Goal: Task Accomplishment & Management: Complete application form

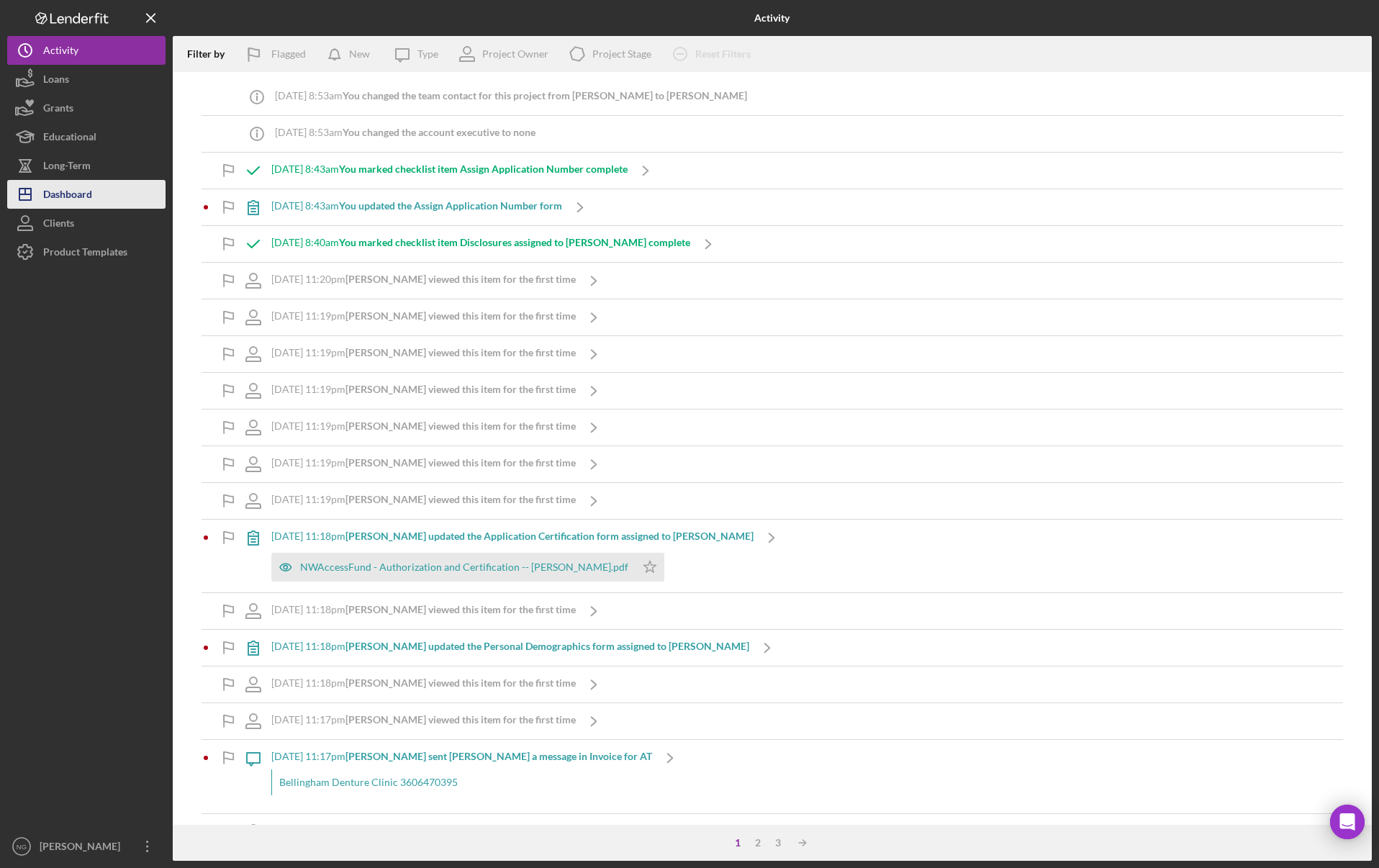
click at [66, 185] on div "Dashboard" at bounding box center [68, 196] width 49 height 33
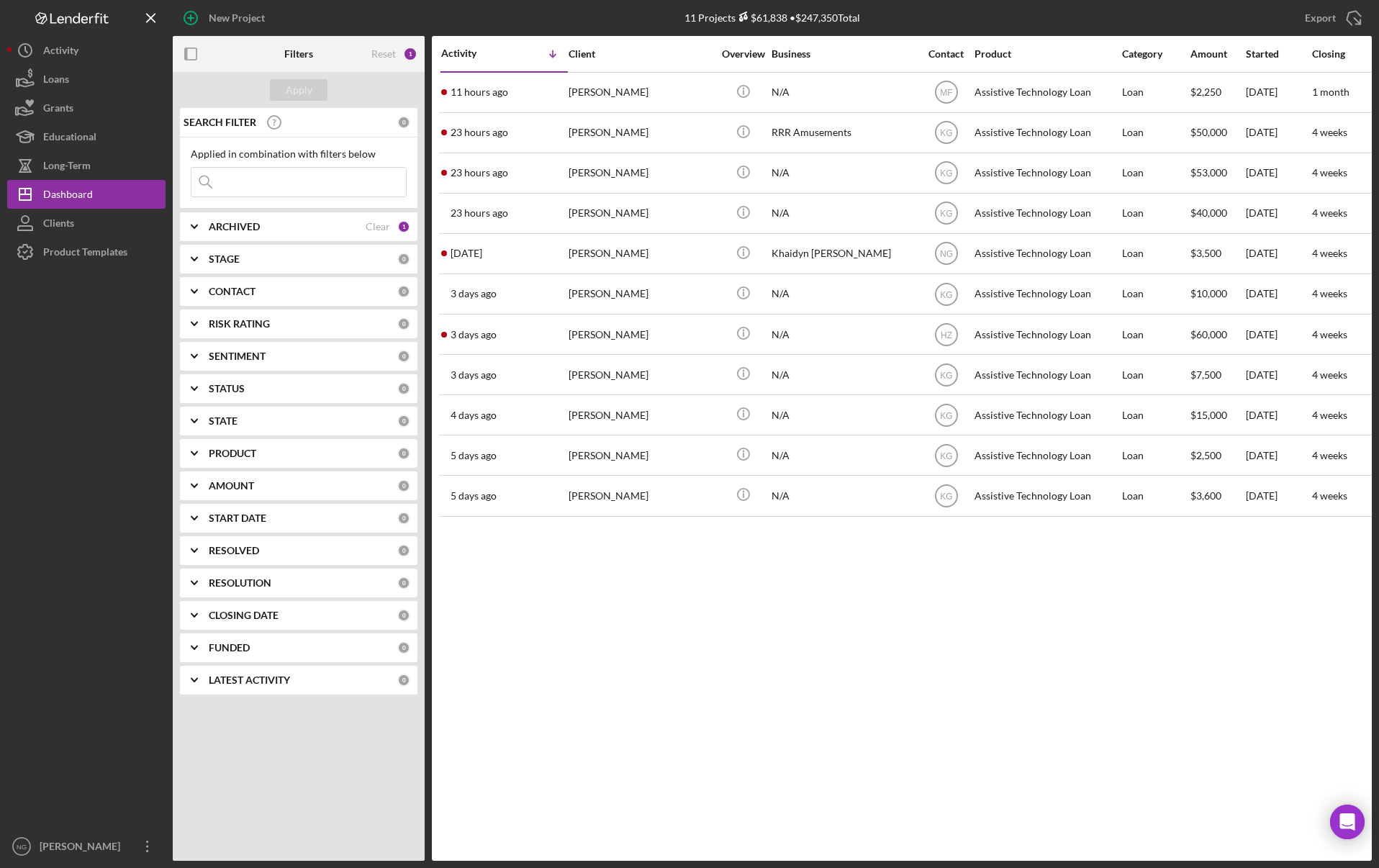
click at [118, 461] on div at bounding box center [86, 549] width 158 height 566
click at [74, 194] on div "Dashboard" at bounding box center [68, 196] width 50 height 33
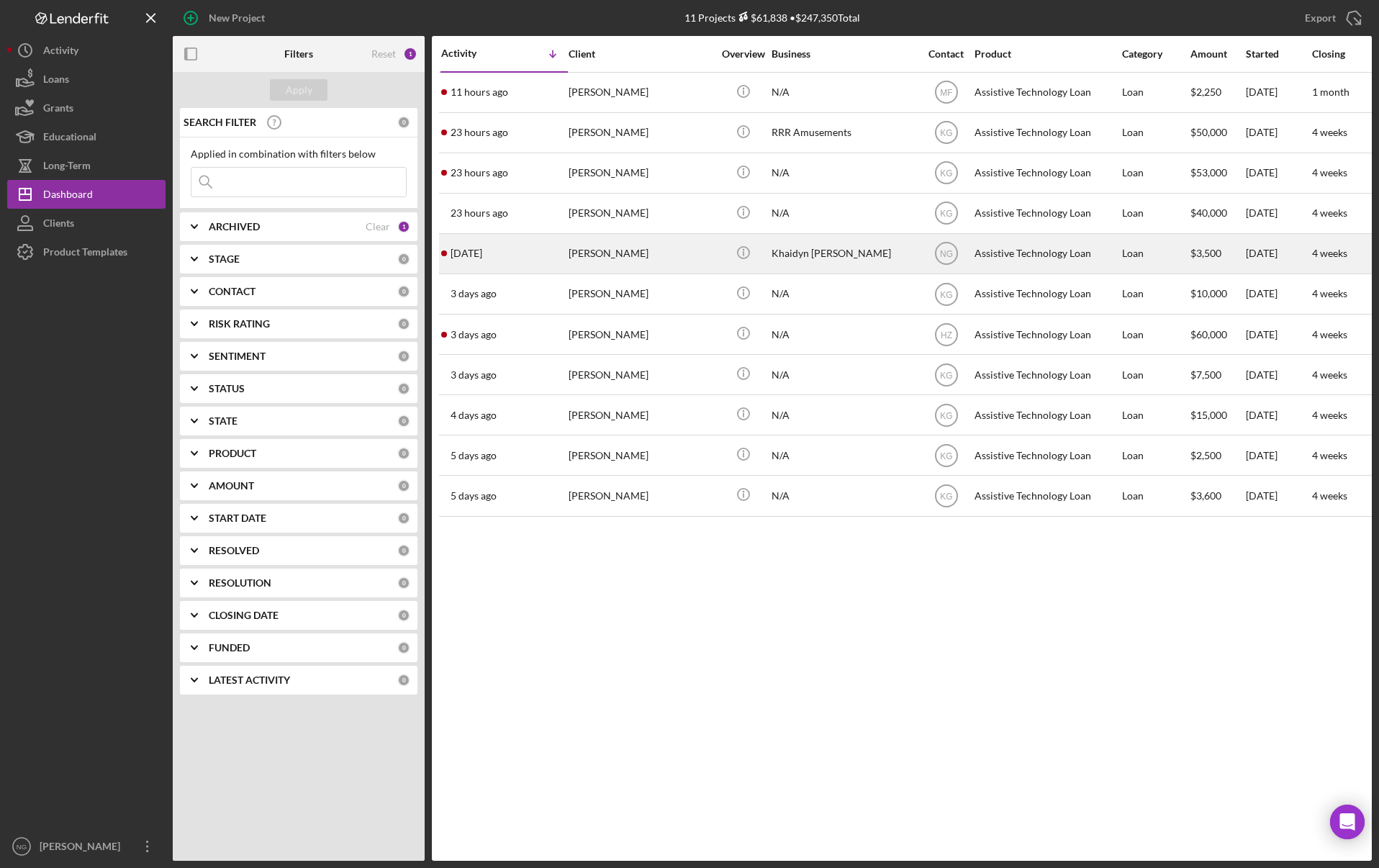
click at [613, 252] on div "[PERSON_NAME]" at bounding box center [640, 254] width 144 height 38
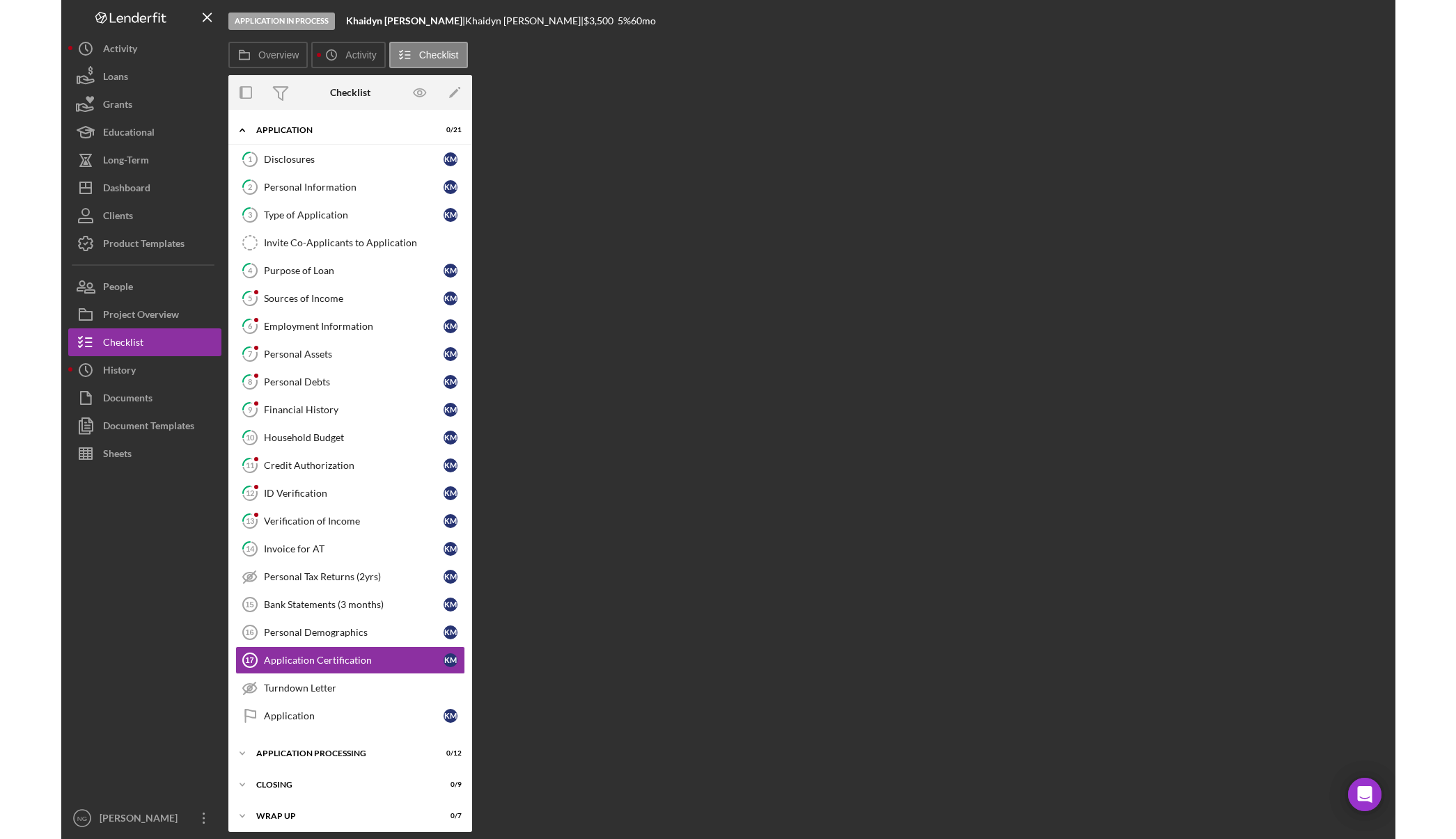
scroll to position [6, 0]
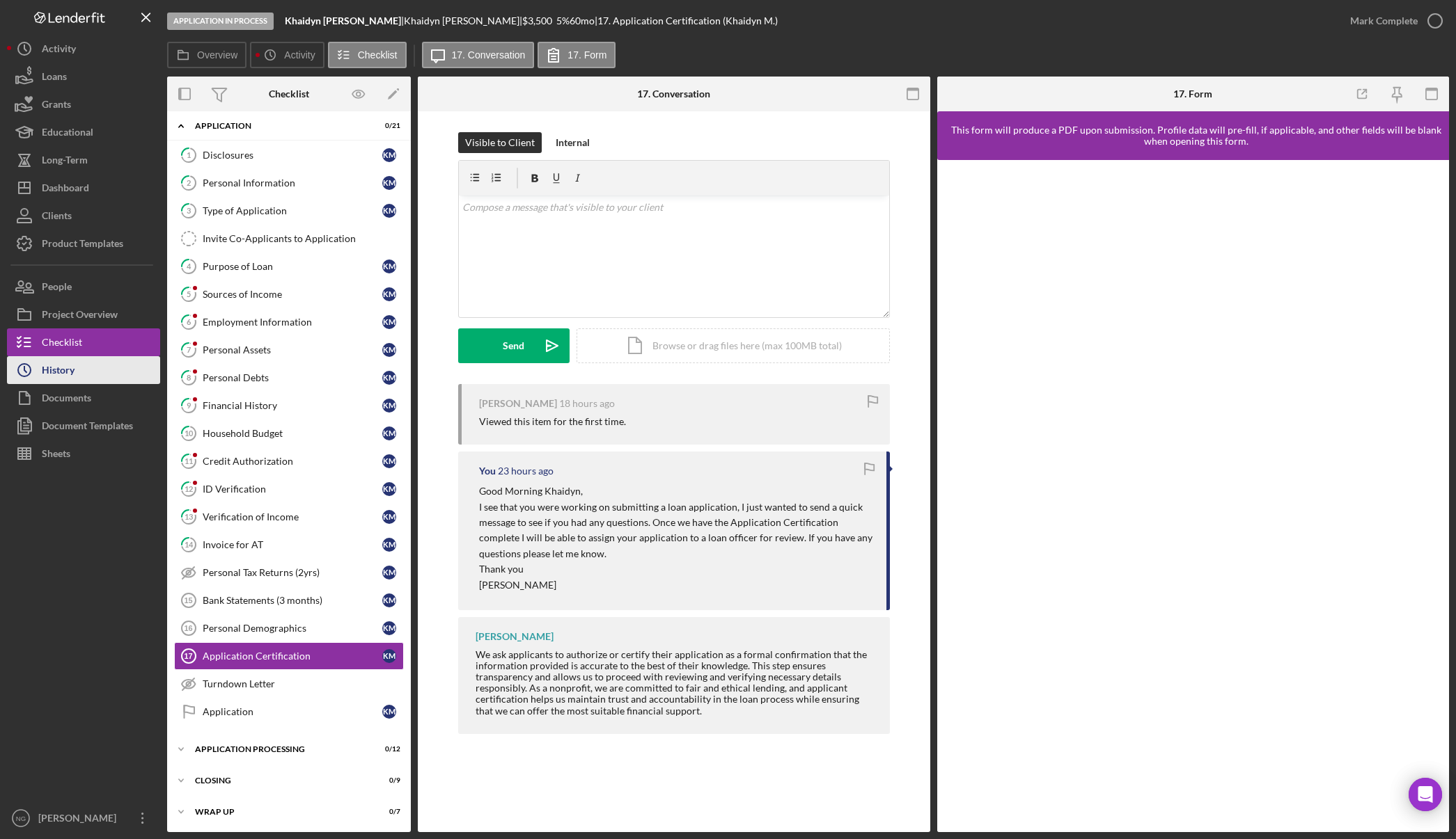
click at [59, 367] on div "History" at bounding box center [58, 372] width 33 height 31
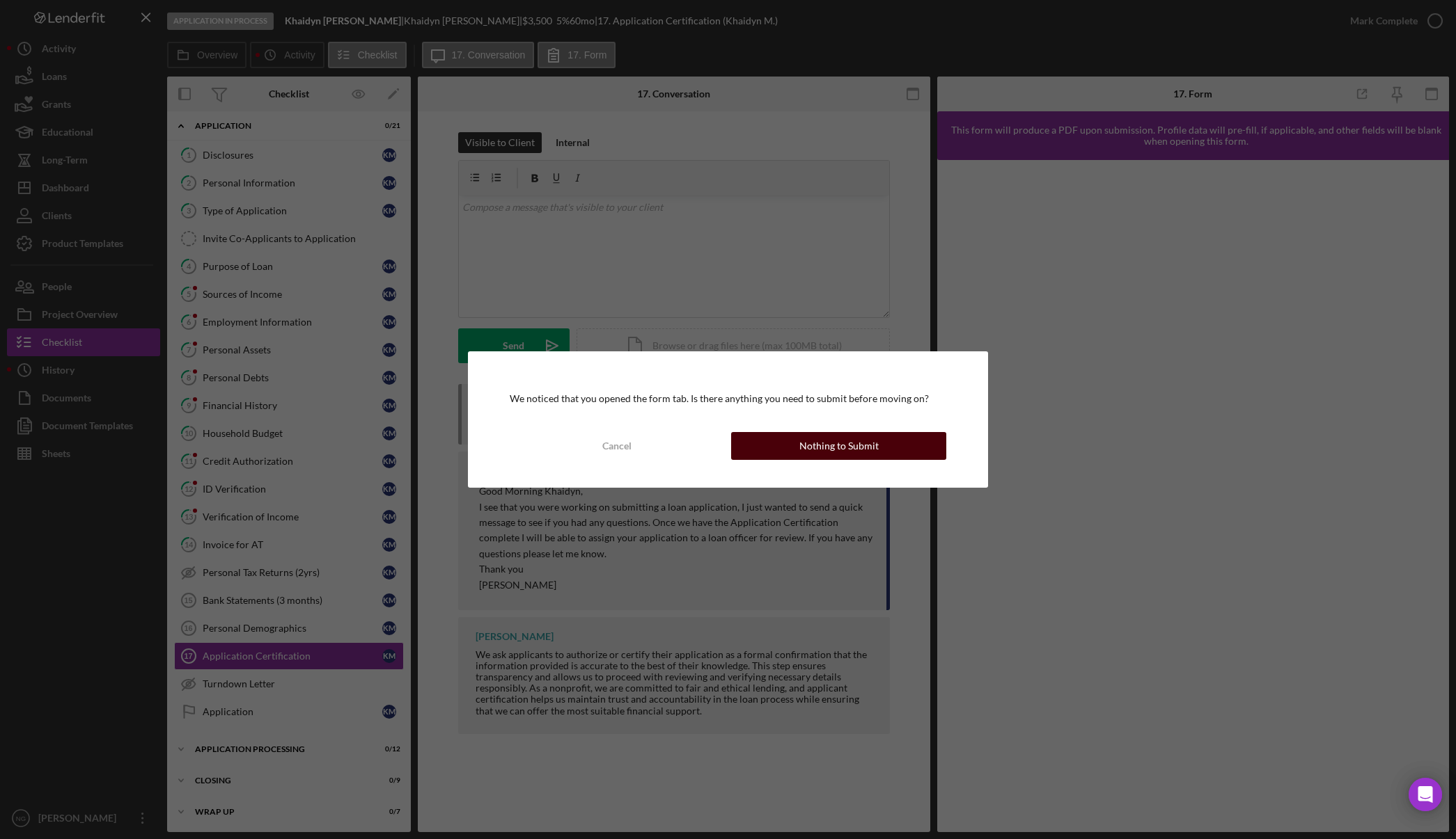
click at [791, 446] on button "Nothing to Submit" at bounding box center [839, 446] width 215 height 28
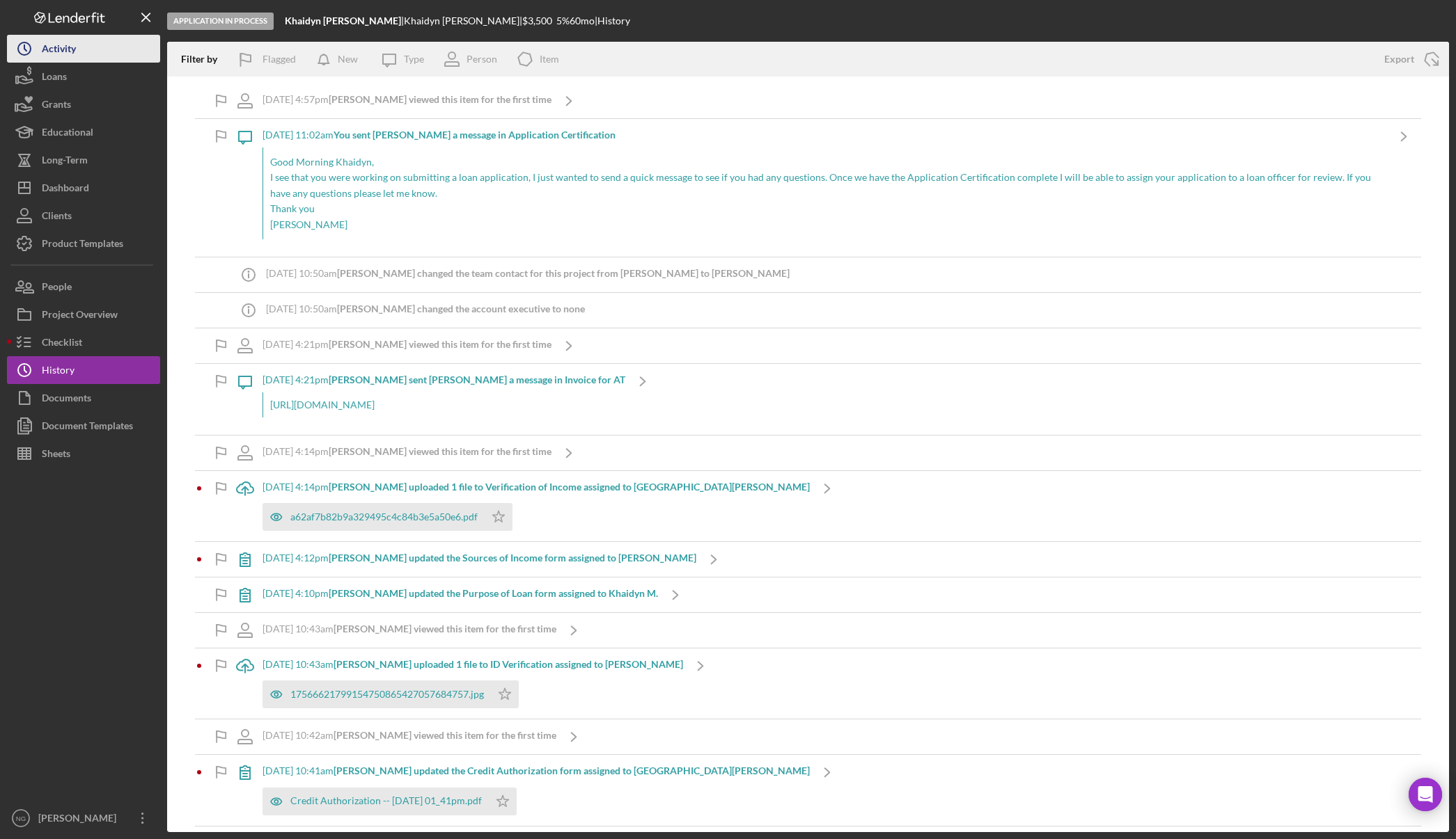
click at [64, 45] on div "Activity" at bounding box center [59, 50] width 34 height 31
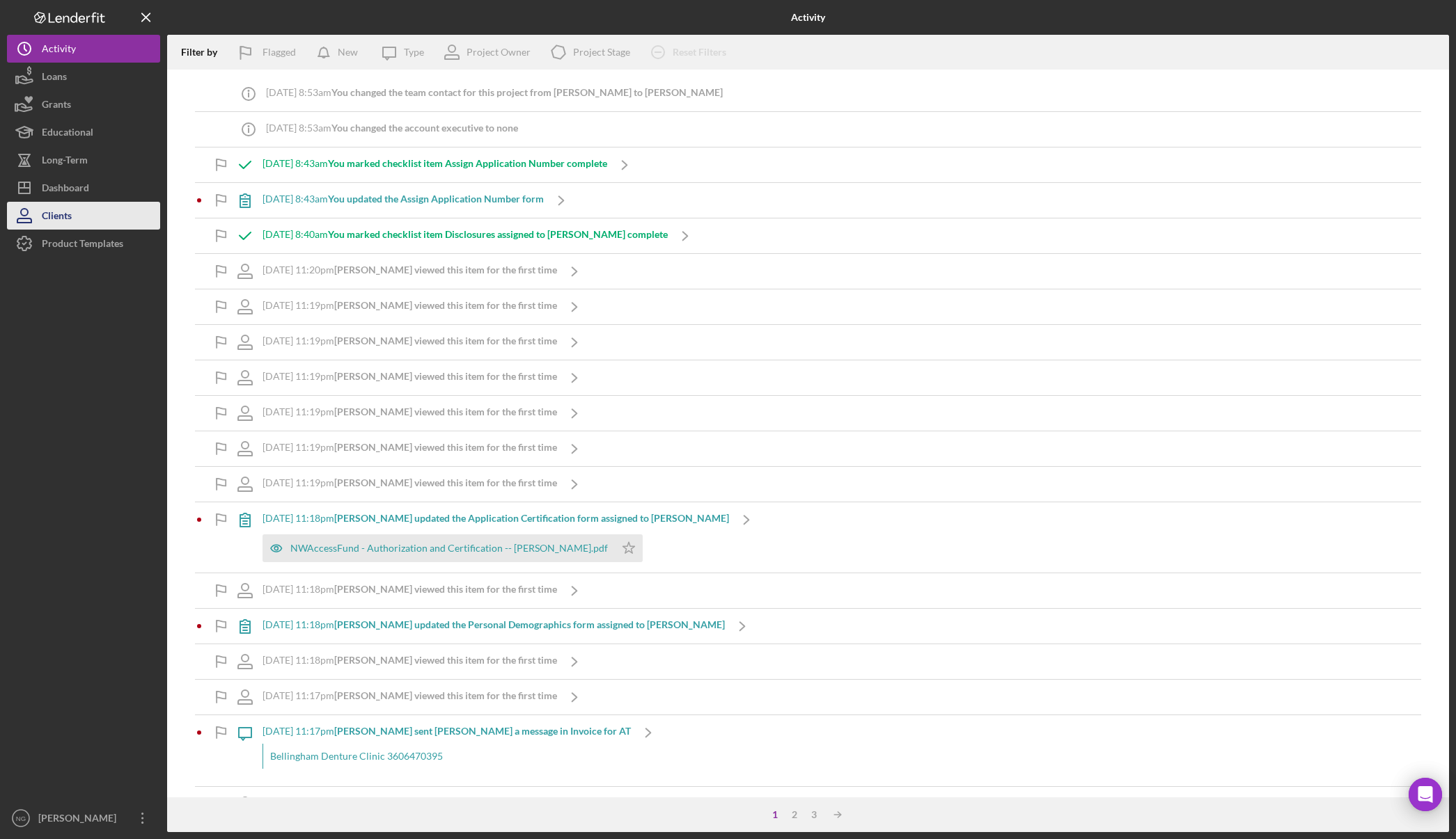
click at [81, 204] on button "Clients" at bounding box center [83, 216] width 153 height 28
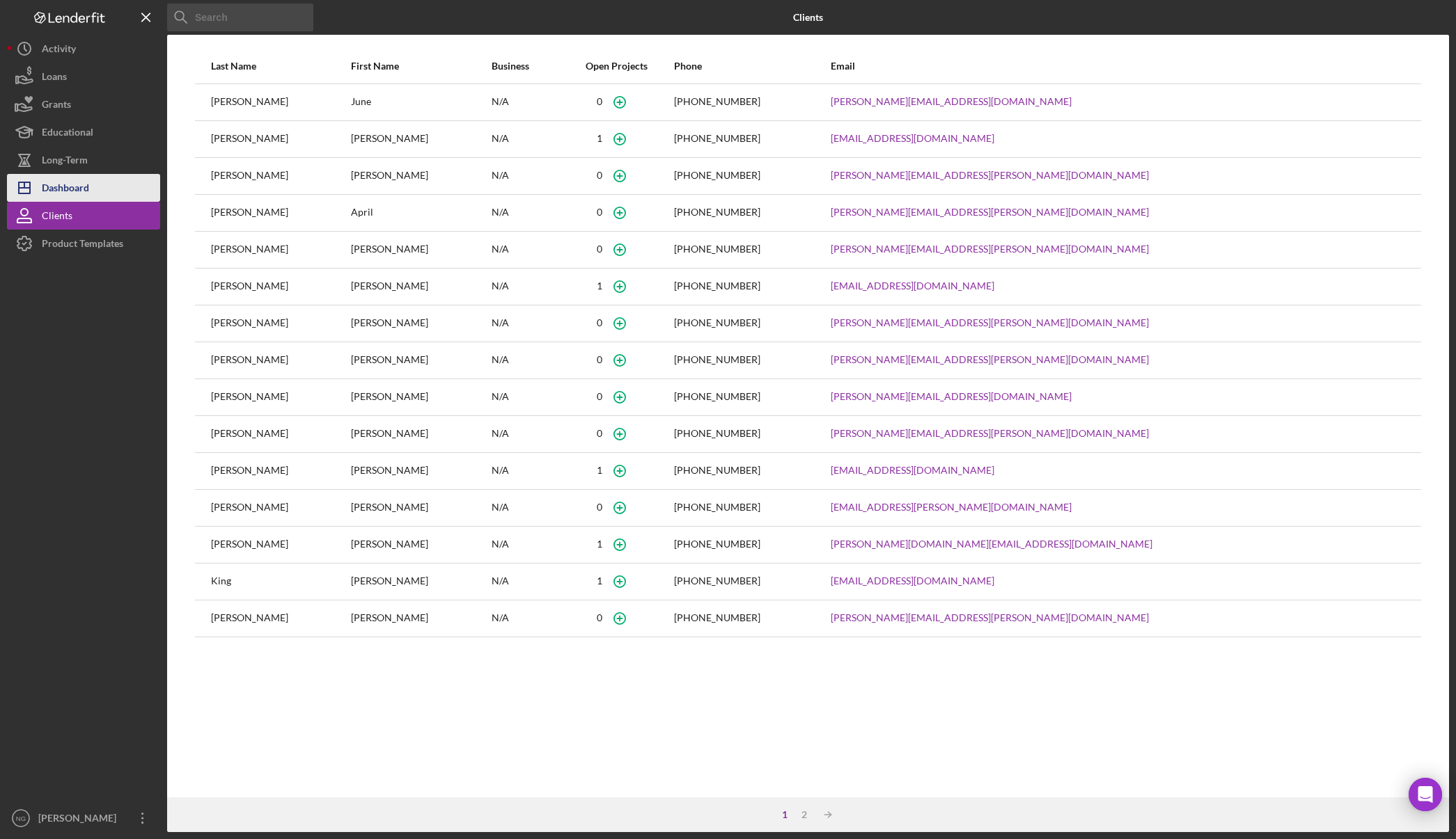
click at [88, 192] on div "Dashboard" at bounding box center [66, 189] width 48 height 31
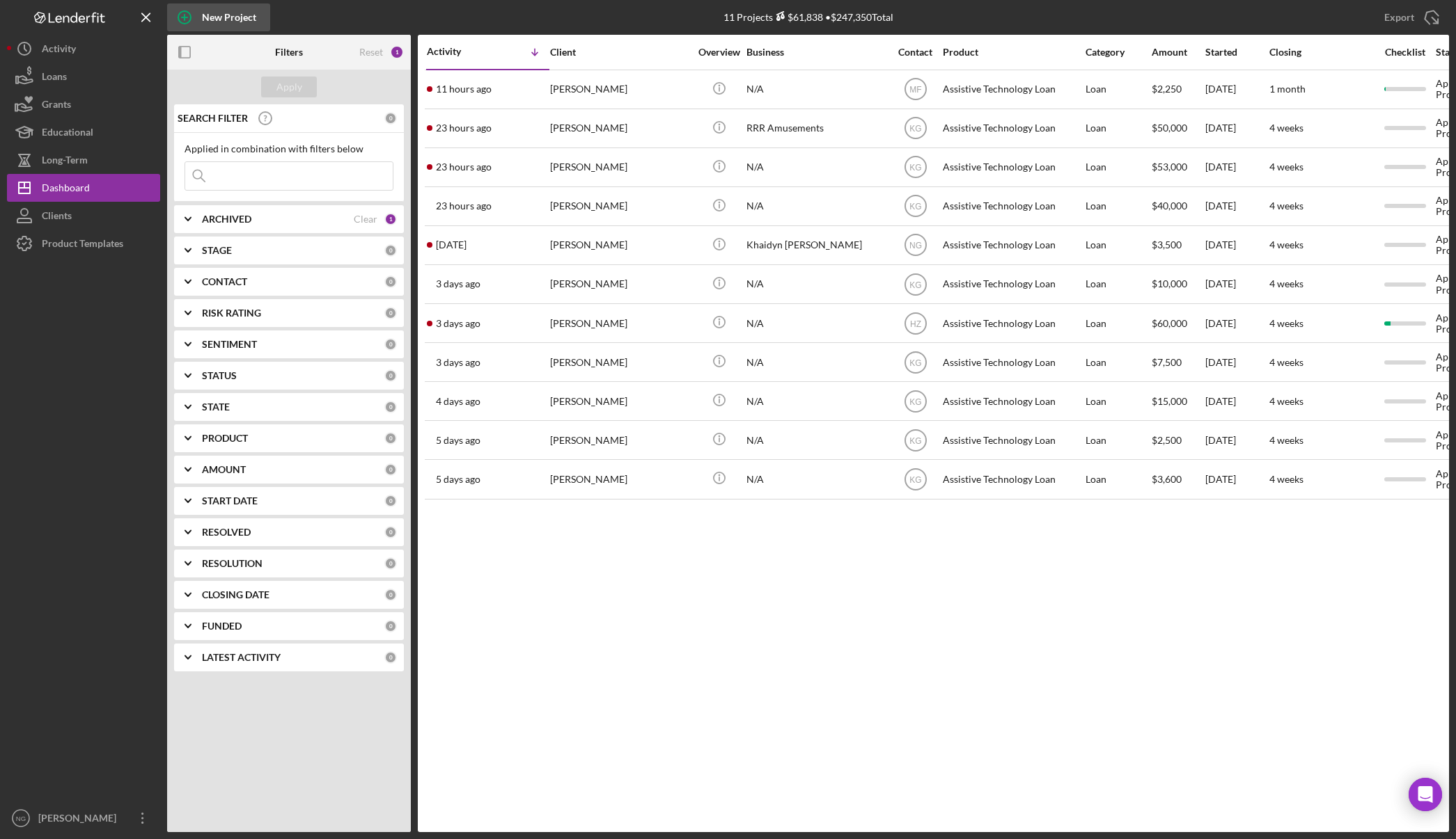
click at [195, 17] on icon "button" at bounding box center [185, 17] width 35 height 35
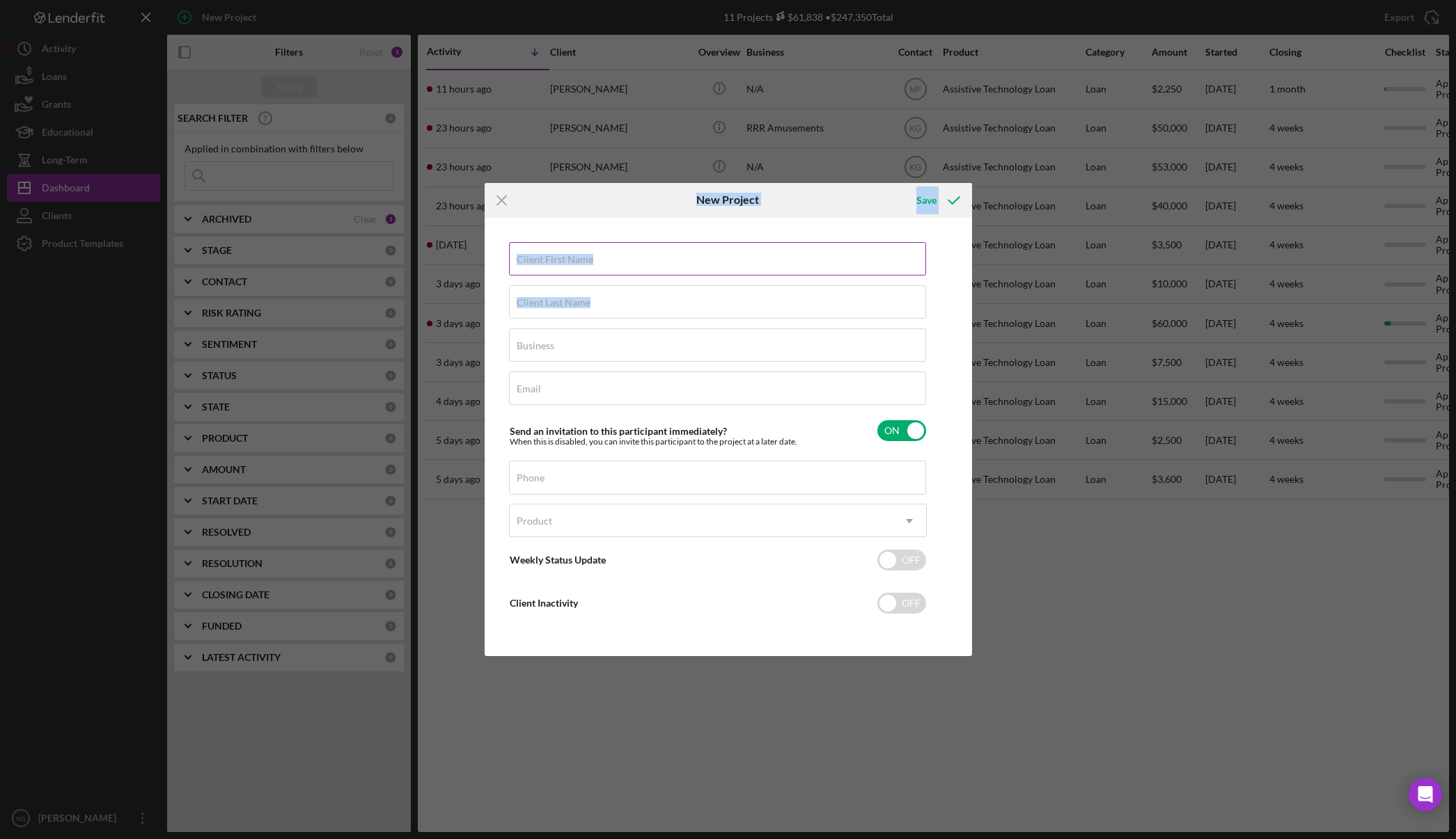
drag, startPoint x: 614, startPoint y: 201, endPoint x: 738, endPoint y: 268, distance: 140.9
click at [720, 299] on form "Icon/Menu Close New Project Save Client First Name Required Client Last Name Re…" at bounding box center [728, 420] width 487 height 474
click at [661, 630] on div "Client First Name Required Client Last Name Required Business Required Email Re…" at bounding box center [718, 437] width 418 height 391
click at [499, 201] on icon "Icon/Menu Close" at bounding box center [502, 200] width 35 height 35
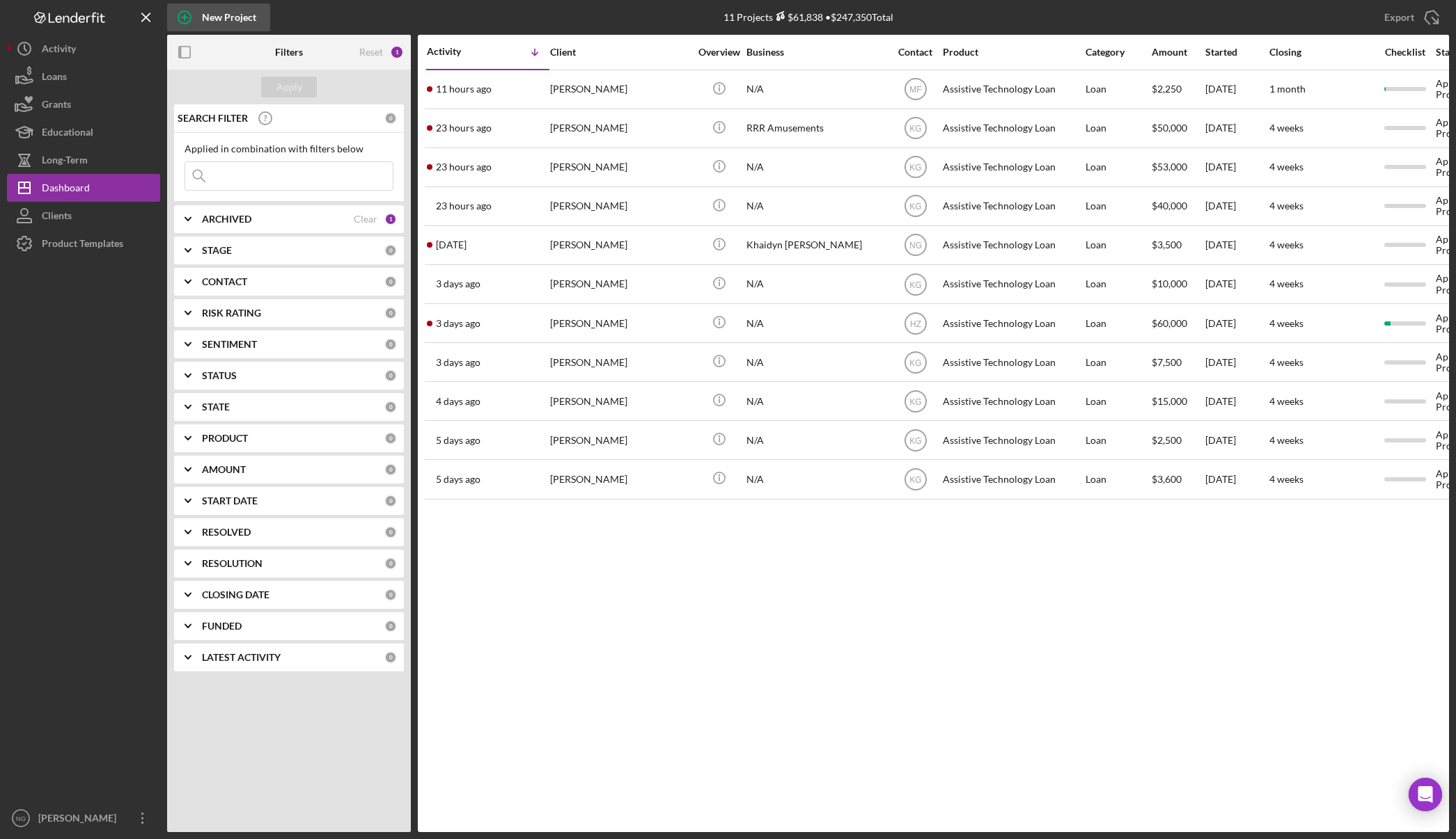
click at [216, 15] on div "New Project" at bounding box center [229, 17] width 55 height 28
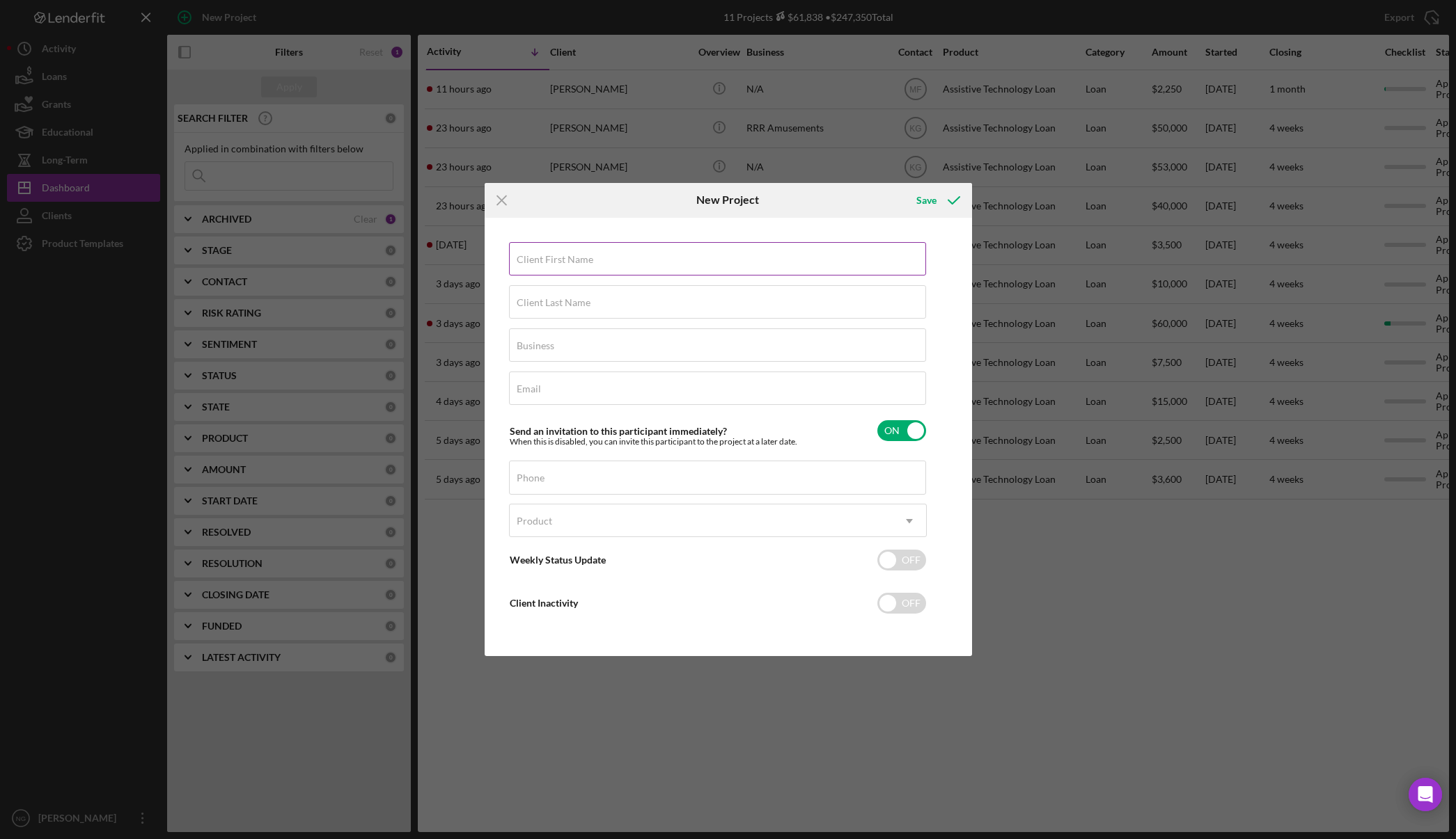
click at [550, 262] on label "Client First Name" at bounding box center [555, 260] width 77 height 11
click at [550, 262] on input "Client First Name" at bounding box center [717, 259] width 417 height 34
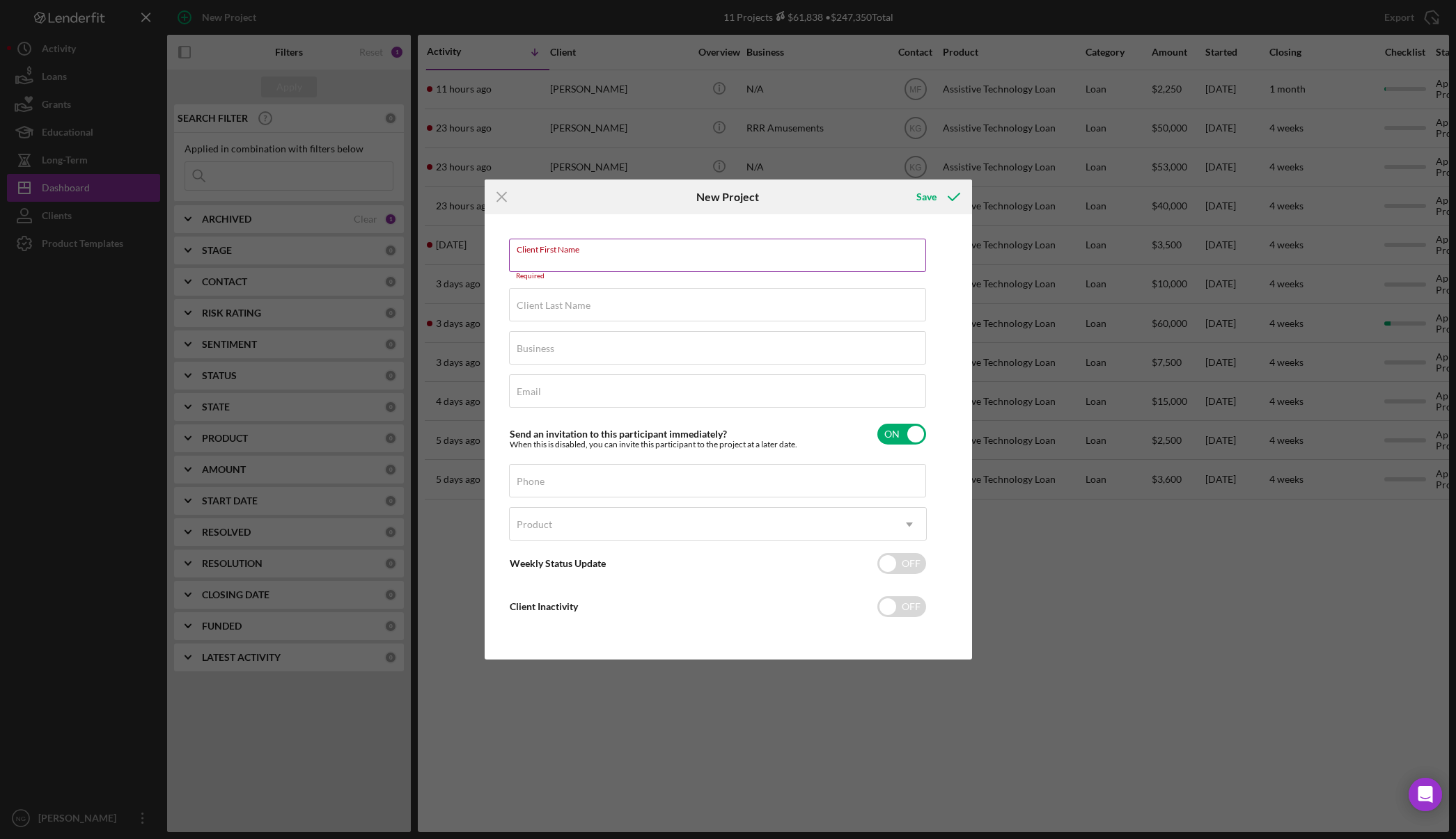
click at [584, 257] on input "Client First Name" at bounding box center [717, 256] width 417 height 34
type input "L"
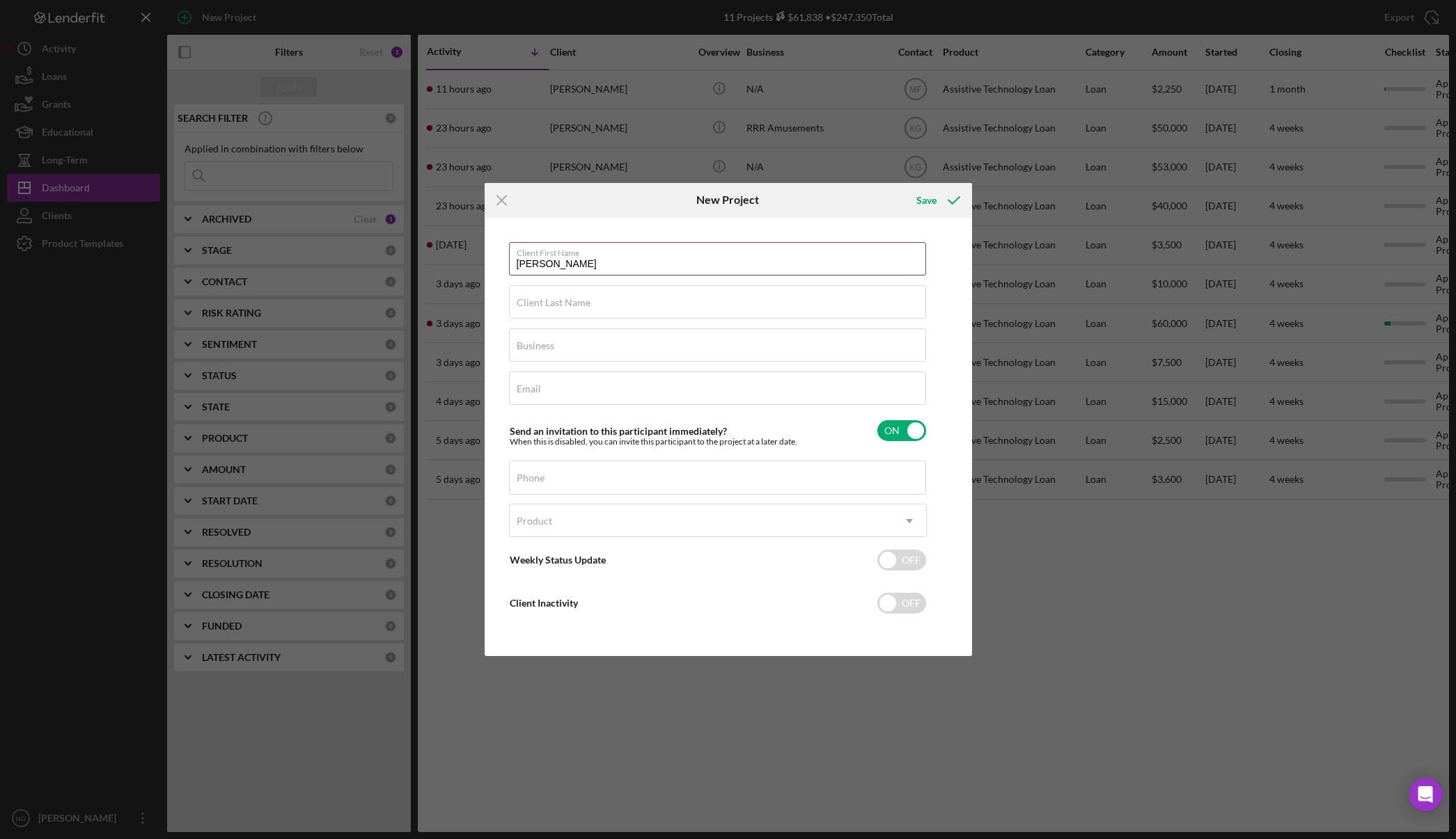
type input "[PERSON_NAME]"
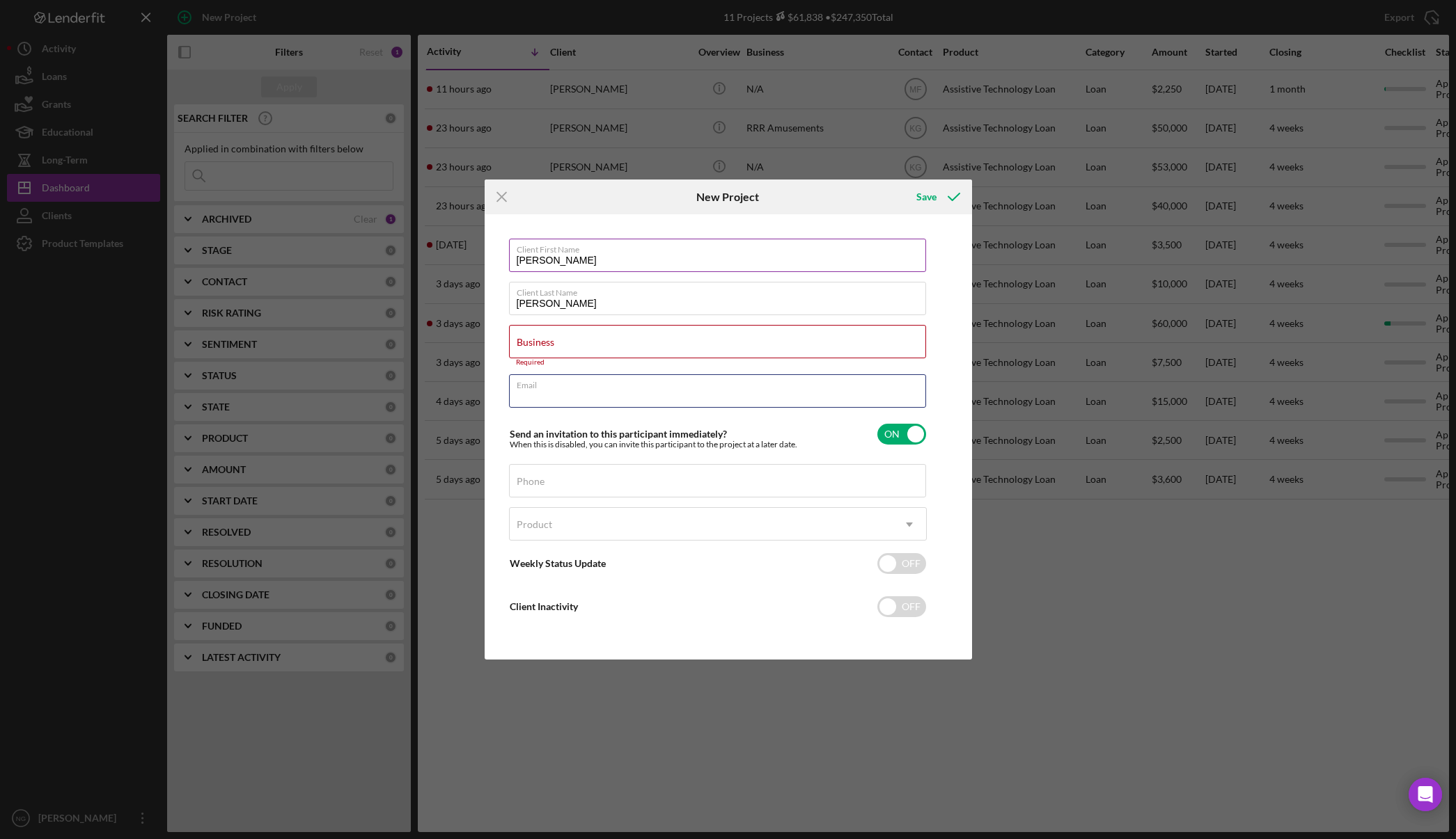
type input "K"
type input "[EMAIL_ADDRESS][DOMAIN_NAME]"
click at [900, 434] on input "checkbox" at bounding box center [902, 435] width 49 height 21
checkbox input "false"
click at [627, 479] on div "Phone" at bounding box center [718, 481] width 418 height 35
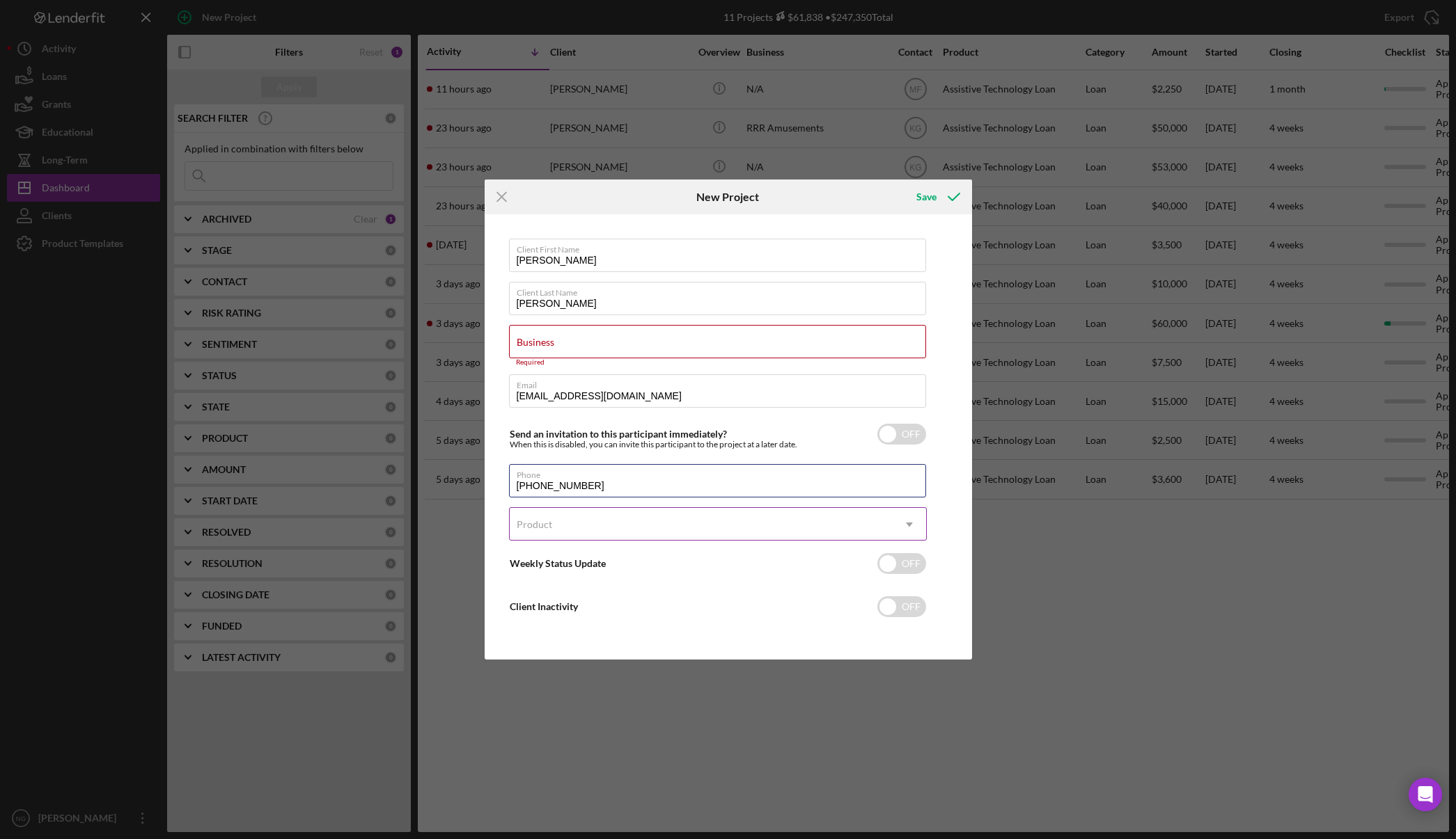
type input "[PHONE_NUMBER]"
click at [610, 530] on div "Product" at bounding box center [701, 525] width 383 height 32
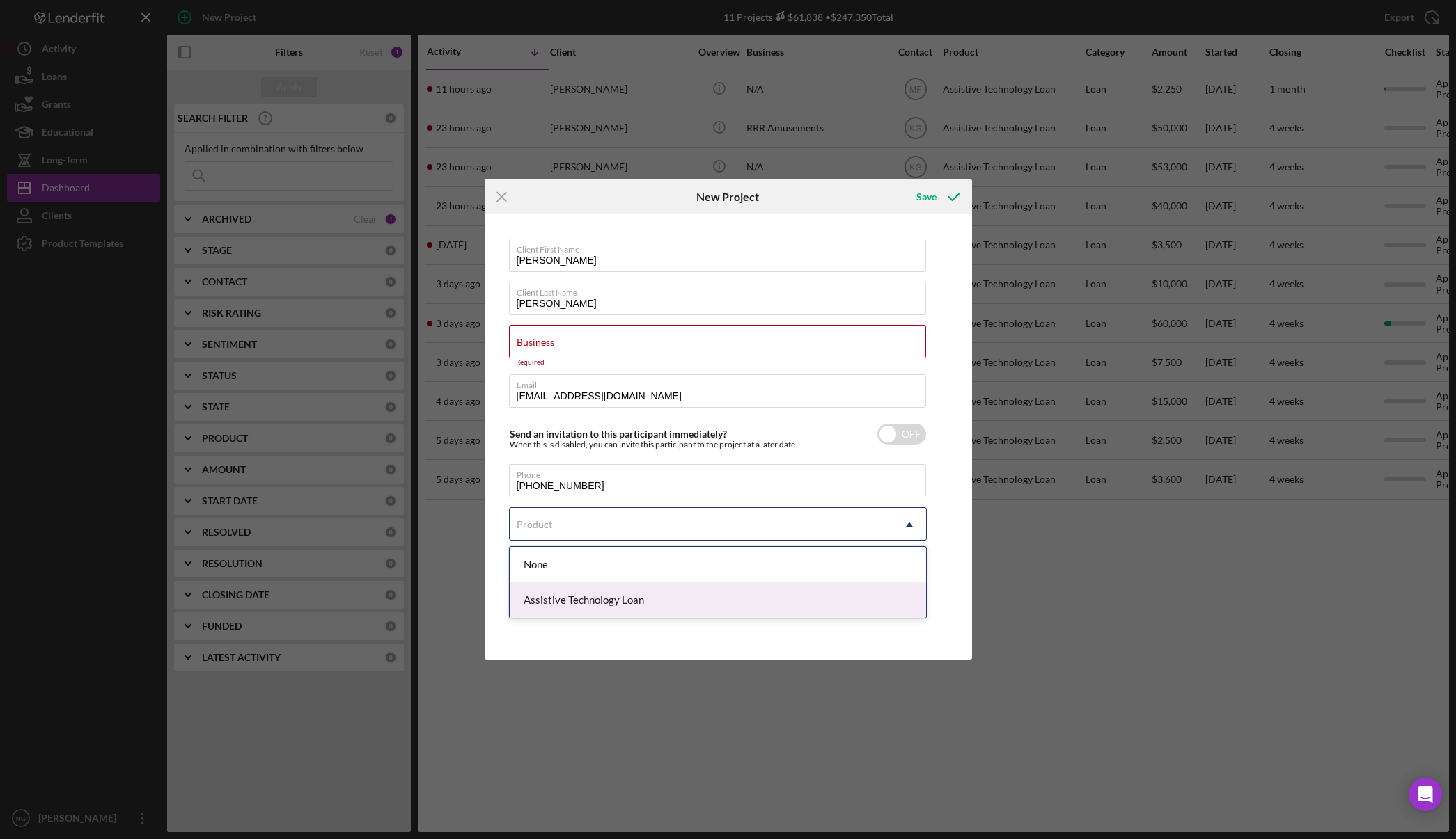
click at [624, 606] on div "Assistive Technology Loan" at bounding box center [718, 600] width 417 height 36
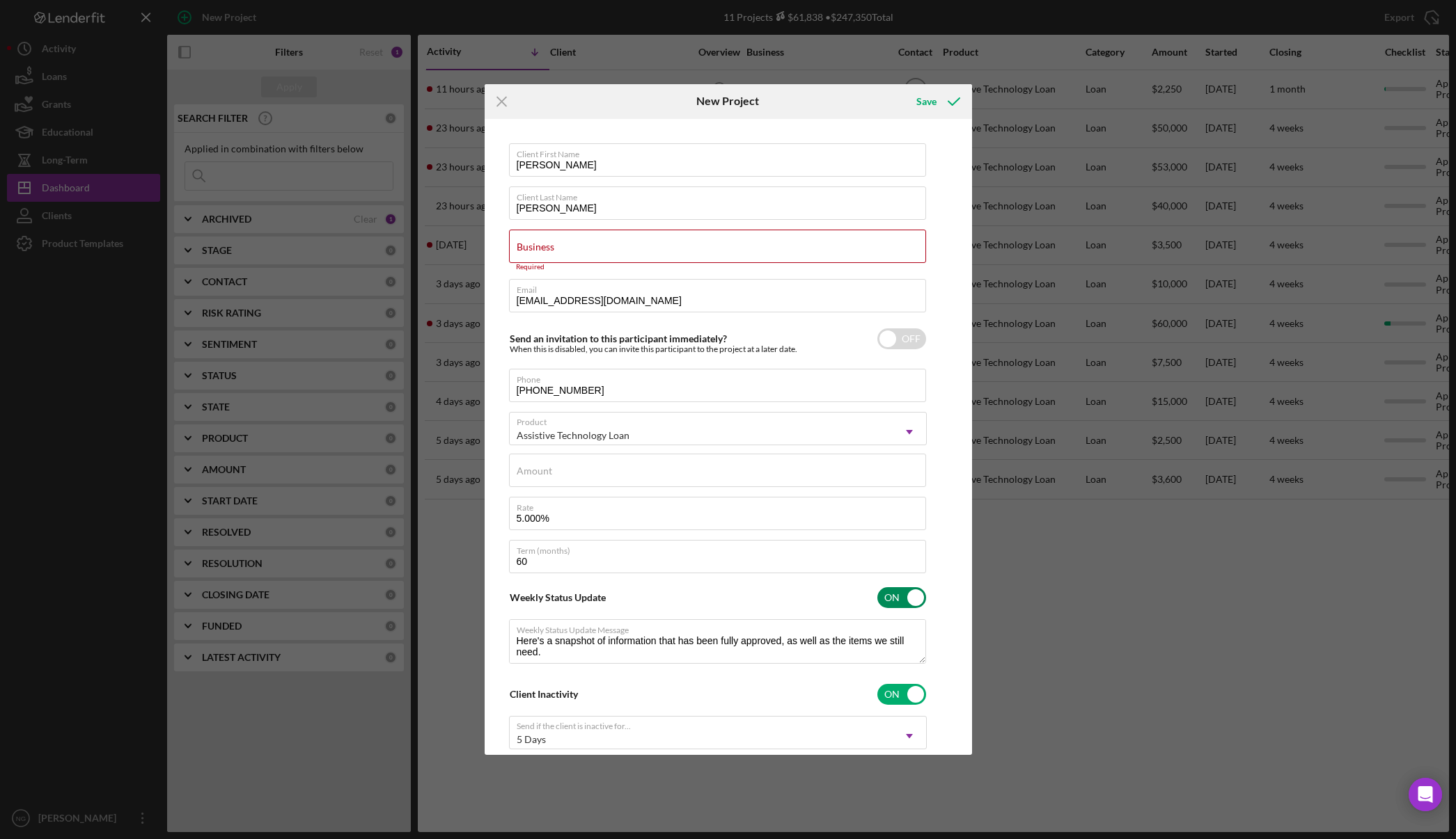
checkbox input "true"
type textarea "Here's a snapshot of information that has been fully approved, as well as the i…"
click at [640, 476] on input "Amount" at bounding box center [717, 470] width 417 height 34
type input "$2"
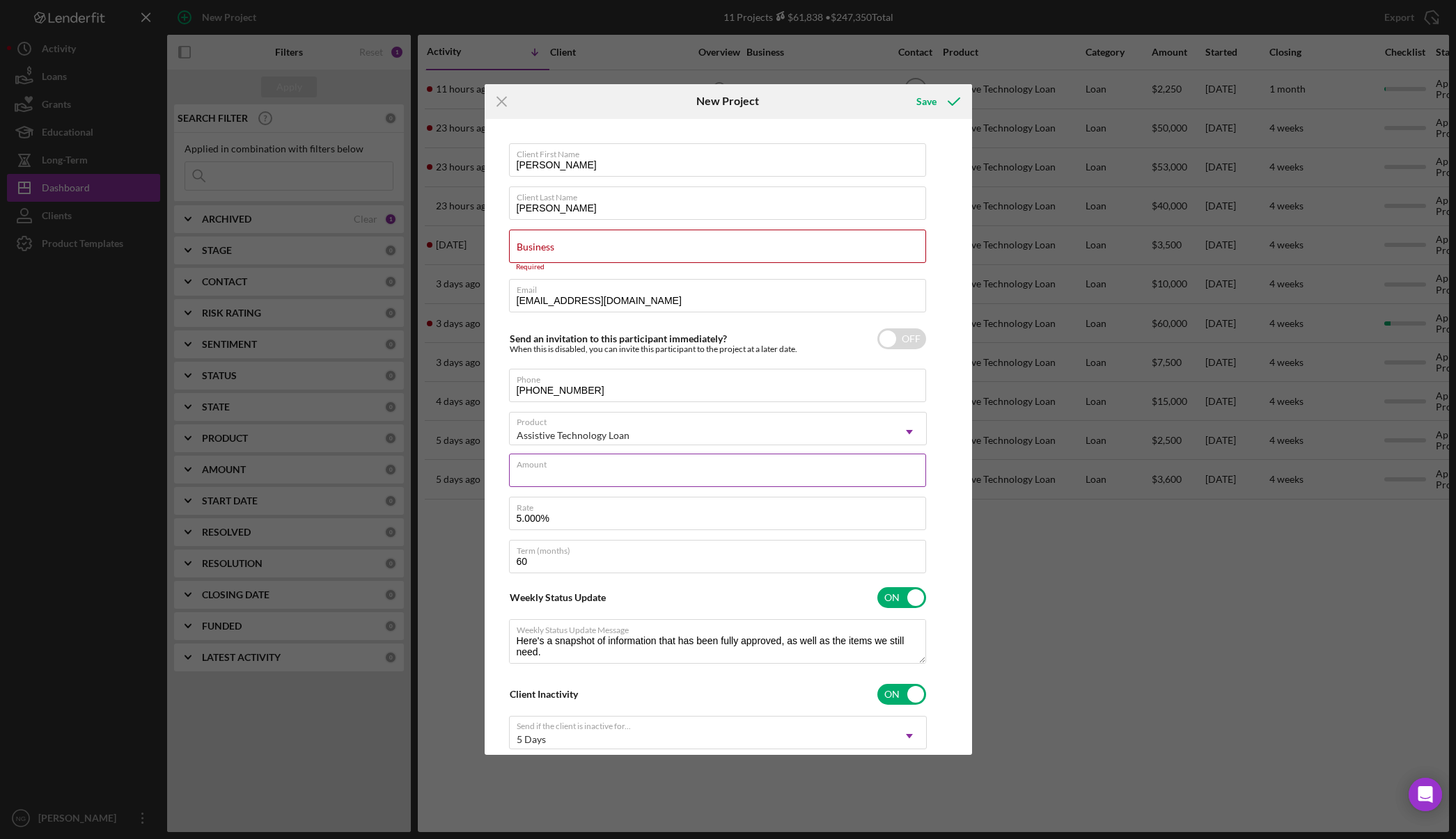
type textarea "Here's a snapshot of information that has been fully approved, as well as the i…"
type input "$20"
type textarea "Here's a snapshot of information that has been fully approved, as well as the i…"
type input "$200"
type textarea "Here's a snapshot of information that has been fully approved, as well as the i…"
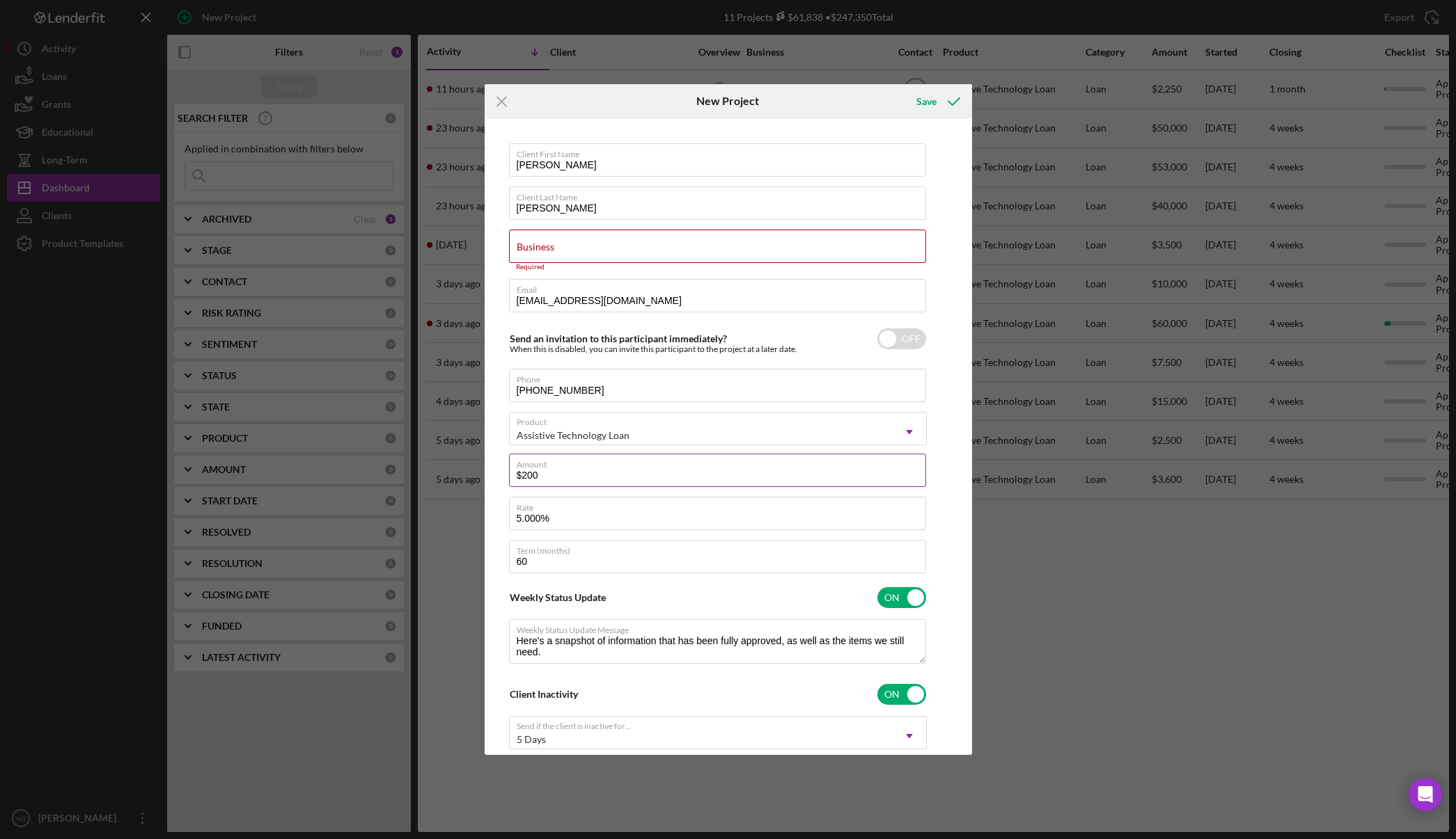
type input "$2,000"
type textarea "Here's a snapshot of information that has been fully approved, as well as the i…"
type input "$2,000."
type textarea "Here's a snapshot of information that has been fully approved, as well as the i…"
type input "$2,000.0"
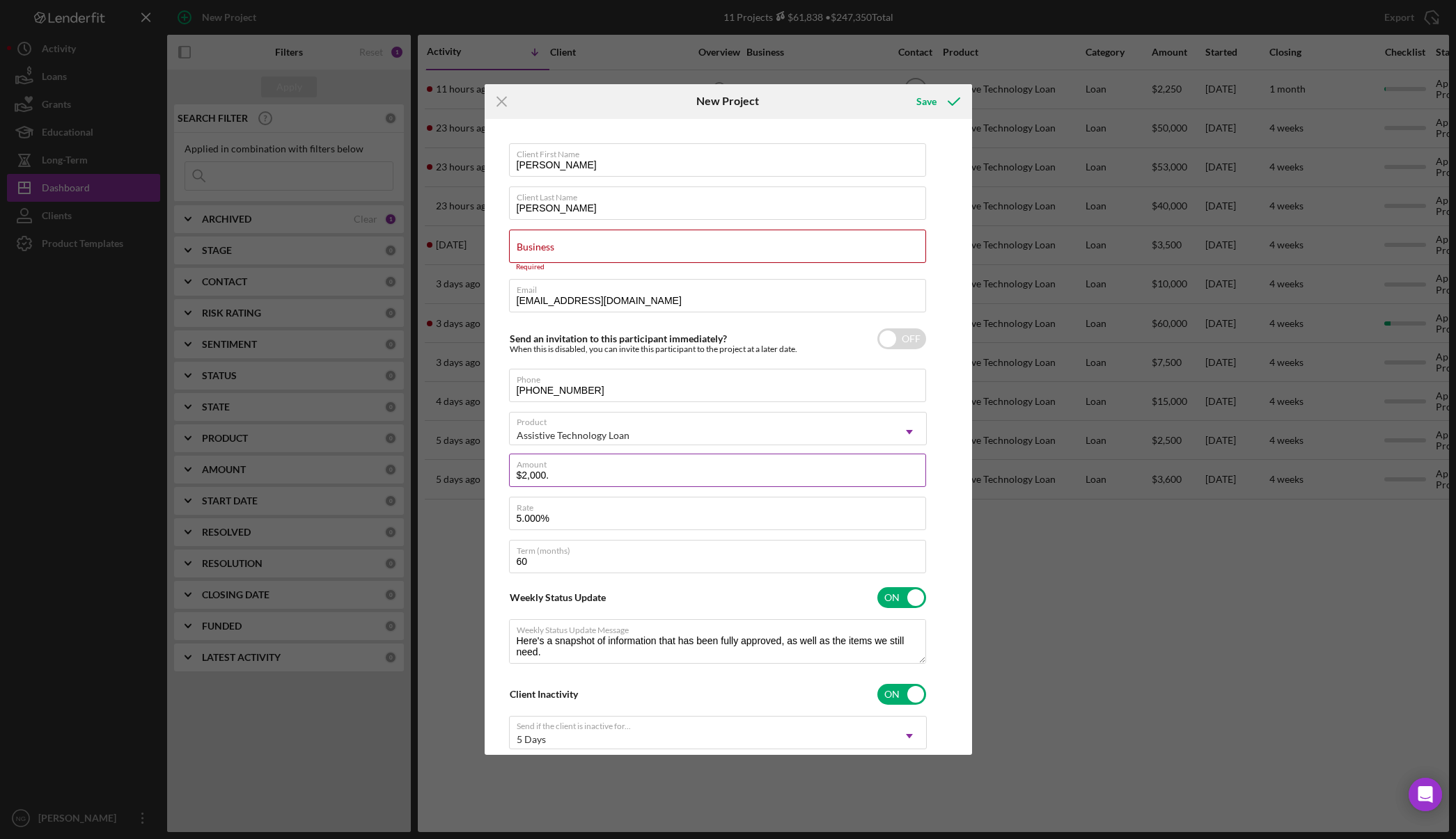
type textarea "Here's a snapshot of information that has been fully approved, as well as the i…"
type input "$2,000.00"
type textarea "Here's a snapshot of information that has been fully approved, as well as the i…"
type input "$2,000.00"
click at [723, 258] on input "Business" at bounding box center [717, 247] width 417 height 34
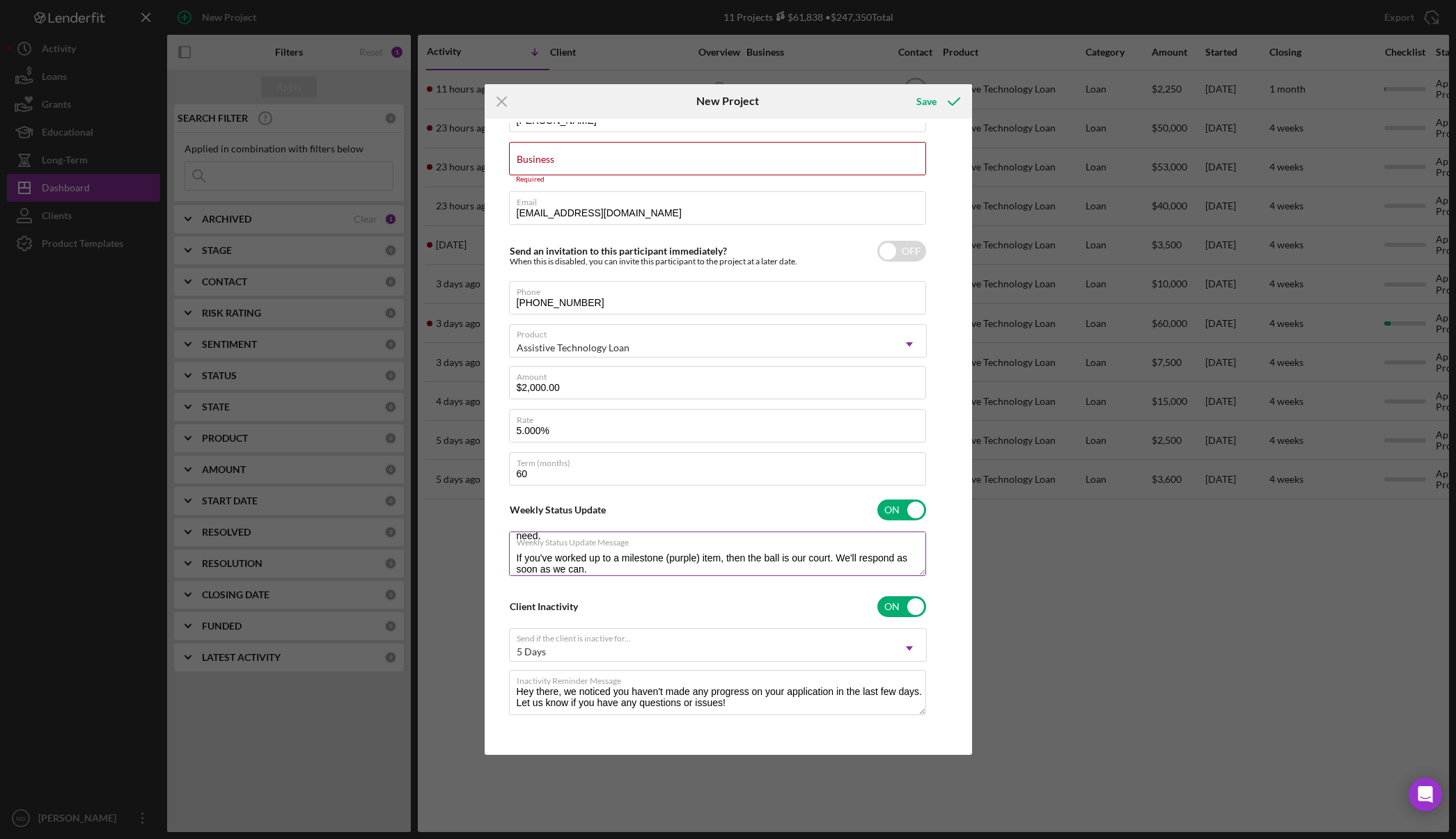
scroll to position [34, 0]
type textarea "Here's a snapshot of information that has been fully approved, as well as the i…"
click at [786, 606] on div "Client Inactivity ON" at bounding box center [718, 607] width 418 height 29
checkbox input "false"
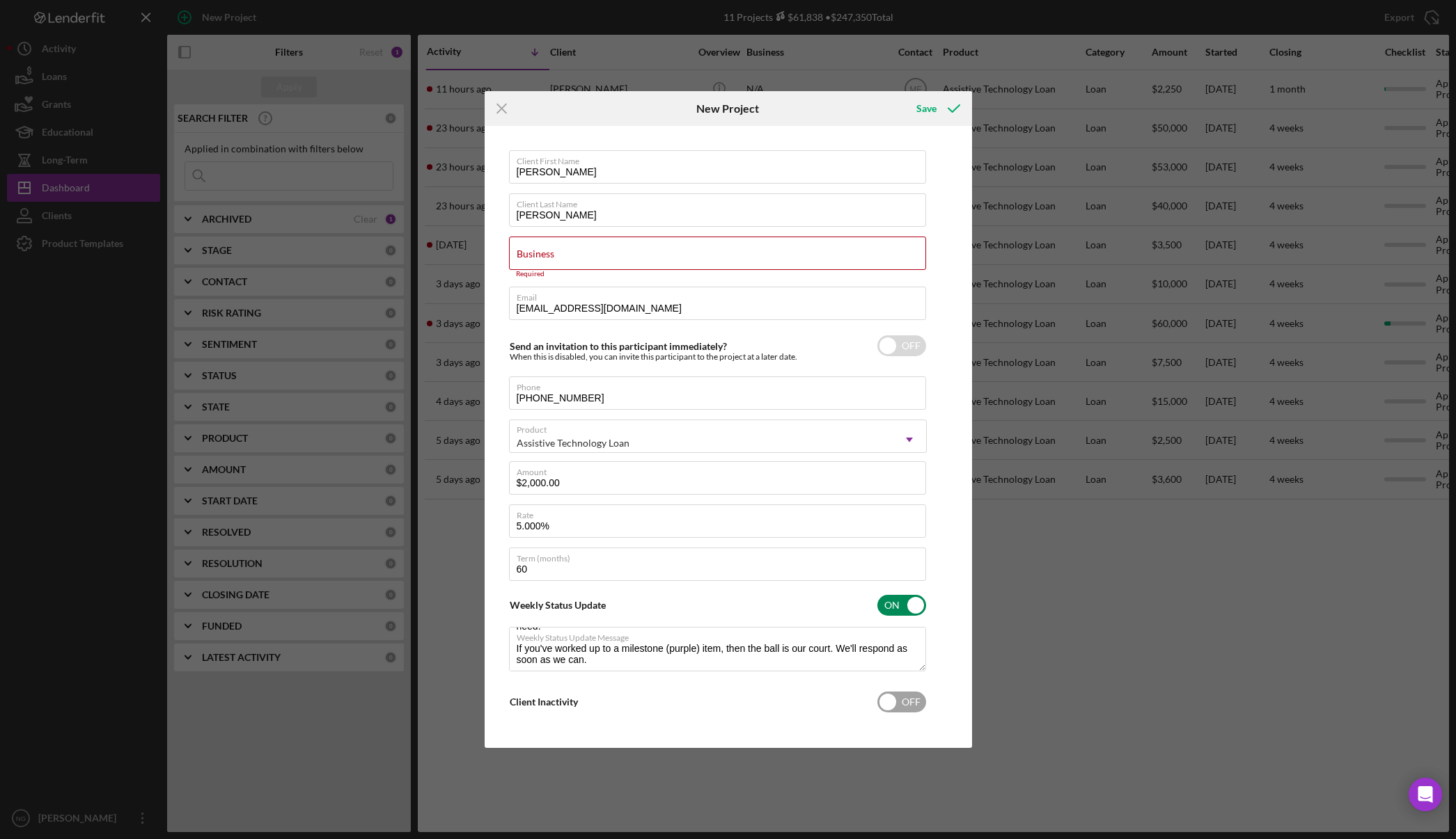
scroll to position [0, 0]
click at [958, 606] on div "Client First Name Kirby Client Last Name Leufroy Business Required Email kleufr…" at bounding box center [728, 437] width 480 height 615
click at [640, 256] on input "Business" at bounding box center [717, 254] width 417 height 34
click at [554, 257] on label "Business" at bounding box center [535, 254] width 38 height 11
click at [554, 257] on input "Business" at bounding box center [717, 254] width 417 height 34
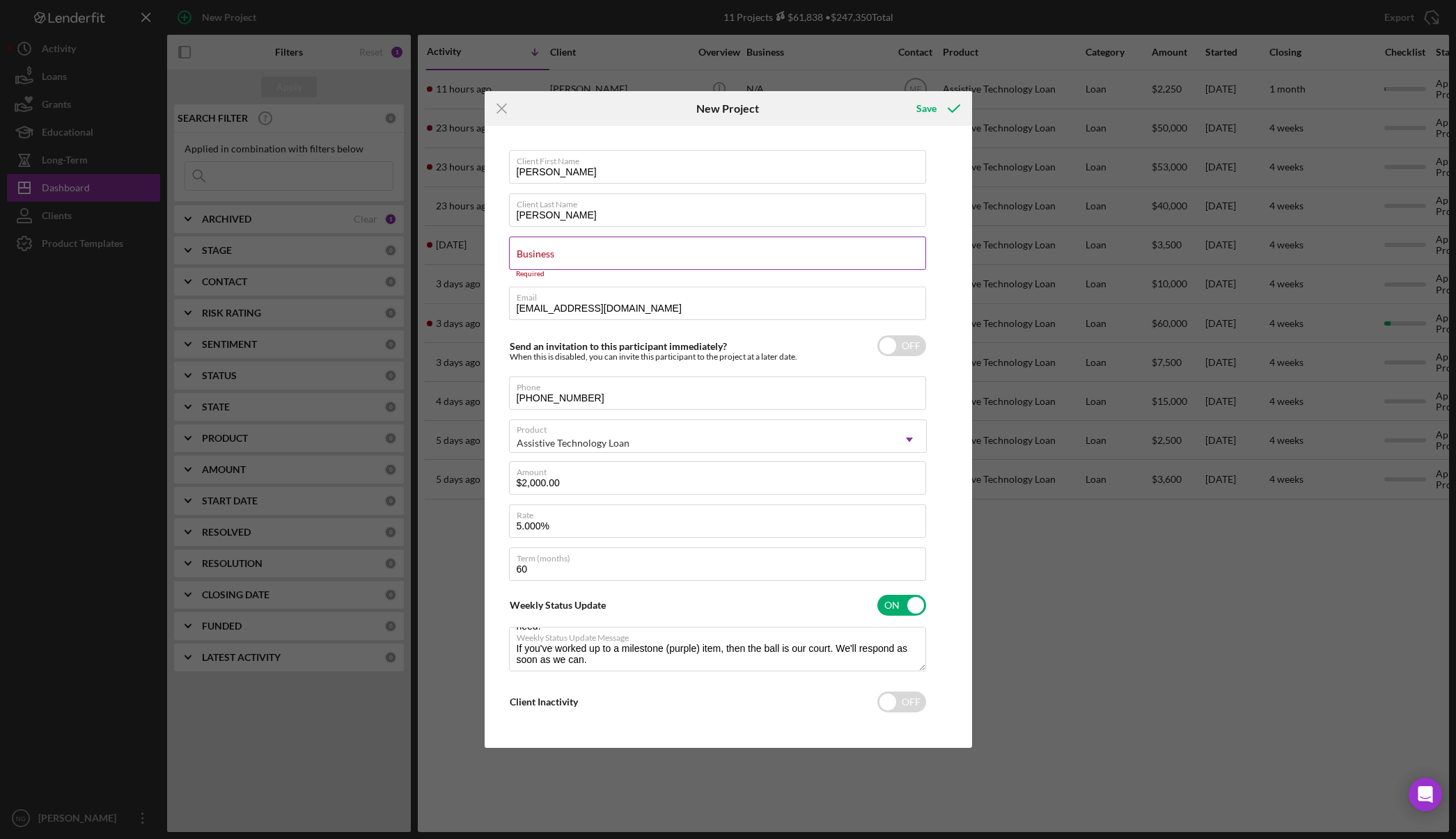
type textarea "Here's a snapshot of information that has been fully approved, as well as the i…"
type input "N"
type textarea "Here's a snapshot of information that has been fully approved, as well as the i…"
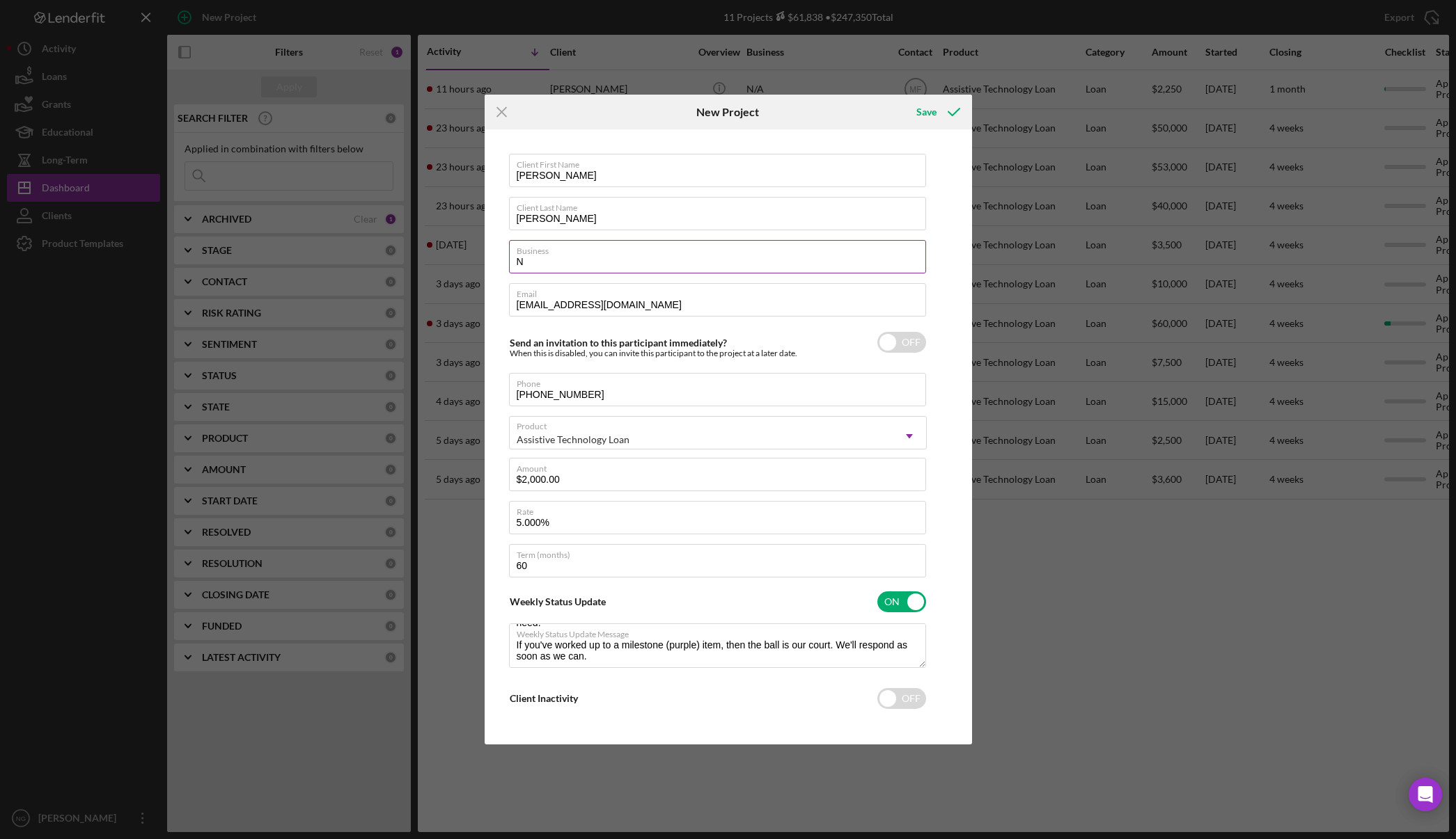
type input "NA"
type textarea "Here's a snapshot of information that has been fully approved, as well as the i…"
type input "NA"
type textarea "Here's a snapshot of information that has been fully approved, as well as the i…"
click at [907, 703] on input "checkbox" at bounding box center [902, 699] width 49 height 21
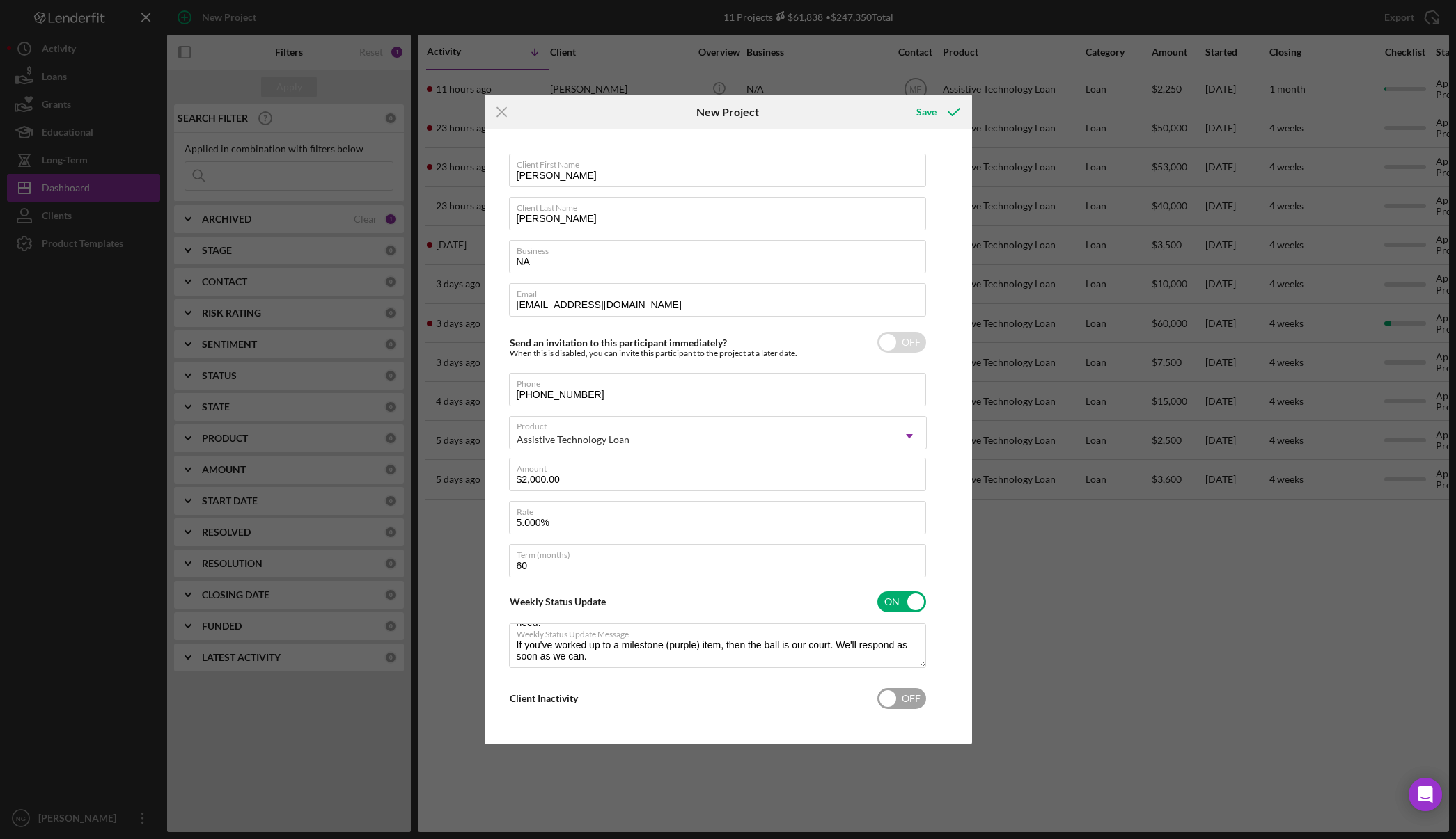
checkbox input "true"
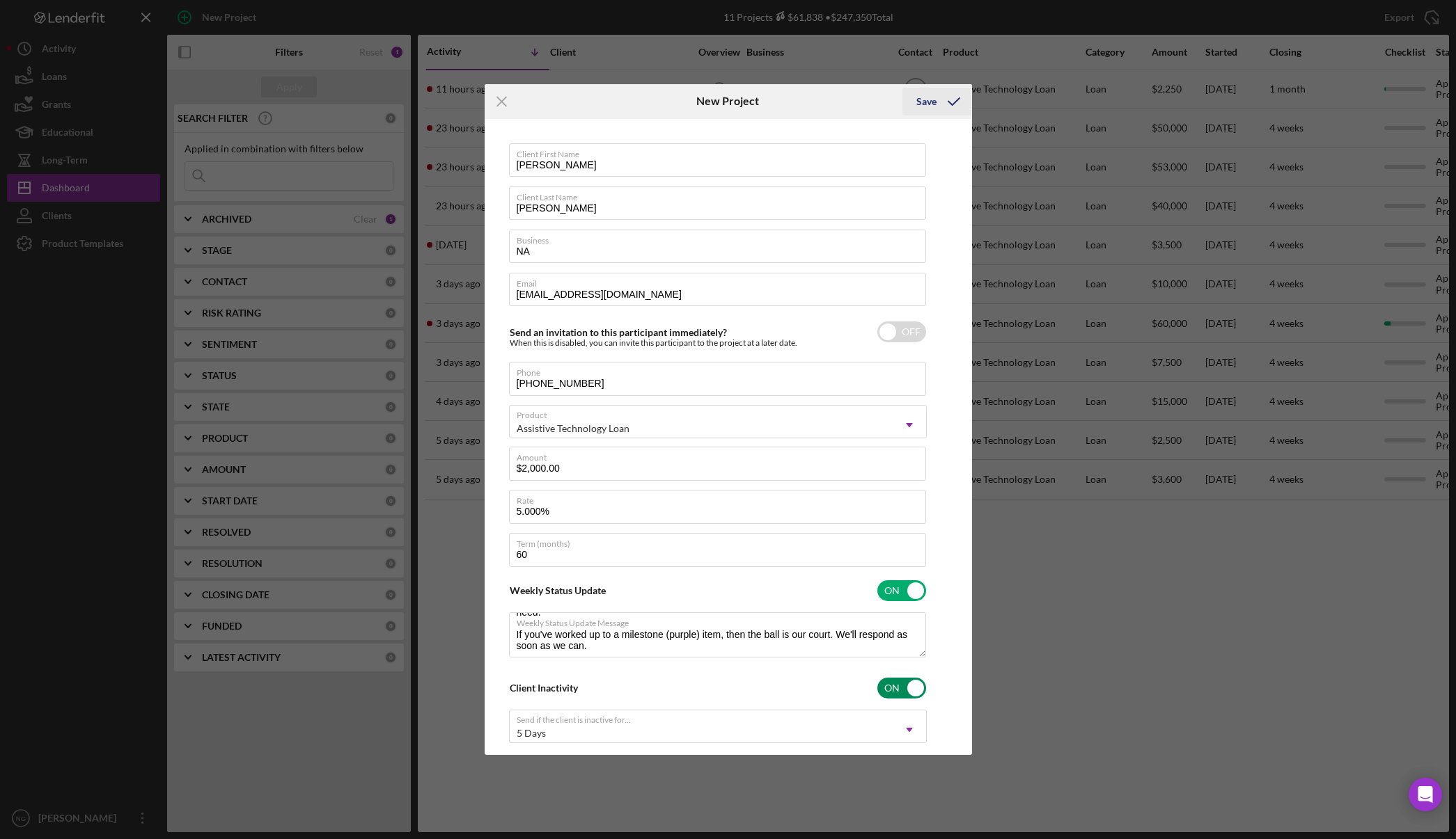
click at [945, 101] on icon "submit" at bounding box center [954, 102] width 35 height 35
type textarea "Here's a snapshot of information that has been fully approved, as well as the i…"
checkbox input "true"
checkbox input "false"
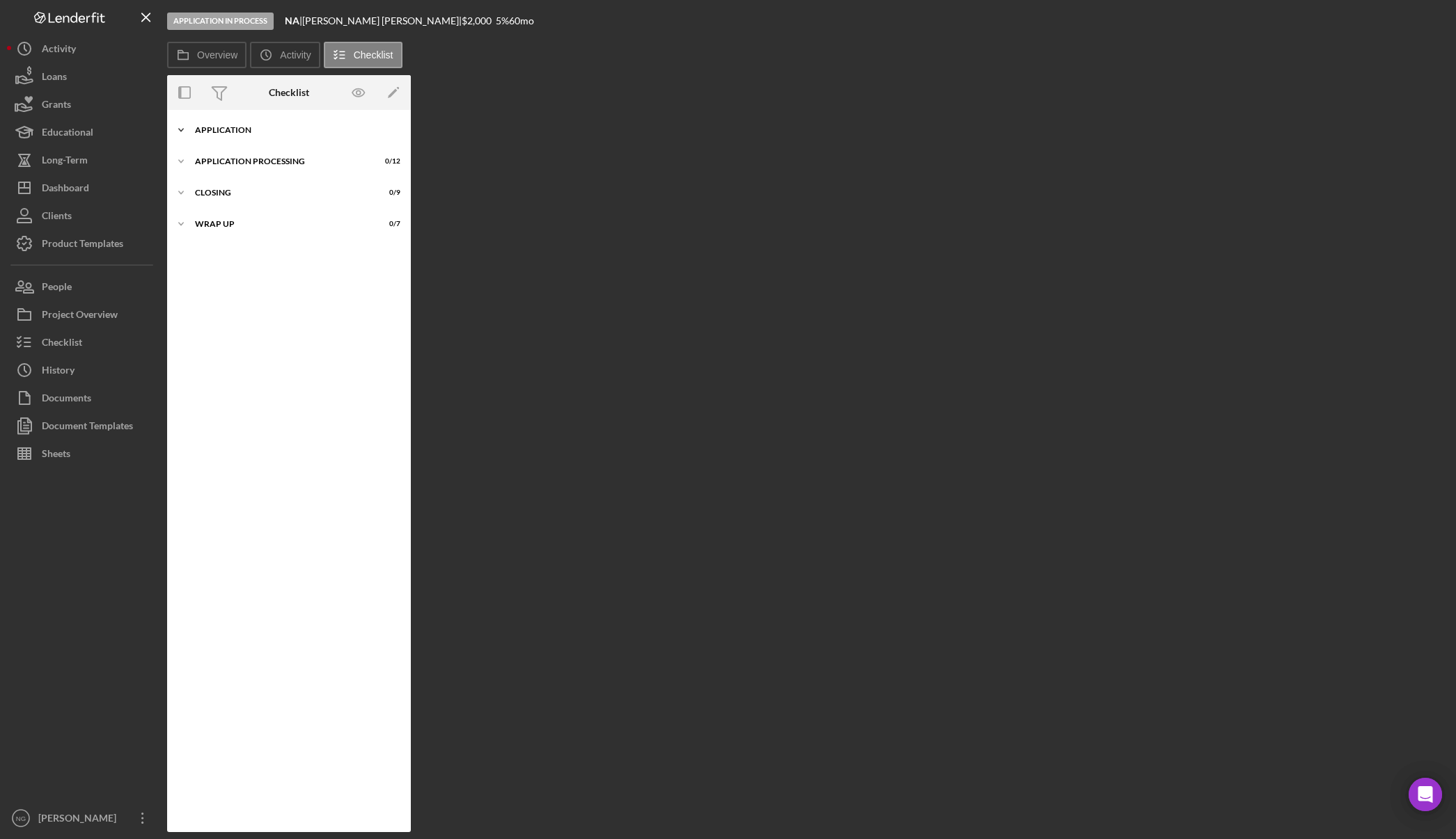
click at [226, 134] on div "Icon/Expander Application 0 / 21" at bounding box center [289, 130] width 244 height 28
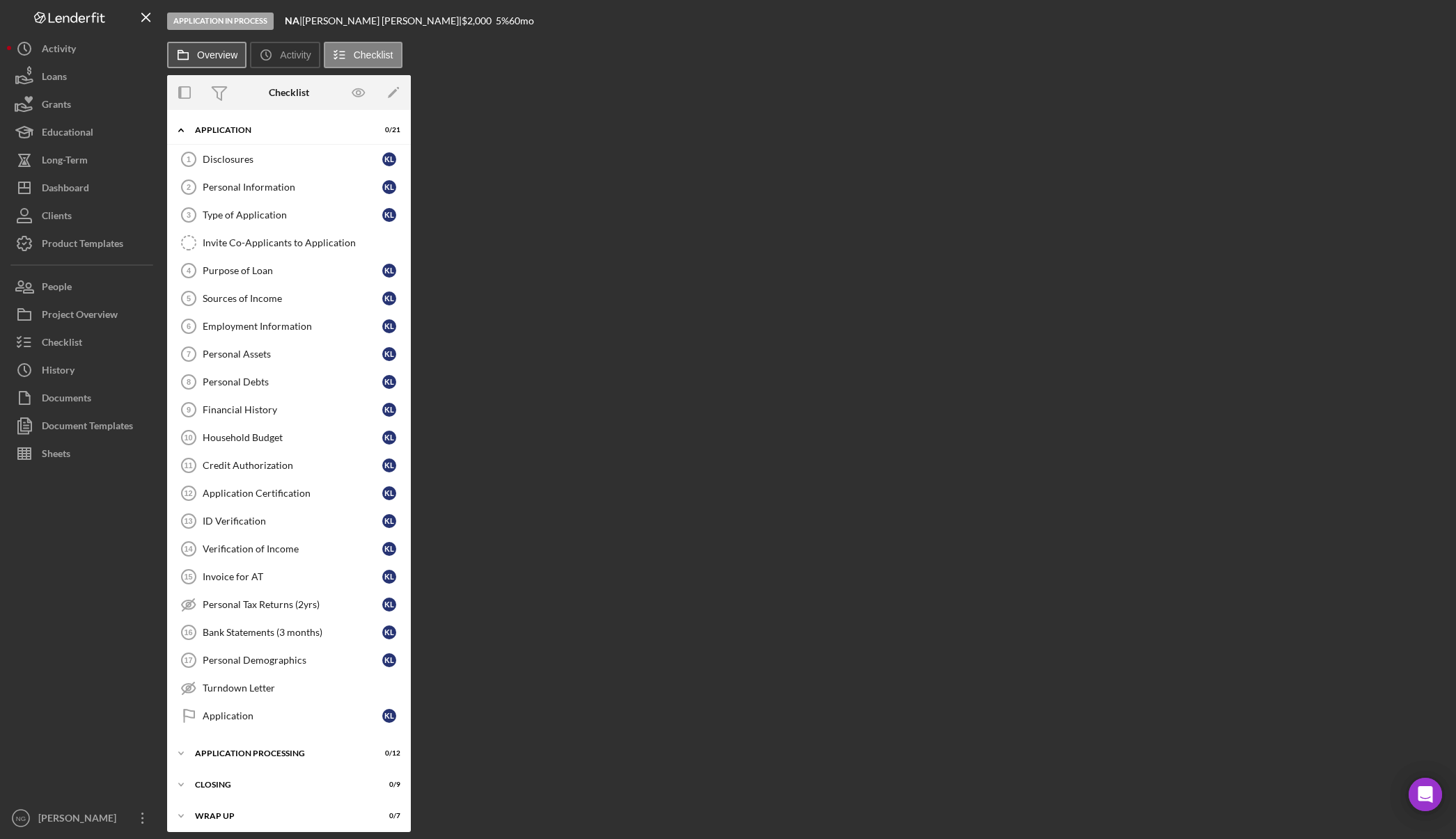
click at [226, 65] on button "Overview" at bounding box center [207, 55] width 80 height 27
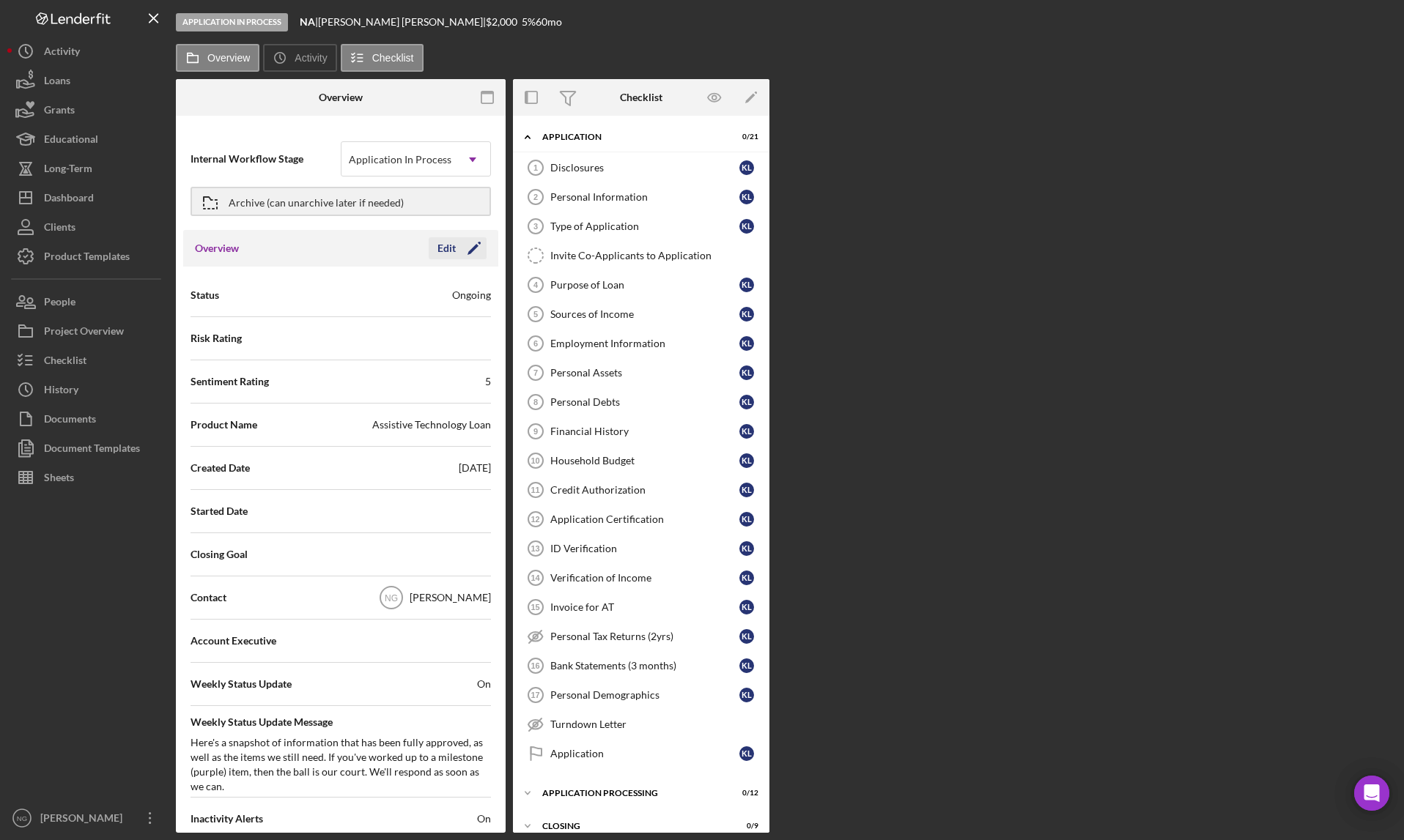
click at [467, 254] on icon "Icon/Edit" at bounding box center [475, 249] width 37 height 37
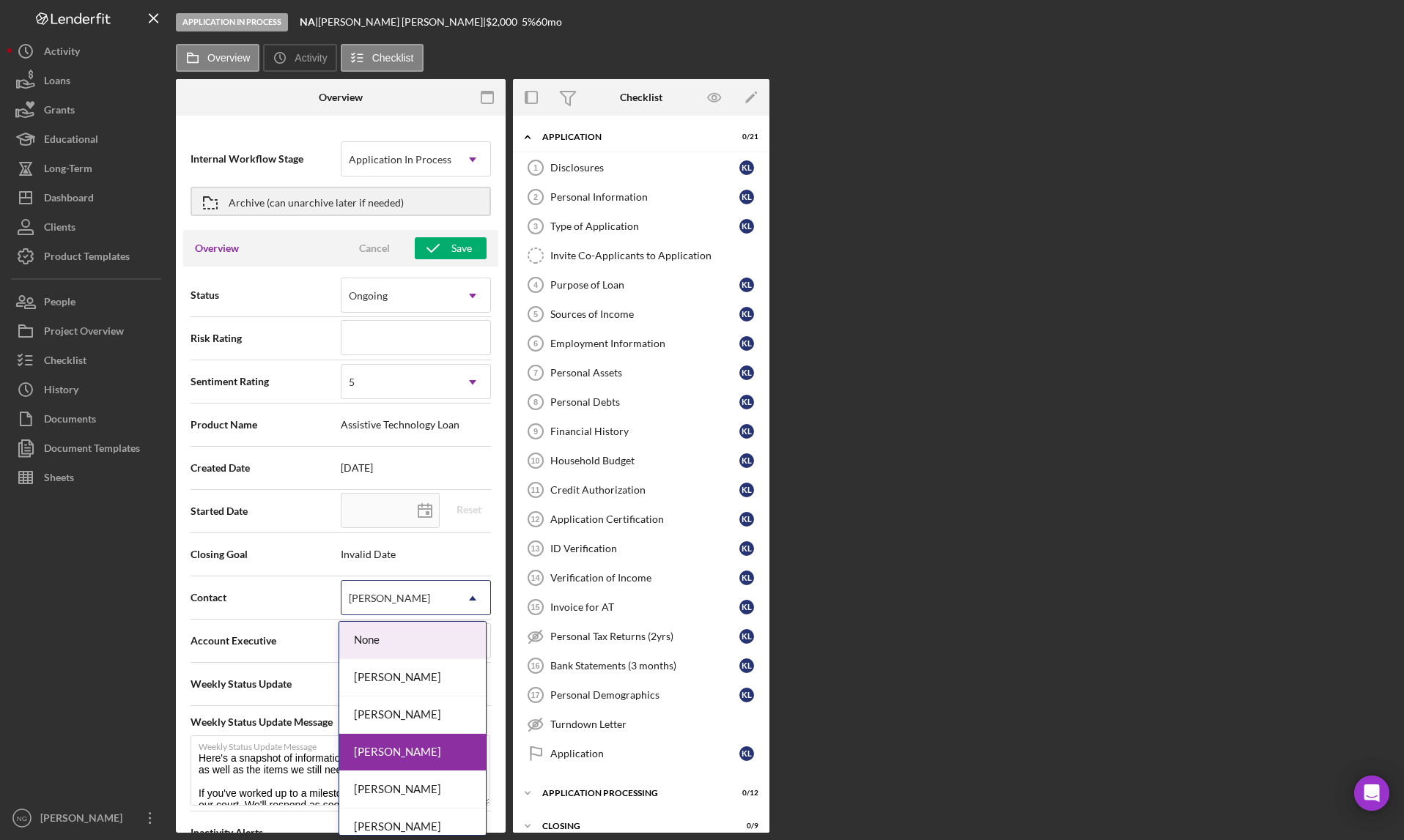
click at [469, 602] on icon "Icon/Dropdown Arrow" at bounding box center [473, 599] width 35 height 35
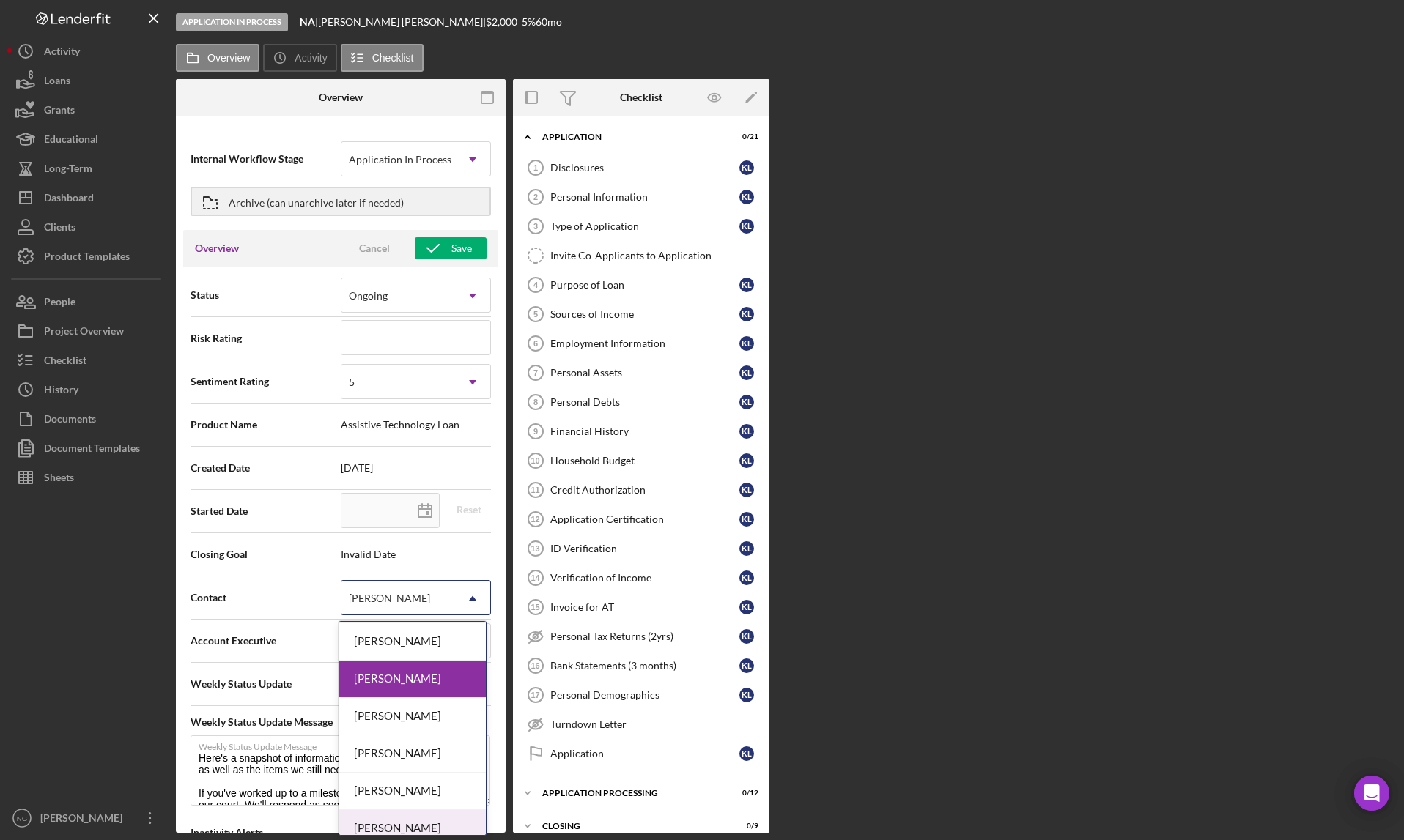
scroll to position [86, 0]
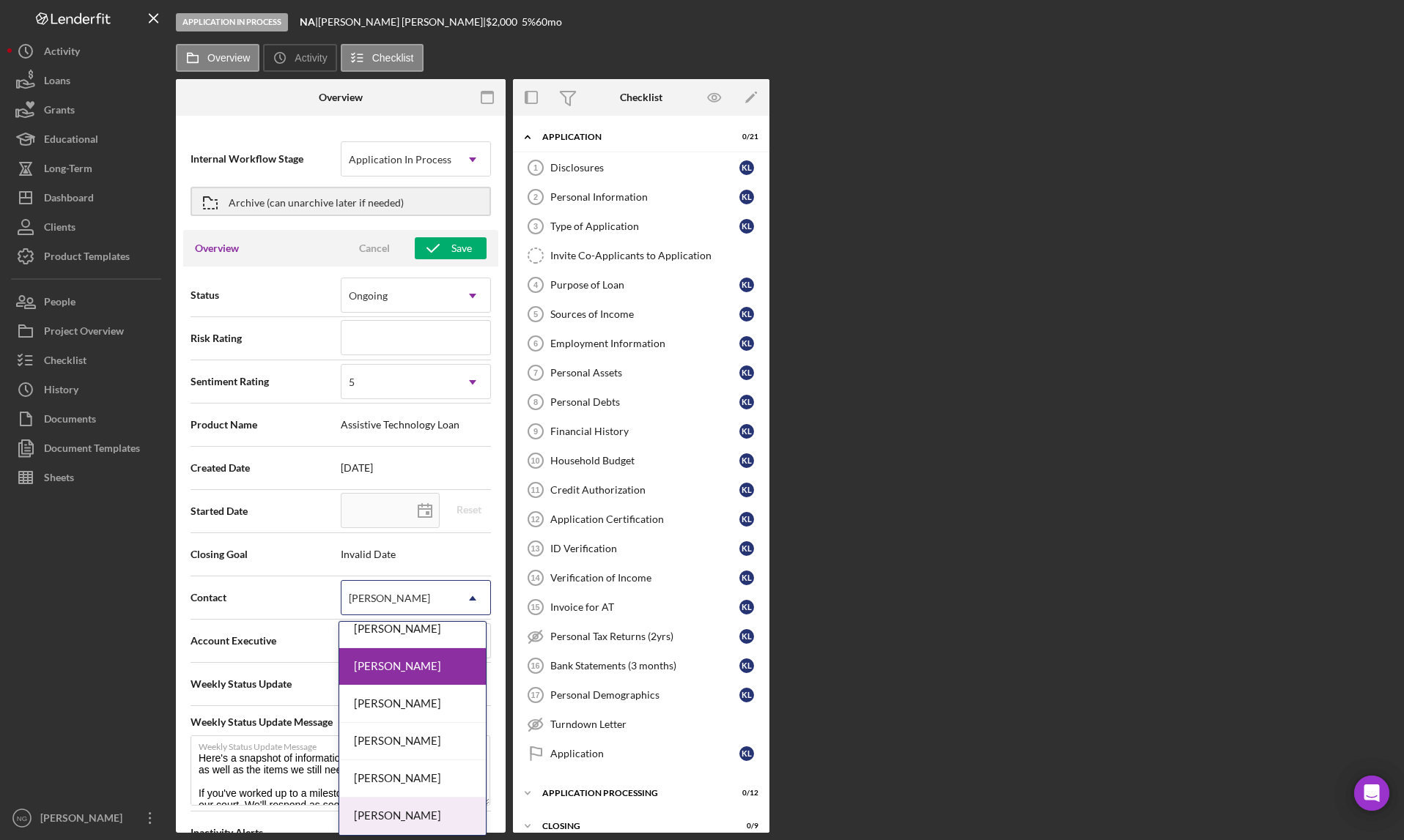
click at [423, 811] on div "[PERSON_NAME]" at bounding box center [412, 816] width 146 height 38
type textarea "Here's a snapshot of information that has been fully approved, as well as the i…"
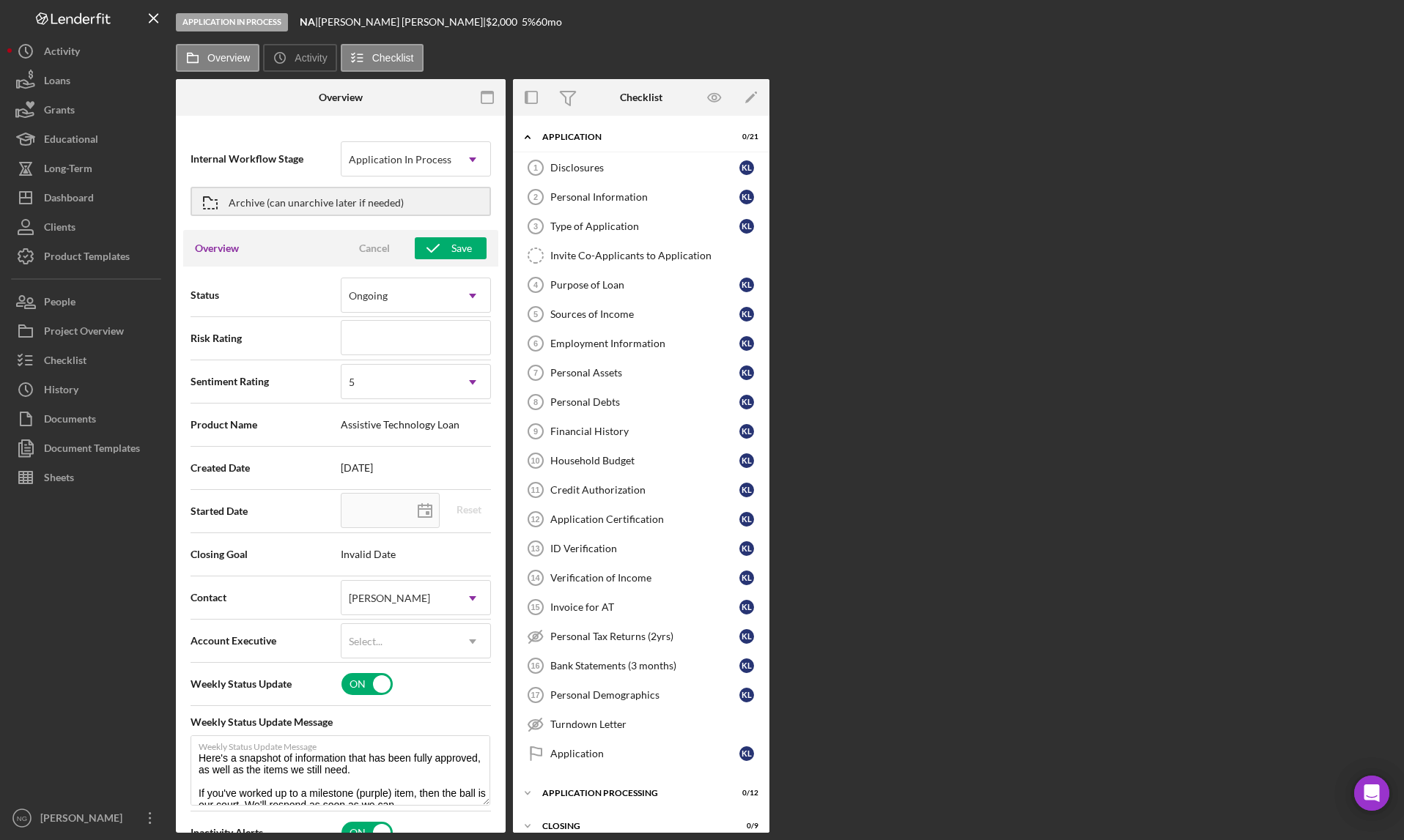
type textarea "Here's a snapshot of information that has been fully approved, as well as the i…"
click at [453, 248] on div "Save" at bounding box center [462, 249] width 21 height 22
type textarea "Here's a snapshot of information that has been fully approved, as well as the i…"
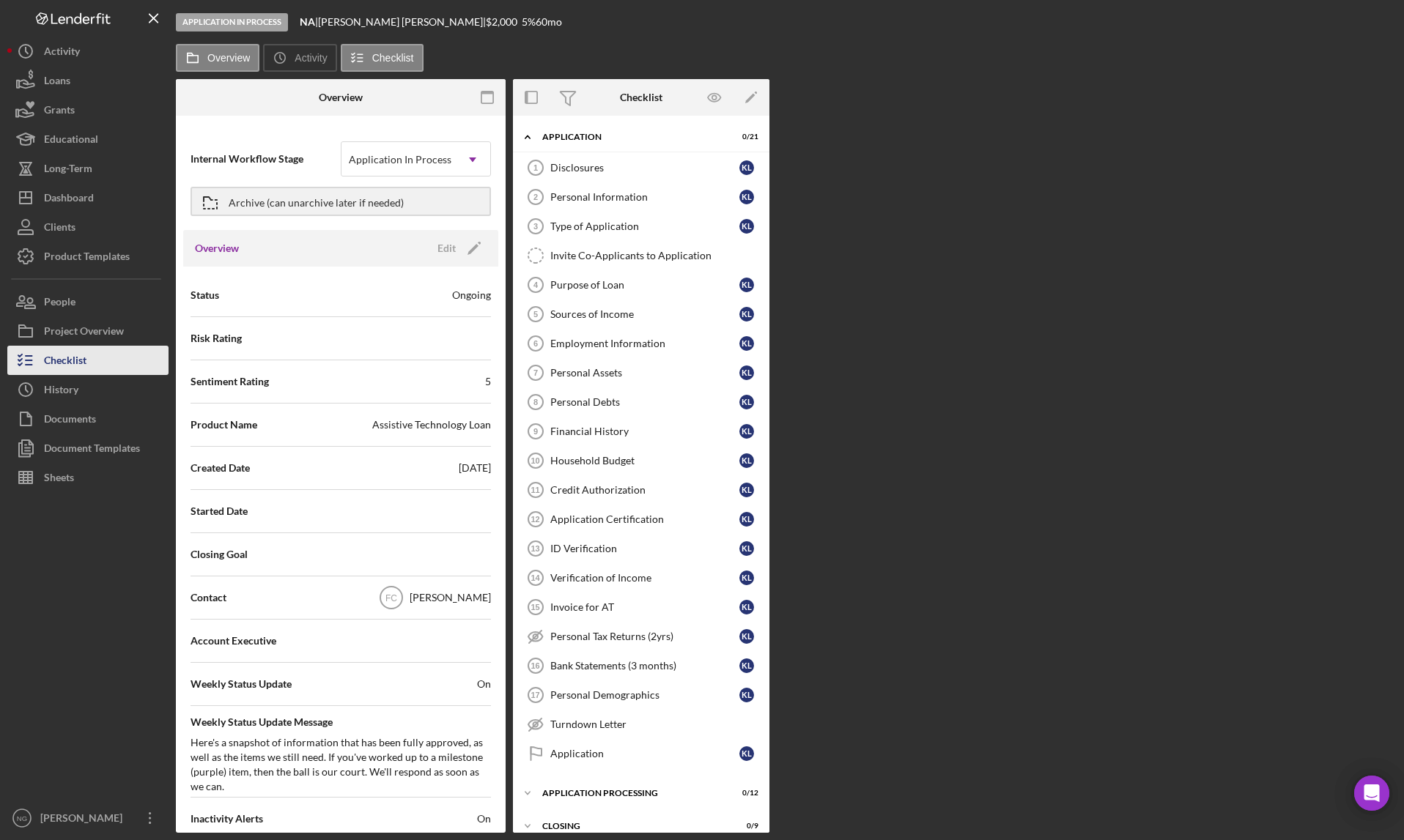
click at [71, 357] on div "Checklist" at bounding box center [65, 362] width 43 height 33
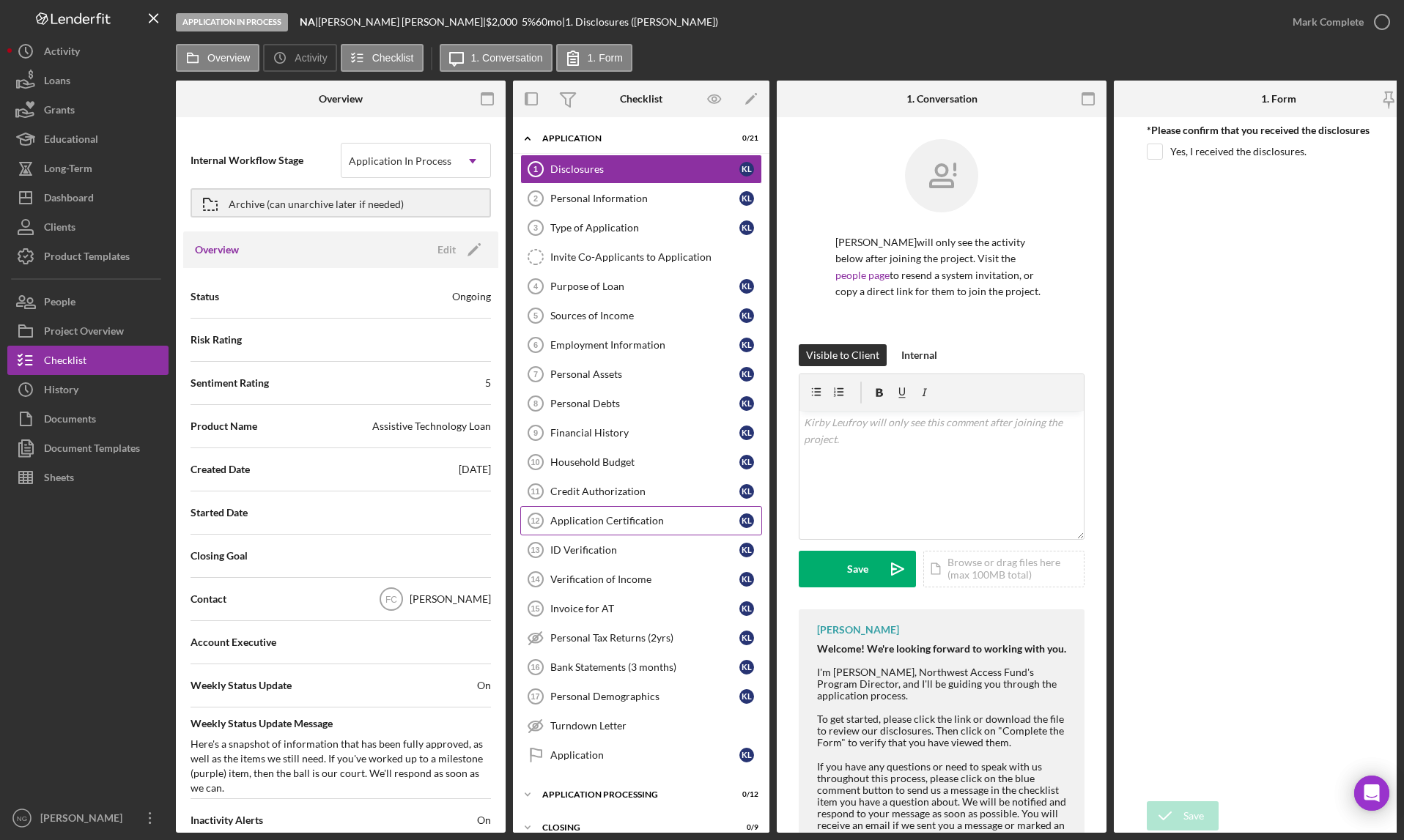
scroll to position [55, 0]
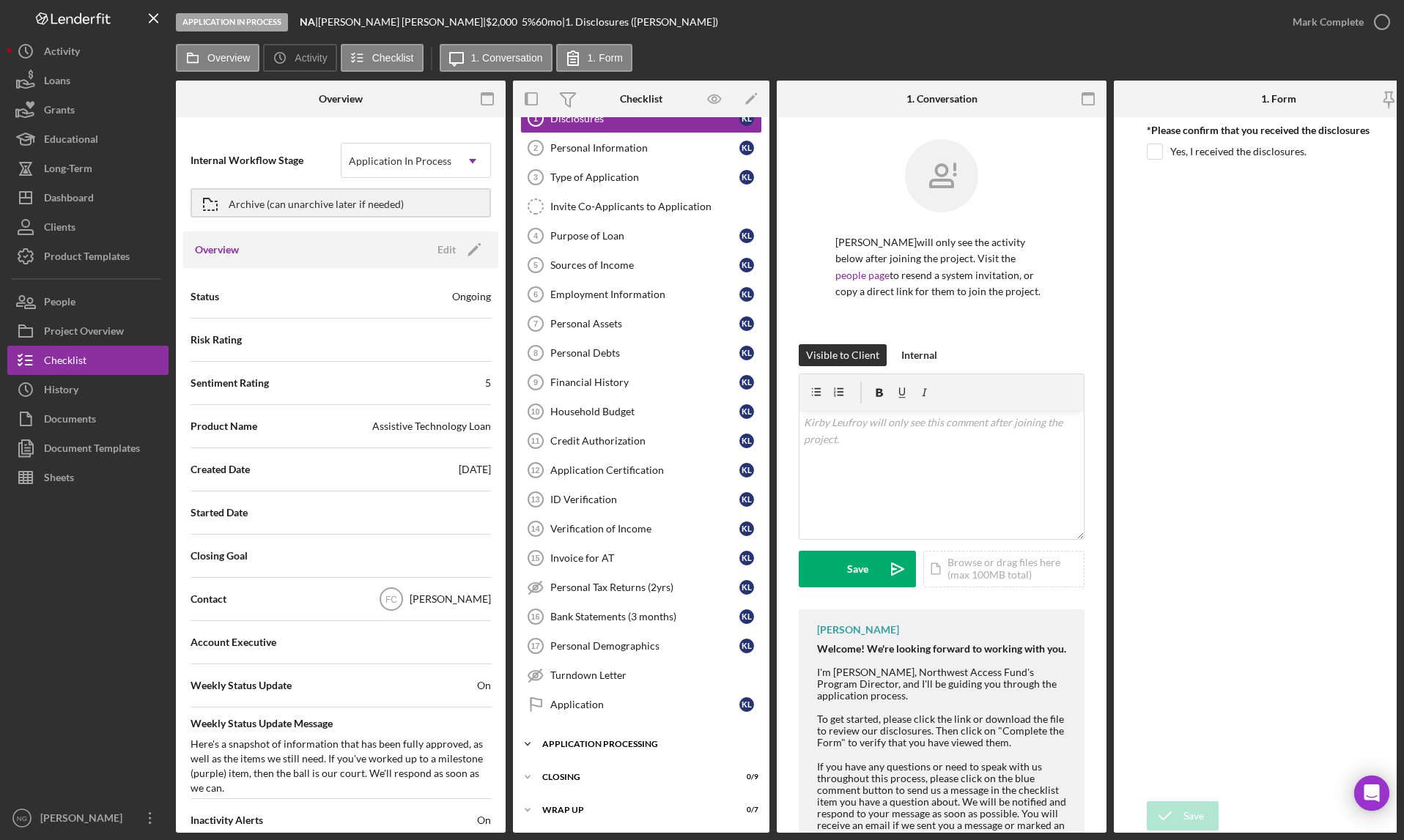
click at [751, 744] on div "Icon/Expander Application Processing 0 / 12" at bounding box center [641, 744] width 257 height 29
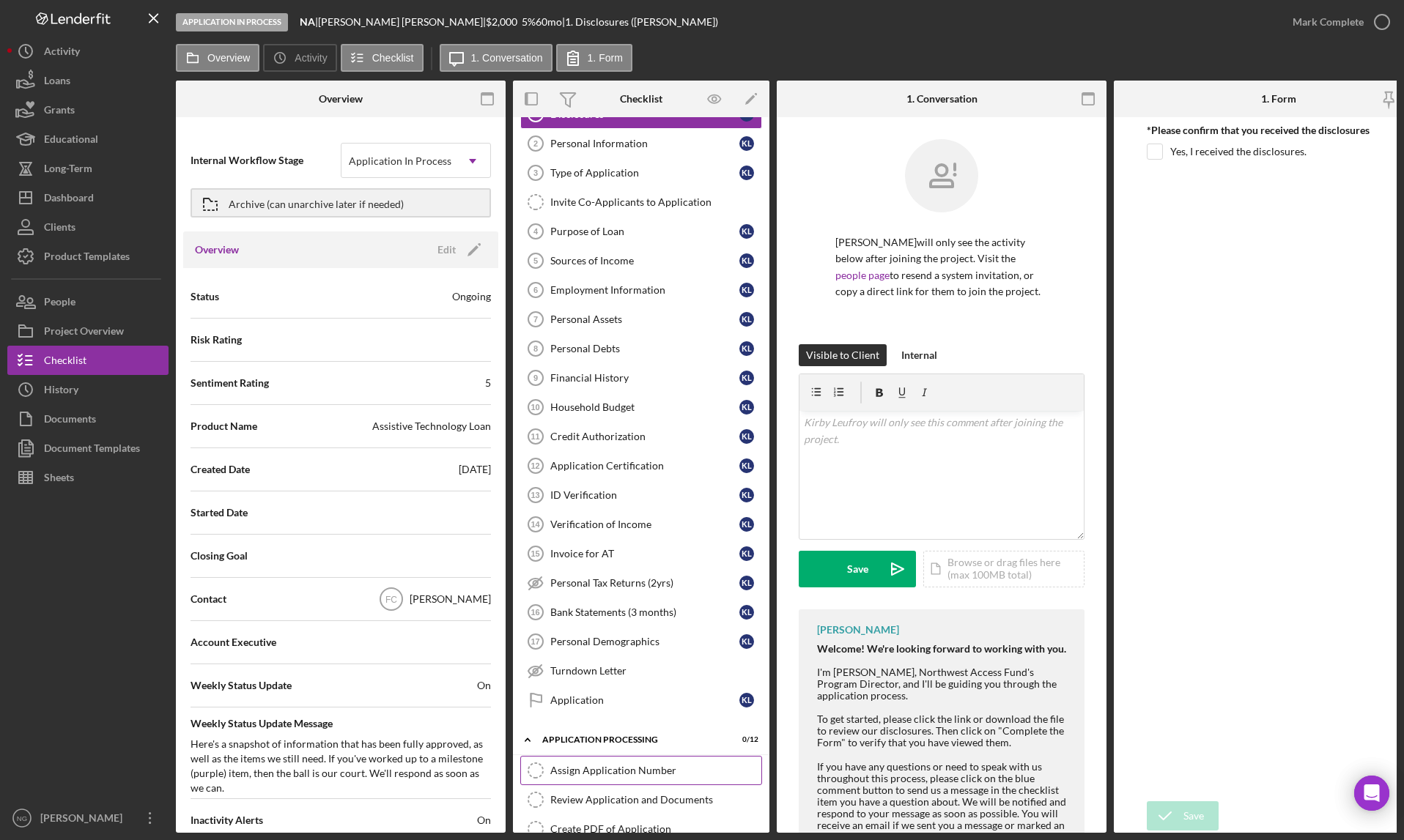
click at [613, 766] on div "Assign Application Number" at bounding box center [656, 771] width 211 height 12
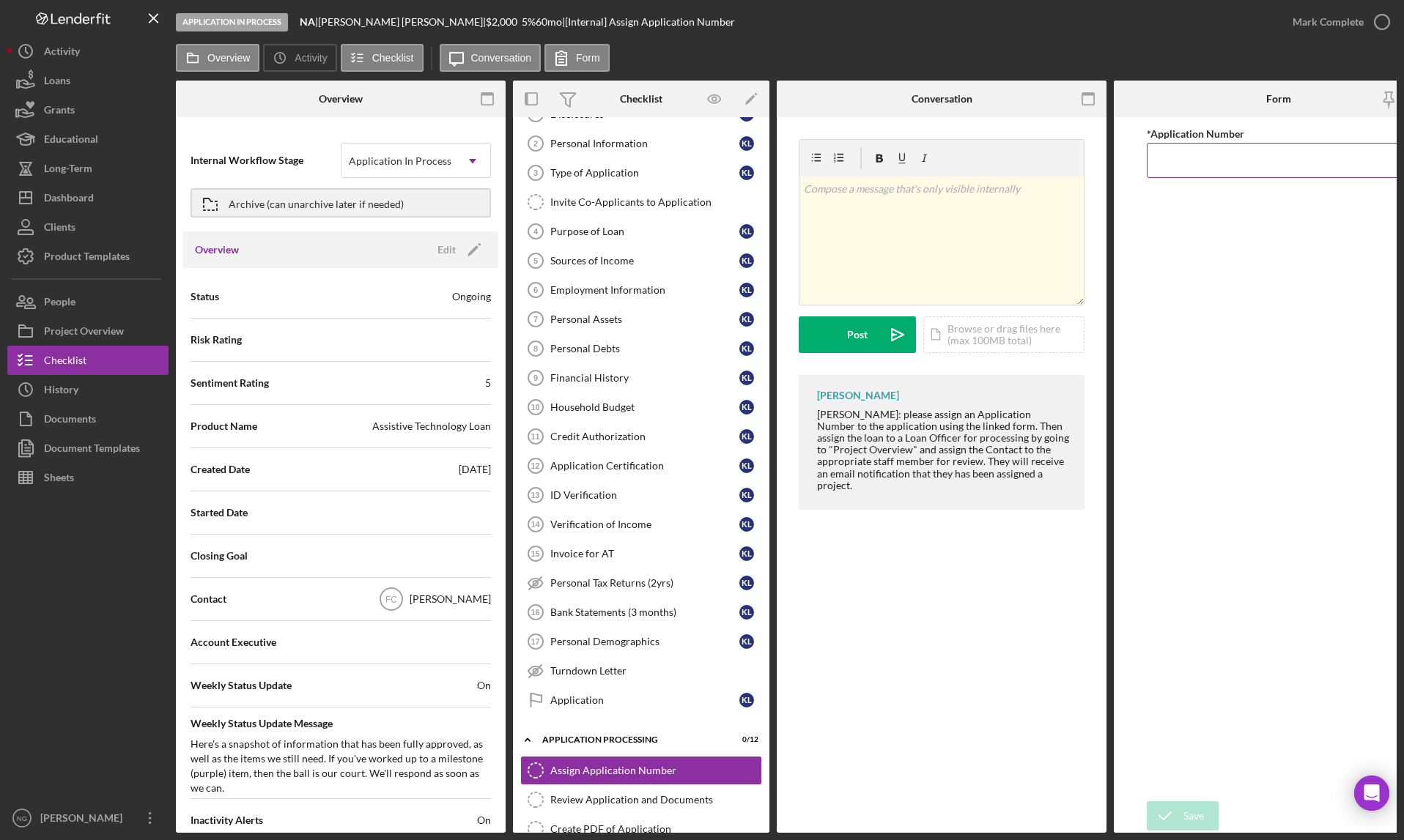
click at [1173, 157] on input "*Application Number" at bounding box center [1279, 160] width 264 height 35
type input "5520"
click at [1194, 808] on div "Save" at bounding box center [1194, 816] width 21 height 29
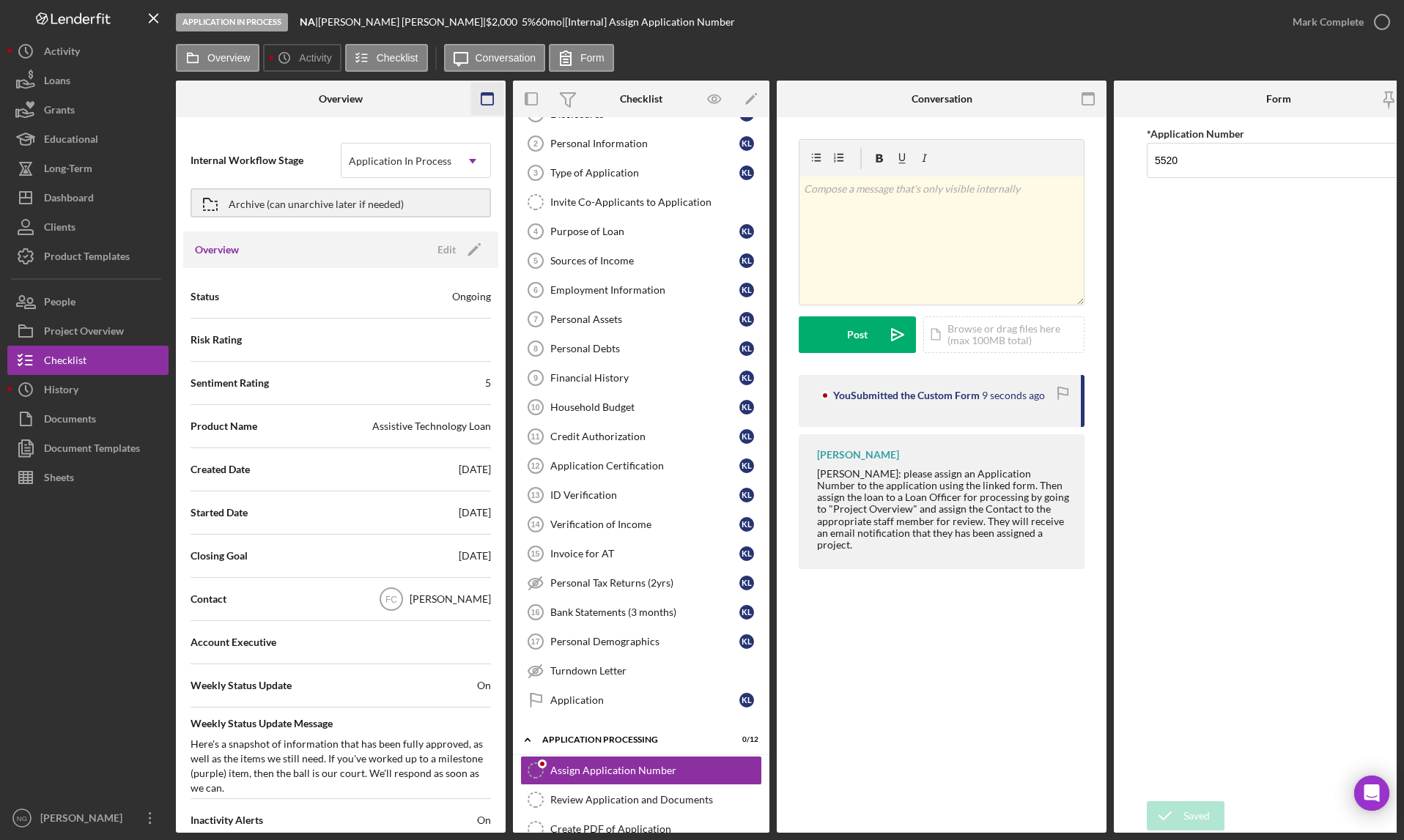
click at [485, 97] on icon "button" at bounding box center [487, 99] width 33 height 33
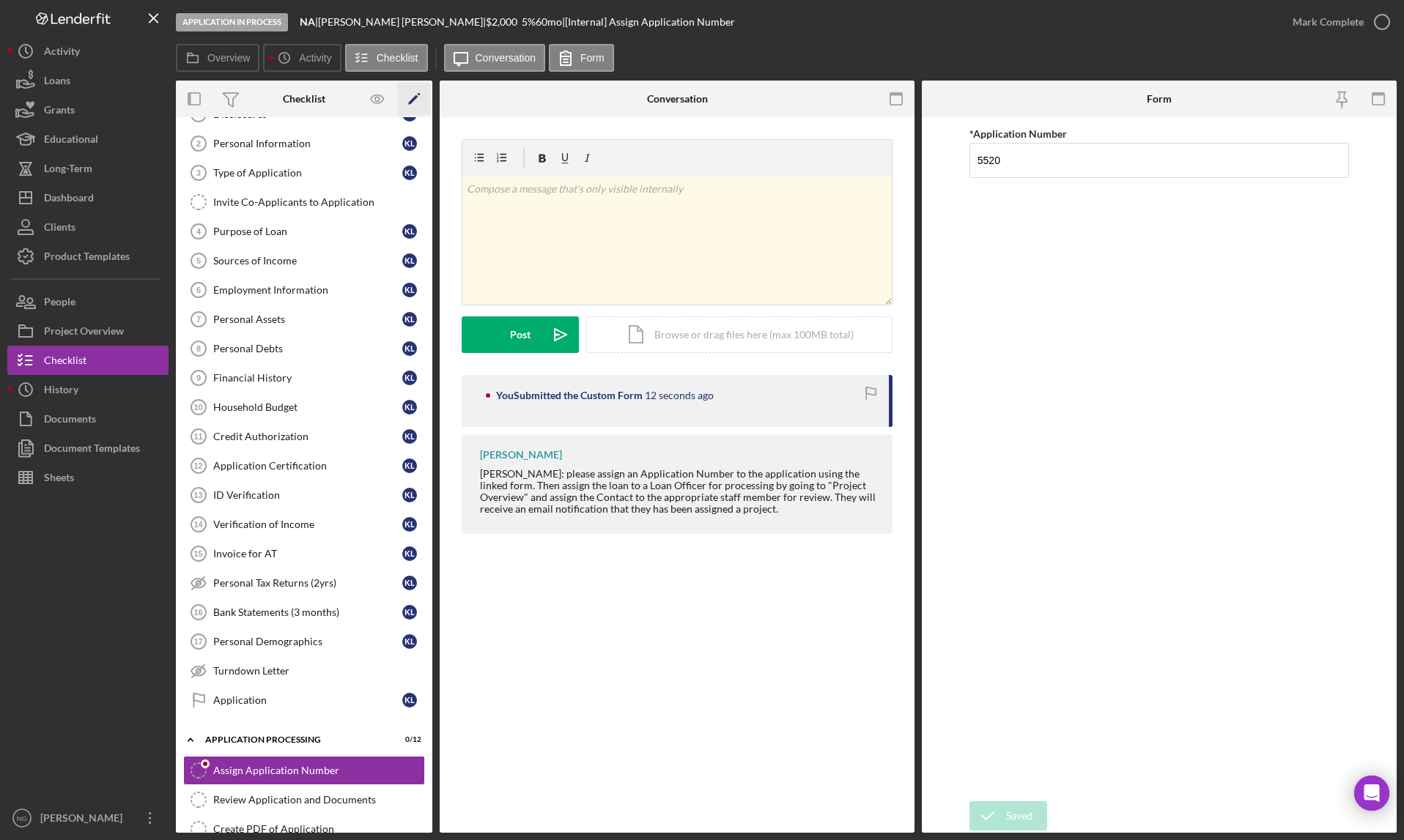
click at [415, 99] on polygon "button" at bounding box center [414, 100] width 10 height 10
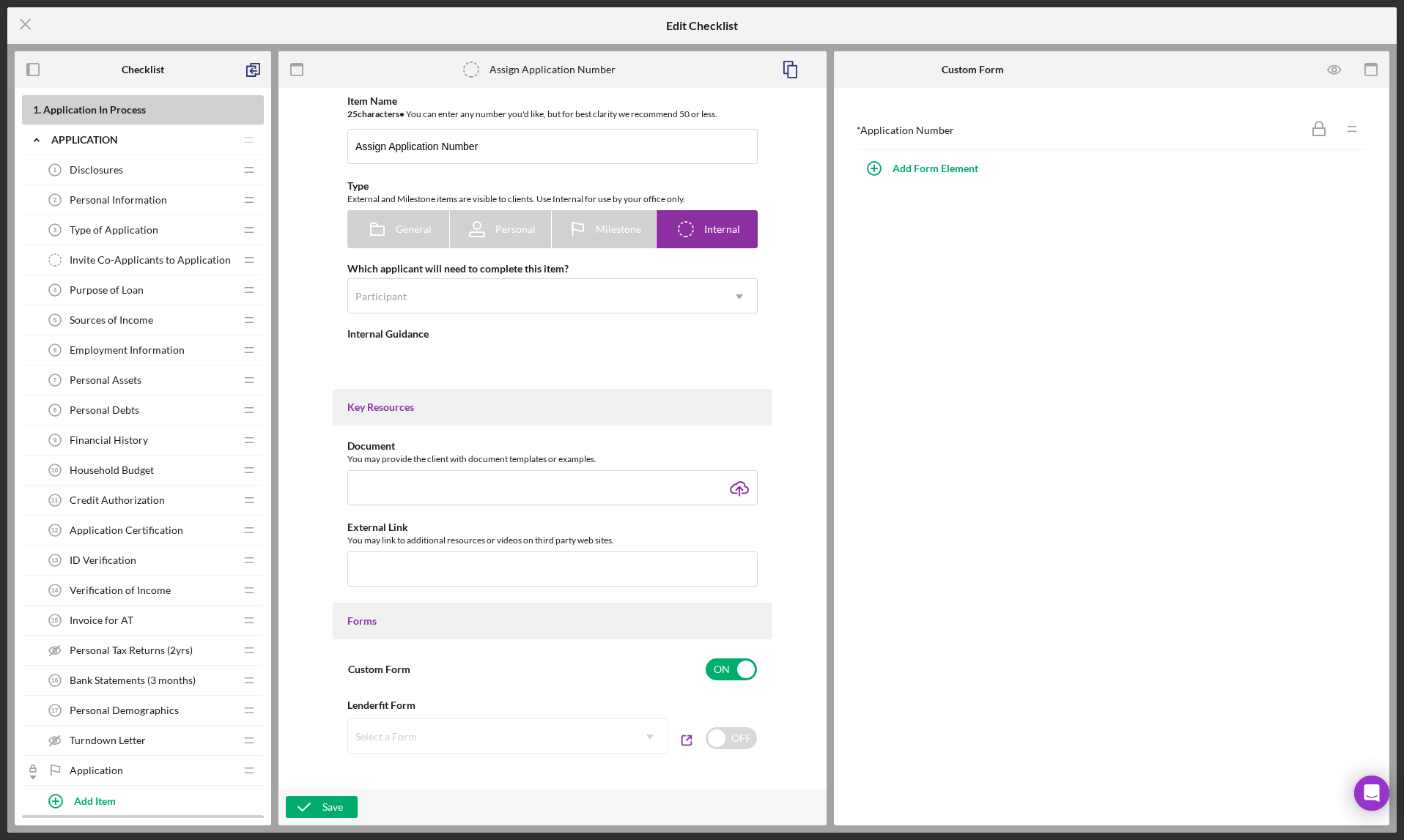
type textarea "<div>Kathy: please assign an Application Number to the application using the li…"
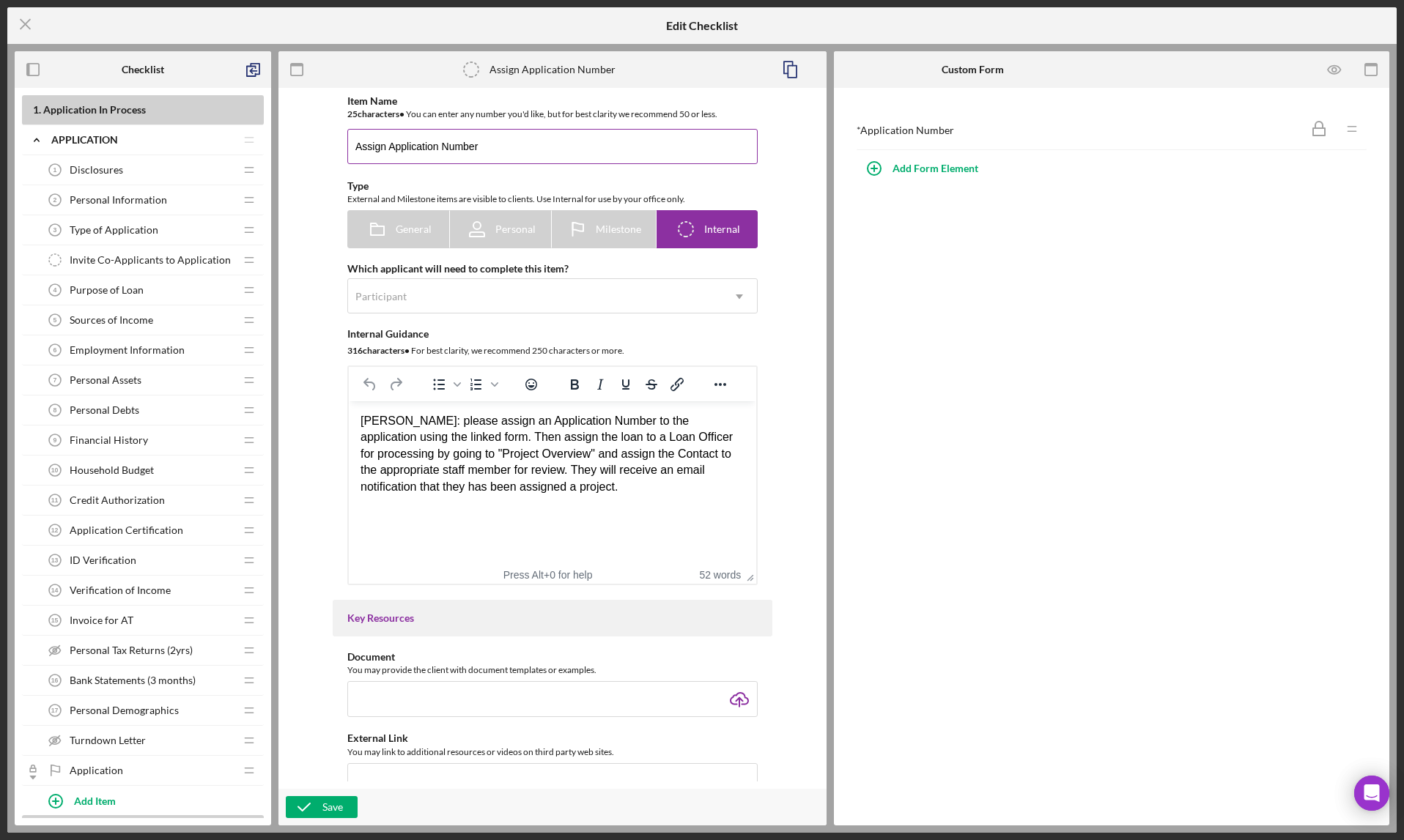
click at [547, 149] on input "Assign Application Number" at bounding box center [553, 146] width 411 height 35
click at [30, 26] on icon "Icon/Menu Close" at bounding box center [26, 24] width 37 height 37
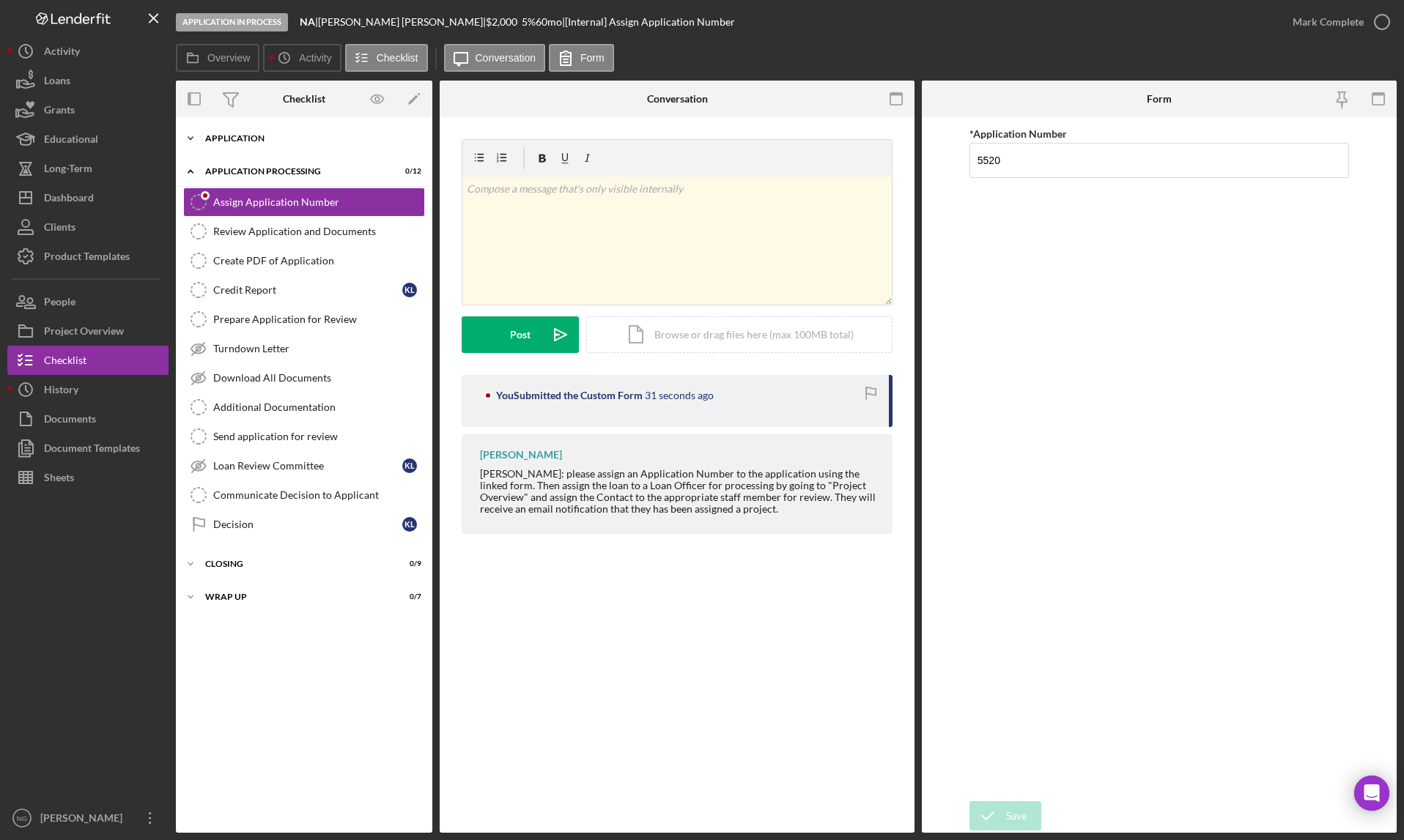
click at [188, 135] on icon "Icon/Expander" at bounding box center [191, 138] width 29 height 29
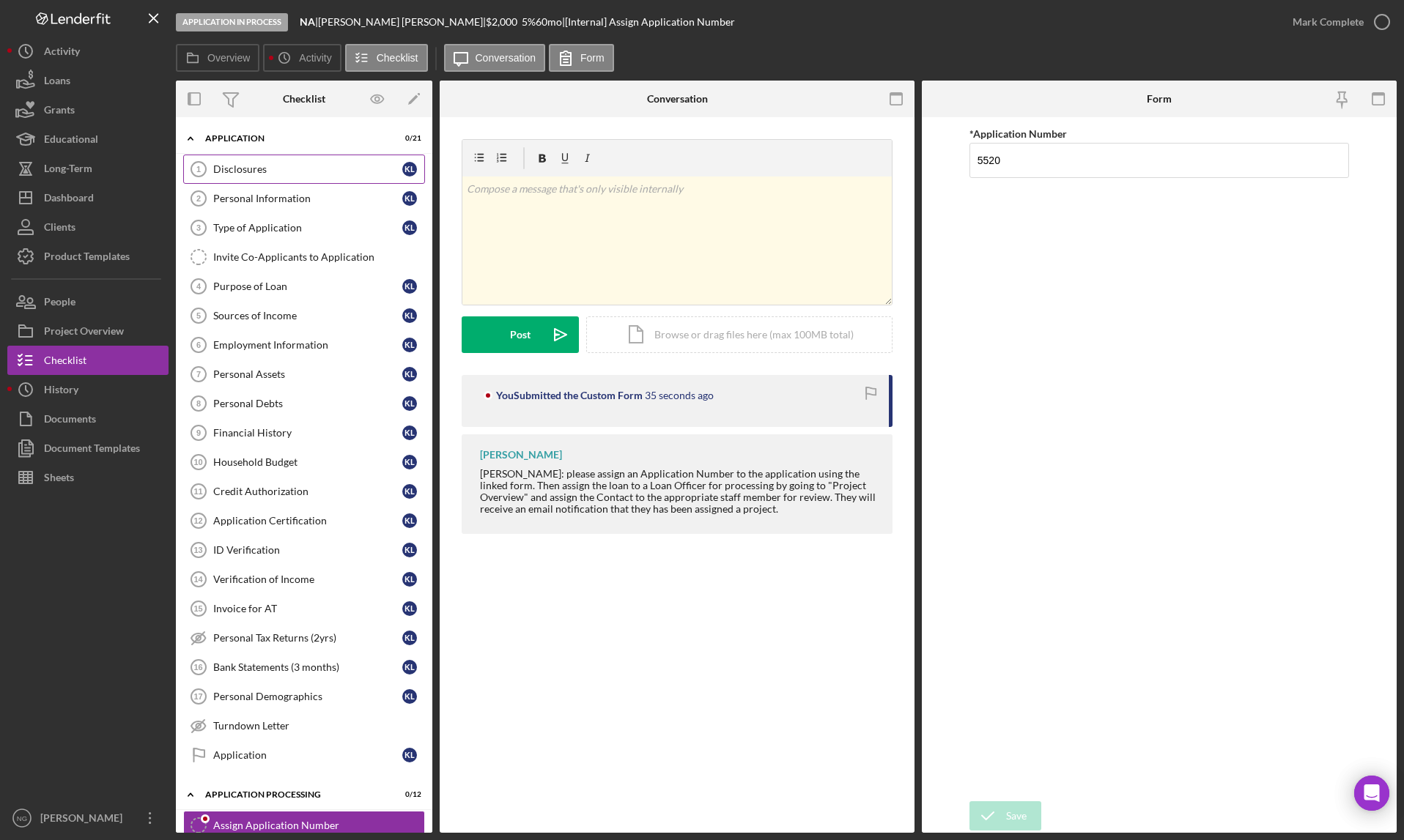
click at [328, 171] on div "Disclosures" at bounding box center [308, 169] width 189 height 12
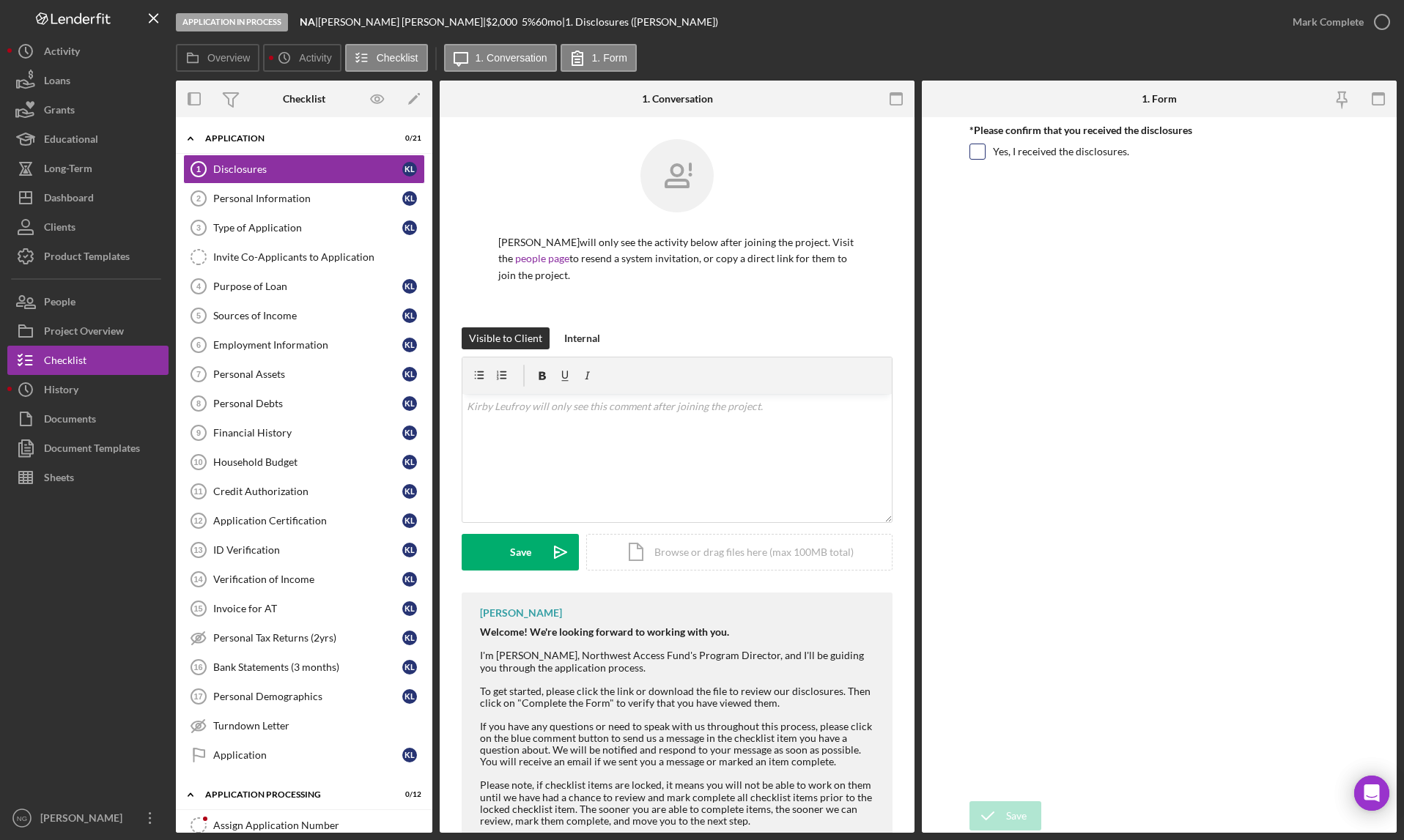
click at [982, 154] on input "Yes, I received the disclosures." at bounding box center [978, 152] width 15 height 15
checkbox input "true"
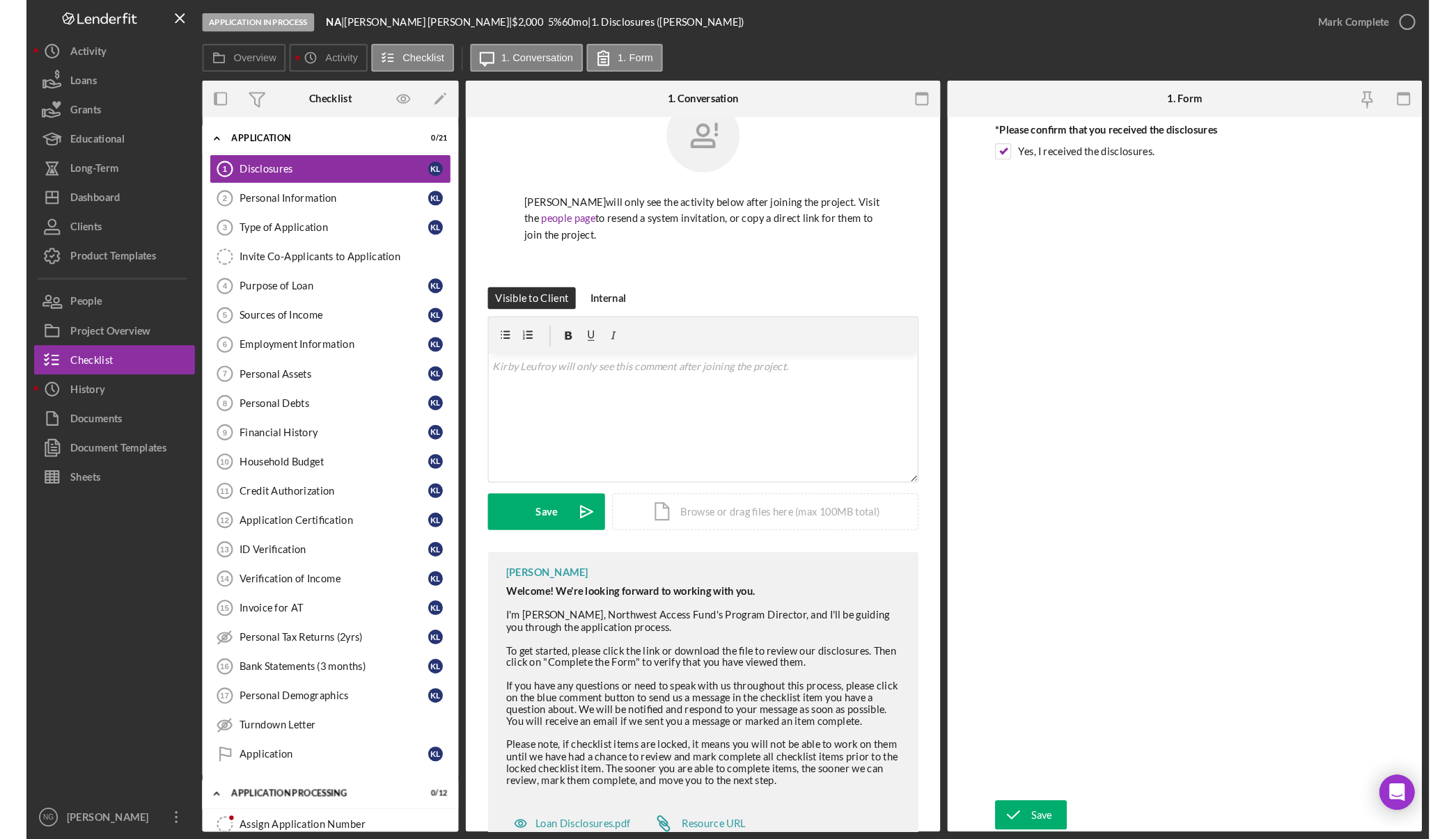
scroll to position [86, 0]
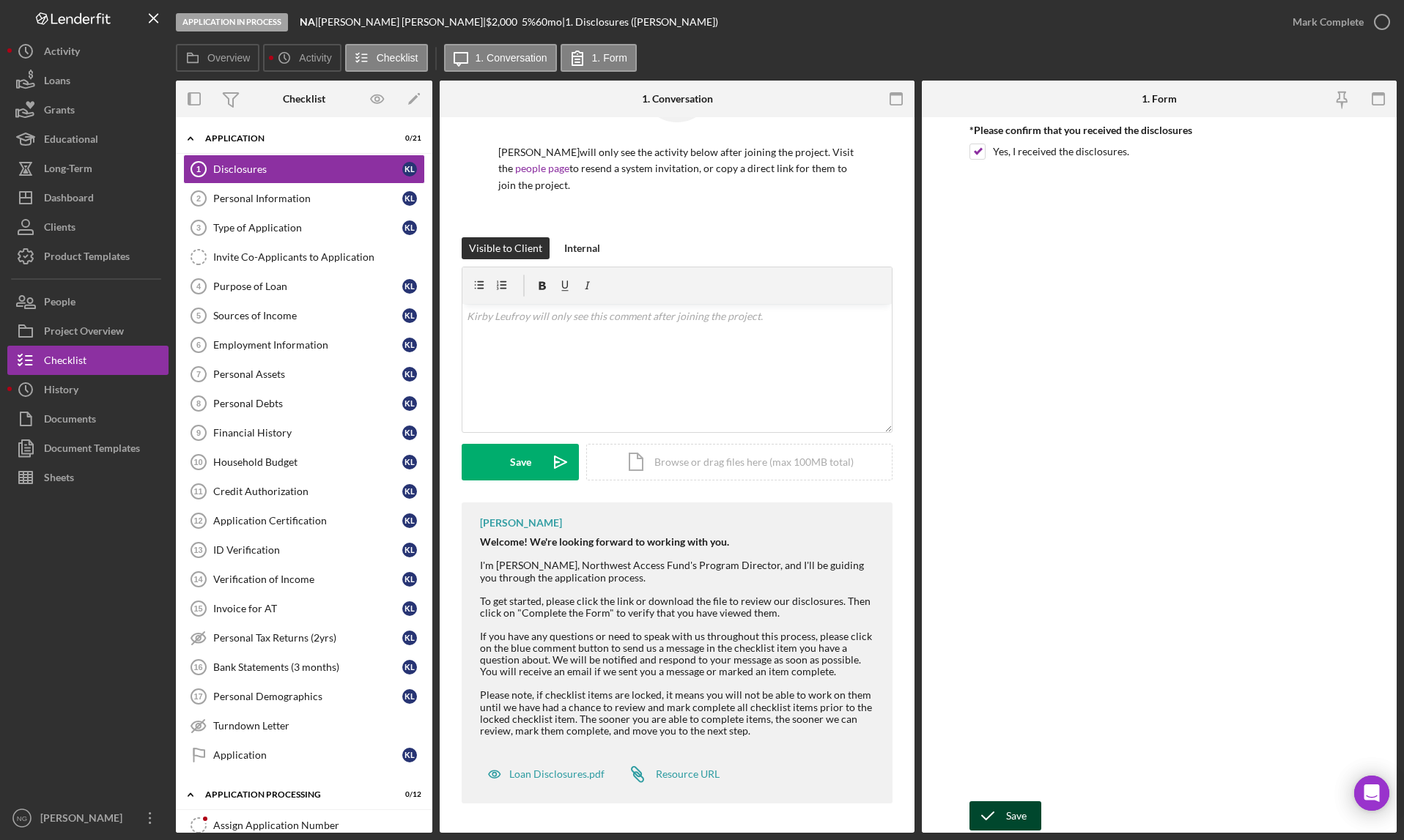
click at [1004, 809] on icon "submit" at bounding box center [988, 816] width 37 height 37
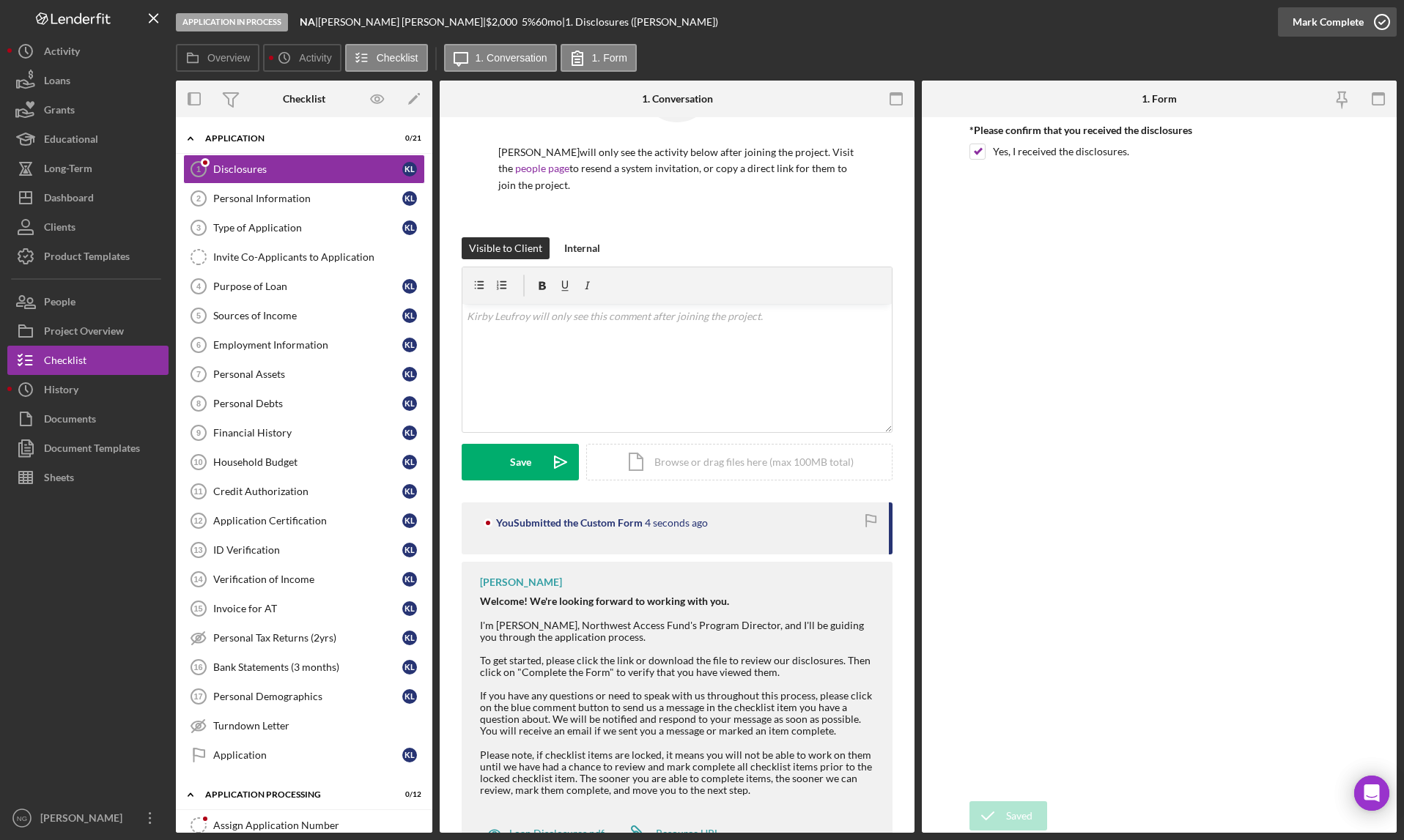
click at [1372, 21] on icon "button" at bounding box center [1383, 22] width 37 height 37
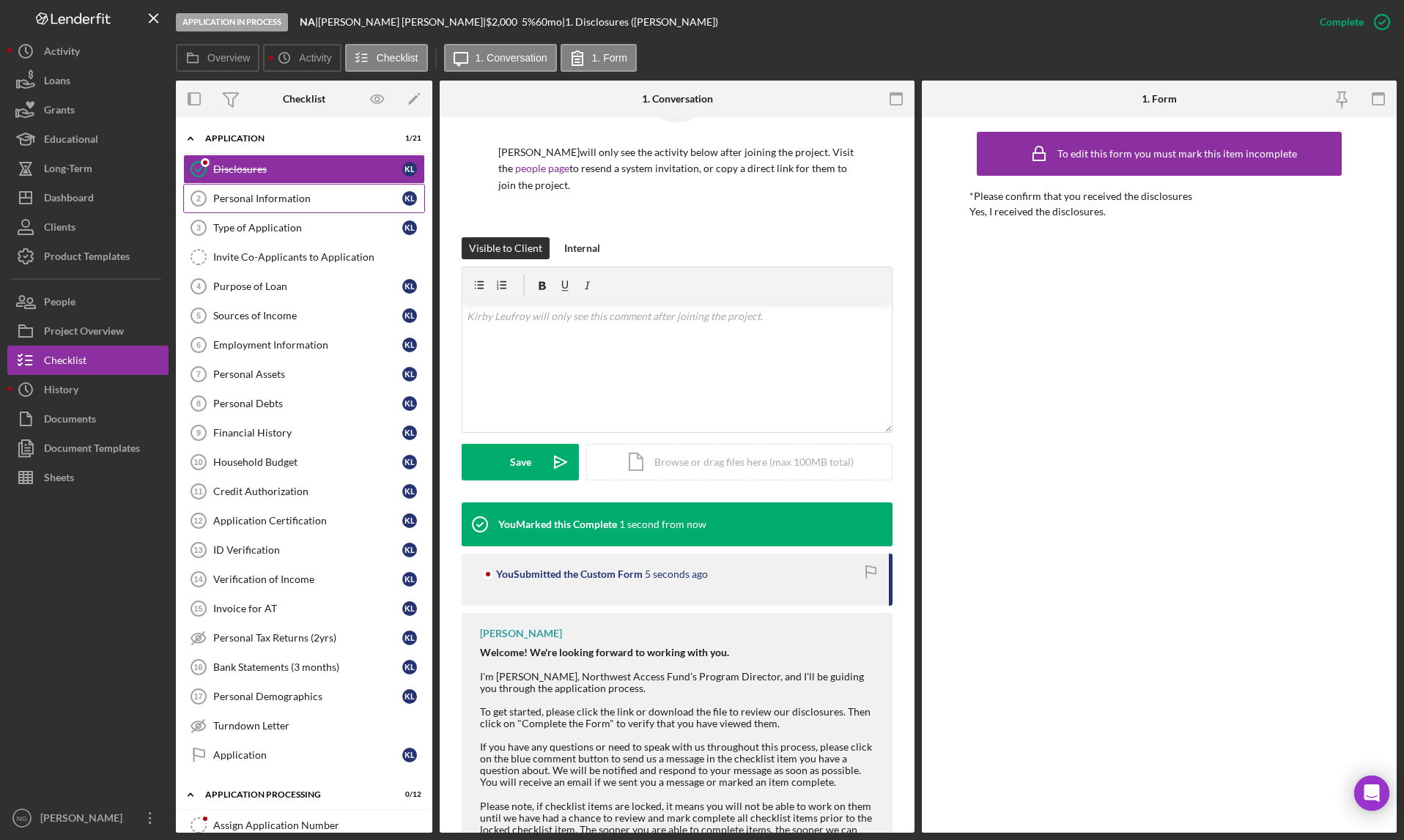
click at [293, 202] on div "Personal Information" at bounding box center [308, 199] width 189 height 12
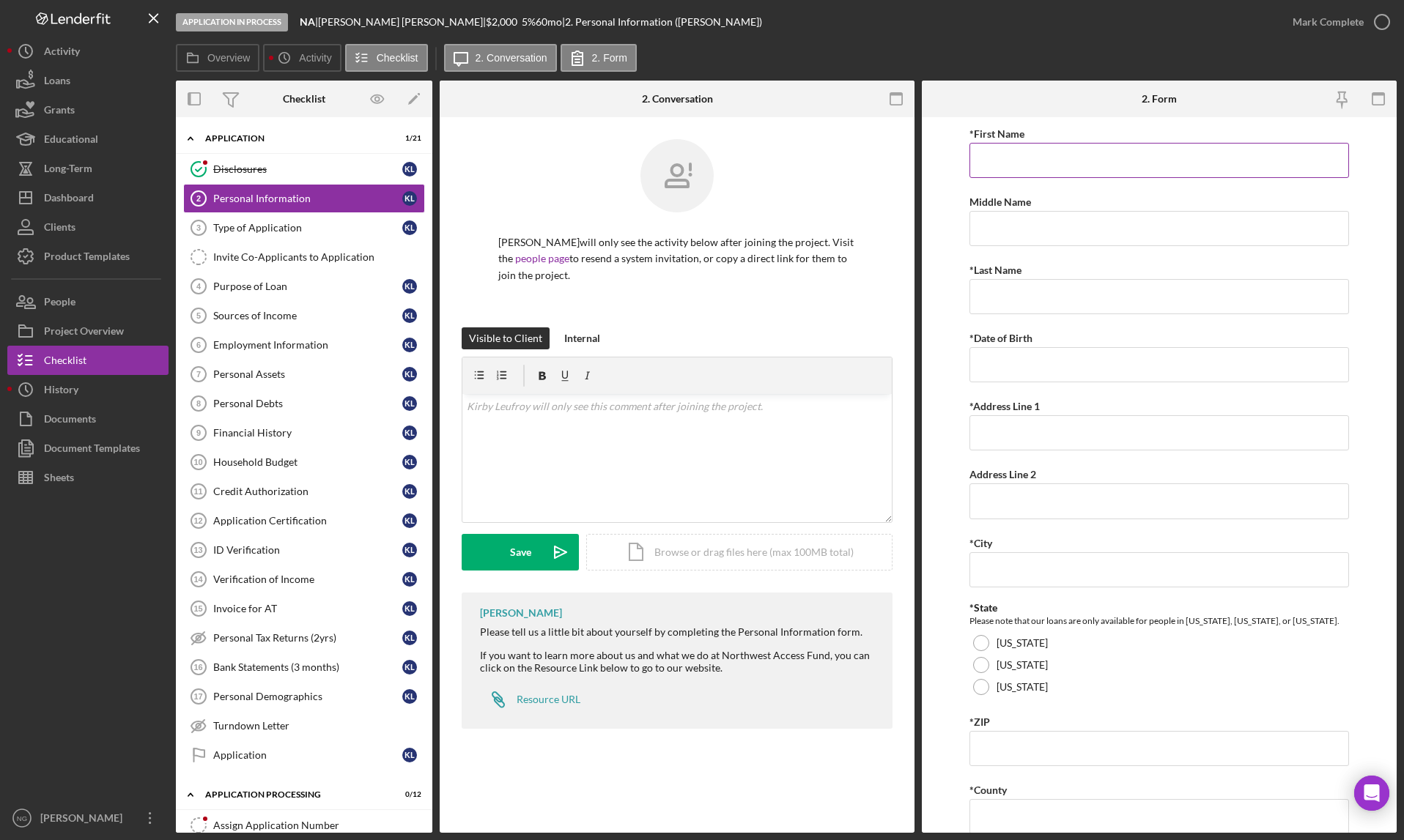
click at [1119, 148] on input "*First Name" at bounding box center [1160, 160] width 380 height 35
type input "[PERSON_NAME]"
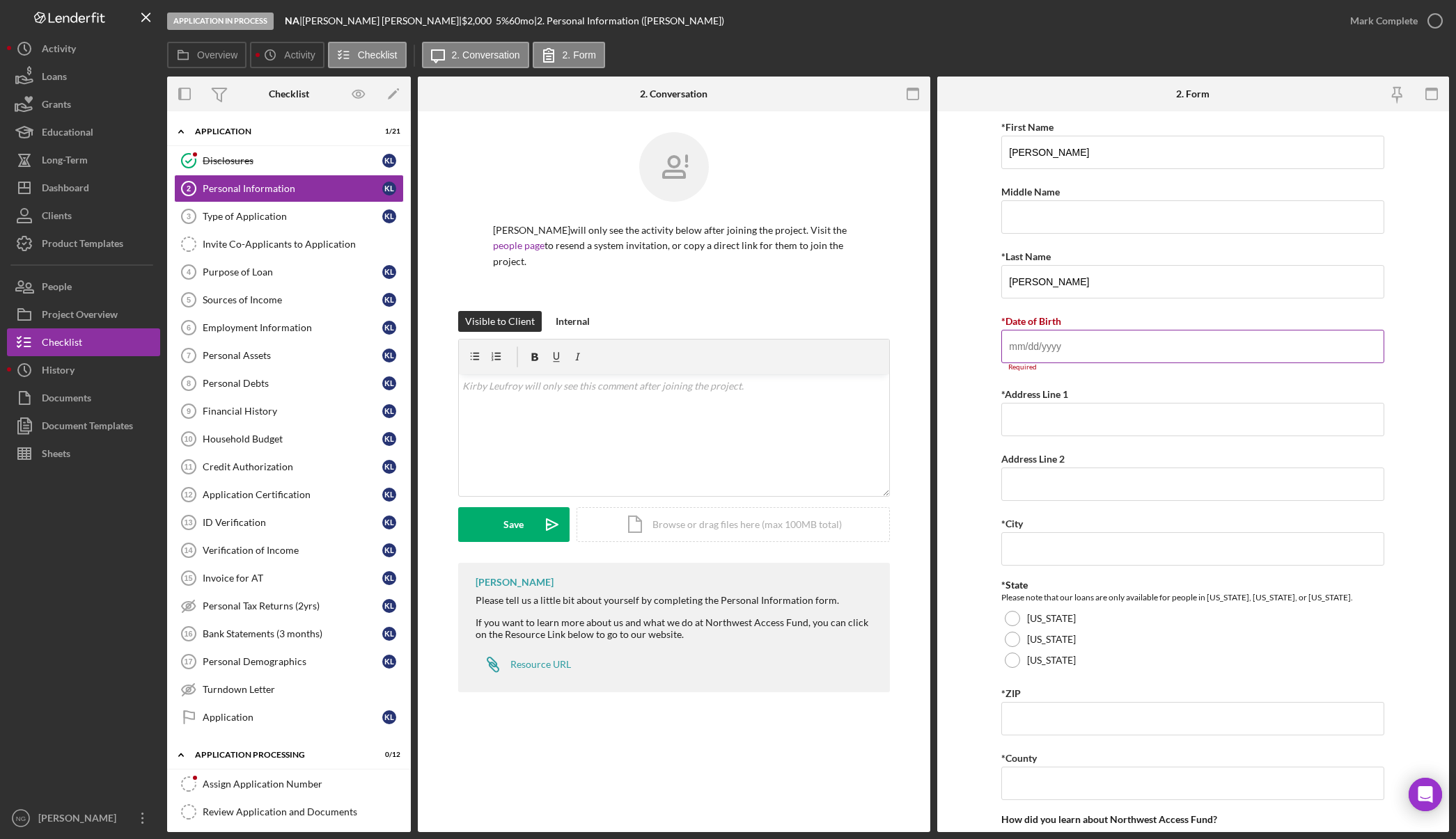
click at [1044, 352] on input "*Date of Birth" at bounding box center [1192, 346] width 383 height 34
type input "05/20/1952"
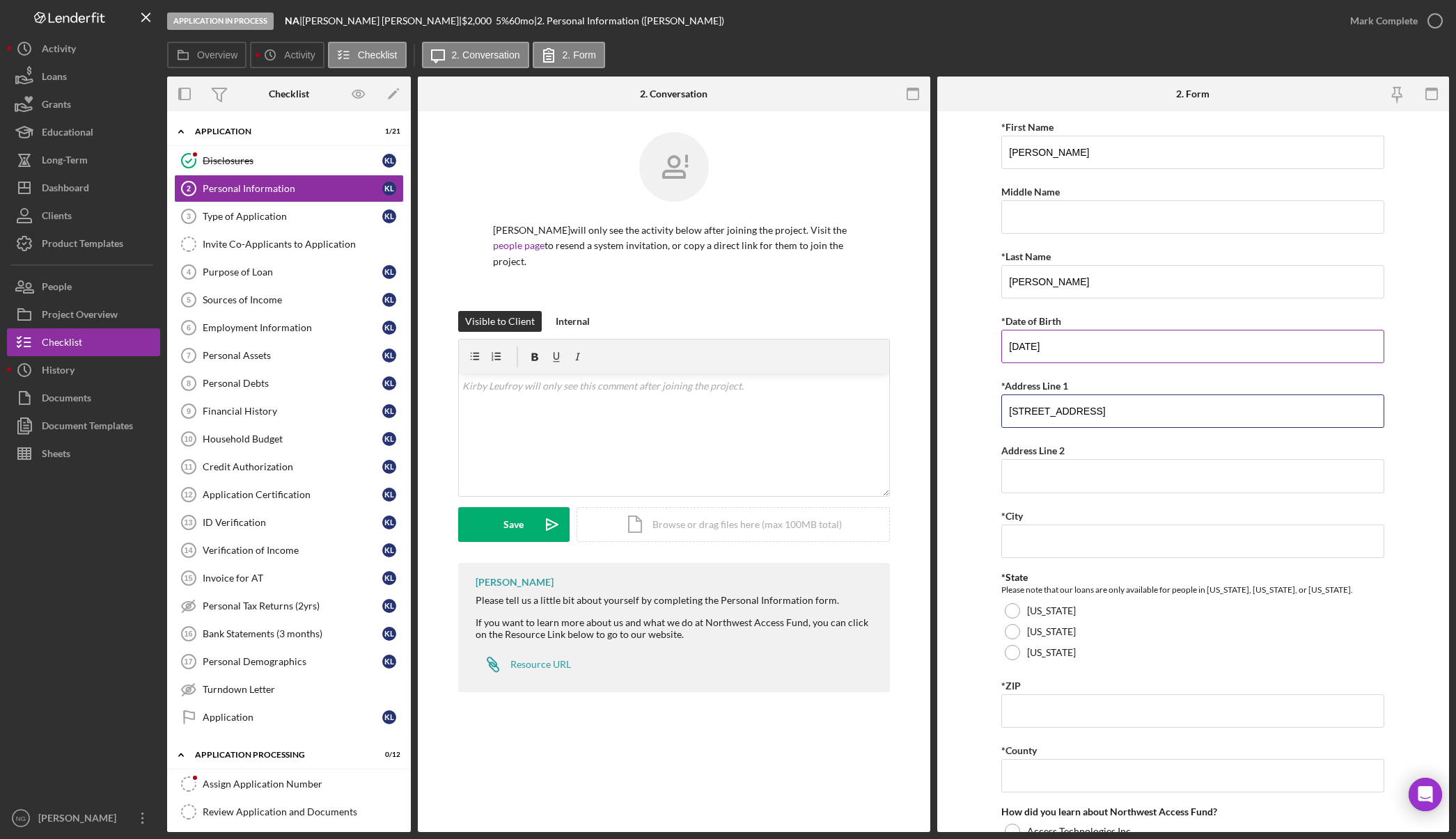
type input "[STREET_ADDRESS]"
type input "Fircrest"
click at [1013, 655] on div at bounding box center [1012, 652] width 15 height 15
click at [1016, 704] on input "*ZIP" at bounding box center [1192, 711] width 383 height 34
type input "98466"
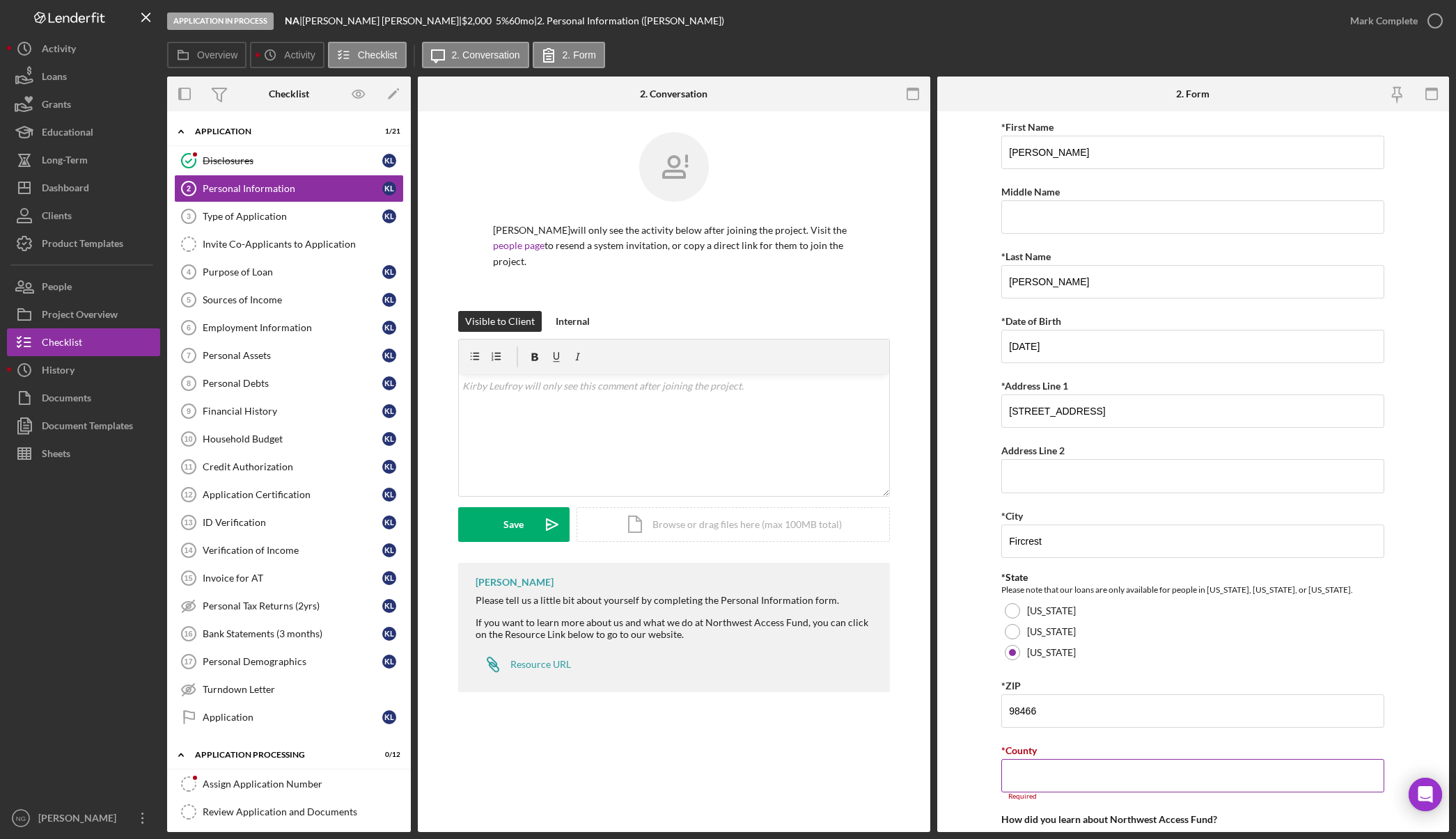
click at [1020, 782] on input "*County" at bounding box center [1192, 776] width 383 height 34
type input "[PERSON_NAME]"
click at [1333, 668] on div "*First Name Kirby Middle Name *Last Name Leufroy *Date of Birth 05/20/1952 *Add…" at bounding box center [1192, 549] width 383 height 863
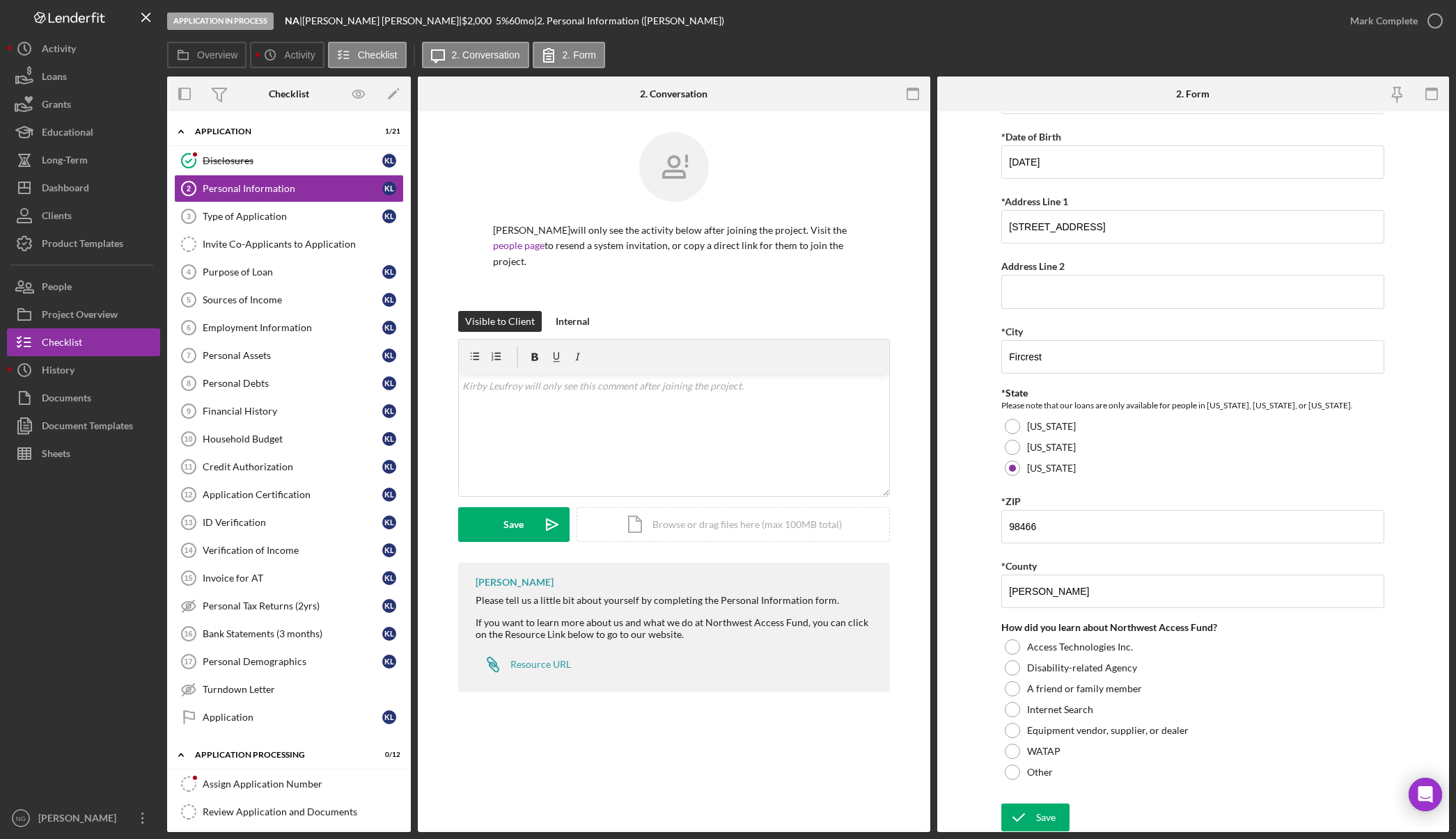
scroll to position [186, 0]
click at [1009, 648] on div at bounding box center [1012, 645] width 15 height 15
click at [1008, 649] on div at bounding box center [1012, 645] width 15 height 15
click at [1016, 776] on div at bounding box center [1012, 771] width 15 height 15
click at [1013, 773] on div at bounding box center [1012, 771] width 7 height 7
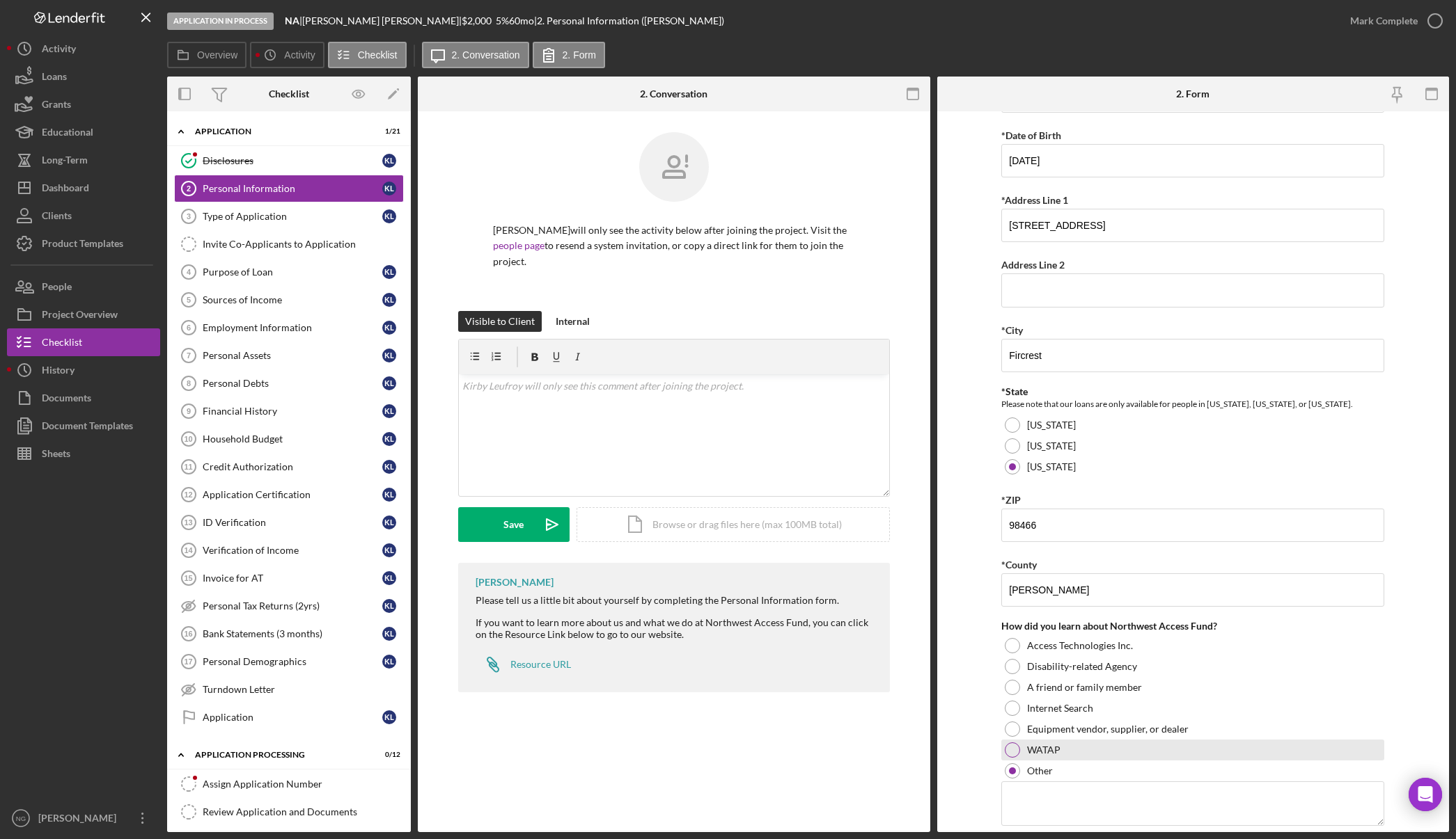
click at [1199, 747] on div "WATAP" at bounding box center [1192, 750] width 383 height 21
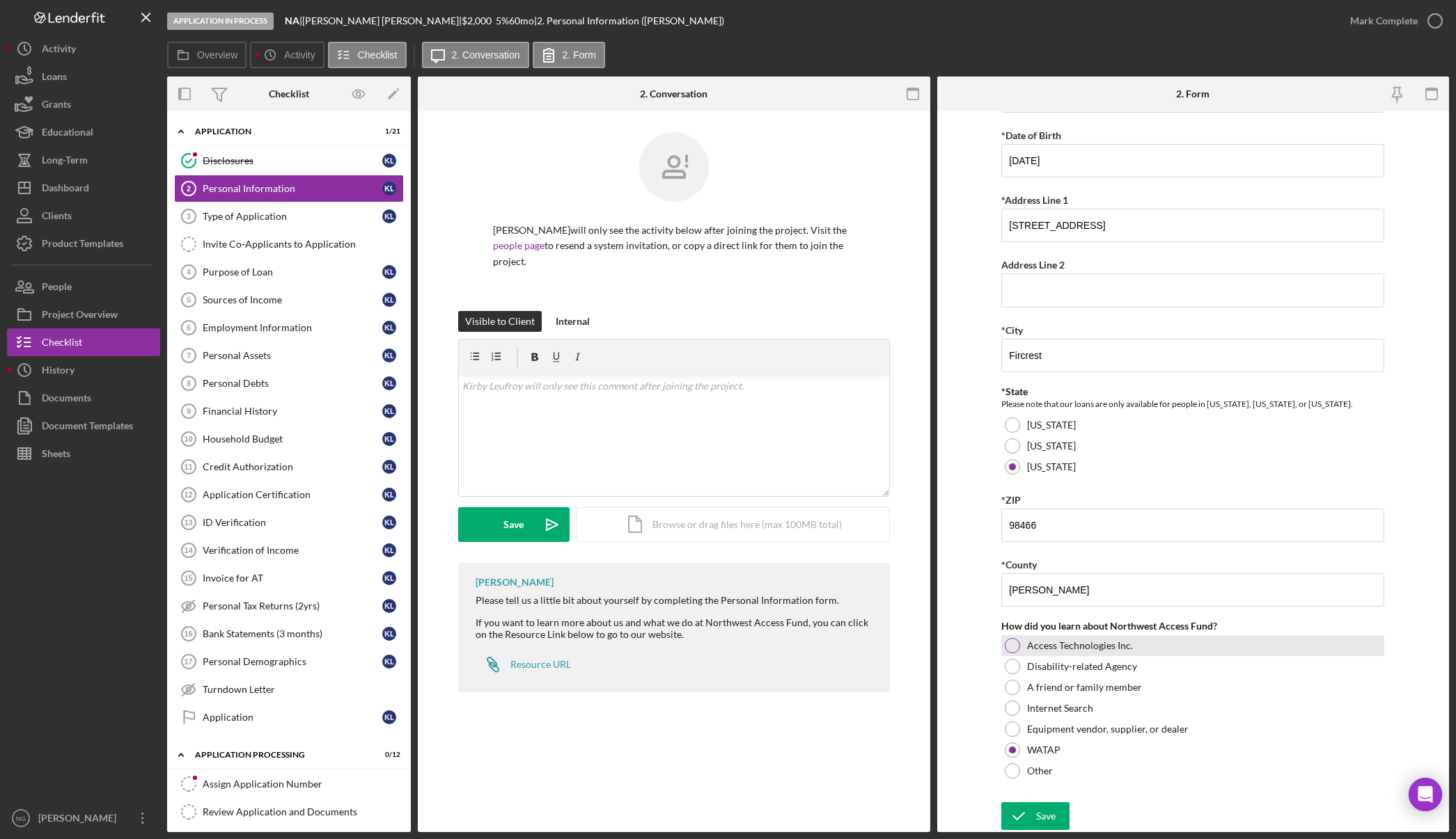
click at [1014, 646] on div at bounding box center [1012, 645] width 15 height 15
click at [1007, 773] on div at bounding box center [1012, 771] width 15 height 15
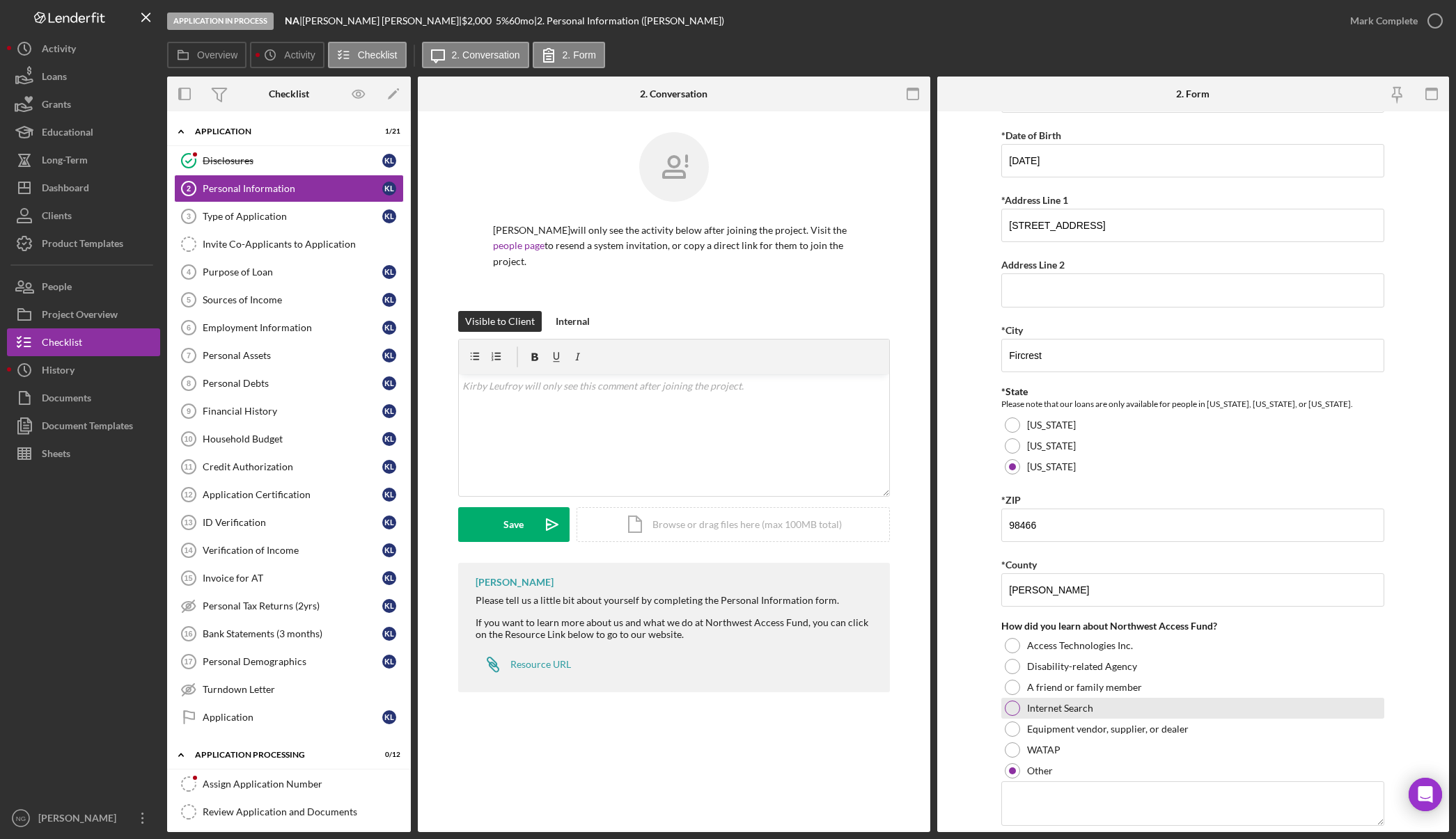
click at [1257, 711] on div "Internet Search" at bounding box center [1192, 708] width 383 height 21
click at [1014, 770] on div at bounding box center [1012, 771] width 15 height 15
click at [1021, 727] on div "Equipment vendor, supplier, or dealer" at bounding box center [1192, 729] width 383 height 21
click at [1027, 814] on icon "submit" at bounding box center [1018, 816] width 35 height 35
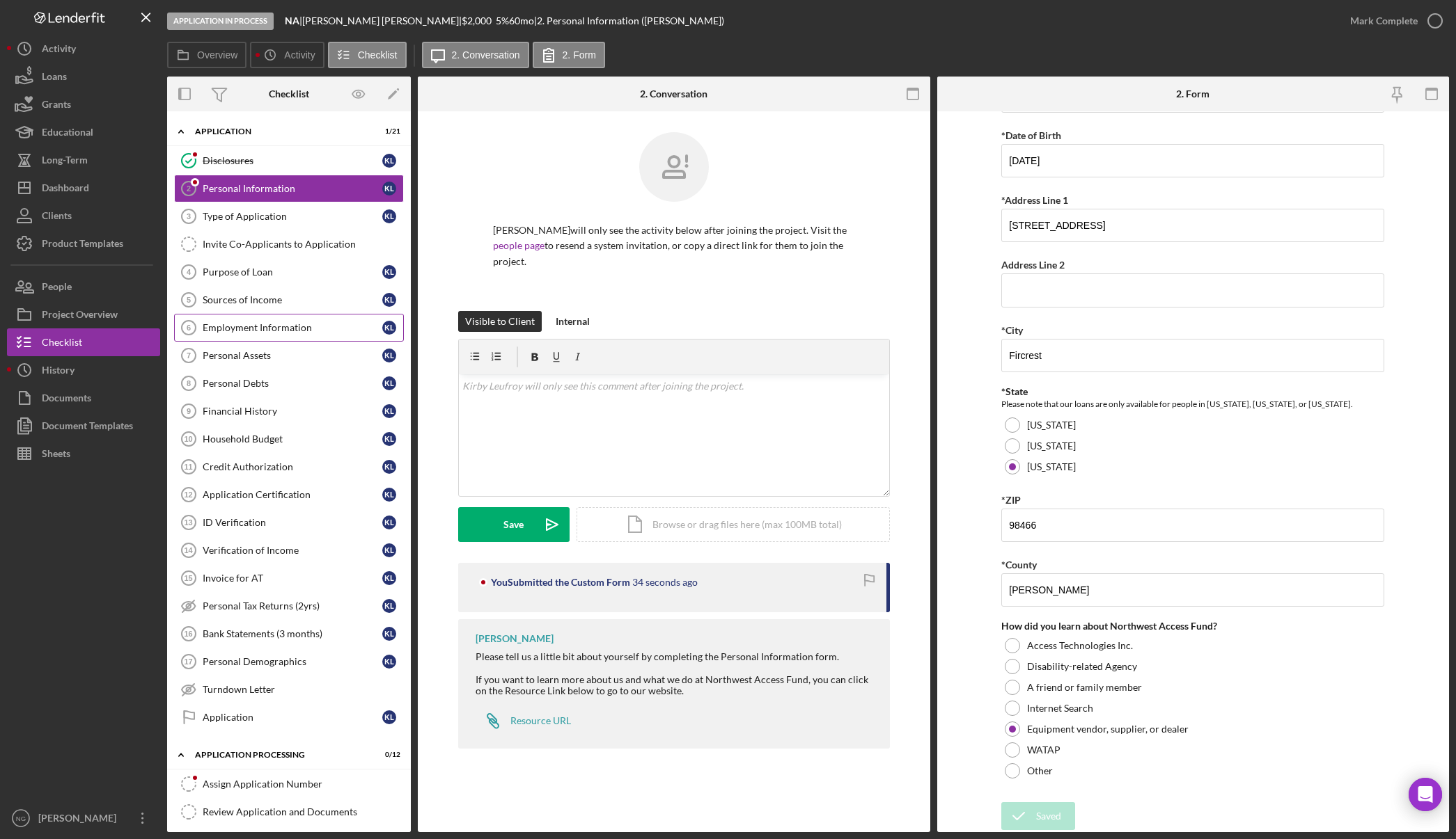
drag, startPoint x: 256, startPoint y: 219, endPoint x: 343, endPoint y: 341, distance: 149.8
click at [256, 219] on div "Type of Application" at bounding box center [292, 217] width 180 height 11
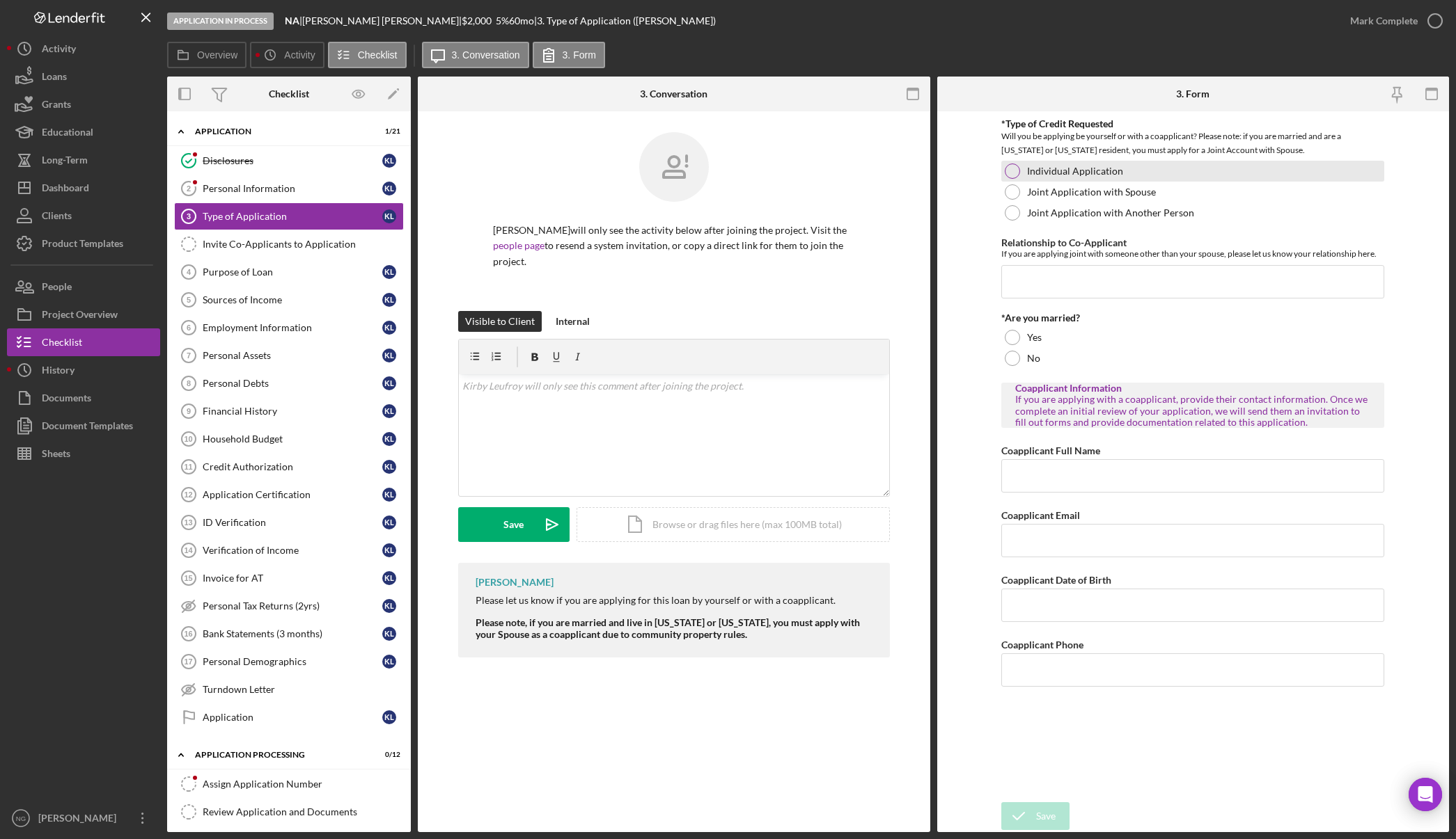
click at [1011, 168] on div at bounding box center [1012, 171] width 15 height 15
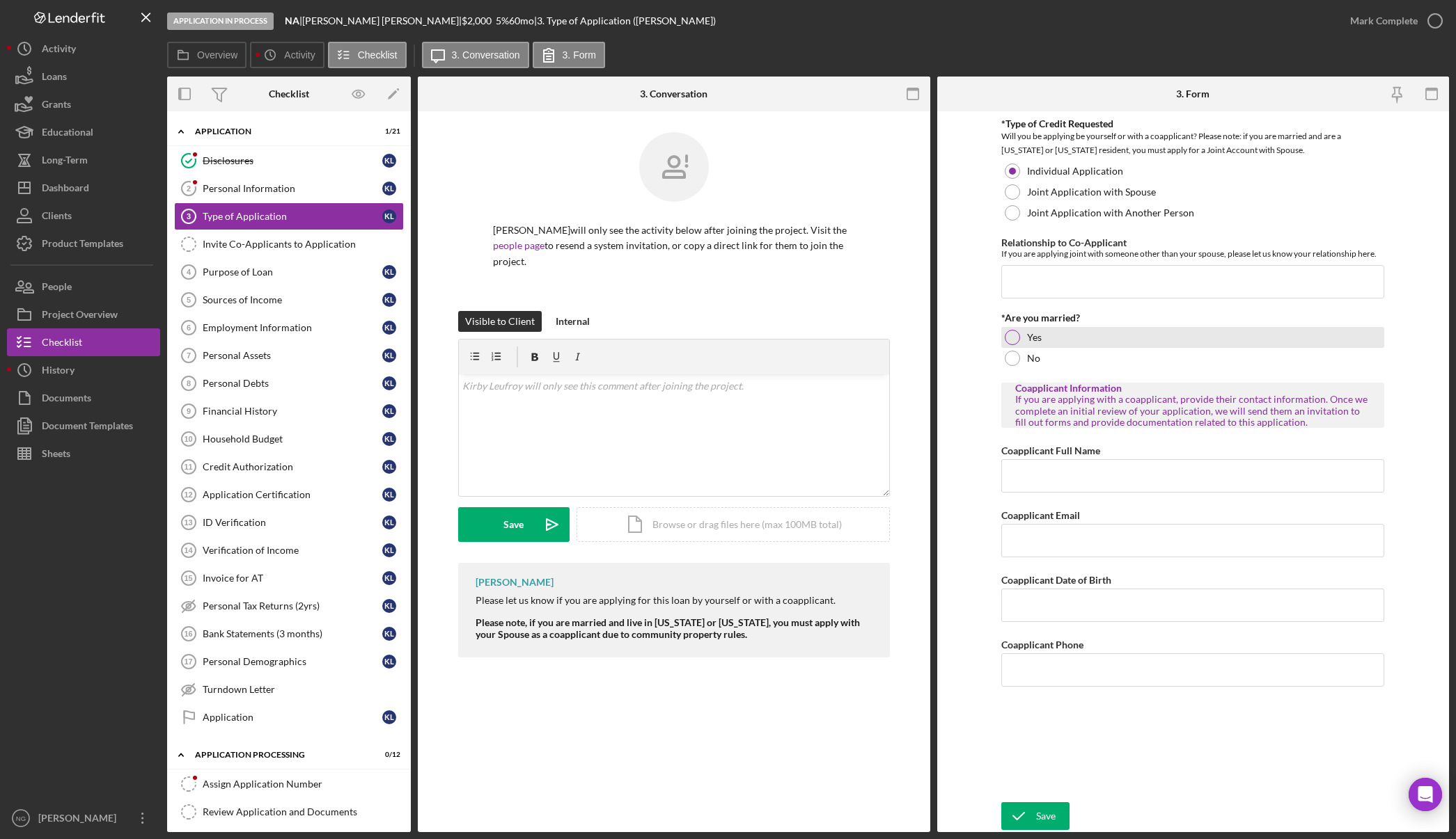
click at [1007, 338] on div at bounding box center [1012, 337] width 15 height 15
click at [603, 722] on div "Type of Application 3 Type of Application Kirby Leufroy will only see the activ…" at bounding box center [674, 472] width 512 height 721
click at [246, 191] on div "Personal Information" at bounding box center [292, 189] width 180 height 11
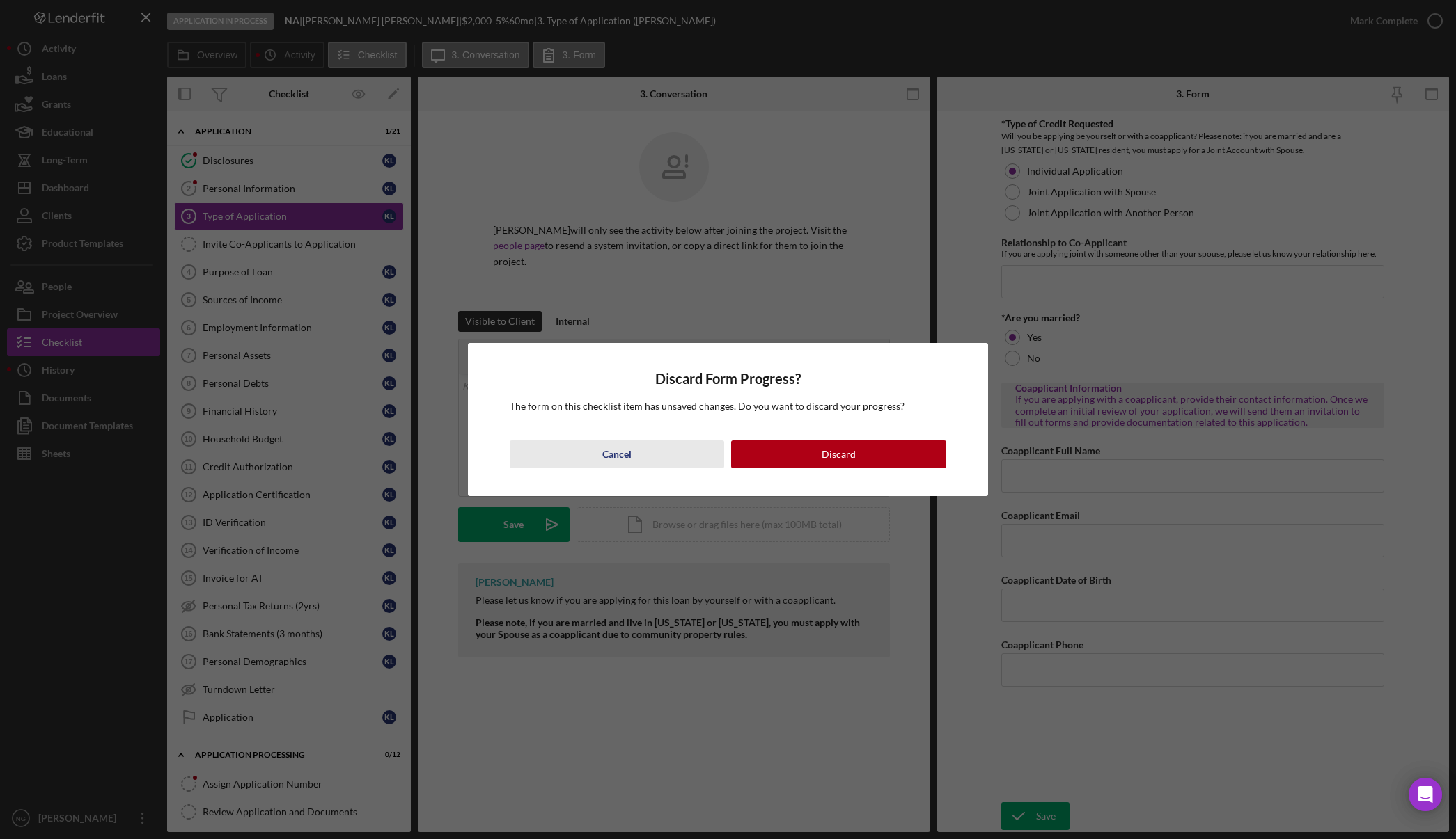
click at [633, 447] on button "Cancel" at bounding box center [617, 455] width 215 height 28
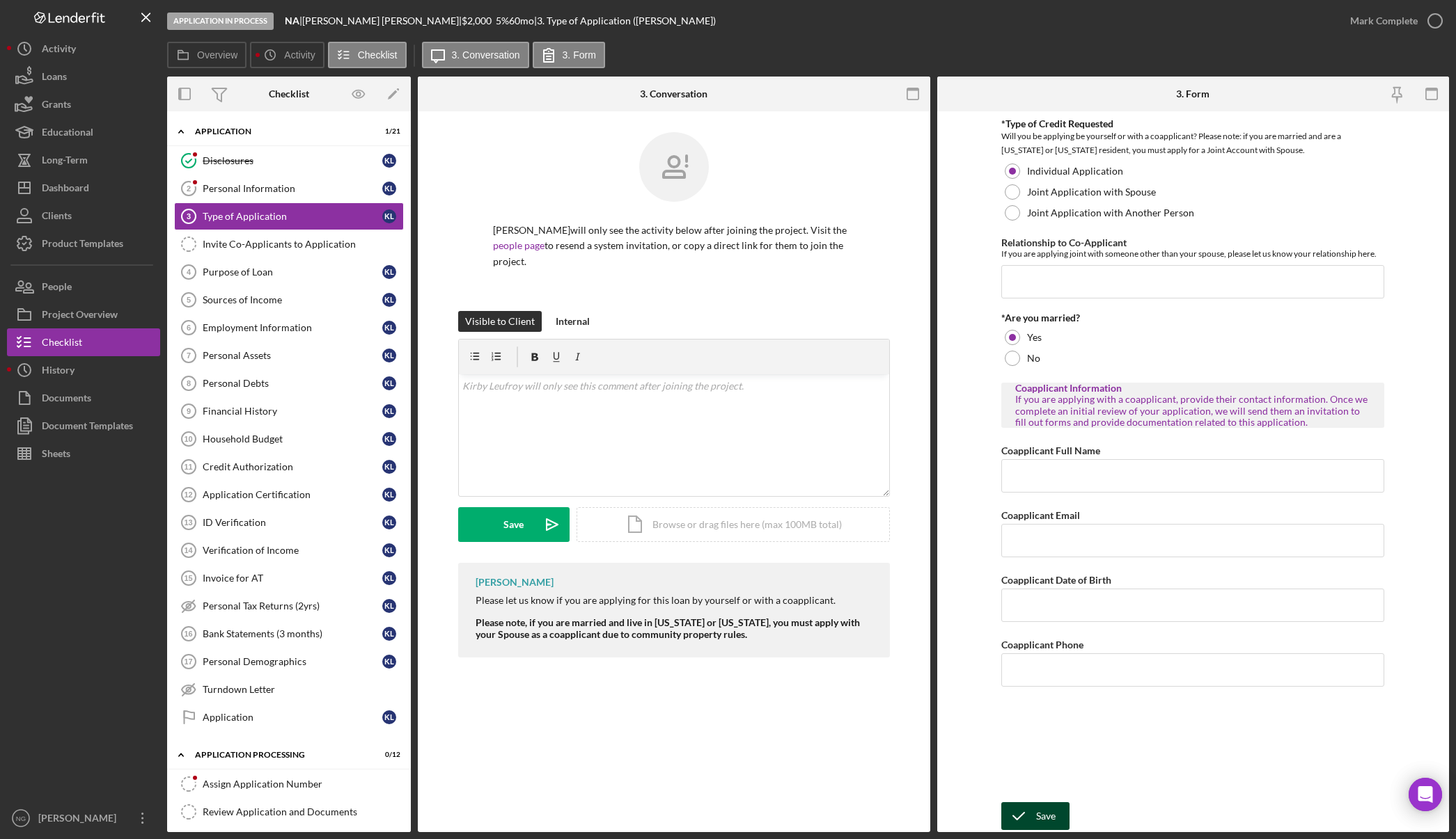
click at [1018, 823] on icon "submit" at bounding box center [1018, 816] width 35 height 35
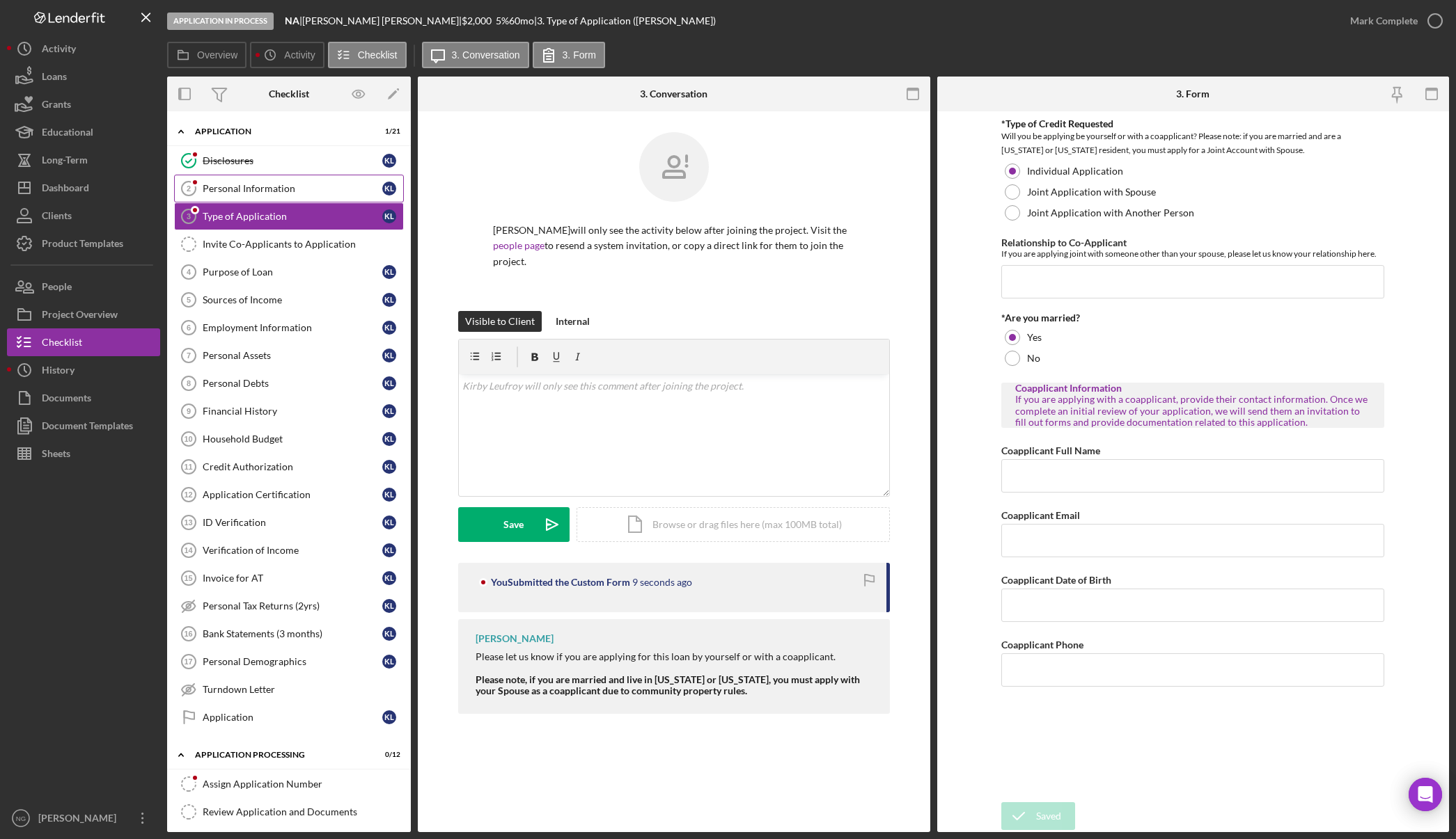
click at [273, 196] on link "Personal Information 2 Personal Information K L" at bounding box center [289, 189] width 230 height 28
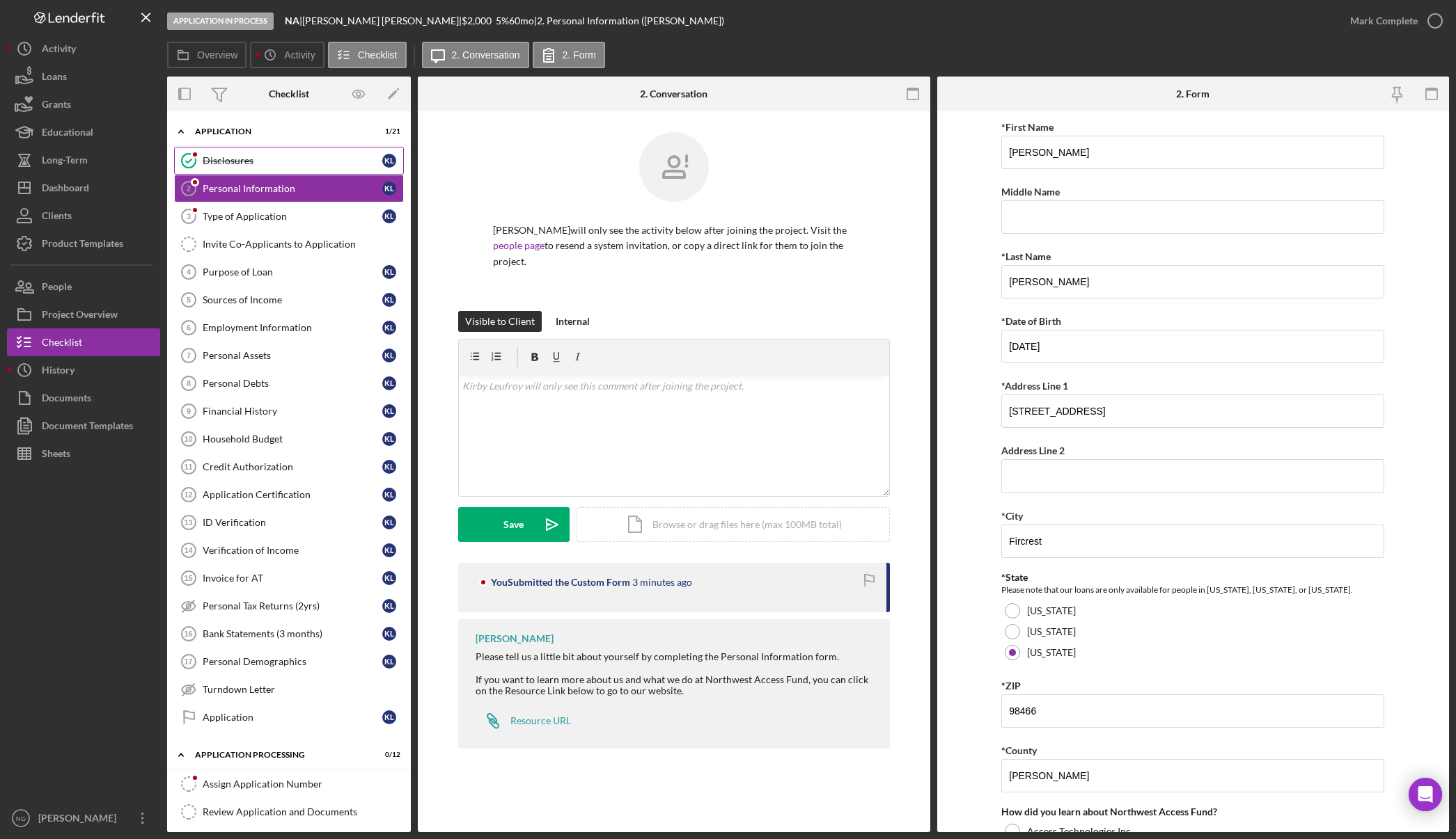
click at [273, 165] on div "Disclosures" at bounding box center [292, 161] width 180 height 11
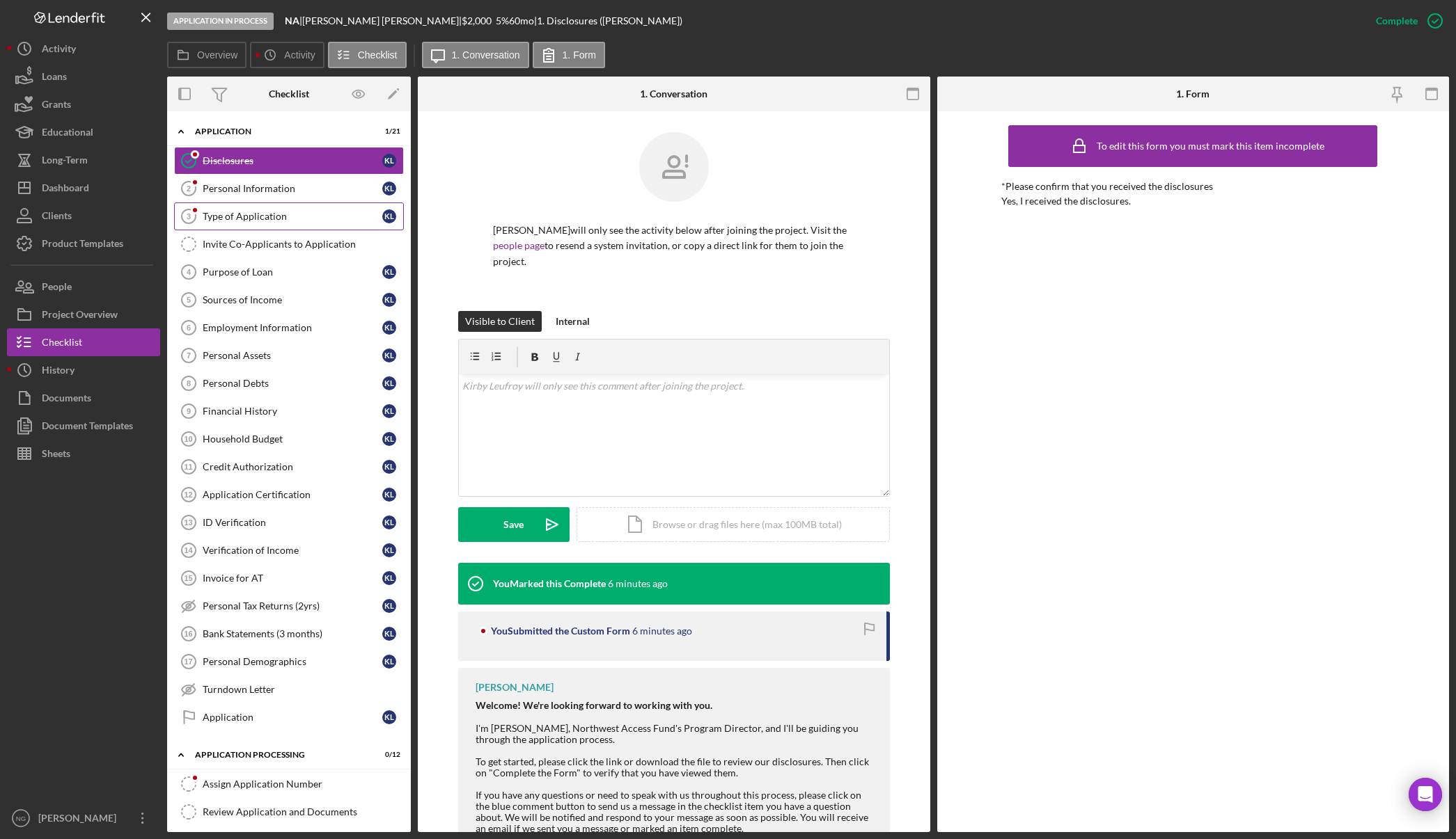
click at [276, 217] on div "Type of Application" at bounding box center [292, 217] width 180 height 11
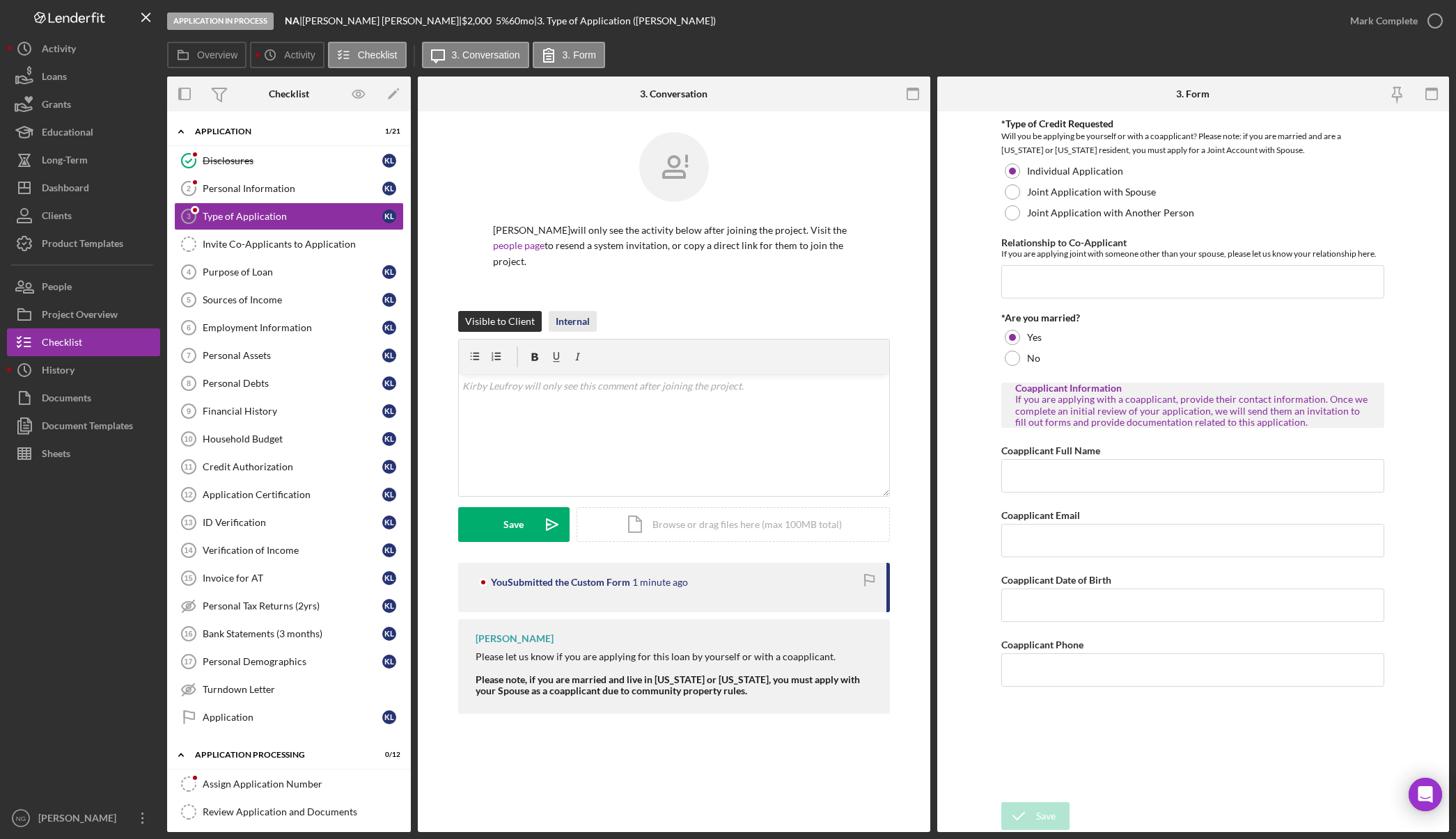
click at [572, 311] on div "Internal" at bounding box center [572, 321] width 34 height 21
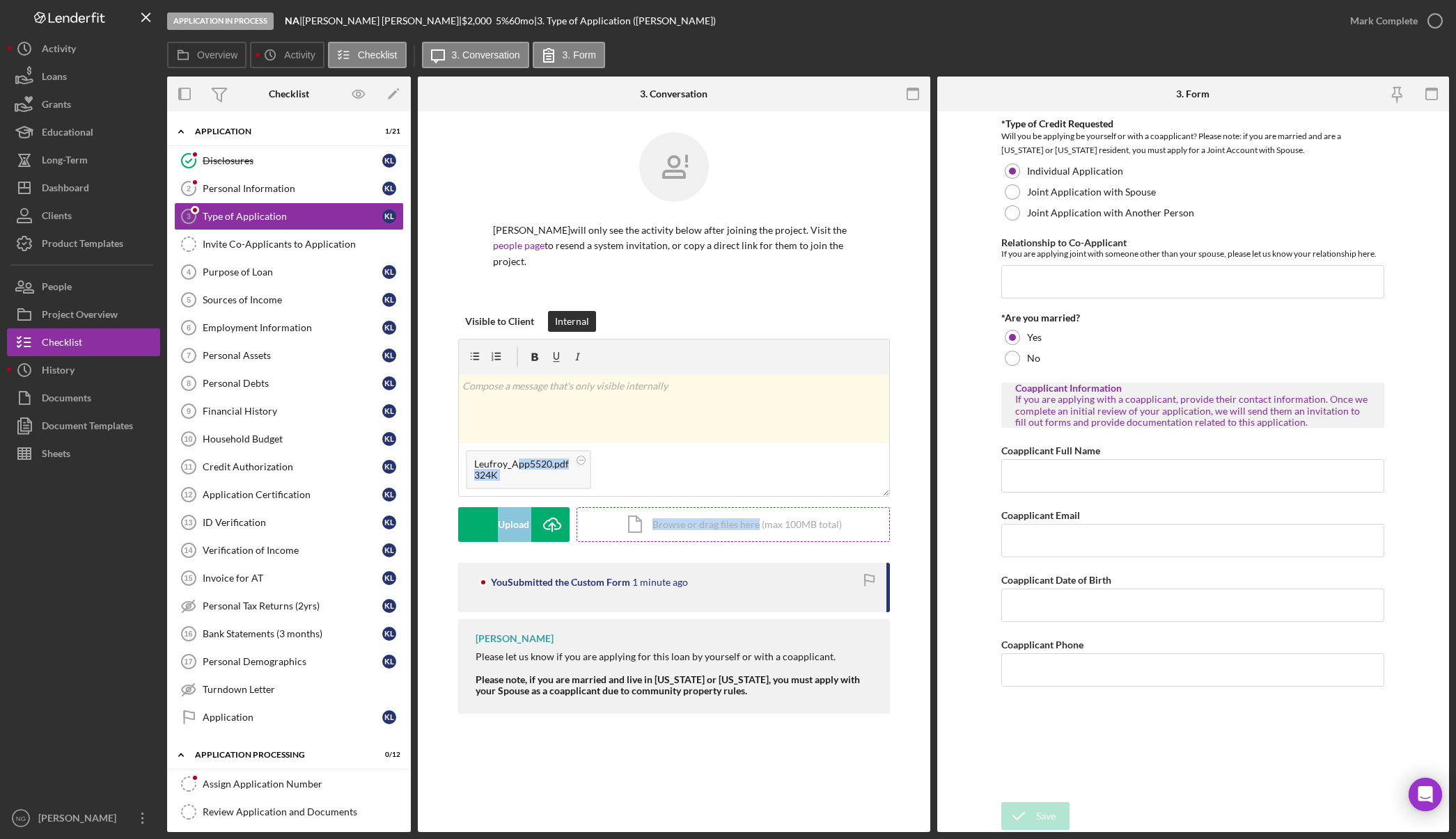
drag, startPoint x: 519, startPoint y: 445, endPoint x: 760, endPoint y: 517, distance: 251.5
click at [760, 517] on form "v Color teal Color pink Remove color Add row above Add row below Add column bef…" at bounding box center [674, 440] width 432 height 203
click at [579, 460] on rect at bounding box center [581, 460] width 4 height 1
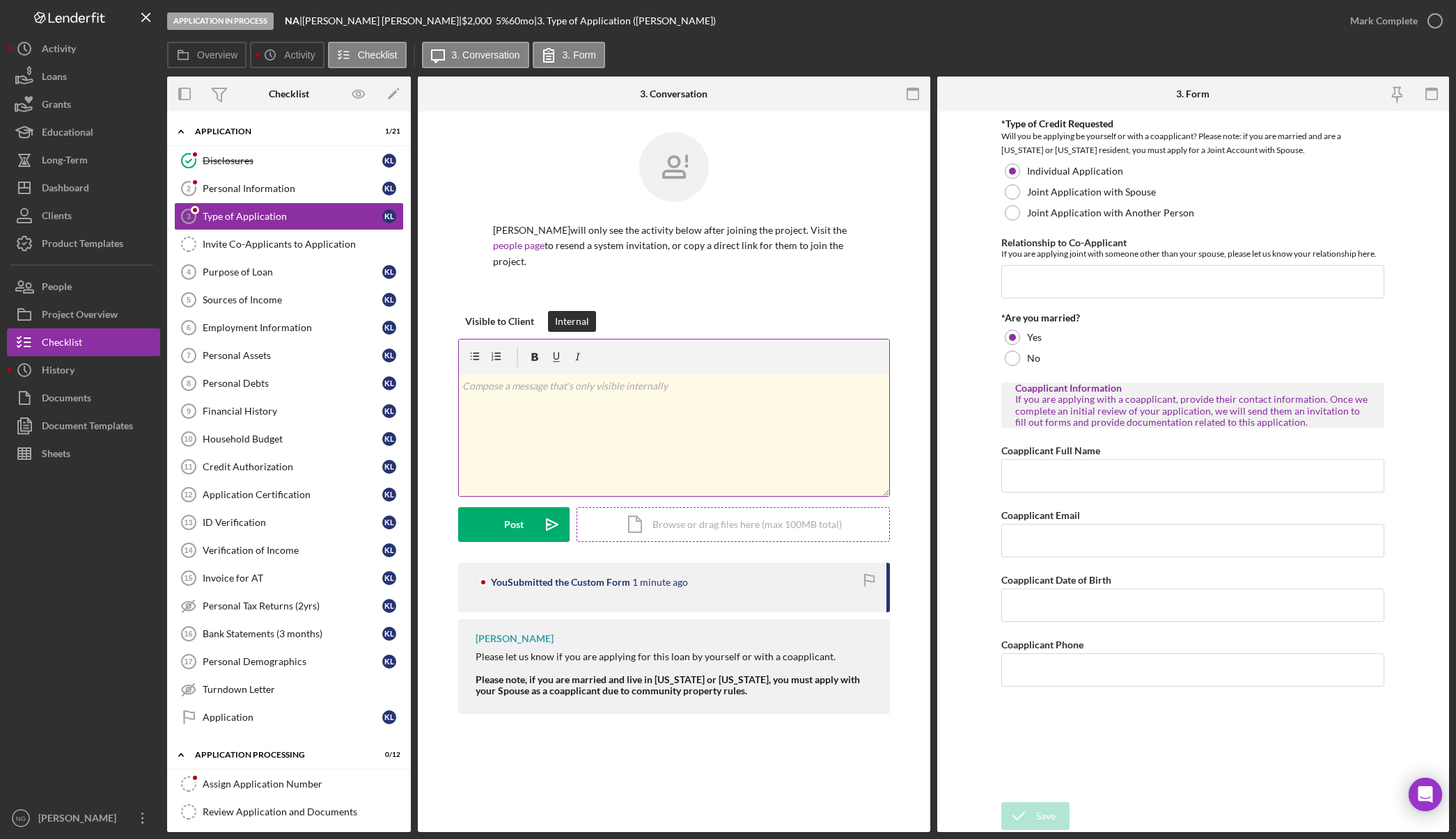
click at [763, 511] on div "Icon/Document Browse or drag files here (max 100MB total) Tap to choose files o…" at bounding box center [733, 525] width 313 height 35
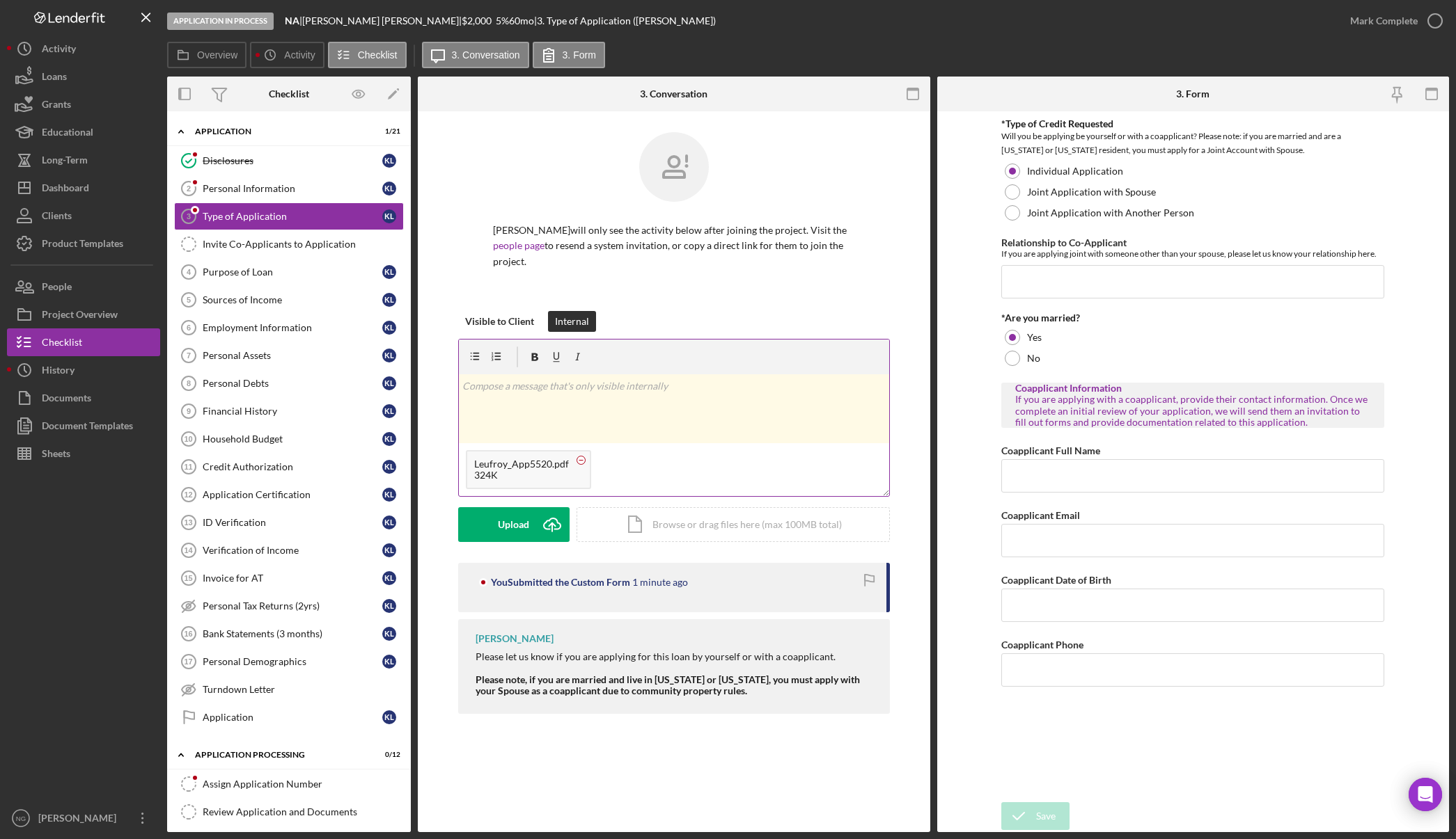
click at [577, 455] on circle at bounding box center [581, 460] width 8 height 8
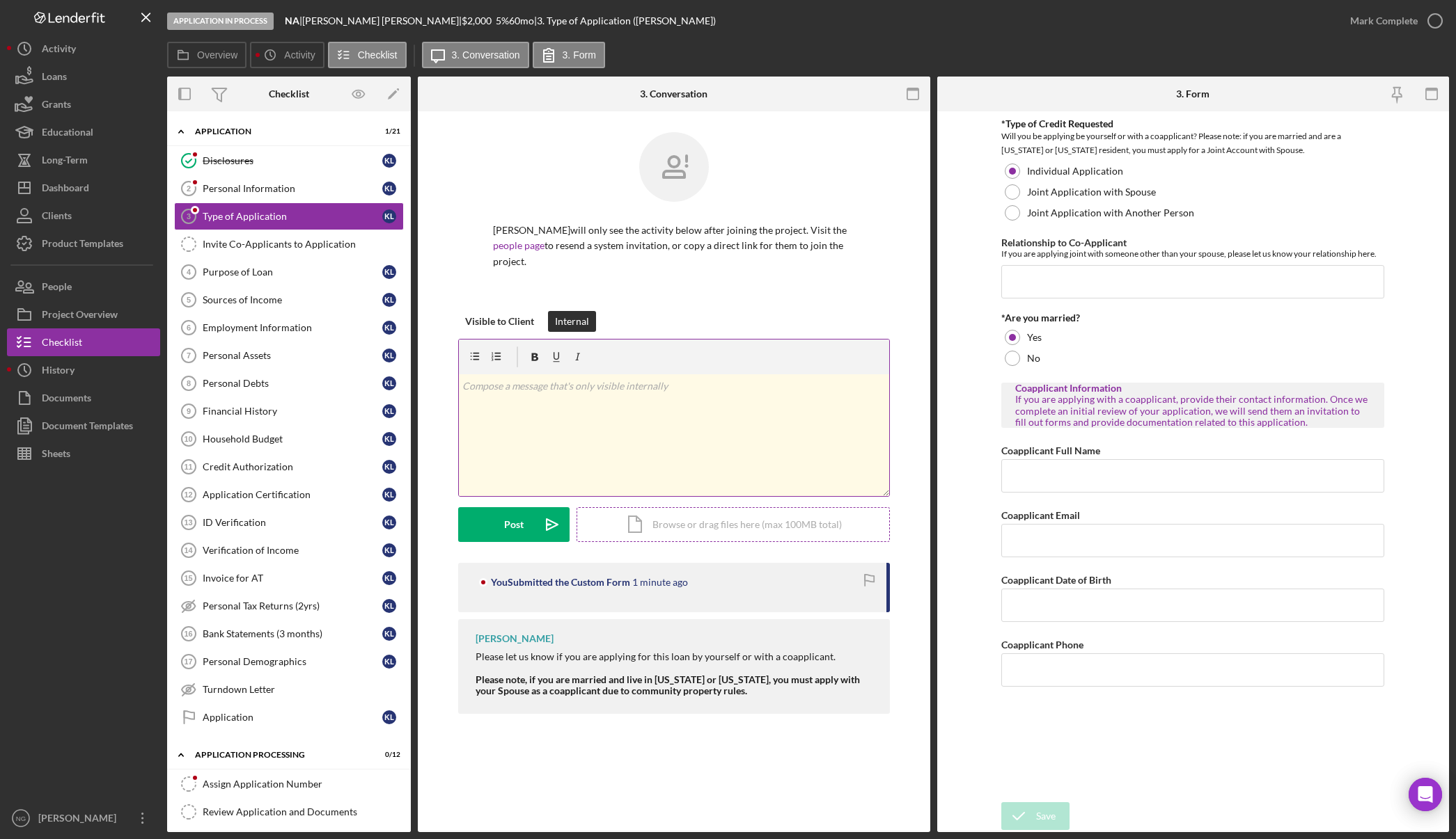
click at [637, 509] on div "Icon/Document Browse or drag files here (max 100MB total) Tap to choose files o…" at bounding box center [733, 525] width 313 height 35
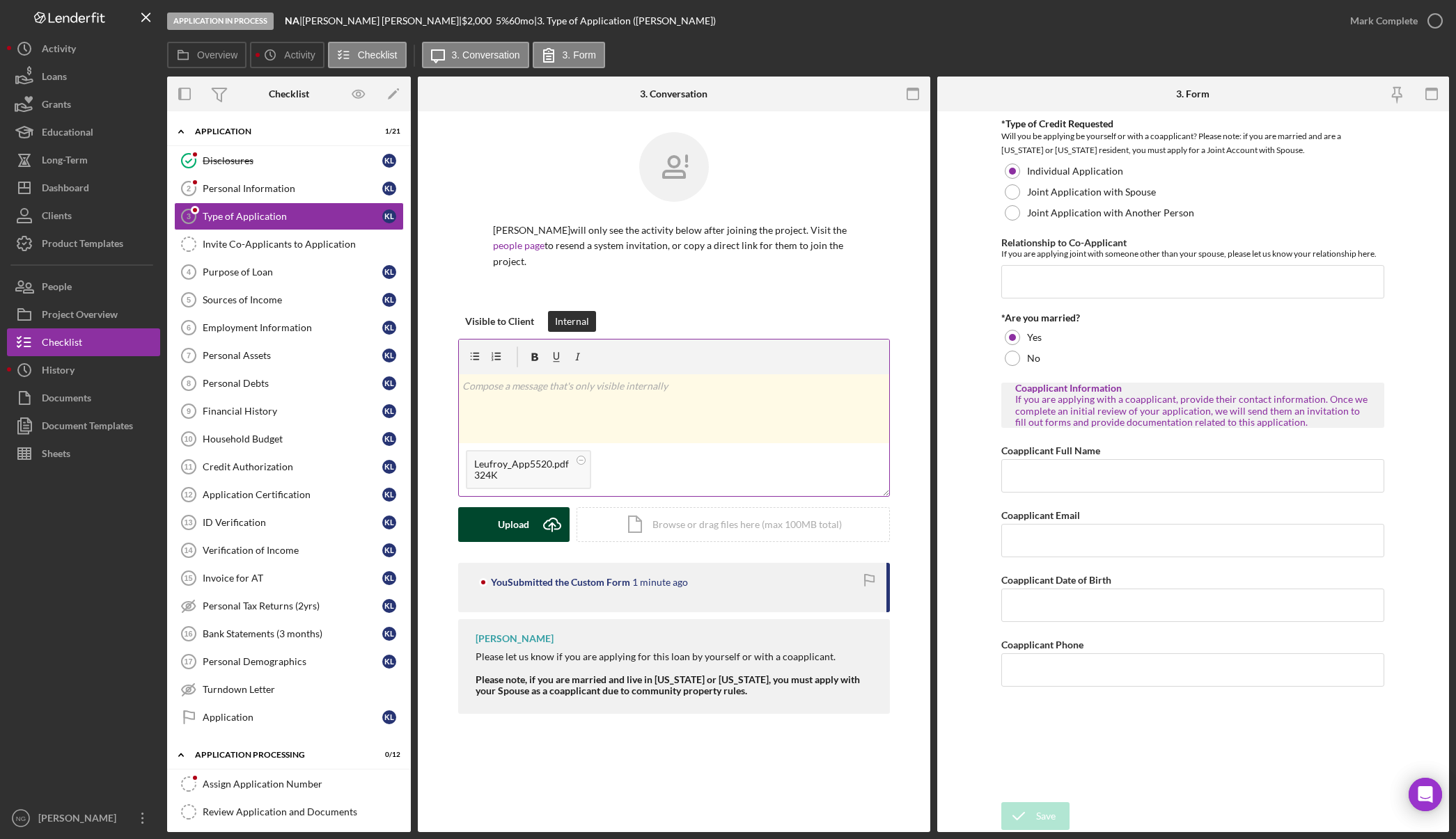
click at [531, 509] on button "Upload Icon/Upload" at bounding box center [513, 525] width 111 height 35
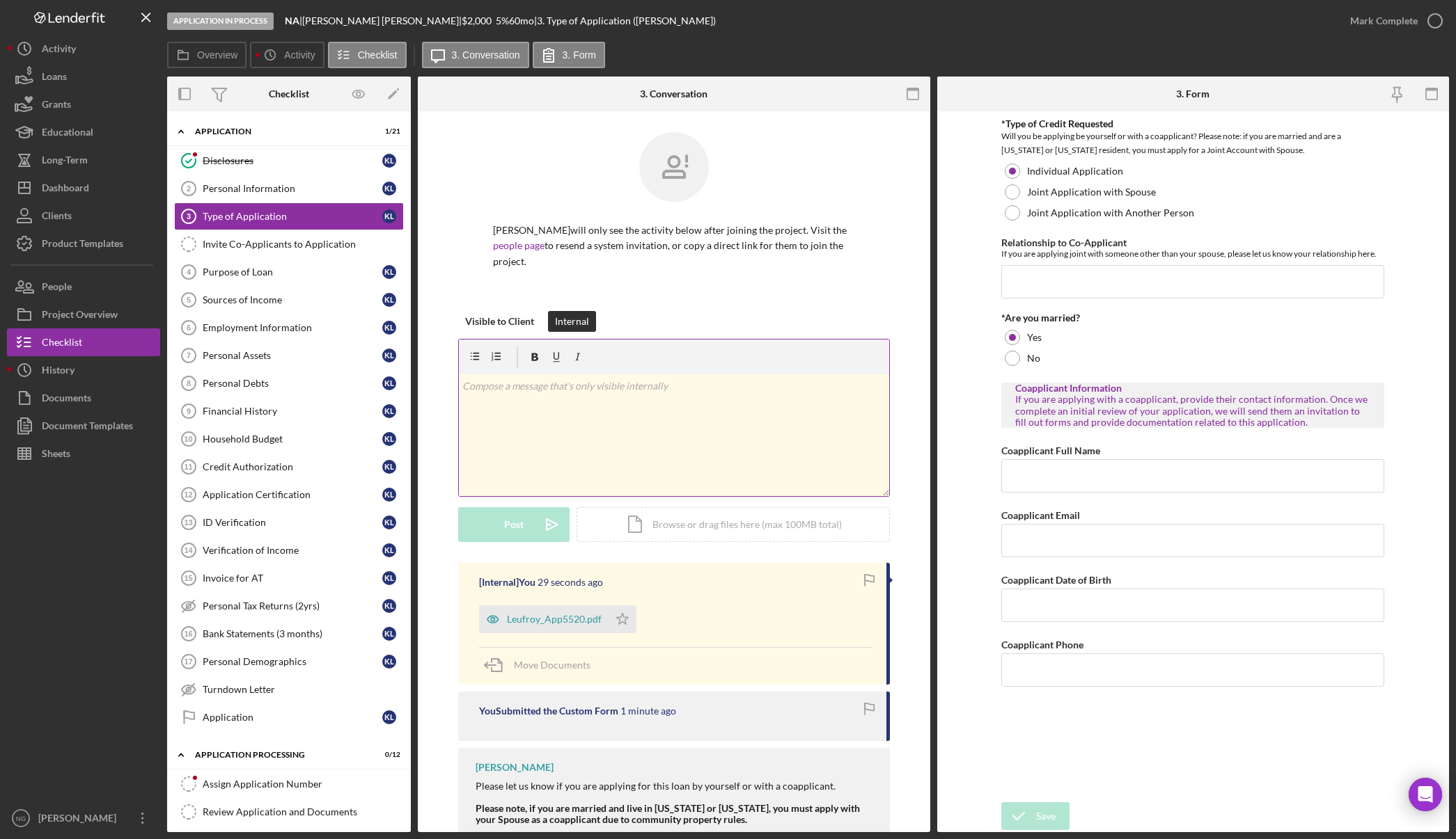
scroll to position [23, 0]
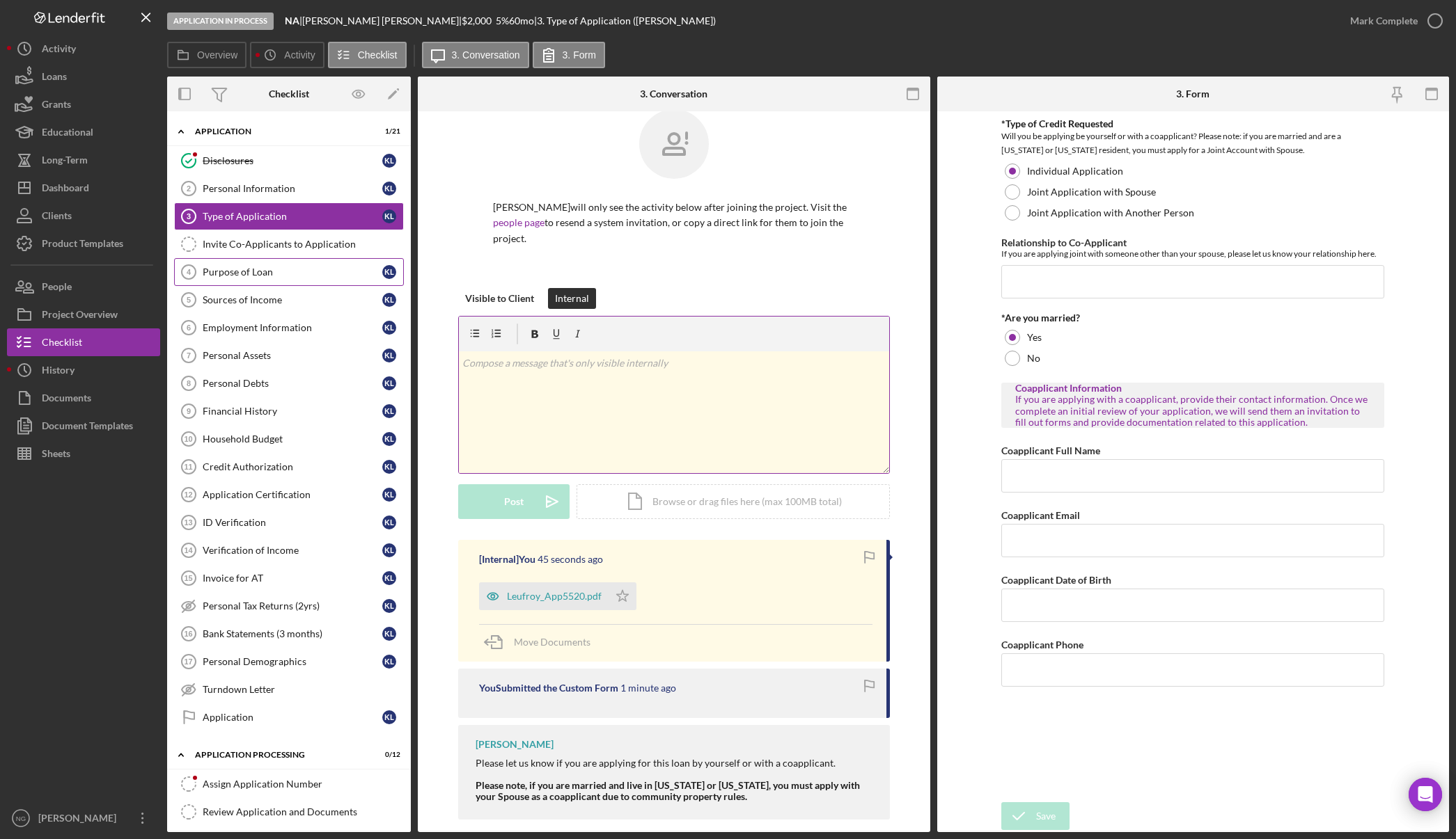
click at [243, 268] on div "Purpose of Loan" at bounding box center [292, 272] width 180 height 11
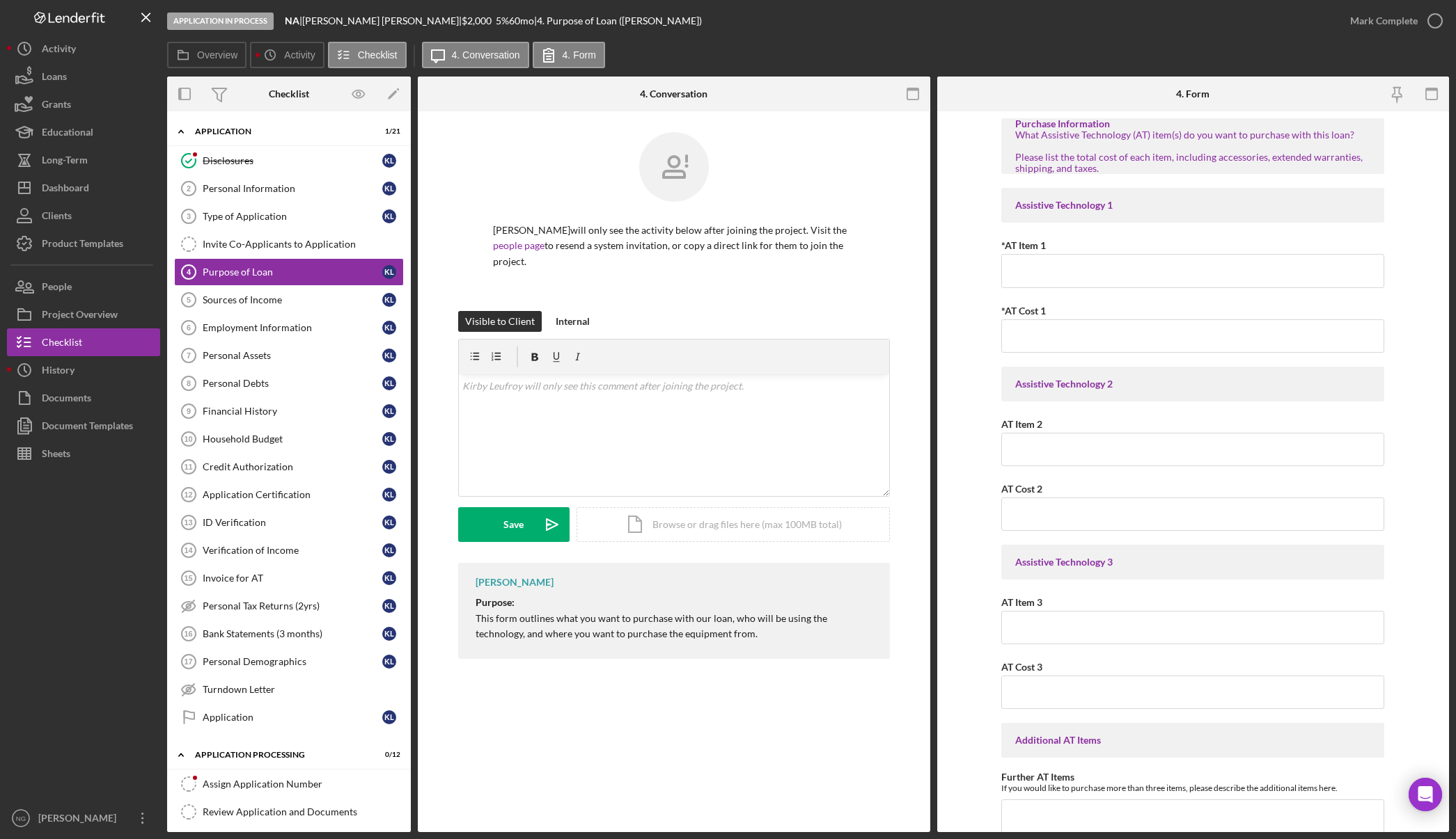
drag, startPoint x: 296, startPoint y: 265, endPoint x: 1027, endPoint y: 215, distance: 732.7
click at [296, 265] on link "Purpose of Loan 4 Purpose of Loan K L" at bounding box center [289, 272] width 230 height 28
click at [1125, 264] on input "*AT Item 1" at bounding box center [1192, 271] width 383 height 34
type input "2"
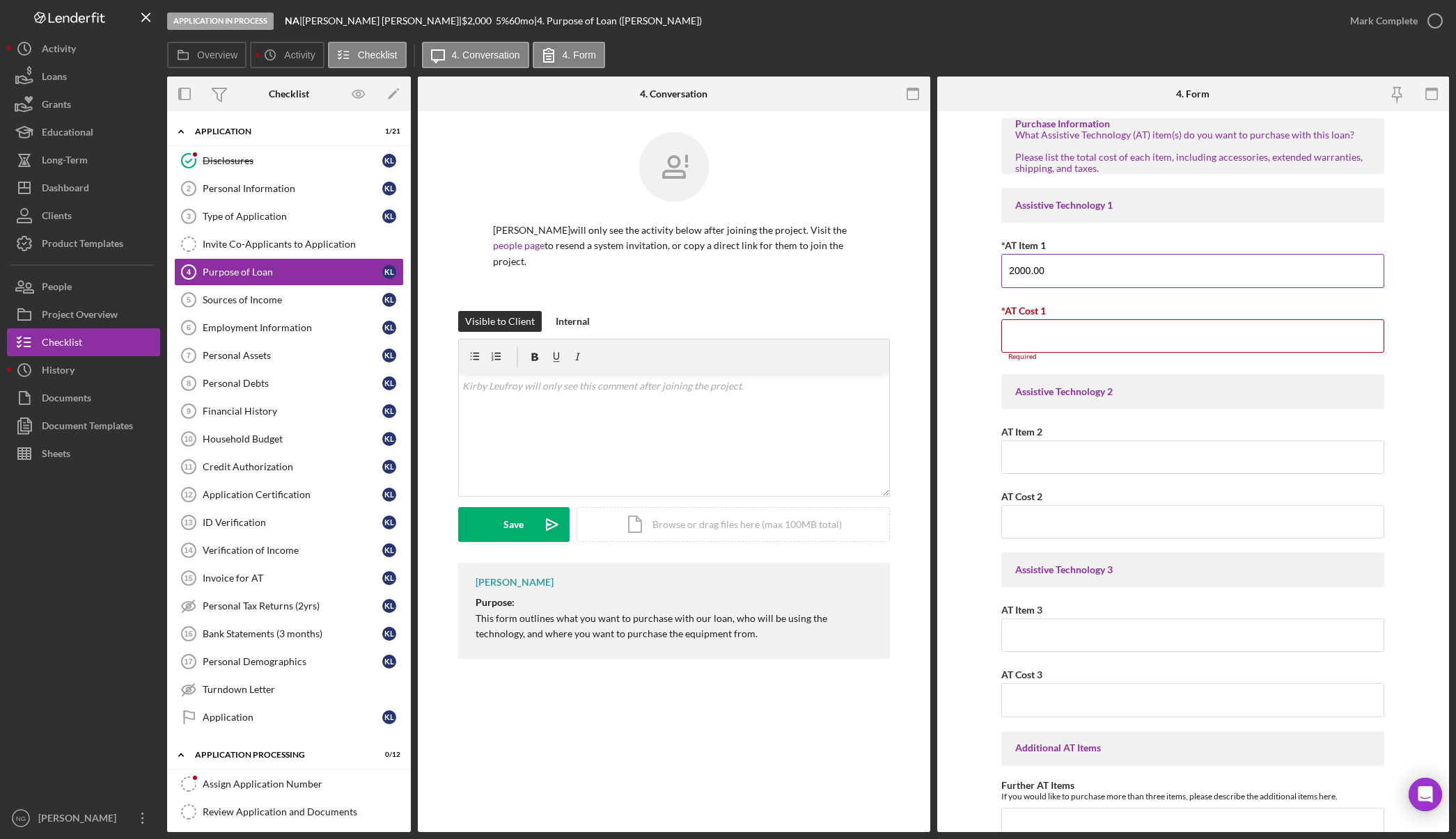
click at [1012, 265] on input "2000.00" at bounding box center [1192, 271] width 383 height 34
type input "2,000.00"
drag, startPoint x: 1085, startPoint y: 268, endPoint x: 1002, endPoint y: 266, distance: 83.0
click at [1002, 266] on input "2,000.00" at bounding box center [1192, 271] width 383 height 34
click at [1022, 270] on input "Heaing Aid" at bounding box center [1192, 271] width 383 height 34
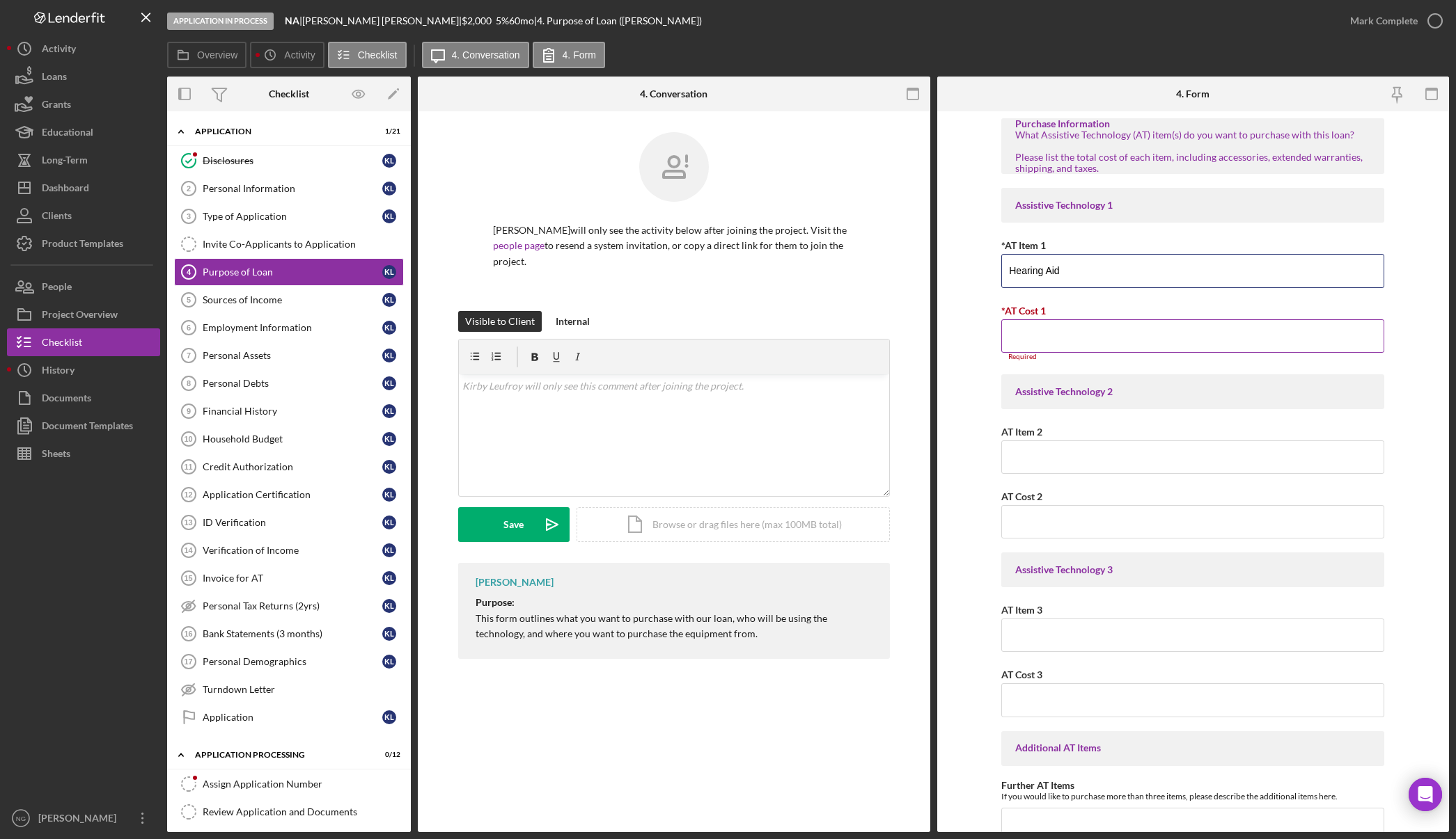
type input "Hearing Aid"
click at [1058, 326] on input "*AT Cost 1" at bounding box center [1192, 336] width 383 height 34
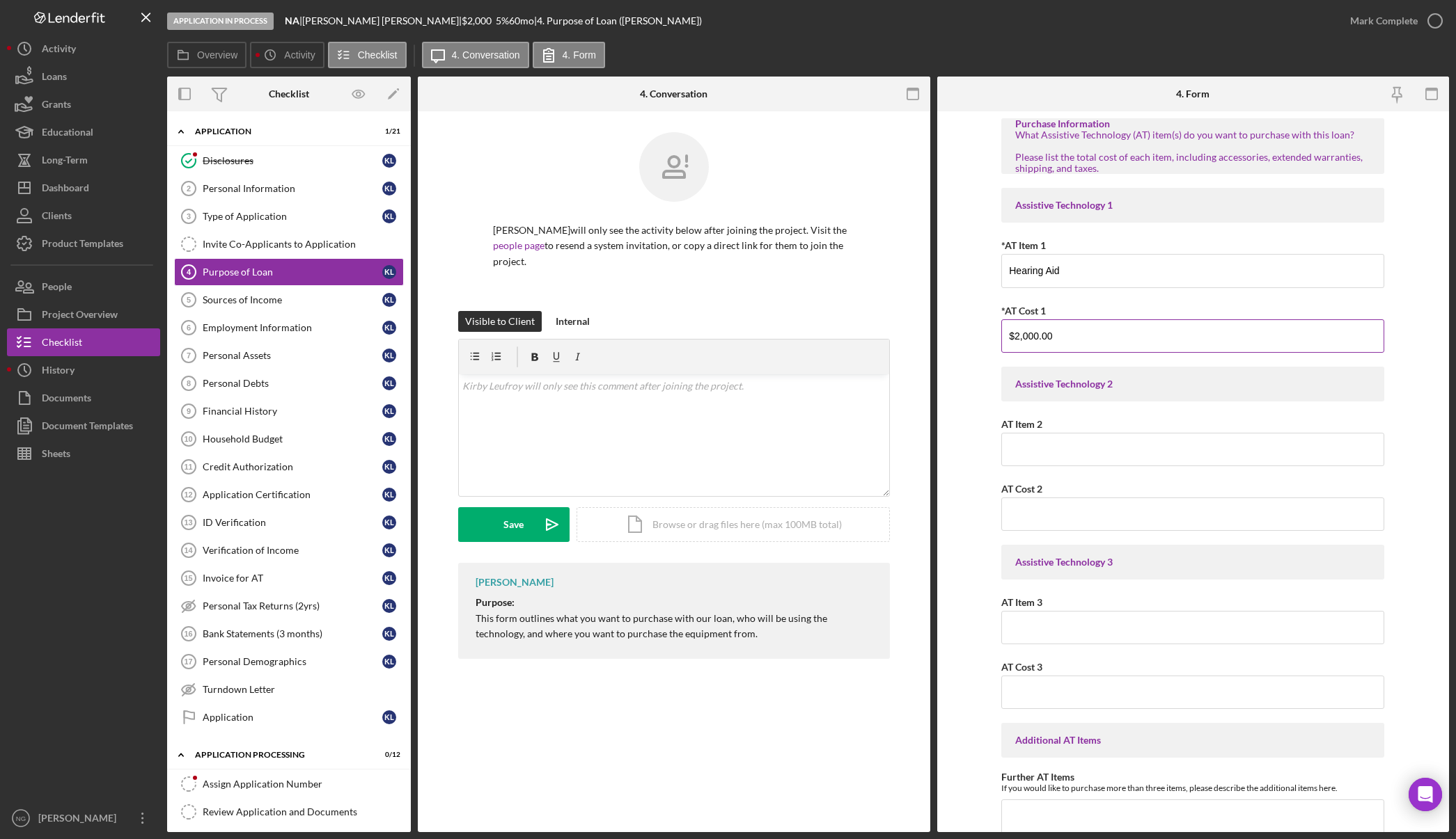
type input "$2,000.00"
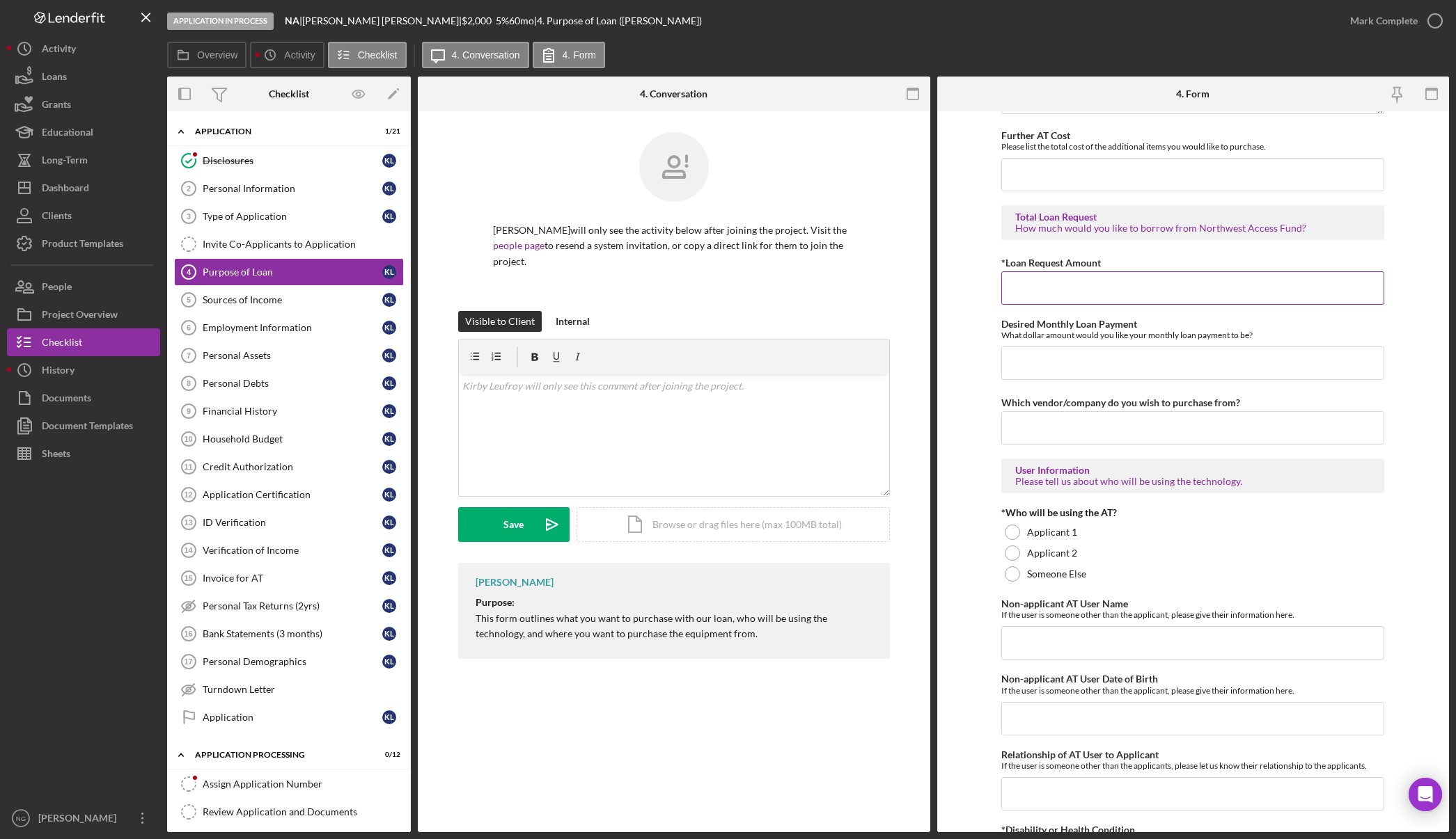
scroll to position [696, 0]
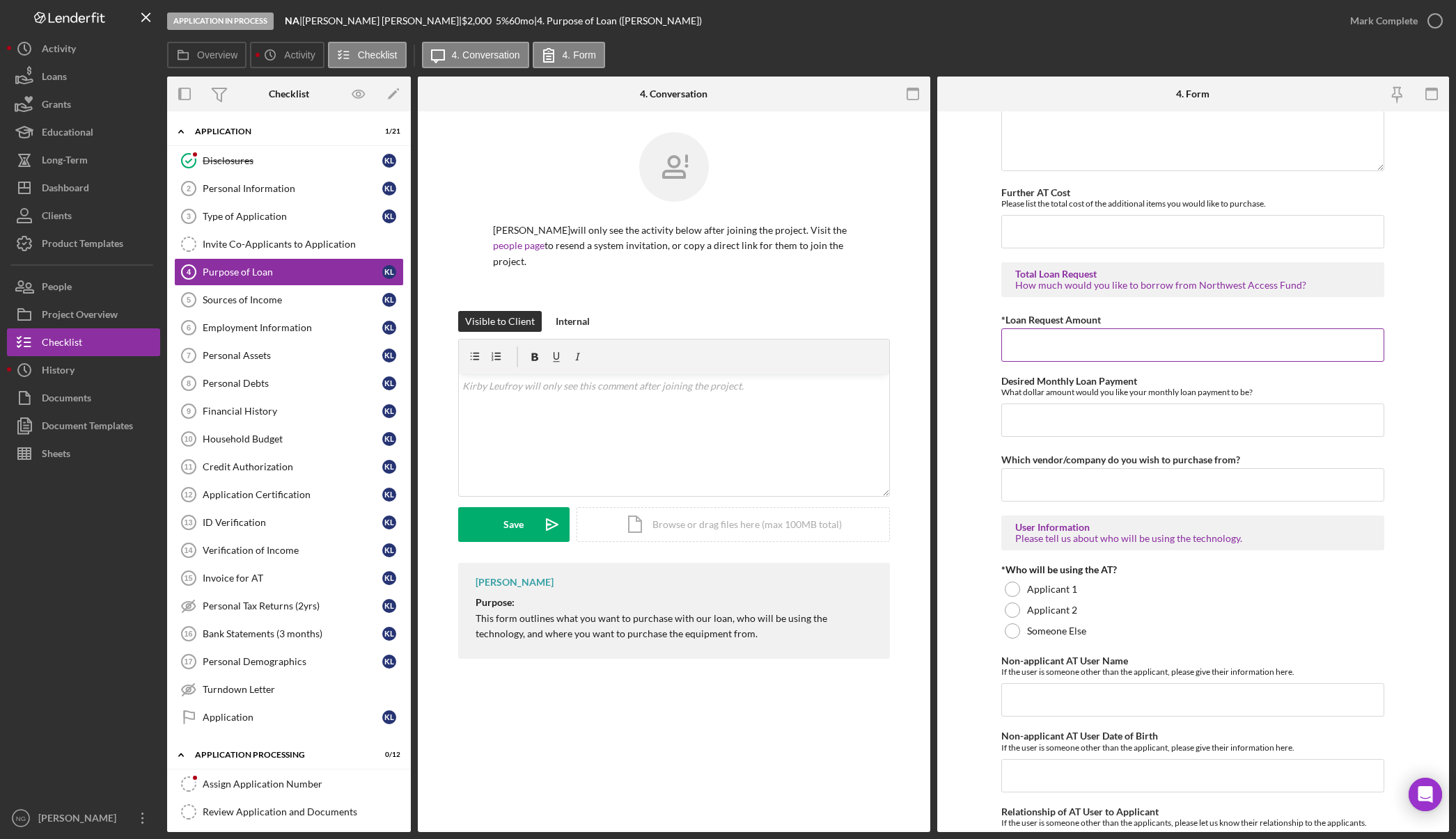
click at [1079, 351] on input "*Loan Request Amount" at bounding box center [1192, 345] width 383 height 34
type input "$2,000.00"
click at [1011, 591] on div at bounding box center [1012, 590] width 15 height 15
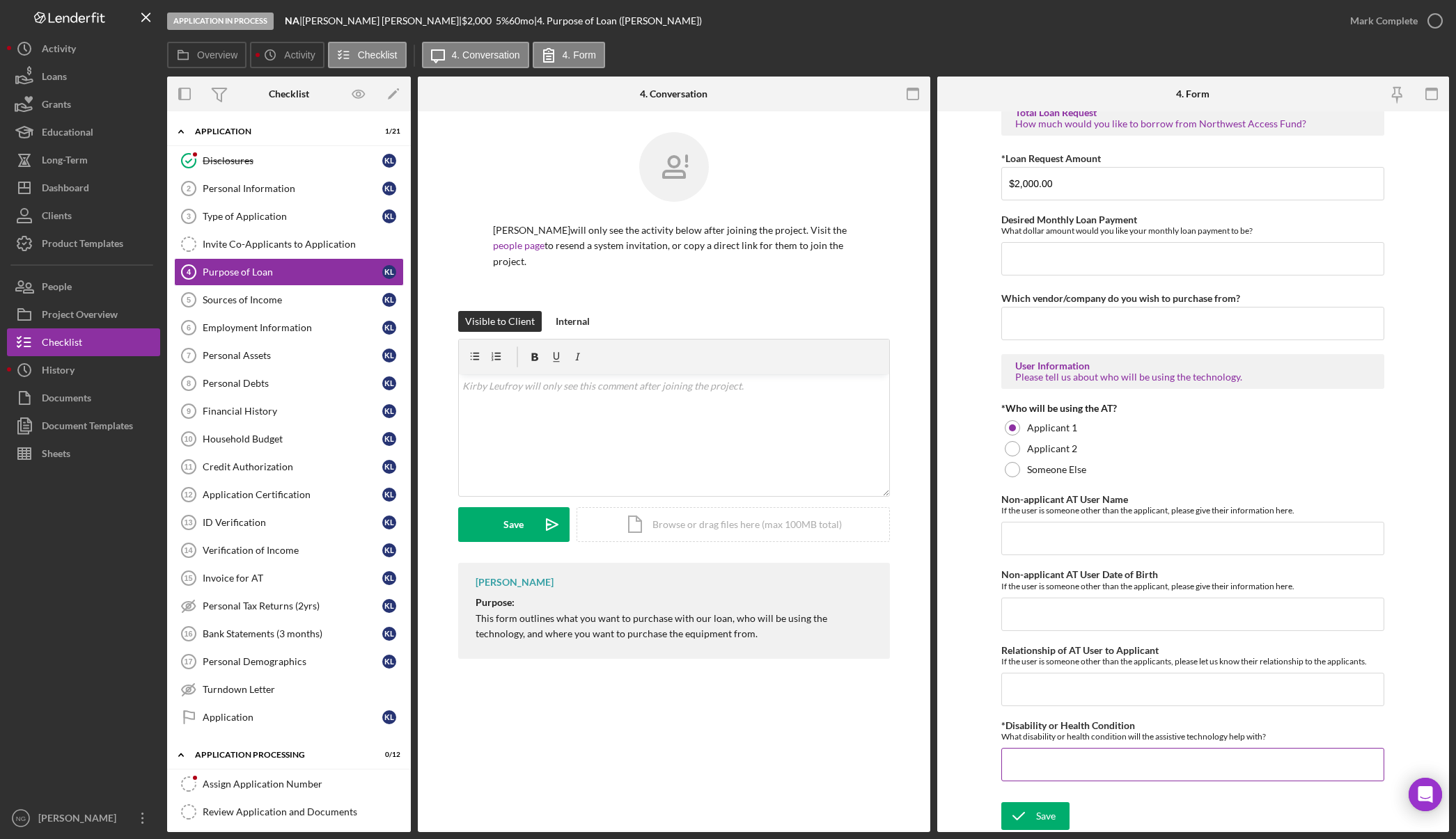
click at [1090, 768] on input "*Disability or Health Condition" at bounding box center [1192, 765] width 383 height 34
type input "Hearing Loss"
click at [1029, 817] on icon "submit" at bounding box center [1018, 816] width 35 height 35
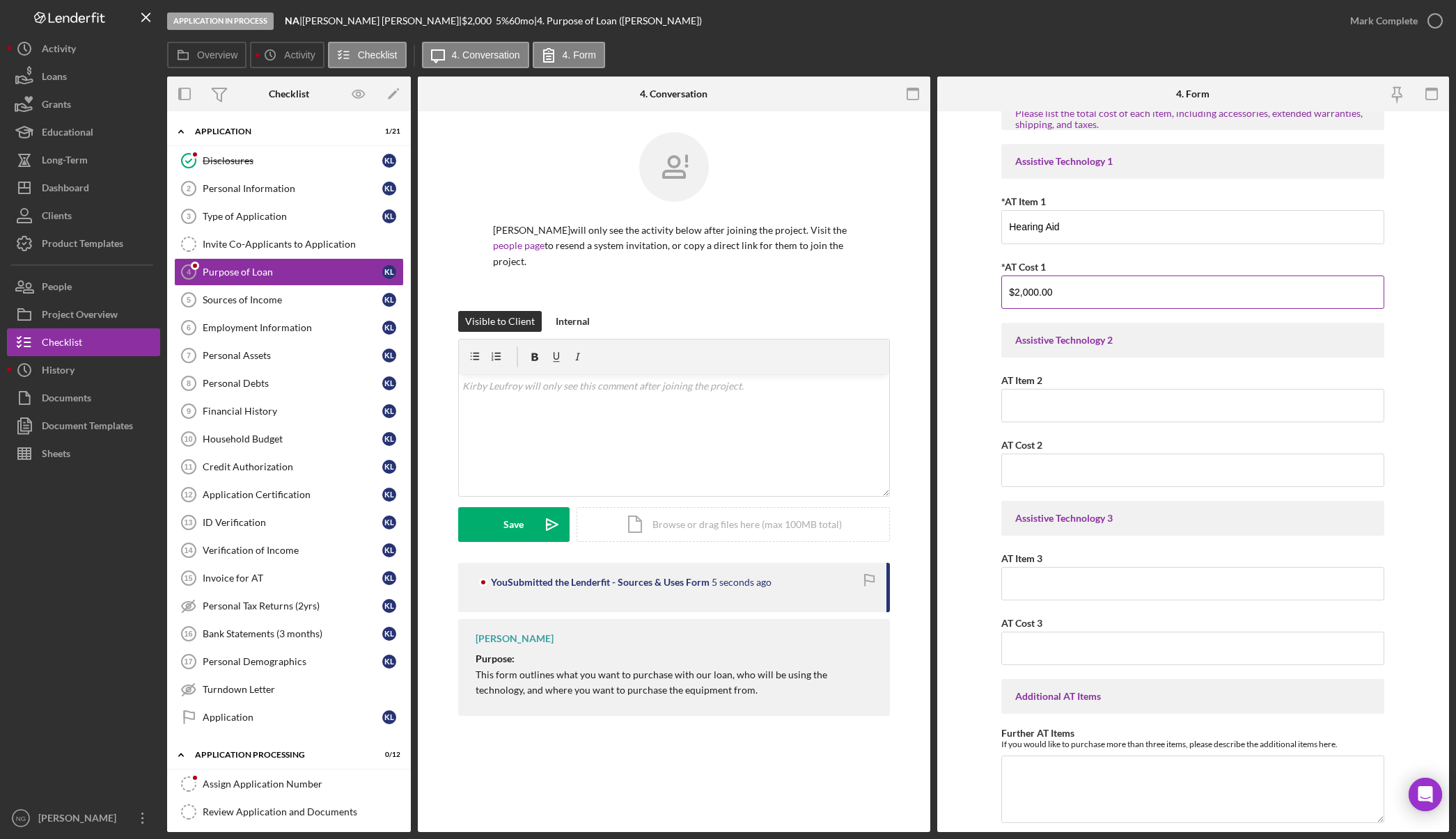
scroll to position [0, 0]
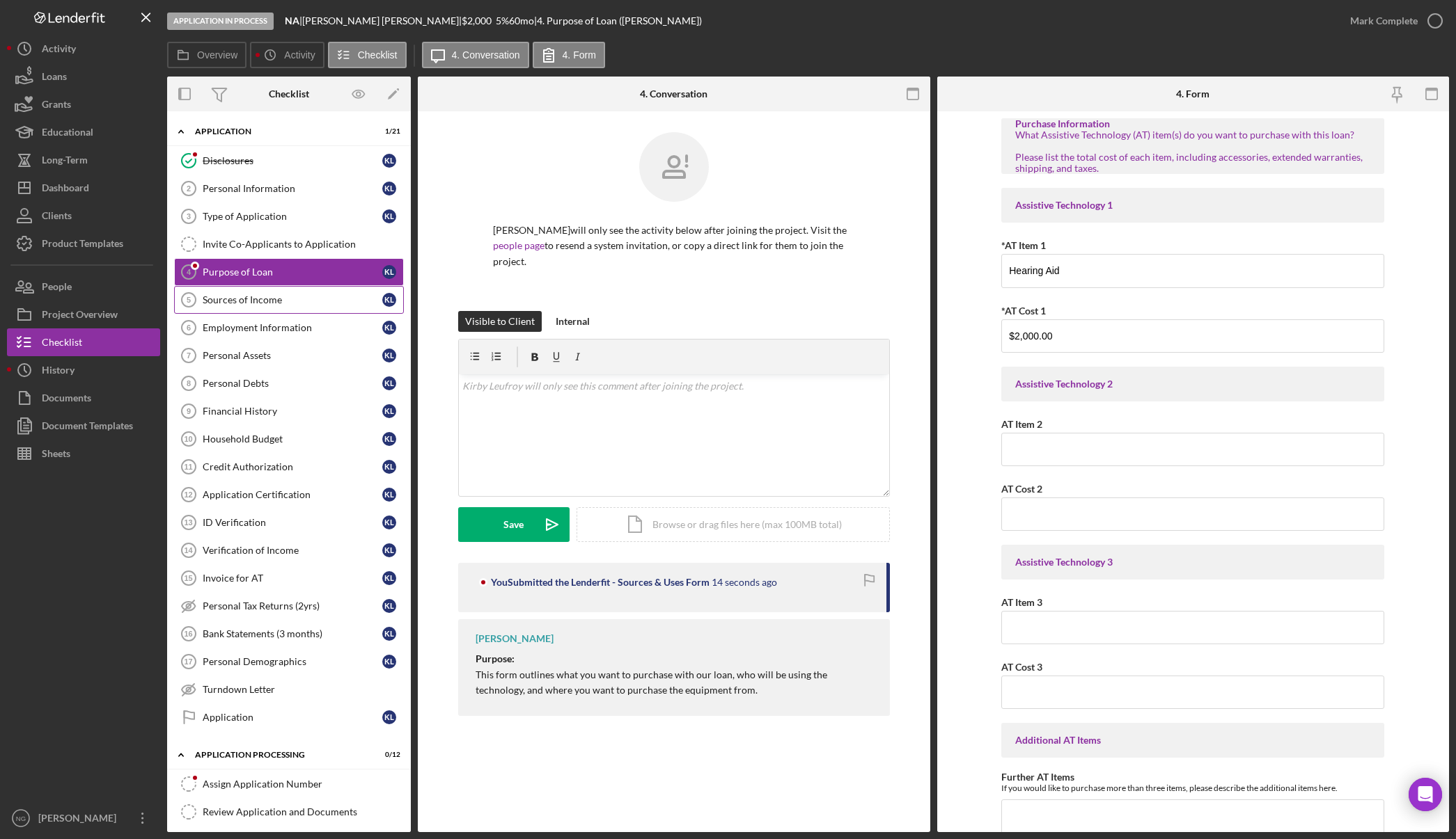
click at [266, 300] on div "Sources of Income" at bounding box center [292, 300] width 180 height 11
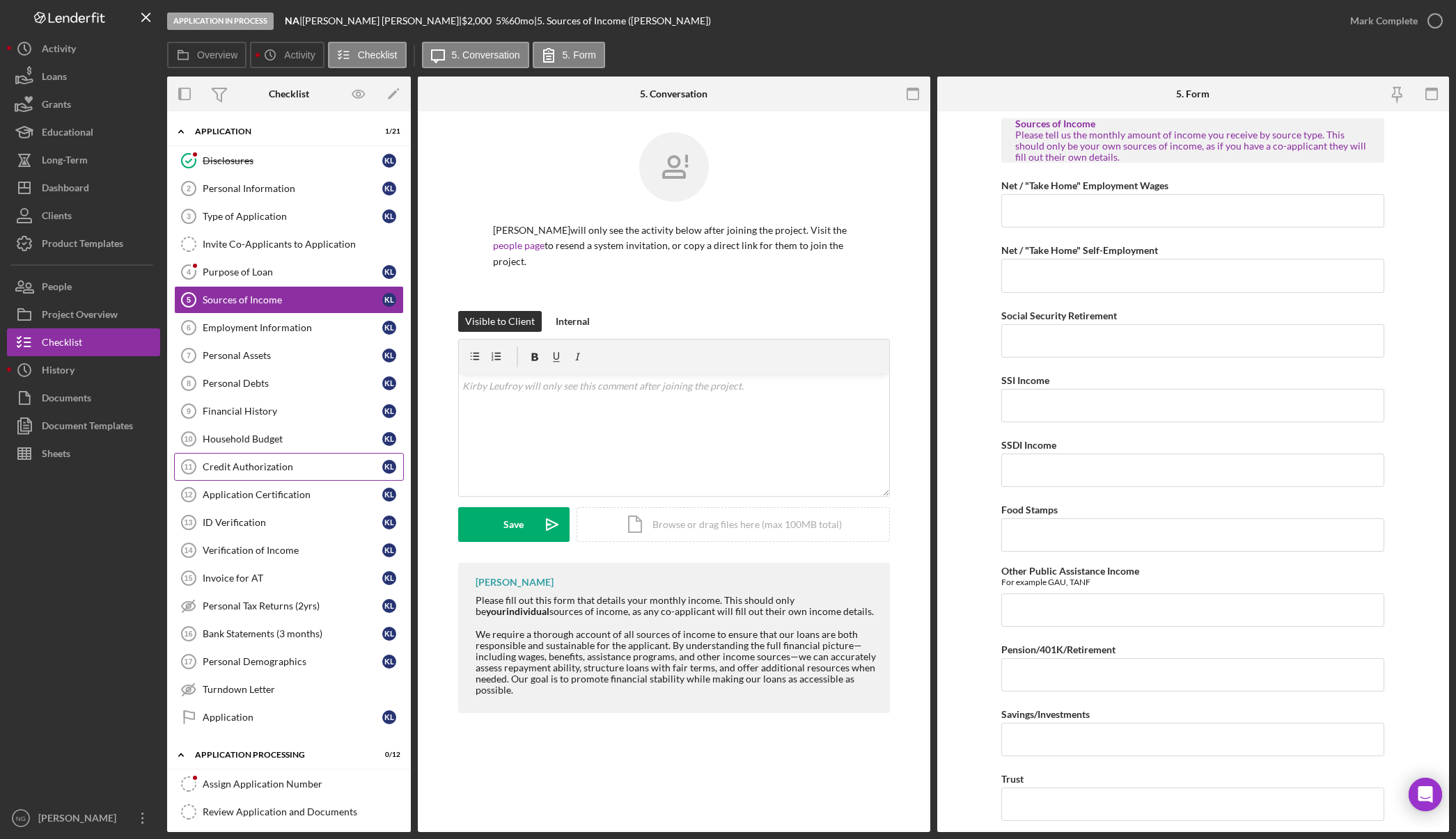
click at [275, 464] on div "Credit Authorization" at bounding box center [292, 467] width 180 height 11
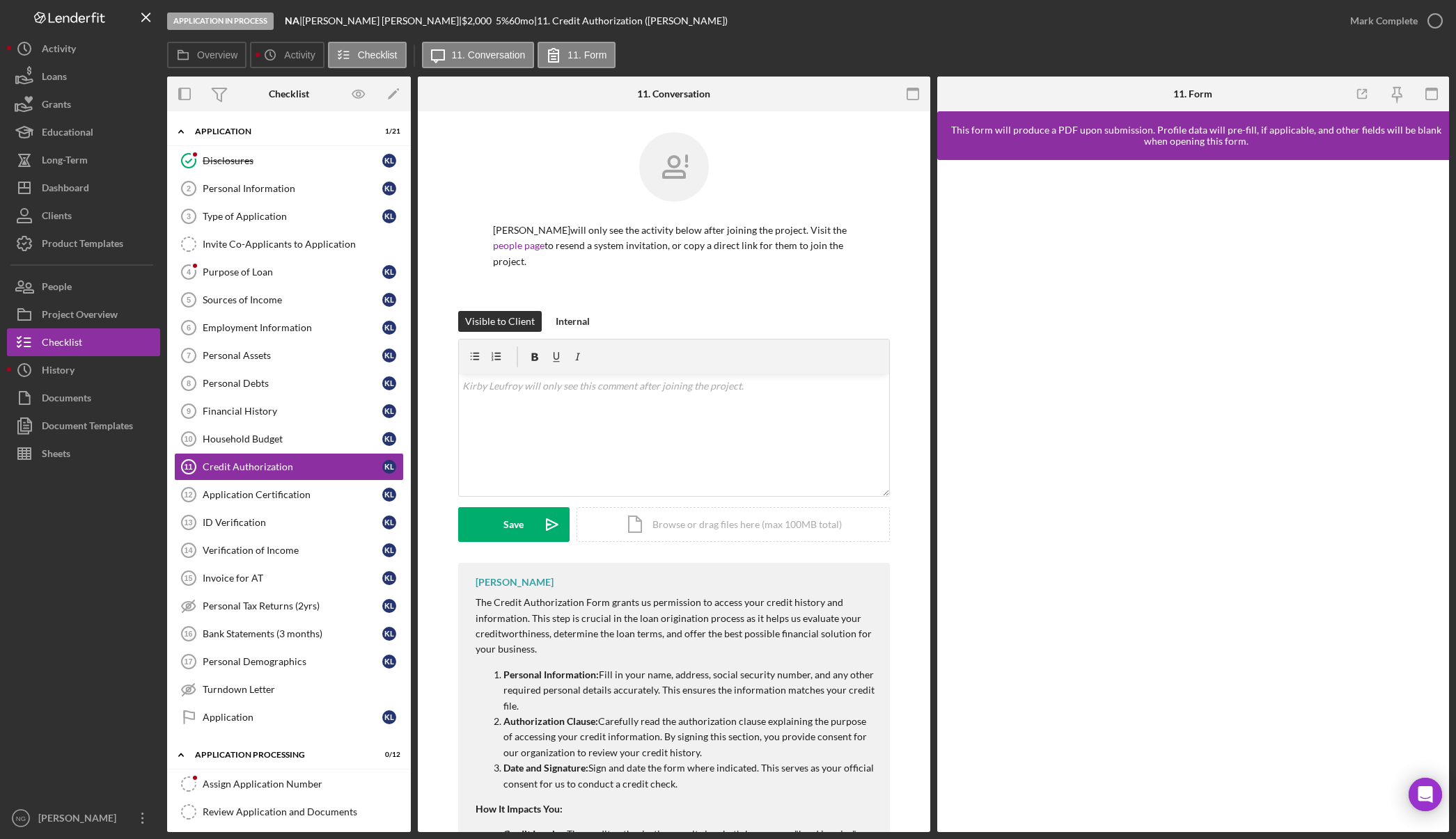
click at [96, 622] on div at bounding box center [83, 636] width 153 height 337
click at [603, 632] on p "The Credit Authorization Form grants us permission to access your credit histor…" at bounding box center [675, 627] width 401 height 63
click at [1043, 37] on div "Application In Process NA | Kirby Leufroy | $2,000 $500 5 % 60 mo | 11. Credit …" at bounding box center [751, 21] width 1169 height 42
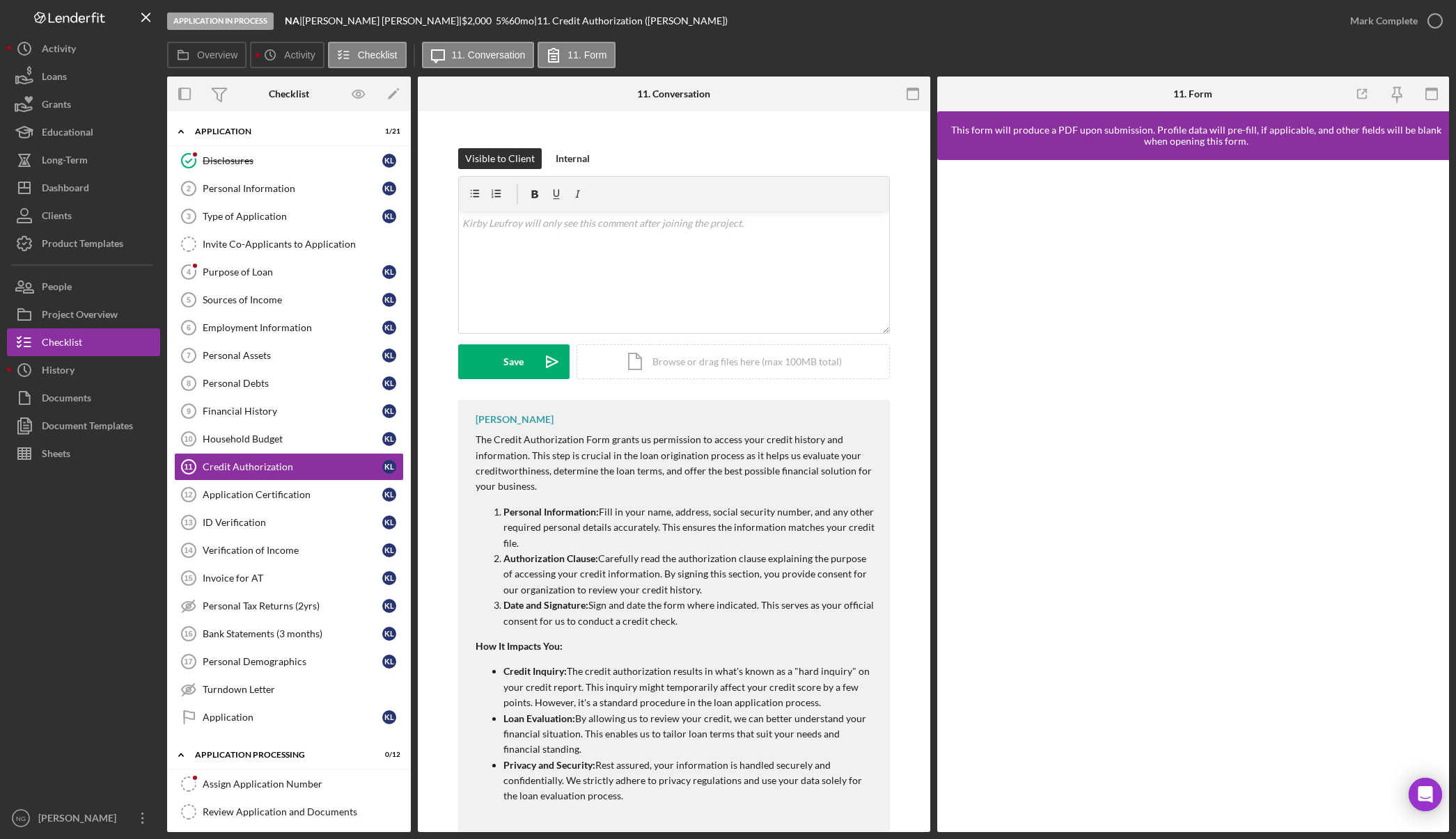
scroll to position [174, 0]
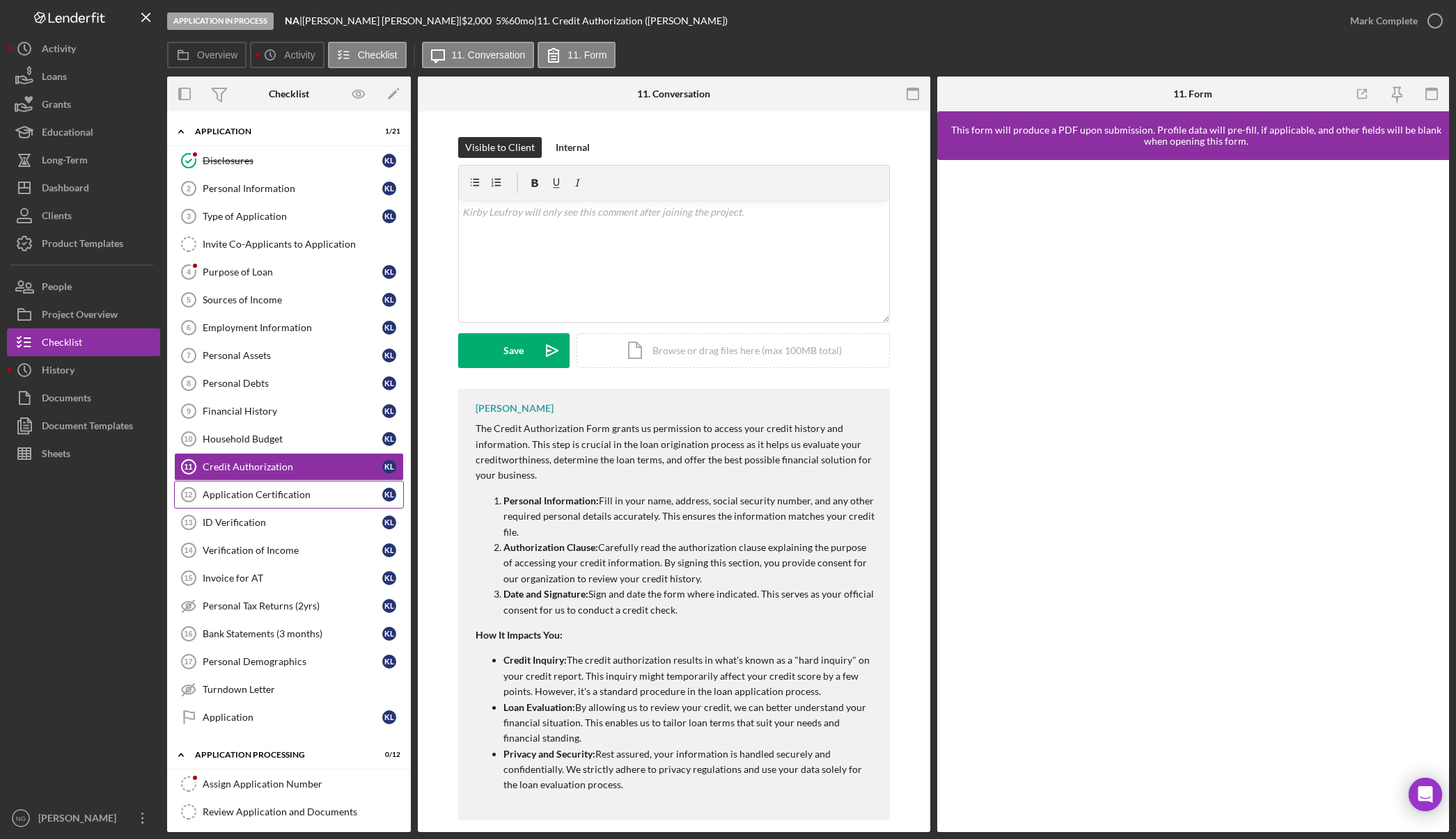
click at [226, 494] on div "Application Certification" at bounding box center [292, 495] width 180 height 11
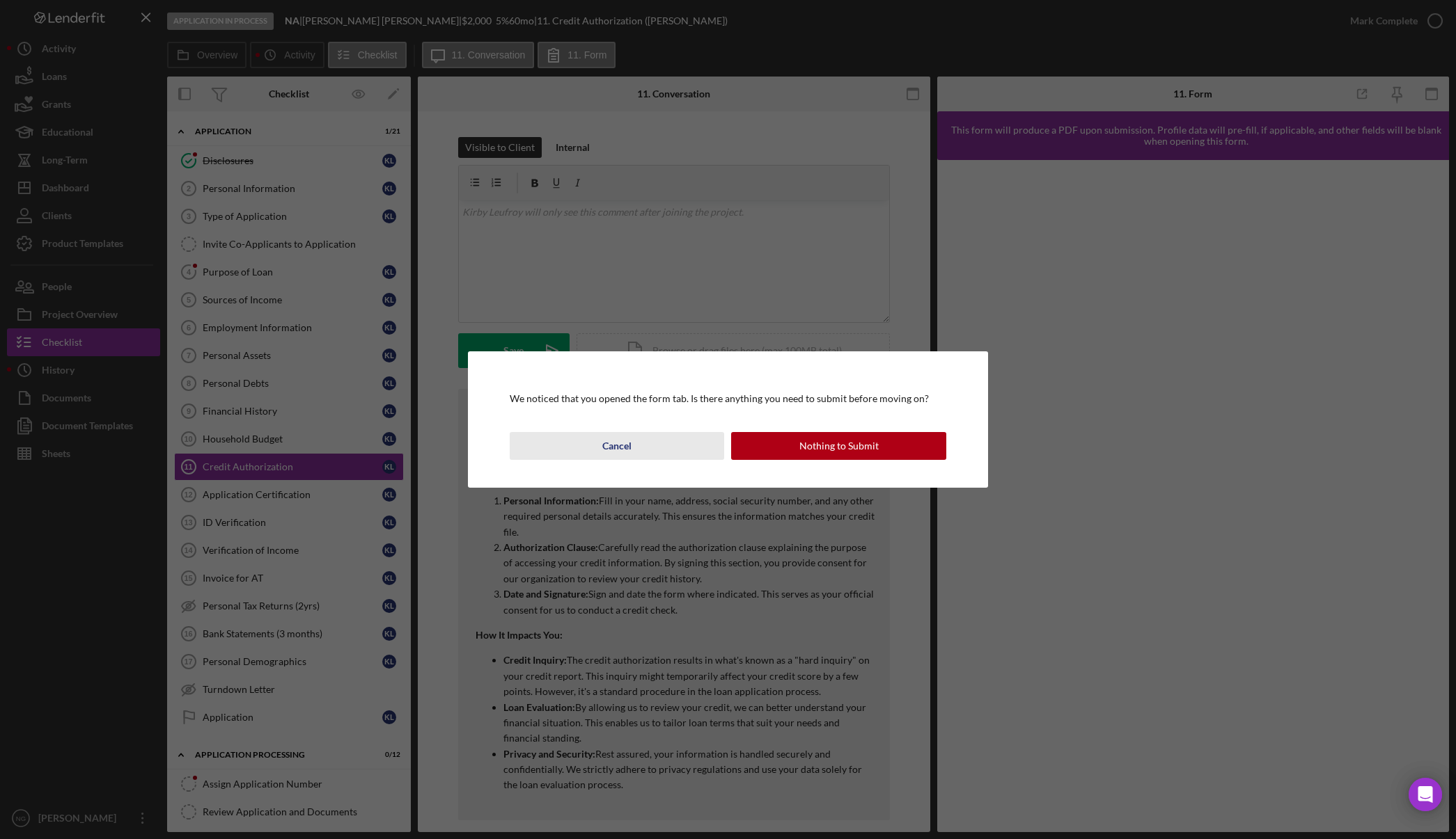
click at [648, 437] on button "Cancel" at bounding box center [617, 446] width 215 height 28
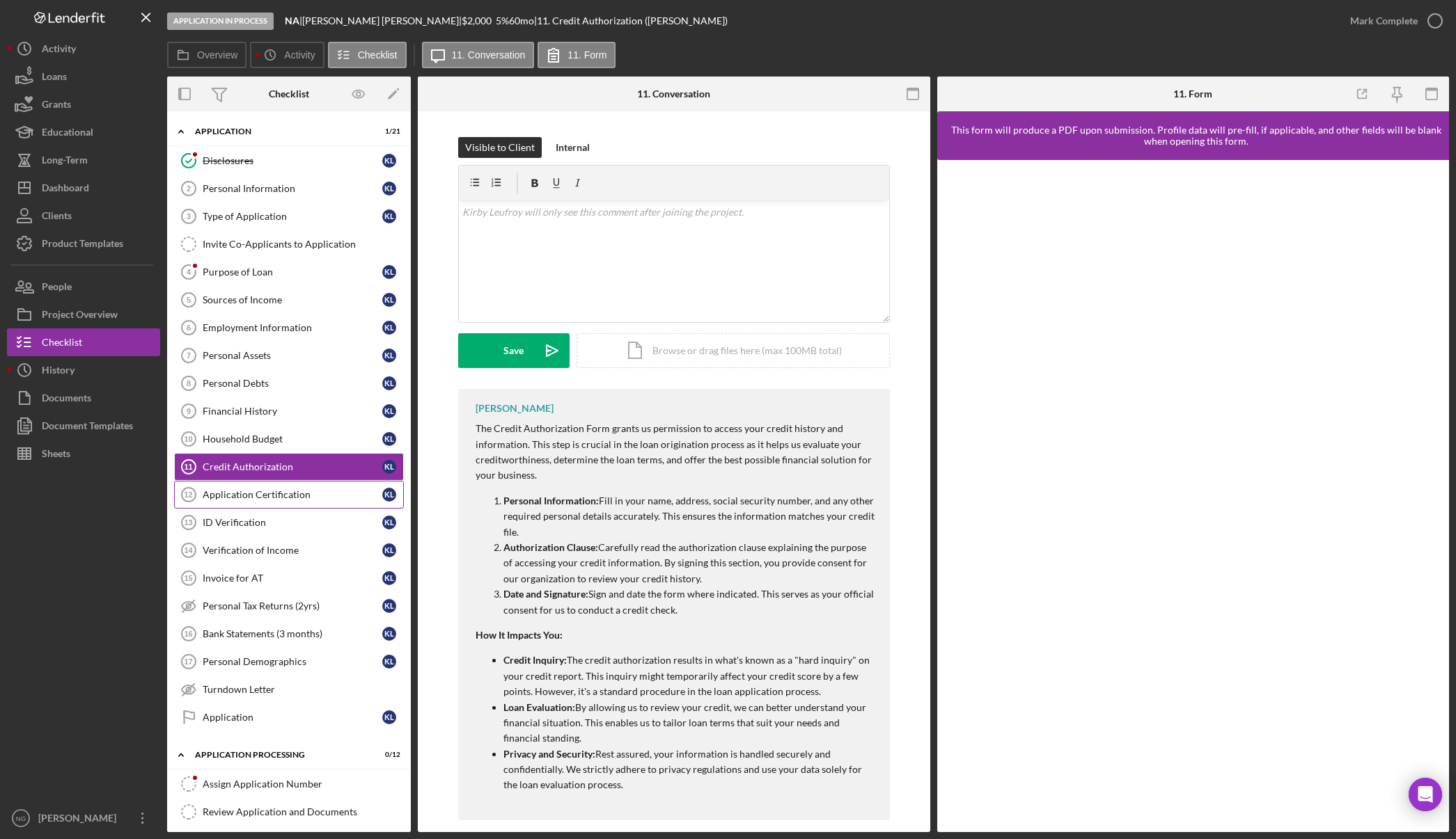
click at [289, 494] on div "Application Certification" at bounding box center [292, 495] width 180 height 11
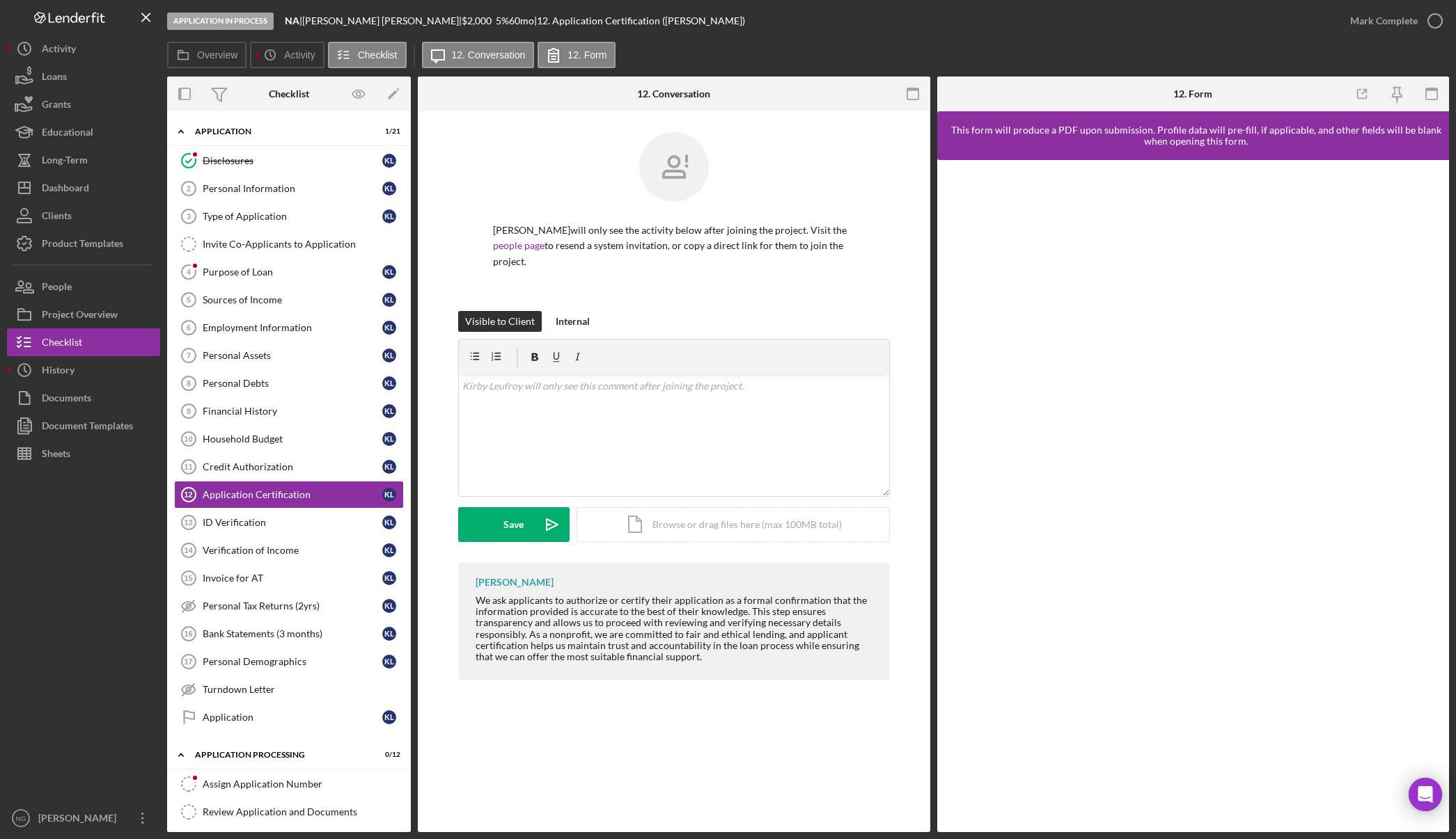
click at [758, 737] on div "Application Certification 12 Application Certification Kirby Leufroy will only …" at bounding box center [674, 472] width 512 height 721
click at [616, 780] on div "Application Certification 12 Application Certification Kirby Leufroy will only …" at bounding box center [674, 472] width 512 height 721
click at [793, 752] on div "Application Certification 12 Application Certification Kirby Leufroy will only …" at bounding box center [674, 472] width 512 height 721
click at [280, 525] on div "ID Verification" at bounding box center [292, 523] width 180 height 11
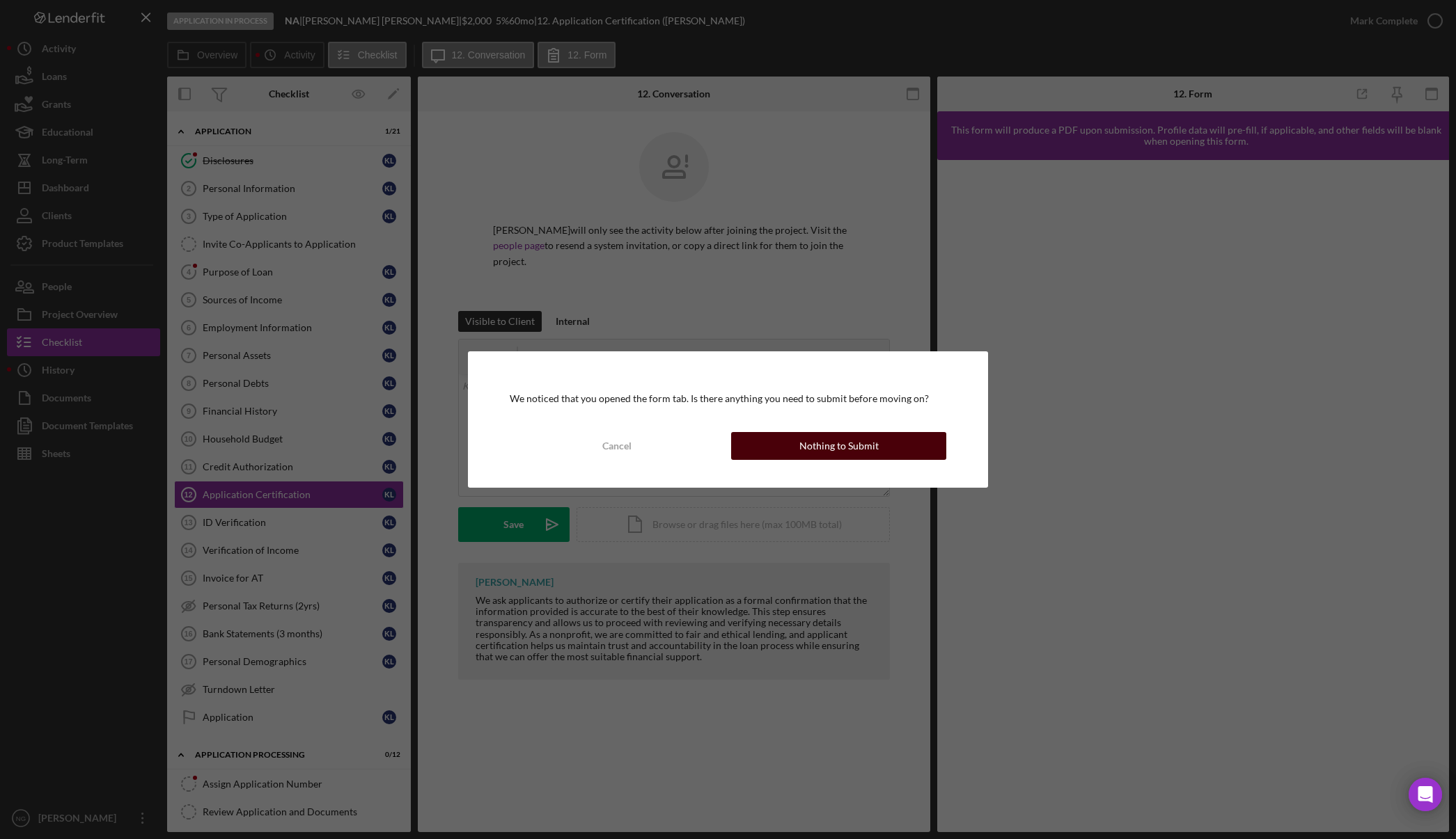
click at [801, 451] on div "Nothing to Submit" at bounding box center [839, 446] width 80 height 28
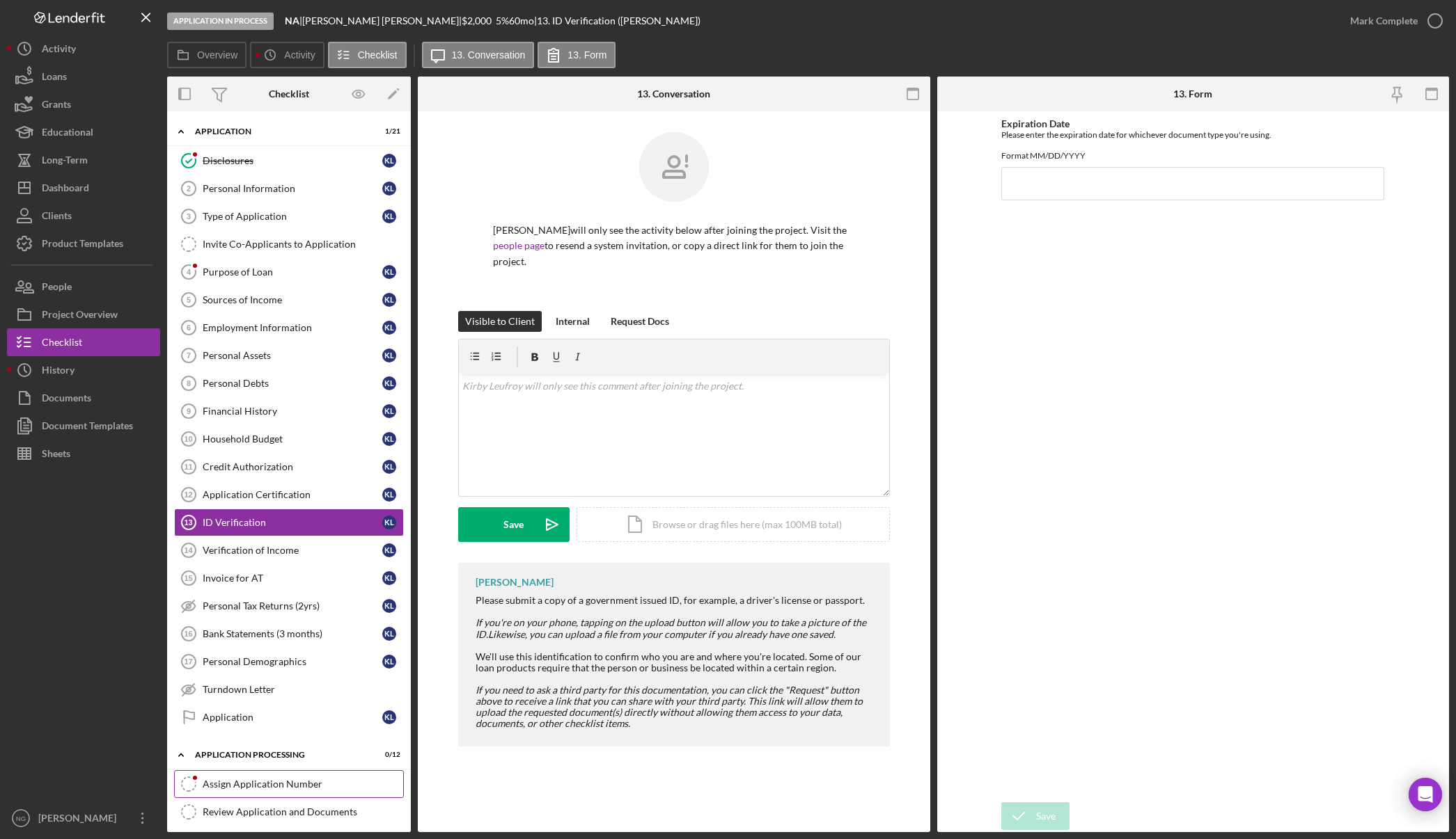
click at [291, 793] on link "Assign Application Number Assign Application Number" at bounding box center [289, 785] width 230 height 28
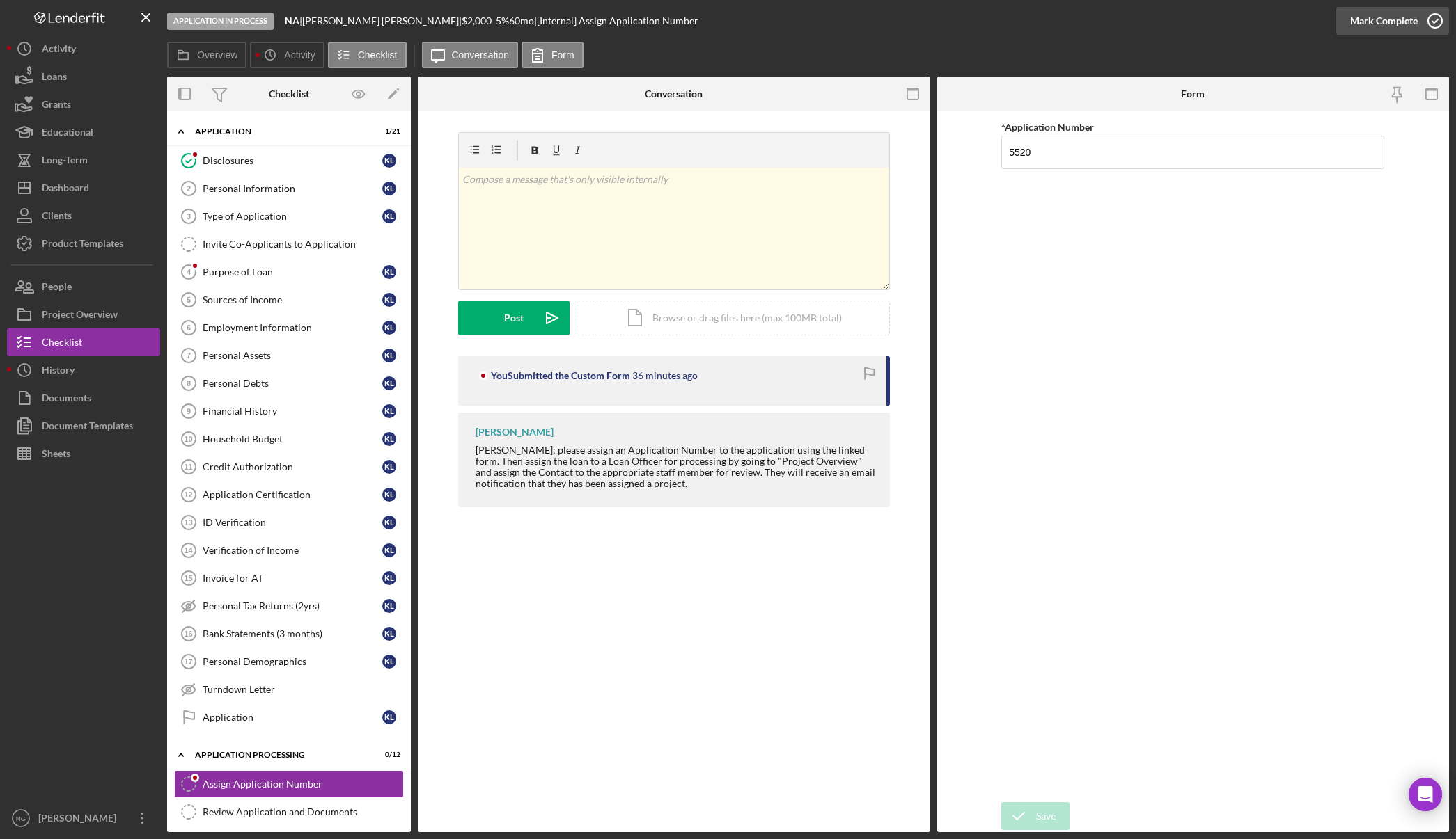
click at [1333, 22] on icon "button" at bounding box center [1435, 21] width 35 height 35
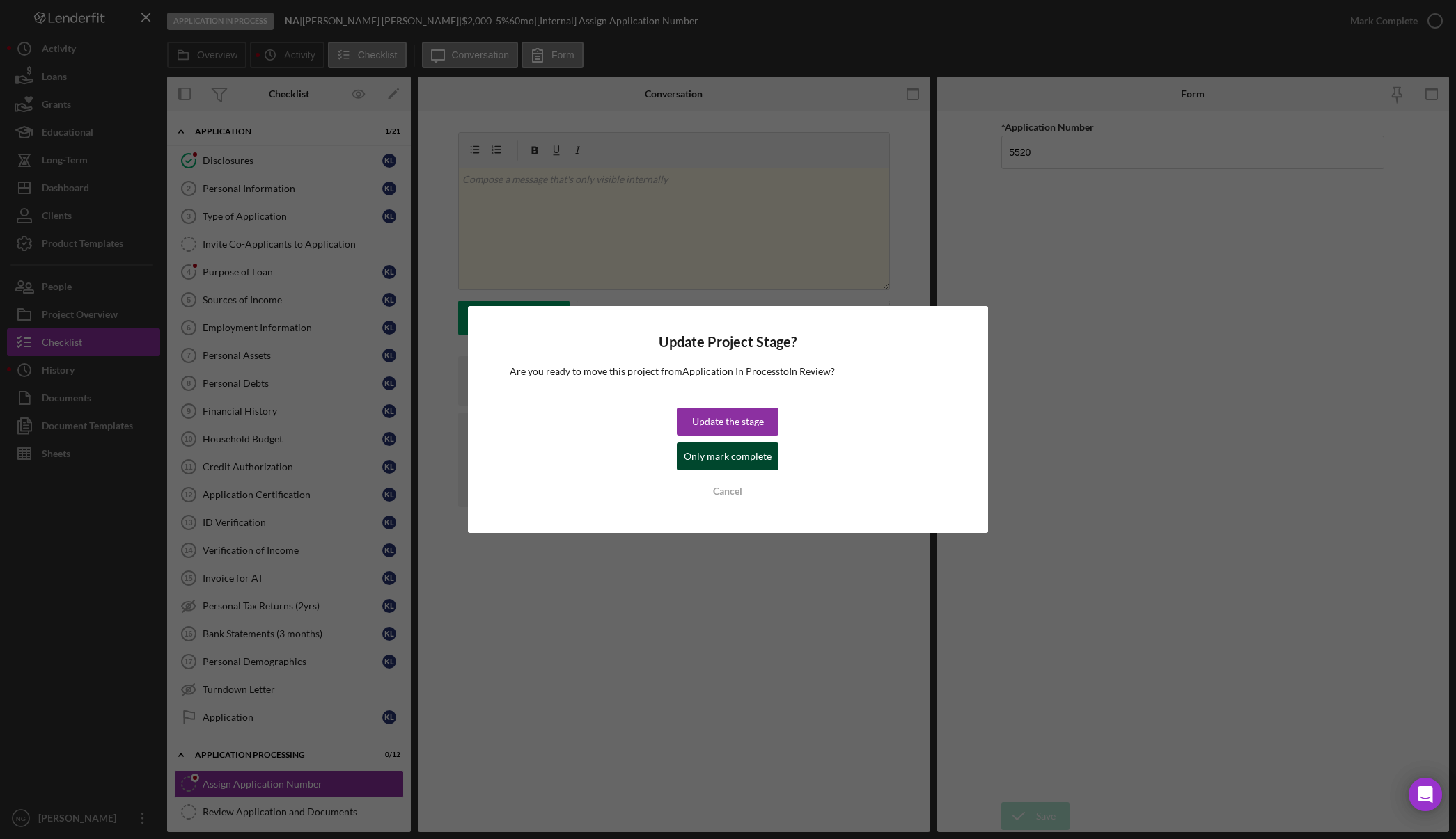
click at [753, 460] on div "Only mark complete" at bounding box center [728, 456] width 88 height 28
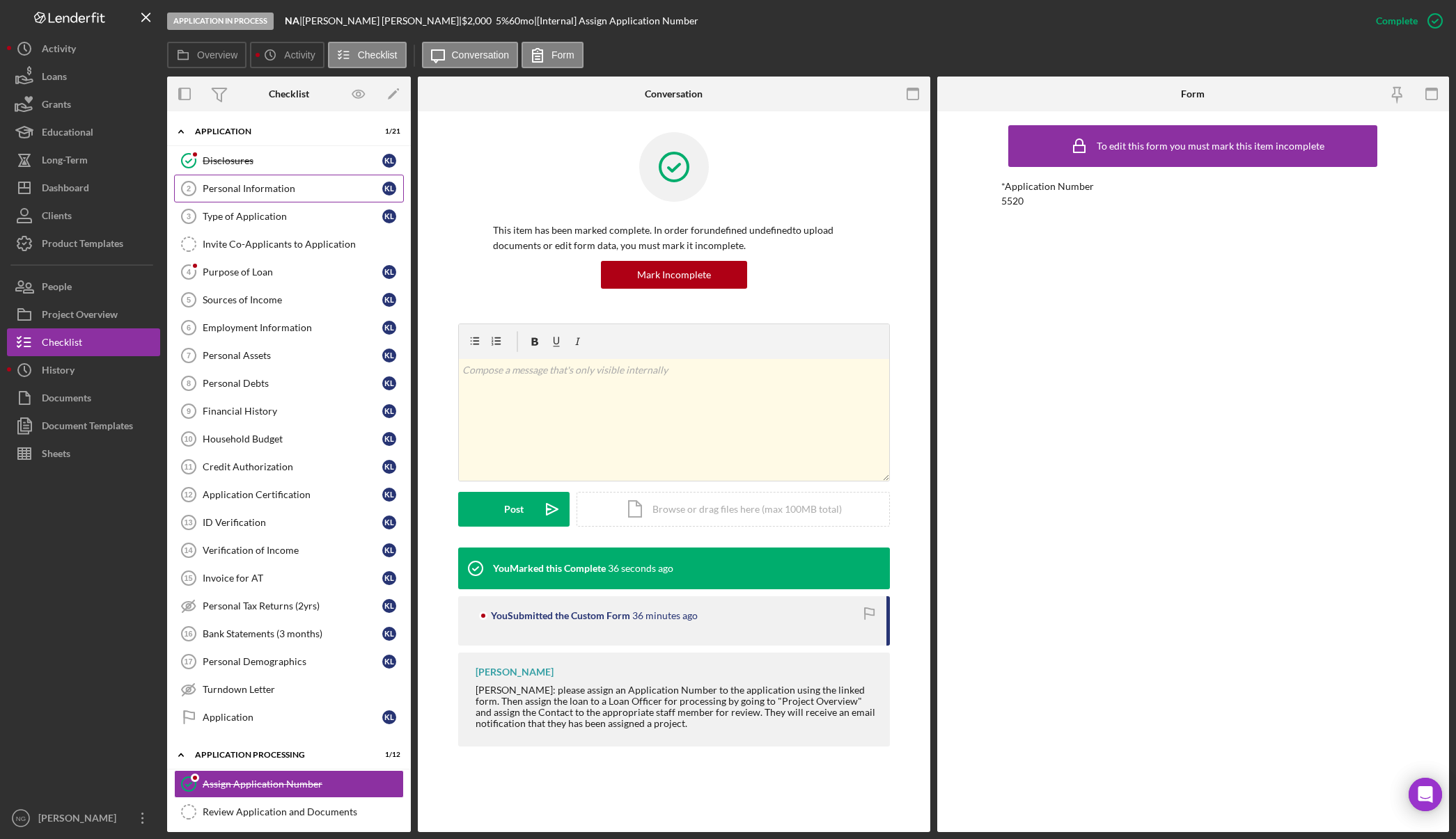
click at [303, 194] on div "Personal Information" at bounding box center [292, 189] width 180 height 11
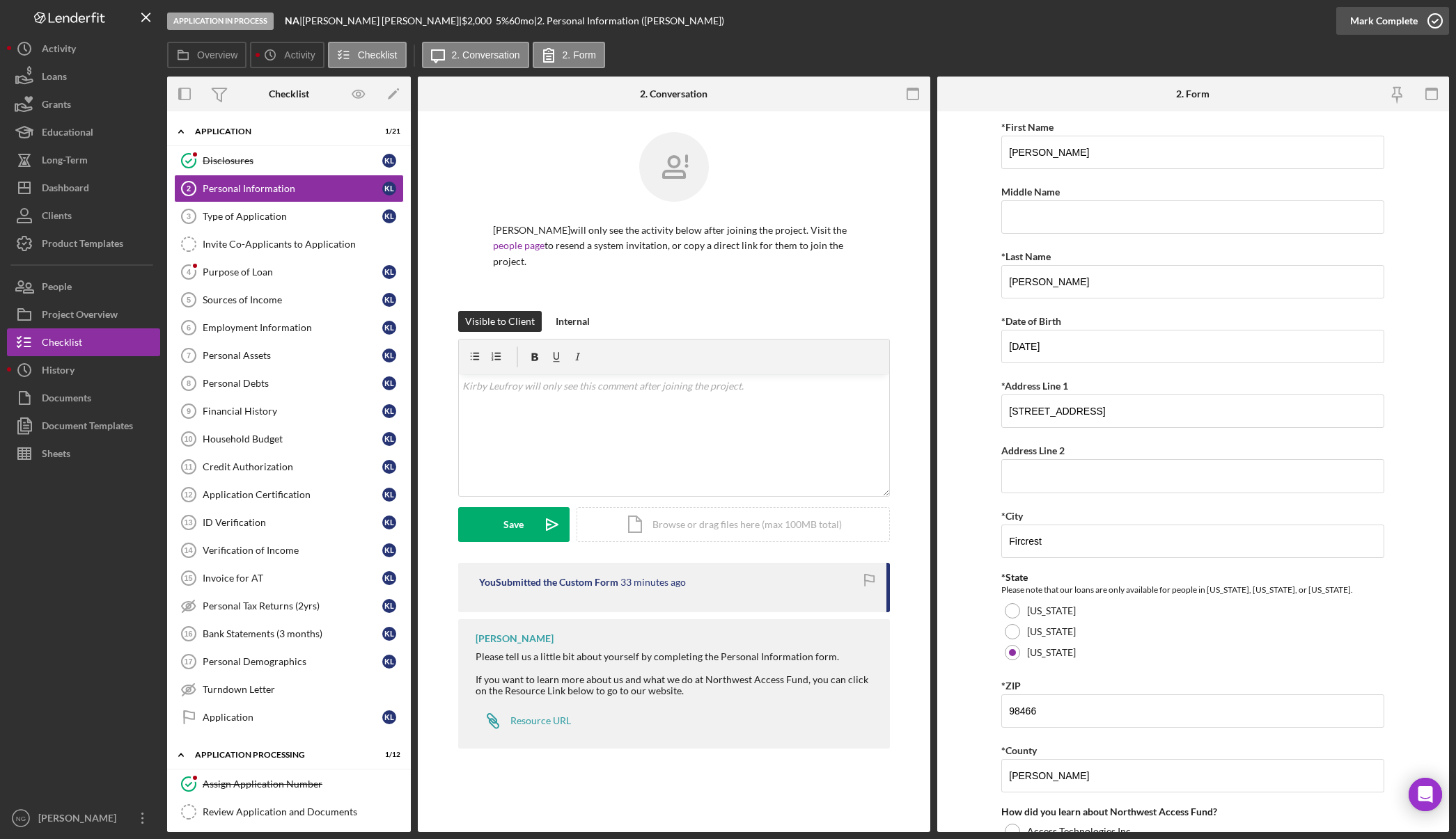
click at [1333, 24] on icon "button" at bounding box center [1435, 21] width 35 height 35
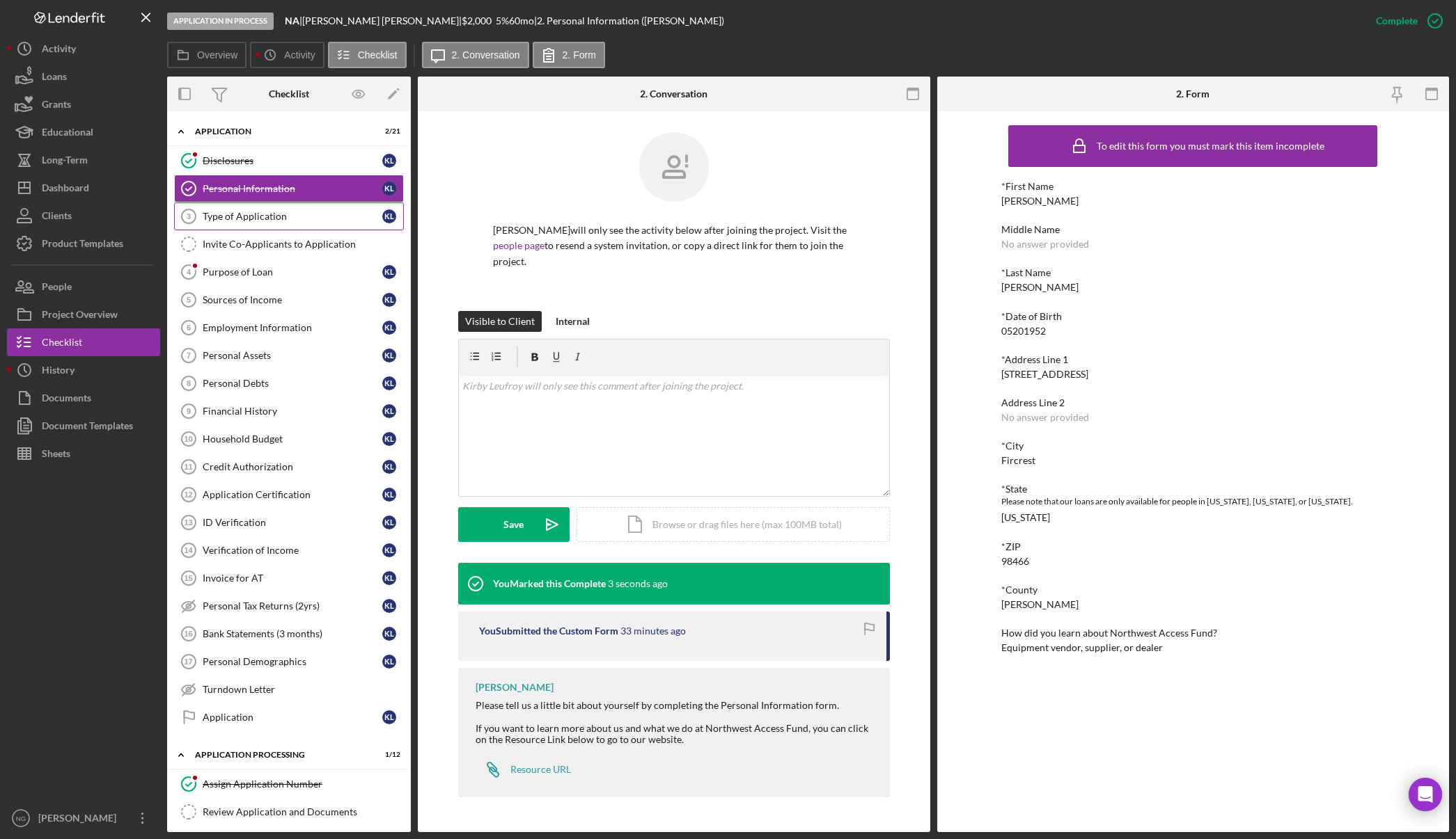
click at [288, 214] on div "Type of Application" at bounding box center [292, 217] width 180 height 11
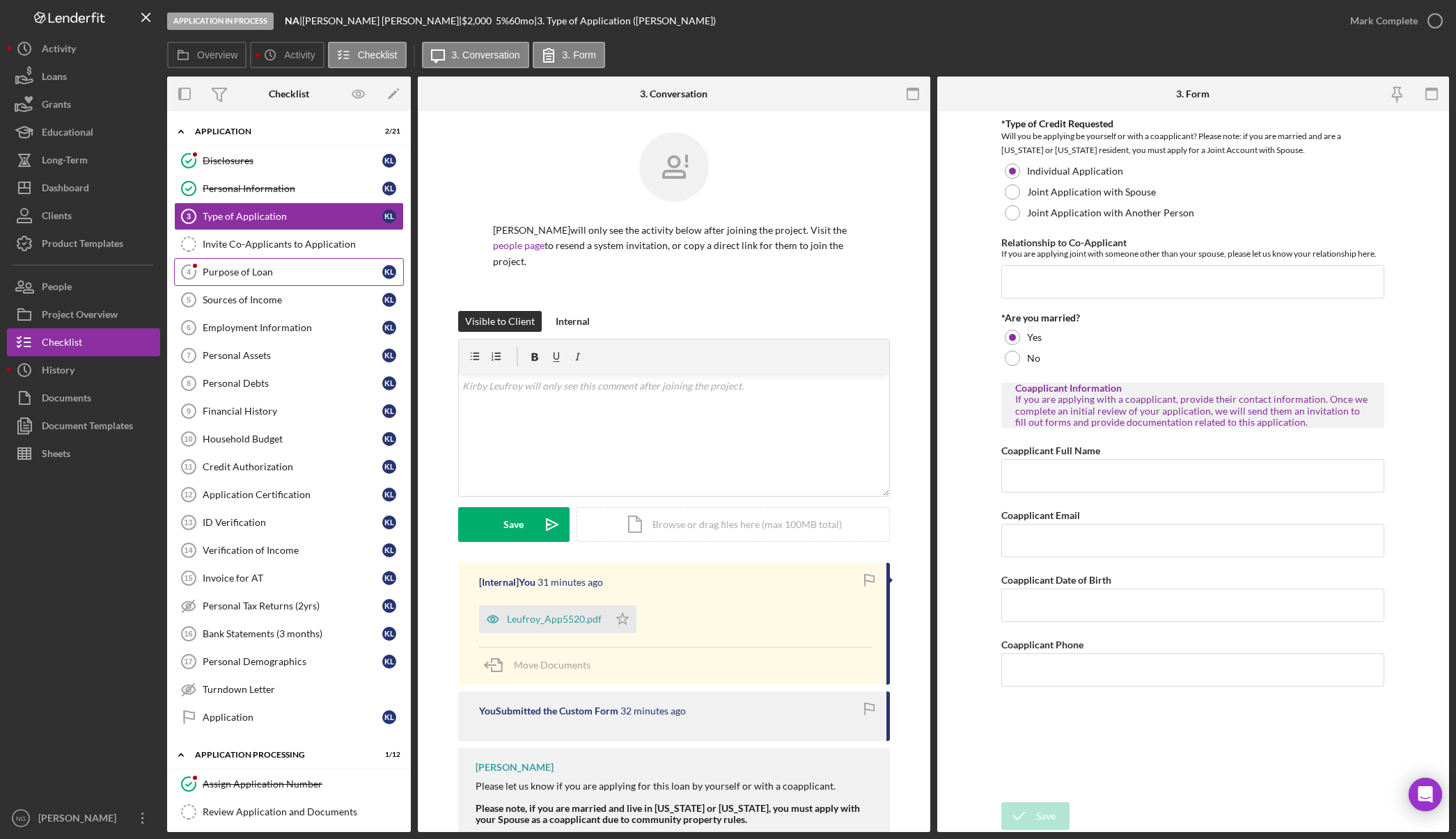
click at [280, 279] on link "Purpose of Loan 4 Purpose of Loan K L" at bounding box center [289, 272] width 230 height 28
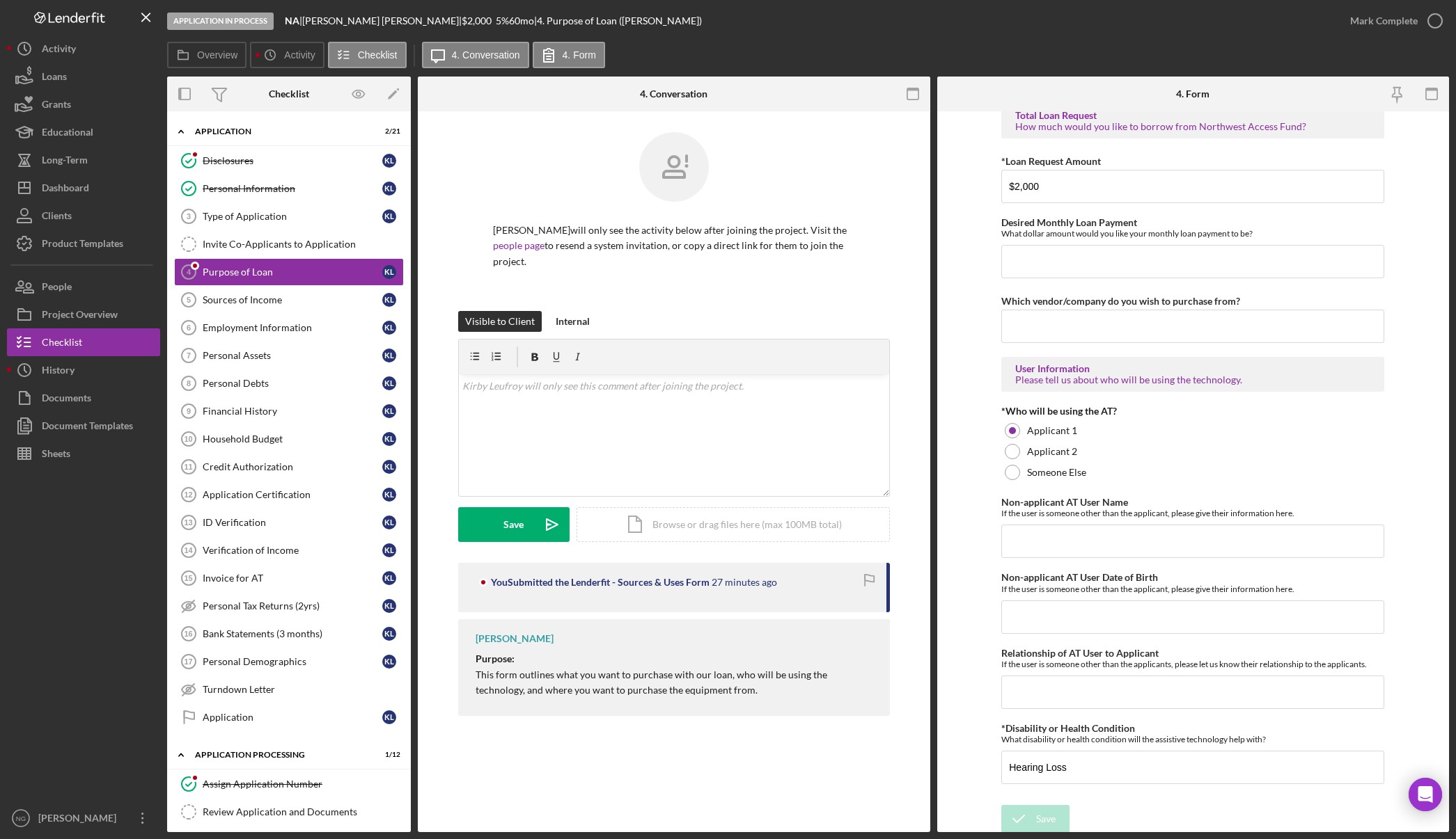
scroll to position [857, 0]
click at [740, 40] on div "Application In Process NA | Kirby Leufroy | $2,000 $500 5 % 60 mo | 4. Purpose …" at bounding box center [751, 21] width 1169 height 42
click at [570, 52] on label "4. Form" at bounding box center [579, 55] width 34 height 11
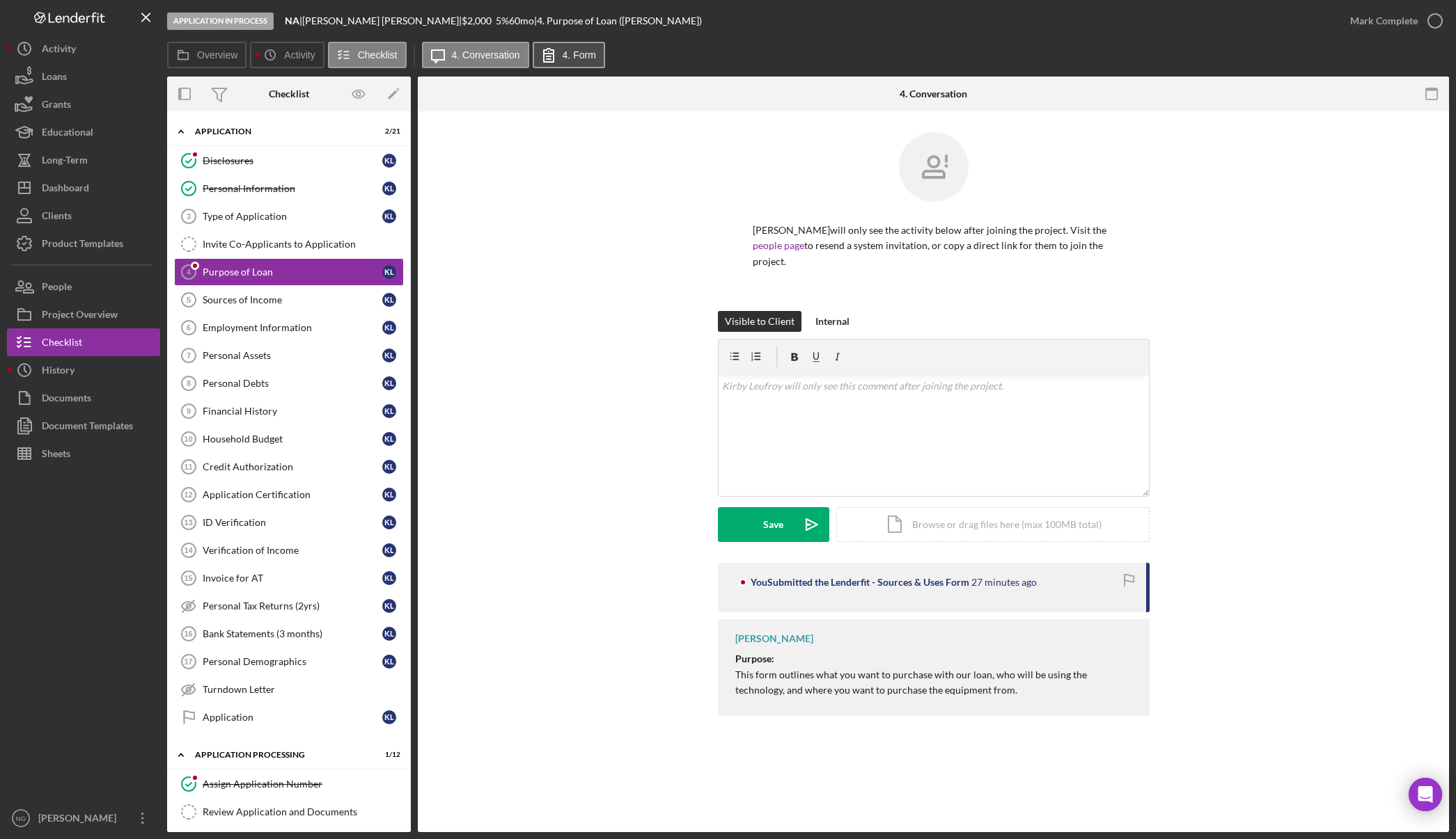
click at [570, 52] on label "4. Form" at bounding box center [579, 55] width 34 height 11
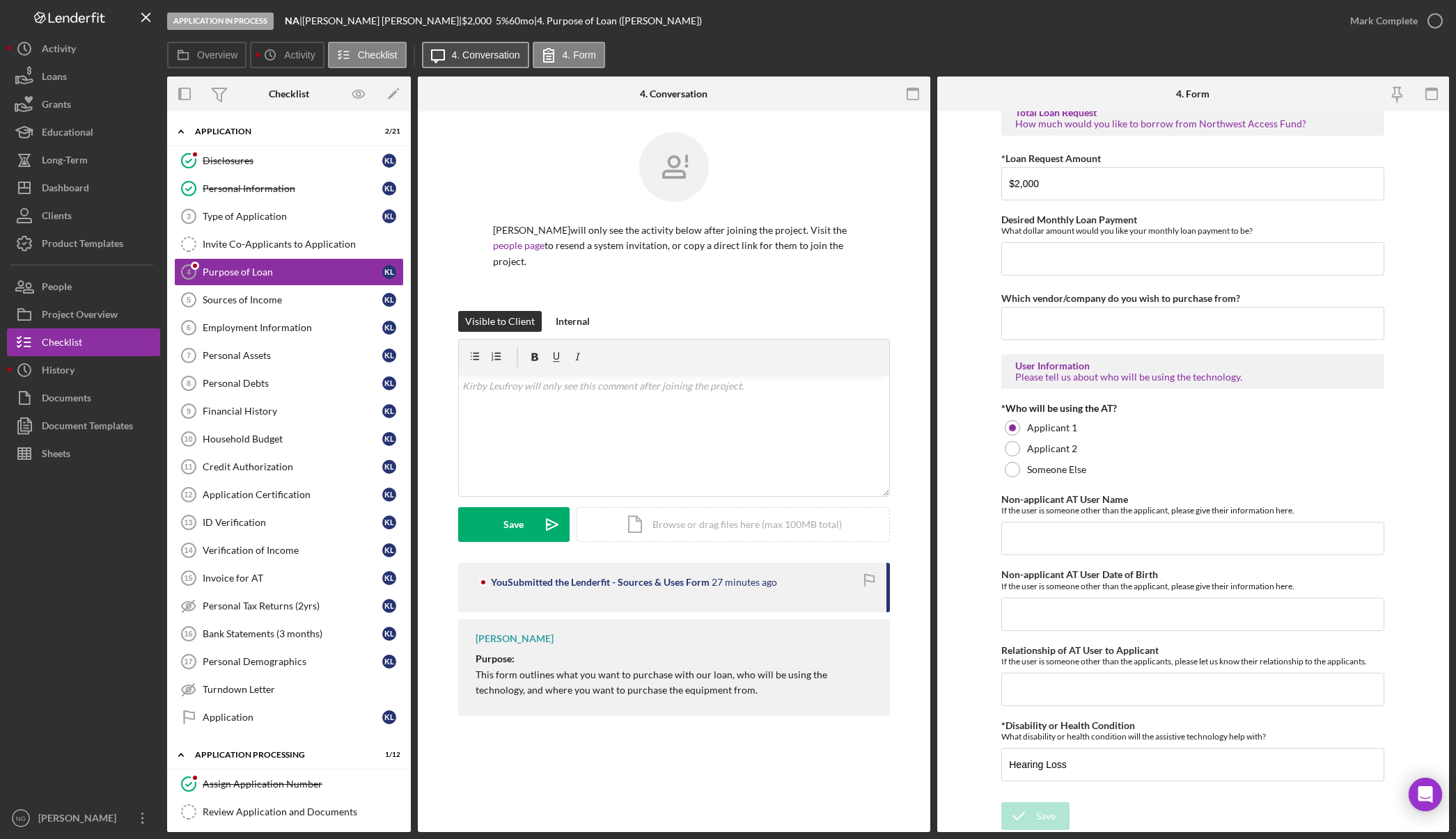
click at [507, 55] on label "4. Conversation" at bounding box center [486, 55] width 69 height 11
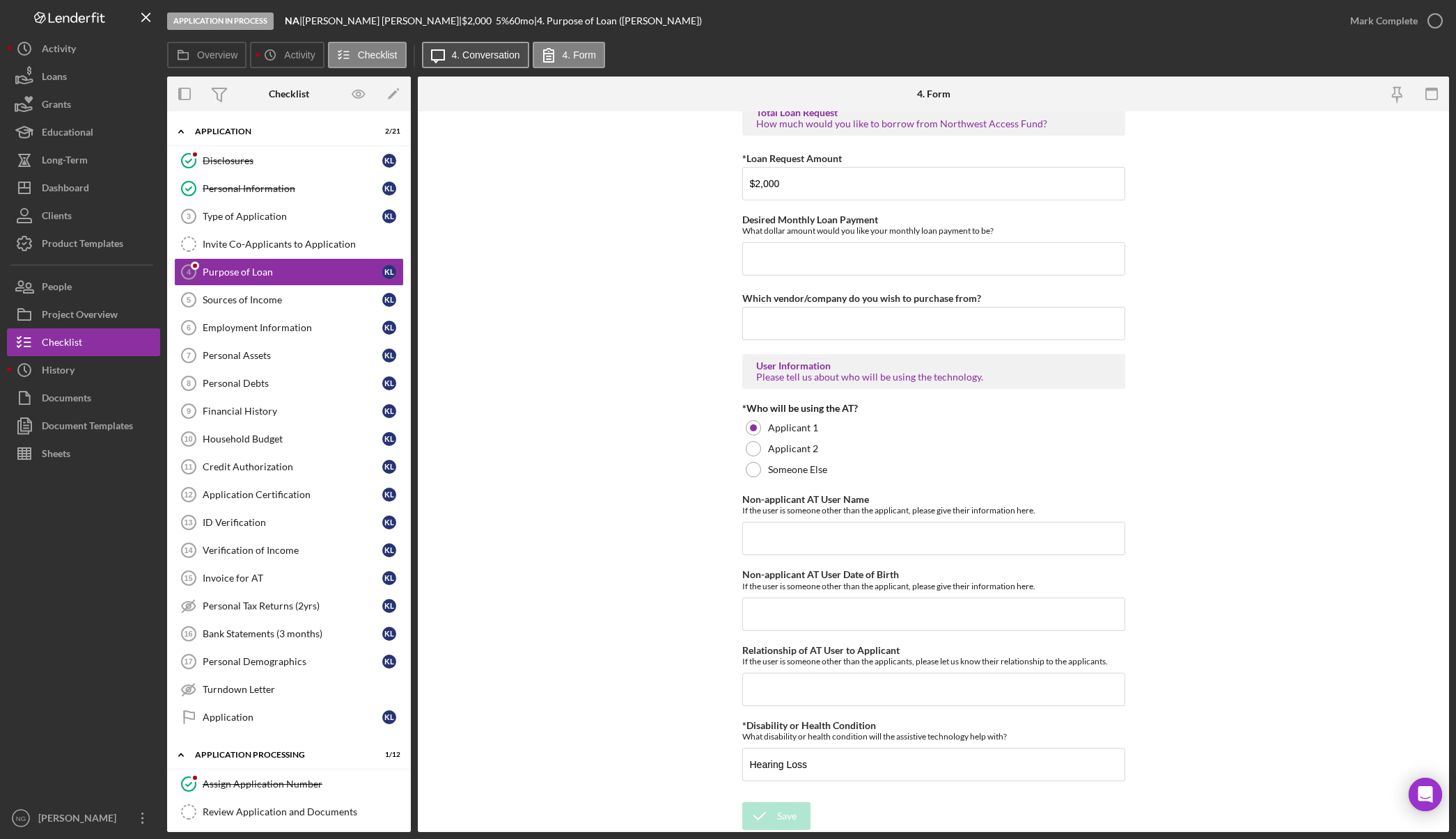
click at [507, 55] on label "4. Conversation" at bounding box center [486, 55] width 69 height 11
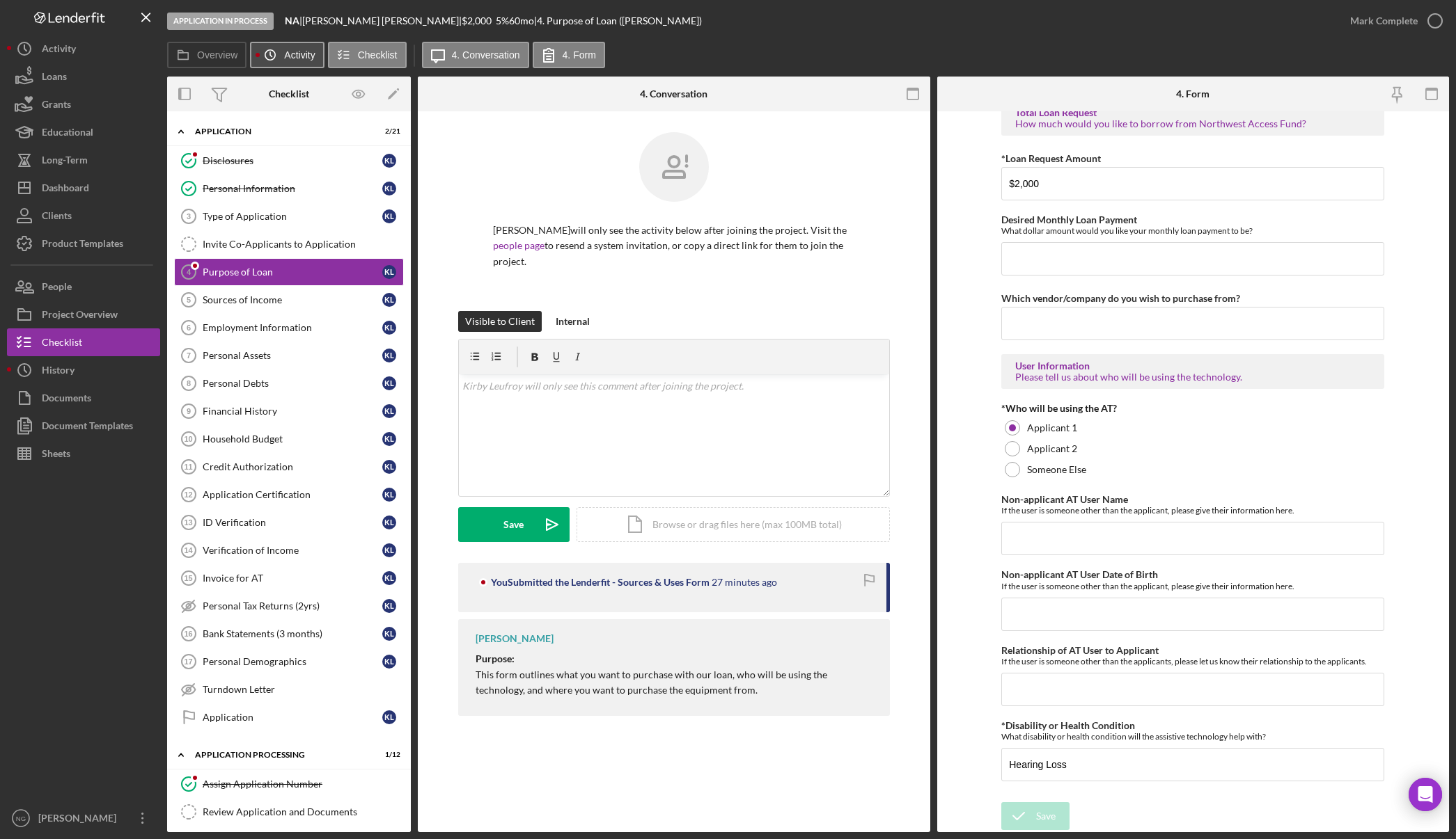
click at [294, 54] on label "Activity" at bounding box center [299, 55] width 31 height 11
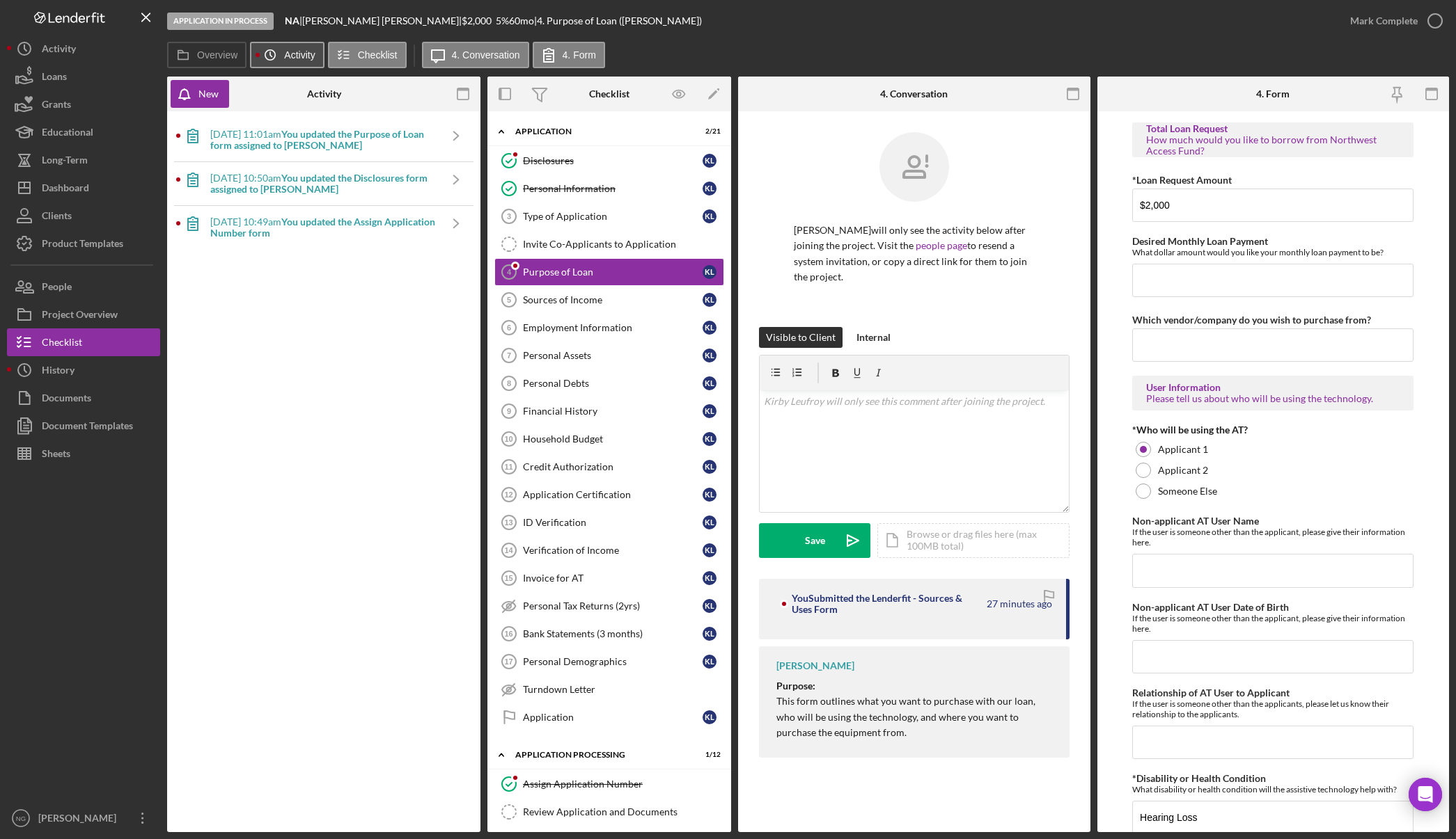
scroll to position [873, 0]
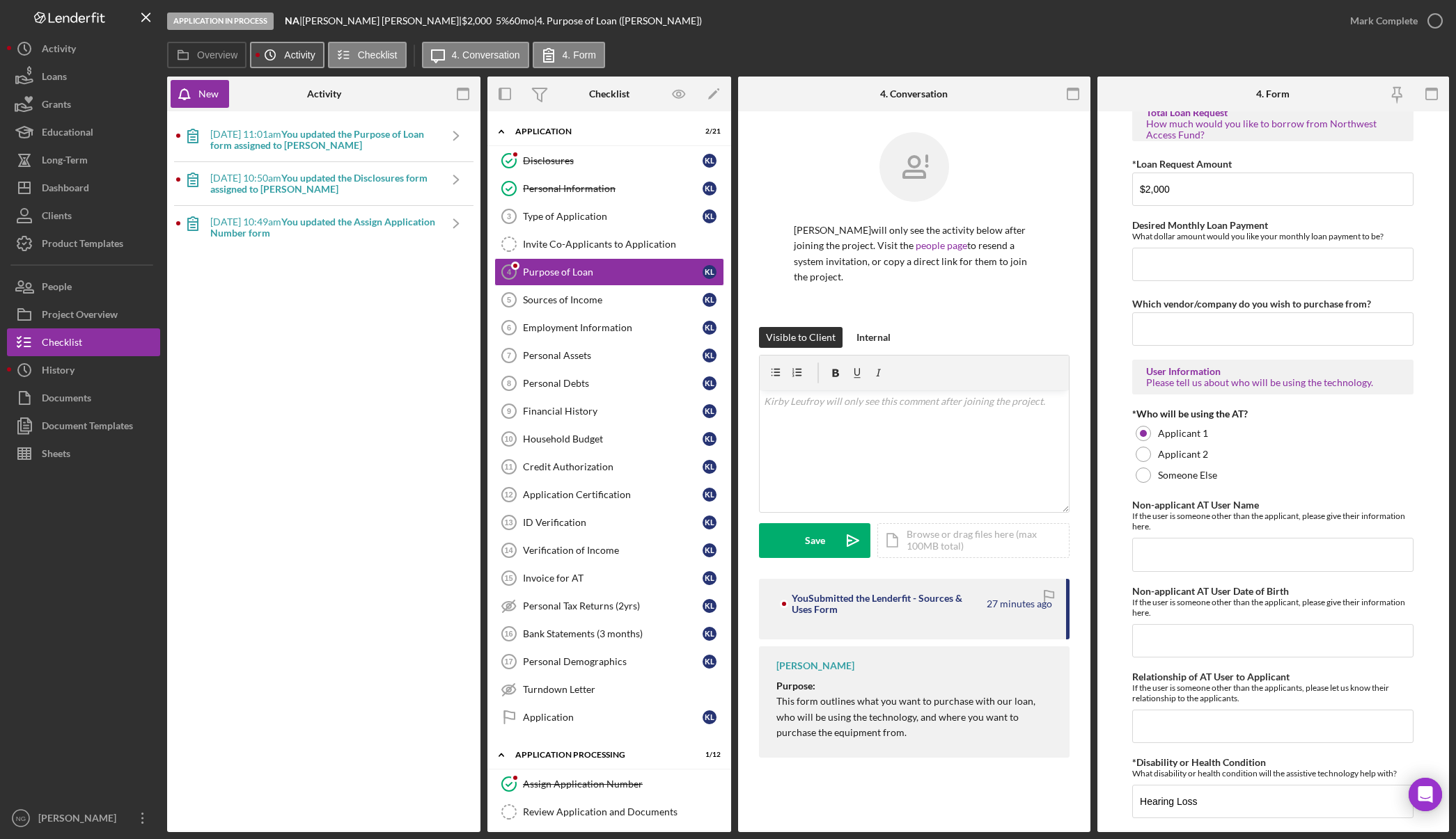
click at [294, 54] on label "Activity" at bounding box center [299, 55] width 31 height 11
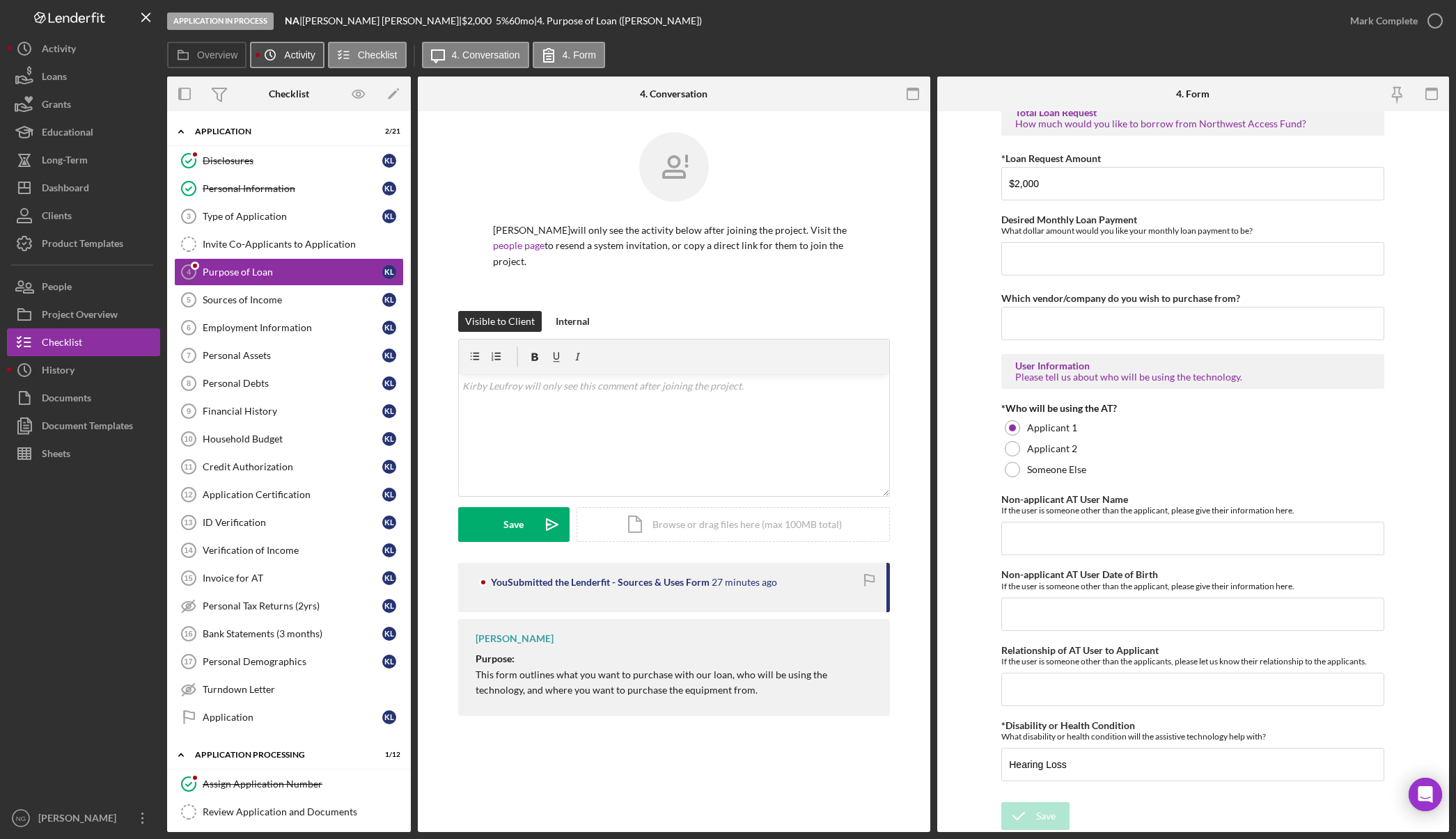
click at [294, 54] on label "Activity" at bounding box center [299, 55] width 31 height 11
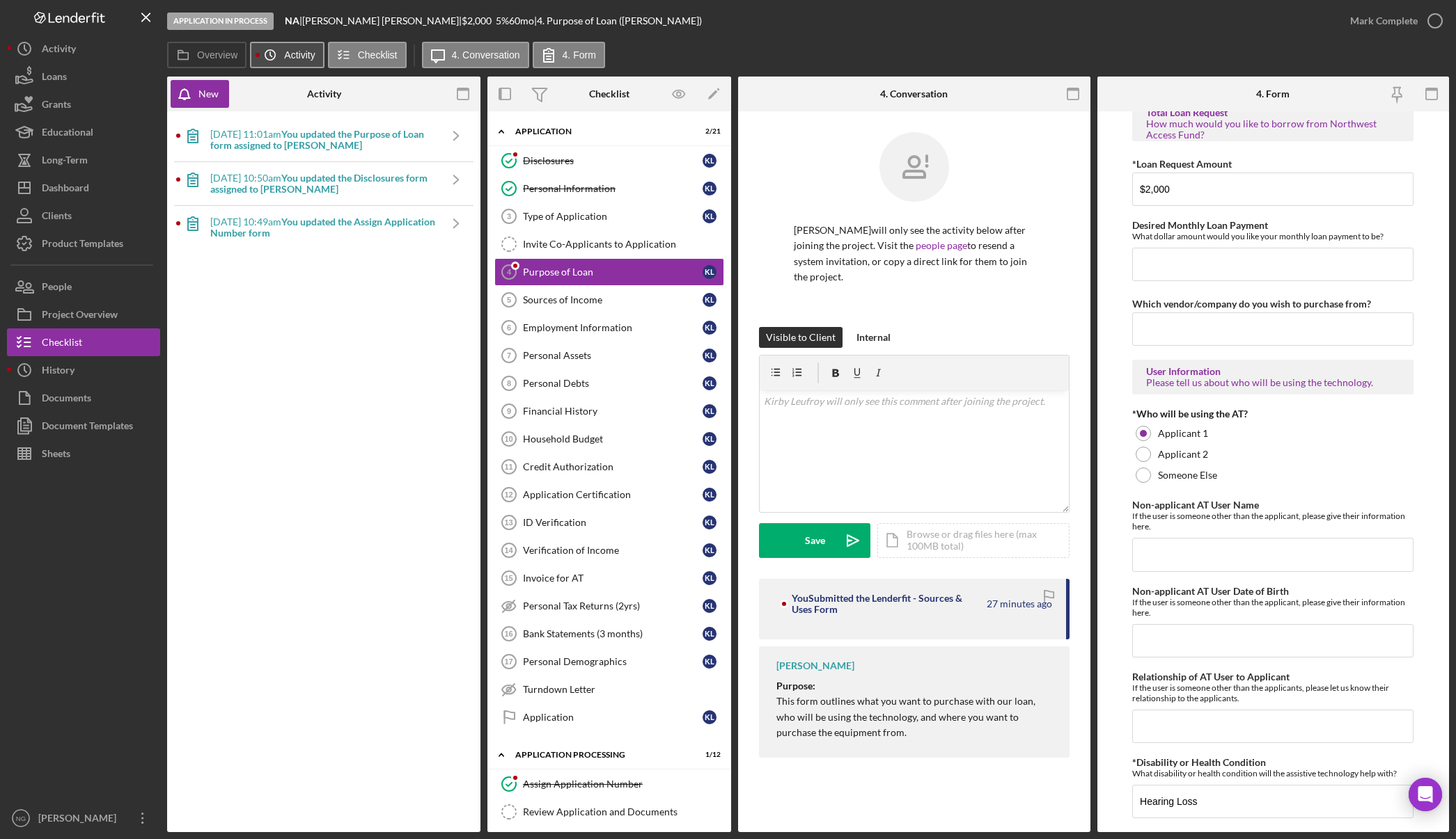
click at [291, 54] on label "Activity" at bounding box center [299, 55] width 31 height 11
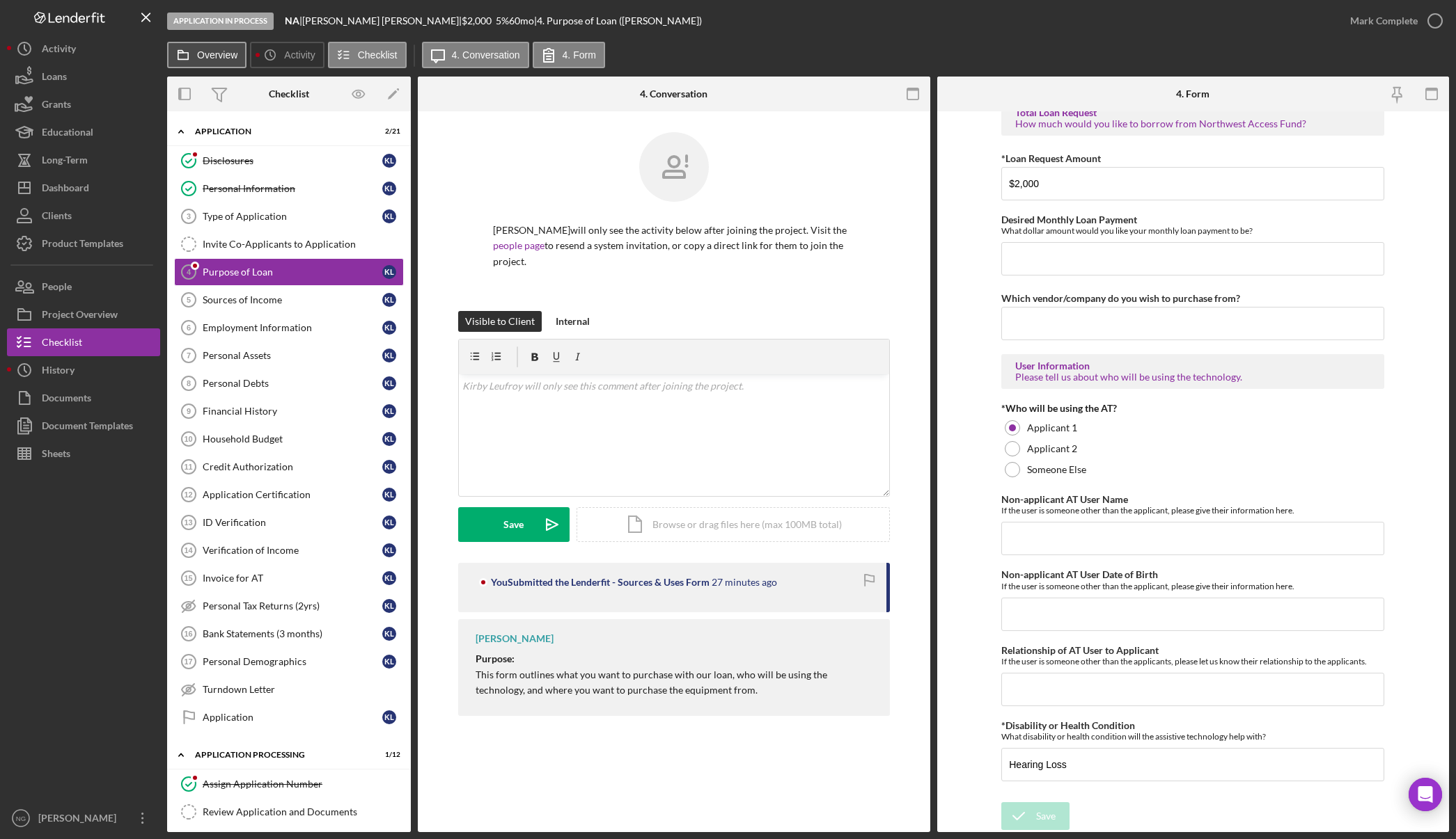
click at [229, 54] on label "Overview" at bounding box center [217, 55] width 41 height 11
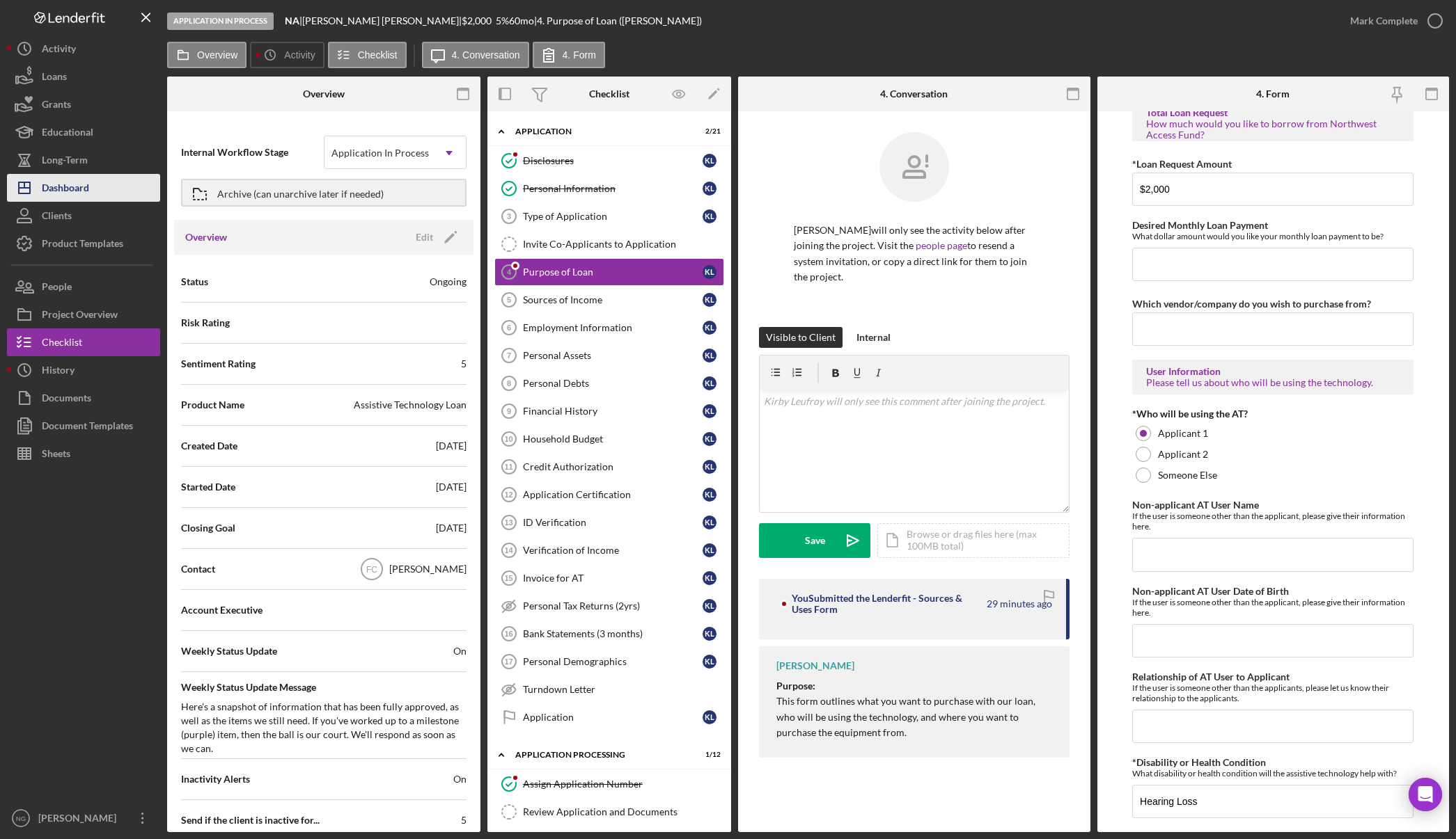
click at [92, 198] on button "Icon/Dashboard Dashboard" at bounding box center [83, 188] width 153 height 28
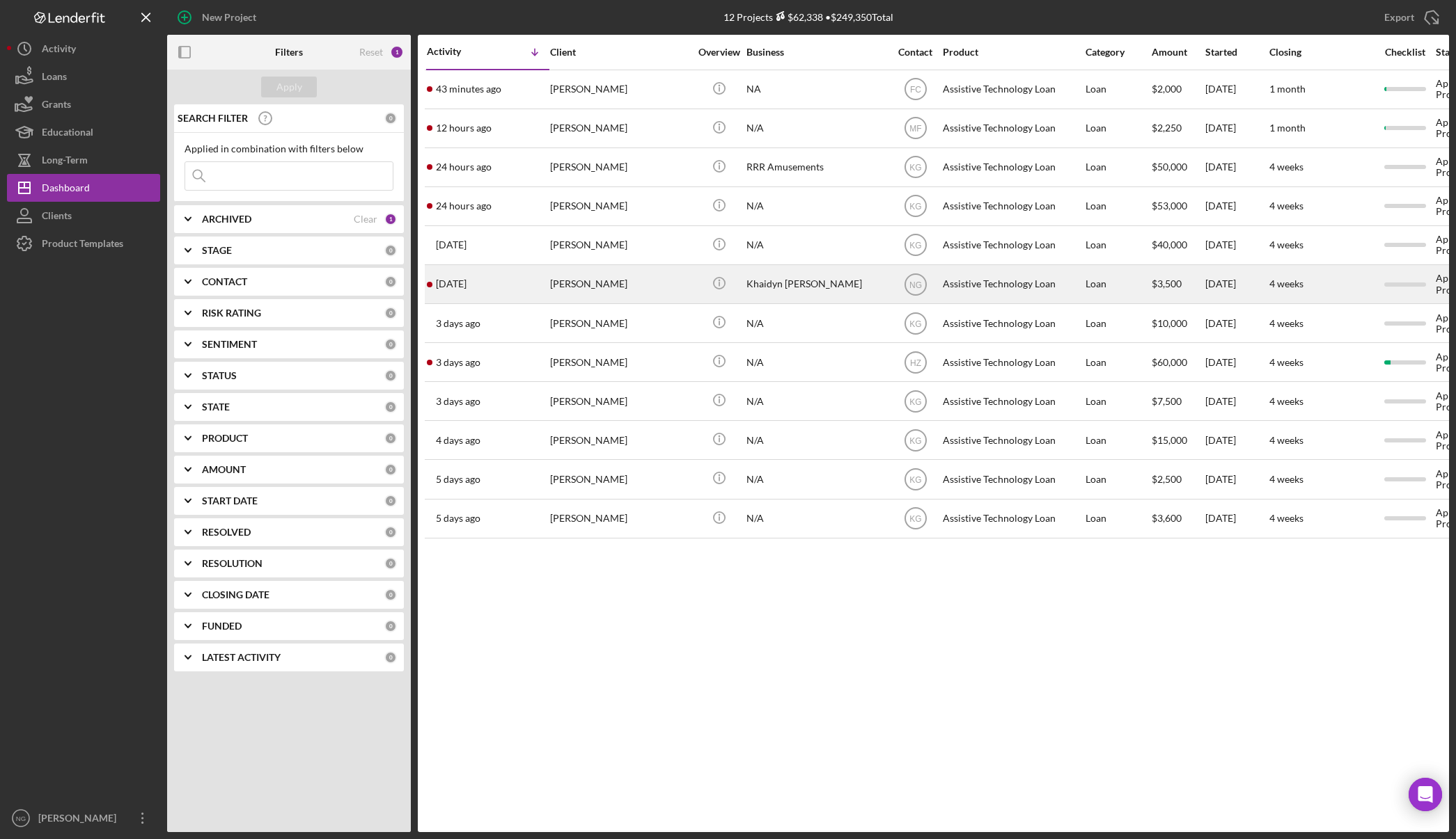
click at [599, 282] on div "[PERSON_NAME]" at bounding box center [619, 284] width 139 height 37
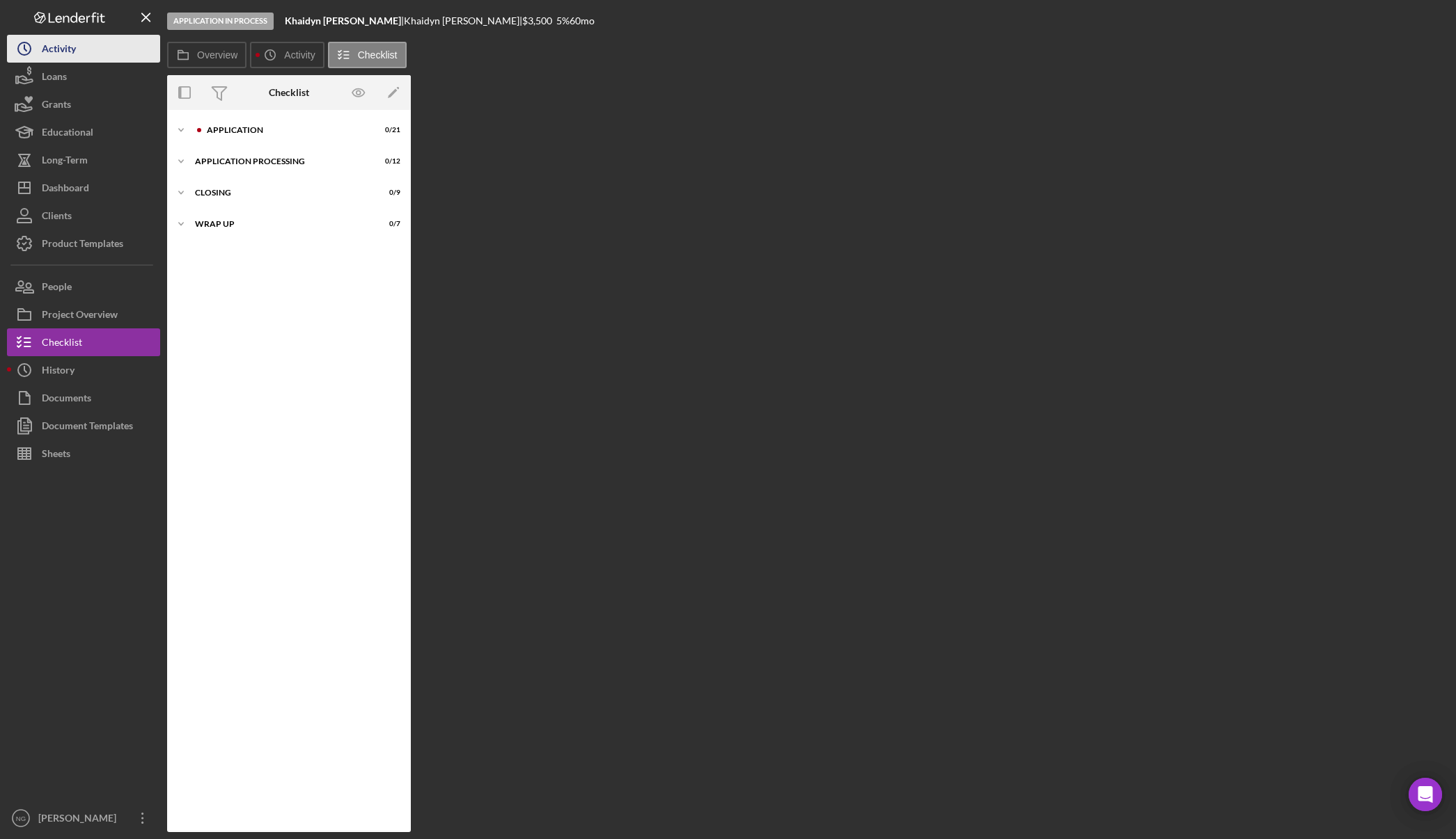
scroll to position [6, 0]
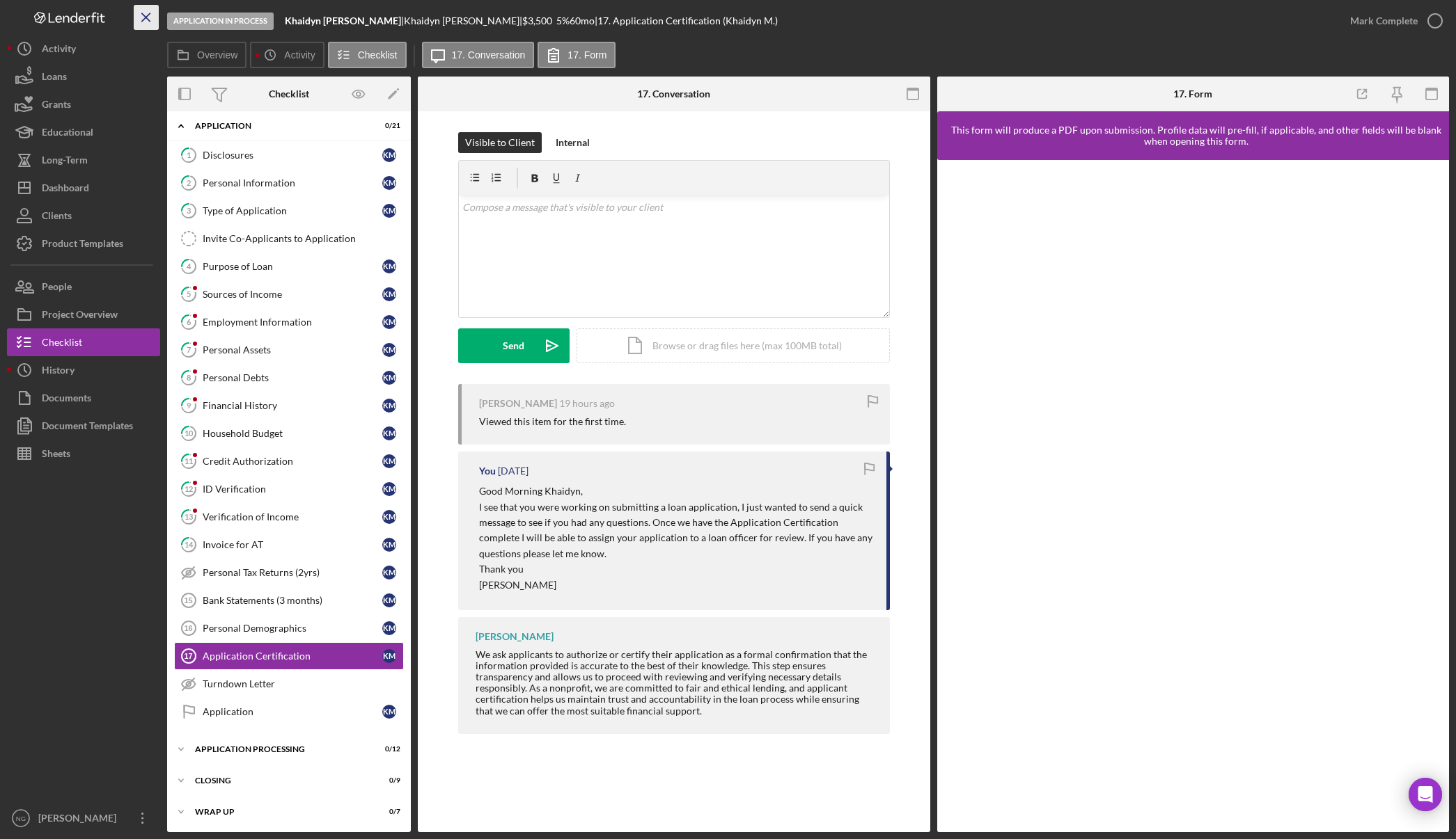
click at [143, 16] on icon "Icon/Menu Close" at bounding box center [146, 17] width 31 height 31
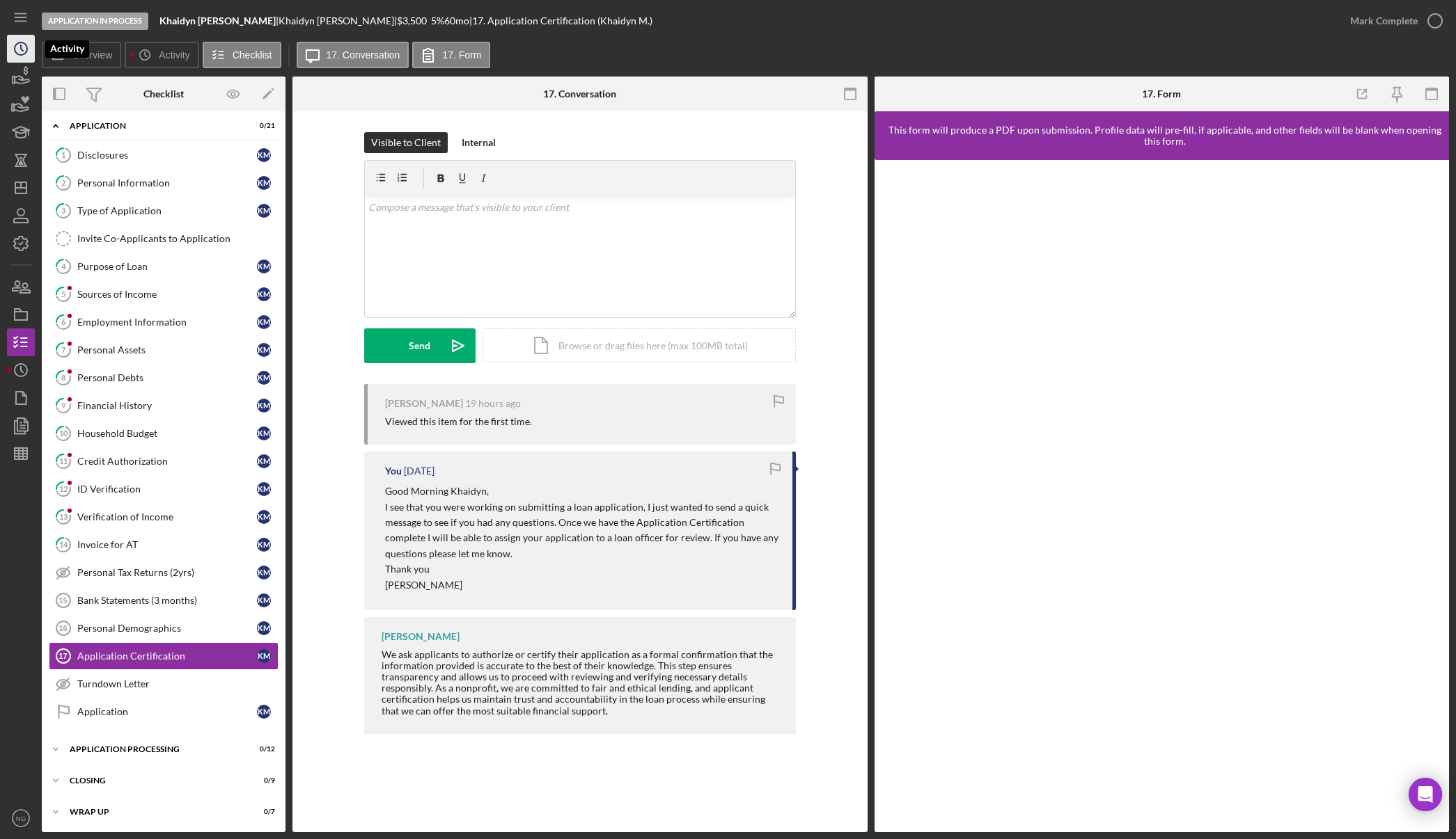
click at [24, 43] on circle "button" at bounding box center [21, 49] width 13 height 13
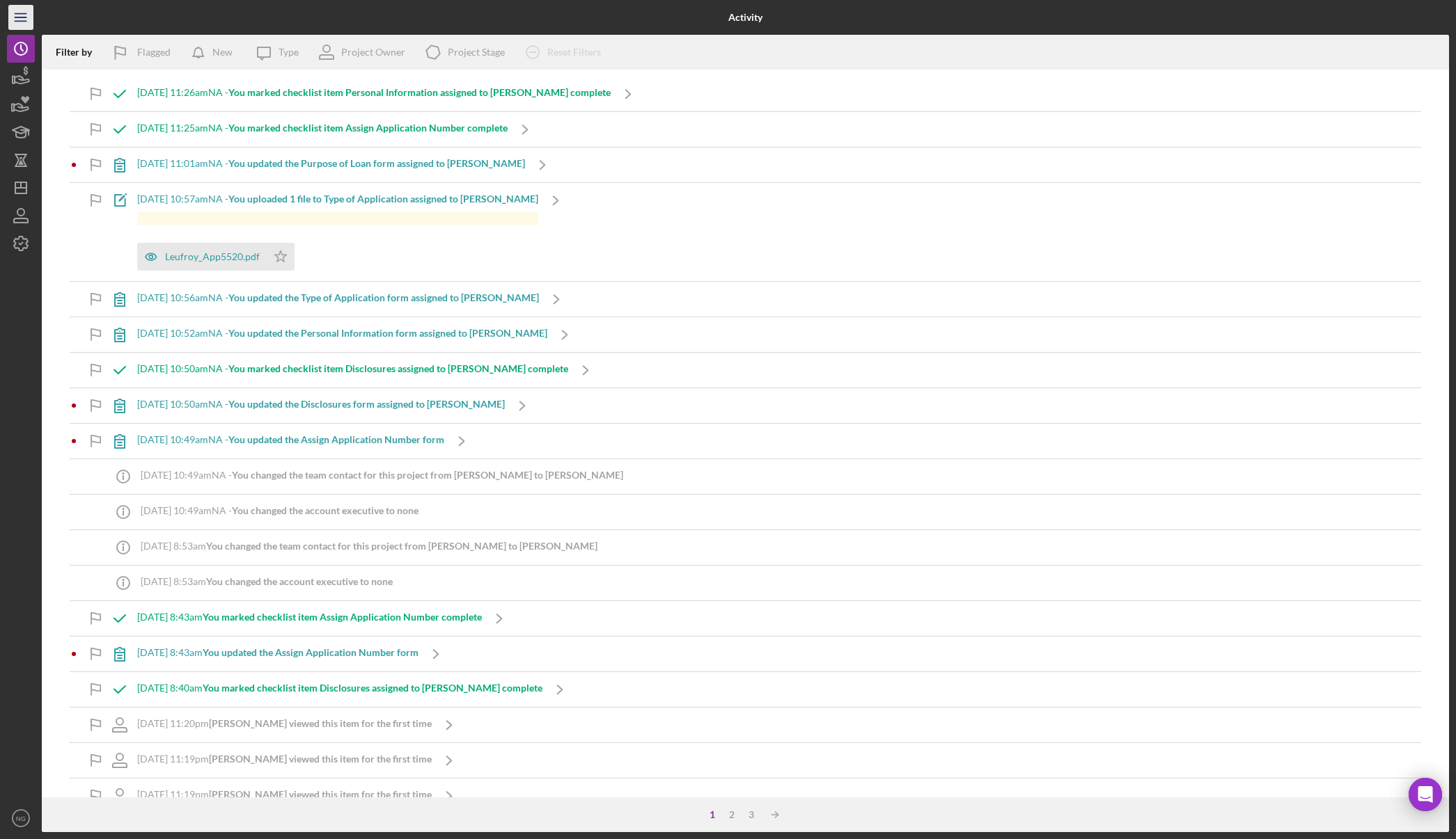
click at [22, 26] on icon "Icon/Menu" at bounding box center [21, 17] width 31 height 31
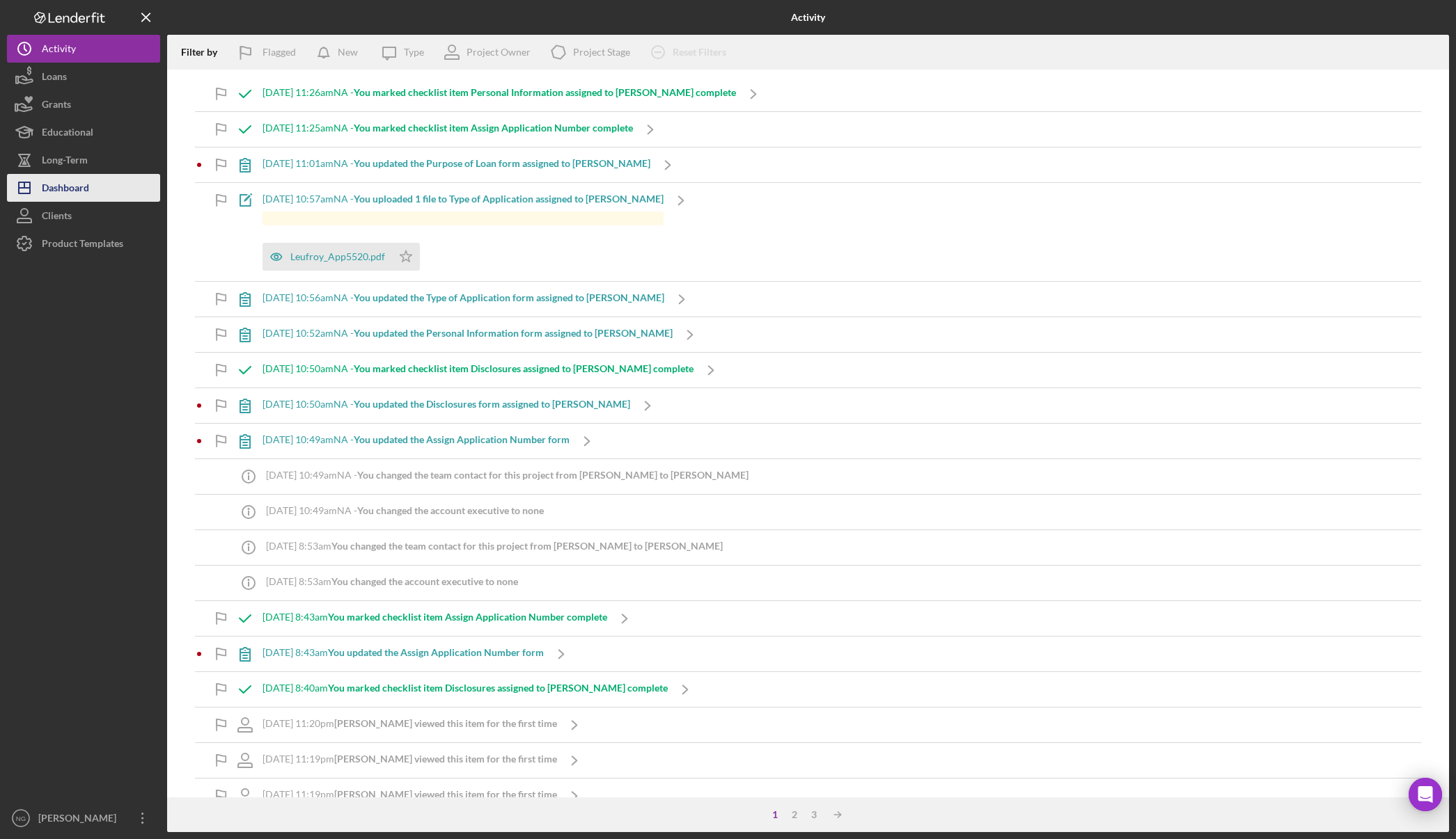
click at [99, 185] on button "Icon/Dashboard Dashboard" at bounding box center [83, 188] width 153 height 28
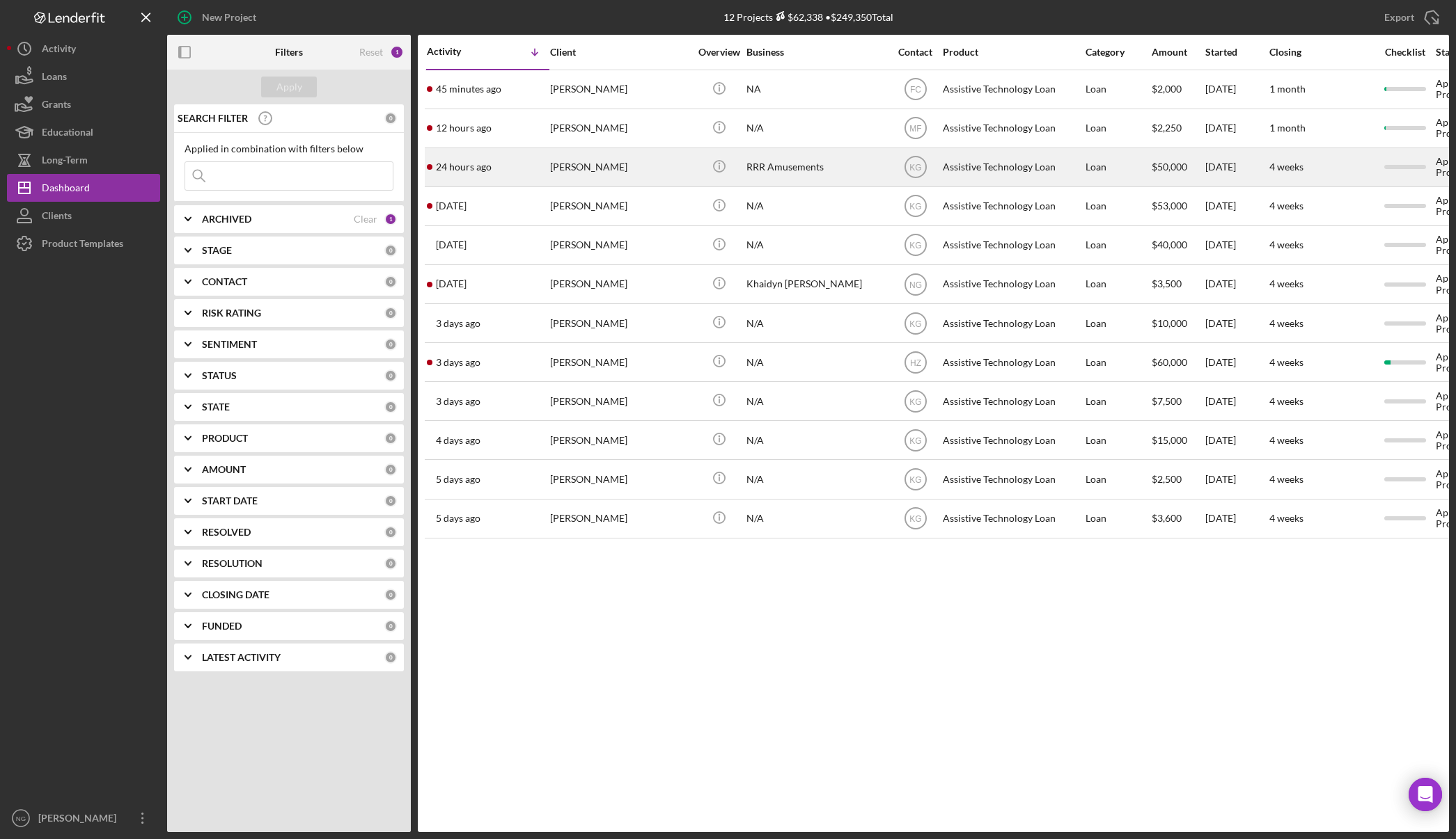
click at [635, 178] on div "[PERSON_NAME]" at bounding box center [619, 167] width 139 height 37
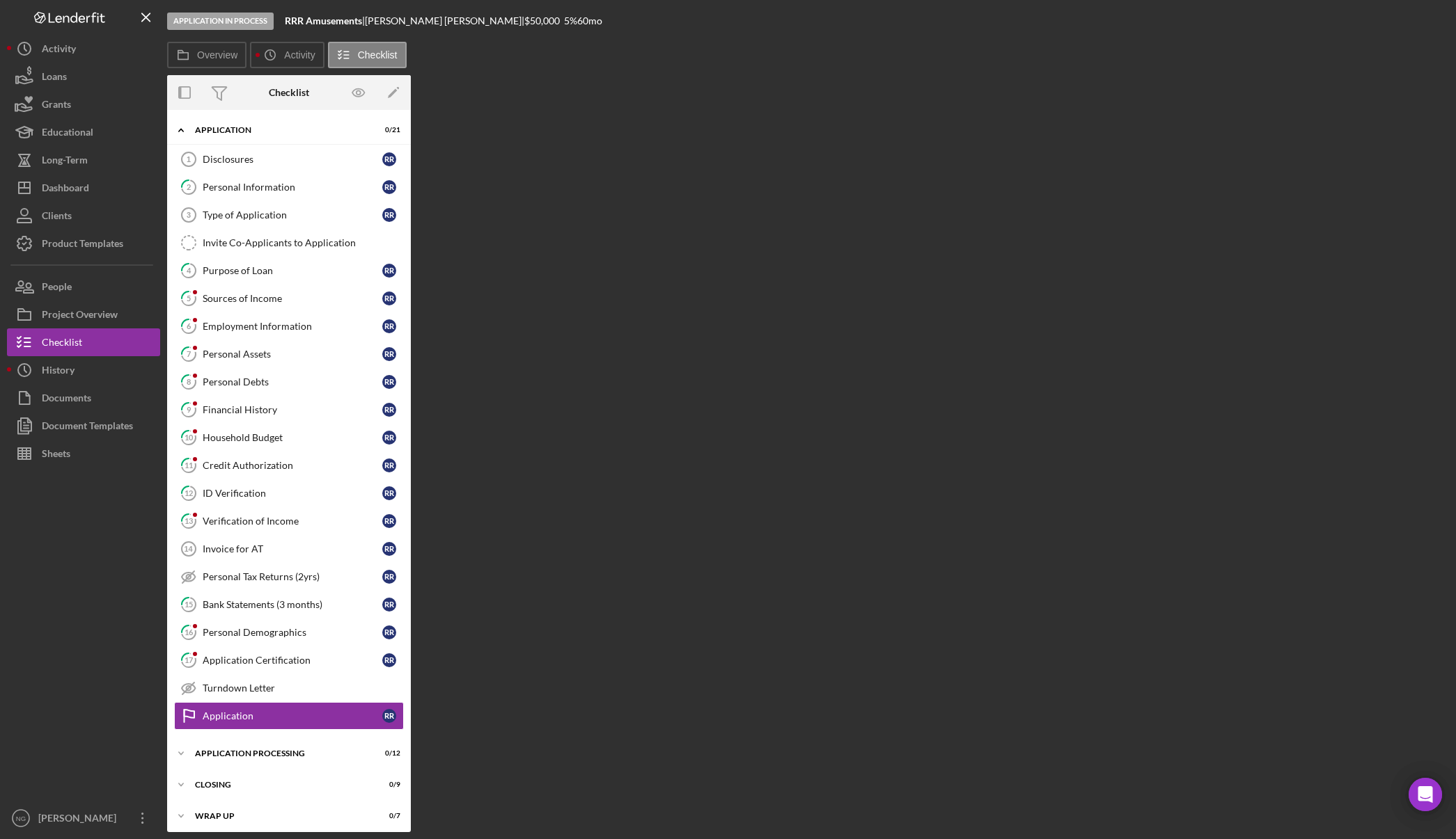
scroll to position [6, 0]
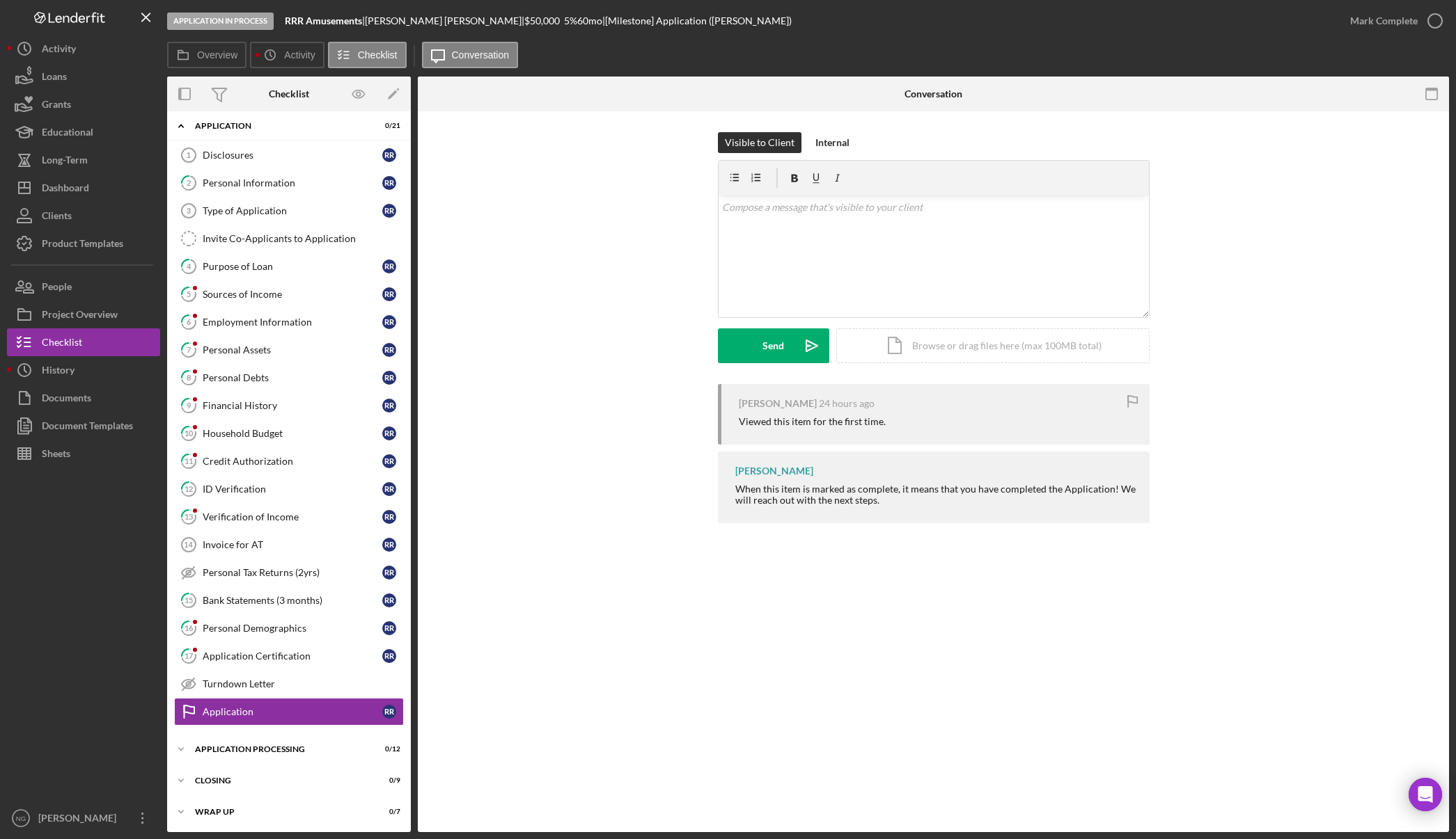
click at [134, 643] on div at bounding box center [83, 636] width 153 height 337
click at [116, 564] on div at bounding box center [83, 636] width 153 height 337
click at [212, 59] on label "Overview" at bounding box center [217, 55] width 41 height 11
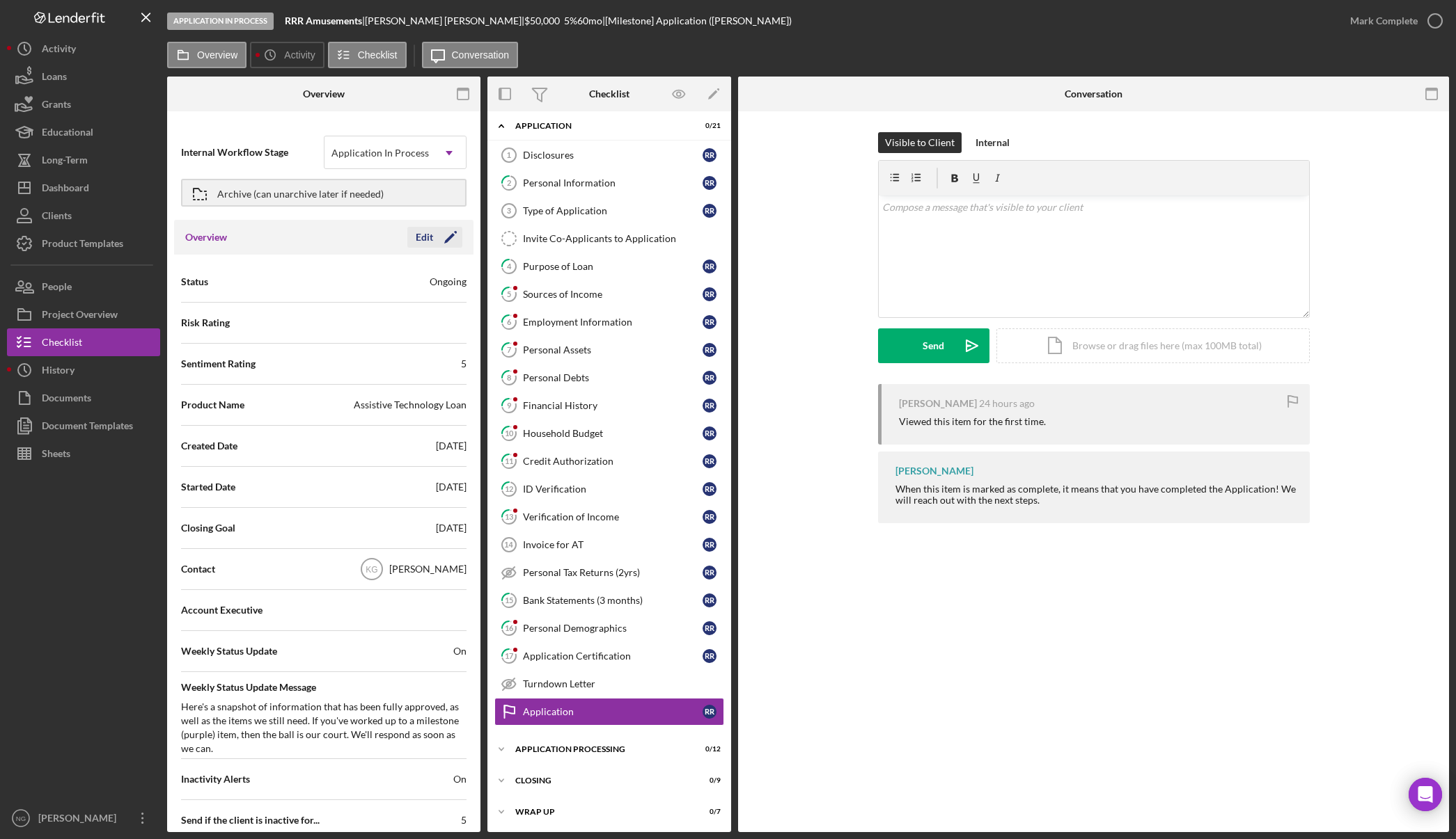
click at [449, 236] on icon "Icon/Edit" at bounding box center [451, 238] width 35 height 35
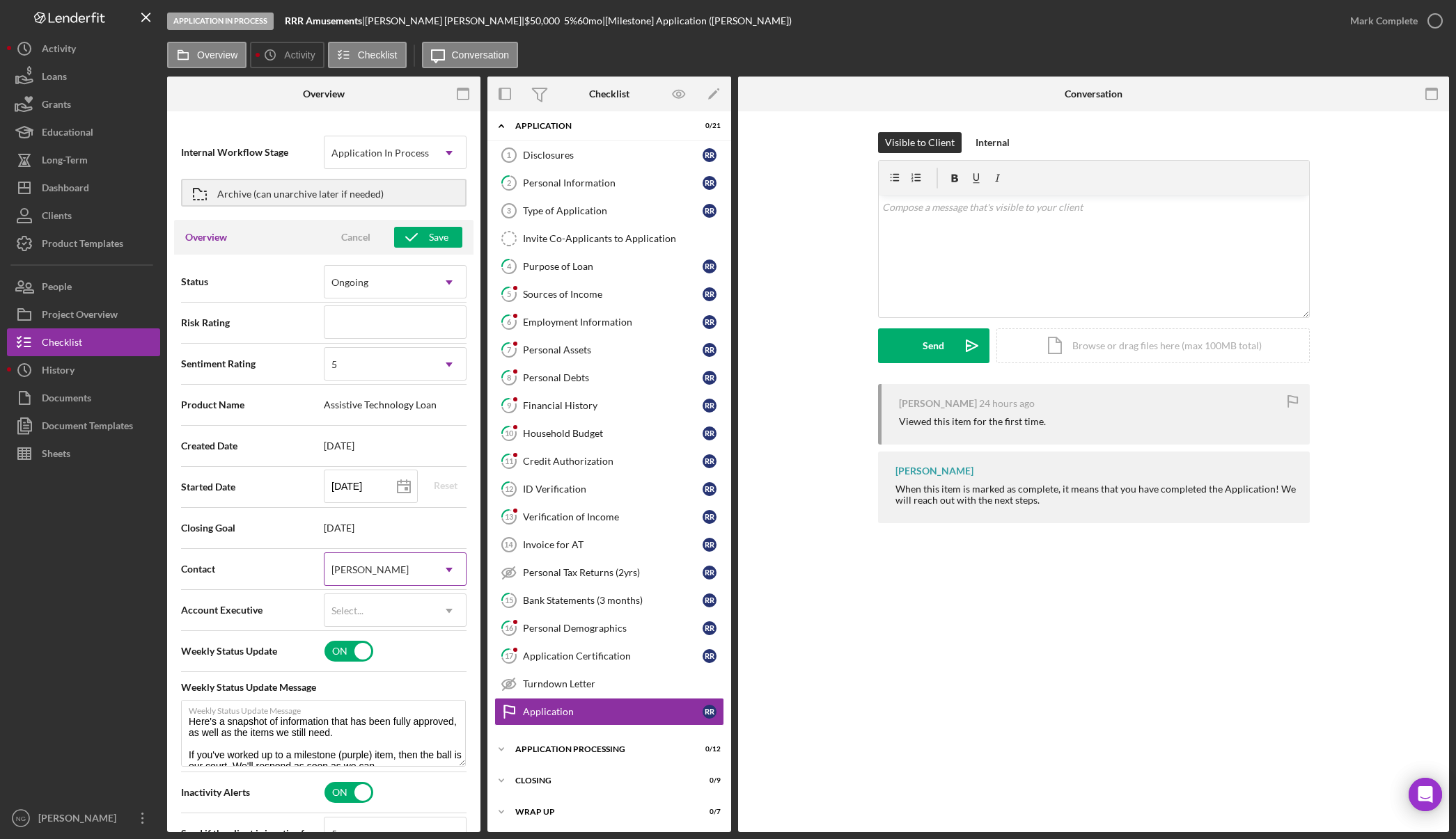
click at [405, 574] on div "[PERSON_NAME]" at bounding box center [378, 570] width 108 height 32
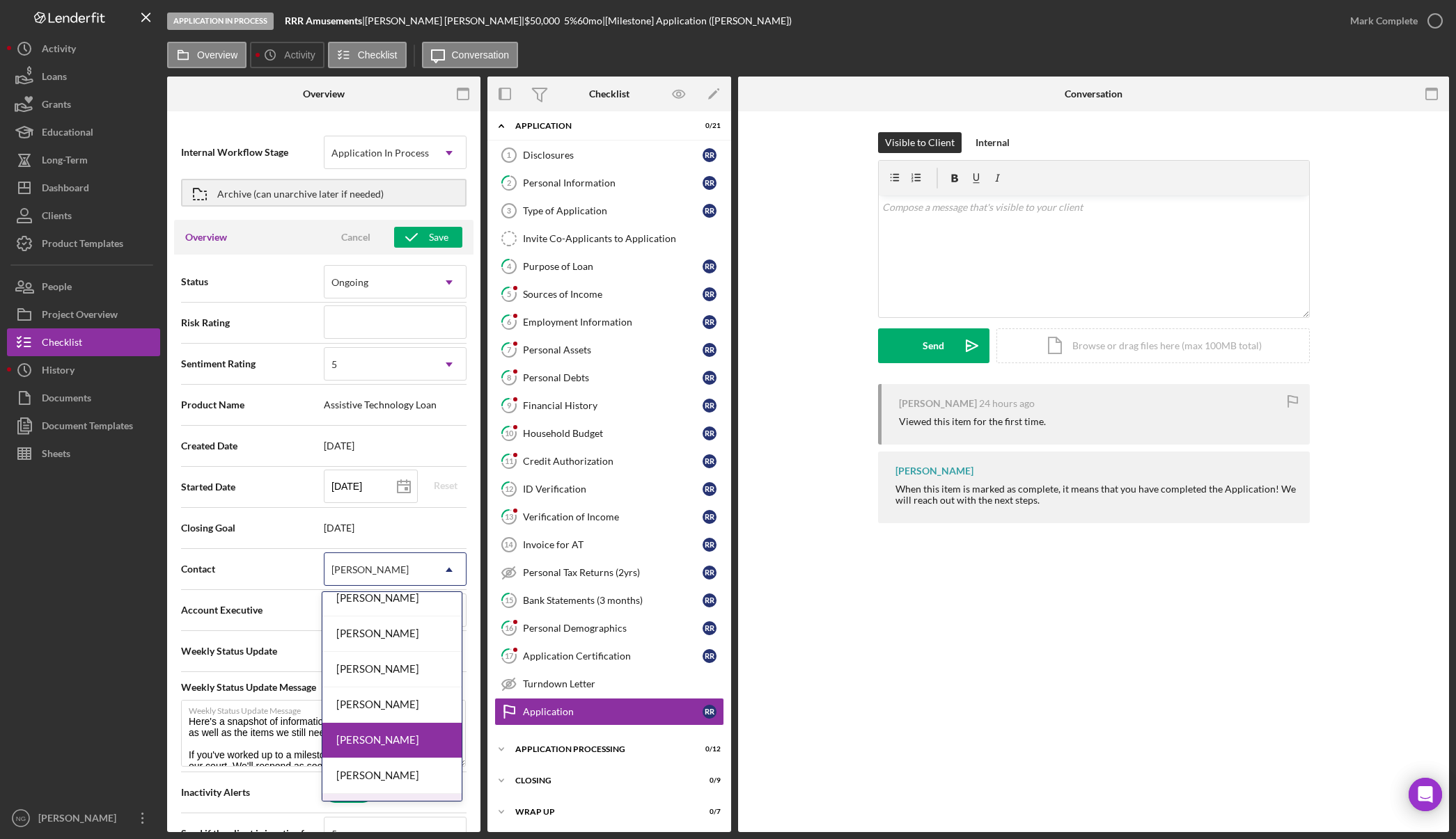
scroll to position [75, 0]
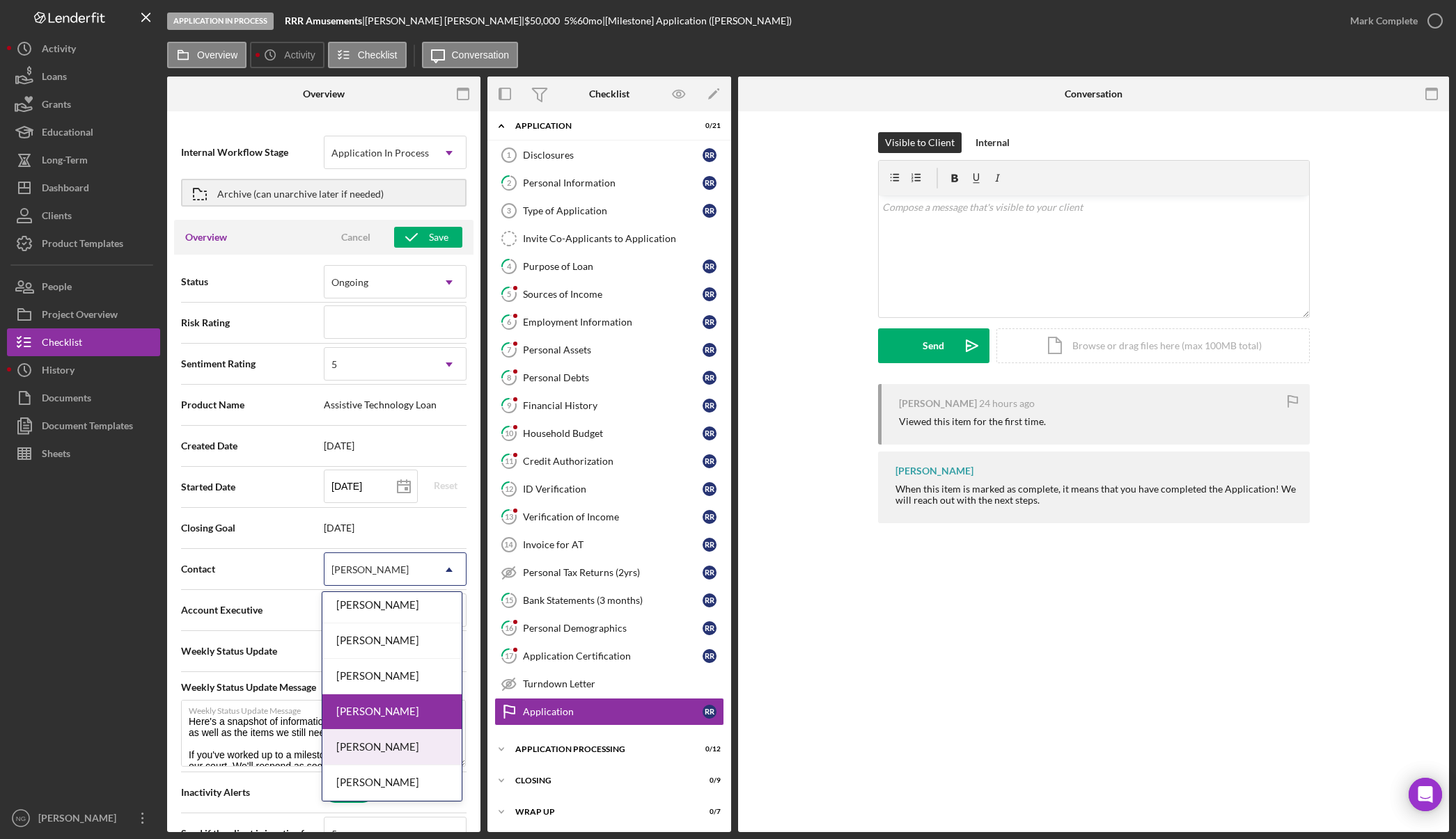
click at [380, 750] on div "Erin Williamson" at bounding box center [391, 747] width 139 height 36
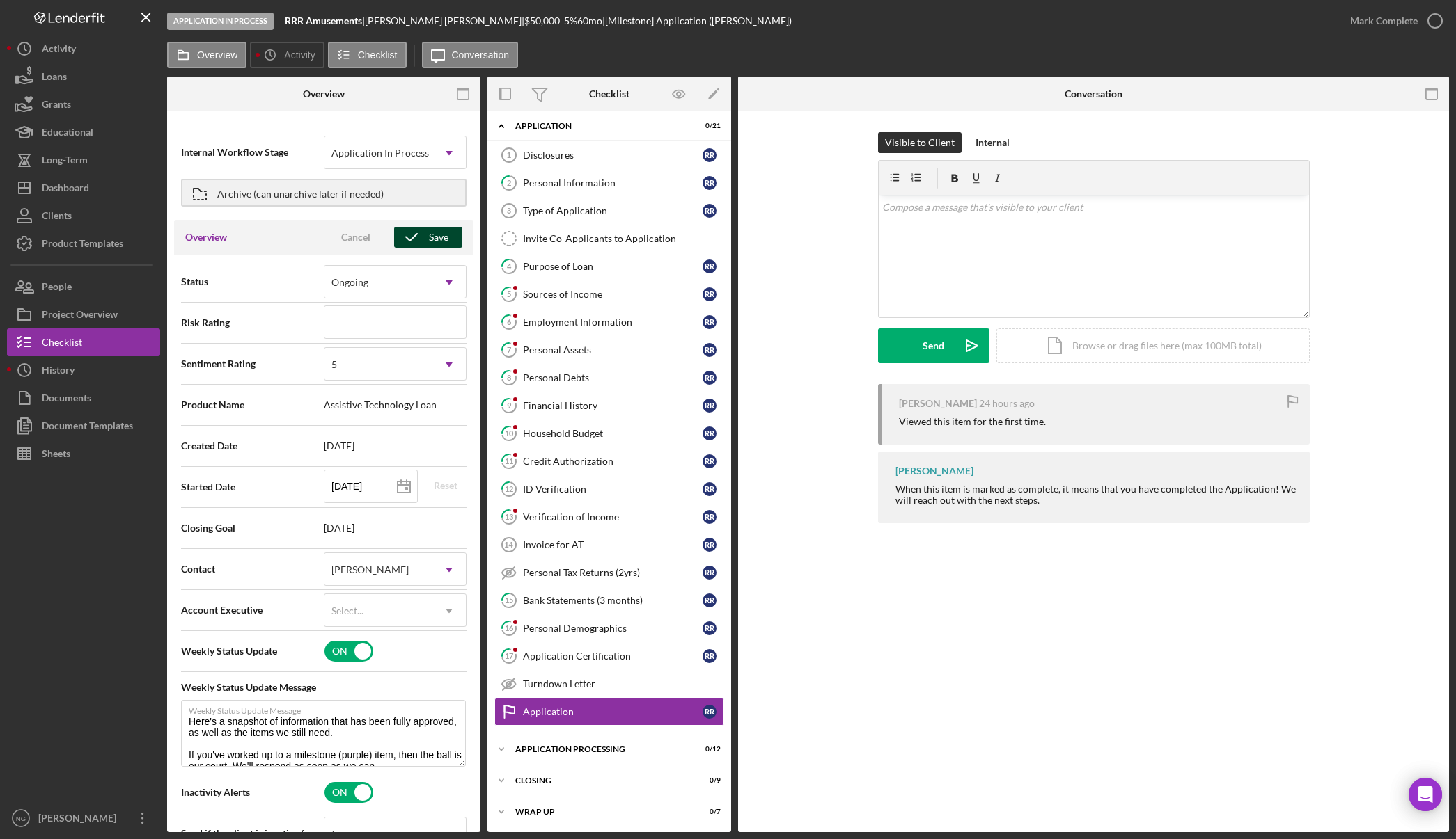
click at [433, 237] on div "Save" at bounding box center [439, 238] width 20 height 21
type textarea "Here's a snapshot of information that has been fully approved, as well as the i…"
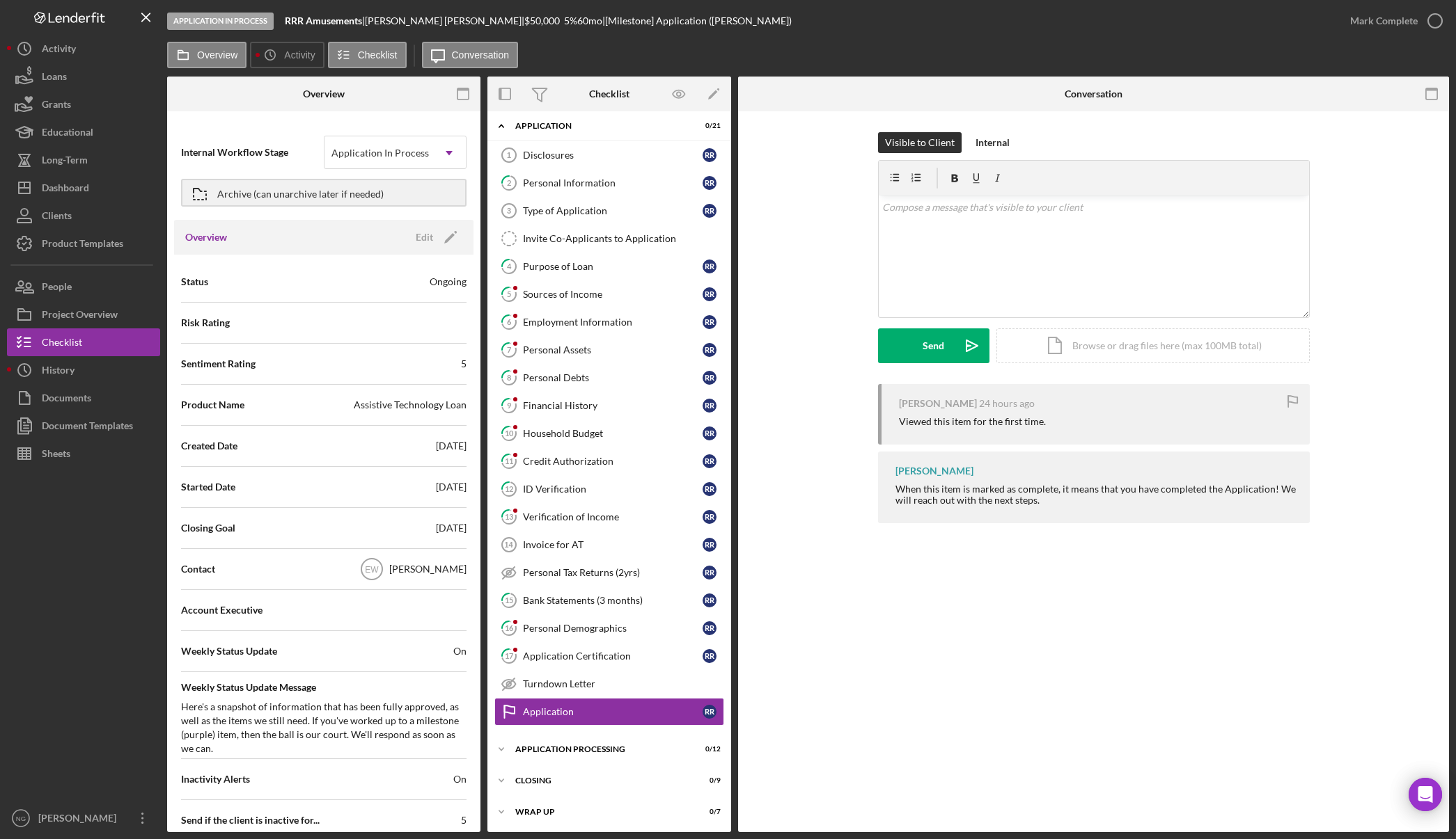
click at [88, 518] on div at bounding box center [83, 636] width 153 height 337
click at [106, 551] on div at bounding box center [83, 636] width 153 height 337
click at [82, 51] on button "Icon/History Activity" at bounding box center [83, 49] width 153 height 28
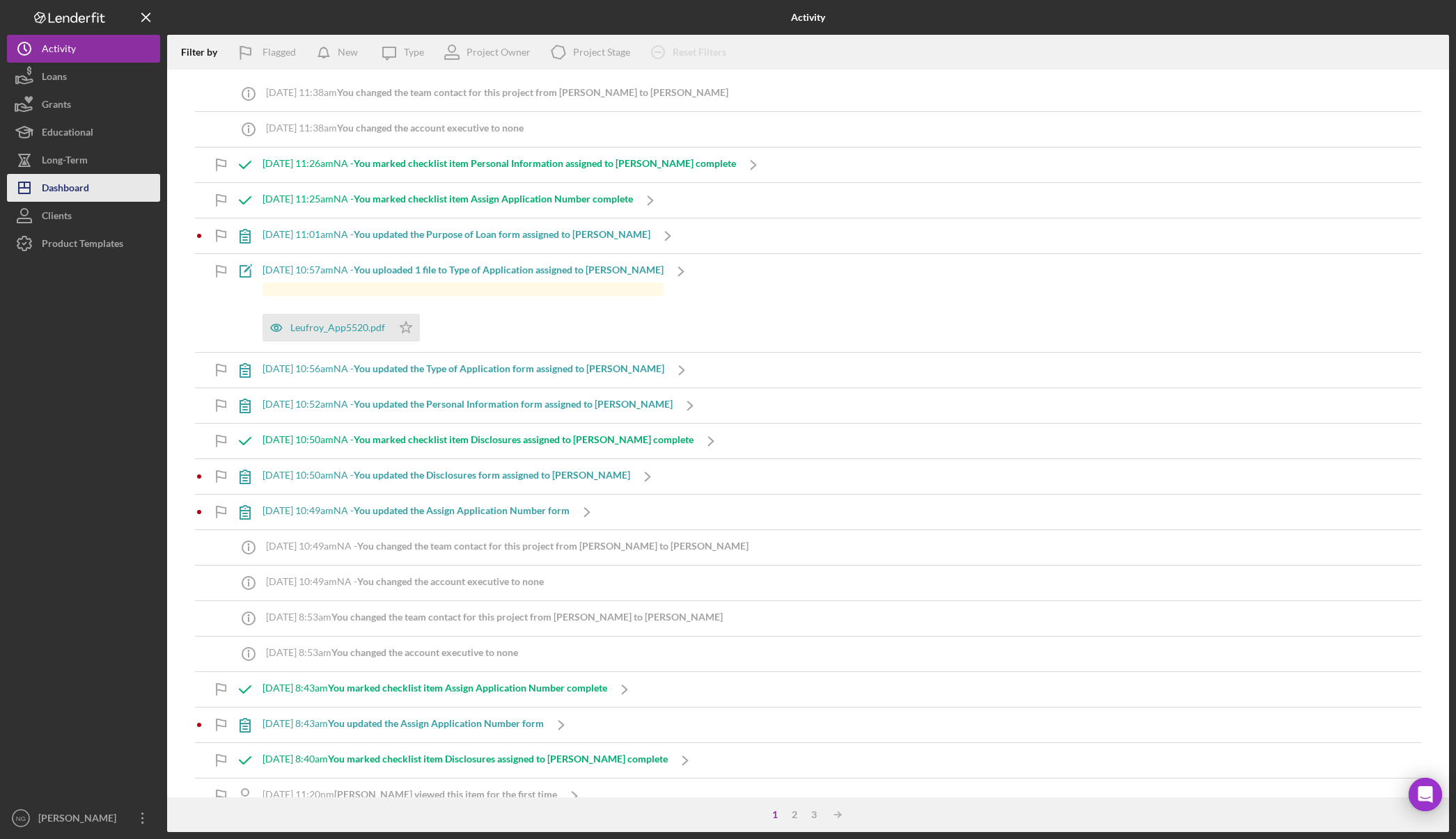
click at [95, 191] on button "Icon/Dashboard Dashboard" at bounding box center [83, 188] width 153 height 28
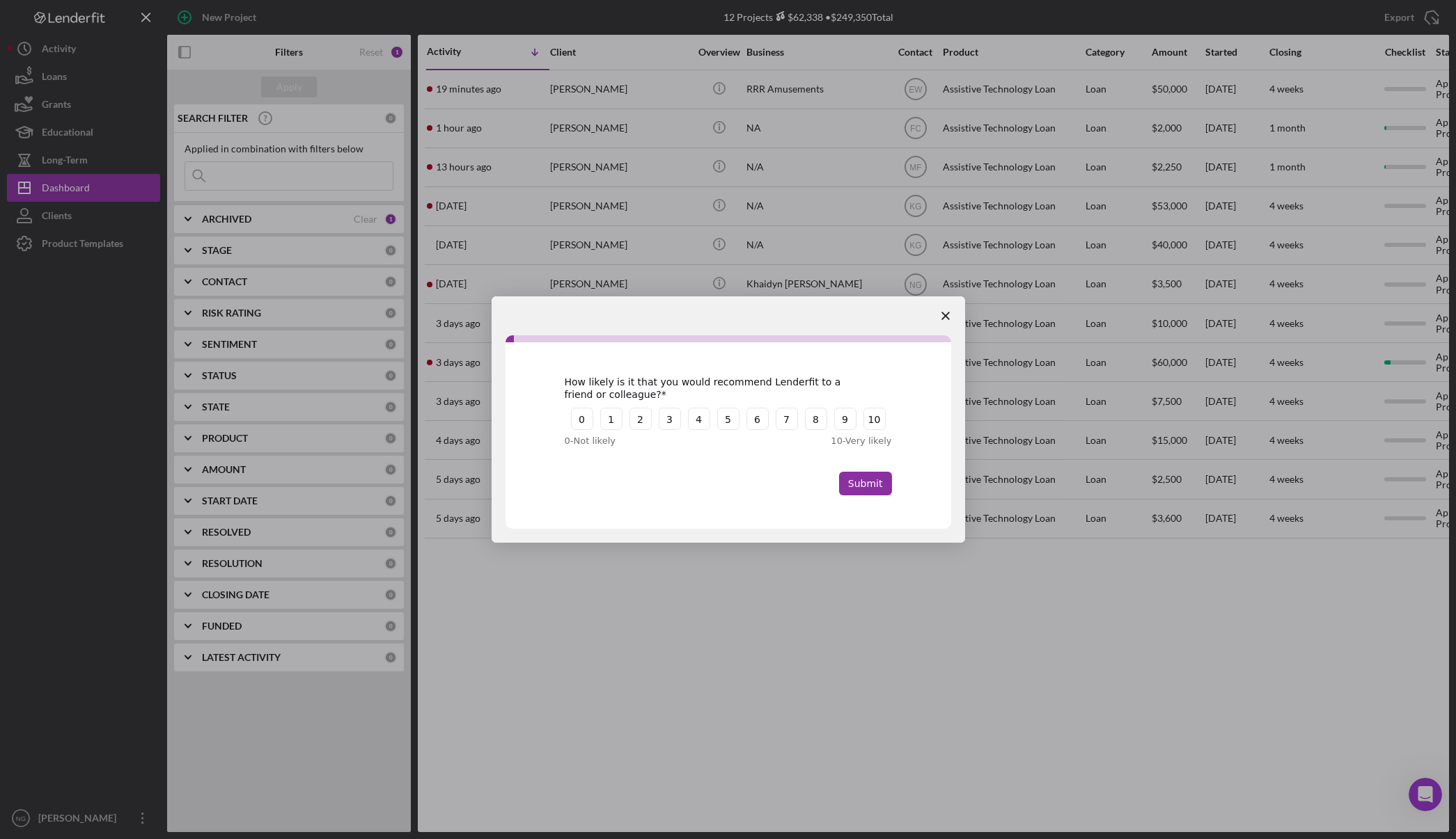
click at [944, 316] on polygon "Close survey" at bounding box center [946, 316] width 8 height 8
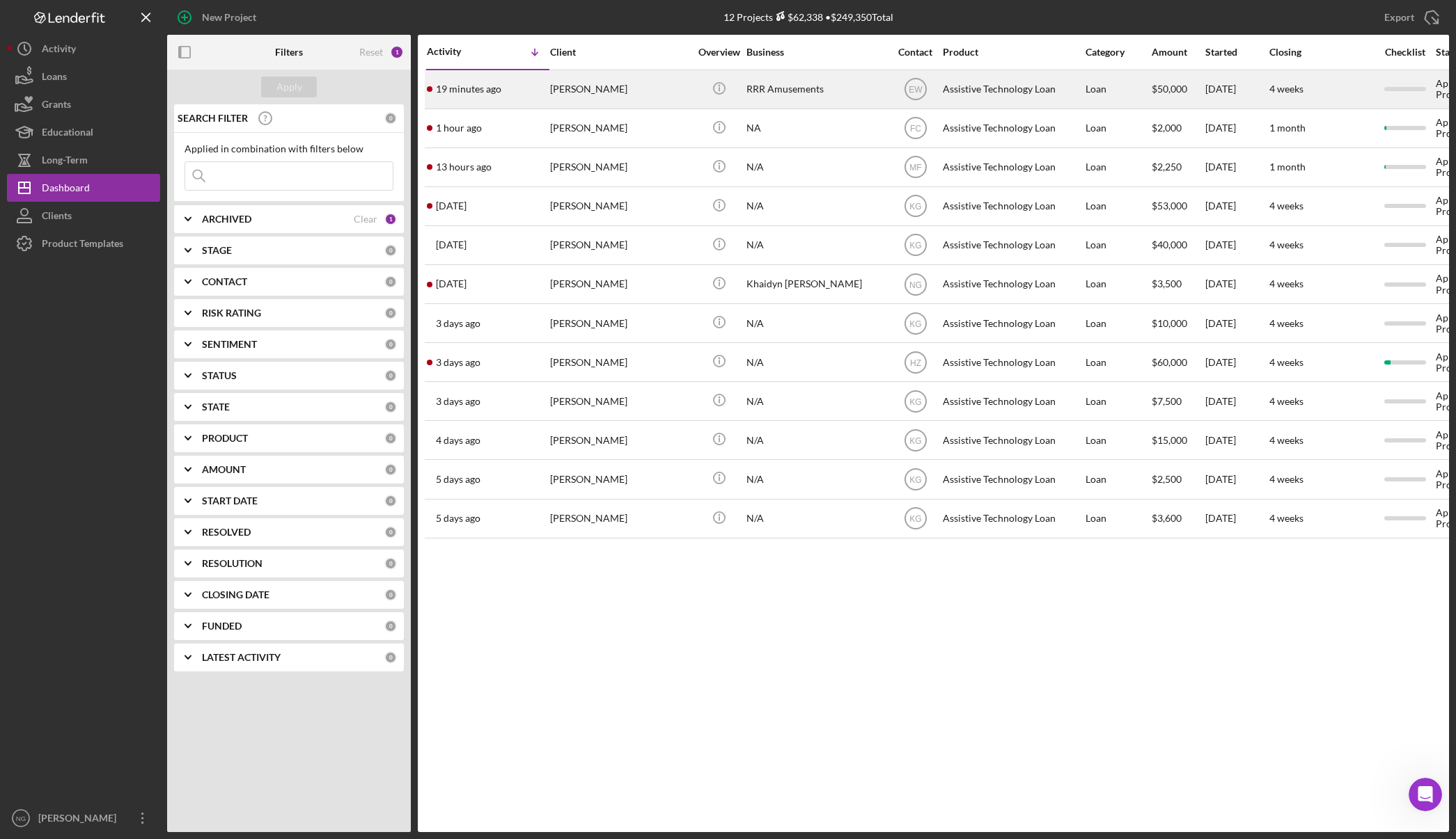
click at [634, 99] on div "[PERSON_NAME]" at bounding box center [619, 89] width 139 height 37
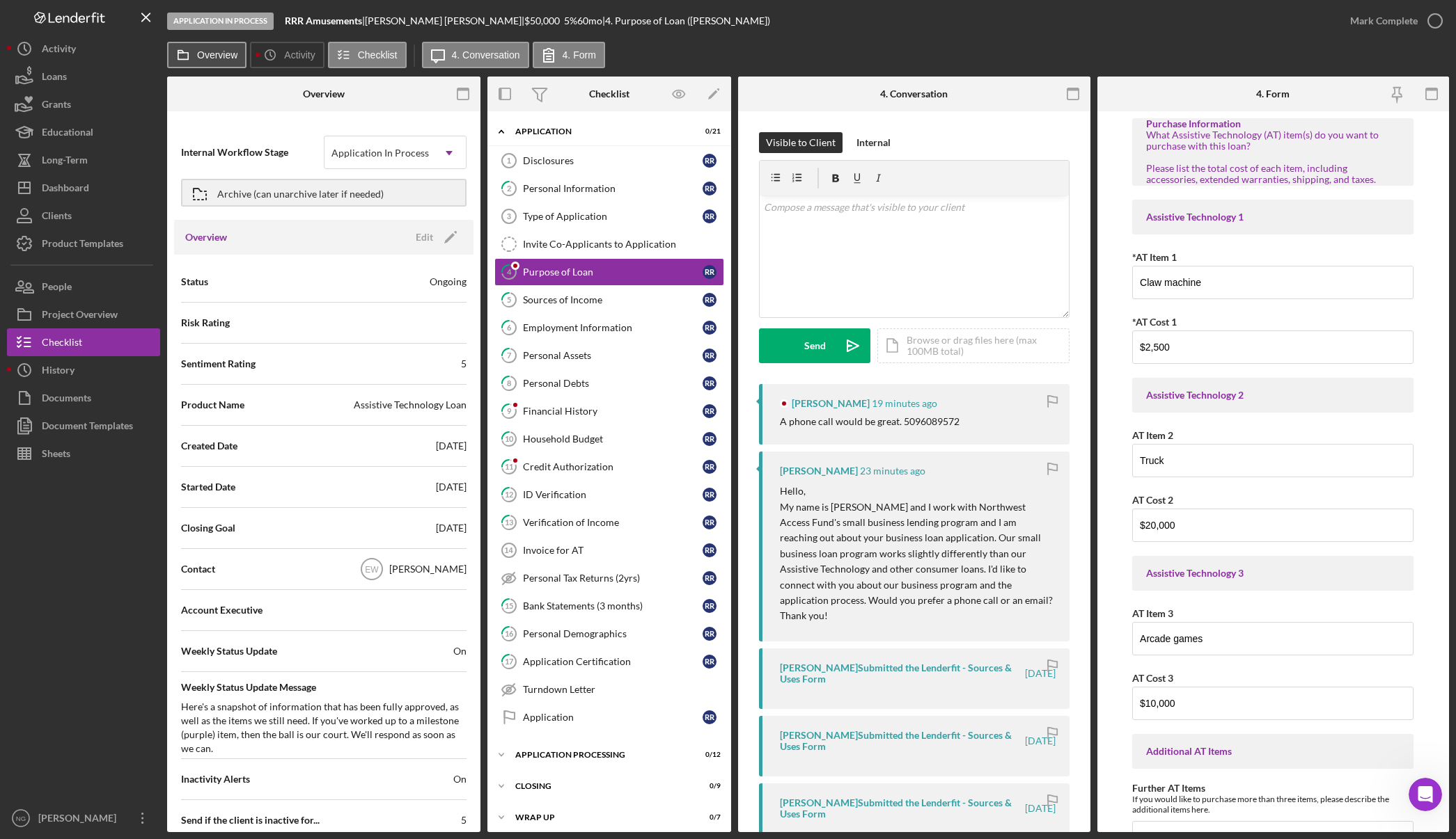
click at [206, 54] on label "Overview" at bounding box center [217, 55] width 41 height 11
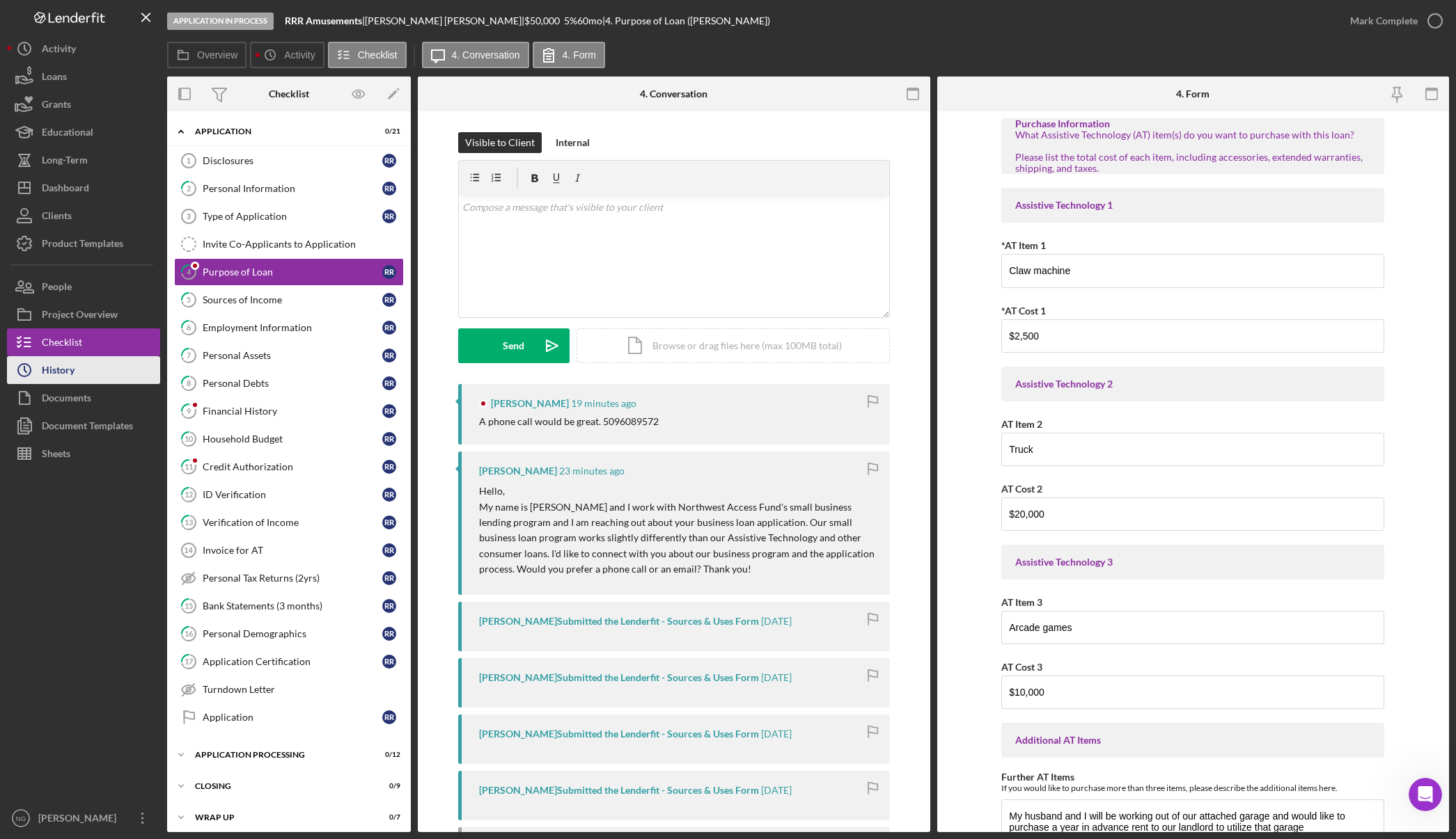
click at [75, 375] on button "Icon/History History" at bounding box center [83, 370] width 153 height 28
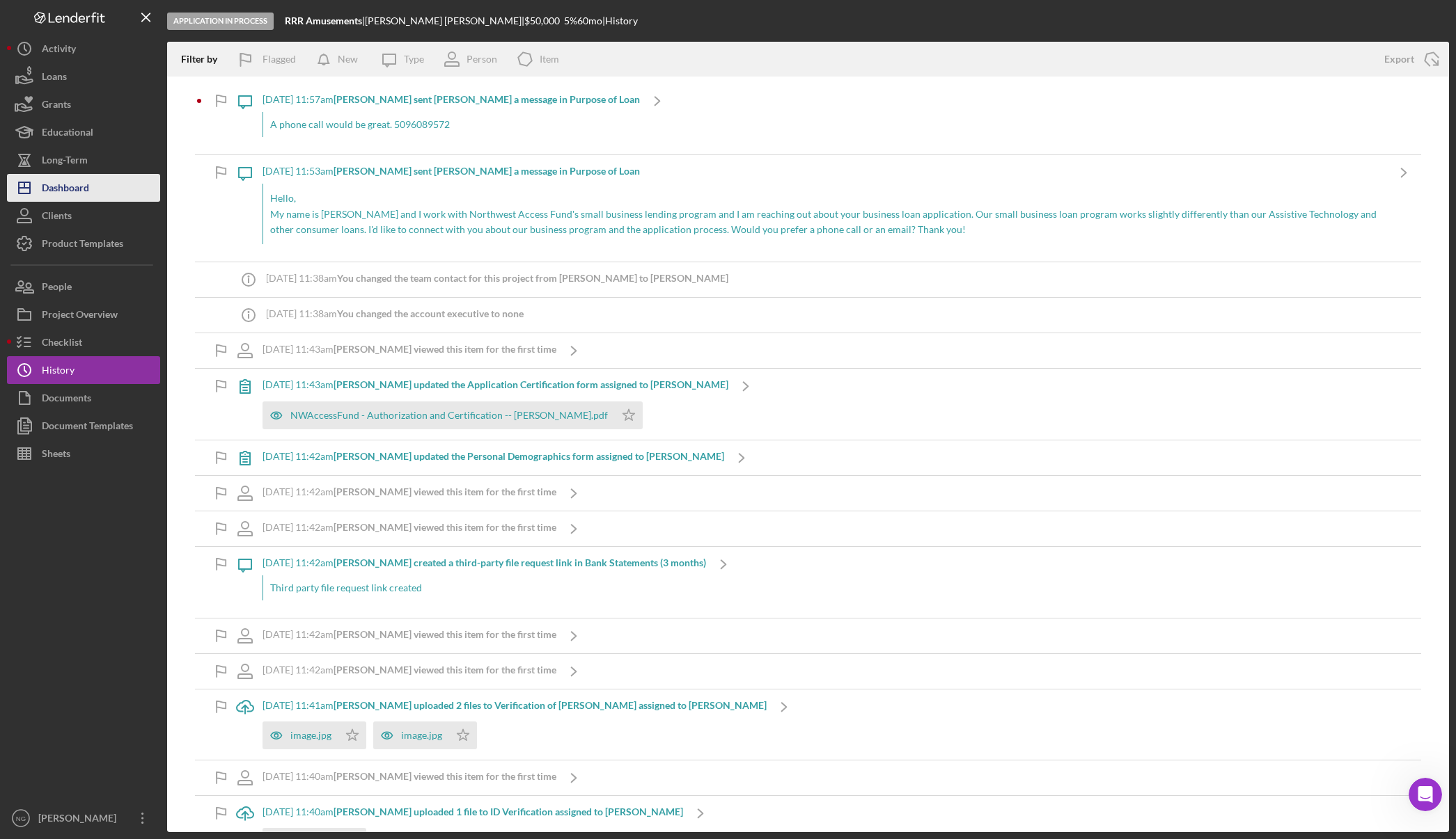
click at [85, 187] on div "Dashboard" at bounding box center [66, 189] width 48 height 31
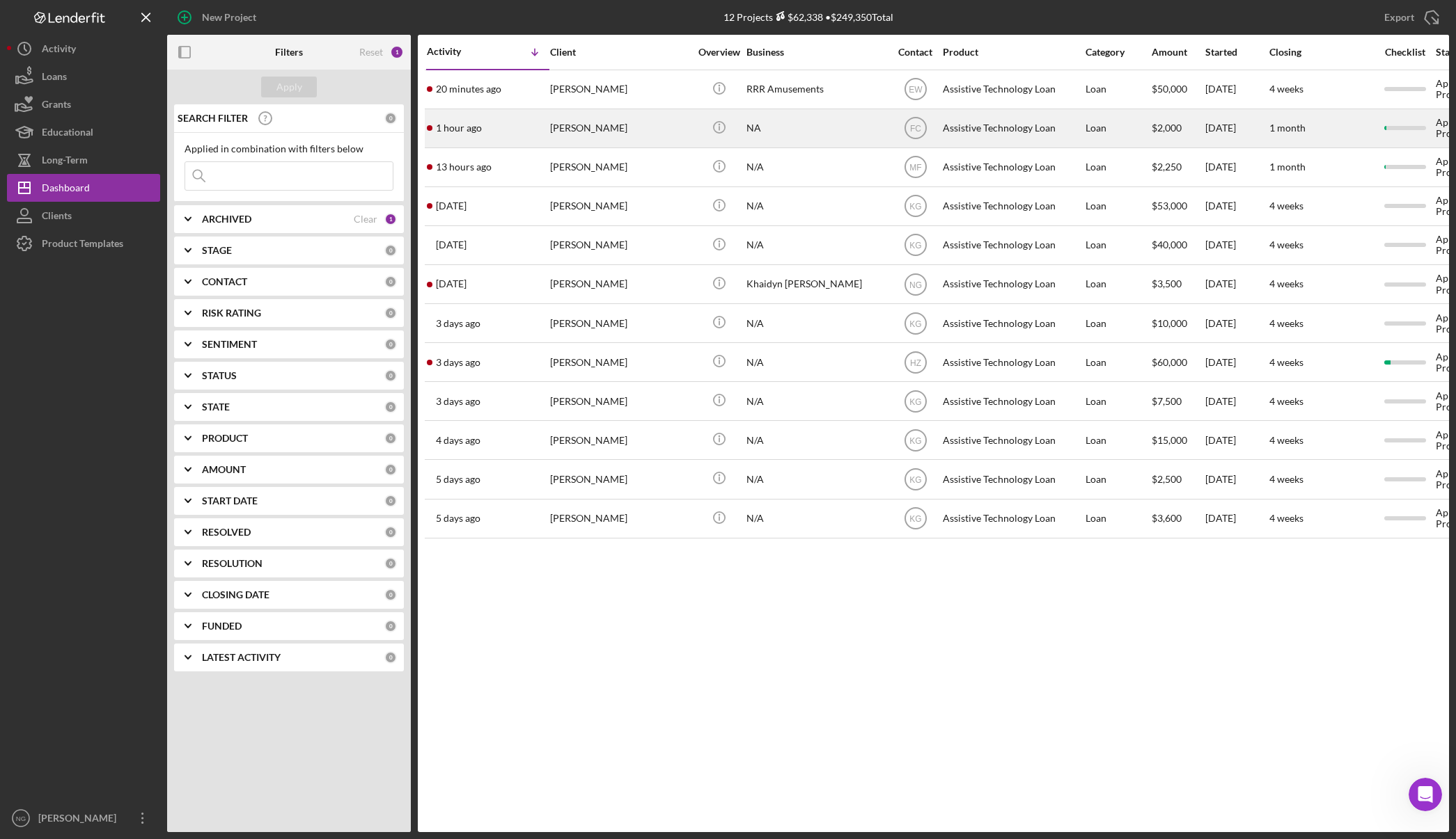
click at [638, 124] on div "[PERSON_NAME]" at bounding box center [619, 128] width 139 height 37
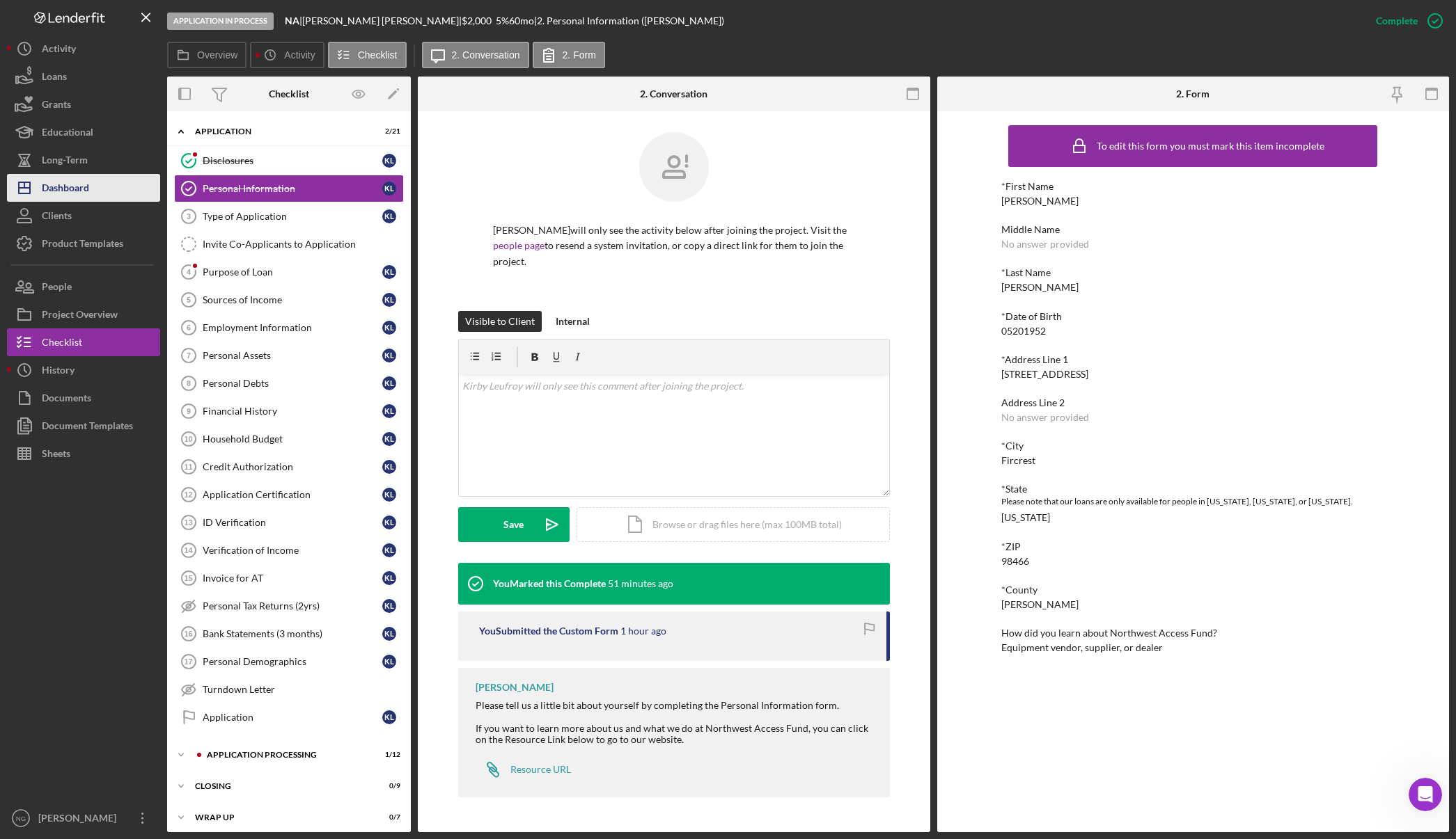
click at [61, 188] on div "Dashboard" at bounding box center [66, 189] width 48 height 31
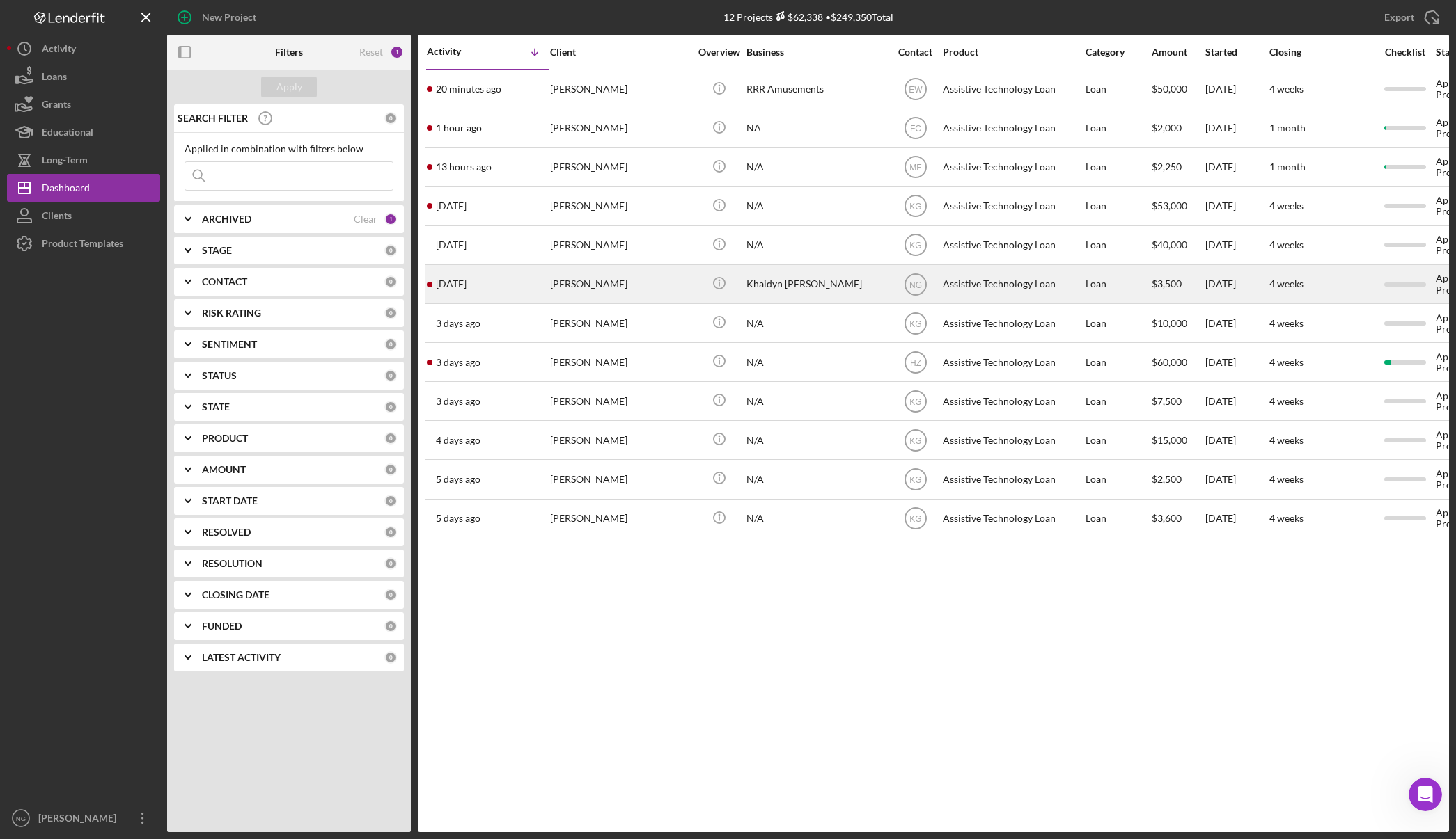
click at [664, 288] on div "[PERSON_NAME]" at bounding box center [619, 284] width 139 height 37
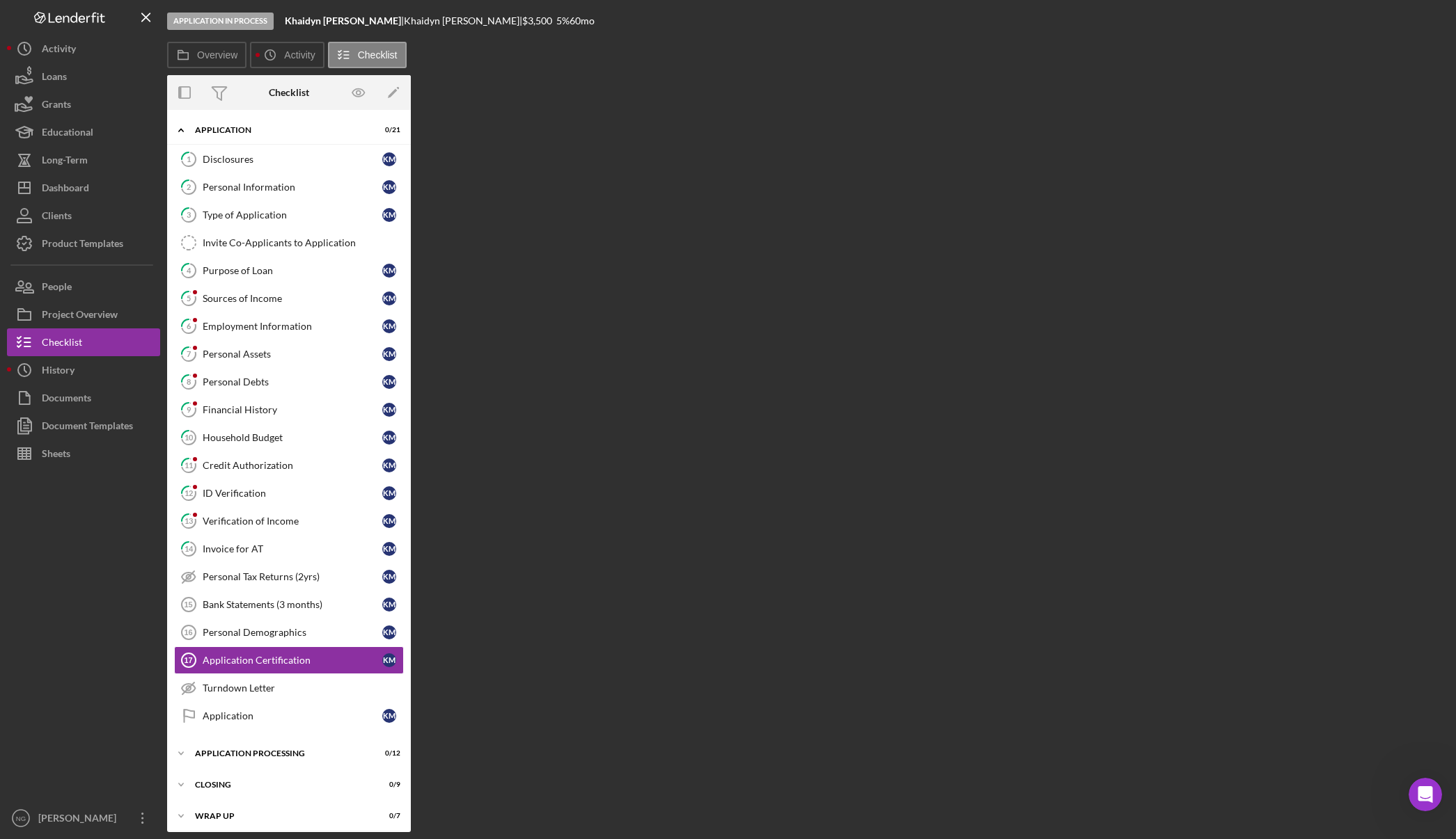
scroll to position [6, 0]
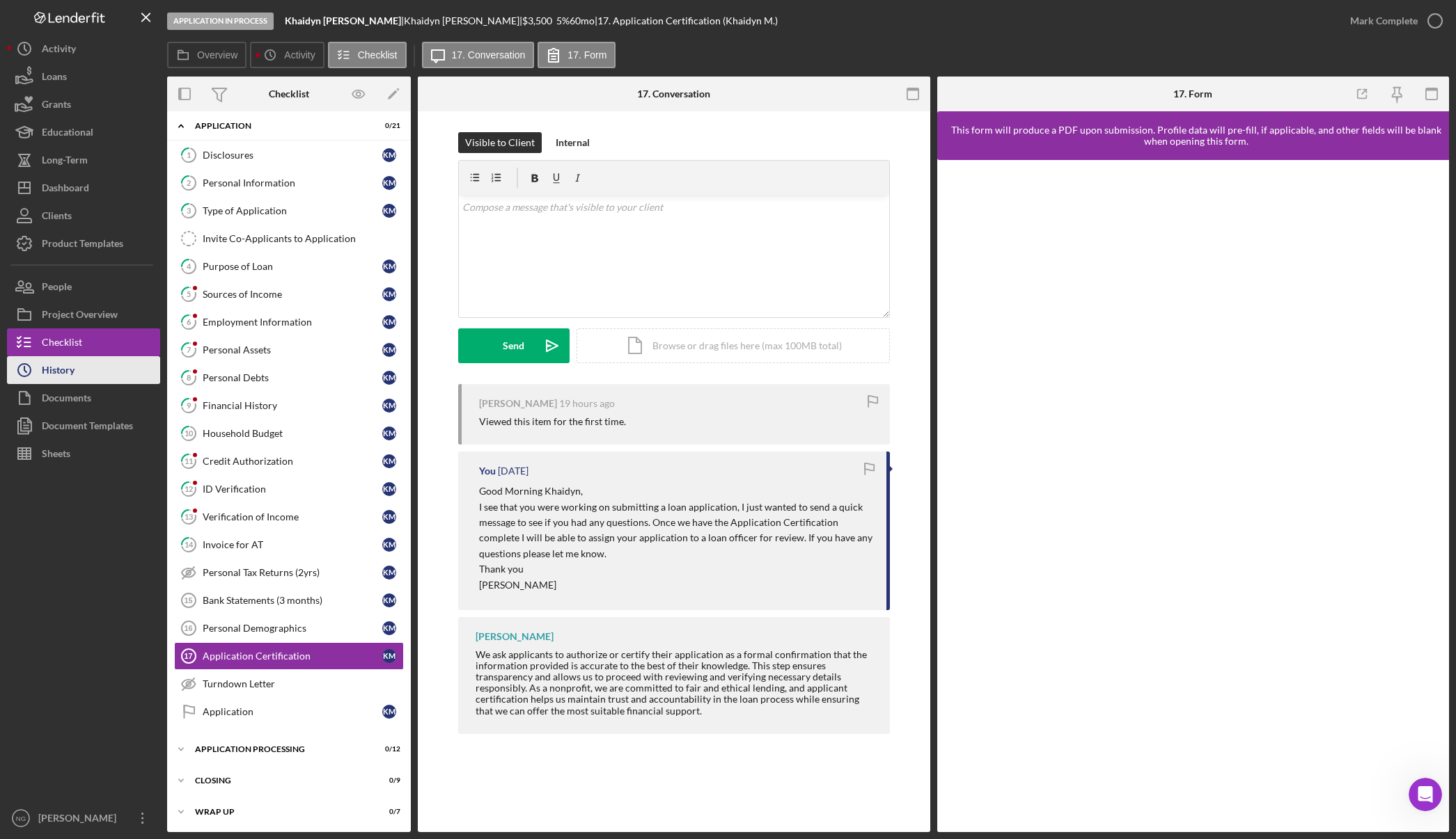
click at [74, 376] on div "History" at bounding box center [58, 372] width 33 height 31
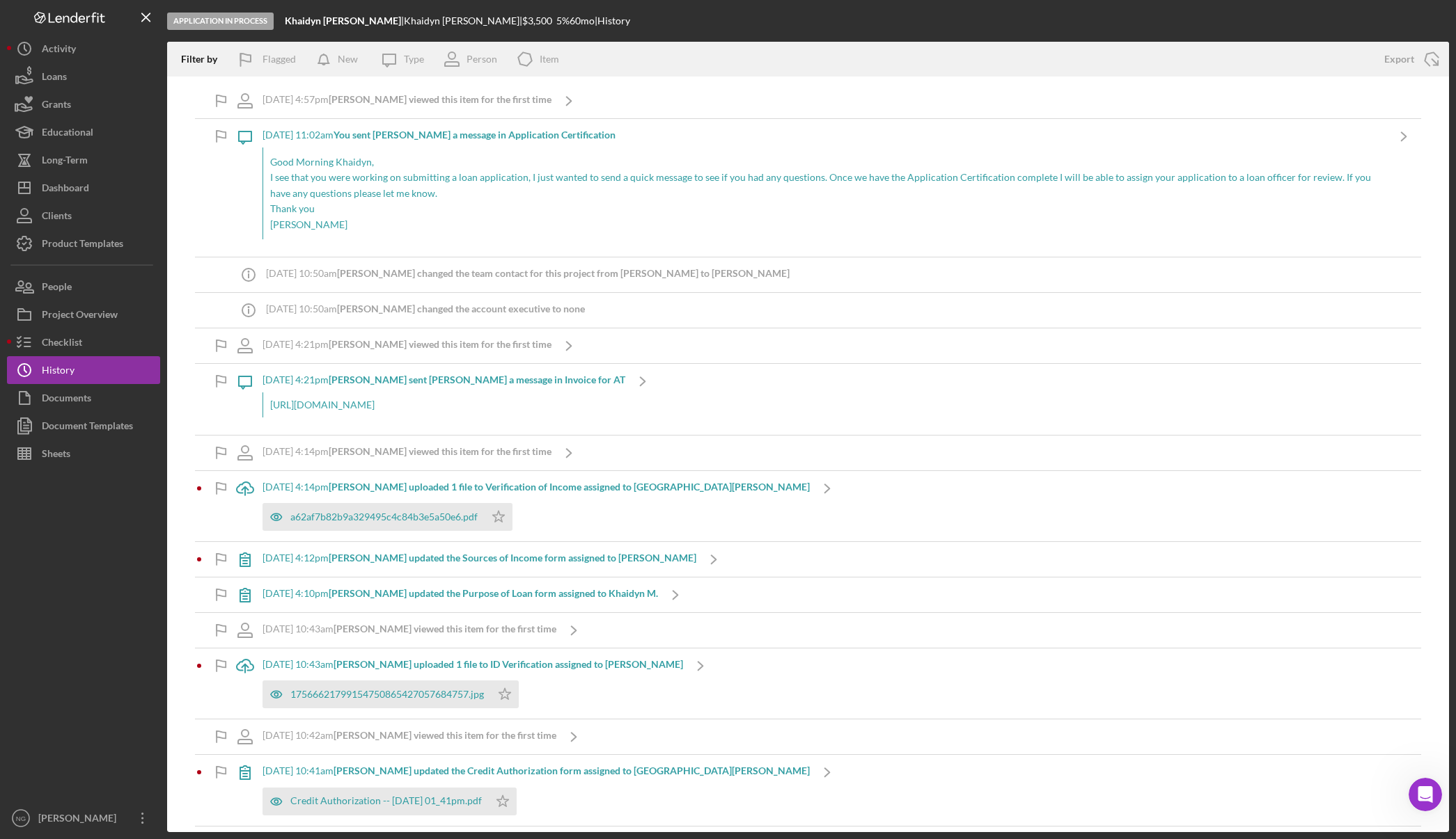
click at [48, 632] on div at bounding box center [83, 636] width 153 height 337
click at [46, 342] on div "Checklist" at bounding box center [62, 344] width 41 height 31
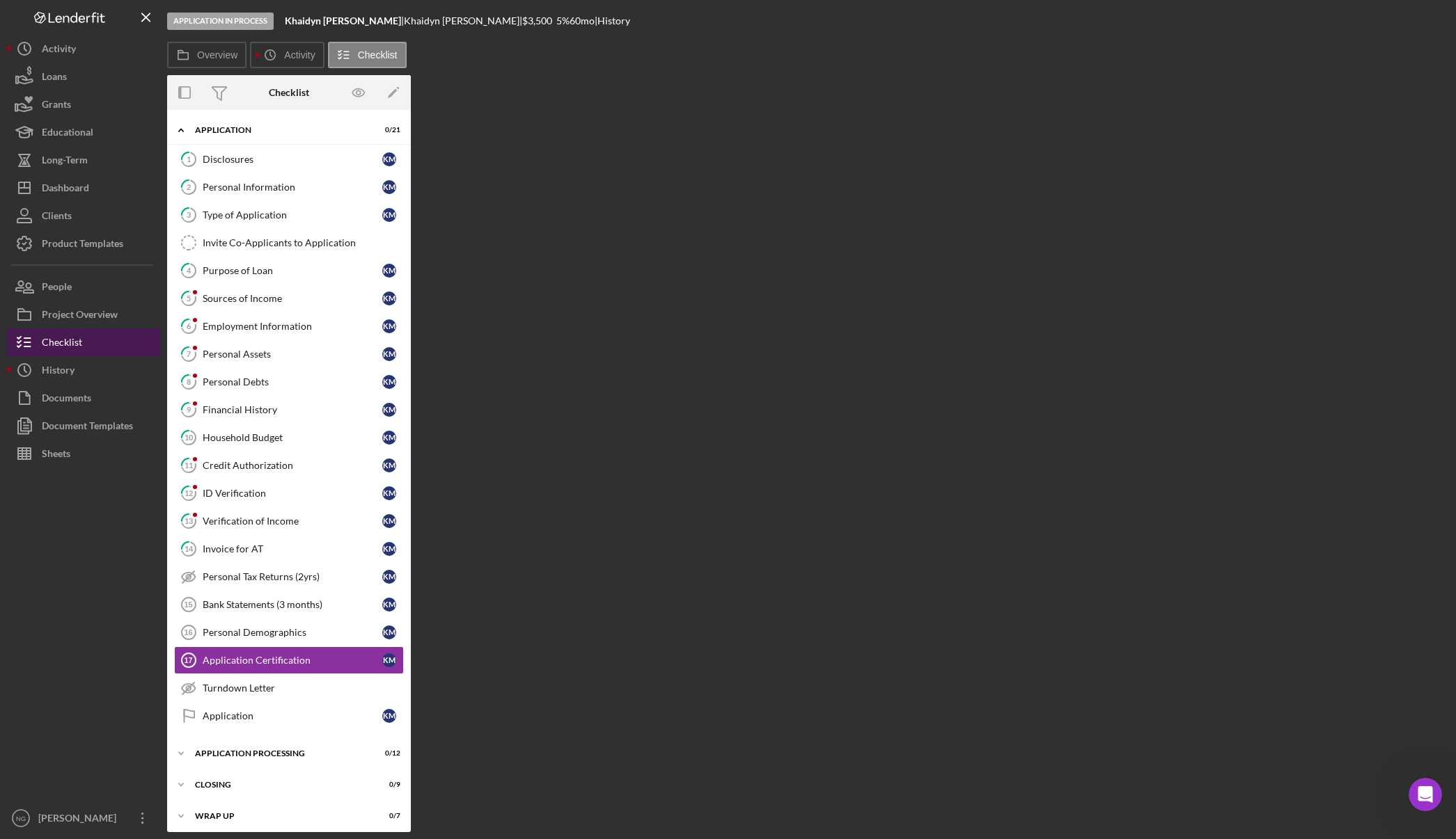
scroll to position [6, 0]
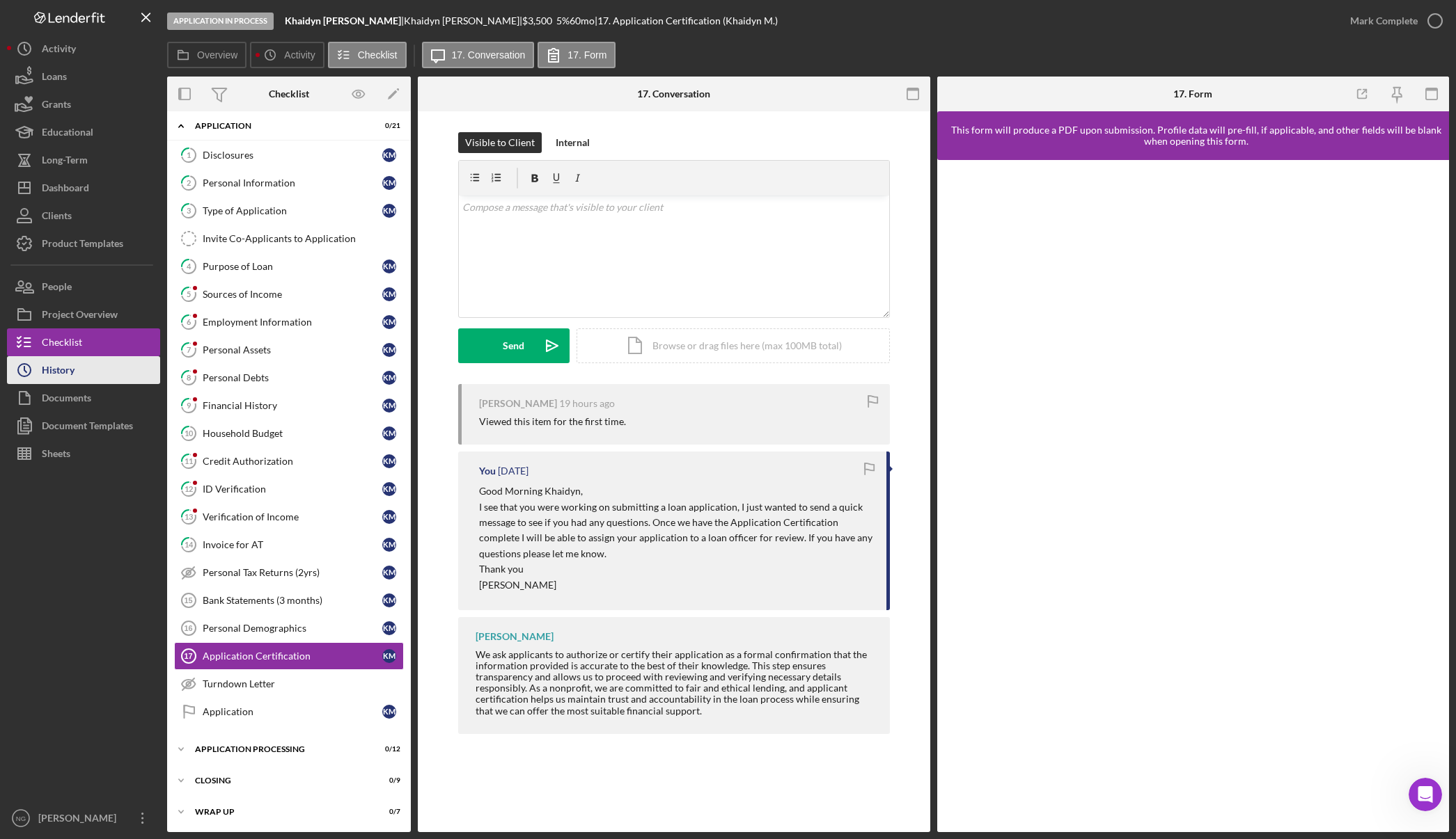
click at [50, 366] on div "History" at bounding box center [58, 372] width 33 height 31
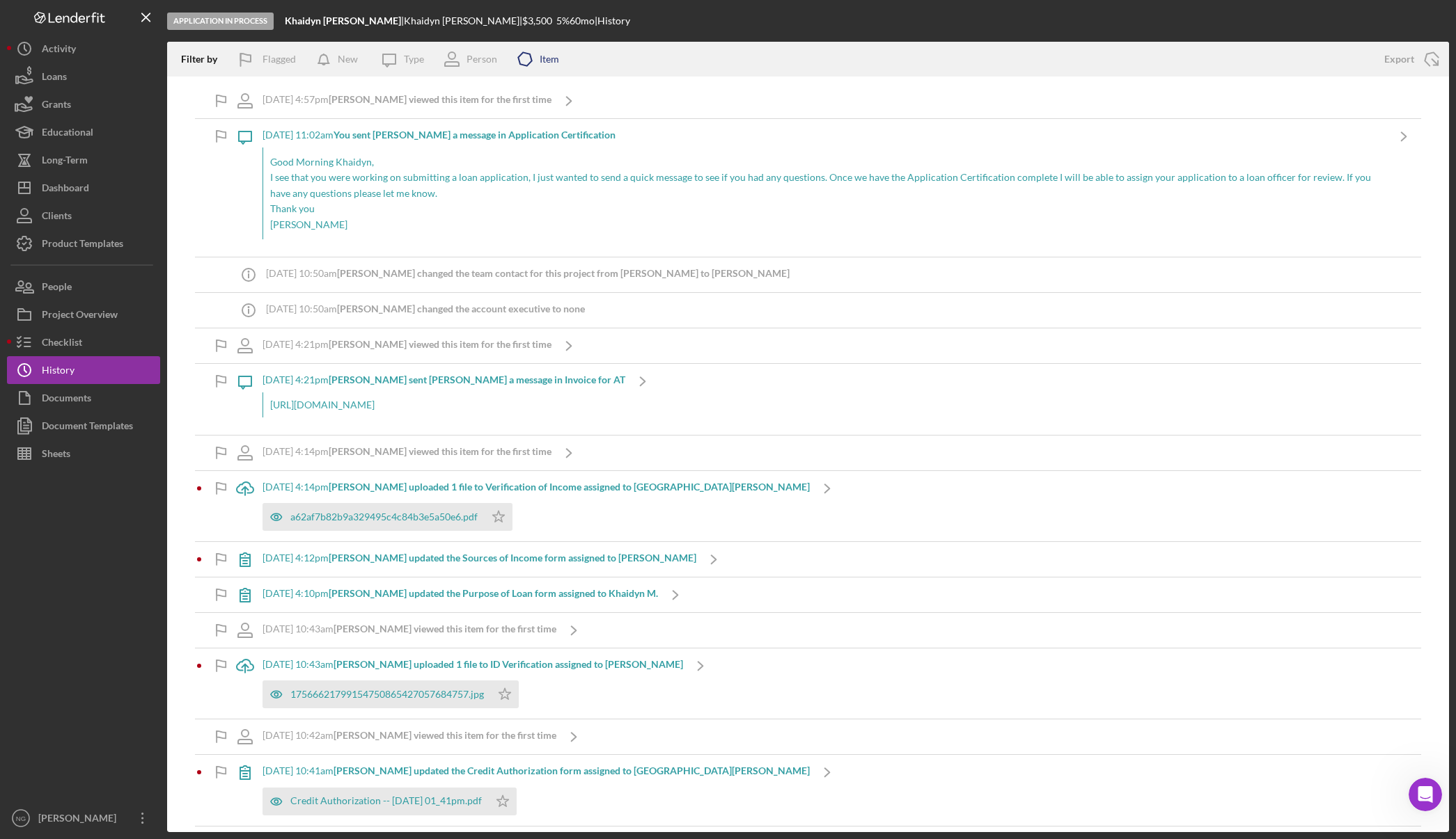
click at [521, 59] on icon "Icon/Product" at bounding box center [525, 59] width 35 height 35
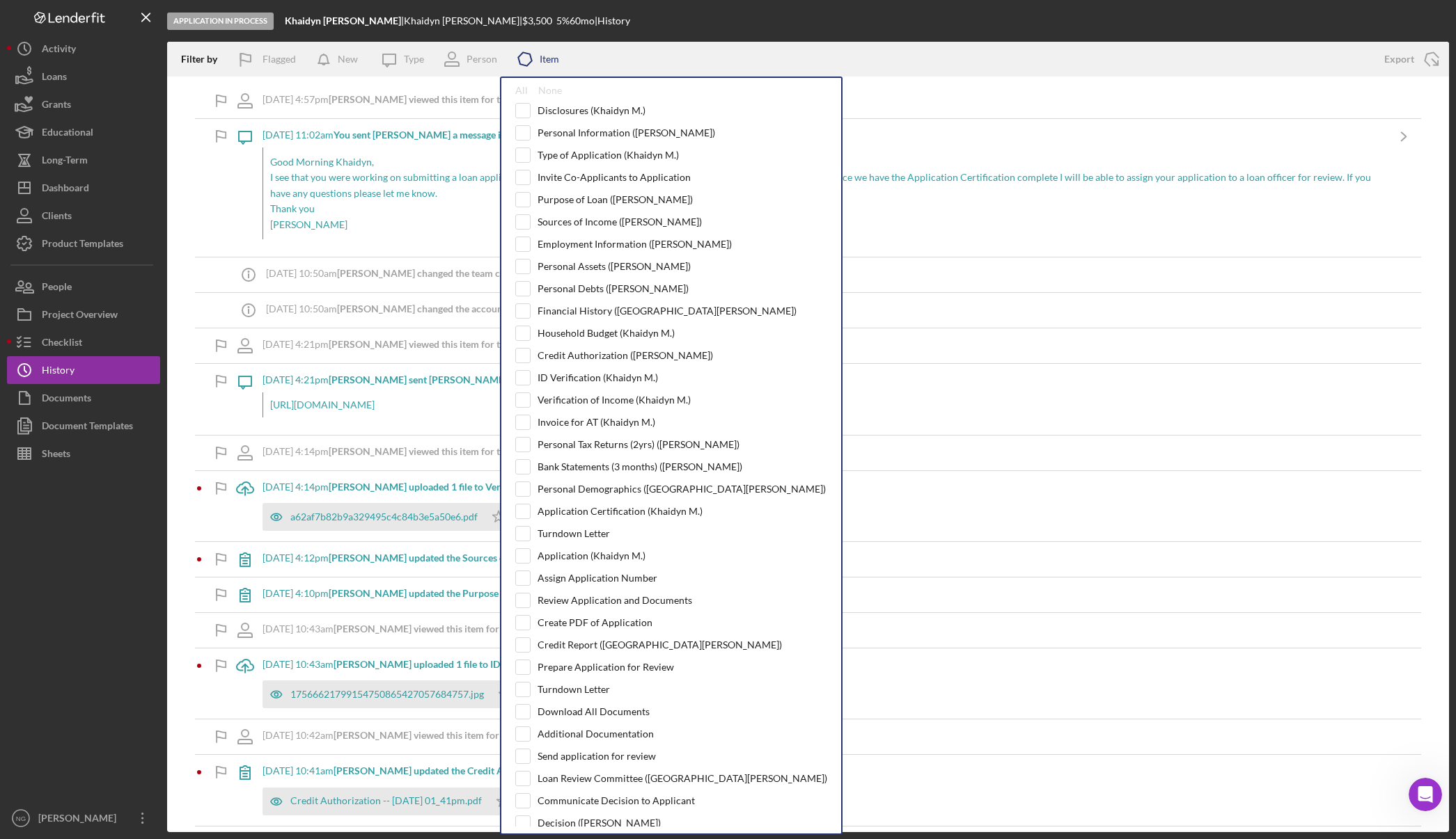
click at [523, 59] on icon "Icon/Product" at bounding box center [525, 59] width 35 height 35
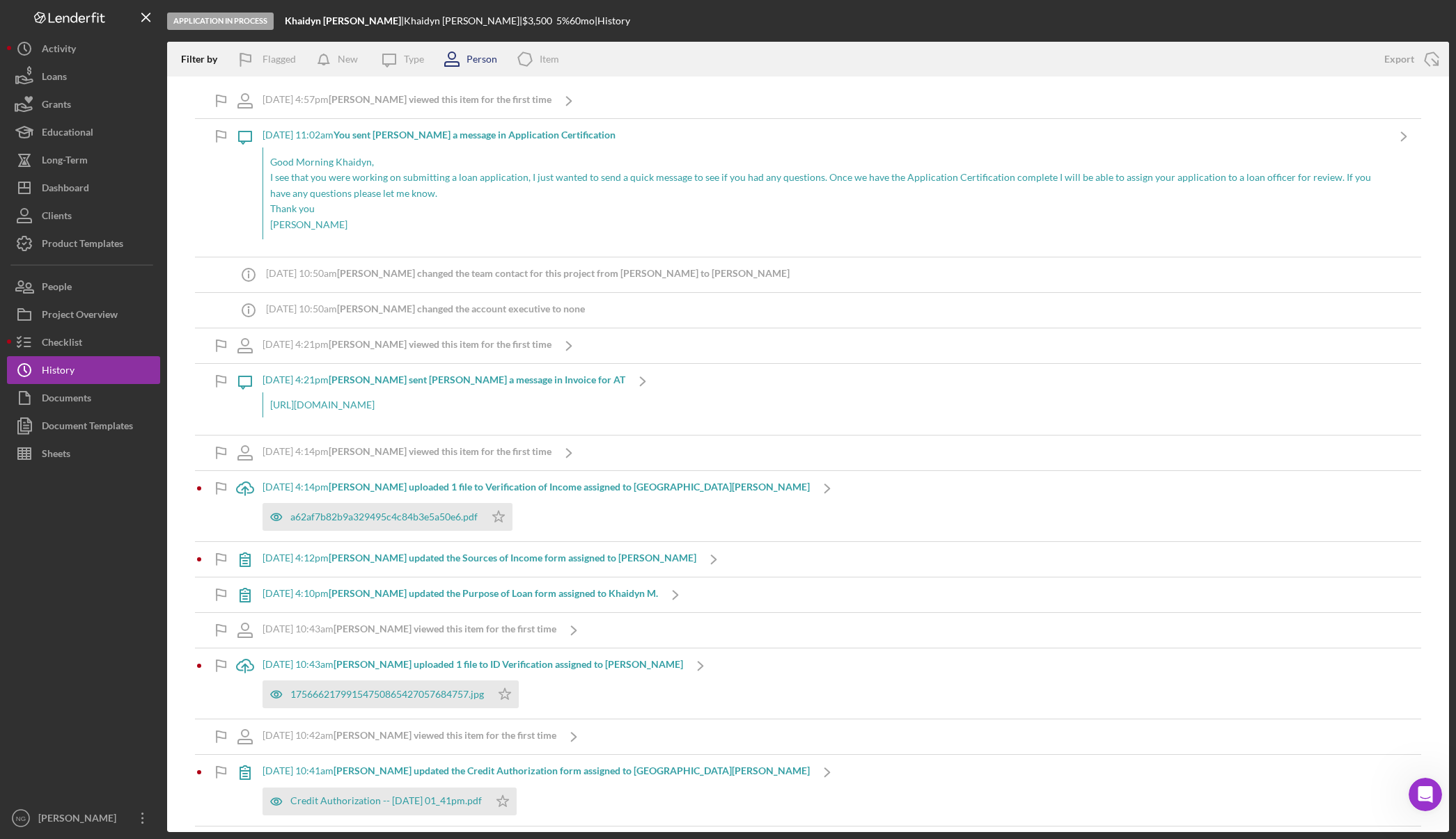
click at [483, 60] on div "Person" at bounding box center [482, 59] width 31 height 11
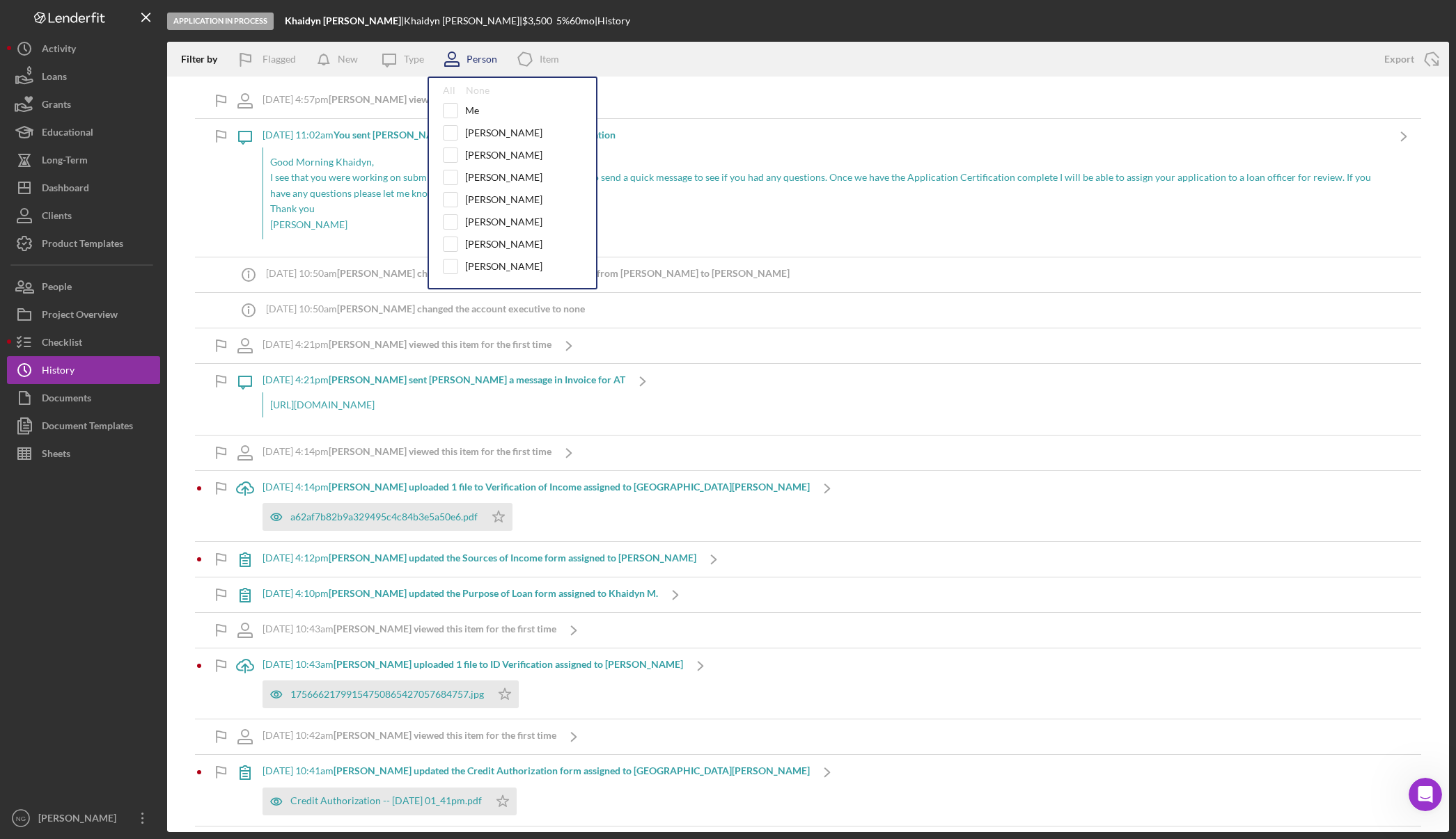
click at [483, 60] on div "Person" at bounding box center [482, 59] width 31 height 11
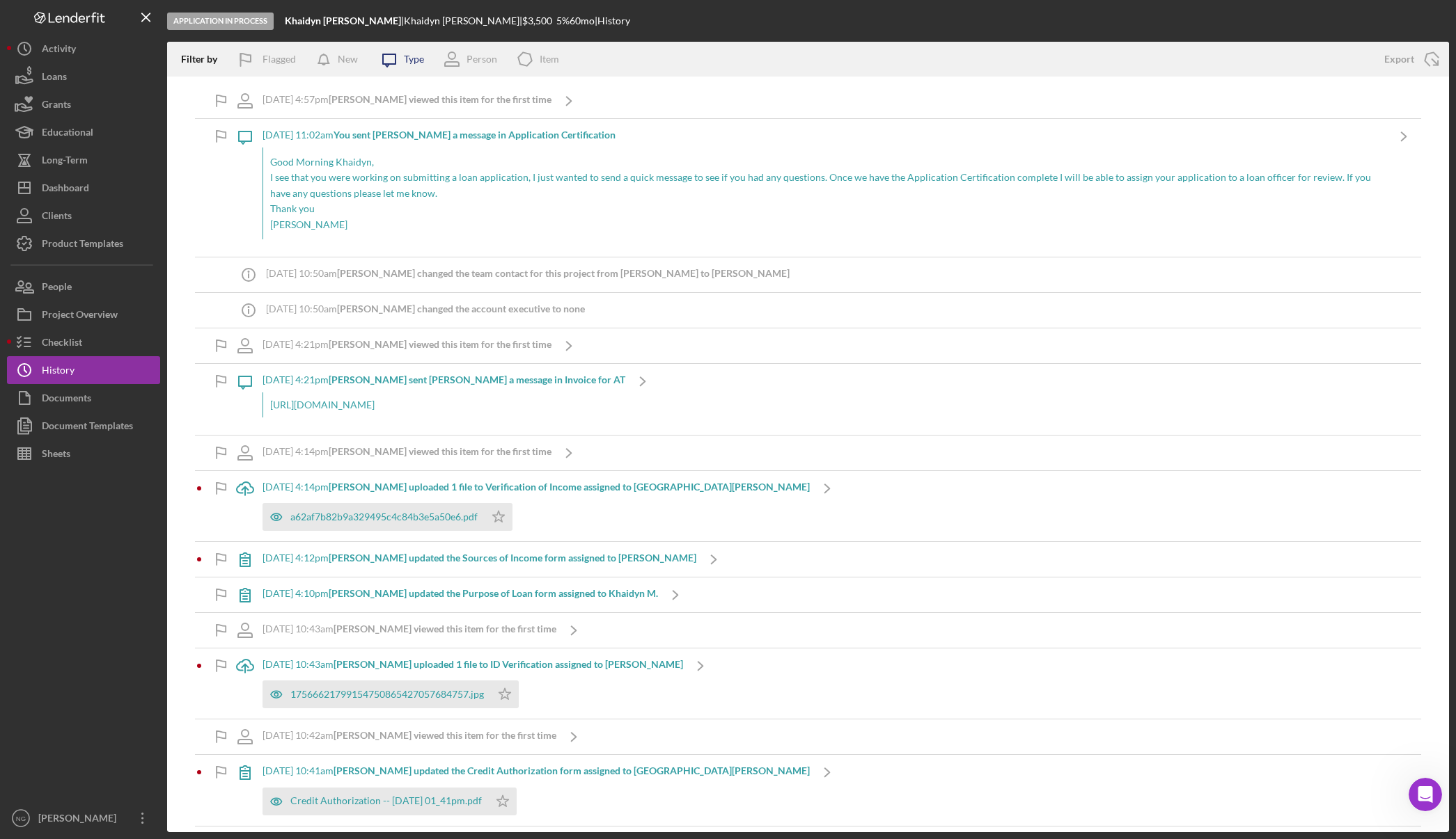
click at [415, 62] on div "Type" at bounding box center [414, 59] width 20 height 11
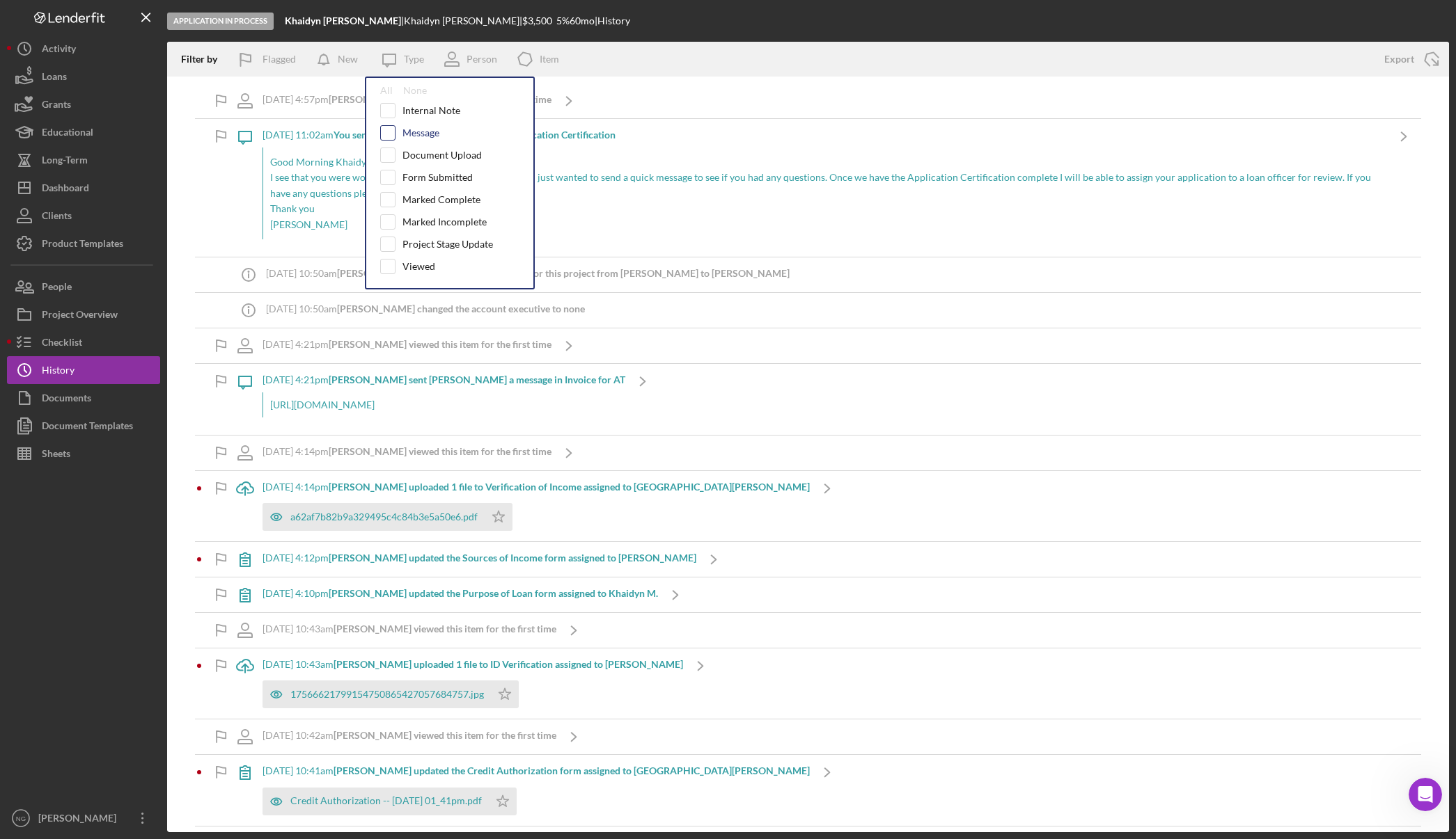
click at [394, 131] on input "checkbox" at bounding box center [388, 133] width 14 height 14
checkbox input "true"
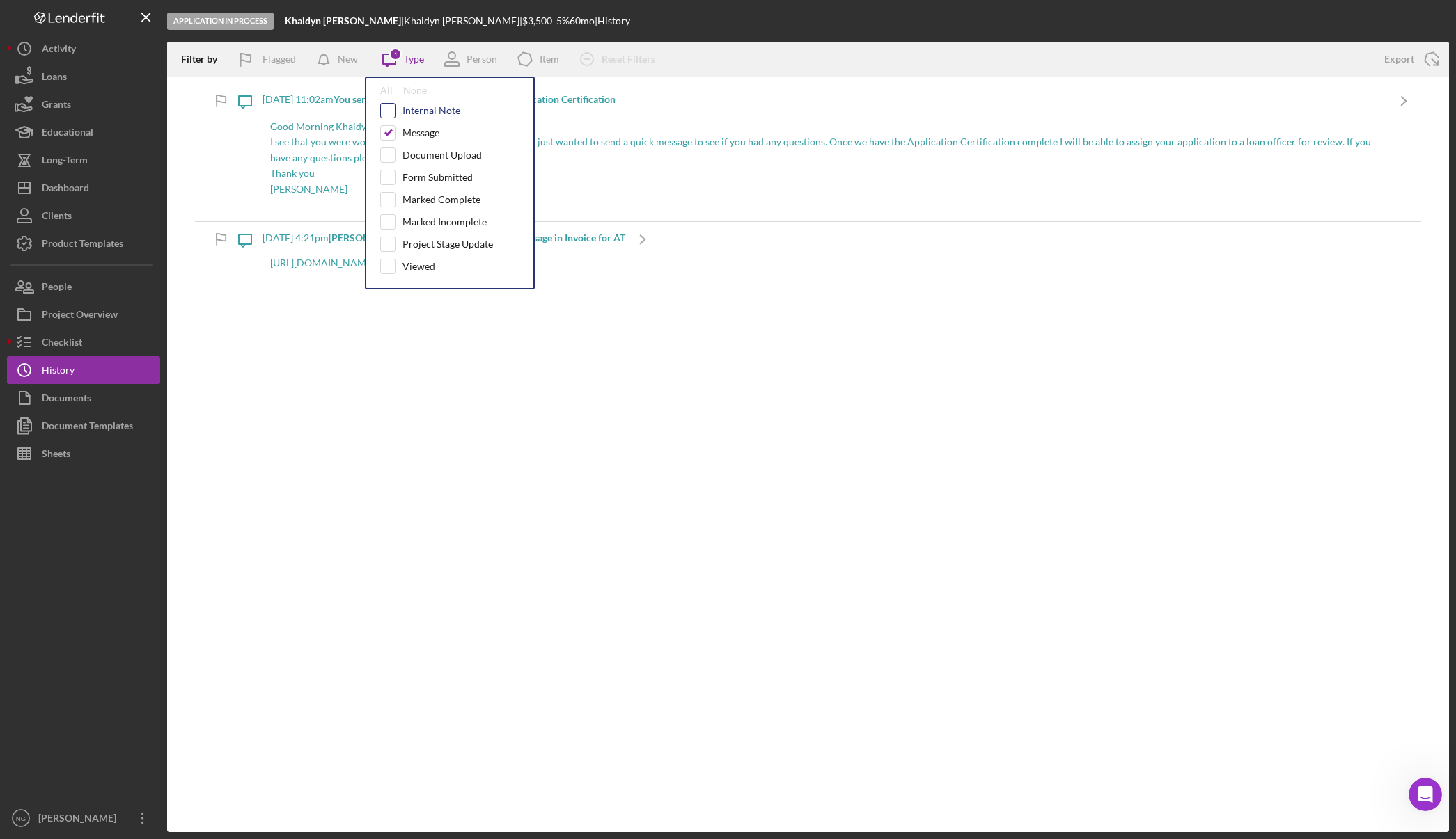
click at [393, 113] on input "checkbox" at bounding box center [388, 110] width 14 height 14
checkbox input "true"
click at [392, 129] on input "checkbox" at bounding box center [388, 133] width 14 height 14
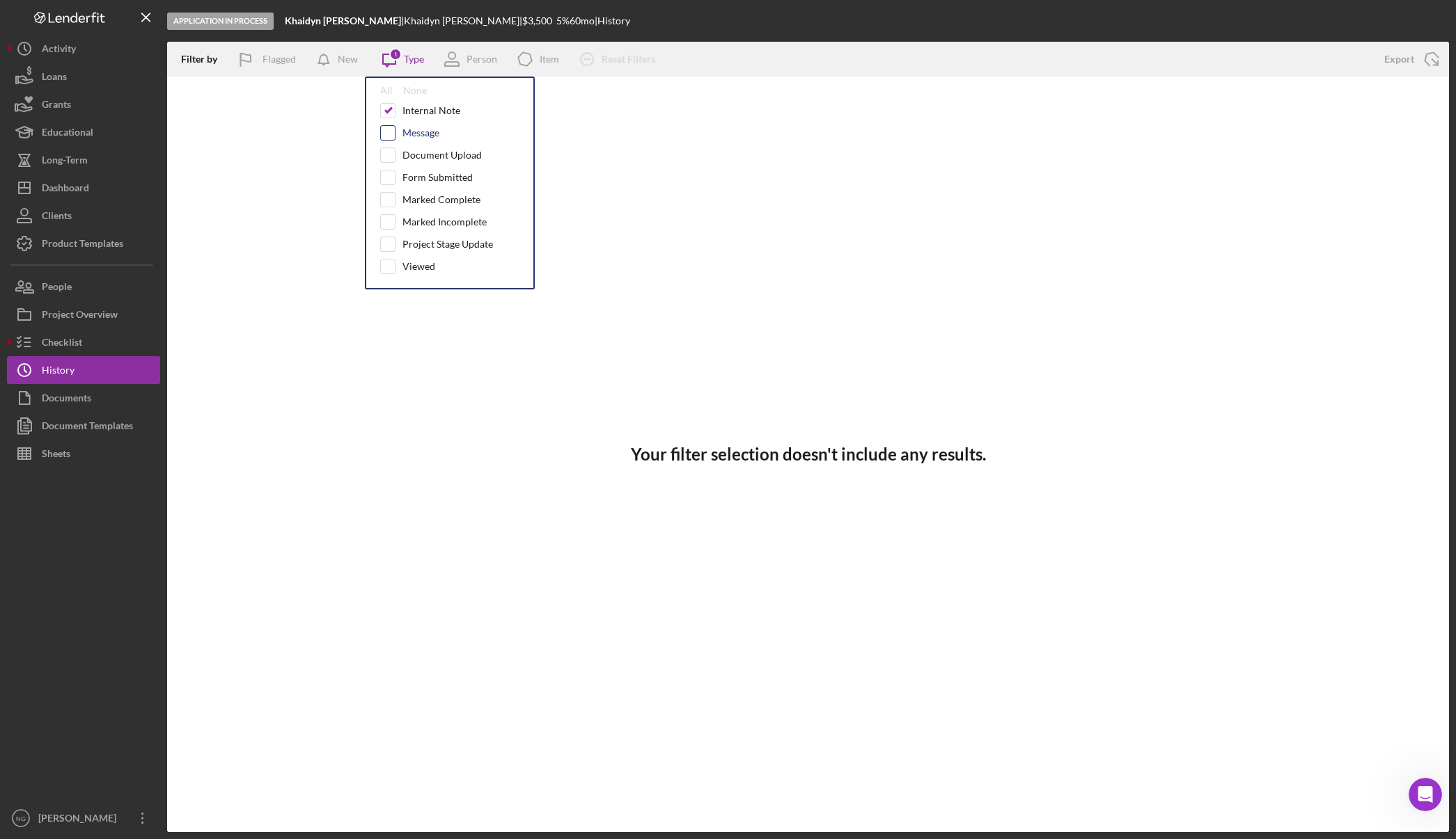
click at [392, 129] on input "checkbox" at bounding box center [388, 133] width 14 height 14
checkbox input "true"
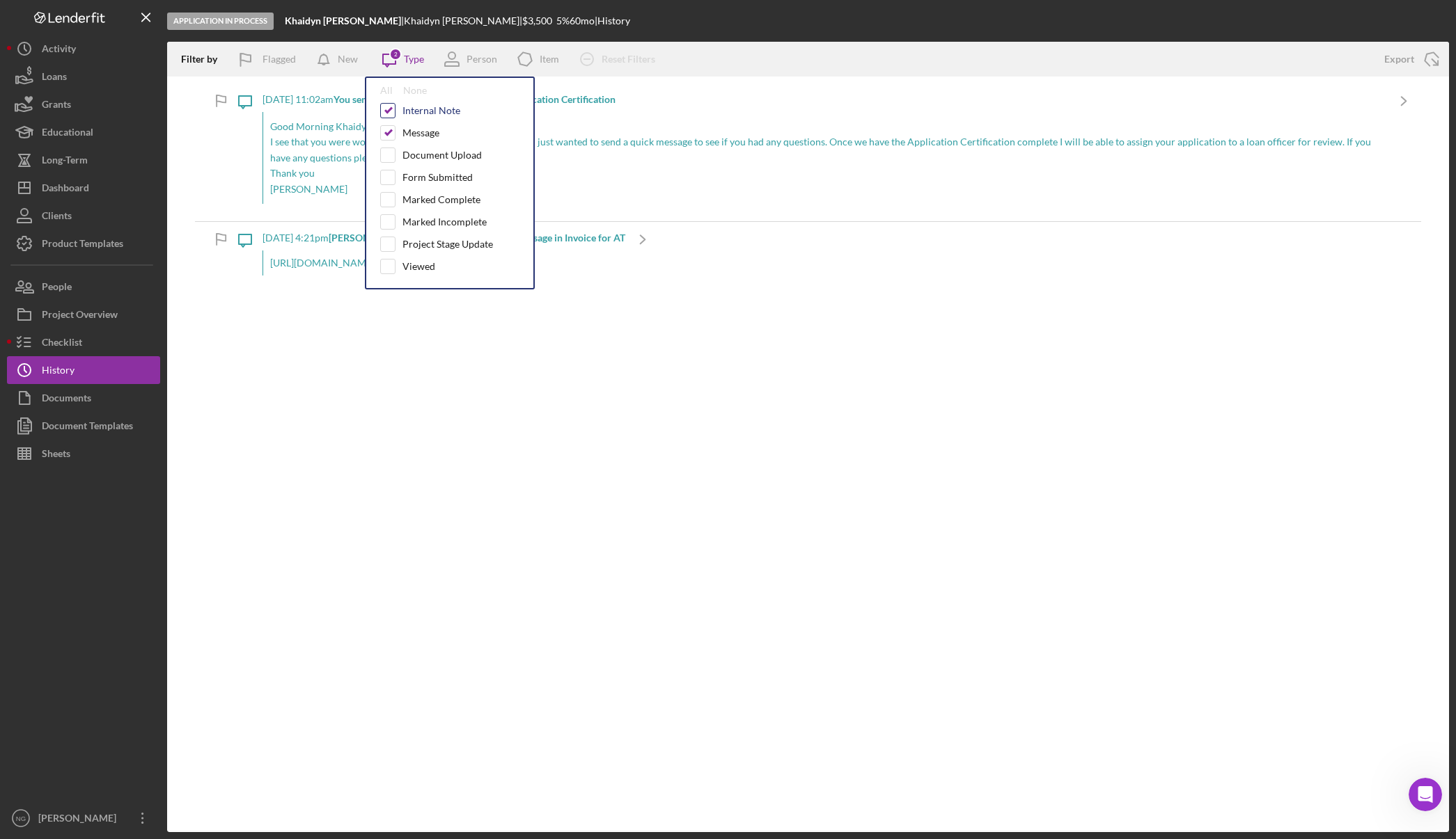
click at [393, 116] on input "checkbox" at bounding box center [388, 110] width 14 height 14
checkbox input "false"
click at [388, 271] on input "checkbox" at bounding box center [388, 267] width 14 height 14
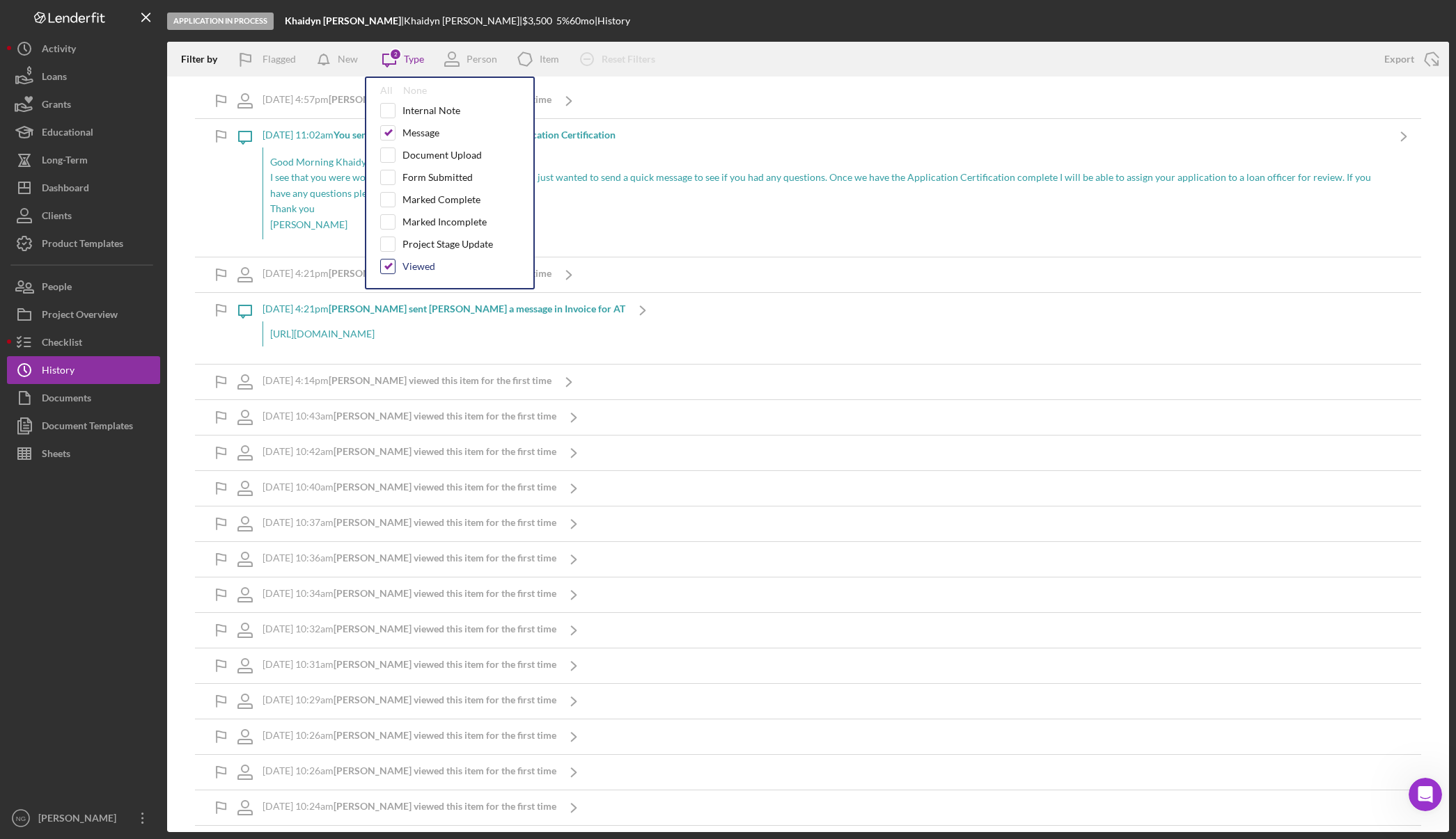
click at [388, 271] on input "checkbox" at bounding box center [388, 267] width 14 height 14
checkbox input "false"
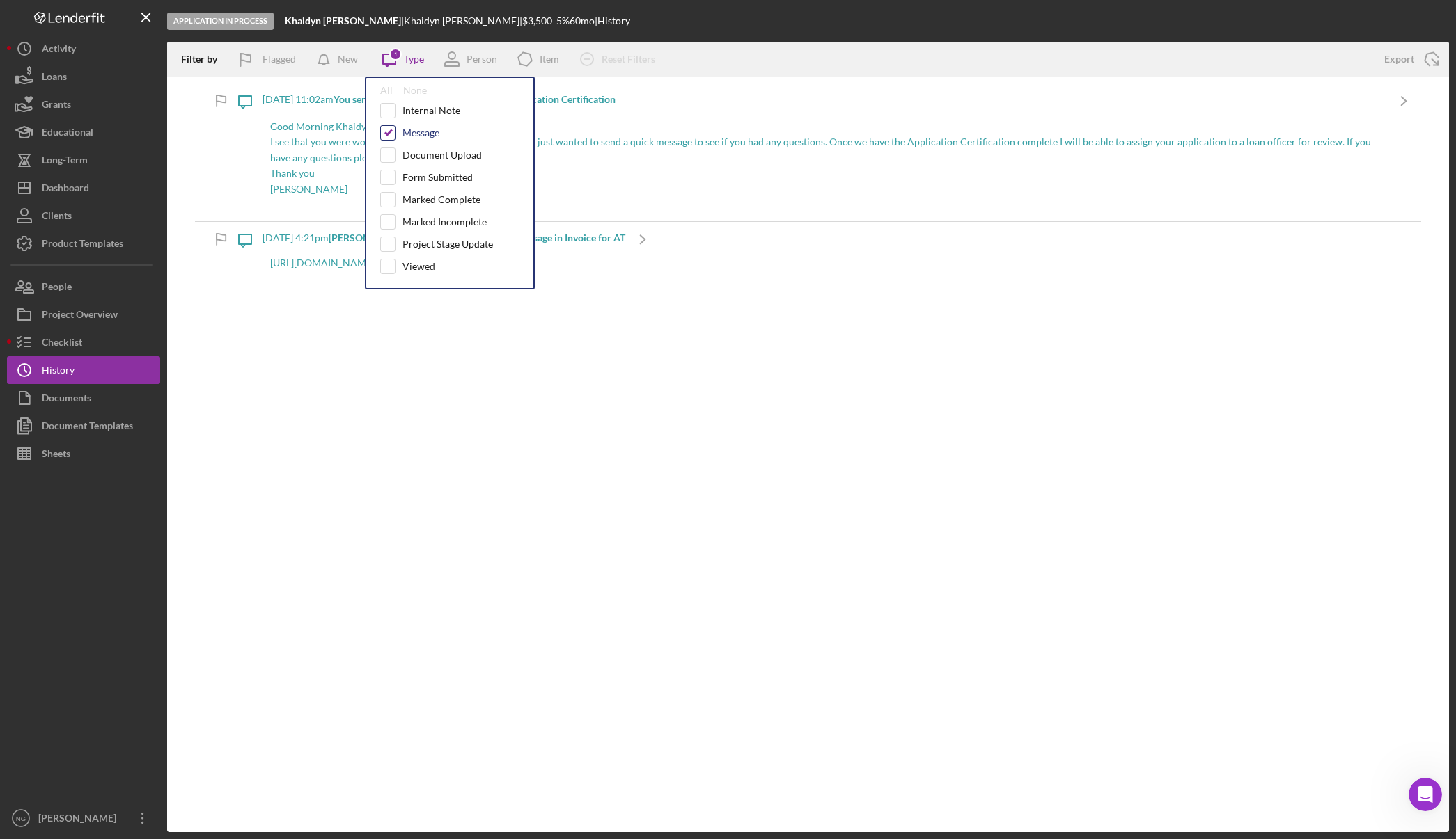
click at [390, 134] on input "checkbox" at bounding box center [388, 133] width 14 height 14
checkbox input "false"
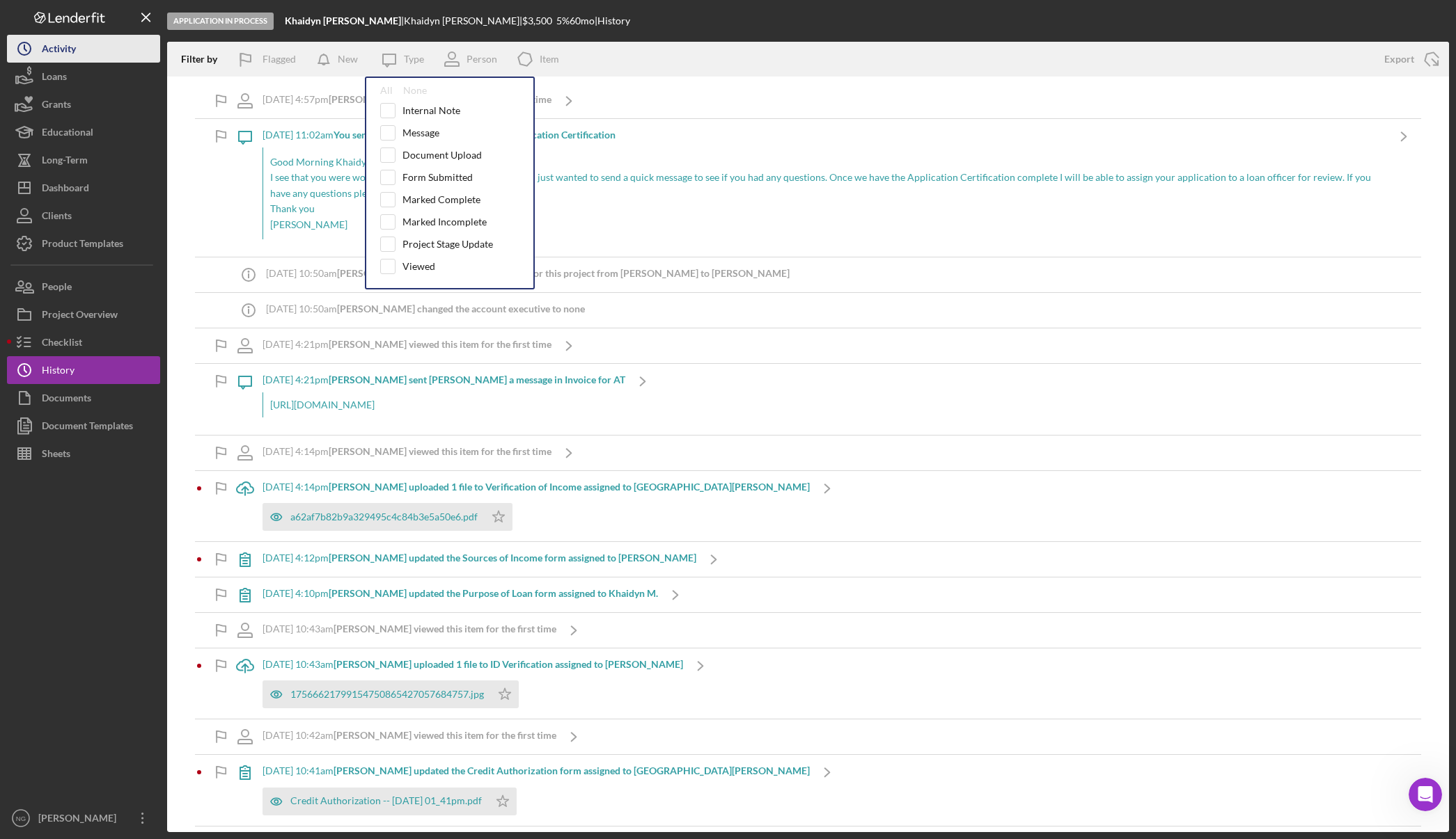
click at [65, 54] on div "Activity" at bounding box center [59, 50] width 34 height 31
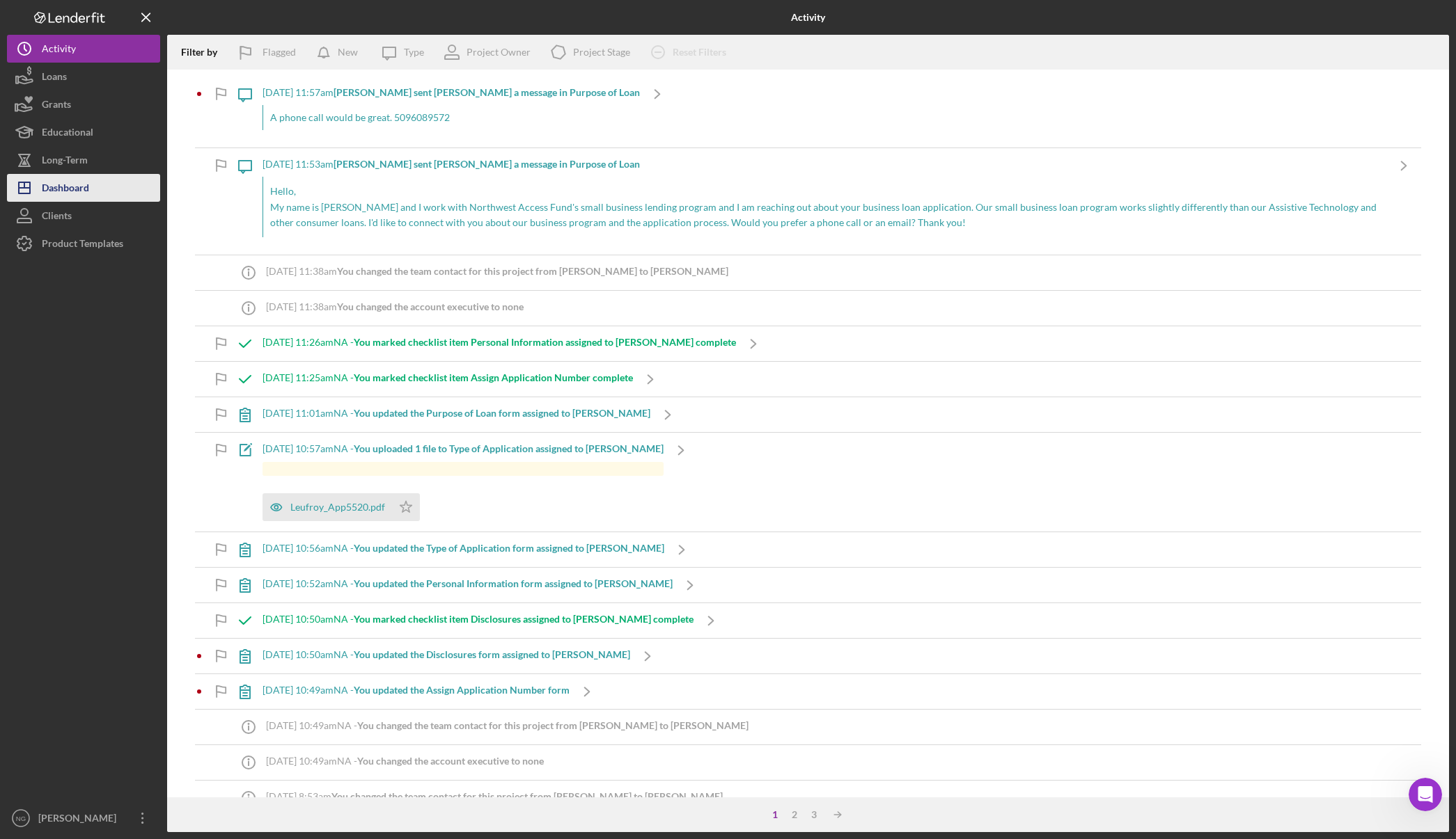
click at [82, 187] on div "Dashboard" at bounding box center [66, 189] width 48 height 31
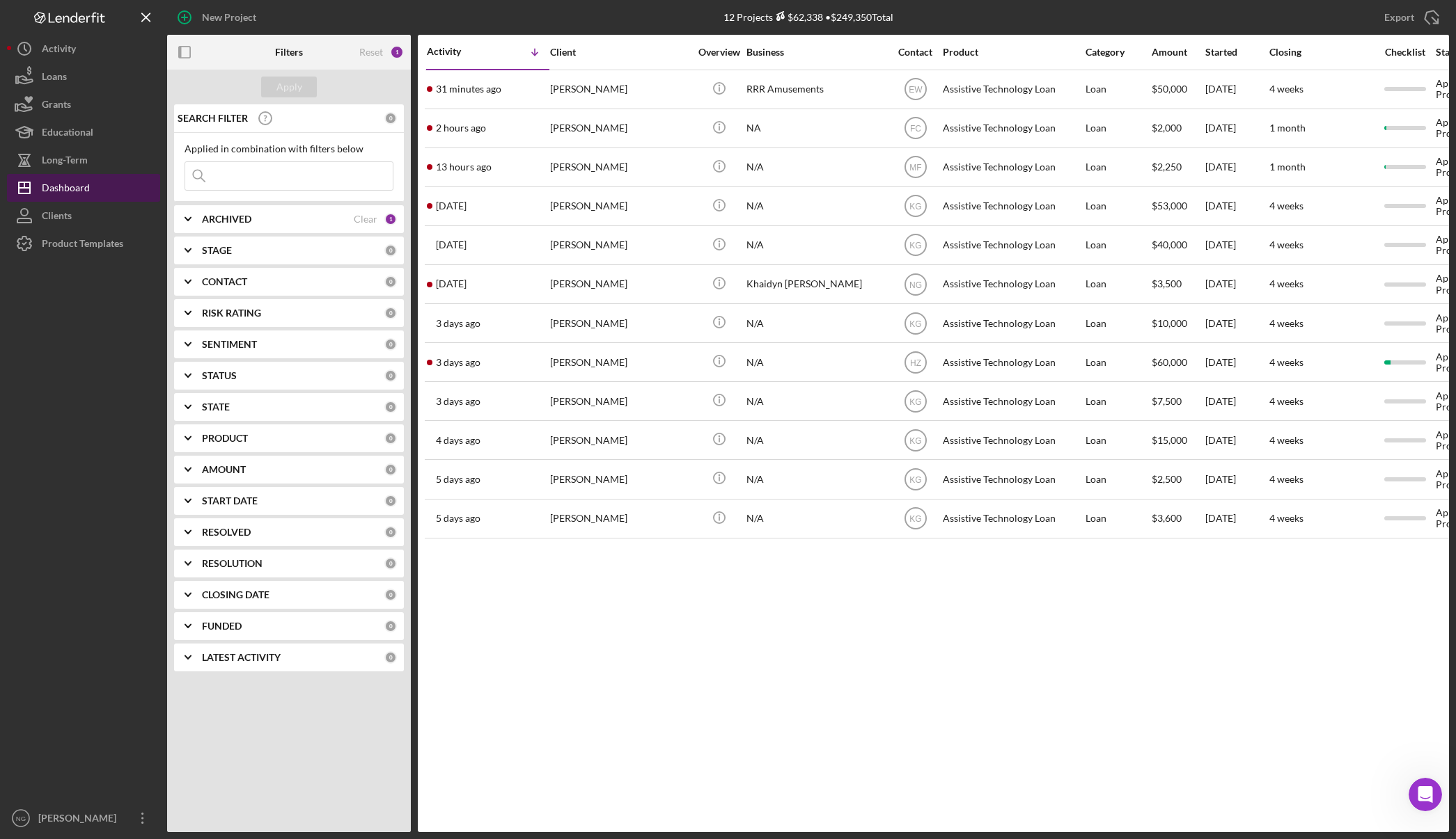
click at [81, 187] on div "Dashboard" at bounding box center [66, 189] width 48 height 31
click at [549, 645] on div "Activity Icon/Table Sort Arrow Client Overview Business Contact Product Categor…" at bounding box center [933, 433] width 1031 height 797
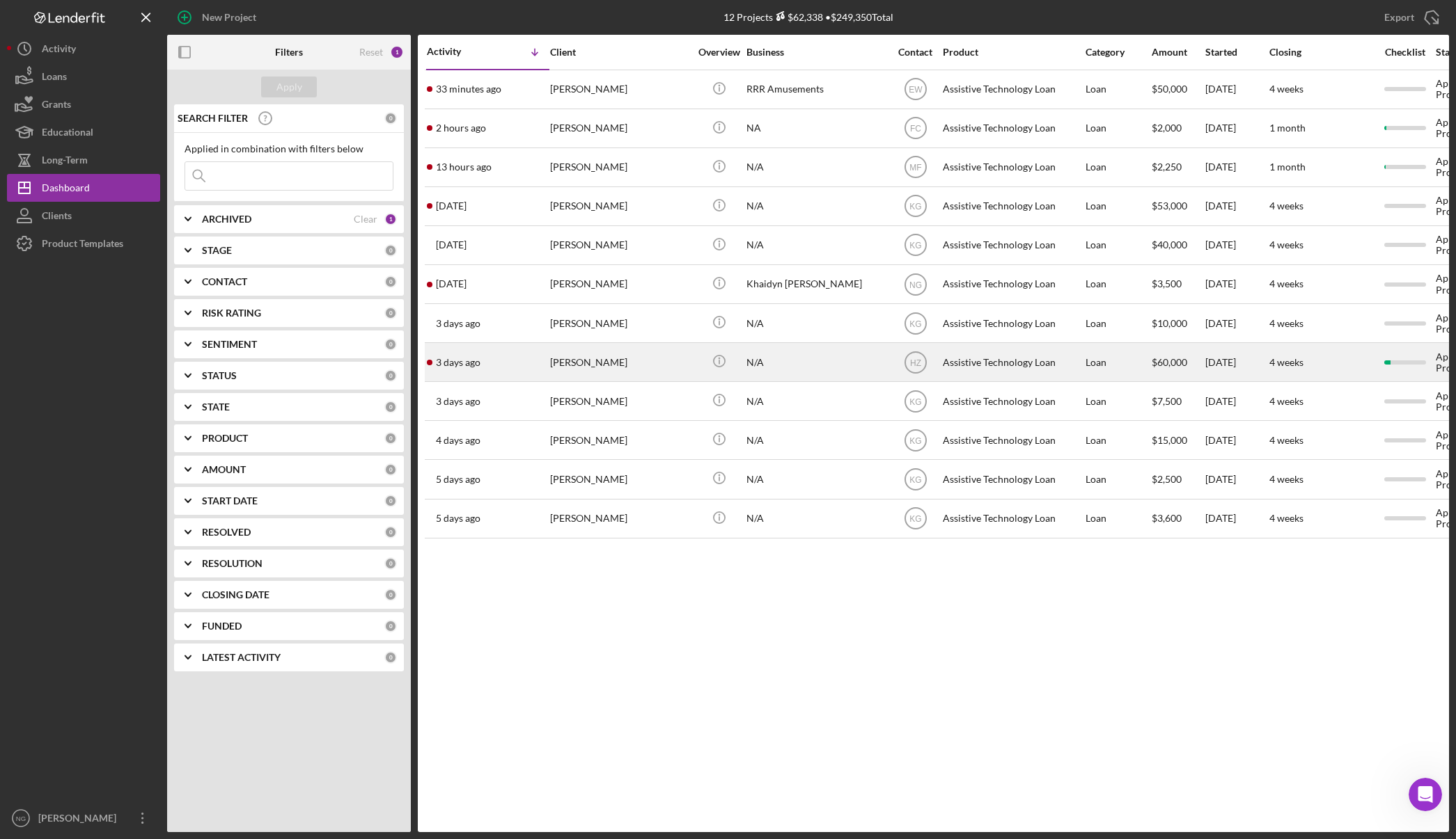
click at [623, 374] on div "[PERSON_NAME]" at bounding box center [619, 362] width 139 height 37
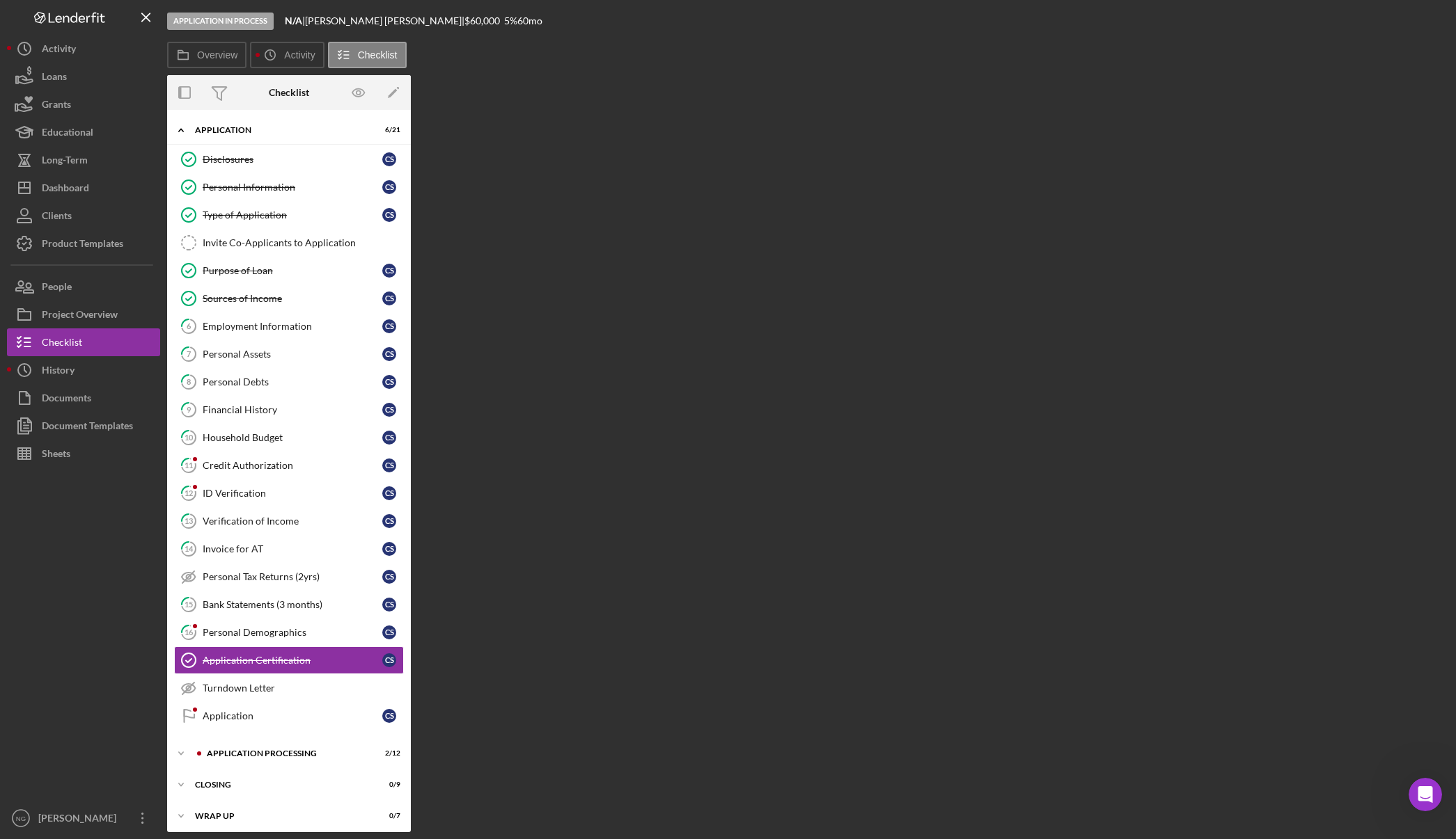
scroll to position [6, 0]
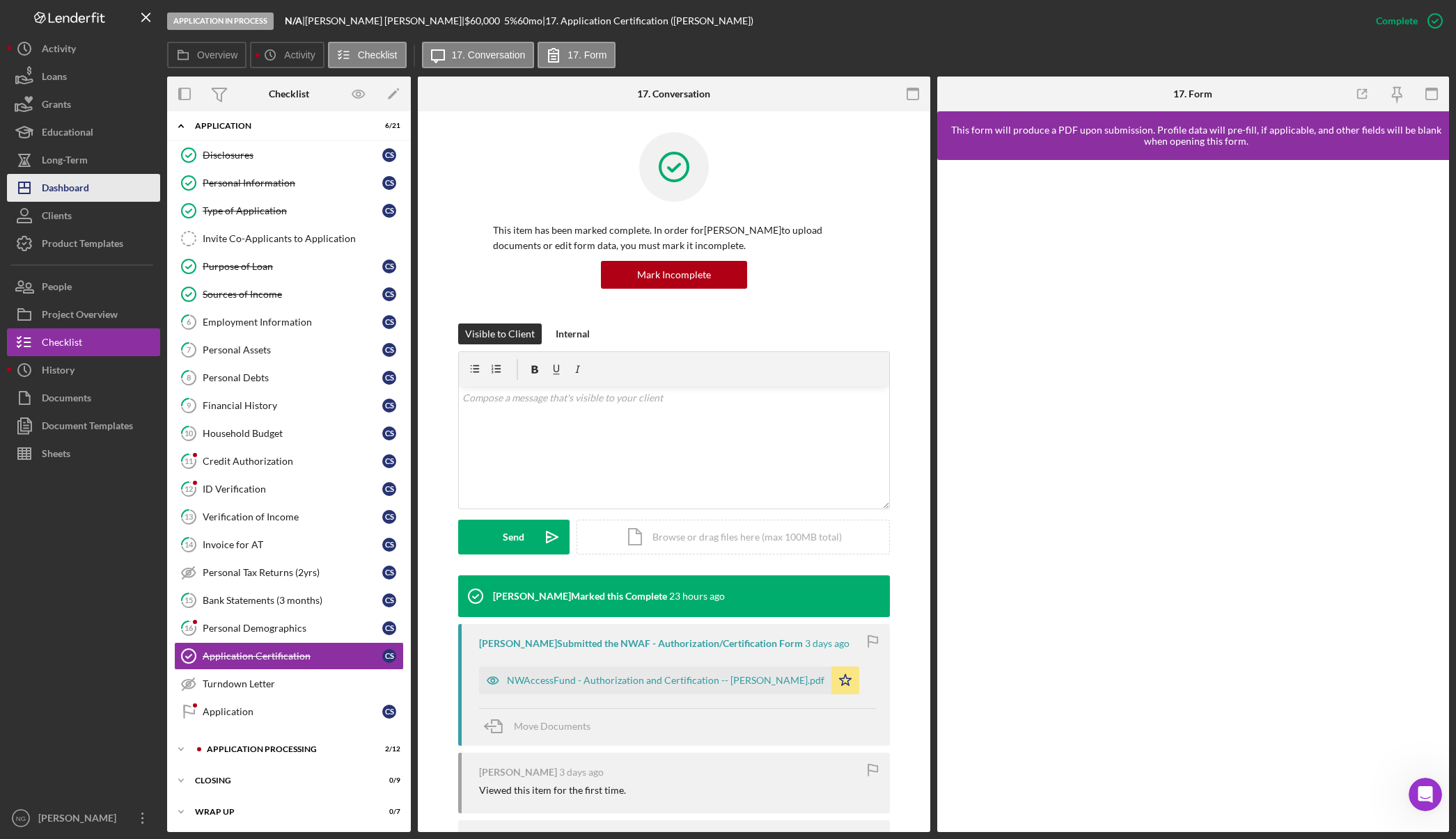
click at [71, 189] on div "Dashboard" at bounding box center [66, 189] width 48 height 31
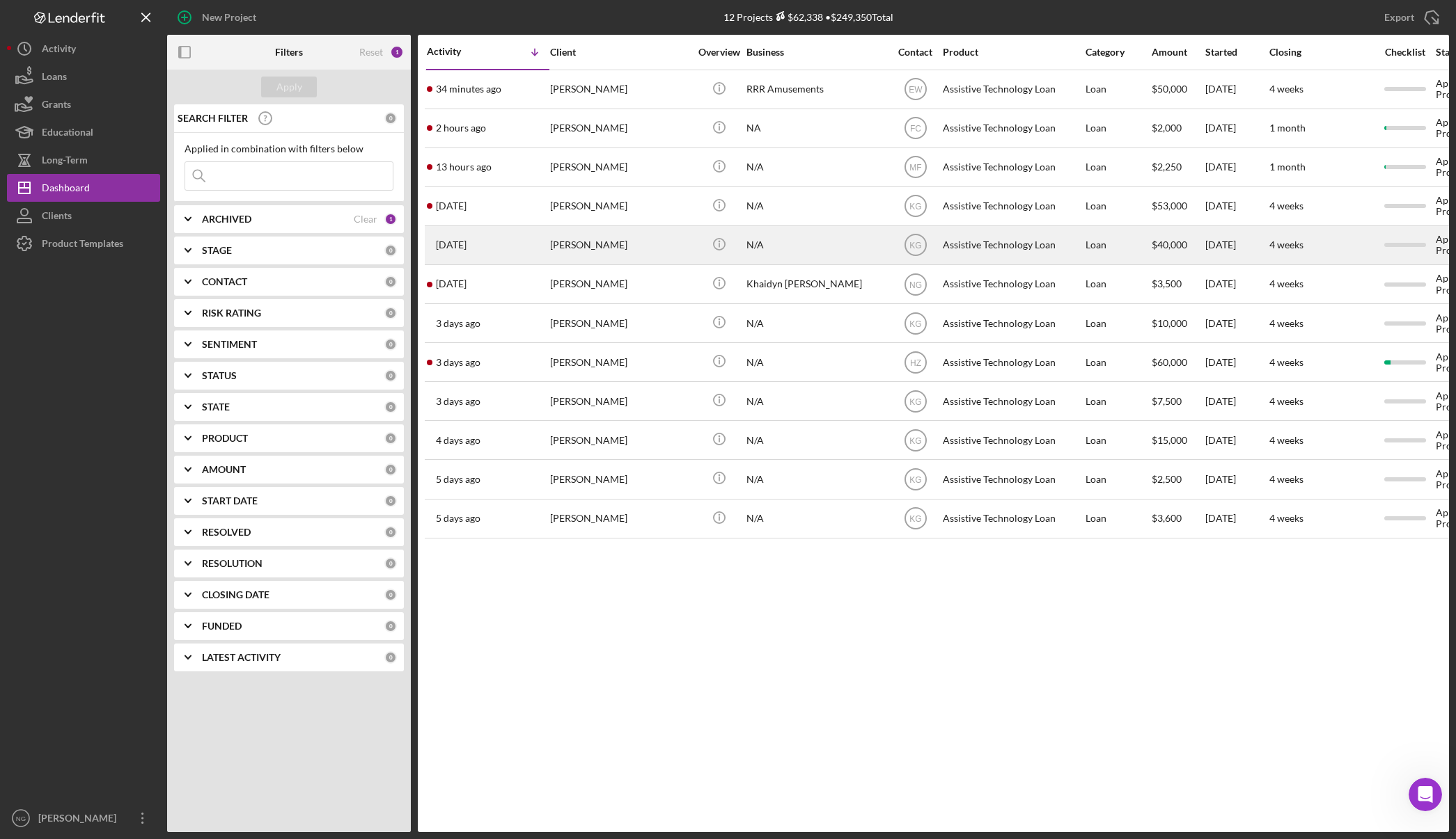
click at [591, 254] on div "[PERSON_NAME]" at bounding box center [619, 245] width 139 height 37
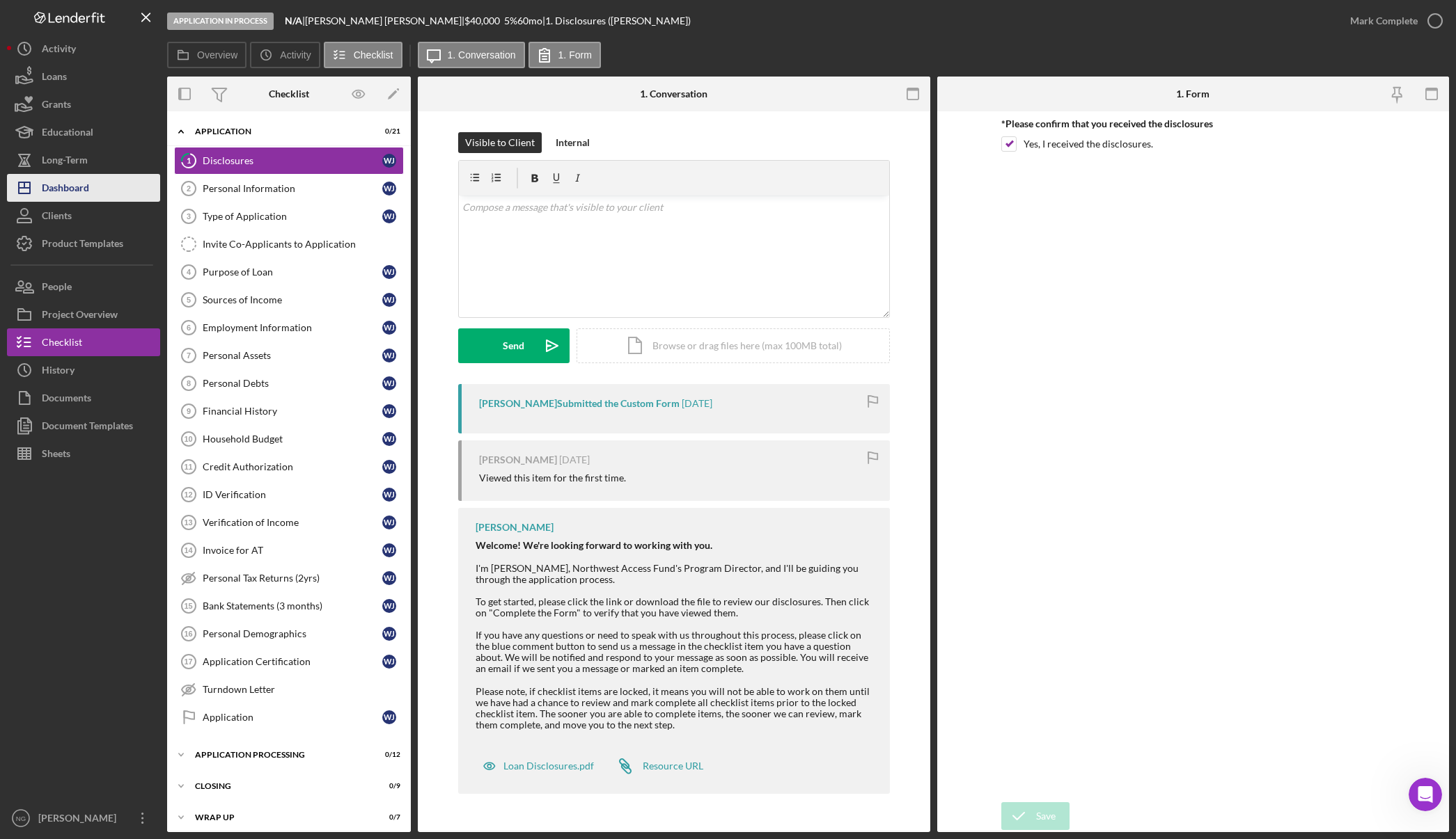
click at [73, 194] on div "Dashboard" at bounding box center [66, 189] width 48 height 31
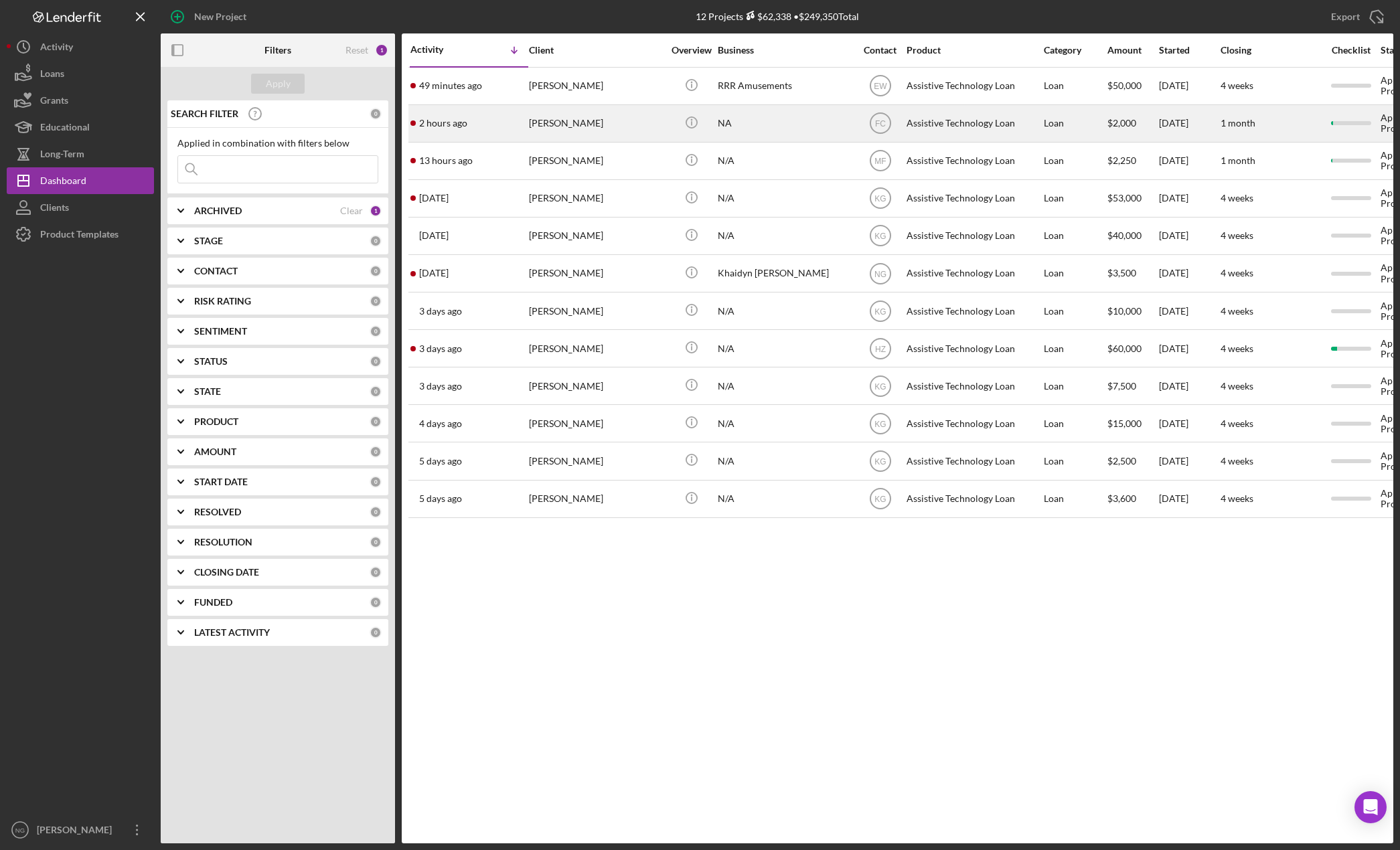
click at [539, 122] on div "[PERSON_NAME]" at bounding box center [595, 123] width 134 height 36
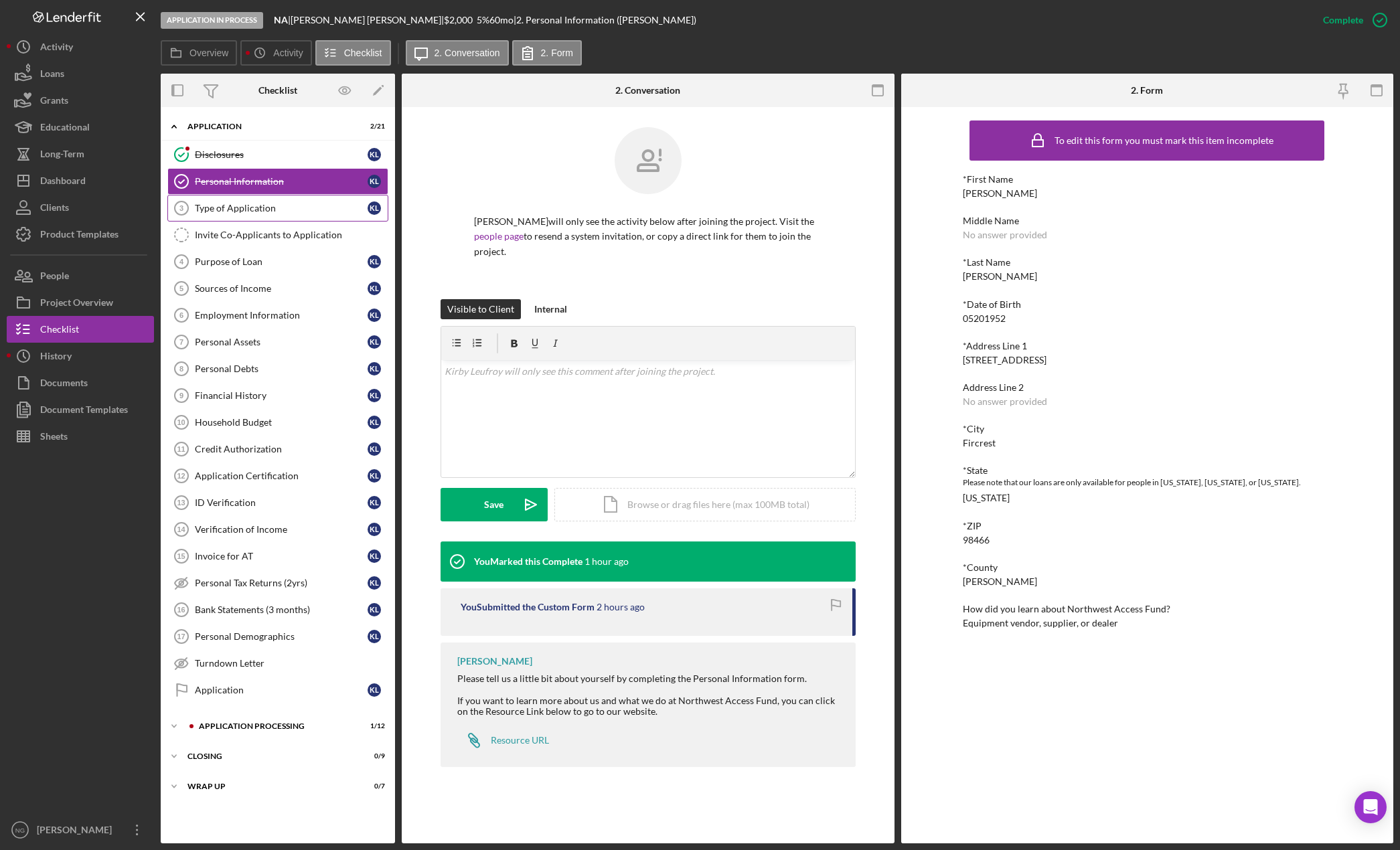
click at [272, 212] on div "Type of Application" at bounding box center [281, 208] width 173 height 11
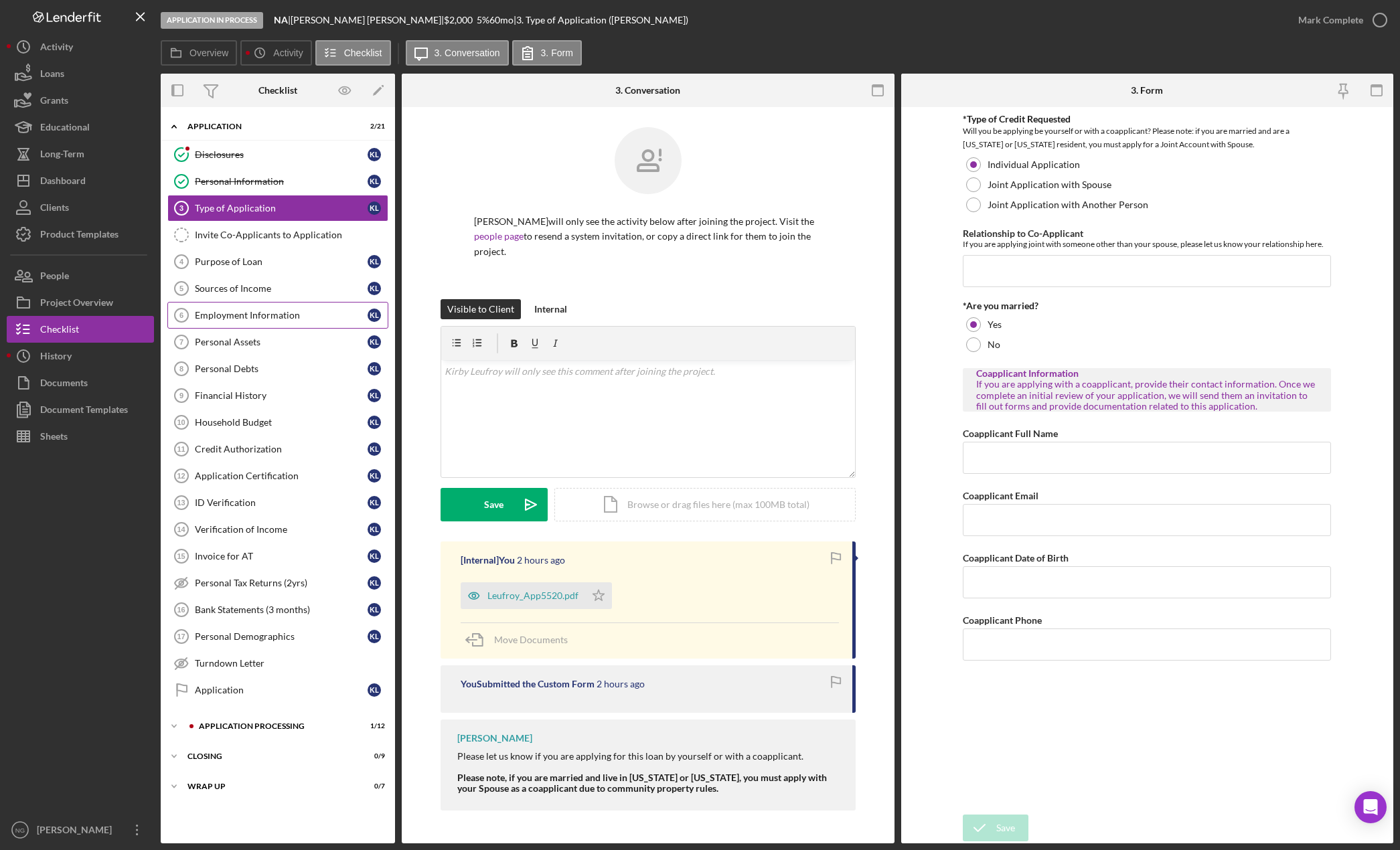
click at [281, 314] on div "Employment Information" at bounding box center [281, 315] width 173 height 11
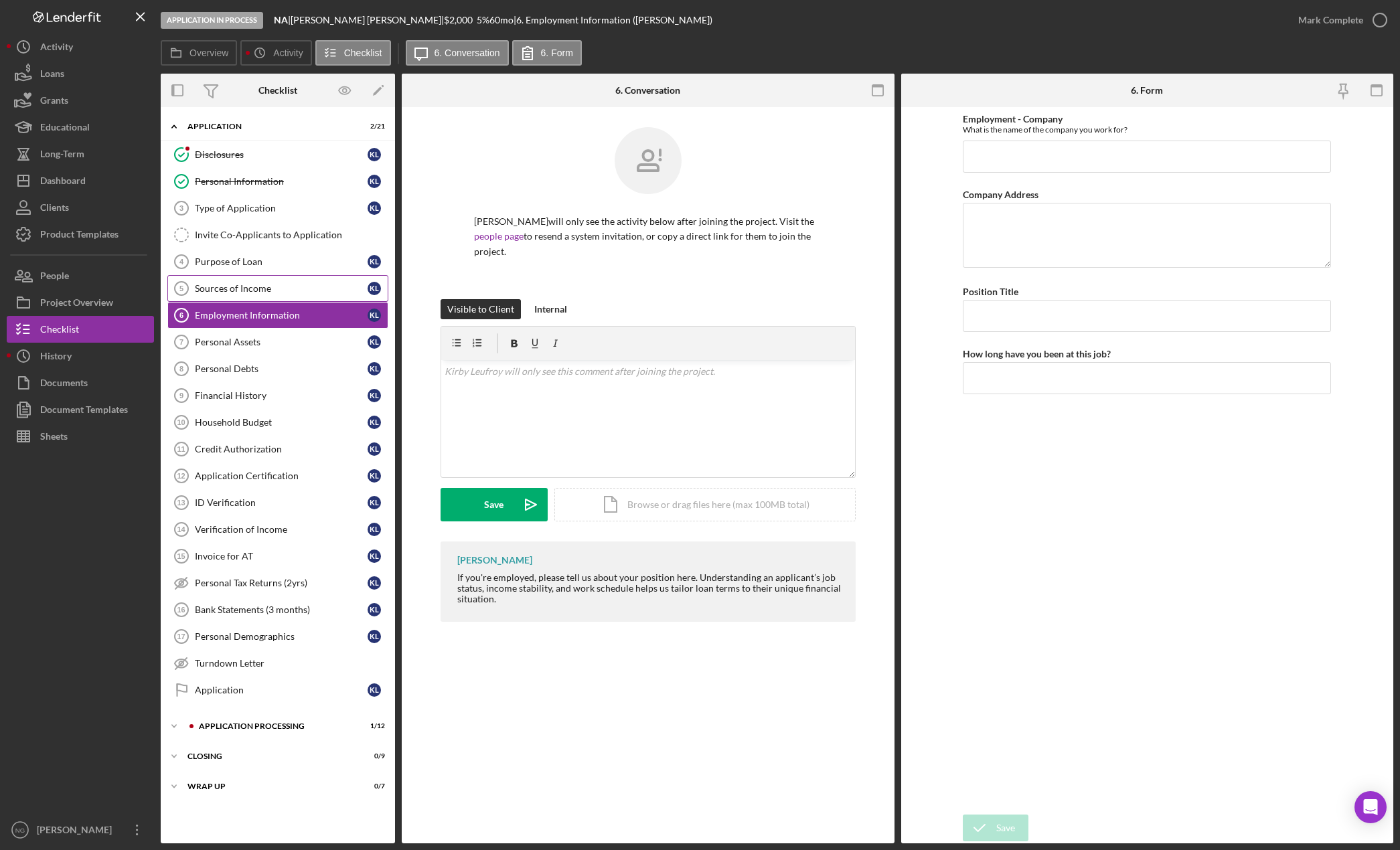
click at [292, 294] on link "Sources of Income 5 Sources of Income K L" at bounding box center [278, 288] width 221 height 27
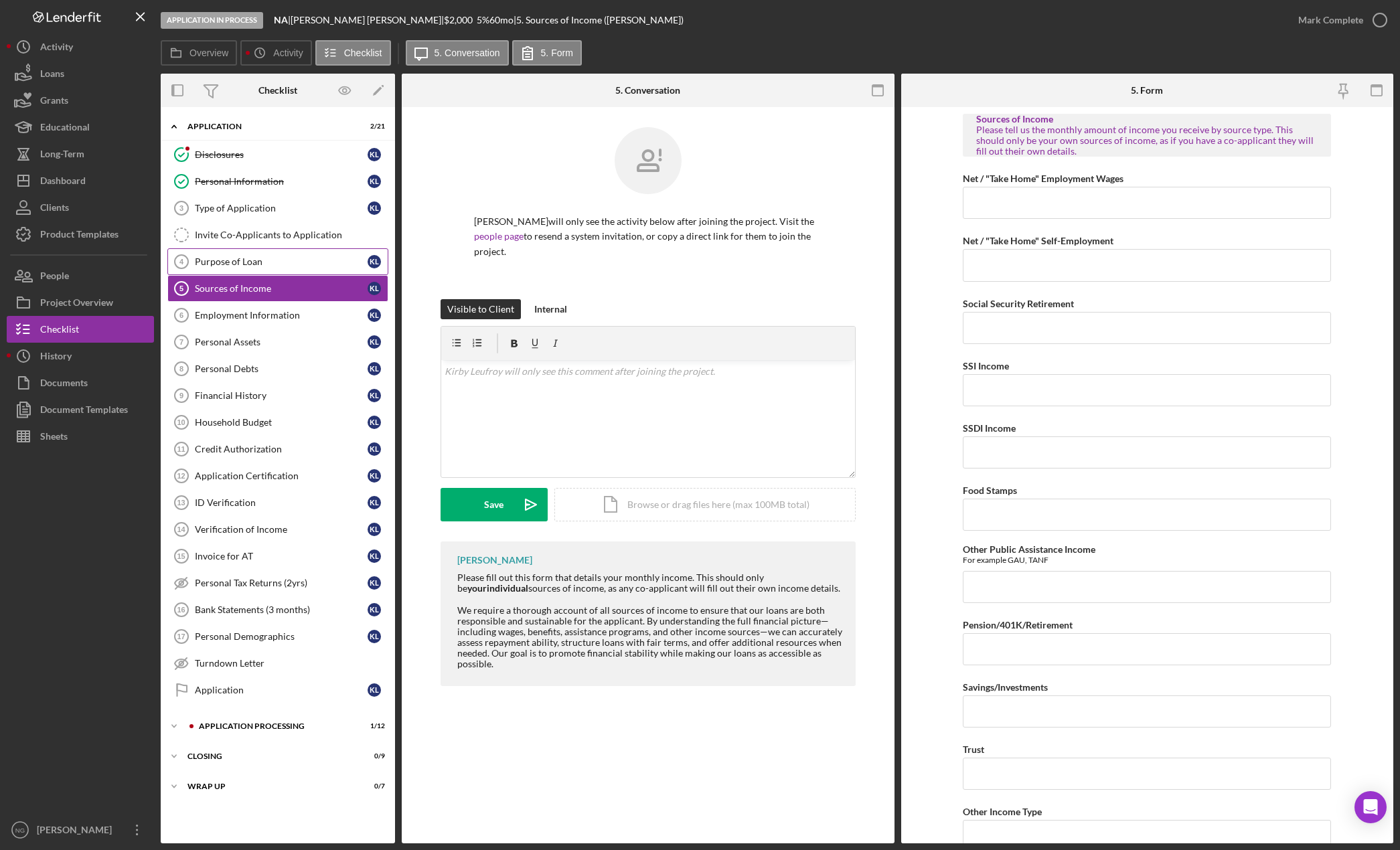
click at [302, 263] on div "Purpose of Loan" at bounding box center [281, 261] width 173 height 11
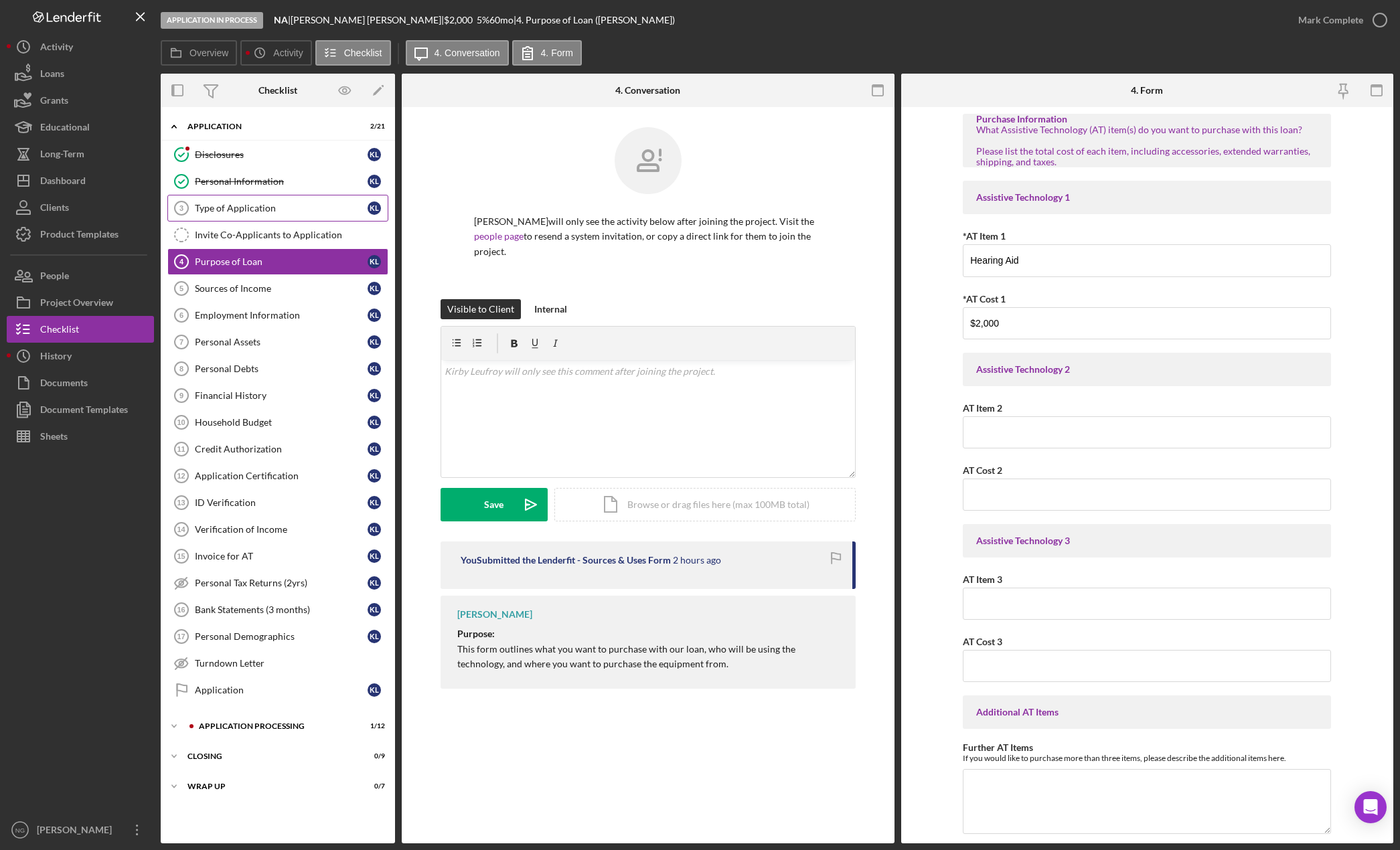
click at [311, 212] on div "Type of Application" at bounding box center [281, 208] width 173 height 11
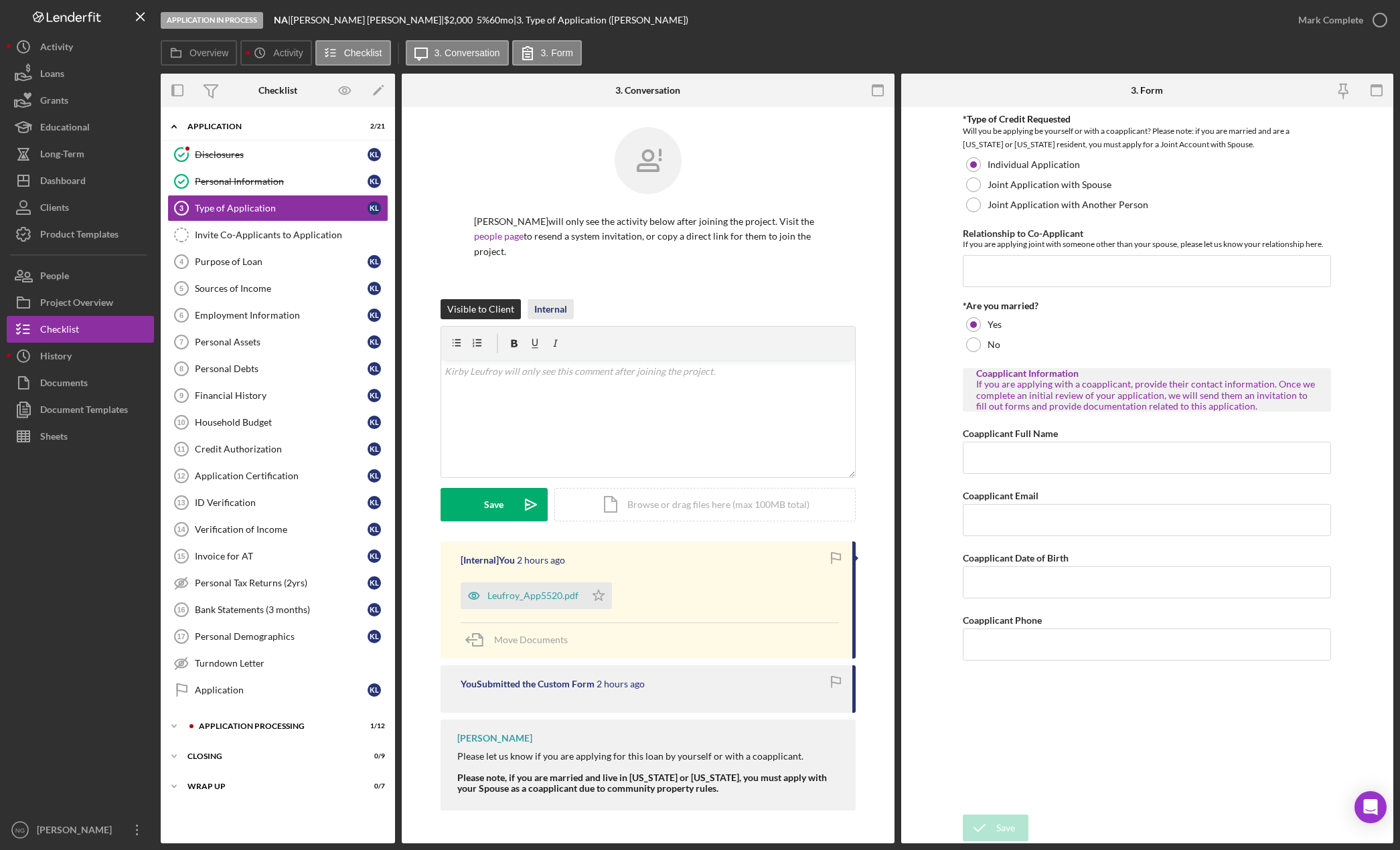
click at [555, 299] on div "Internal" at bounding box center [550, 309] width 33 height 20
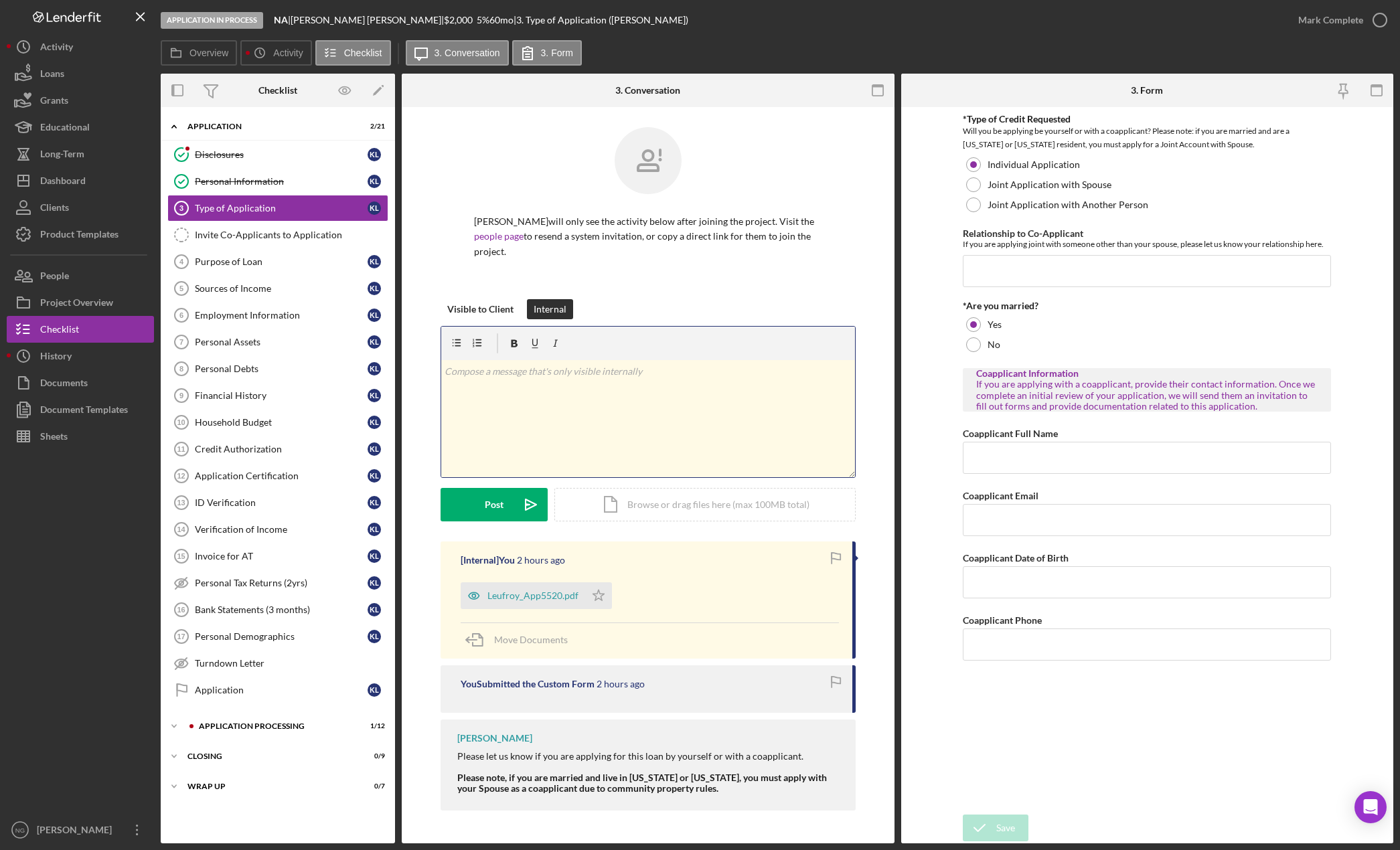
click at [560, 364] on p at bounding box center [647, 372] width 407 height 15
click at [477, 490] on button "Post Icon/icon-invite-send" at bounding box center [493, 505] width 107 height 34
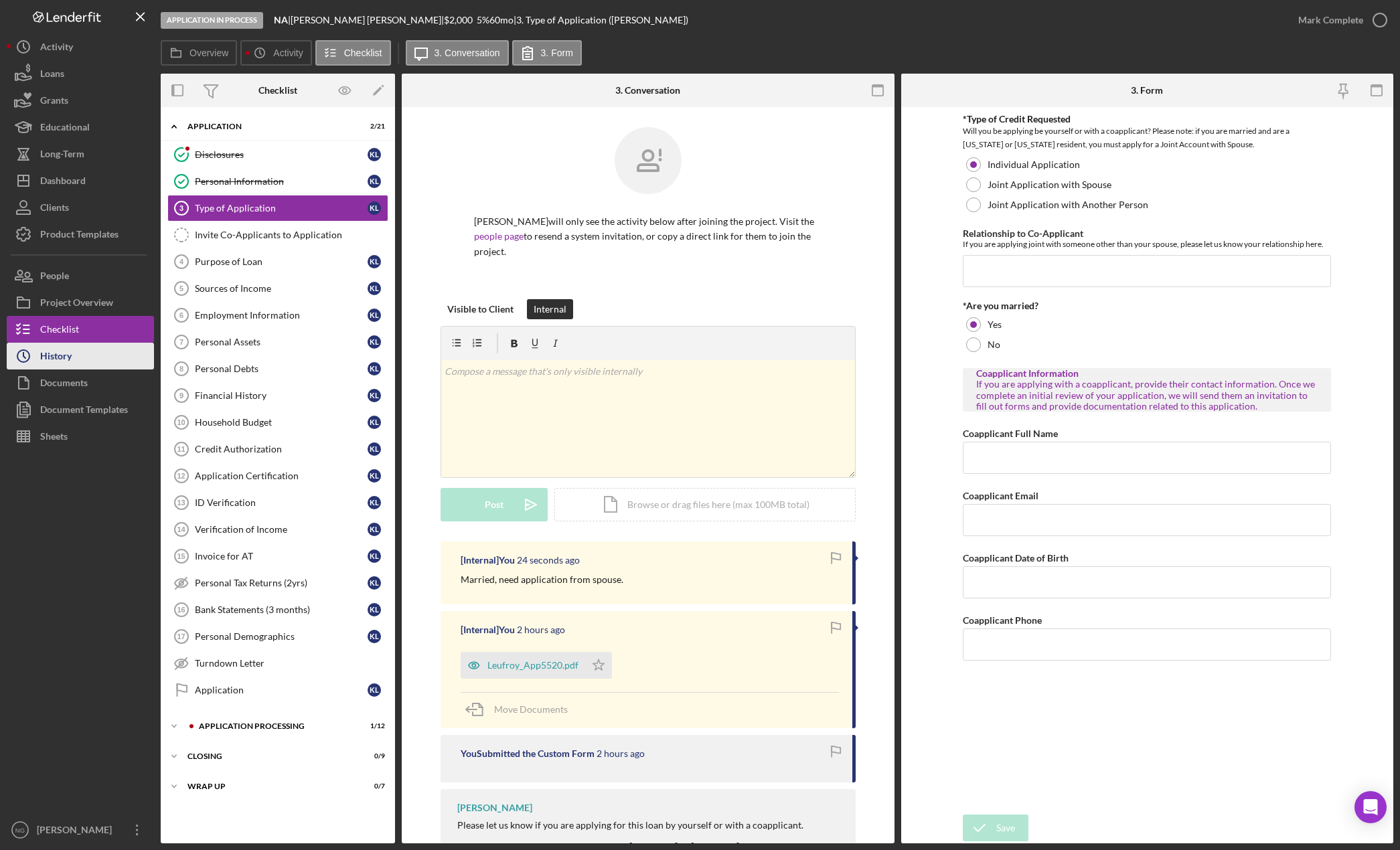
click at [101, 359] on button "Icon/History History" at bounding box center [80, 356] width 147 height 27
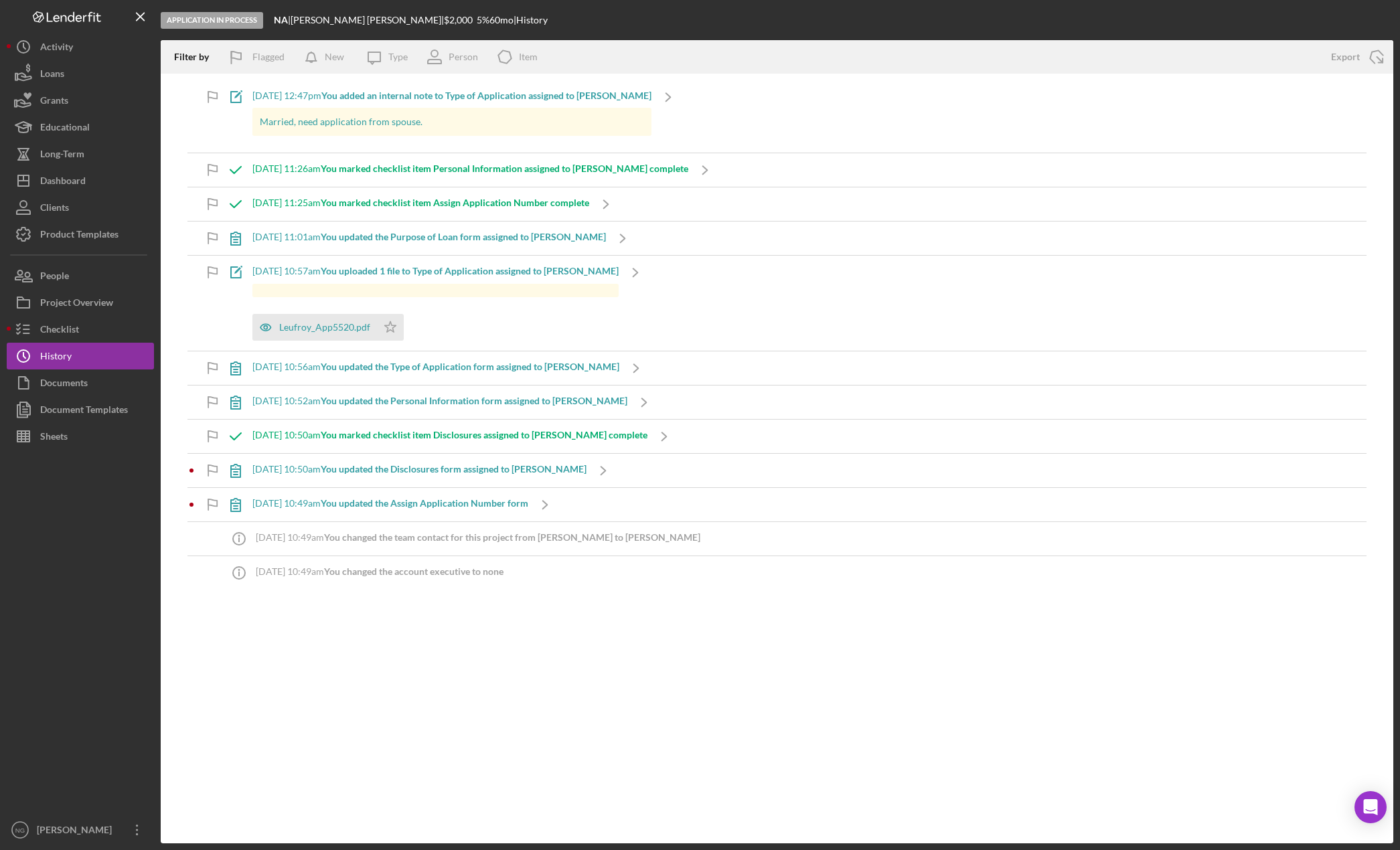
click at [213, 97] on icon "button" at bounding box center [212, 95] width 9 height 7
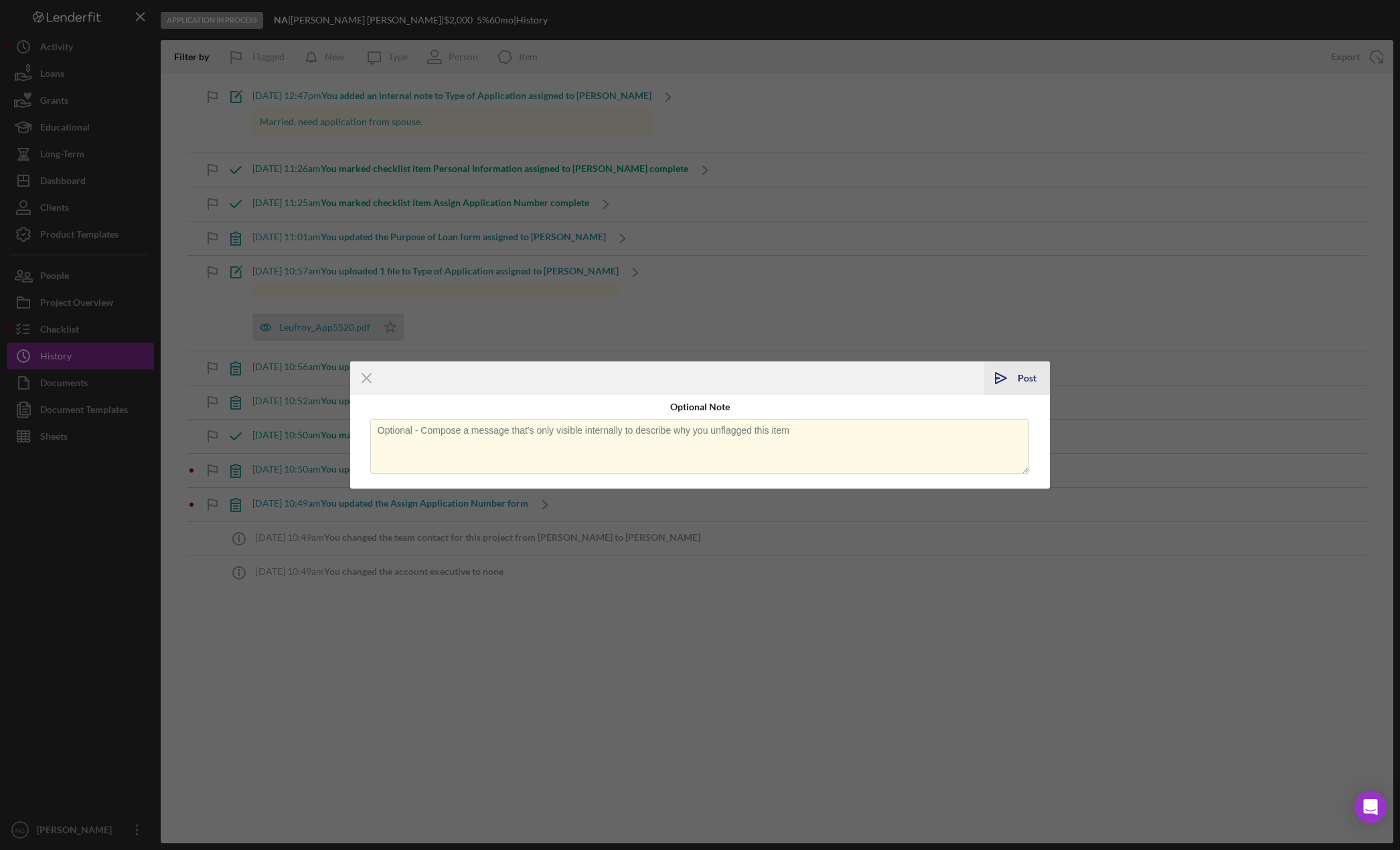
click at [1032, 373] on div "Post" at bounding box center [1027, 378] width 19 height 34
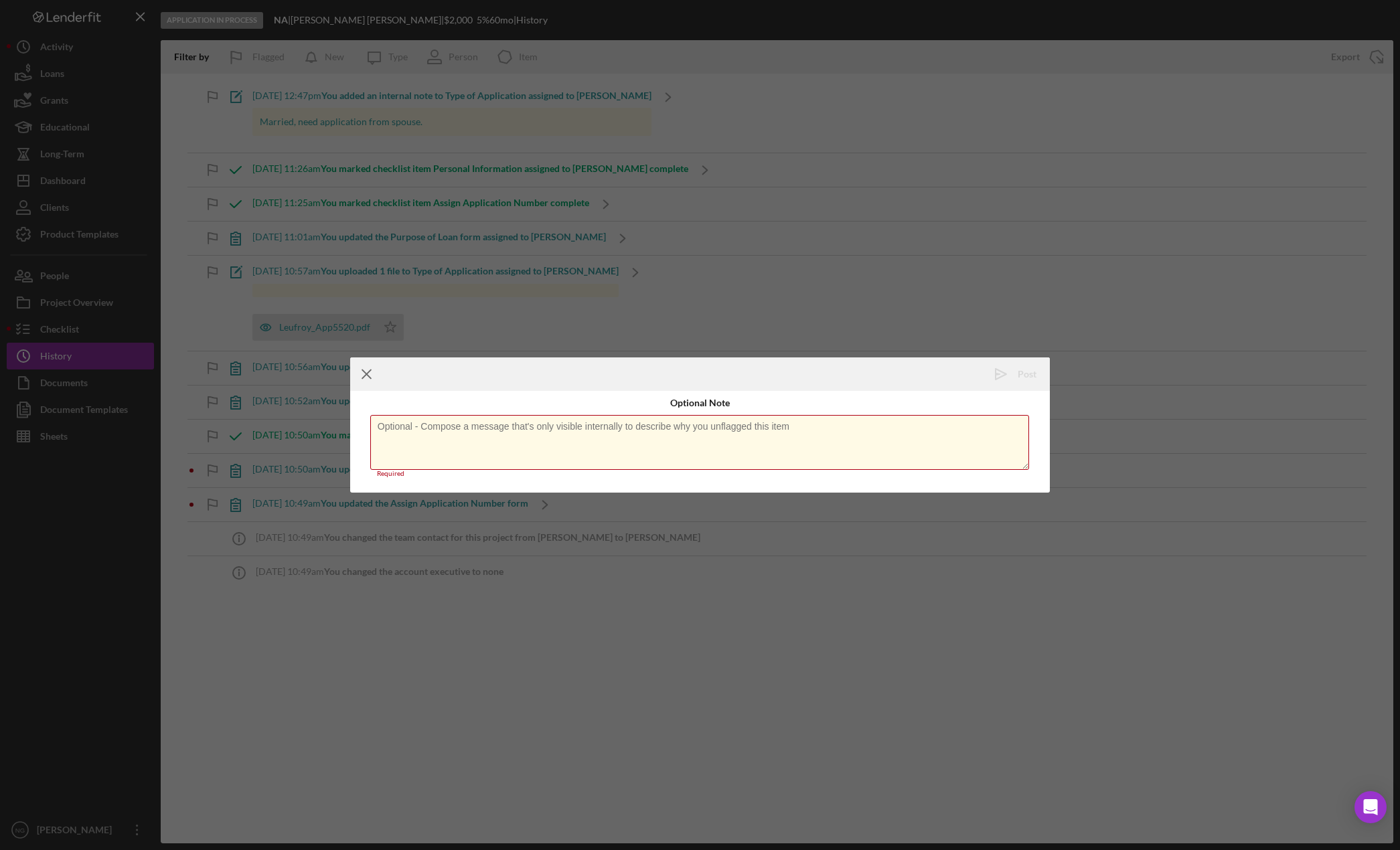
click at [367, 376] on line at bounding box center [366, 374] width 9 height 9
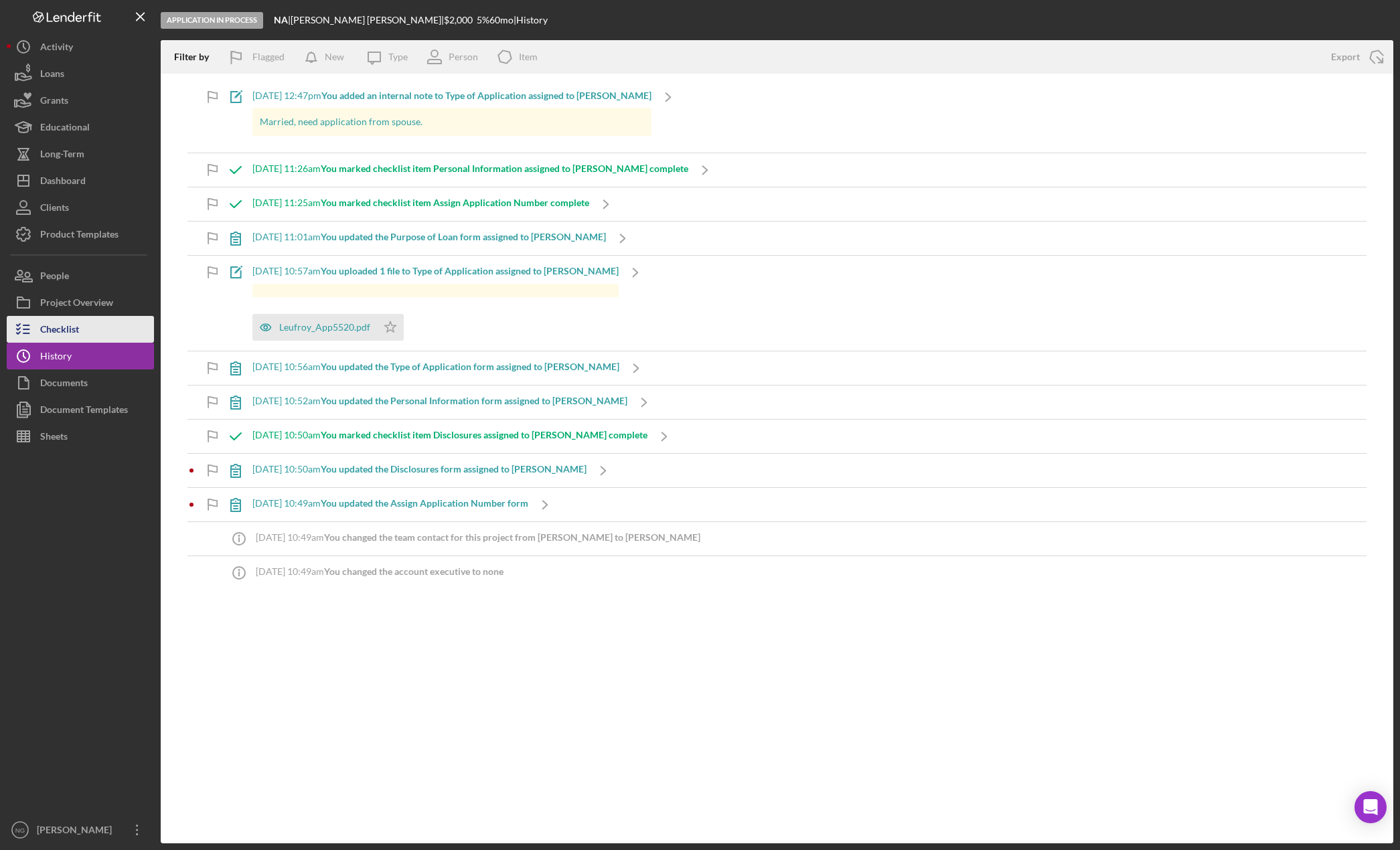
click at [93, 333] on button "Checklist" at bounding box center [80, 329] width 147 height 27
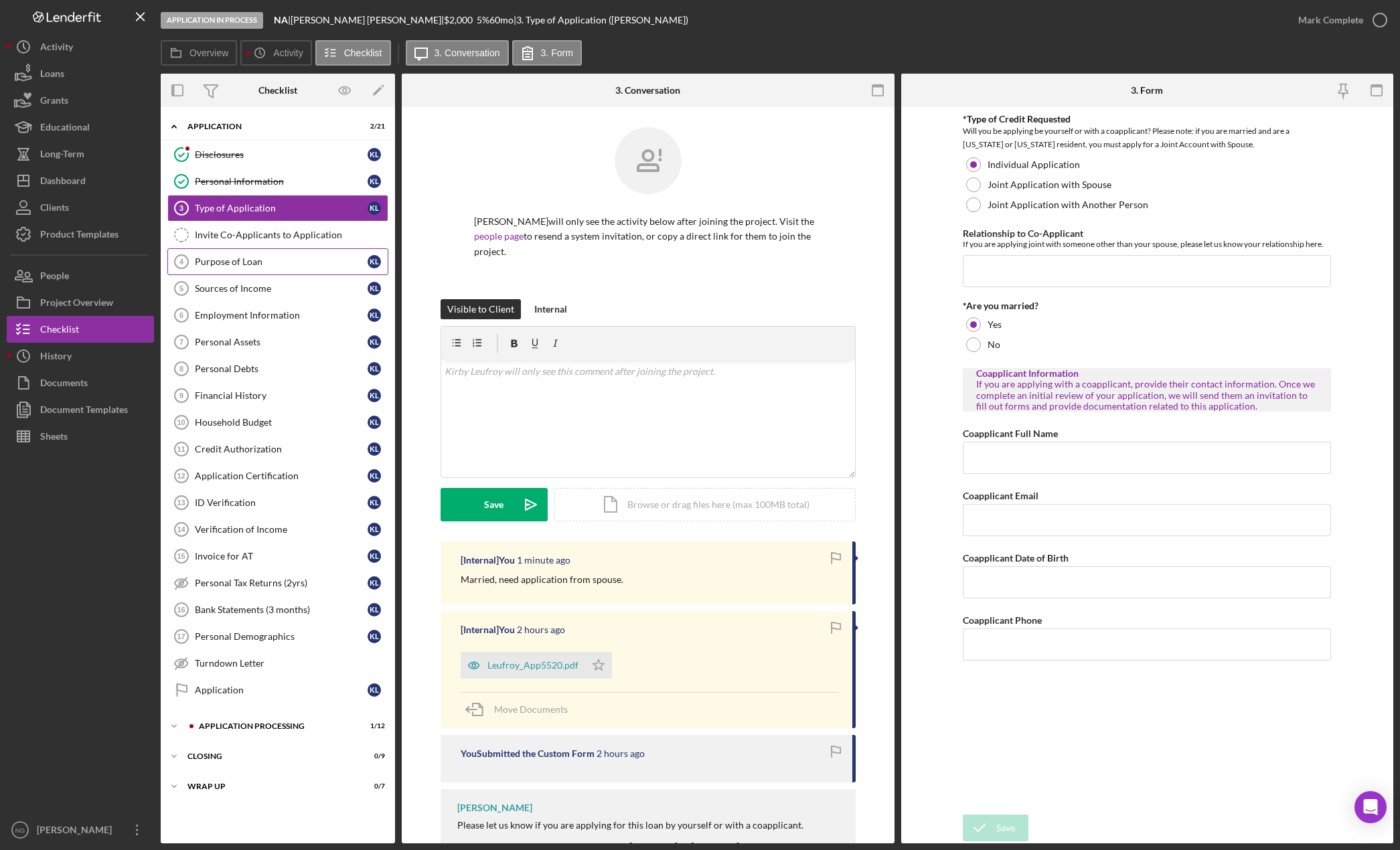
click at [290, 263] on div "Purpose of Loan" at bounding box center [281, 261] width 173 height 11
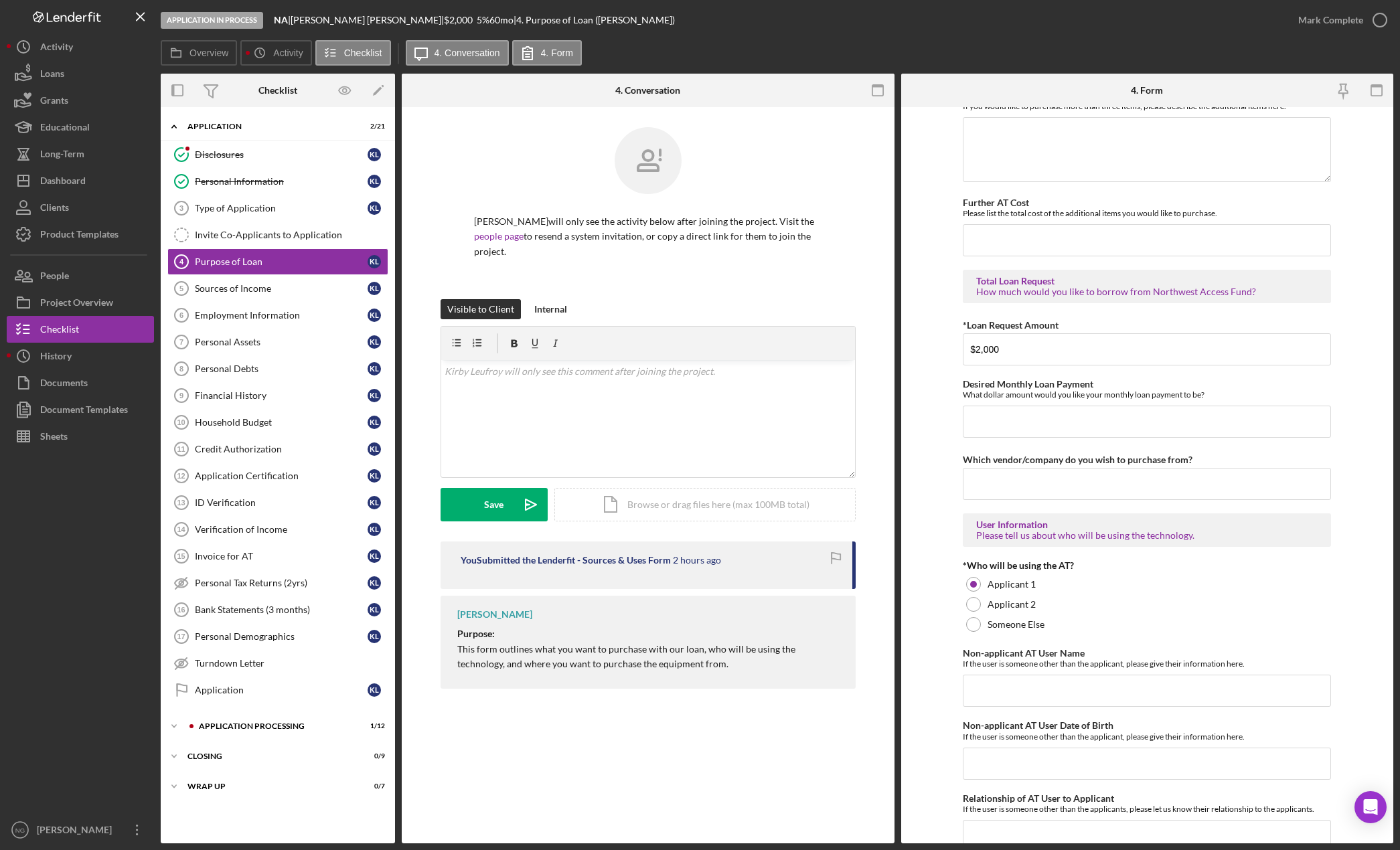
scroll to position [781, 0]
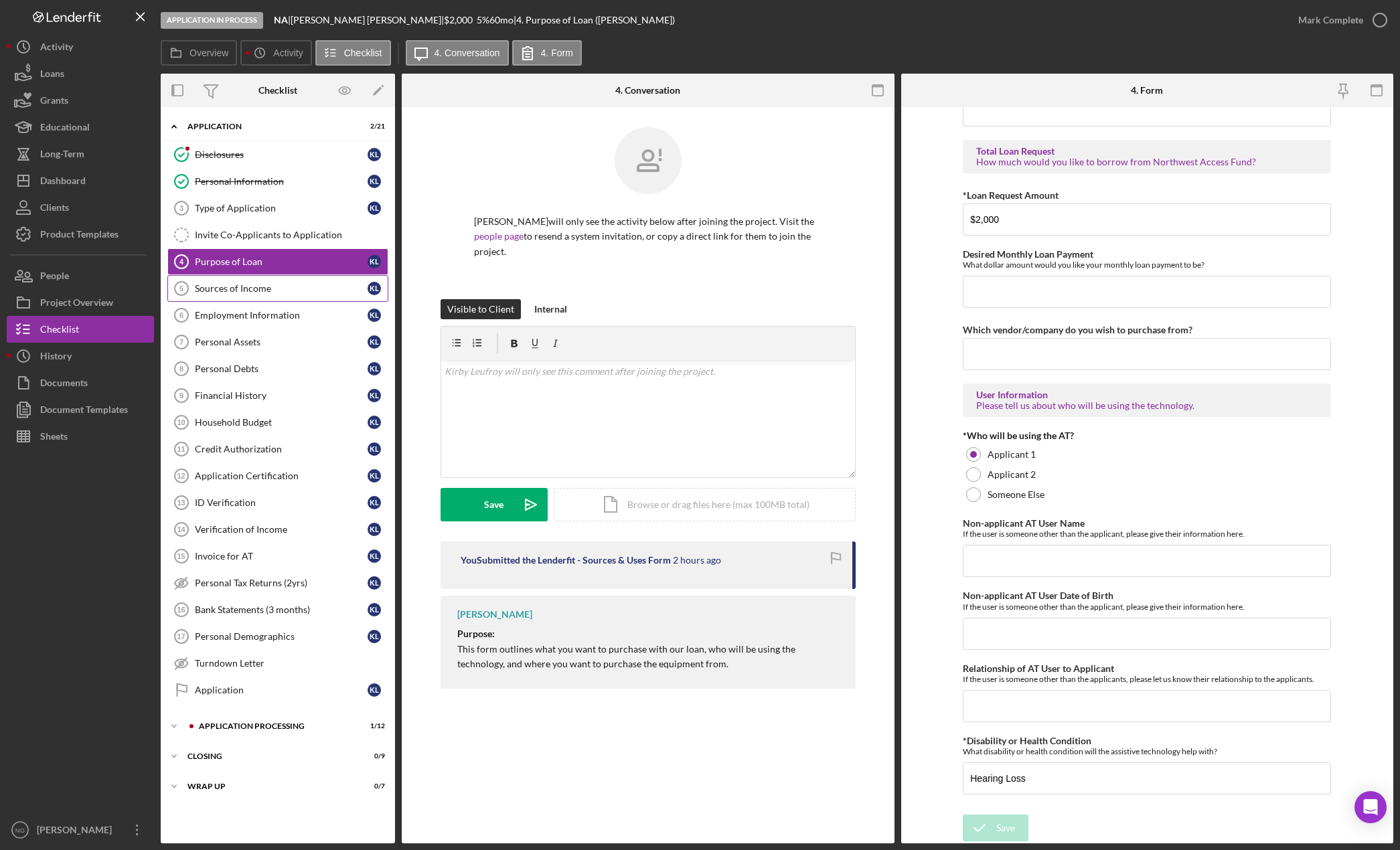
click at [255, 288] on div "Sources of Income" at bounding box center [281, 288] width 173 height 11
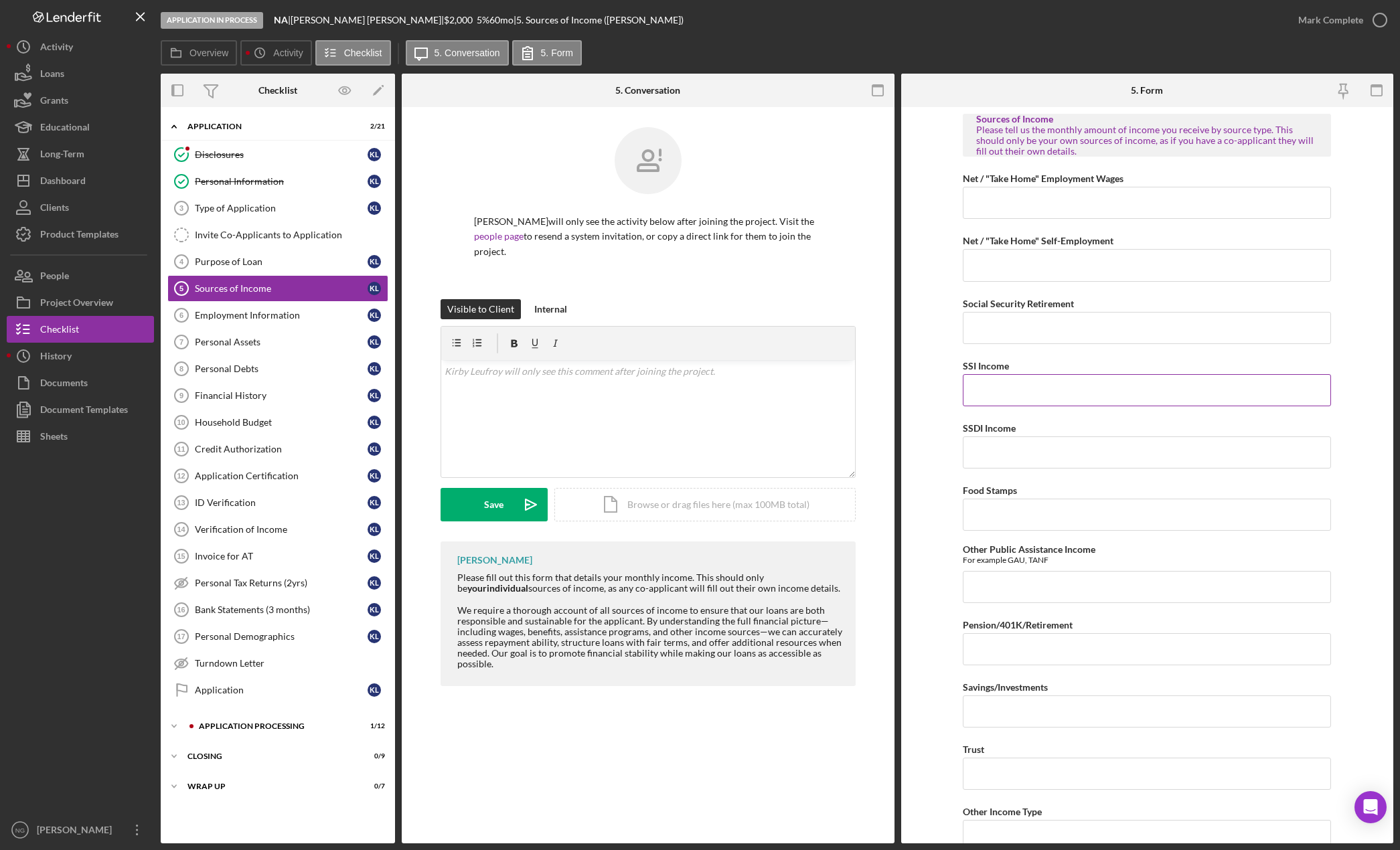
click at [1048, 386] on input "SSI Income" at bounding box center [1147, 390] width 368 height 32
type input "$1,438"
type input "$6,059"
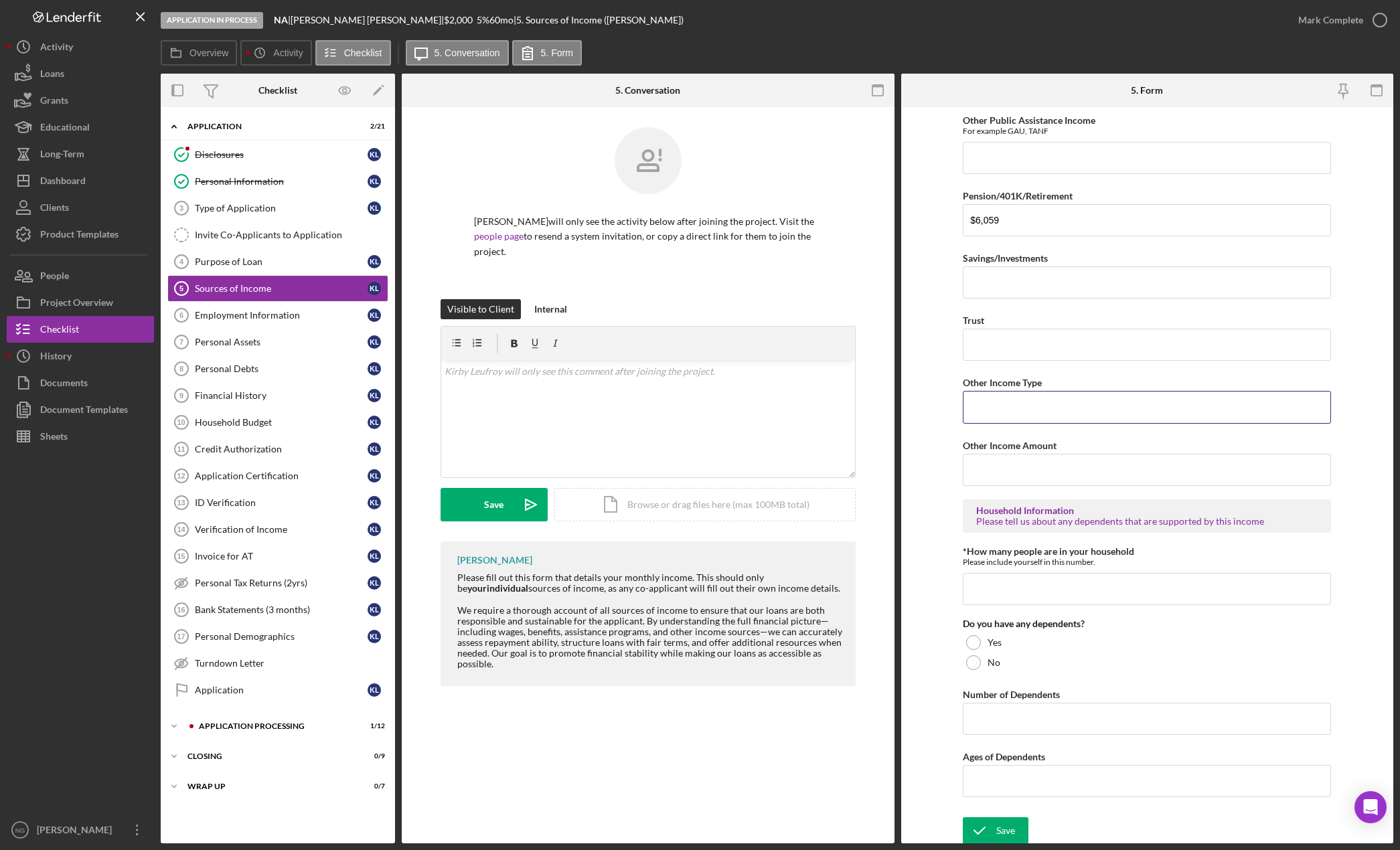
scroll to position [431, 0]
click at [1027, 593] on input "*How many people are in your household" at bounding box center [1147, 587] width 368 height 32
click at [1001, 833] on div "Save" at bounding box center [1005, 836] width 19 height 27
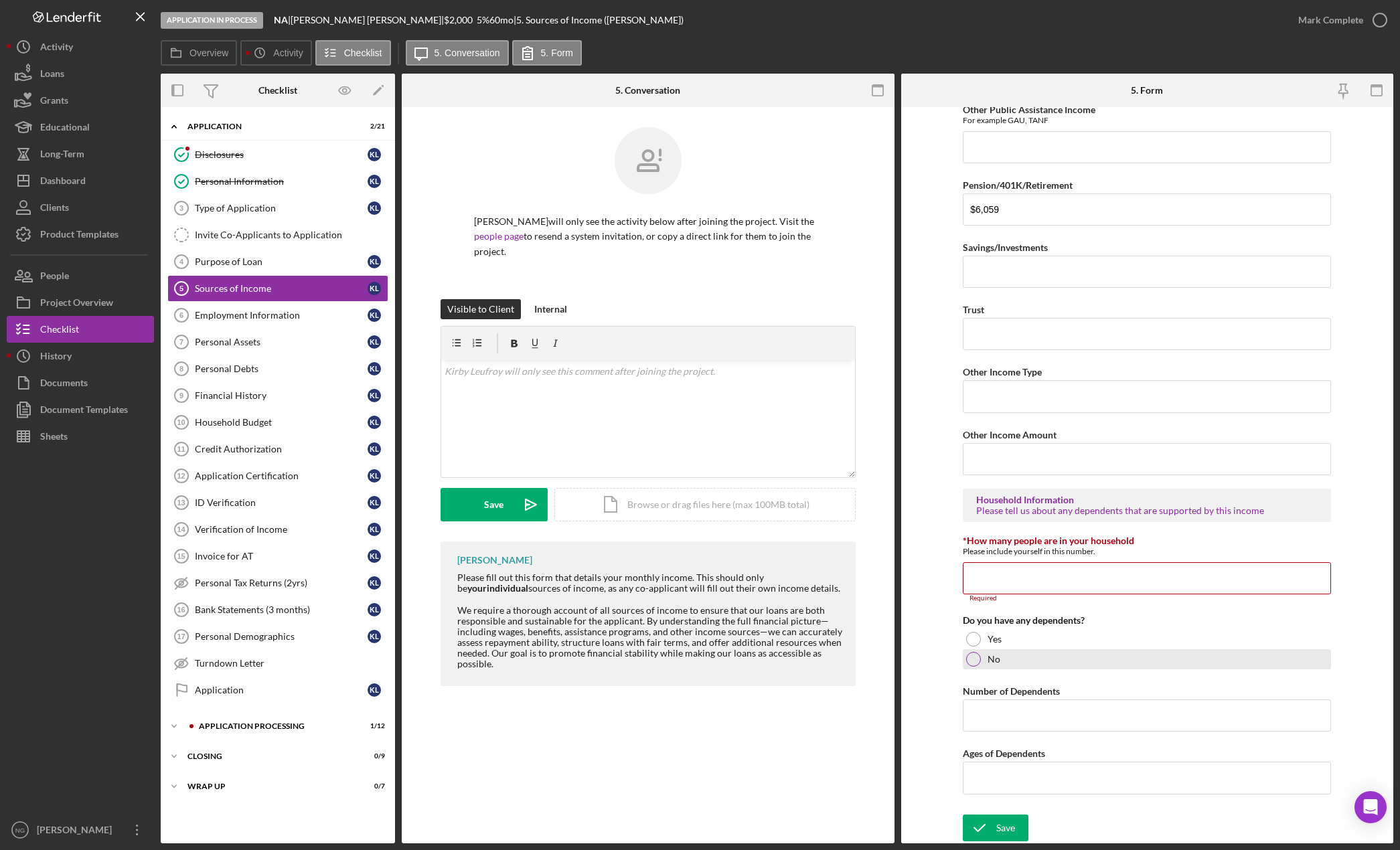
click at [971, 663] on div at bounding box center [973, 659] width 15 height 15
click at [1007, 827] on div "Save" at bounding box center [1005, 828] width 19 height 27
click at [1095, 677] on div "Sources of Income Please tell us the monthly amount of income you receive by so…" at bounding box center [1147, 241] width 368 height 1134
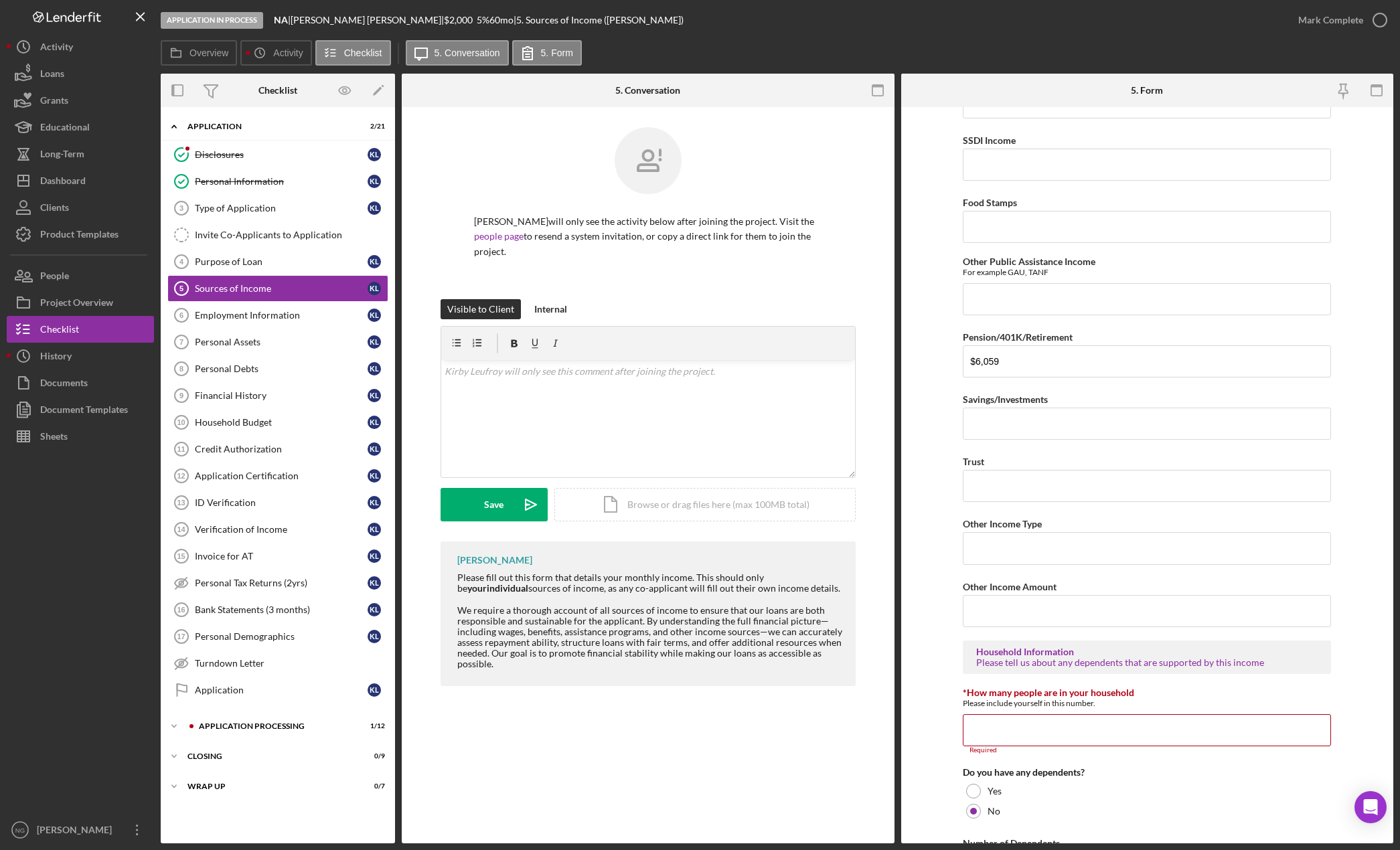
scroll to position [239, 0]
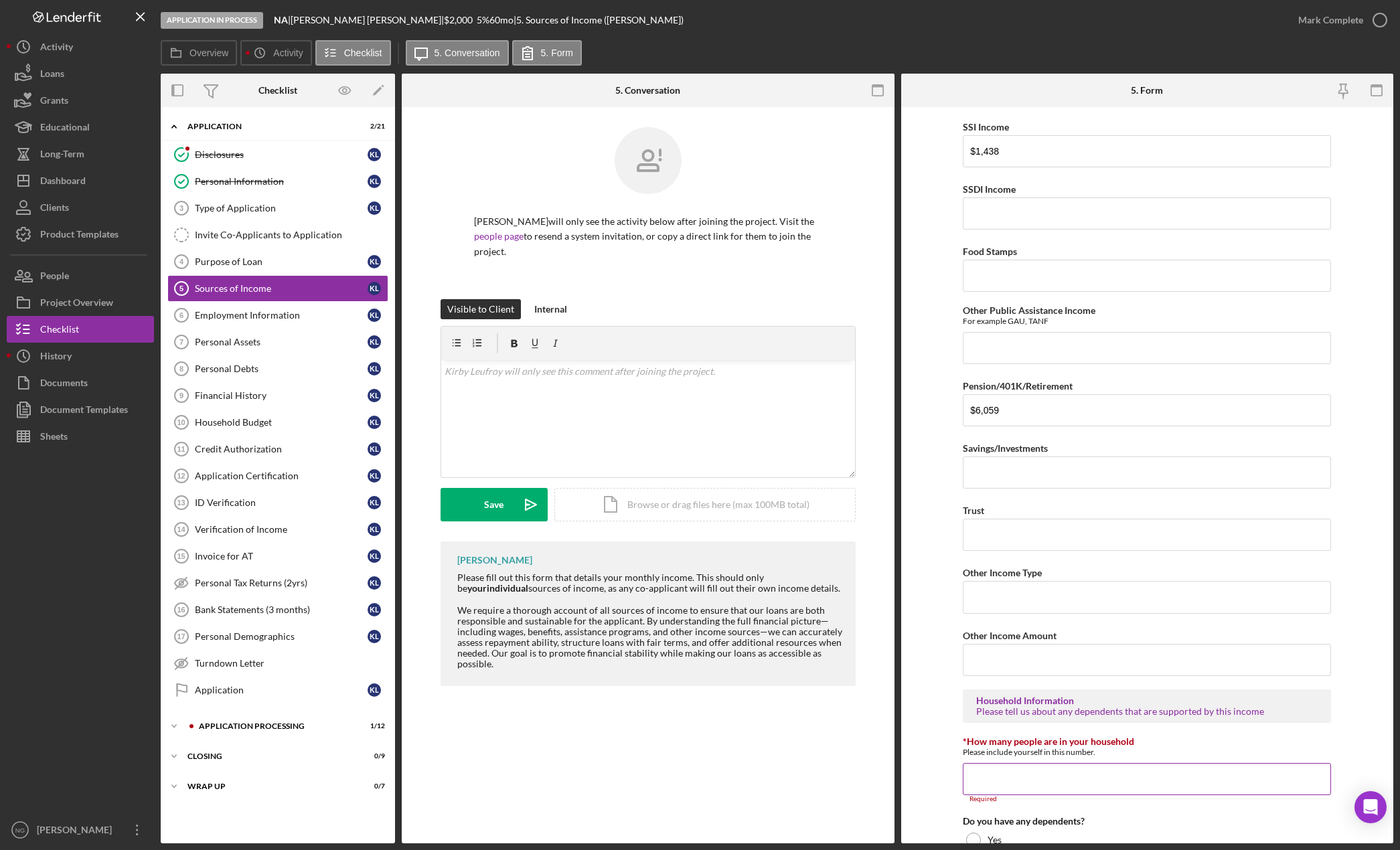
click at [1050, 790] on input "*How many people are in your household" at bounding box center [1147, 779] width 368 height 32
type input "1"
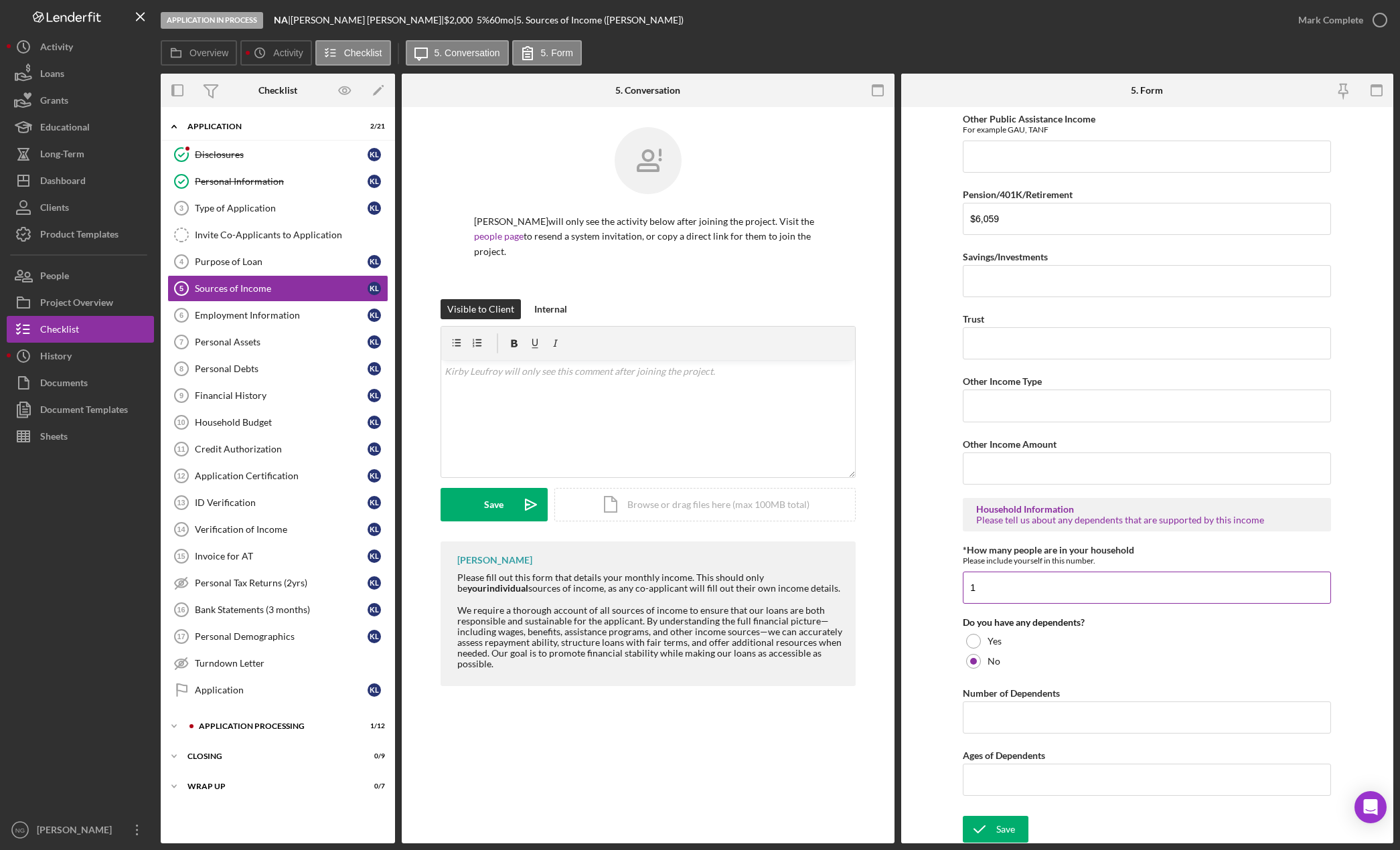
scroll to position [431, 0]
drag, startPoint x: 1001, startPoint y: 583, endPoint x: 899, endPoint y: 587, distance: 102.1
click at [901, 587] on form "Sources of Income Please tell us the monthly amount of income you receive by so…" at bounding box center [1147, 475] width 493 height 736
type input "0"
click at [1275, 665] on div "No" at bounding box center [1147, 660] width 368 height 20
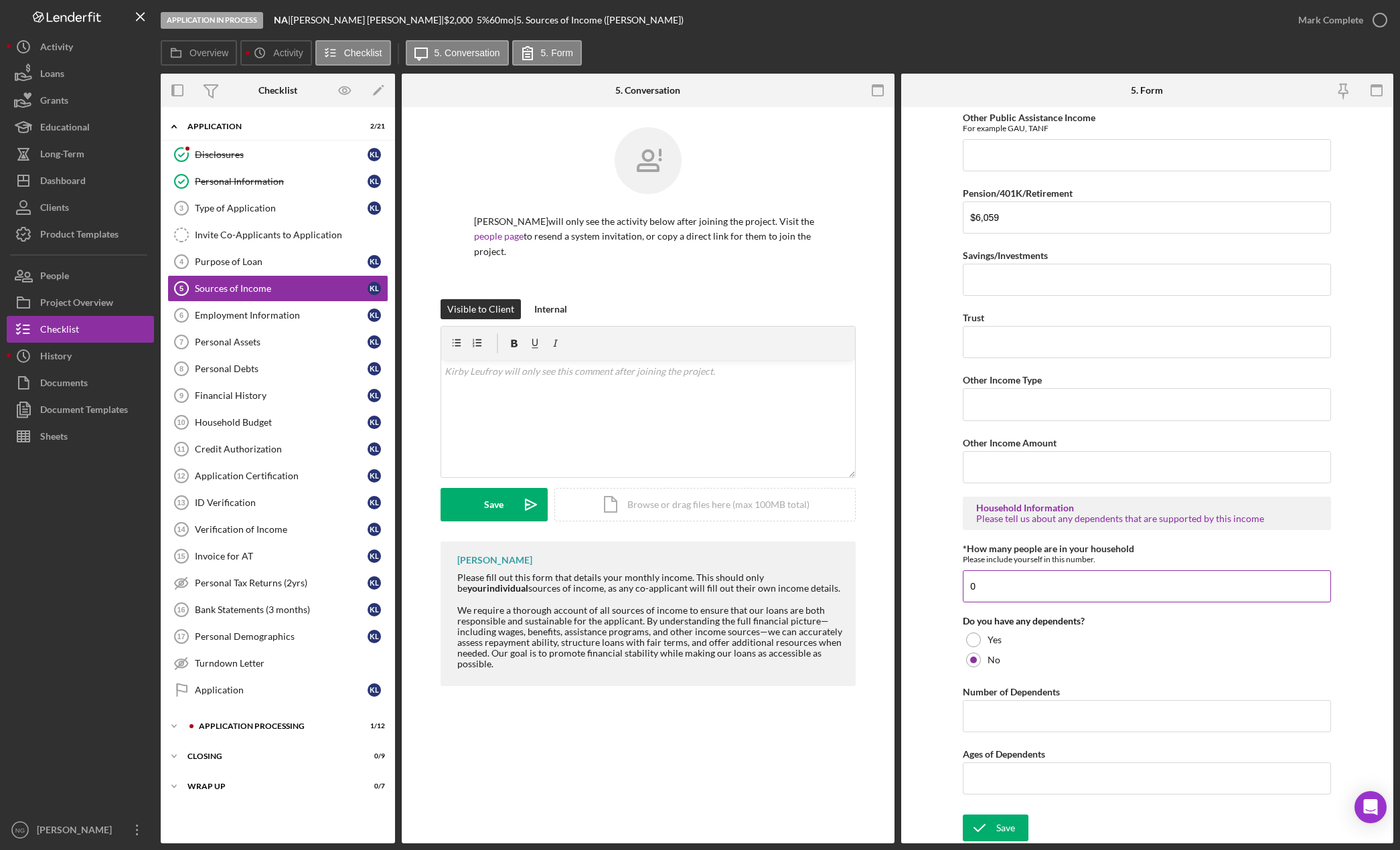
click at [1003, 583] on input "0" at bounding box center [1147, 587] width 368 height 32
drag, startPoint x: 1007, startPoint y: 583, endPoint x: 905, endPoint y: 579, distance: 102.1
click at [913, 582] on form "Sources of Income Please tell us the monthly amount of income you receive by so…" at bounding box center [1147, 475] width 493 height 736
click at [1139, 626] on div "Do you have any dependents?" at bounding box center [1147, 621] width 368 height 11
click at [1013, 601] on input "0" at bounding box center [1147, 587] width 368 height 32
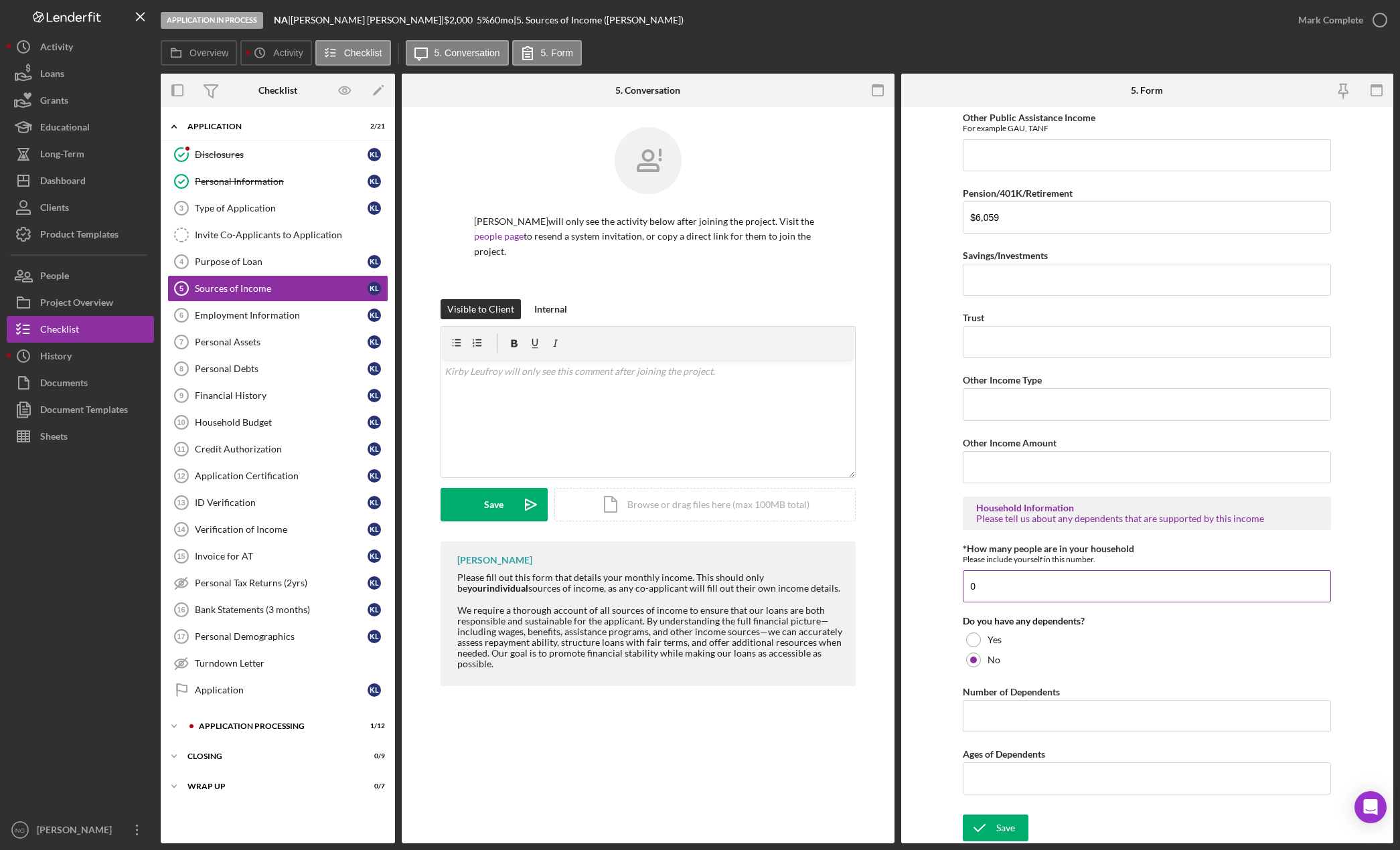
click at [1013, 601] on input "0" at bounding box center [1147, 587] width 368 height 32
type input "1"
click at [1094, 657] on div "No" at bounding box center [1147, 660] width 368 height 20
click at [1007, 822] on div "Save" at bounding box center [1005, 828] width 19 height 27
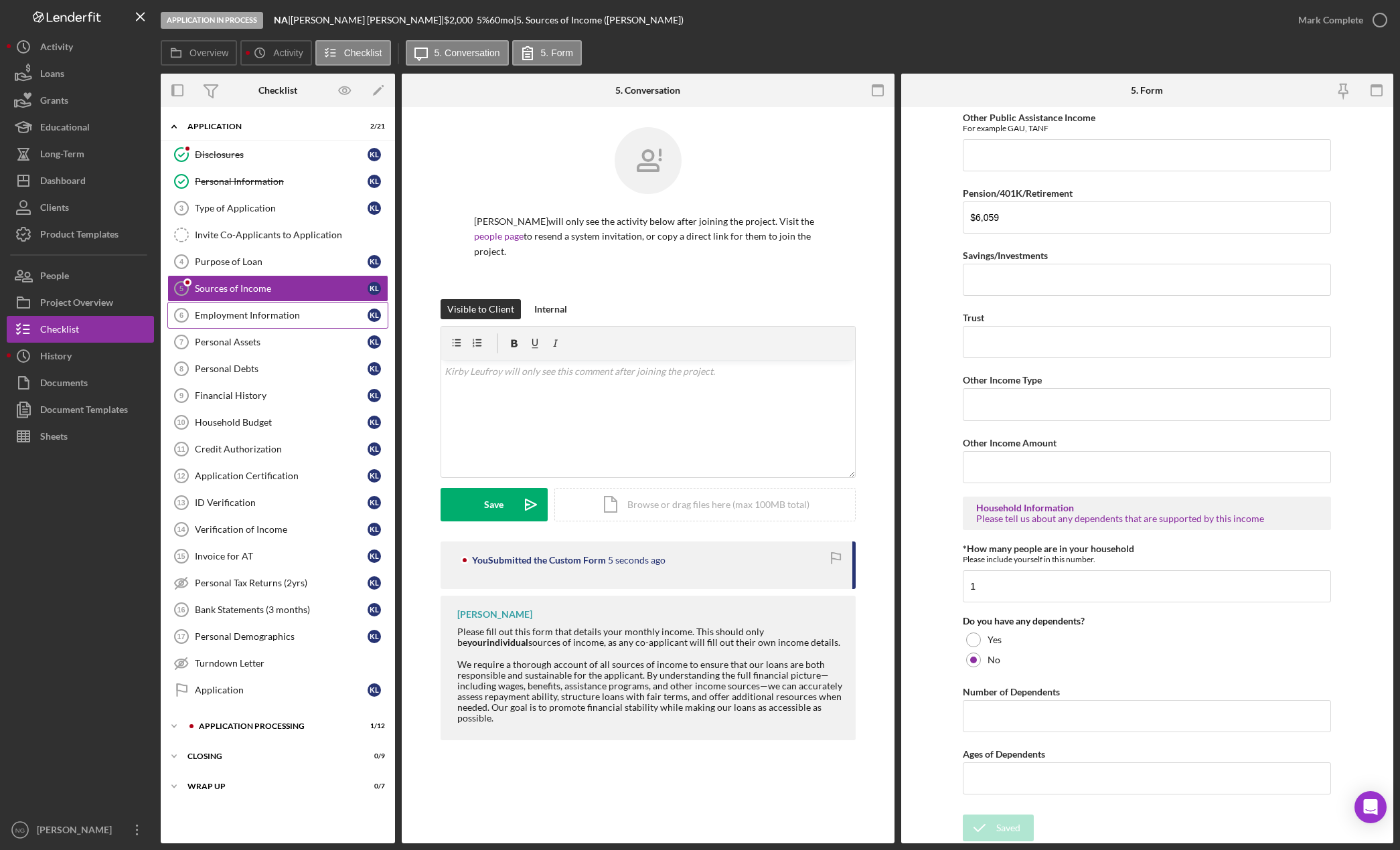
click at [262, 316] on div "Employment Information" at bounding box center [281, 315] width 173 height 11
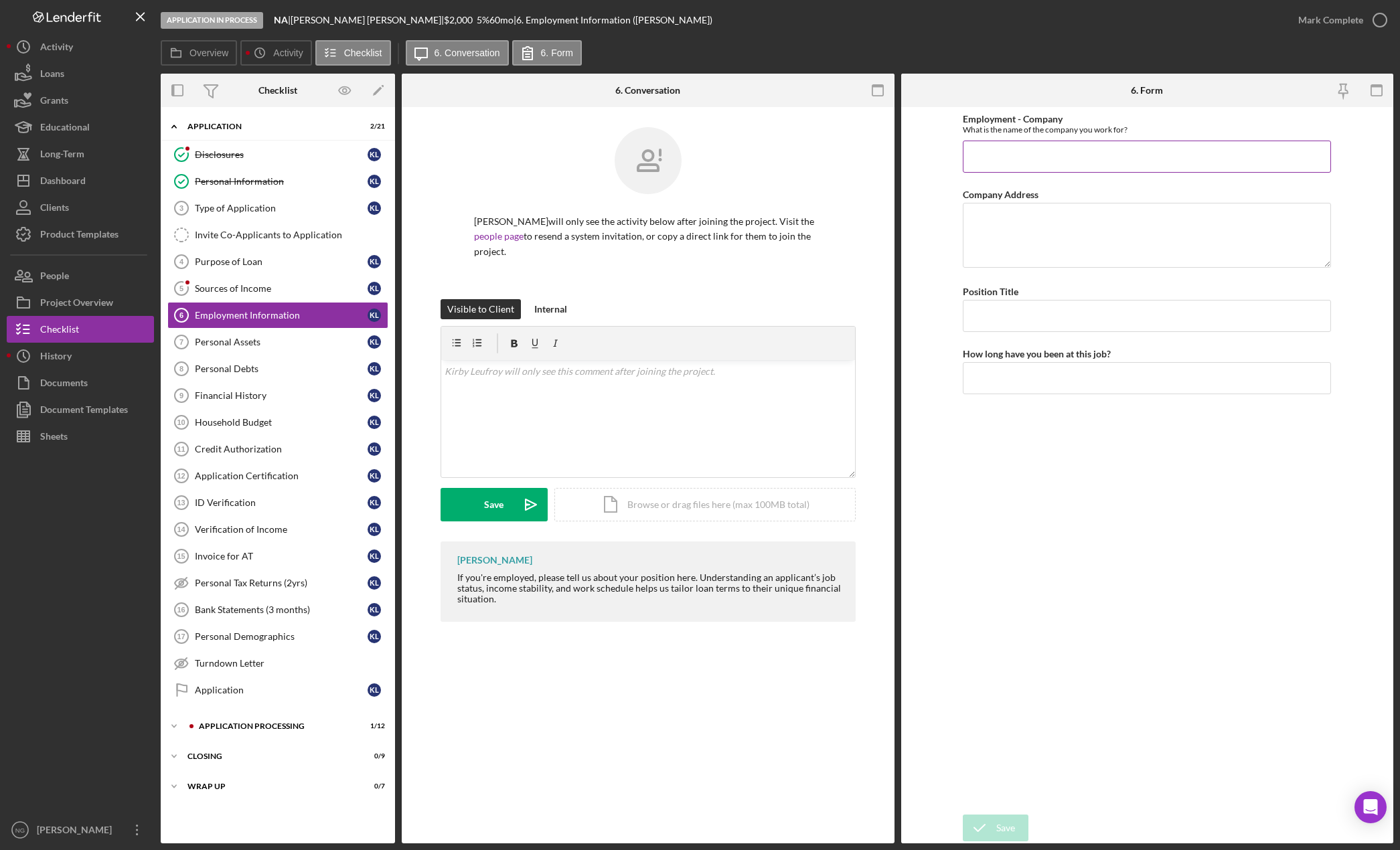
click at [1005, 159] on input "Employment - Company" at bounding box center [1147, 157] width 368 height 32
type input "Retired"
click at [1001, 832] on div "Save" at bounding box center [1005, 828] width 19 height 27
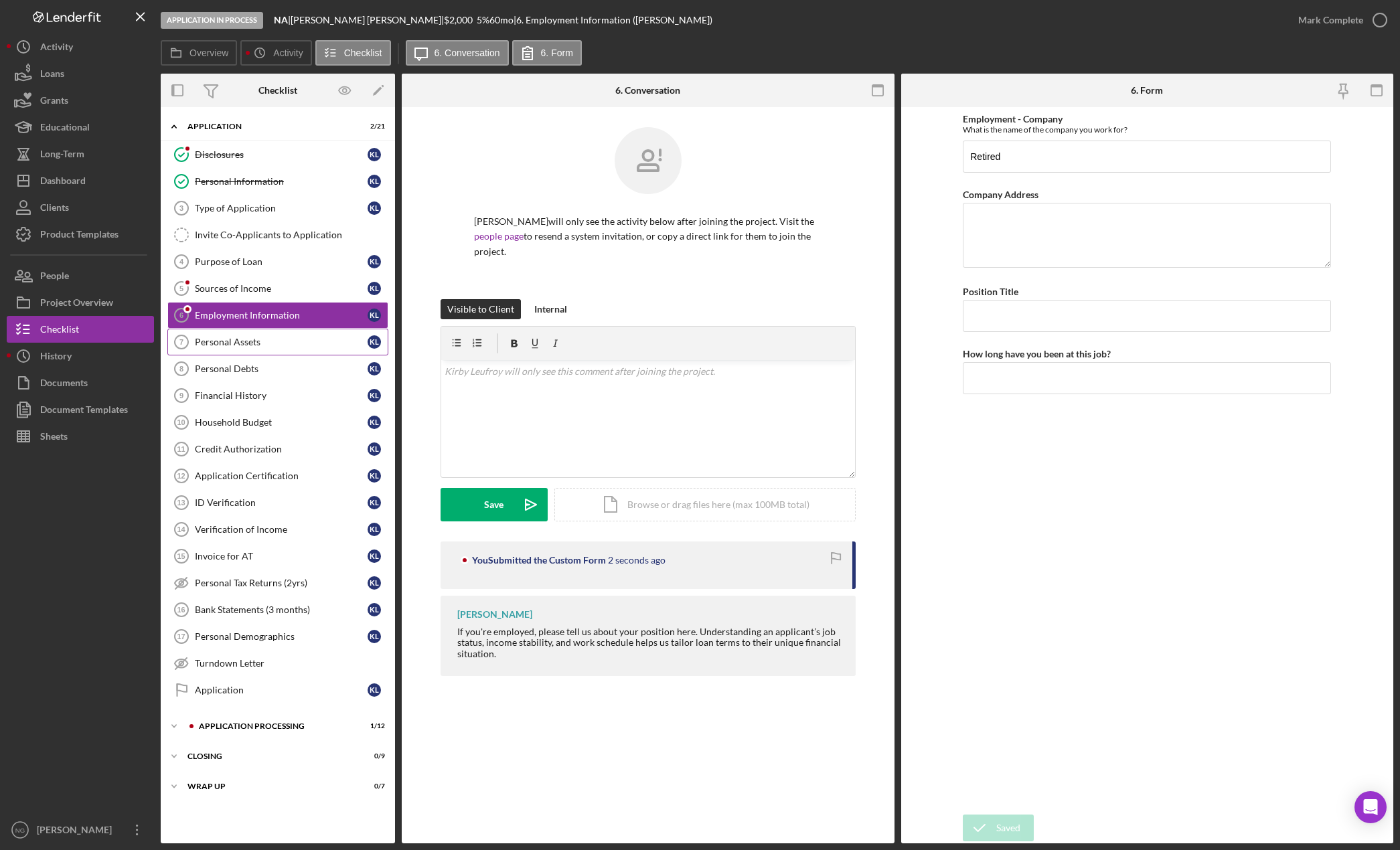
click at [249, 338] on div "Personal Assets" at bounding box center [281, 342] width 173 height 11
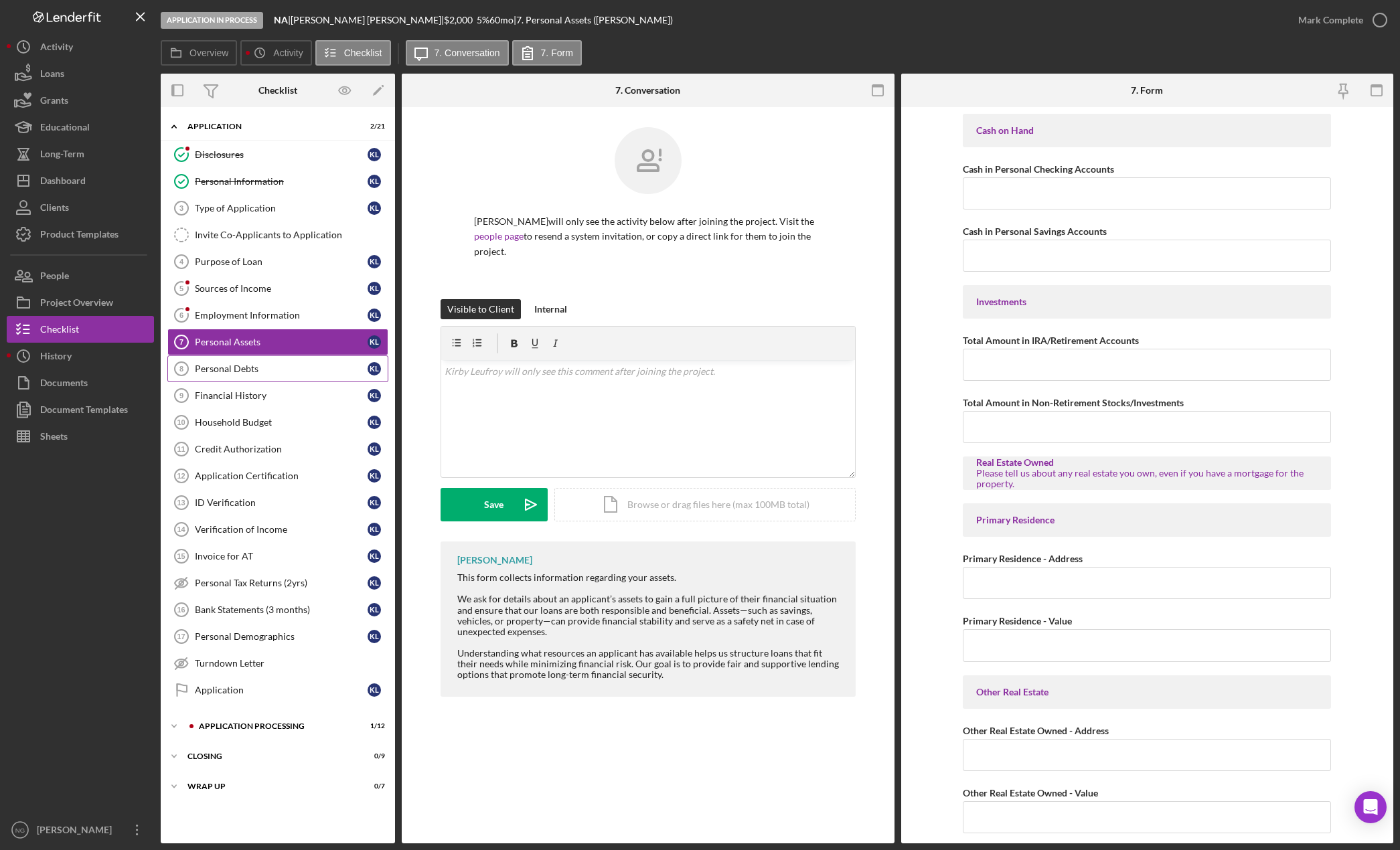
click at [306, 371] on div "Personal Debts" at bounding box center [281, 369] width 173 height 11
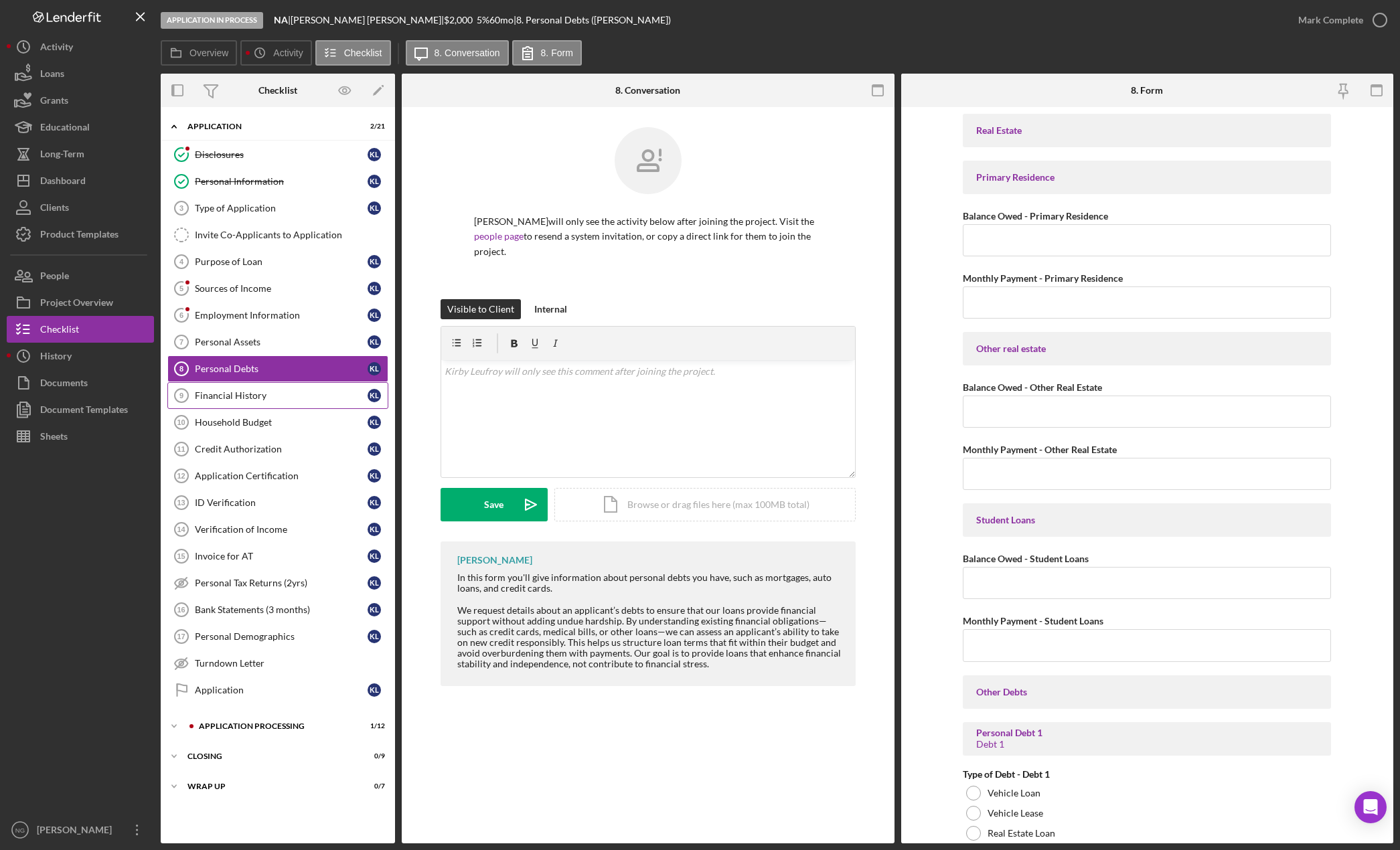
click at [306, 394] on div "Financial History" at bounding box center [281, 396] width 173 height 11
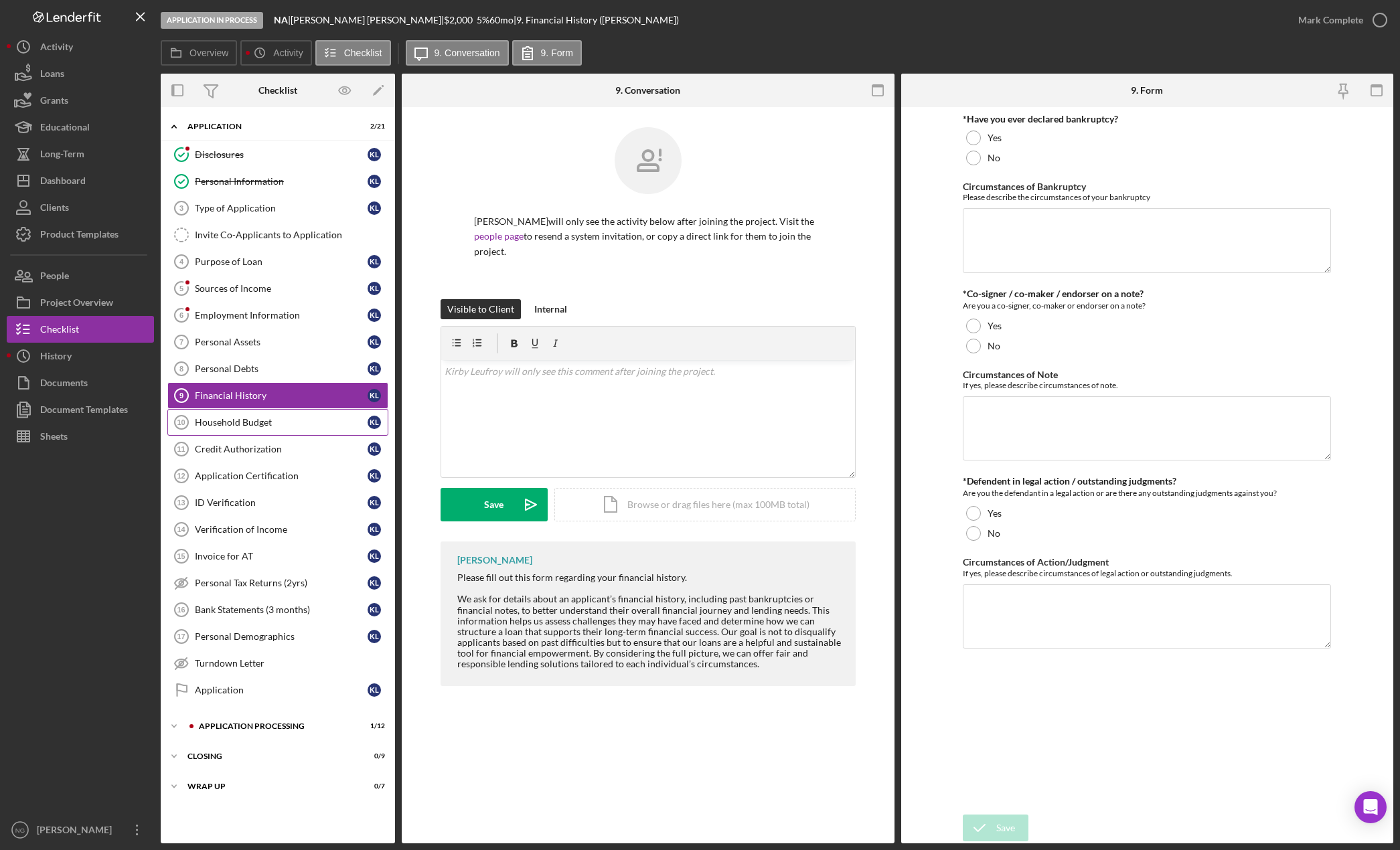
click at [306, 422] on div "Household Budget" at bounding box center [281, 423] width 173 height 11
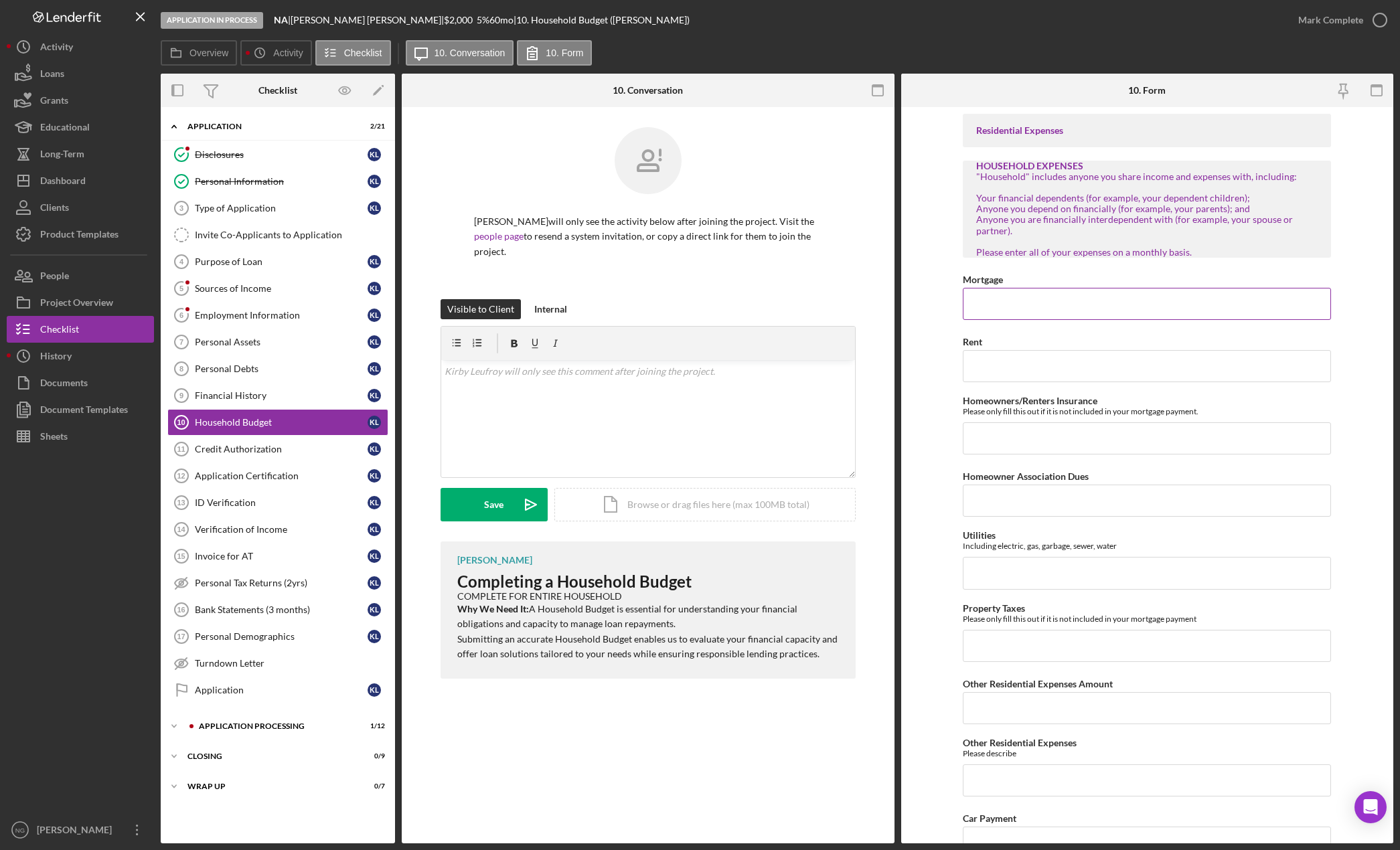
click at [1085, 300] on input "Mortgage" at bounding box center [1147, 304] width 368 height 32
type input "$500"
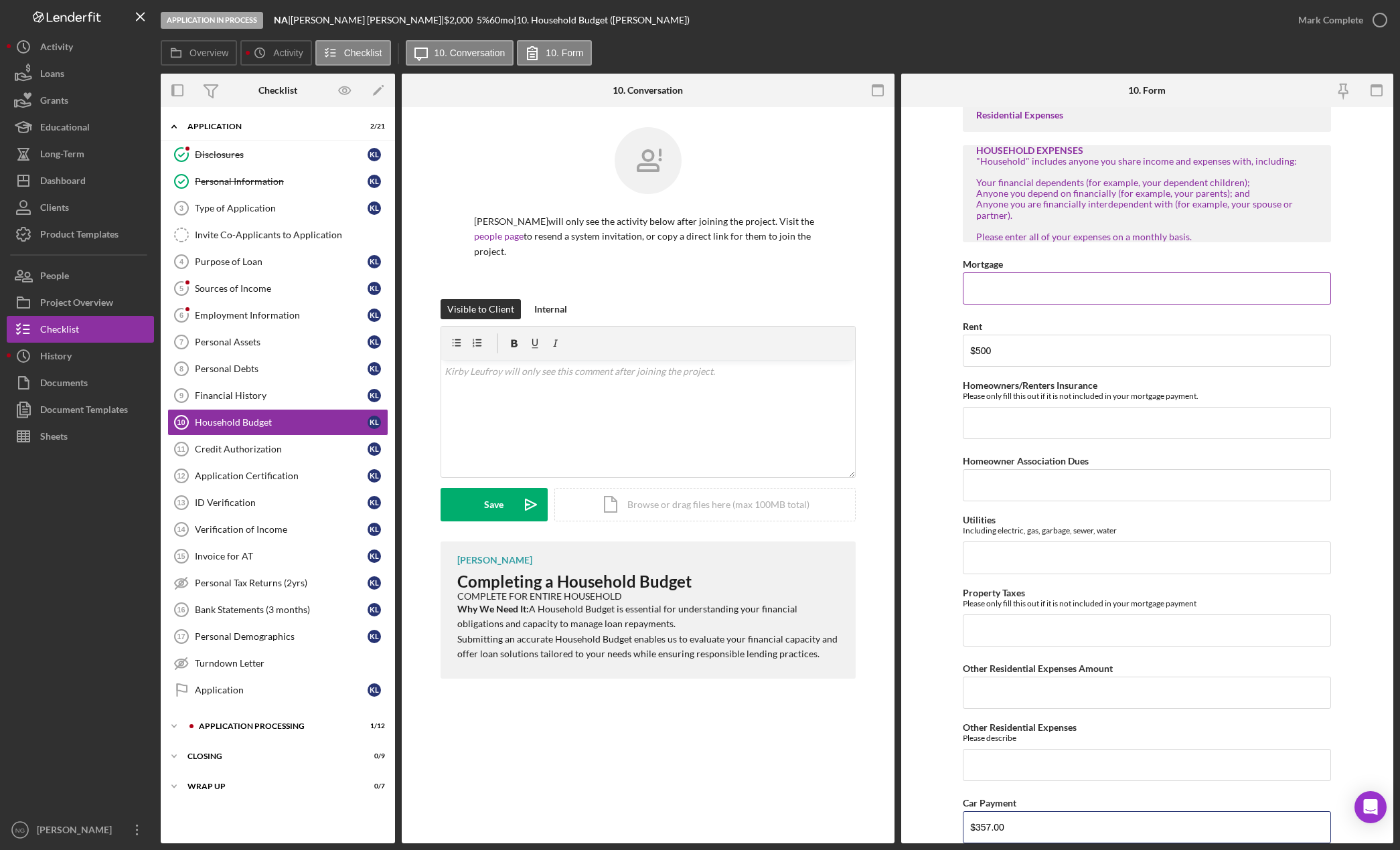
type input "$357.00"
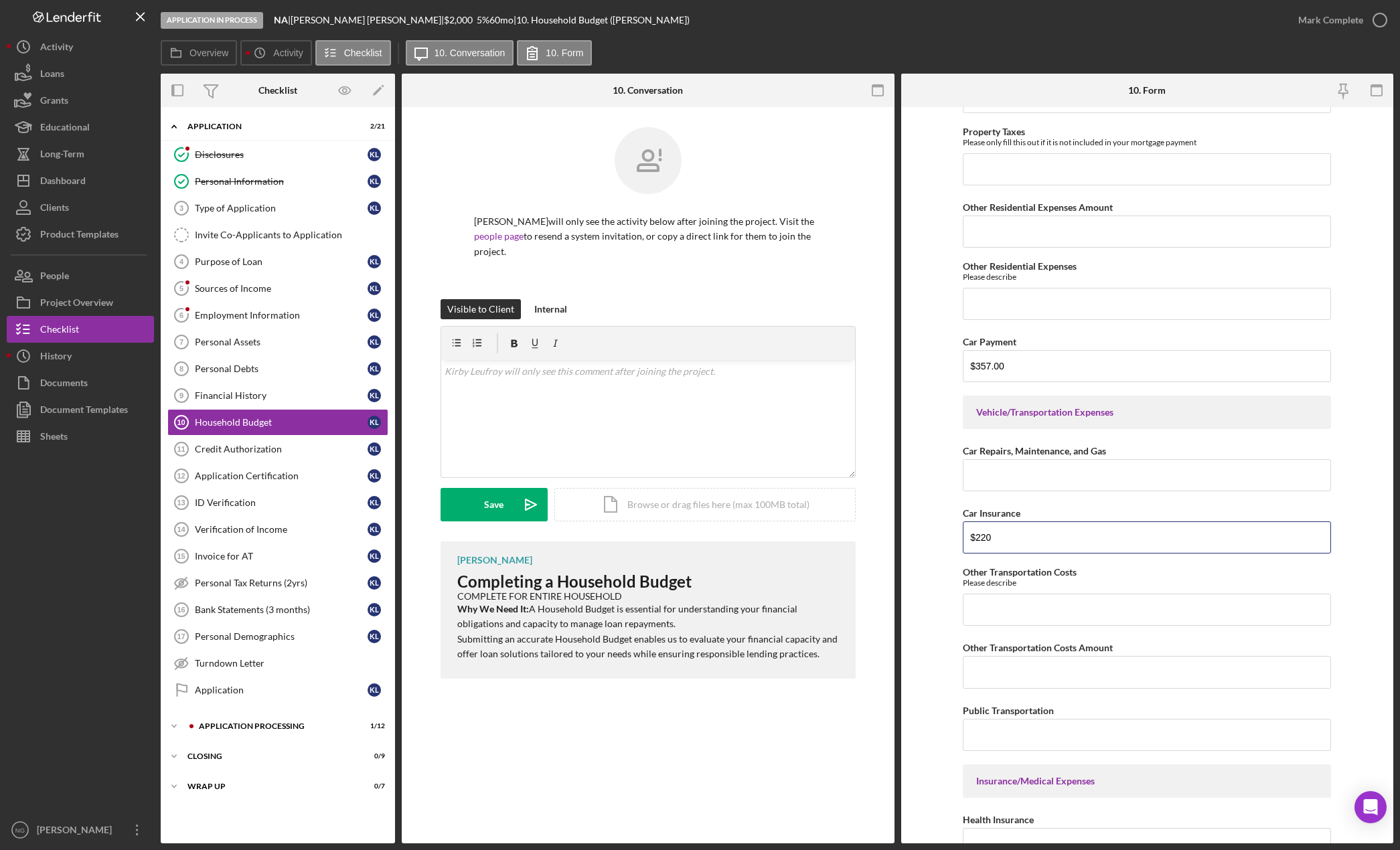
type input "$220"
type input "100.00"
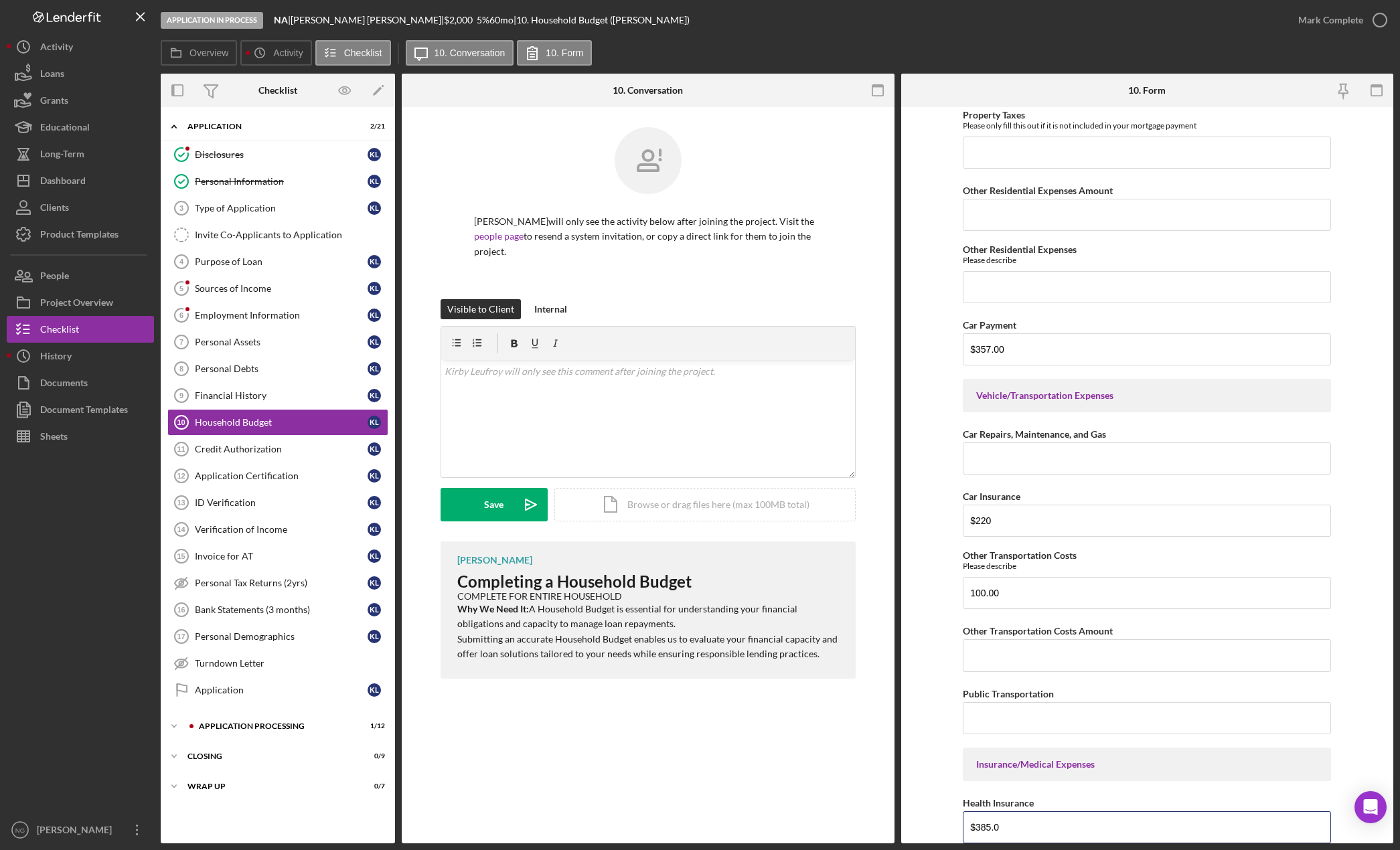
type input "$385.0"
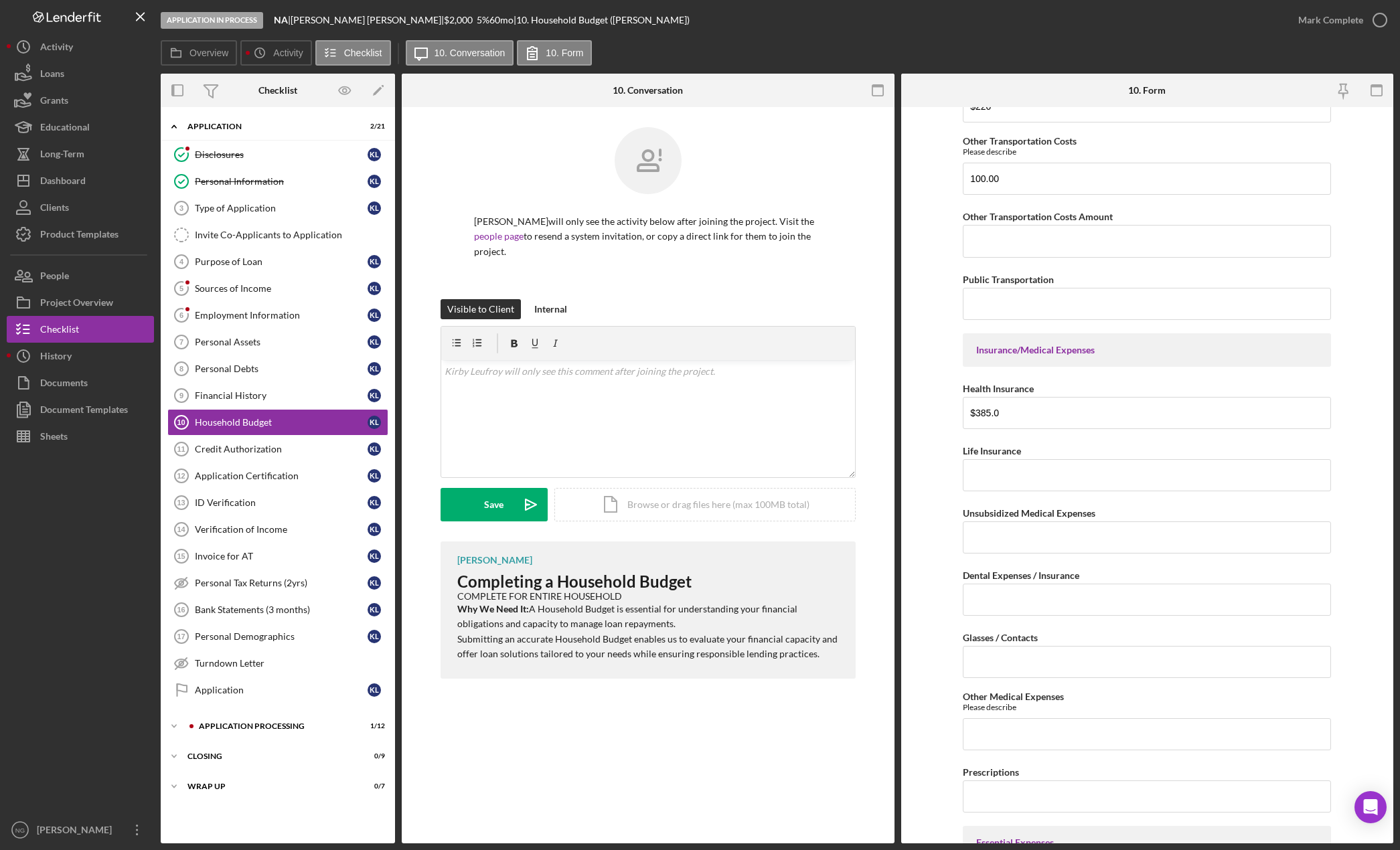
scroll to position [1338, 0]
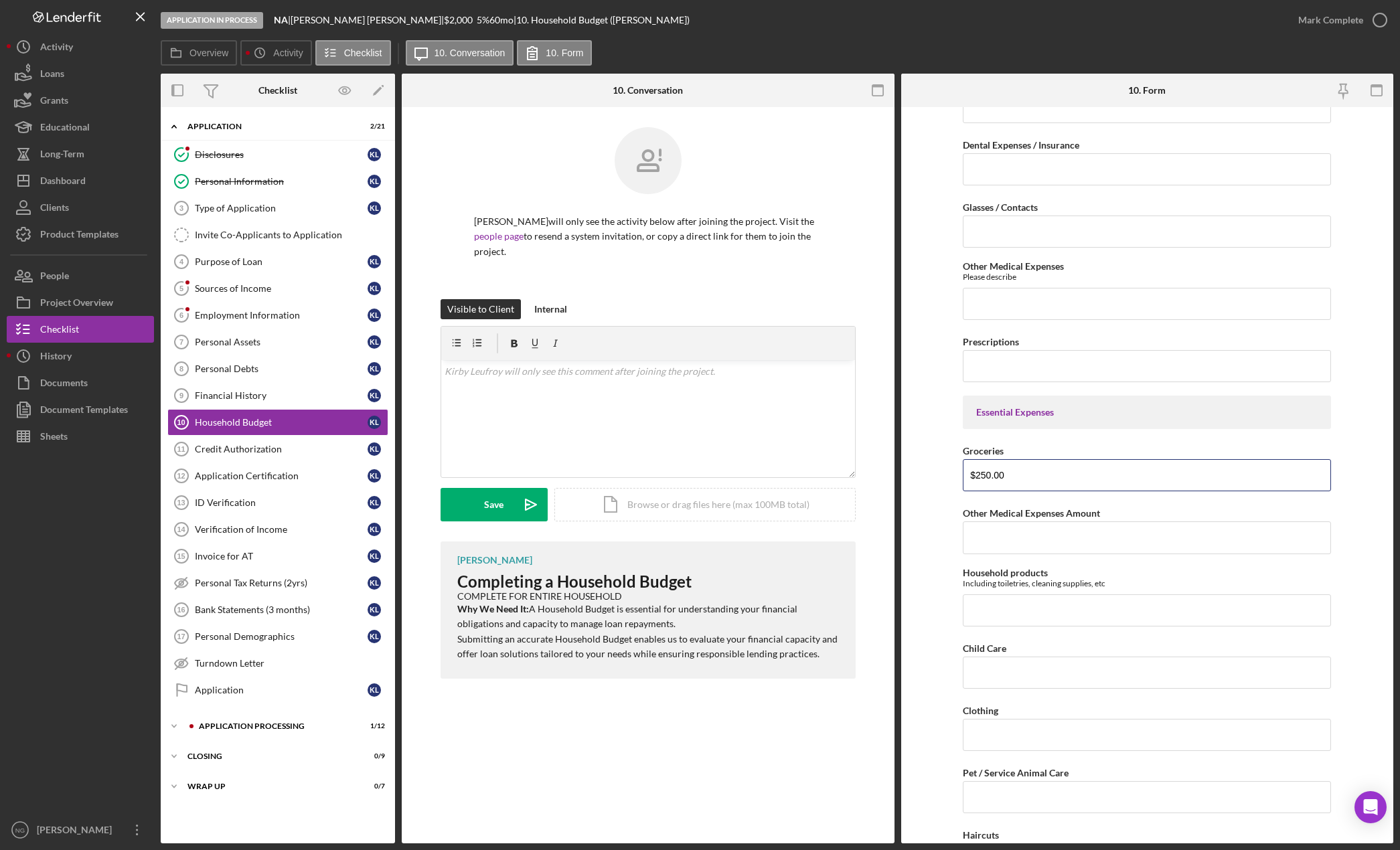
type input "$250.00"
type input "$30."
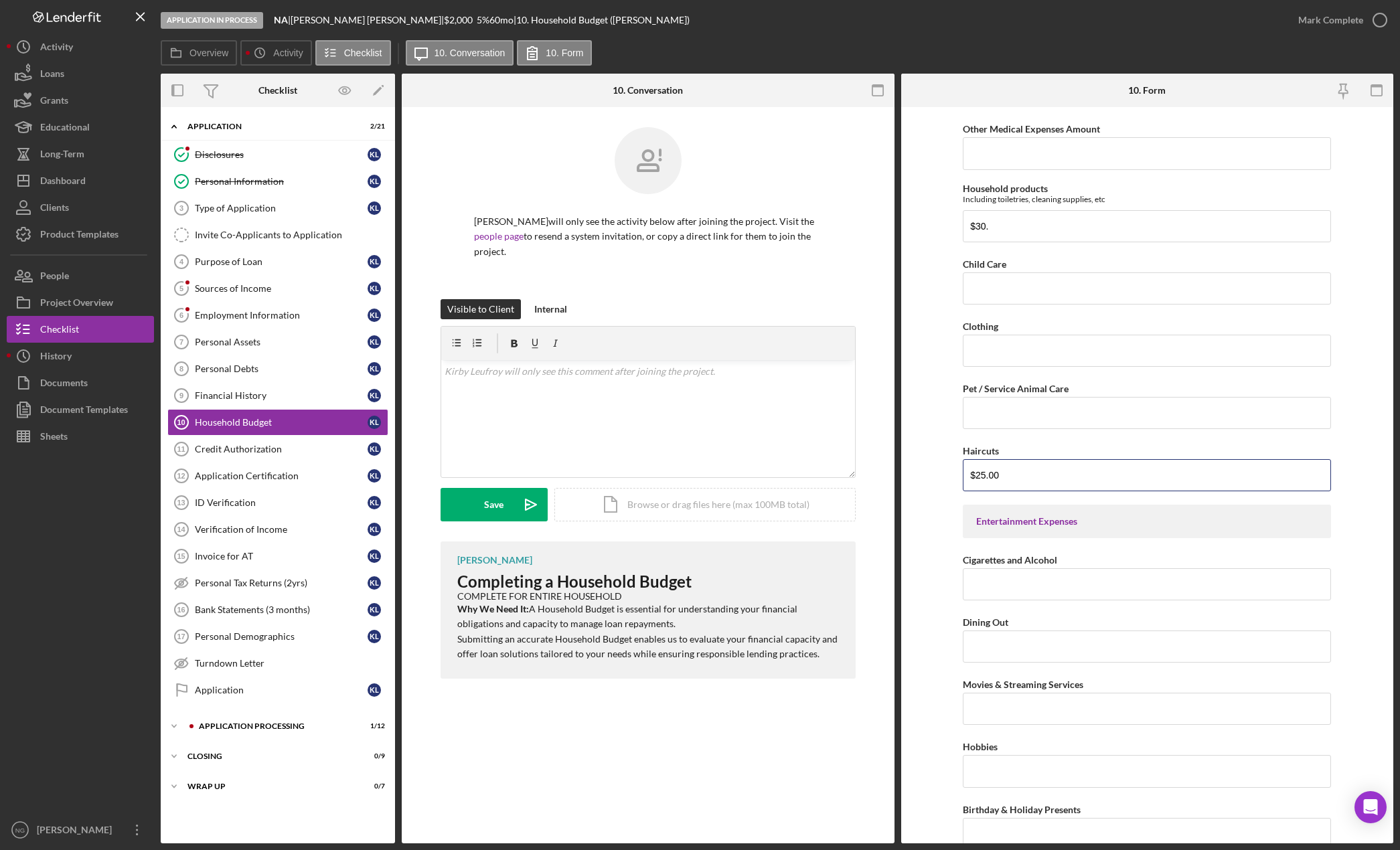
type input "$25.00"
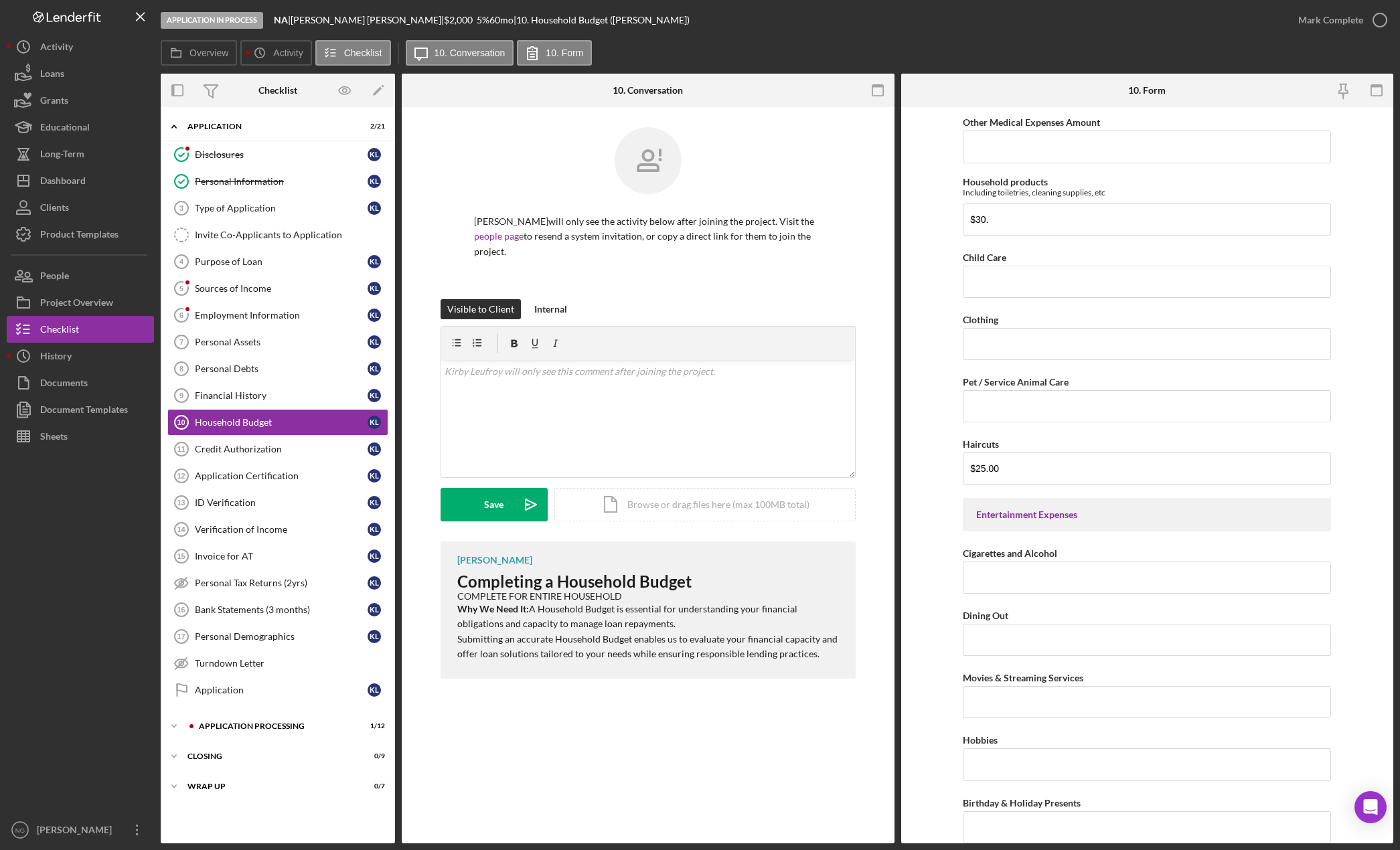
scroll to position [2190, 0]
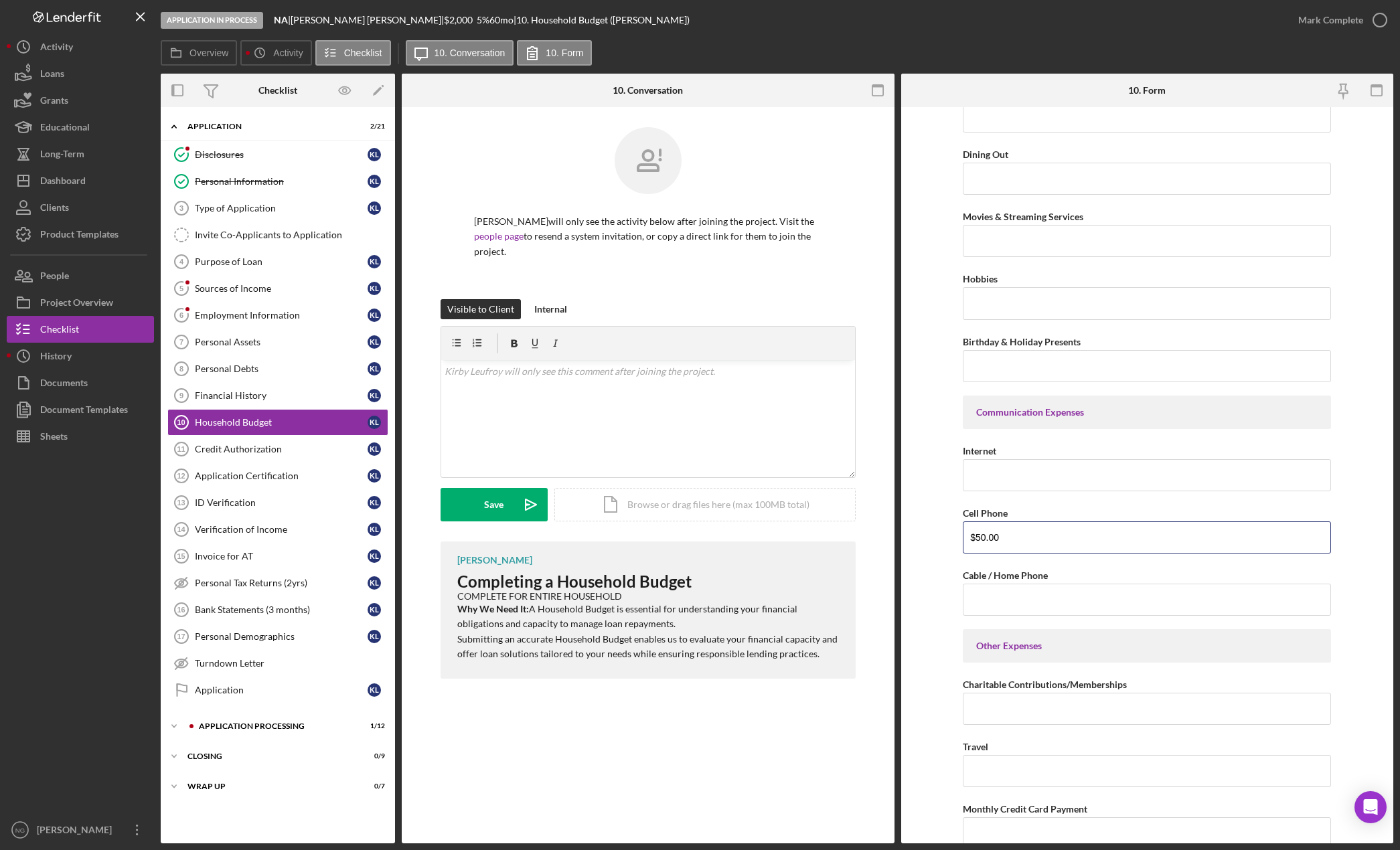
type input "$50.00"
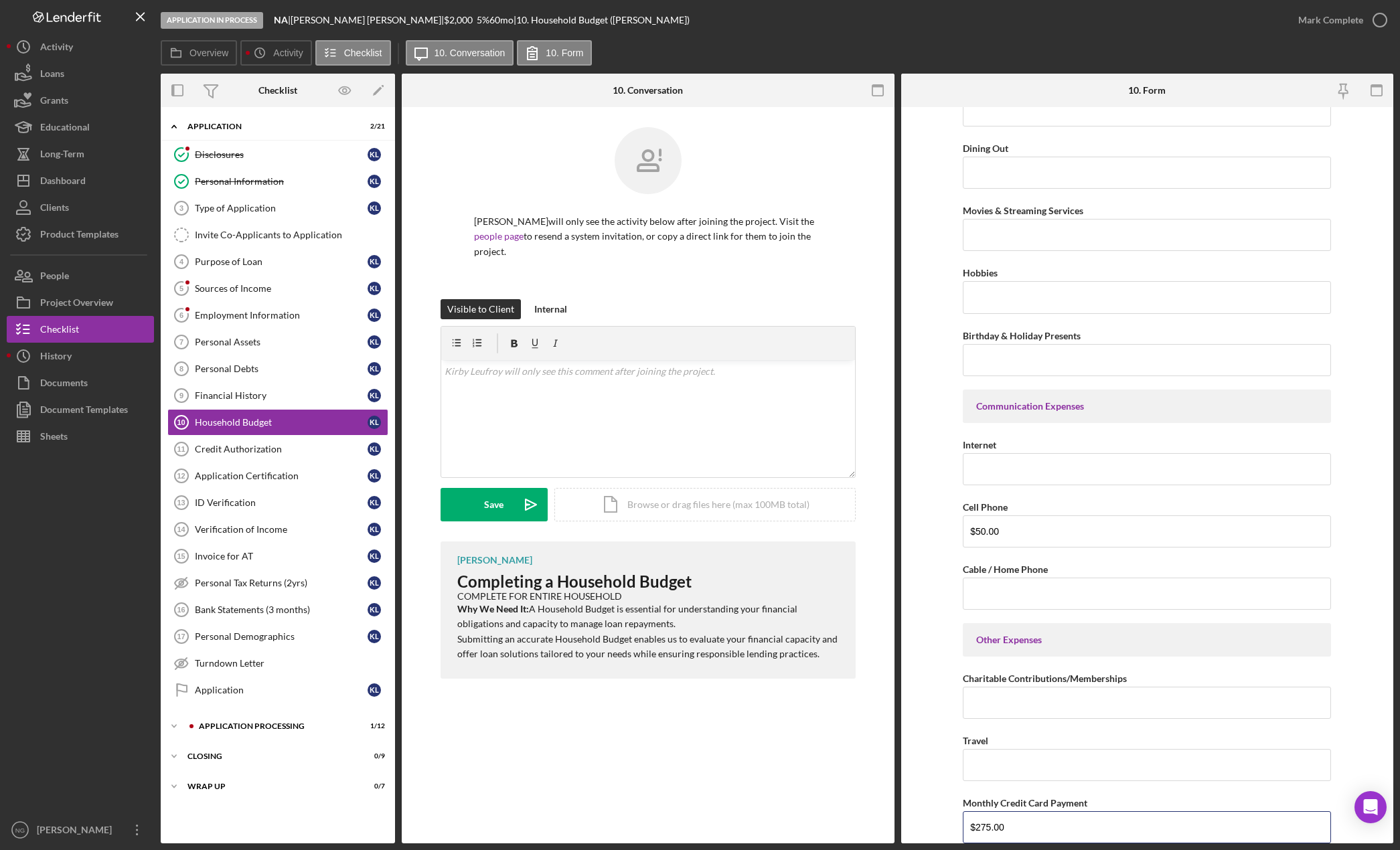
type input "$275.00"
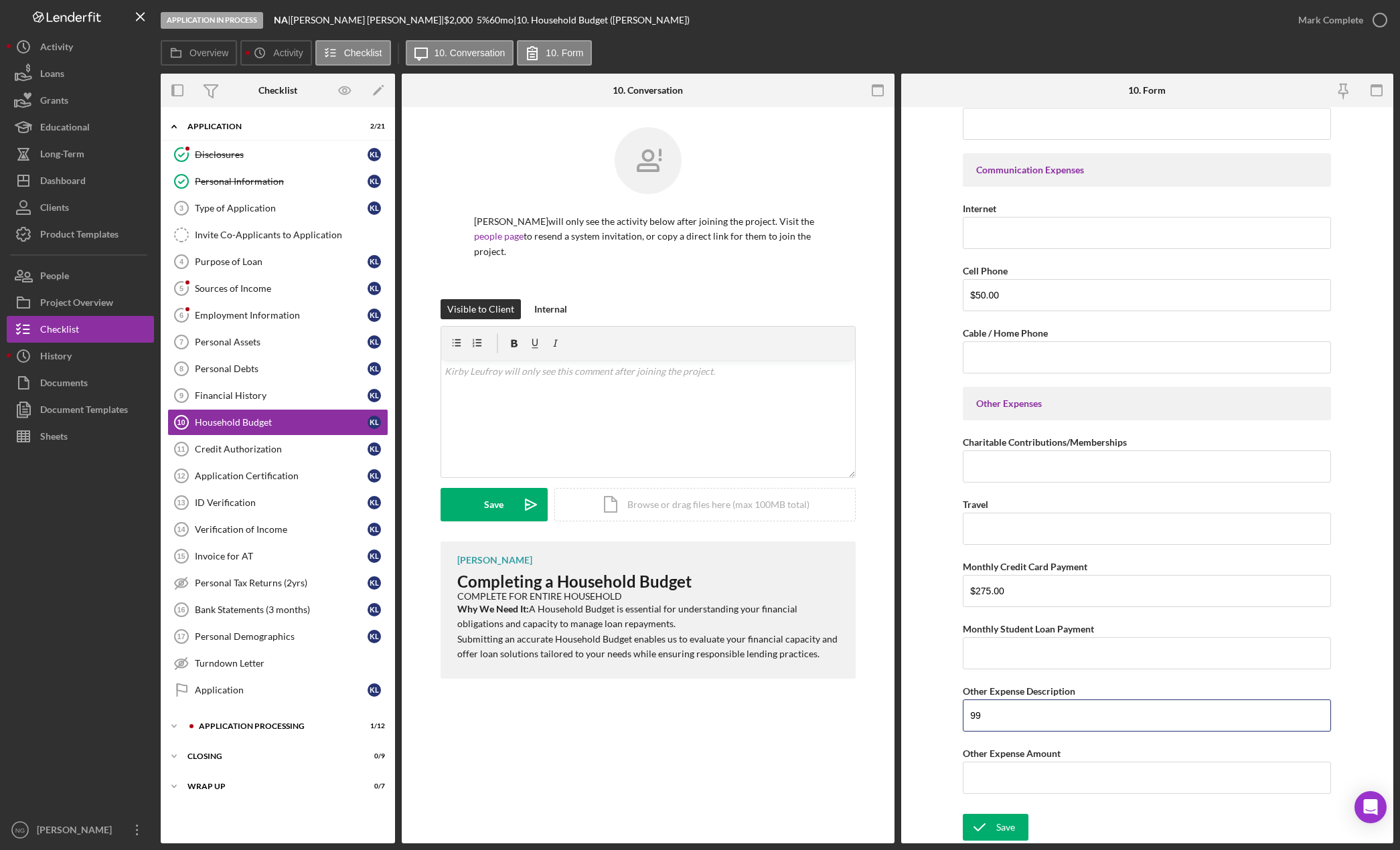
type input "9"
click at [1005, 777] on input "Other Expense Amount" at bounding box center [1147, 778] width 368 height 32
type input "$995.00"
click at [1014, 830] on button "Save" at bounding box center [995, 827] width 66 height 27
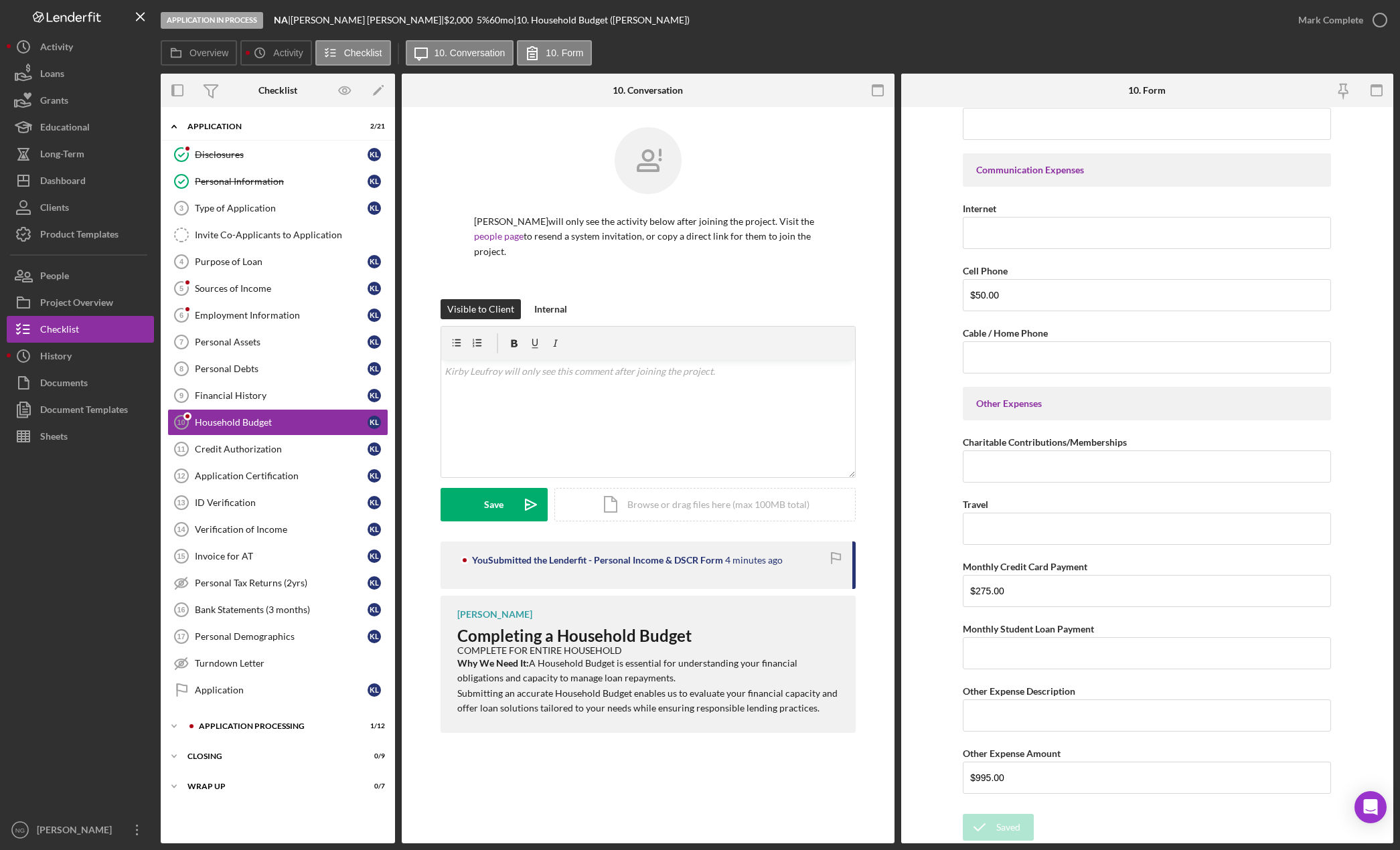
click at [560, 733] on div "[PERSON_NAME] will only see the activity below after joining the project. Visit…" at bounding box center [648, 433] width 493 height 652
click at [279, 341] on div "Personal Assets" at bounding box center [281, 342] width 173 height 11
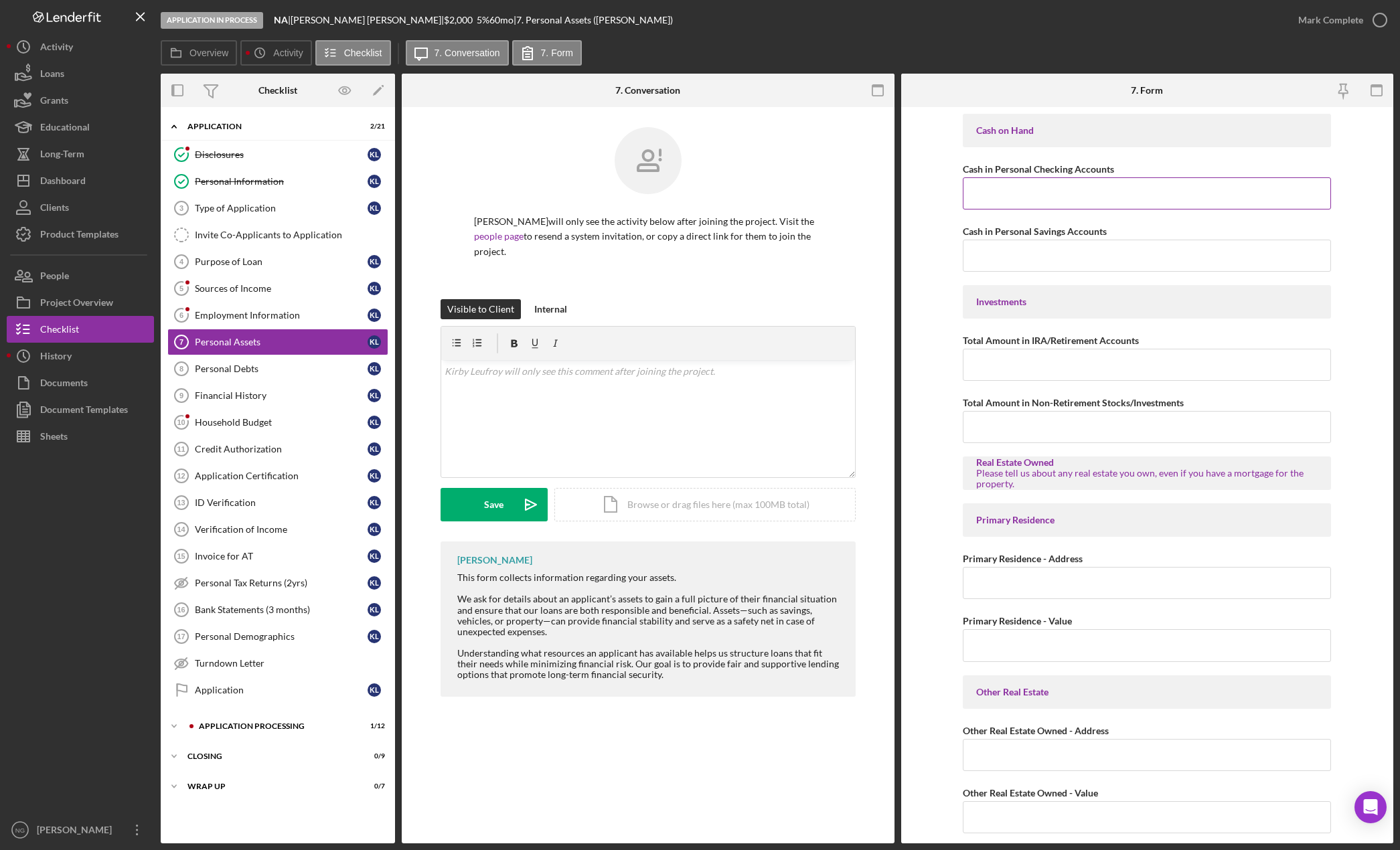
click at [1047, 186] on input "Cash in Personal Checking Accounts" at bounding box center [1147, 194] width 368 height 32
type input "$300.00"
type input "$25.00"
click at [544, 300] on div "Internal" at bounding box center [550, 309] width 33 height 20
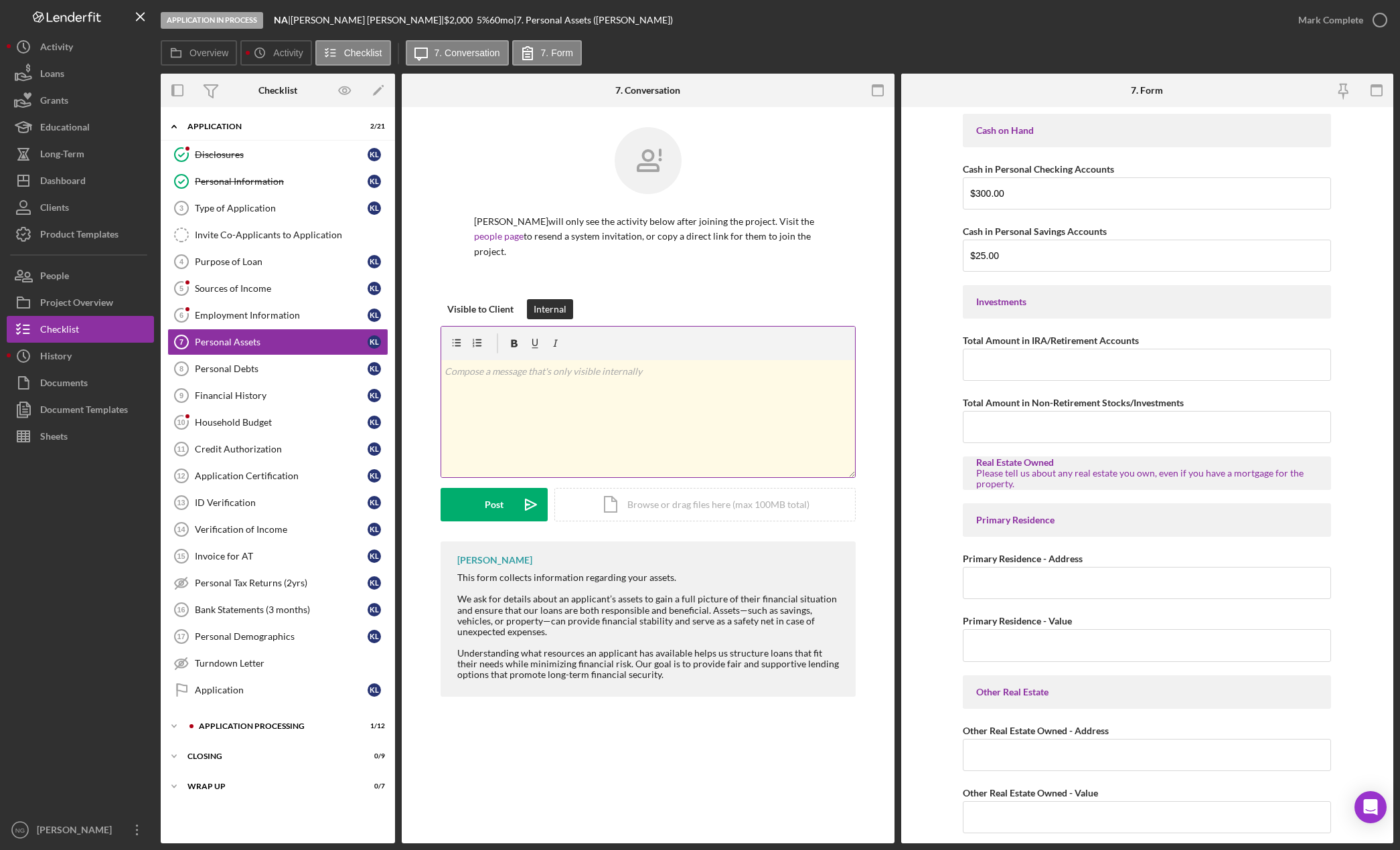
click at [497, 379] on div "v Color teal Color pink Remove color Add row above Add row below Add column bef…" at bounding box center [648, 419] width 414 height 117
click at [501, 364] on p "Bank Account at TAPCO Credit Union" at bounding box center [647, 372] width 407 height 15
click at [557, 396] on div "v Color teal Color pink Remove color Add row above Add row below Add column bef…" at bounding box center [648, 419] width 414 height 117
click at [497, 488] on div "Post" at bounding box center [494, 505] width 19 height 34
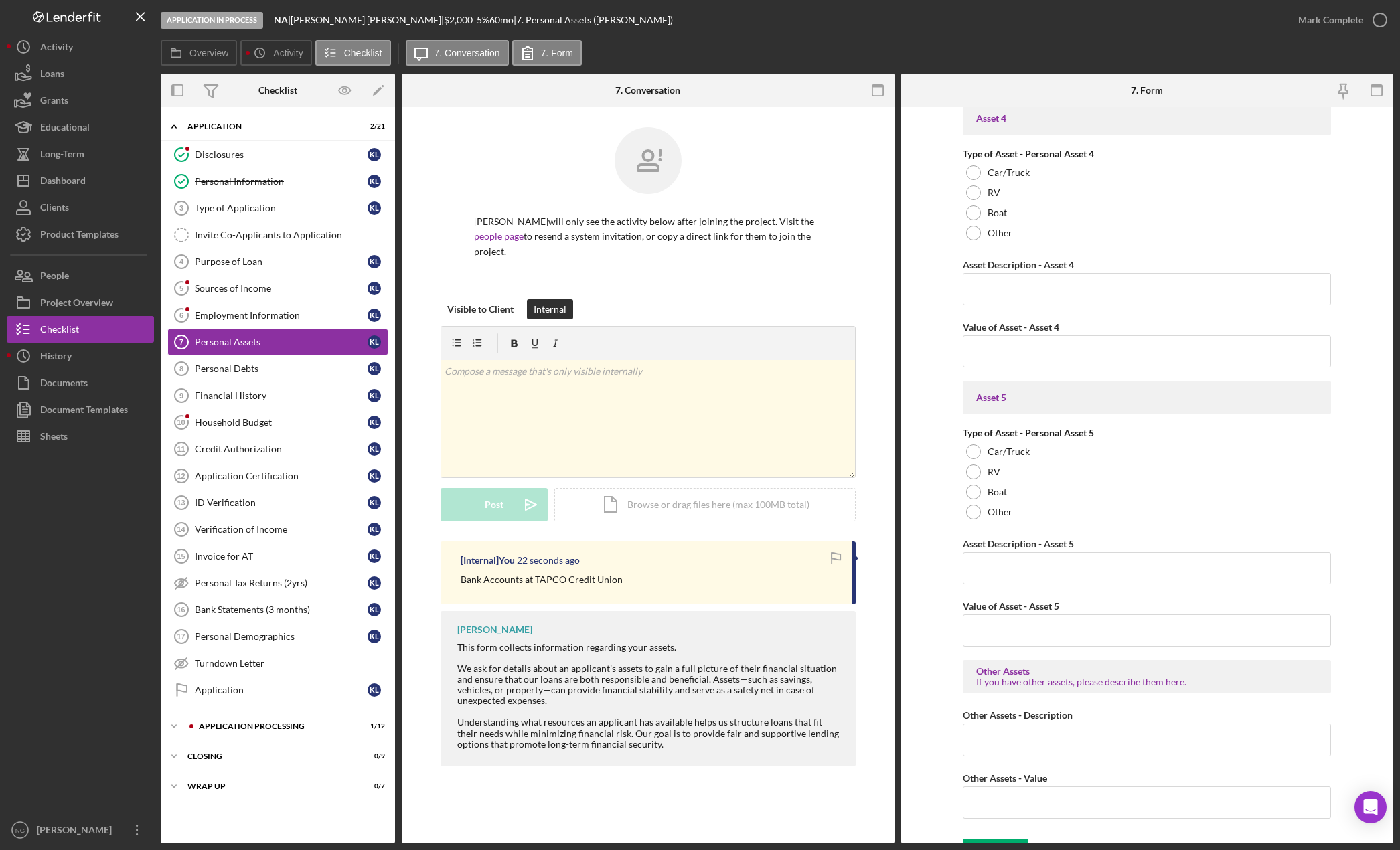
scroll to position [1684, 0]
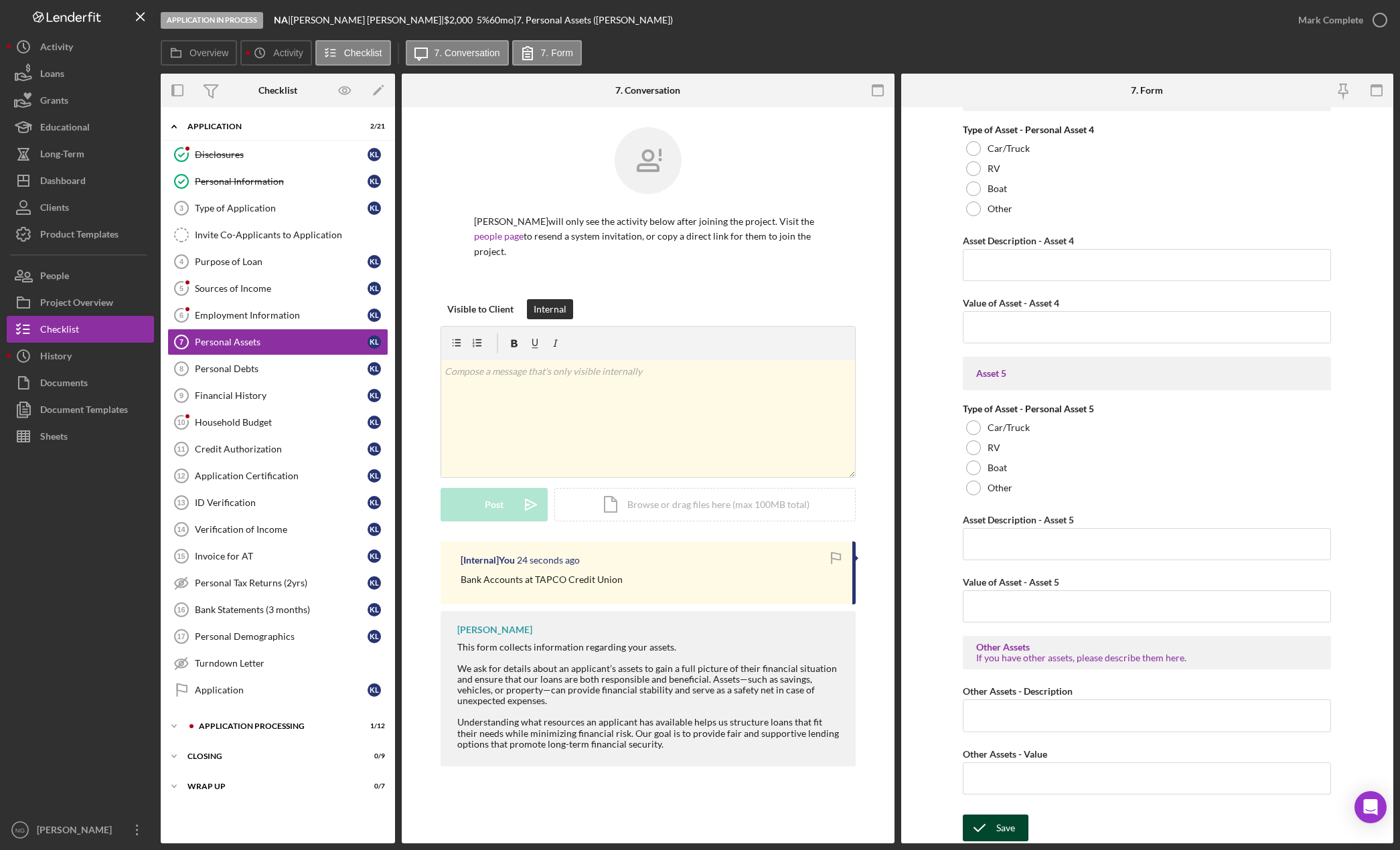
click at [997, 824] on div "Save" at bounding box center [1005, 828] width 19 height 27
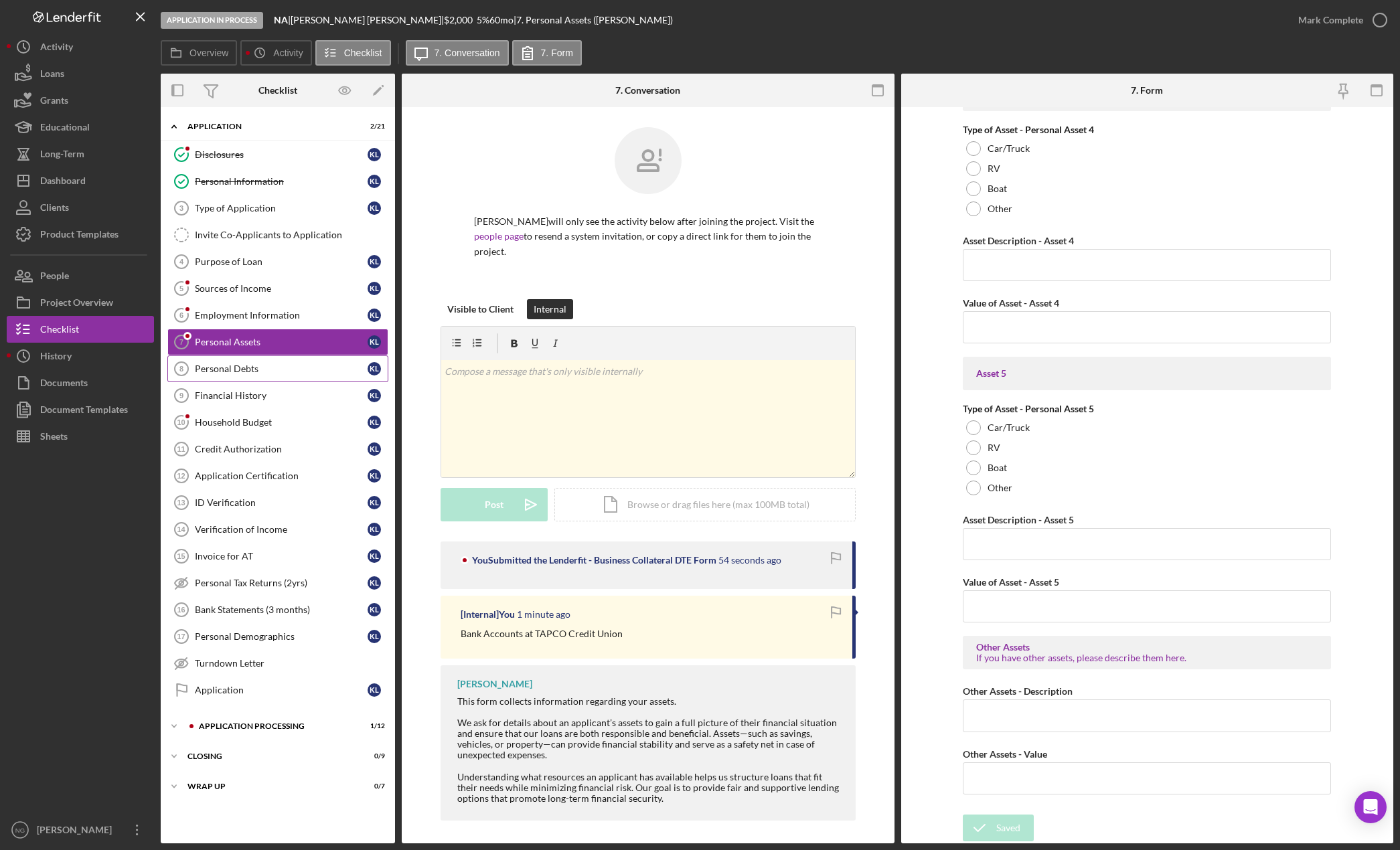
click at [276, 369] on div "Personal Debts" at bounding box center [281, 369] width 173 height 11
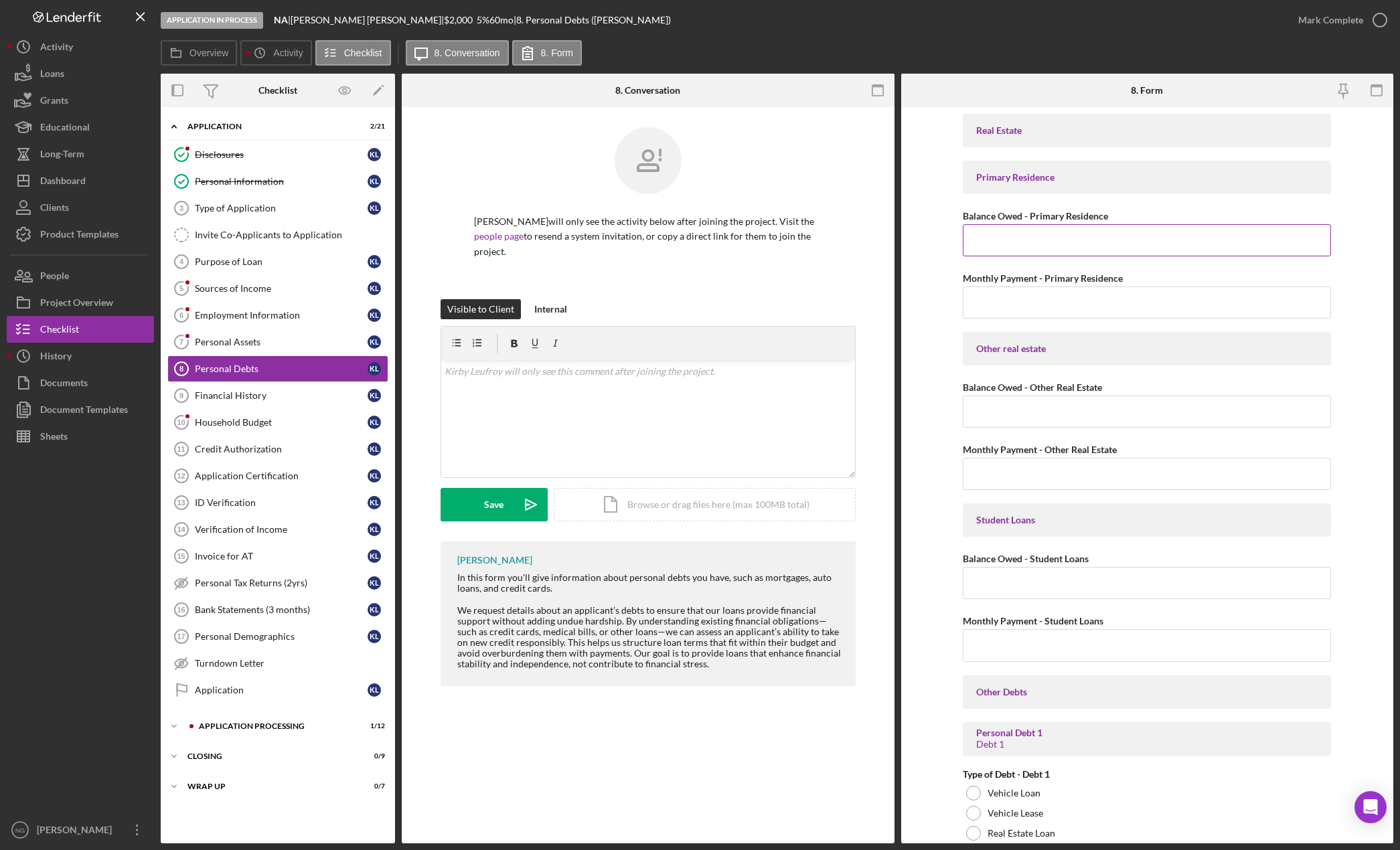
click at [1044, 245] on input "Balance Owed - Primary Residence" at bounding box center [1147, 241] width 368 height 32
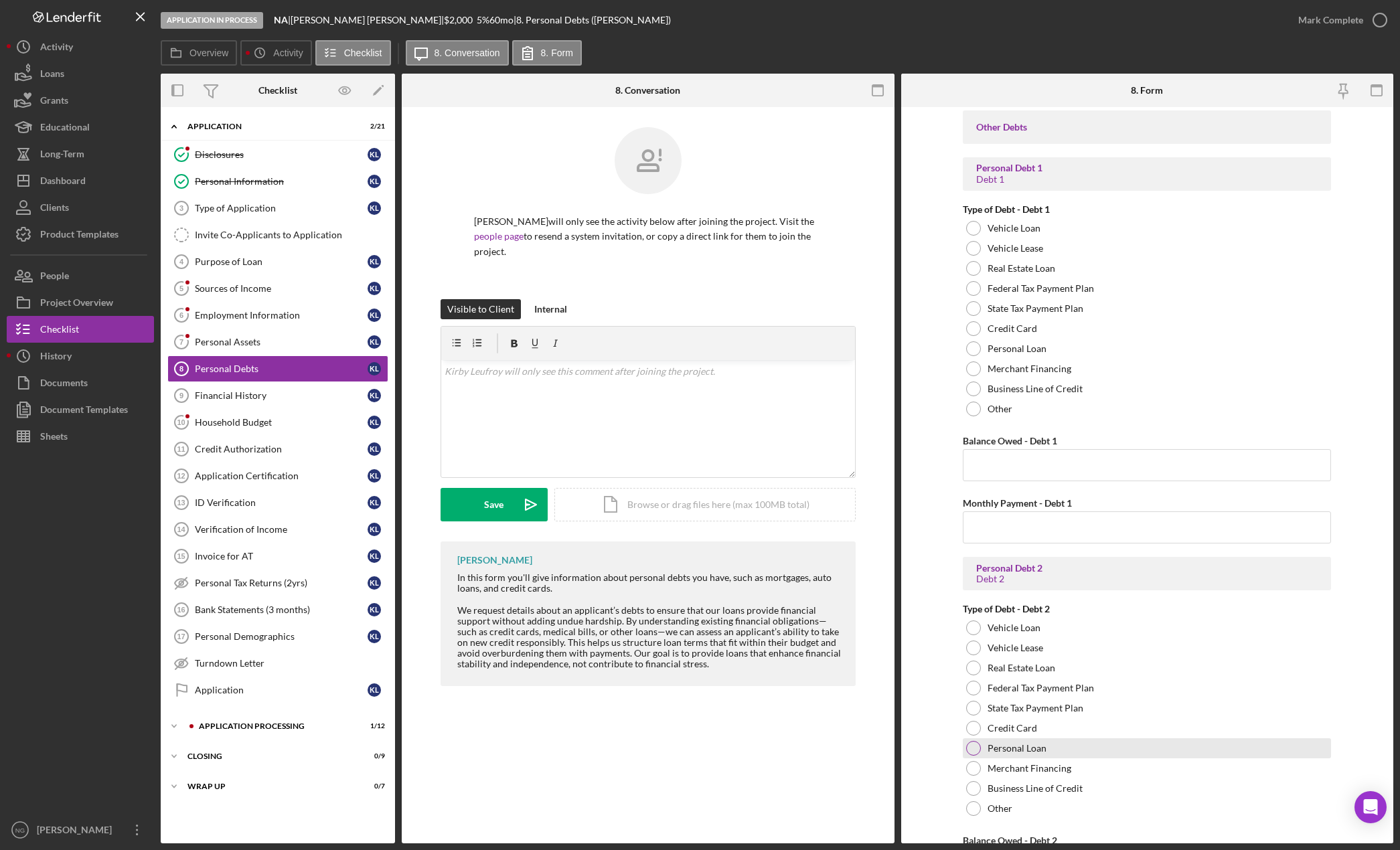
scroll to position [536, 0]
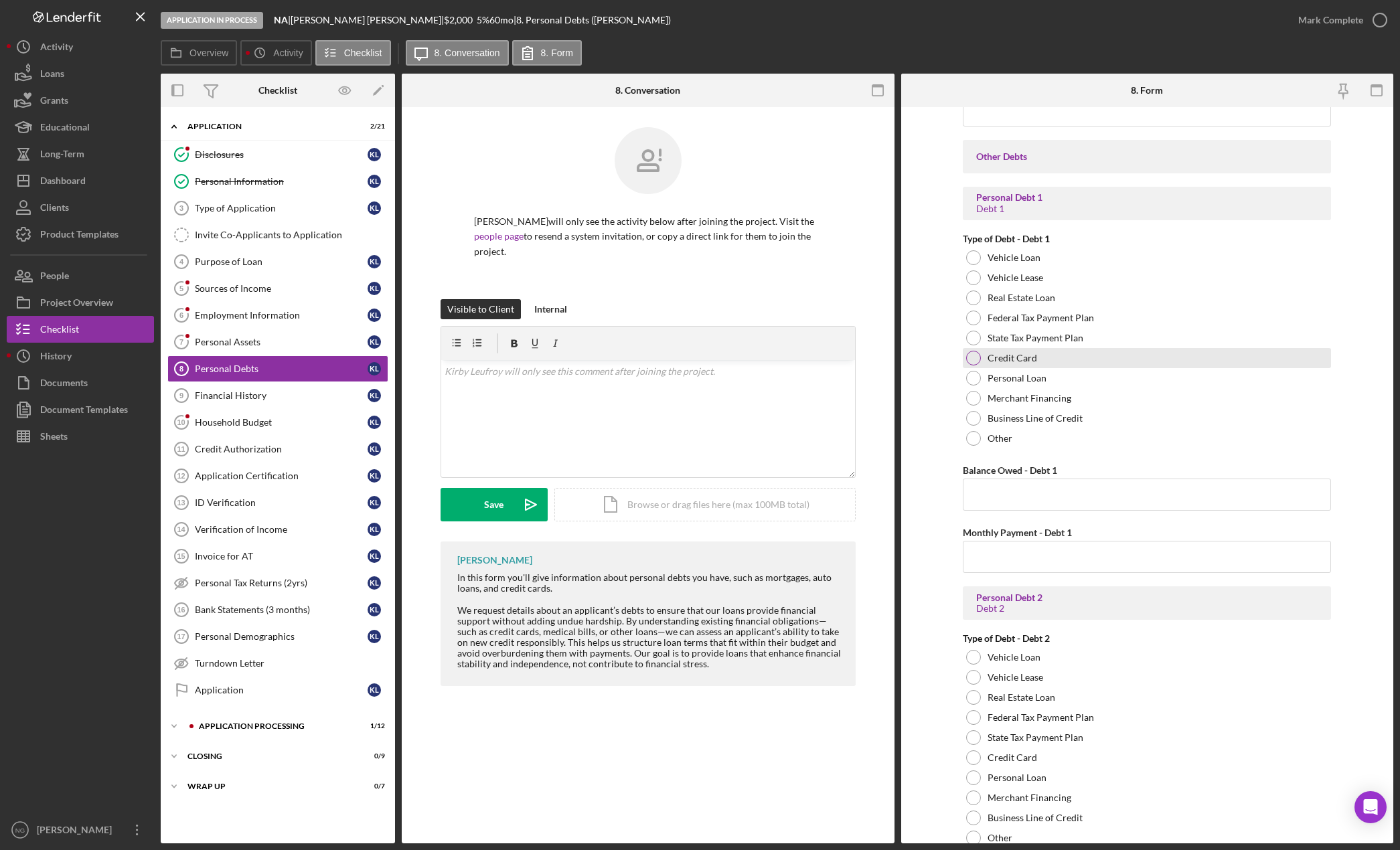
click at [975, 358] on div at bounding box center [973, 358] width 15 height 15
click at [1012, 497] on input "Balance Owed - Debt 1" at bounding box center [1147, 495] width 368 height 32
type input "$4,900.00"
type input "$125.0"
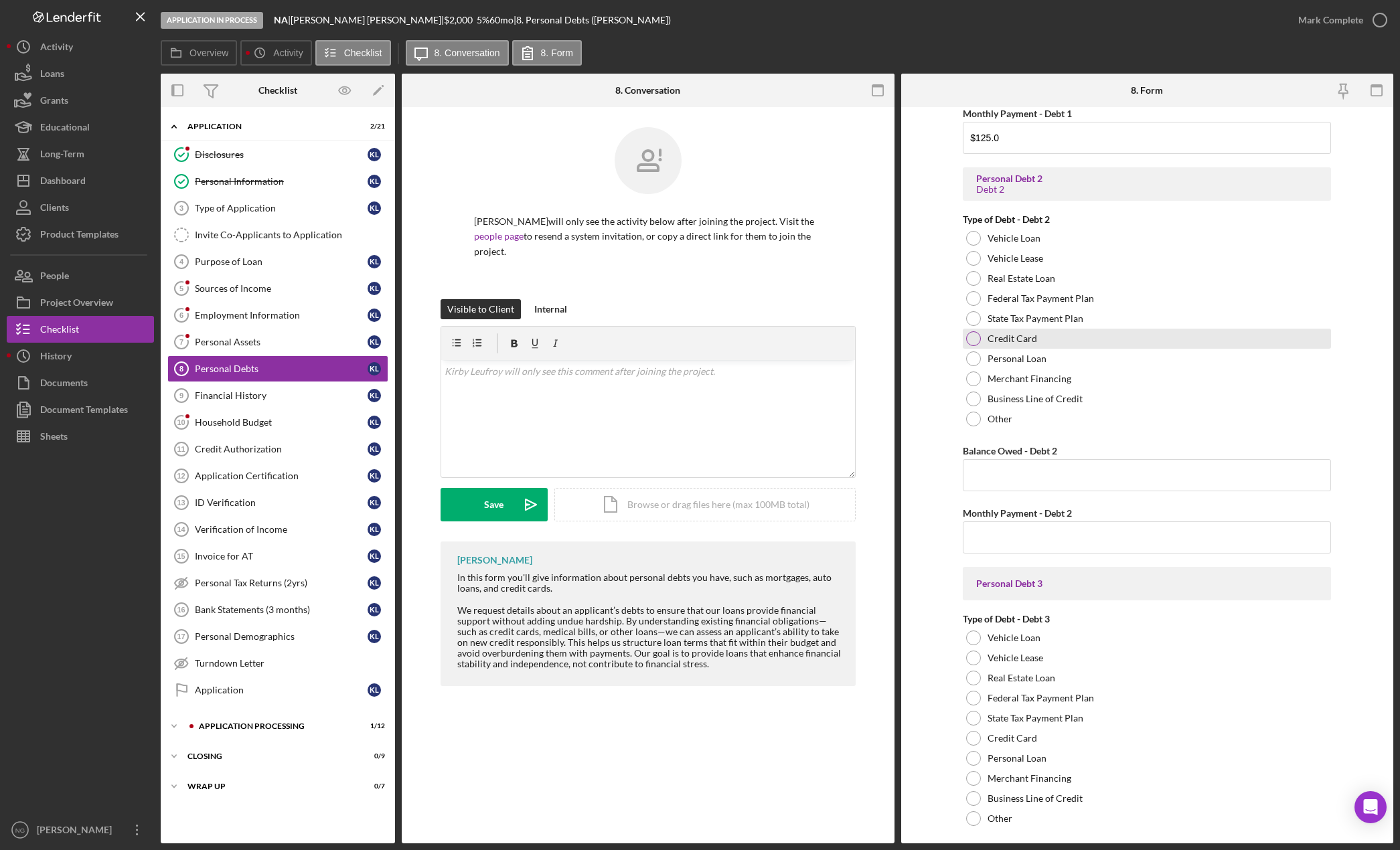
click at [974, 337] on div at bounding box center [973, 339] width 15 height 15
click at [995, 468] on input "Balance Owed - Debt 2" at bounding box center [1147, 475] width 368 height 32
type input "$4,900.00"
type input "$125.00"
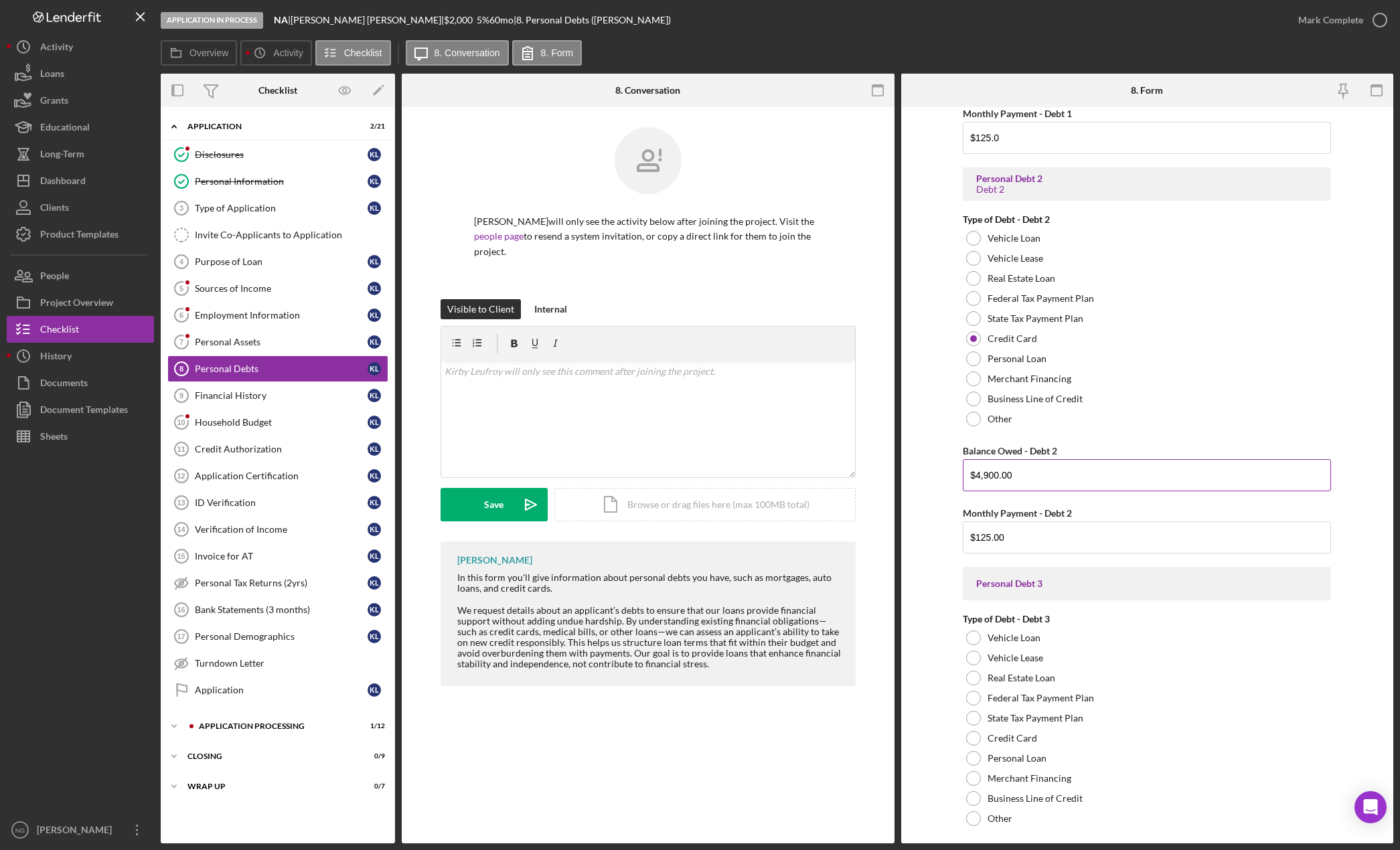
scroll to position [1354, 0]
click at [966, 341] on div at bounding box center [973, 339] width 15 height 15
click at [988, 482] on input "Balance Owed - Debt 3" at bounding box center [1147, 475] width 368 height 32
click at [989, 481] on input "Balance Owed - Debt 3" at bounding box center [1147, 475] width 368 height 32
type input "$500.00"
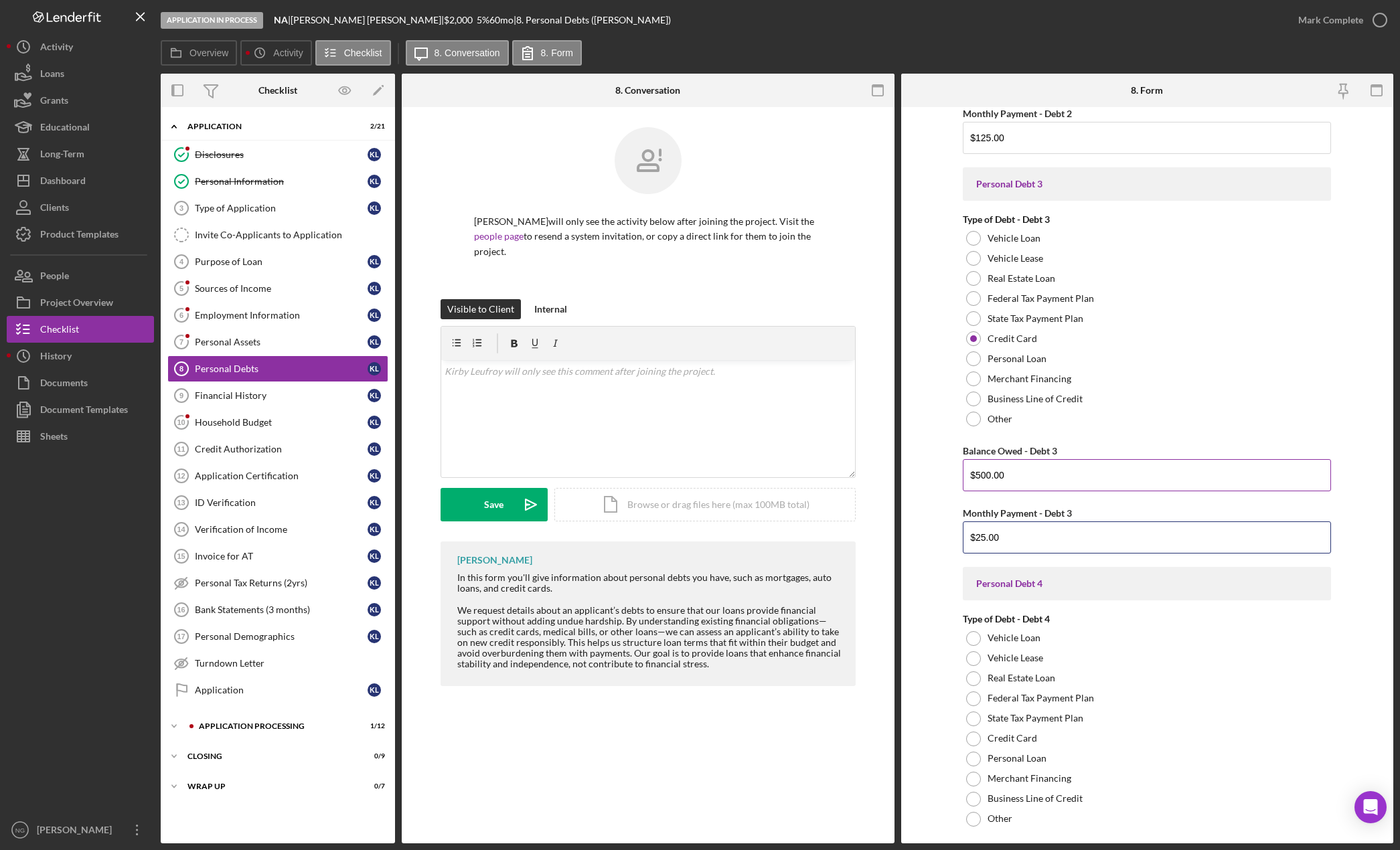
type input "$25.00"
click at [971, 337] on div at bounding box center [973, 339] width 15 height 15
click at [991, 472] on input "Balance Owed - Debt 4" at bounding box center [1147, 475] width 368 height 32
type input "$555.00"
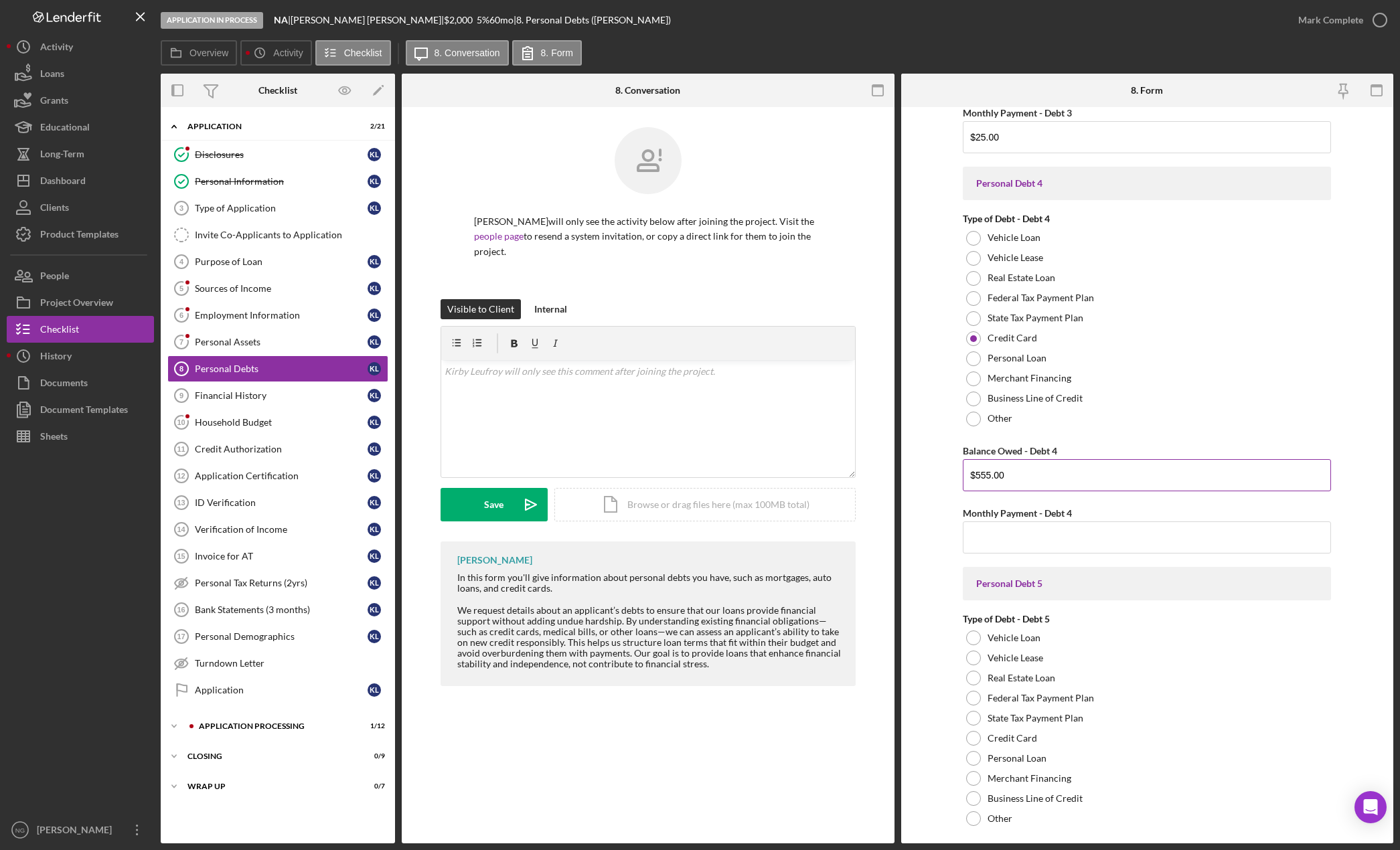
scroll to position [2154, 0]
click at [976, 356] on div at bounding box center [973, 359] width 15 height 15
click at [999, 476] on input "Balance Owed - Debt 5" at bounding box center [1147, 475] width 368 height 32
type input "$12,000.00"
type input "$357.00"
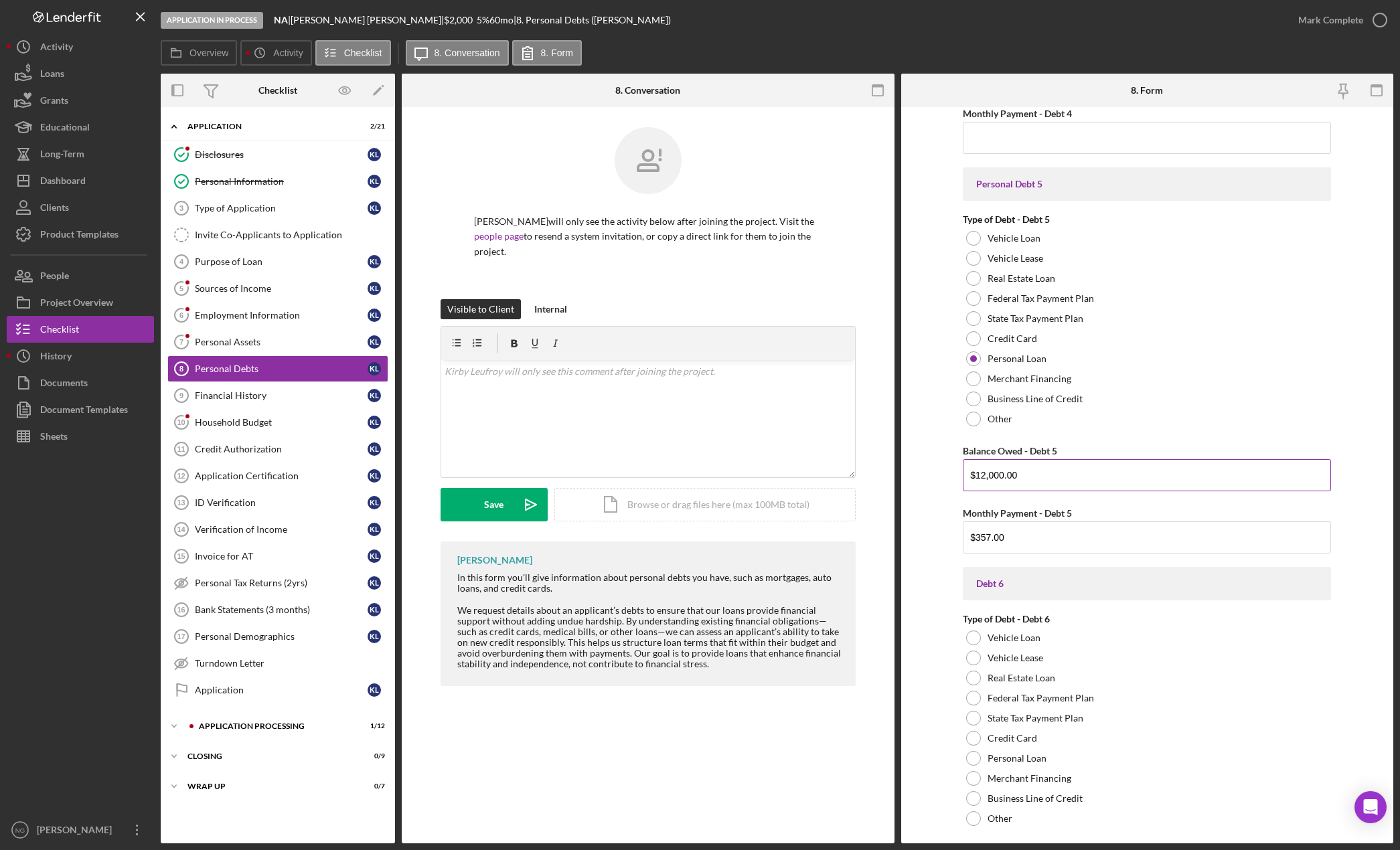
scroll to position [2553, 0]
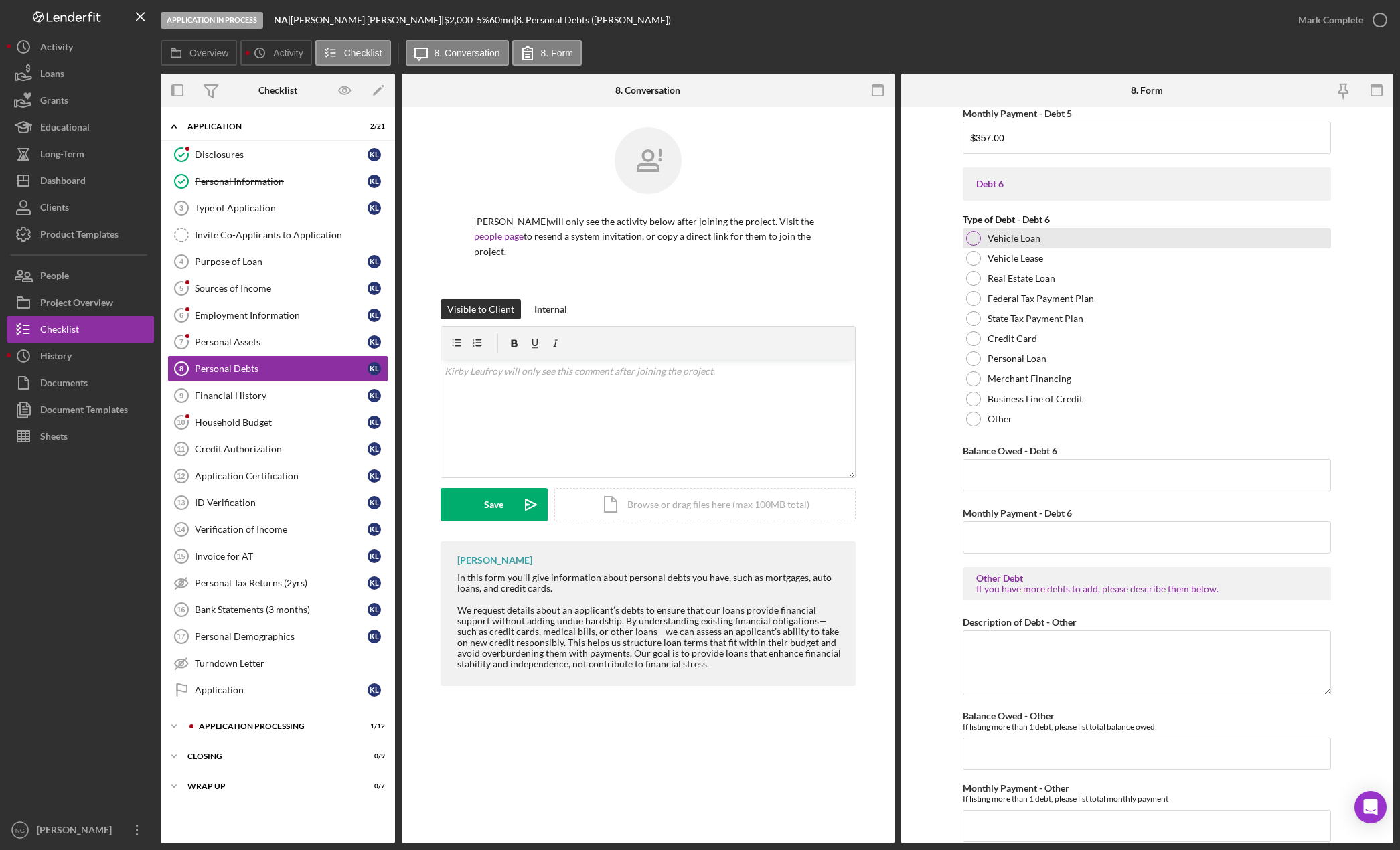
click at [975, 236] on div at bounding box center [973, 239] width 15 height 15
click at [1002, 472] on input "Balance Owed - Debt 6" at bounding box center [1147, 475] width 368 height 32
type input "$6,500.00"
type input "$995.00"
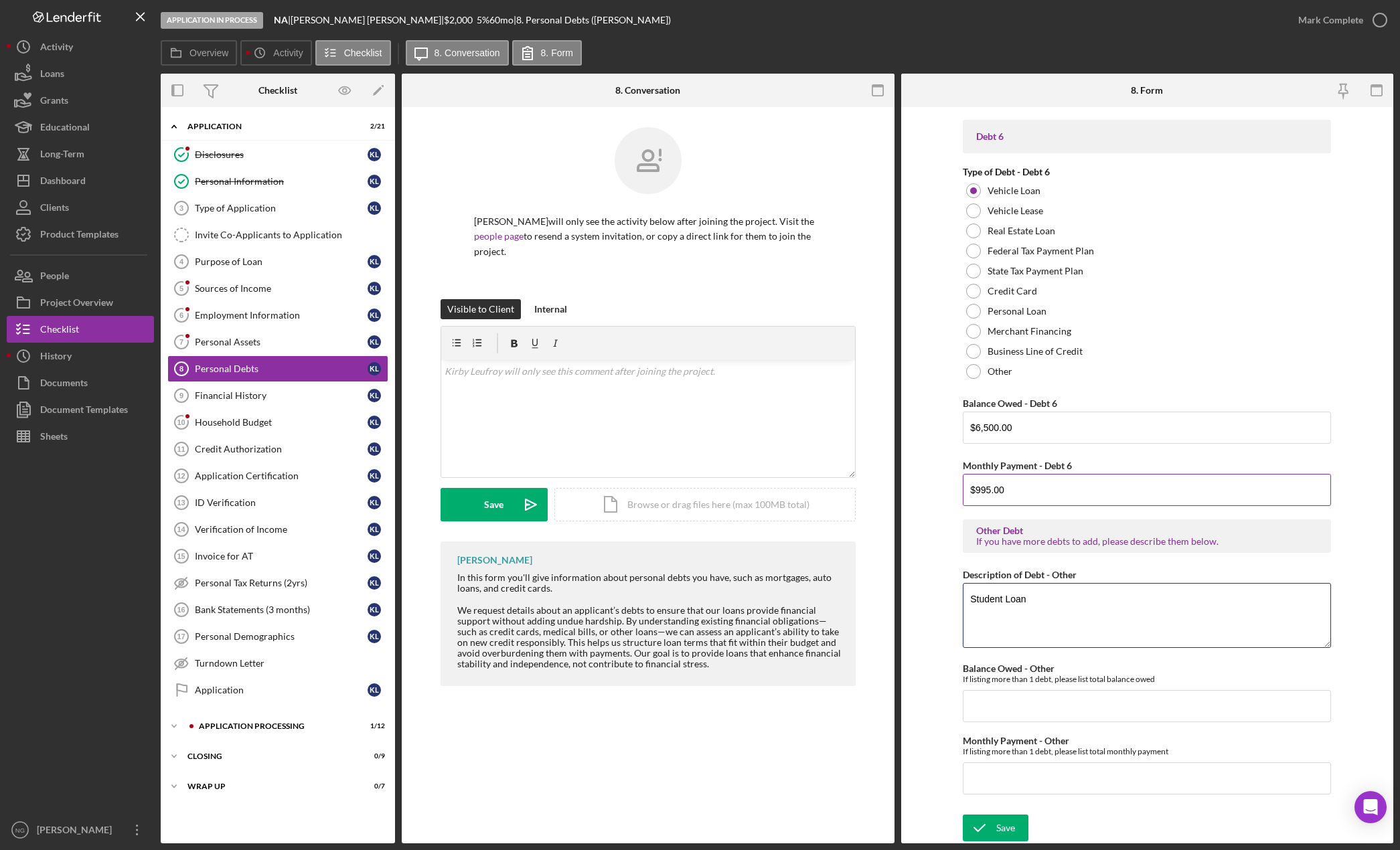
type textarea "Student Loan"
type input "$50.00"
click at [1005, 821] on div "Save" at bounding box center [1005, 828] width 19 height 27
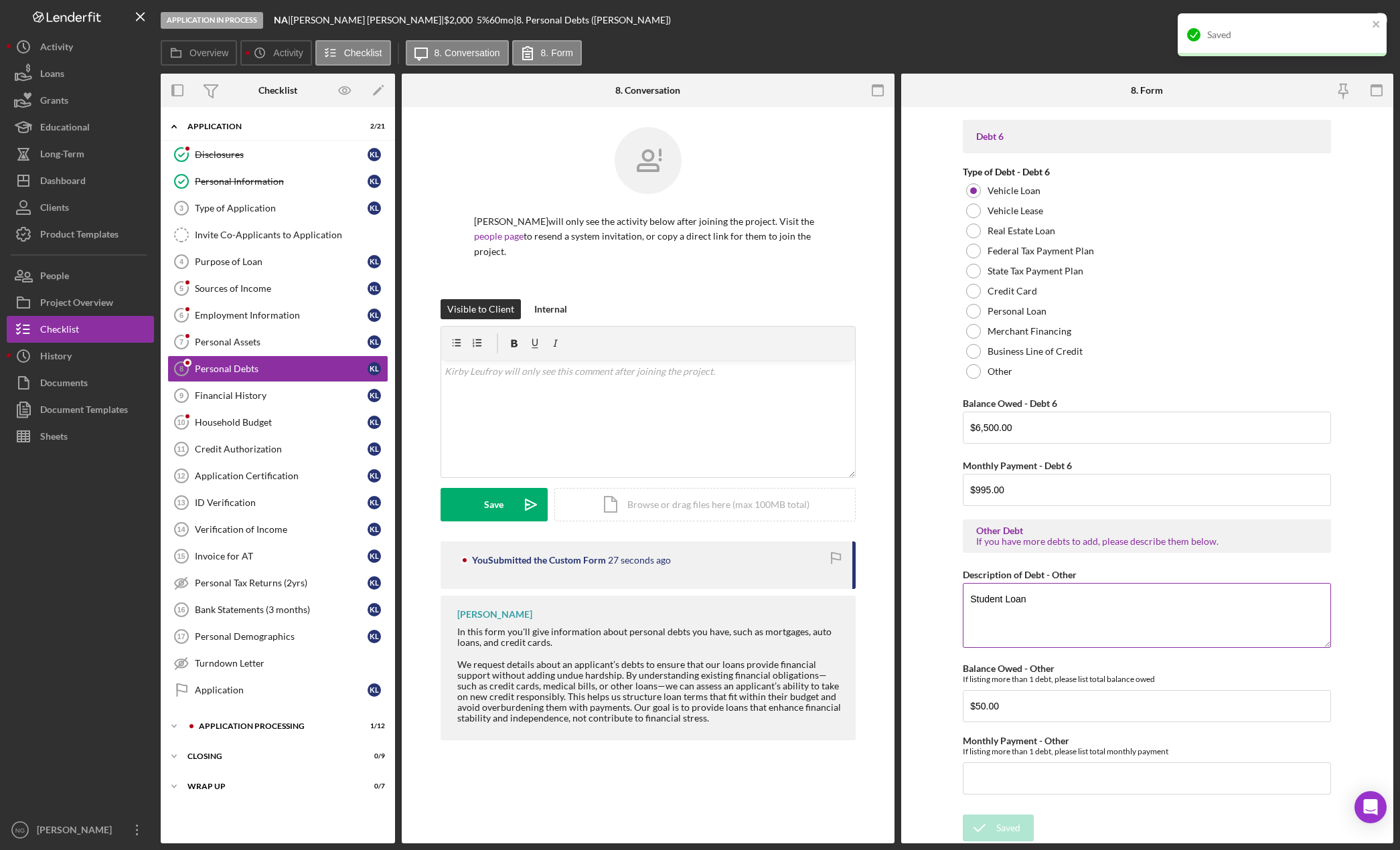
click at [1124, 622] on textarea "Student Loan" at bounding box center [1147, 615] width 368 height 65
click at [779, 806] on div "Personal Debts 8 Personal Debts [PERSON_NAME] will only see the activity below …" at bounding box center [648, 475] width 493 height 736
click at [927, 550] on form "Real Estate Primary Residence Balance Owed - Primary Residence Monthly Payment …" at bounding box center [1147, 475] width 493 height 736
click at [259, 397] on div "Financial History" at bounding box center [281, 396] width 173 height 11
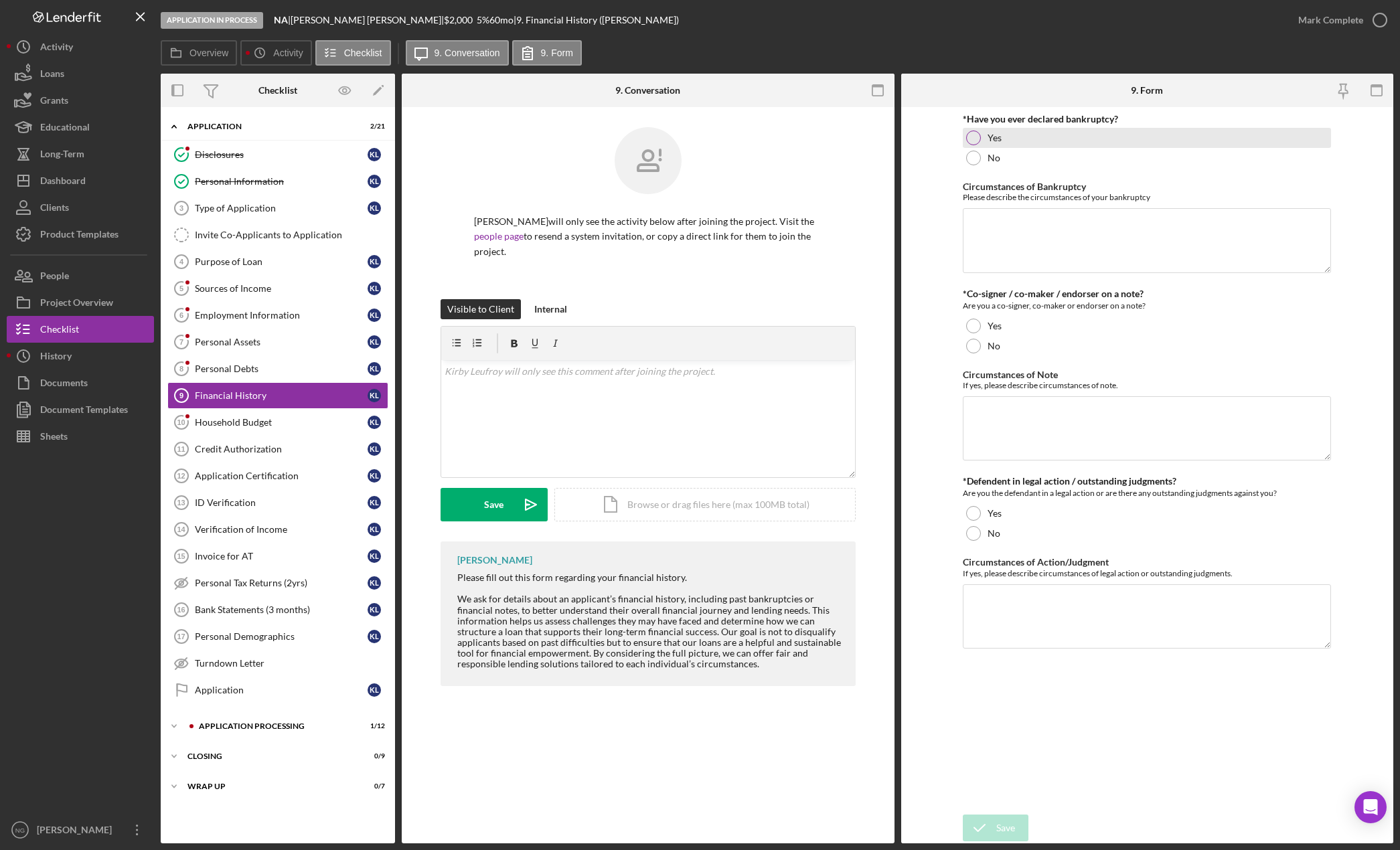
click at [971, 138] on div at bounding box center [973, 138] width 15 height 15
click at [1020, 242] on textarea "Circumstances of Bankruptcy" at bounding box center [1147, 241] width 368 height 65
type textarea "Too many bills."
click at [971, 341] on div at bounding box center [973, 346] width 15 height 15
click at [975, 528] on div at bounding box center [973, 534] width 15 height 15
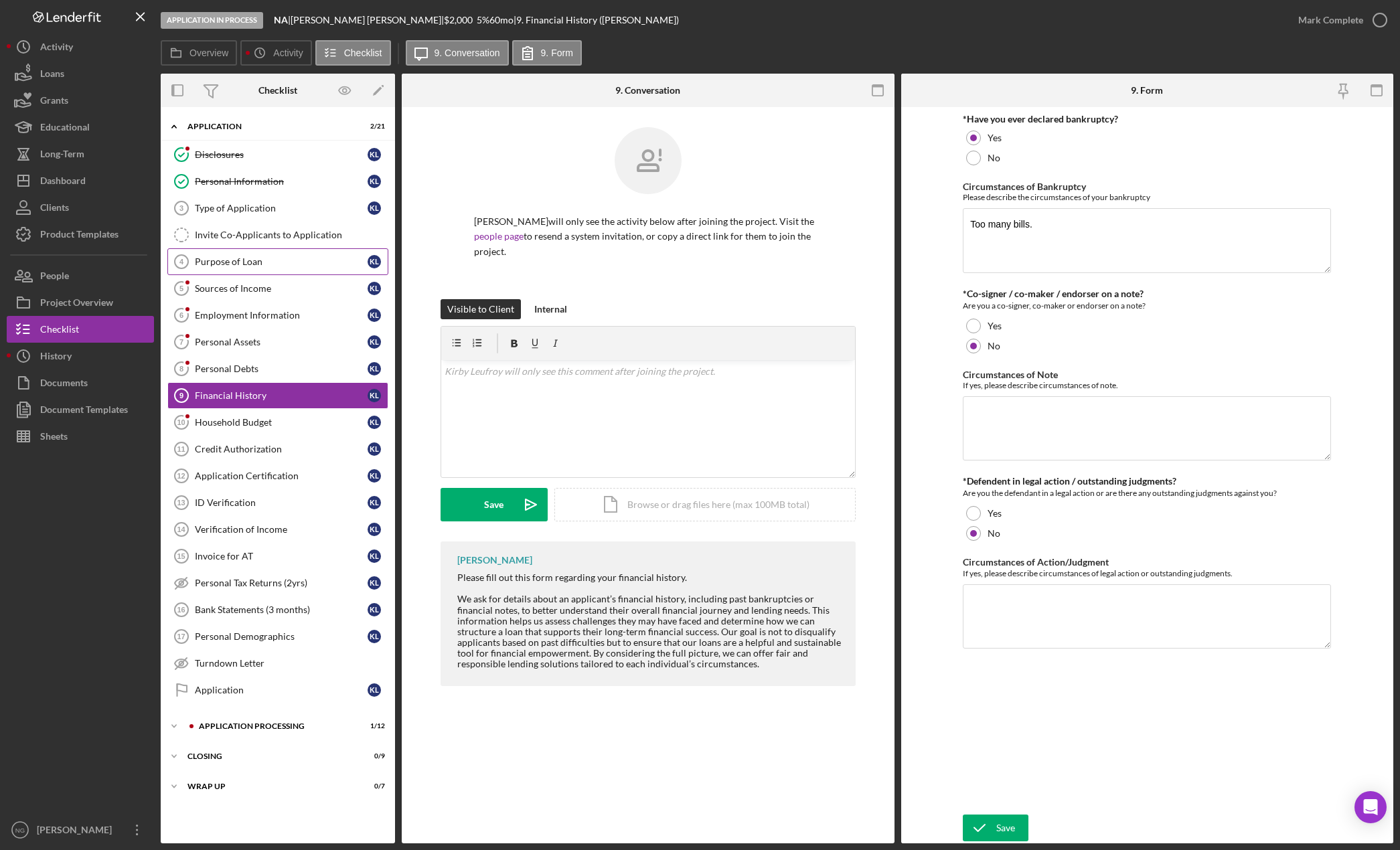
click at [250, 257] on div "Purpose of Loan" at bounding box center [281, 261] width 173 height 11
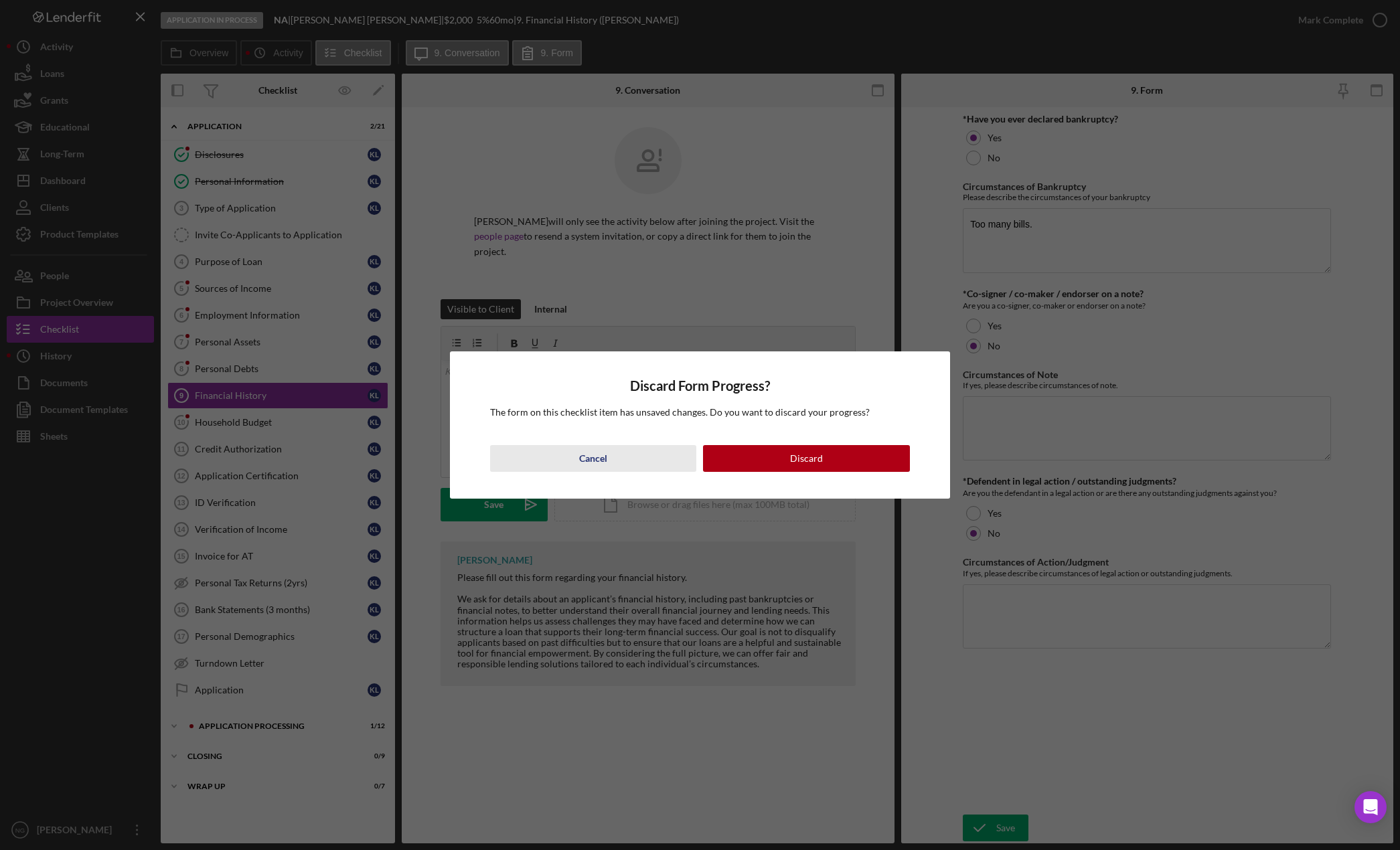
click at [612, 457] on button "Cancel" at bounding box center [593, 458] width 207 height 27
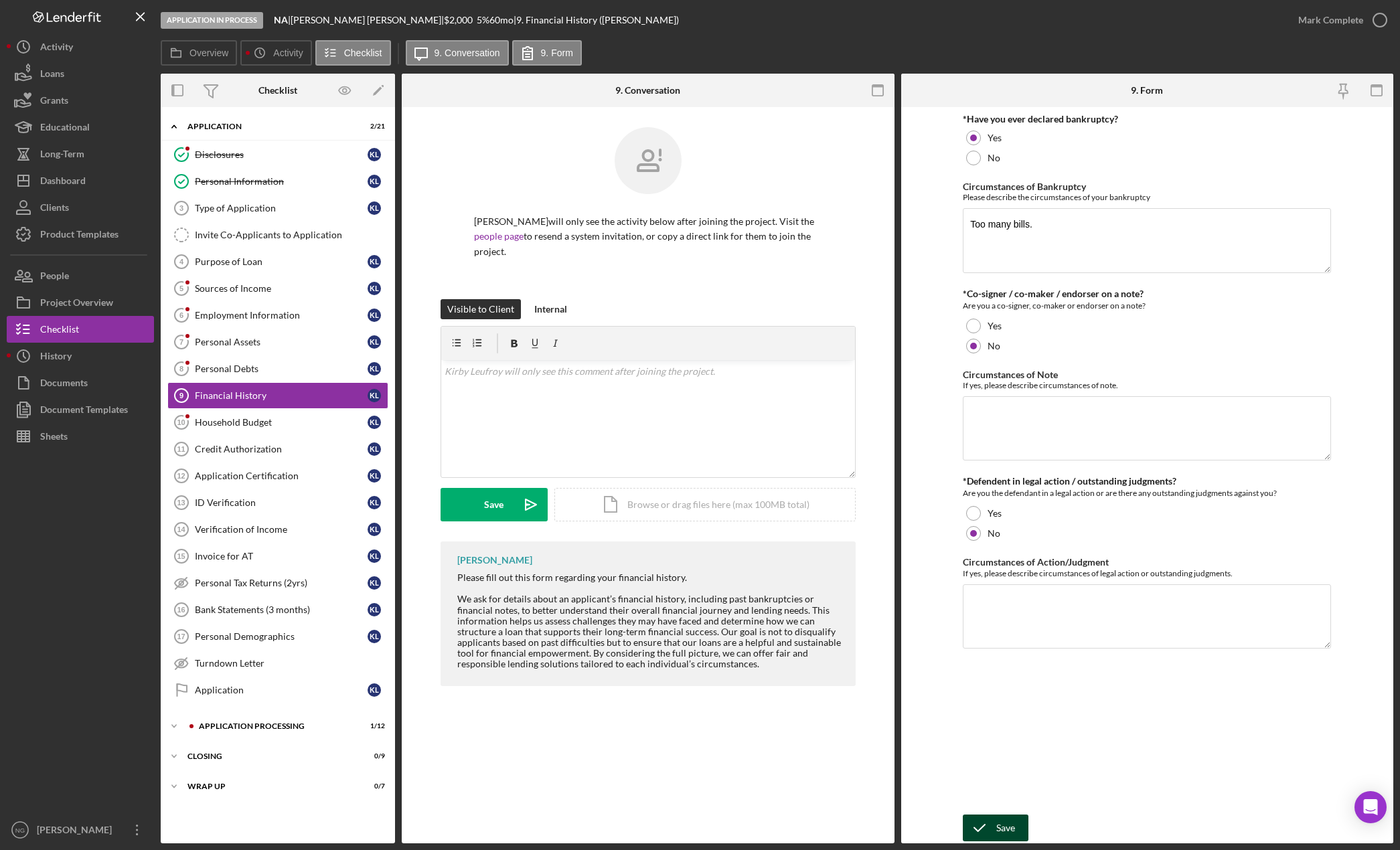
click at [1014, 824] on div "Save" at bounding box center [1005, 828] width 19 height 27
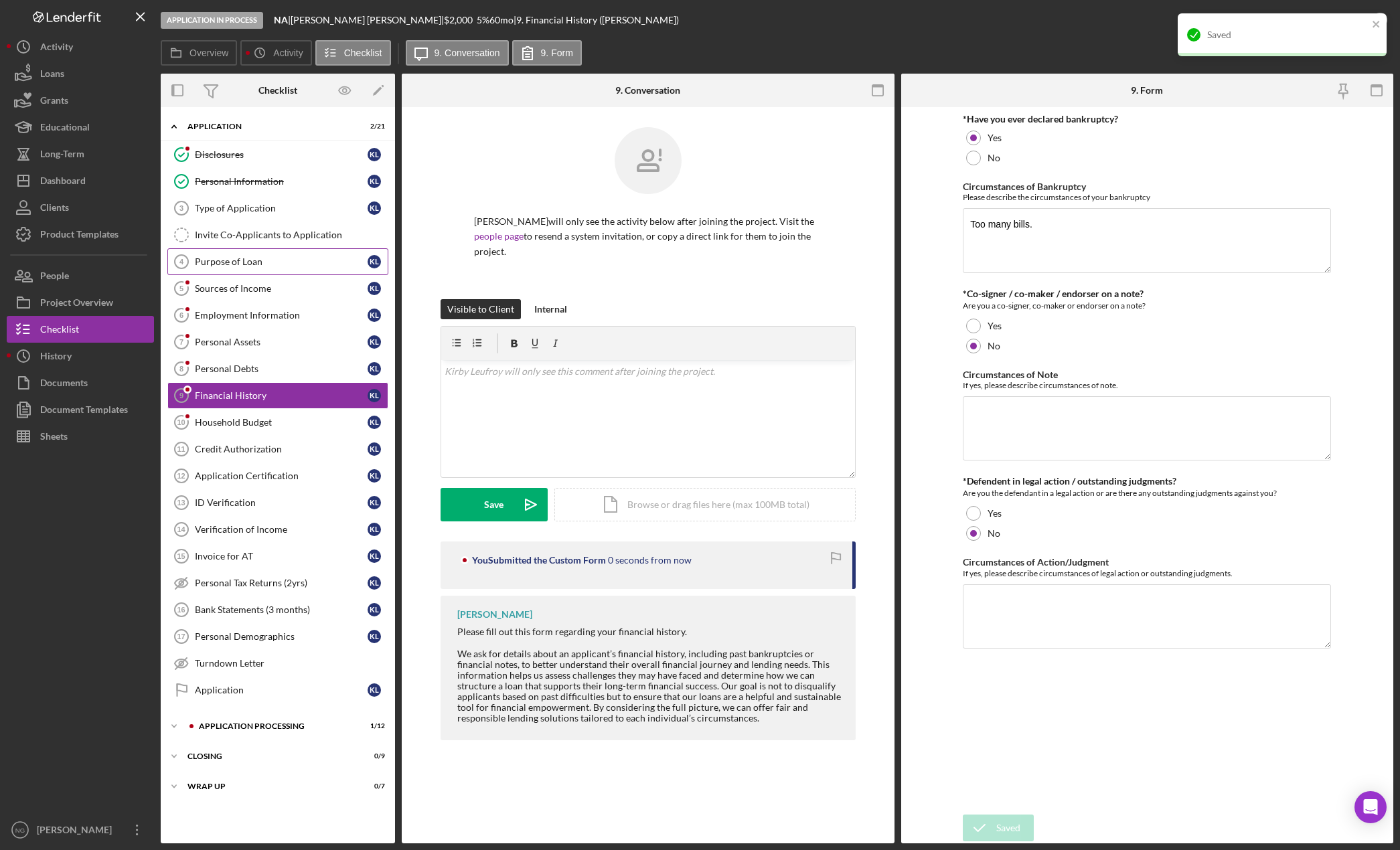
click at [235, 263] on div "Purpose of Loan" at bounding box center [281, 261] width 173 height 11
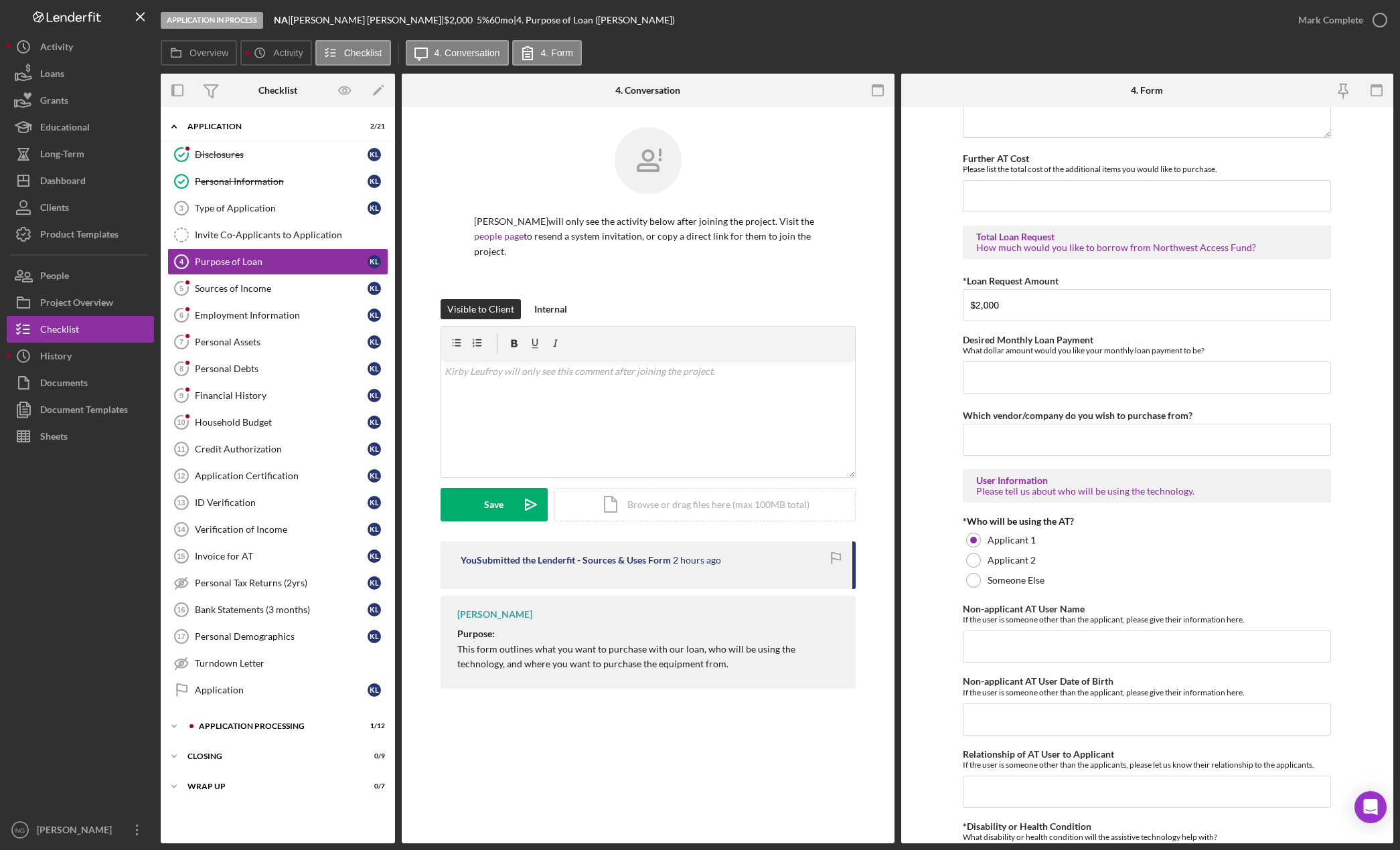
scroll to position [736, 0]
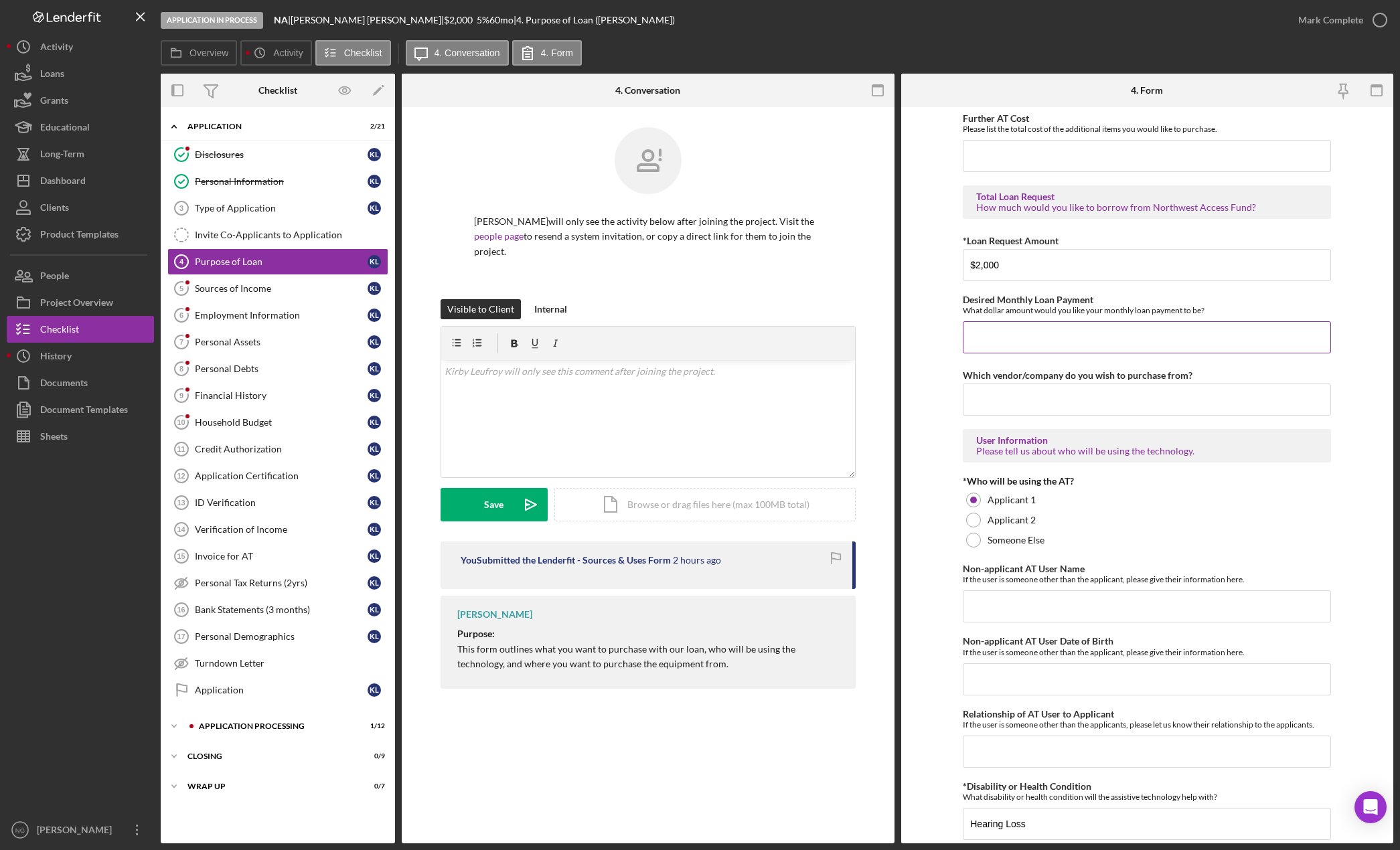
click at [1008, 332] on input "Desired Monthly Loan Payment" at bounding box center [1147, 337] width 368 height 32
type input "$240.00"
type input "Hear USA"
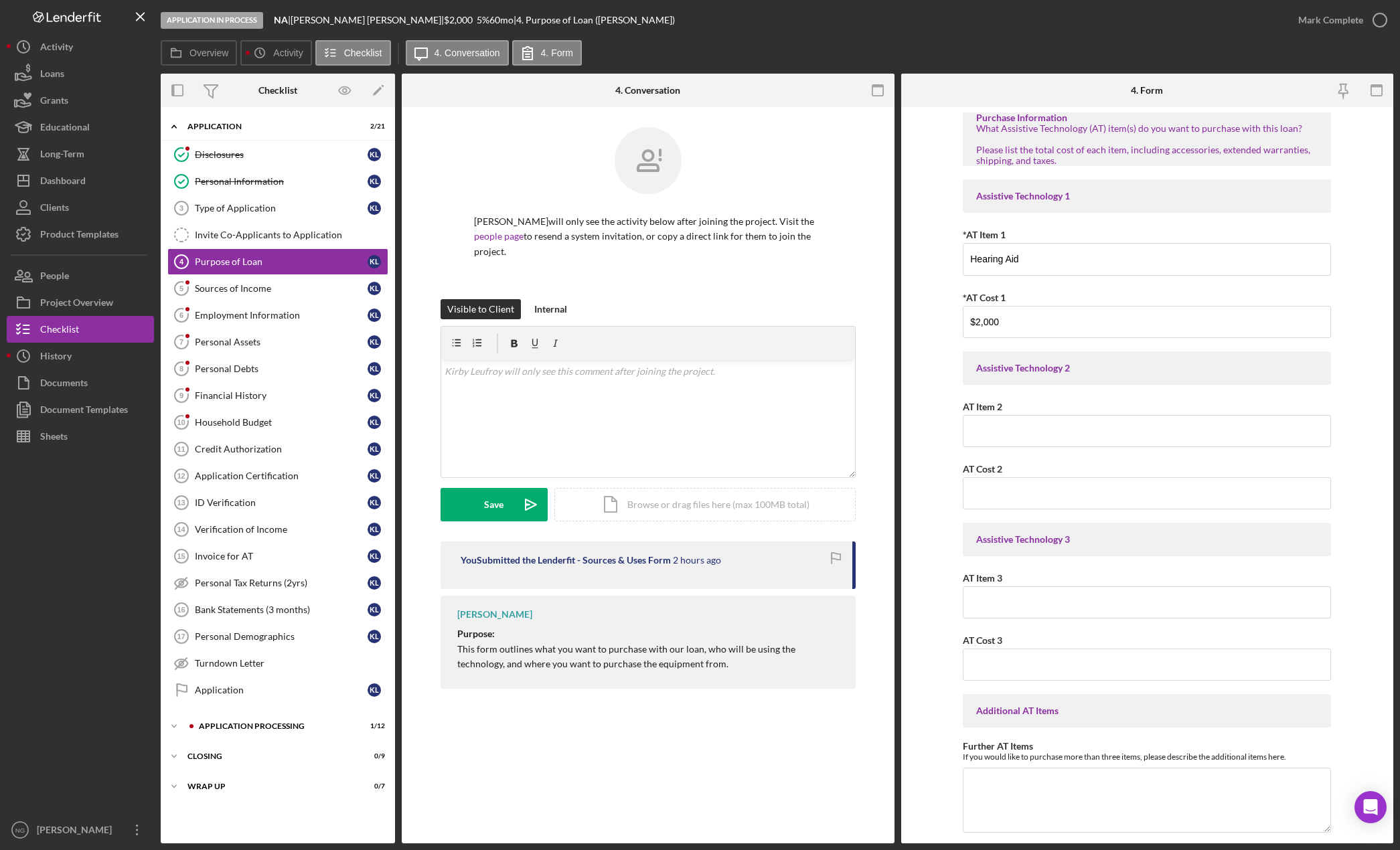
scroll to position [0, 0]
drag, startPoint x: 948, startPoint y: 268, endPoint x: 937, endPoint y: 382, distance: 114.5
click at [948, 268] on form "Purchase Information What Assistive Technology (AT) item(s) do you want to purc…" at bounding box center [1147, 475] width 493 height 736
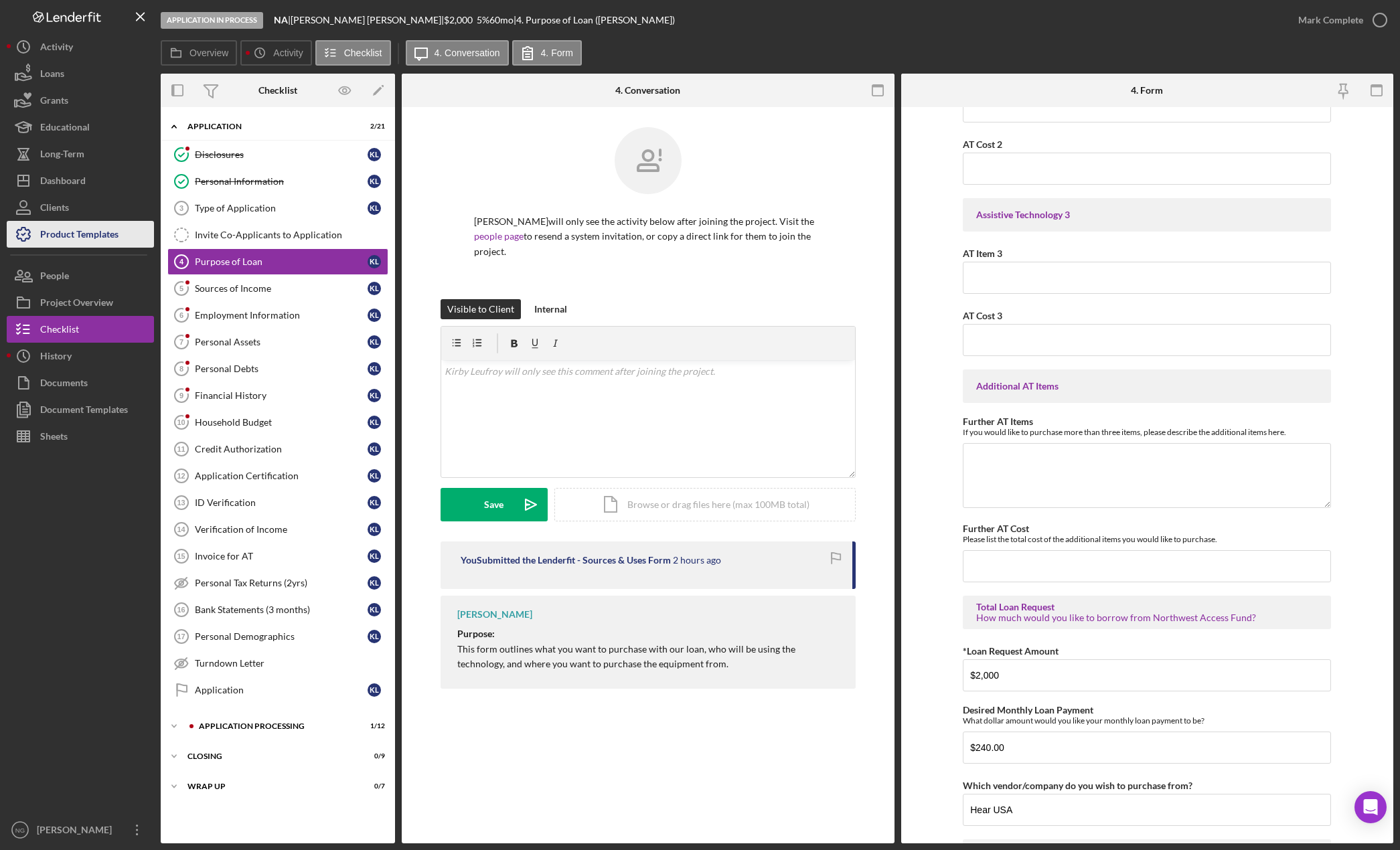
scroll to position [781, 0]
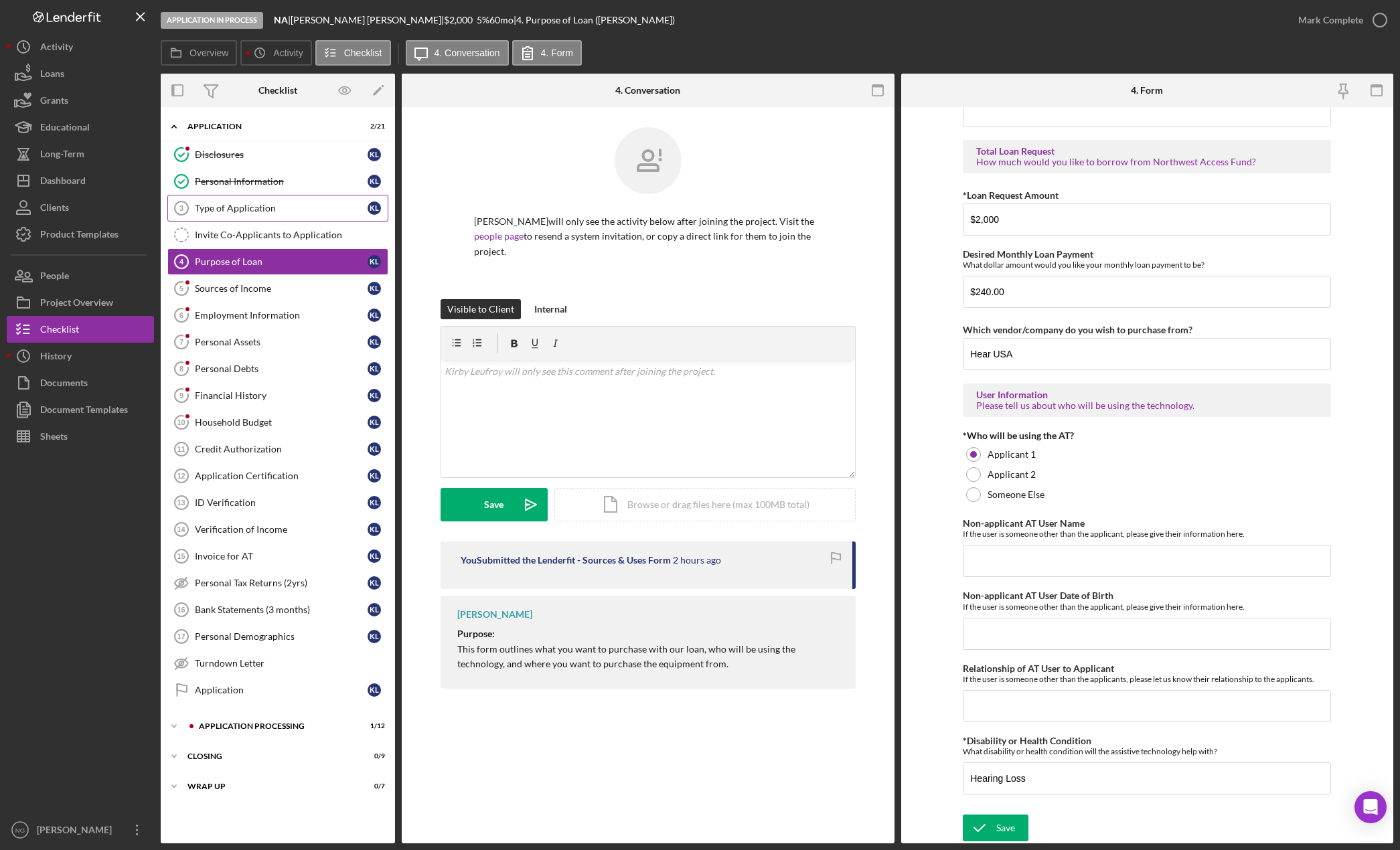
click at [251, 208] on div "Type of Application" at bounding box center [281, 208] width 173 height 11
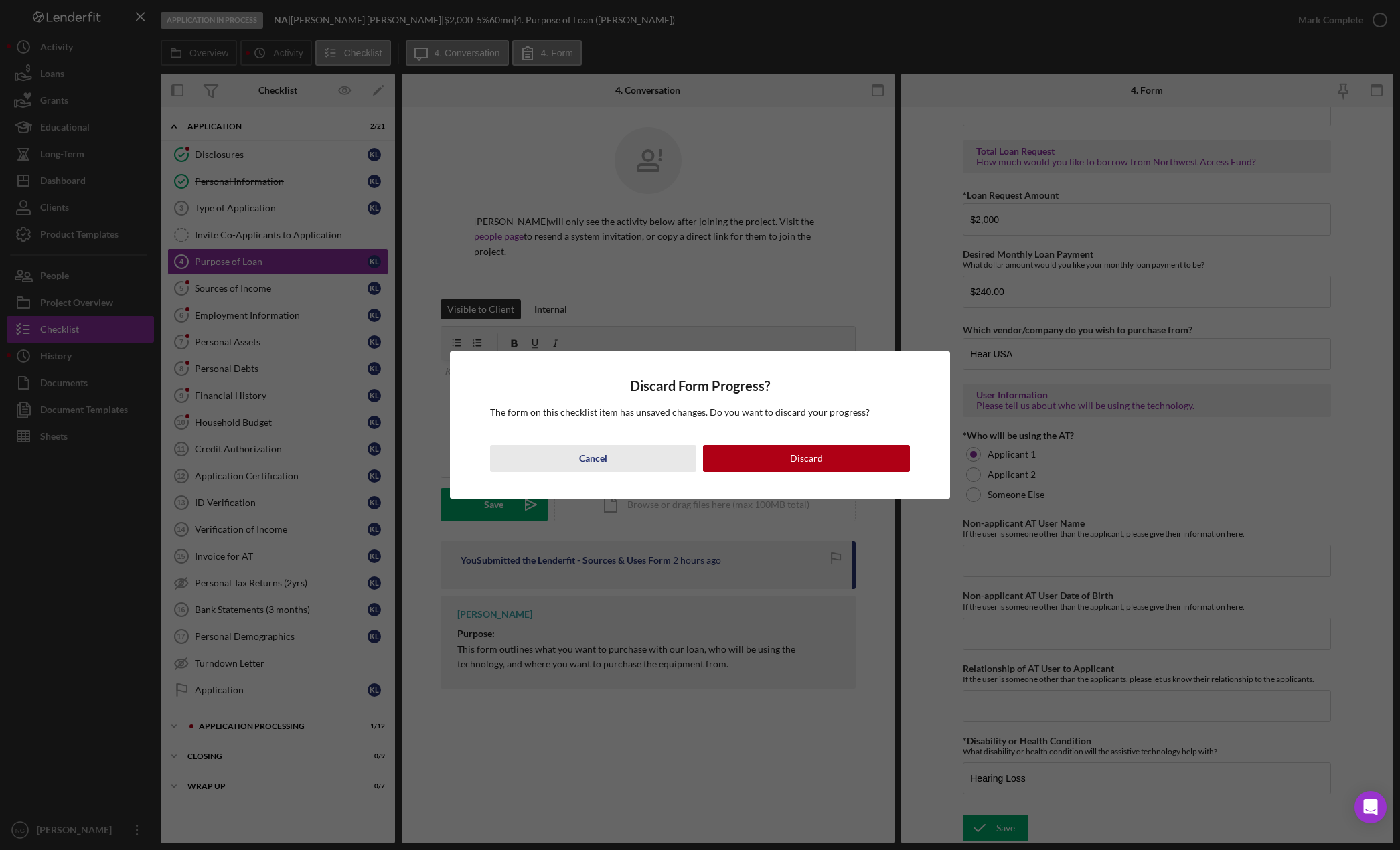
click at [638, 456] on button "Cancel" at bounding box center [593, 458] width 207 height 27
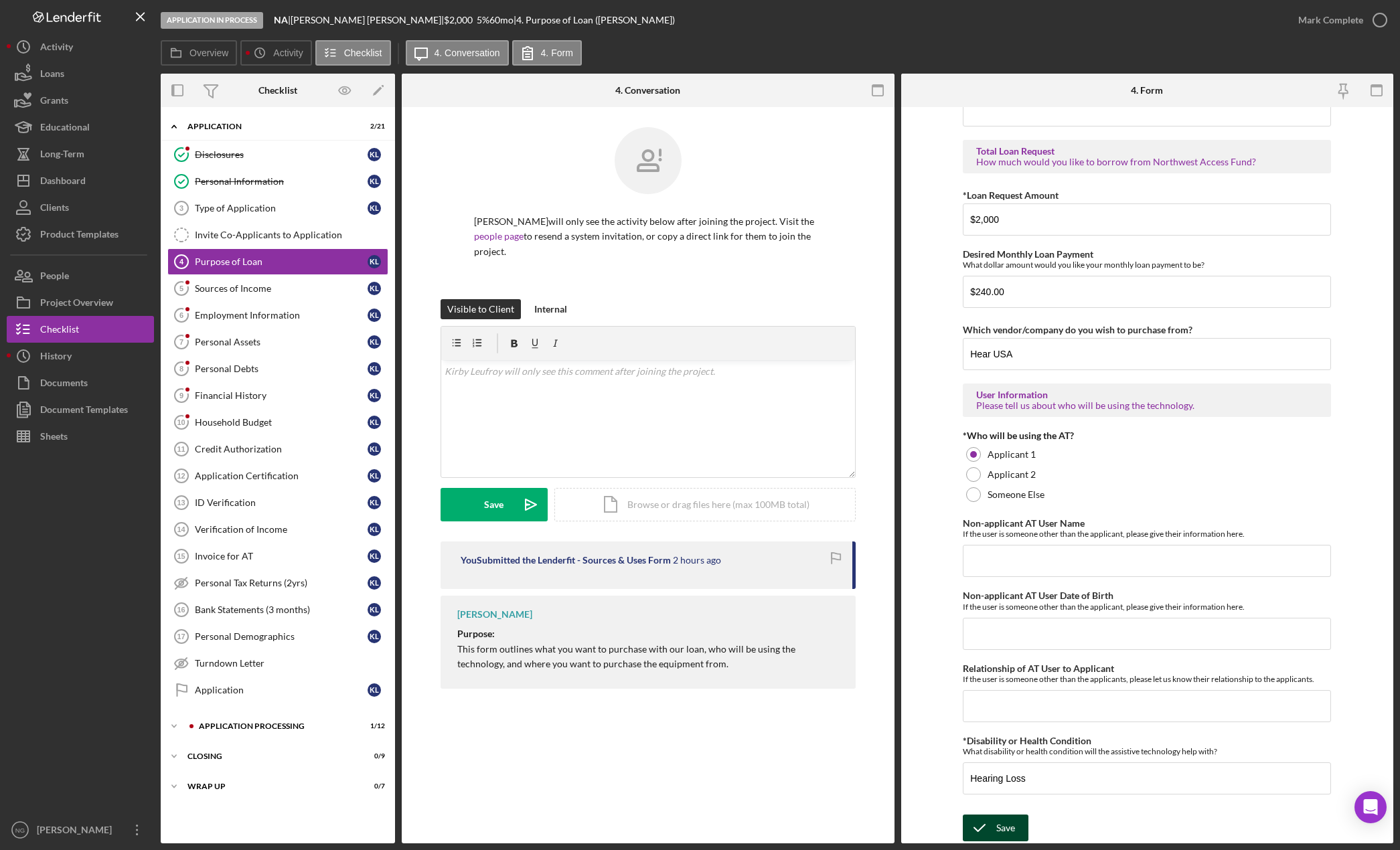
click at [1010, 827] on div "Save" at bounding box center [1005, 828] width 19 height 27
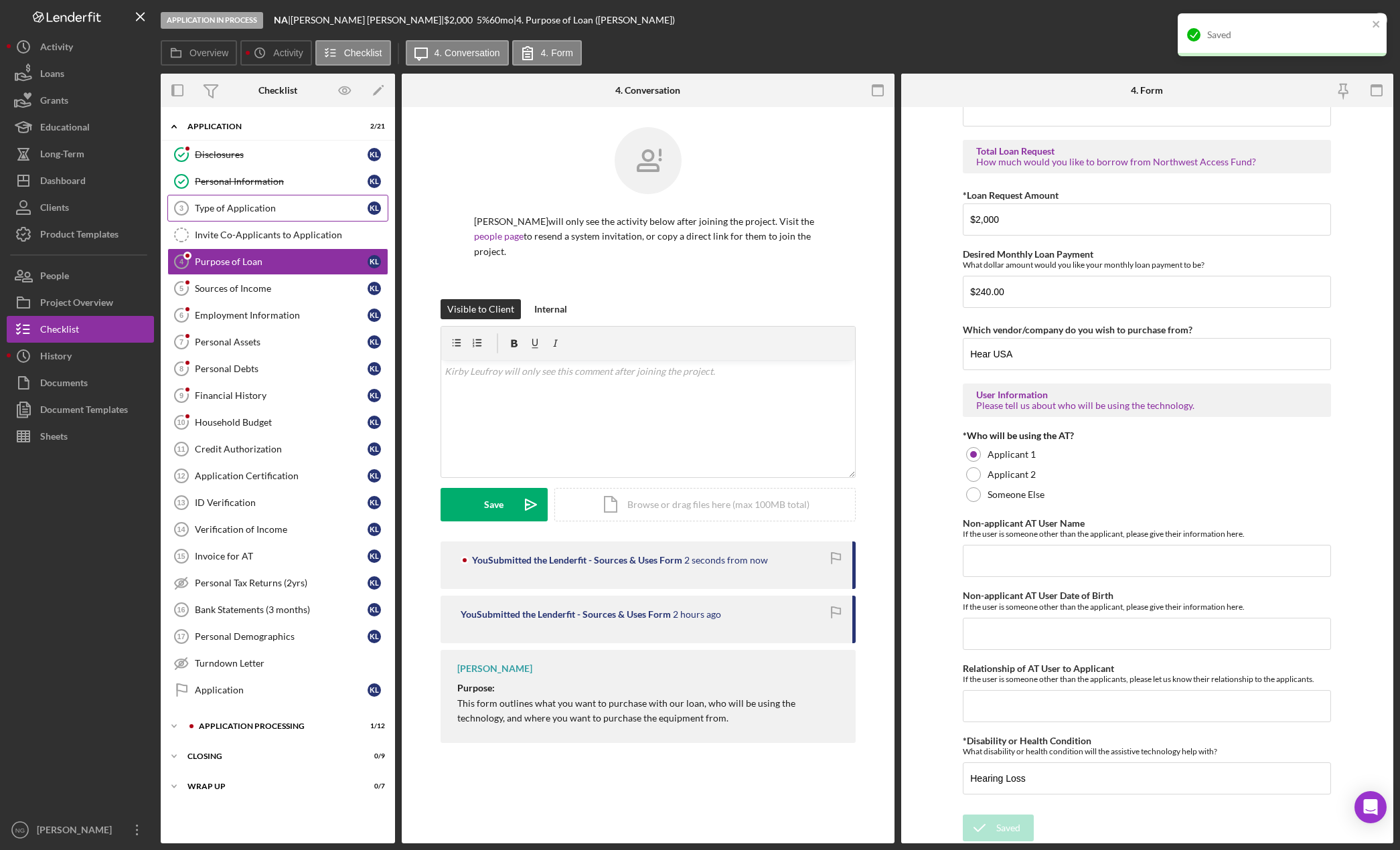
click at [236, 214] on div "Type of Application" at bounding box center [281, 208] width 173 height 11
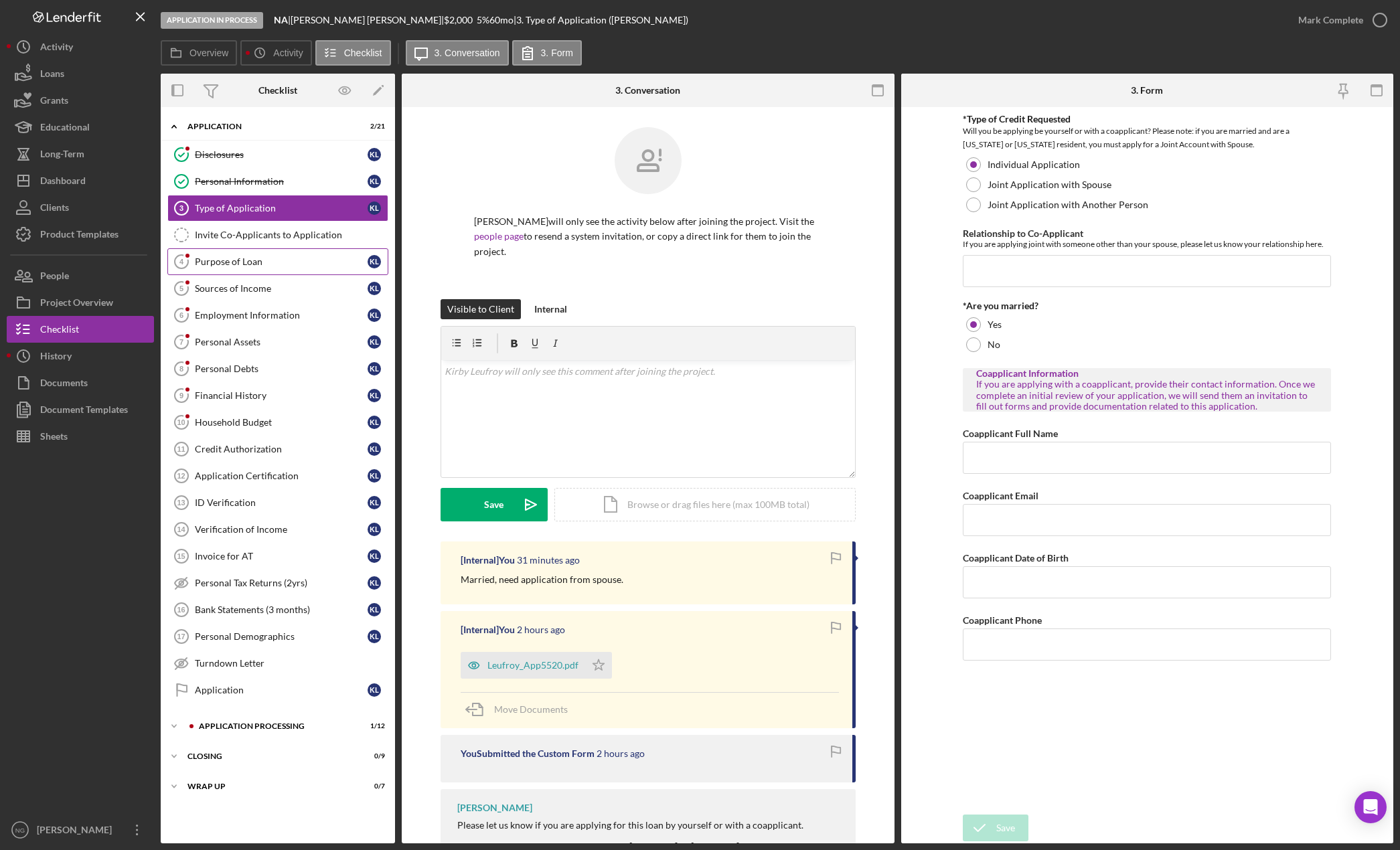
click at [286, 267] on link "Purpose of Loan 4 Purpose of Loan K L" at bounding box center [278, 262] width 221 height 27
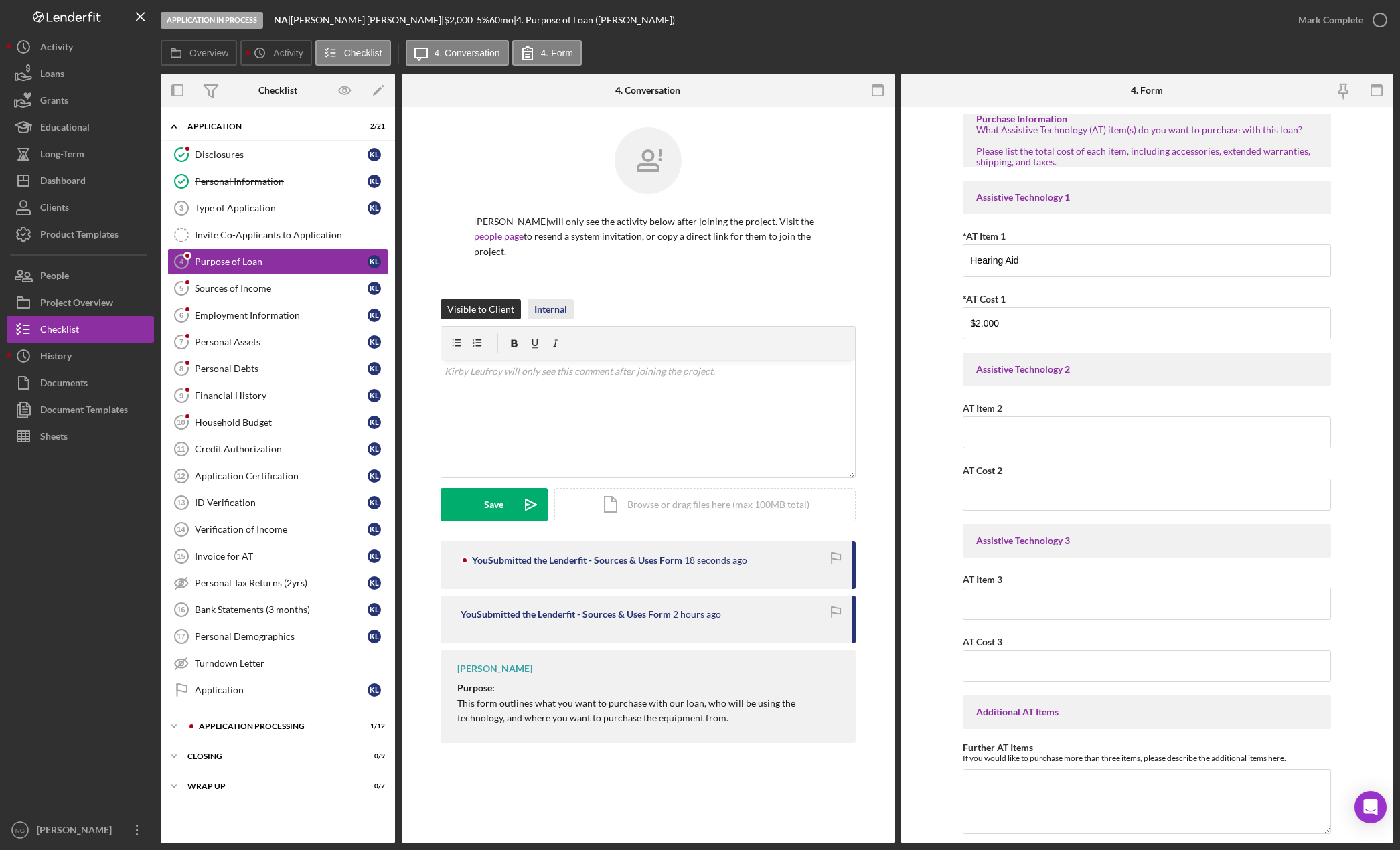
click at [540, 299] on div "Internal" at bounding box center [550, 309] width 33 height 20
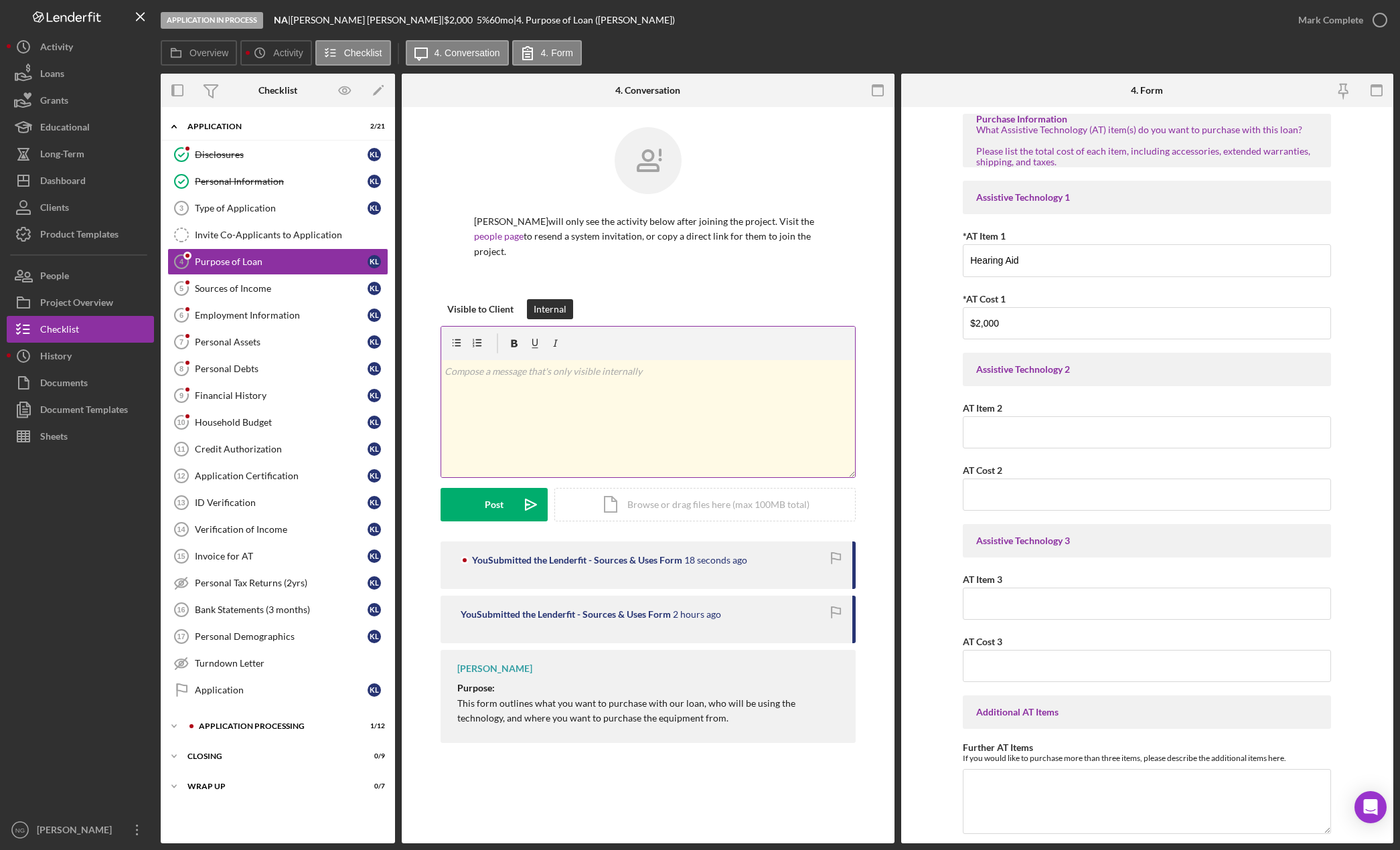
click at [489, 364] on p at bounding box center [647, 372] width 407 height 15
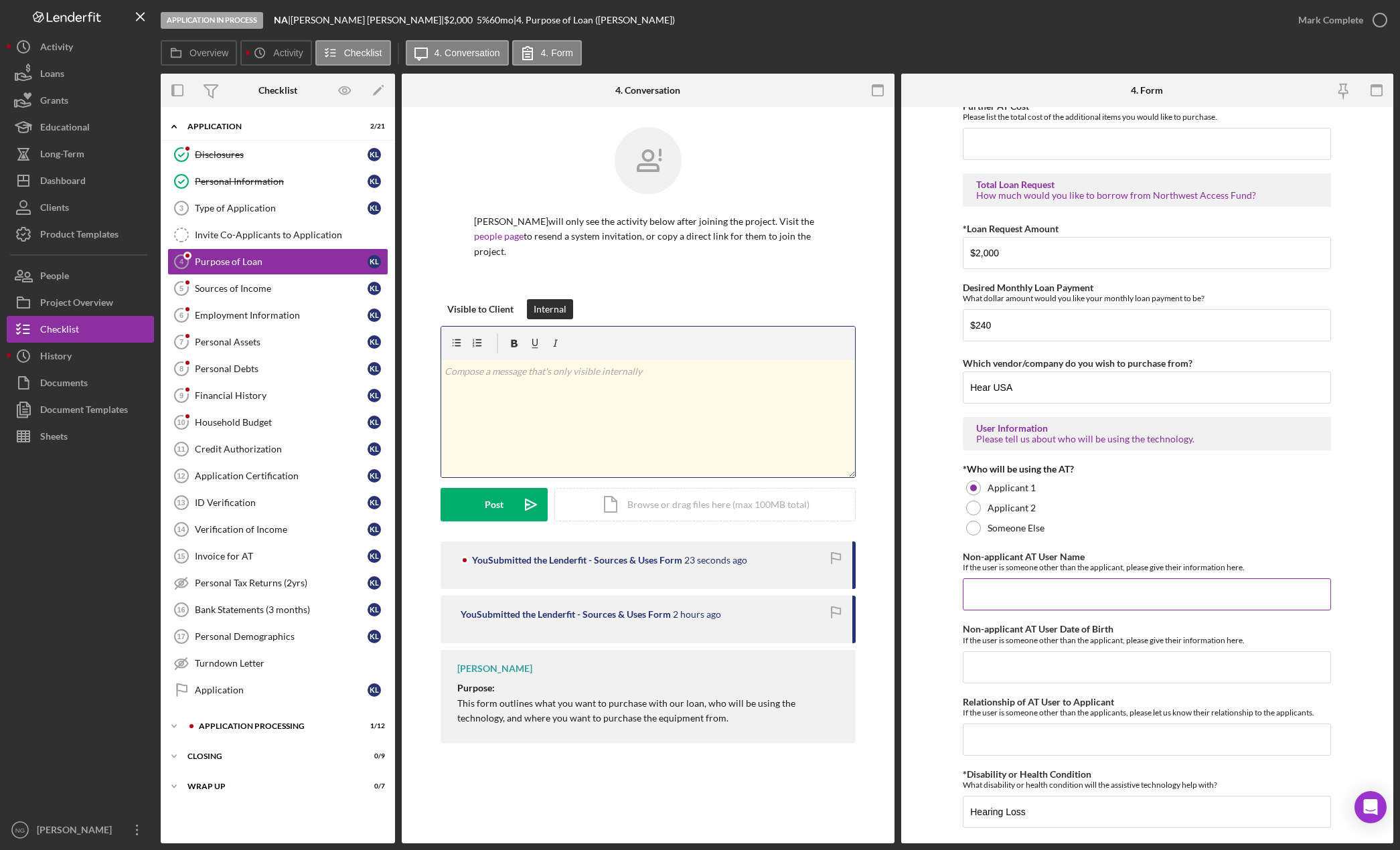
scroll to position [781, 0]
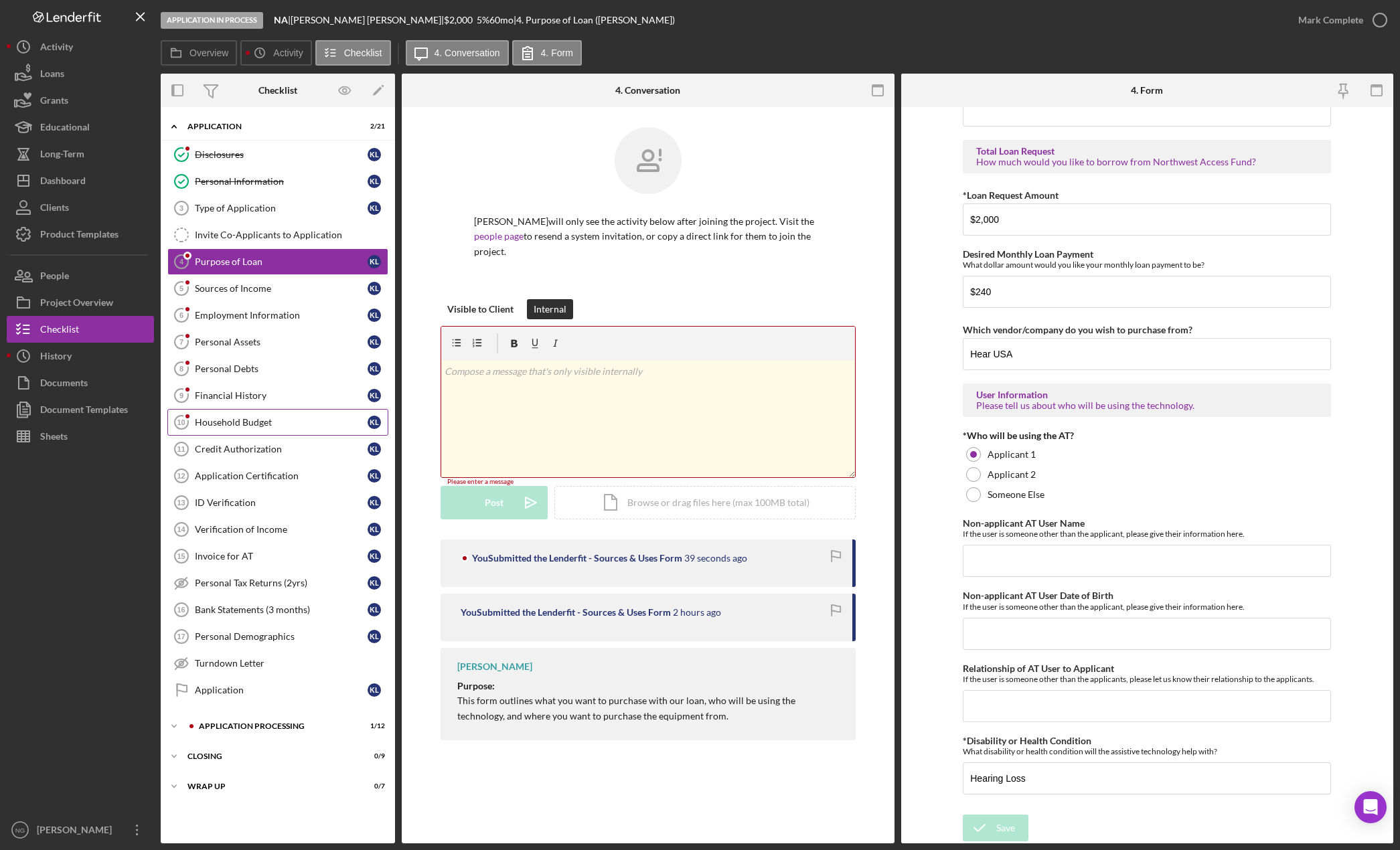
click at [261, 415] on link "Household Budget 10 Household Budget K L" at bounding box center [278, 423] width 221 height 27
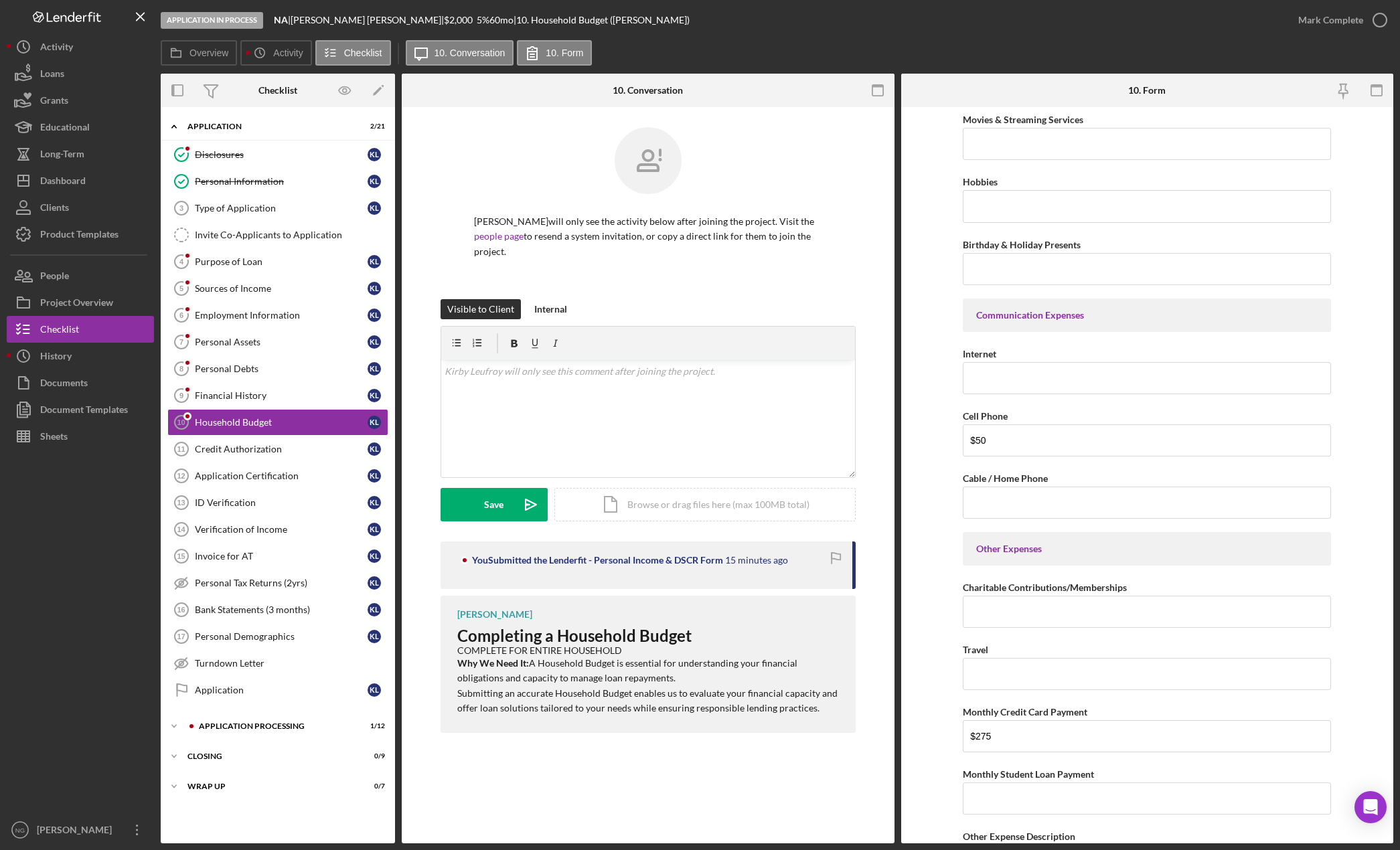
scroll to position [2432, 0]
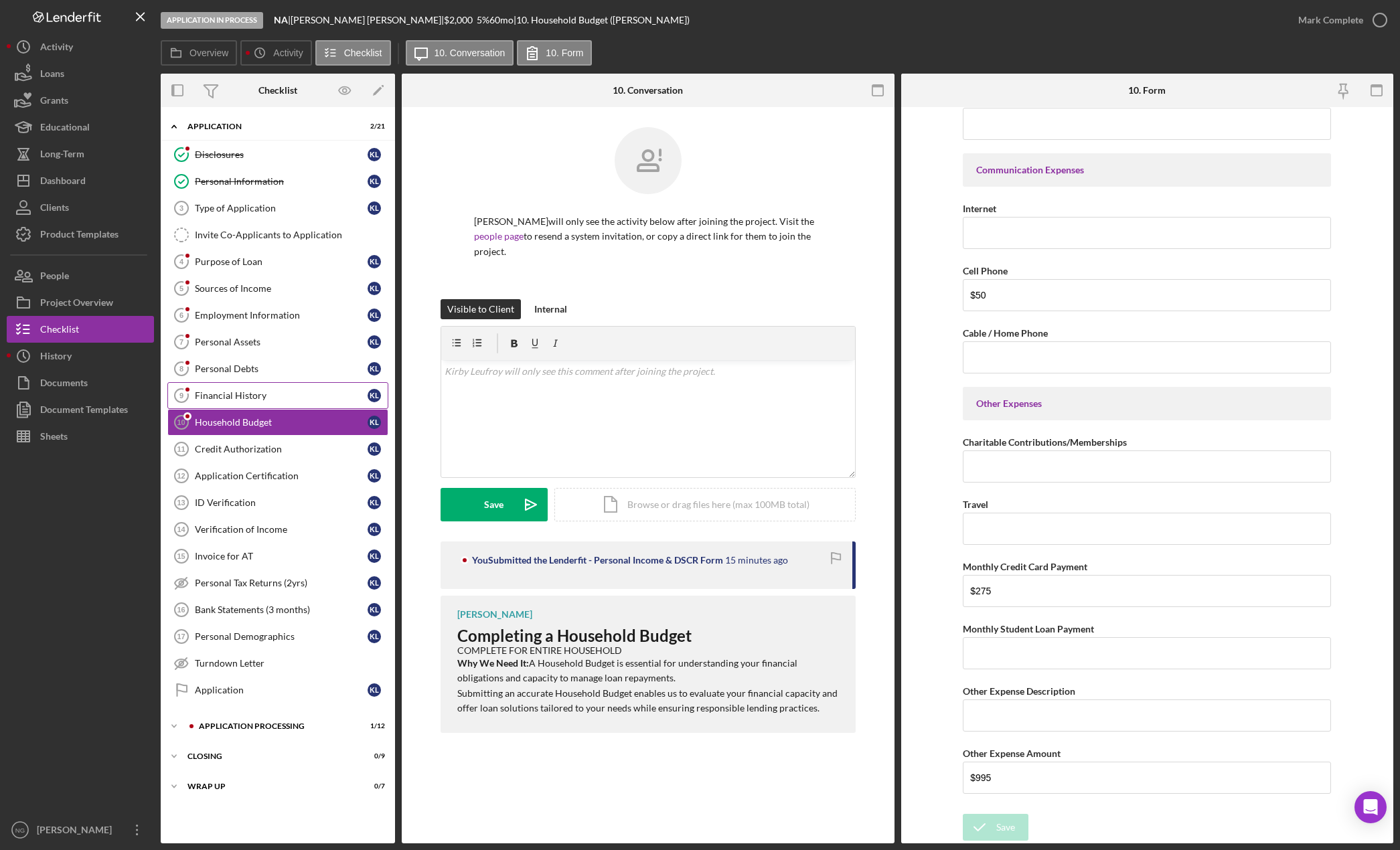
click at [281, 394] on div "Financial History" at bounding box center [281, 396] width 173 height 11
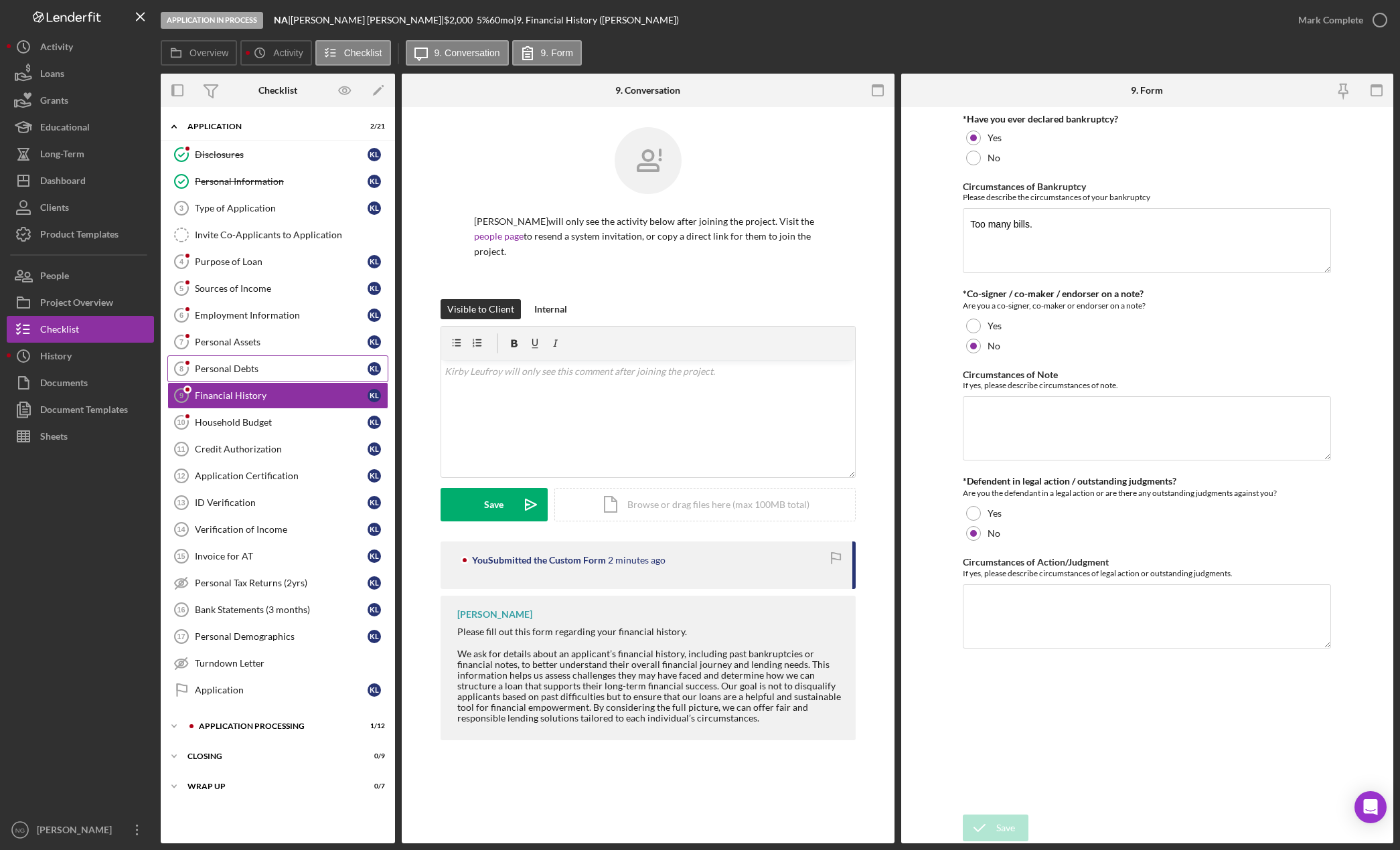
click at [223, 377] on link "Personal Debts 8 Personal Debts K L" at bounding box center [278, 369] width 221 height 27
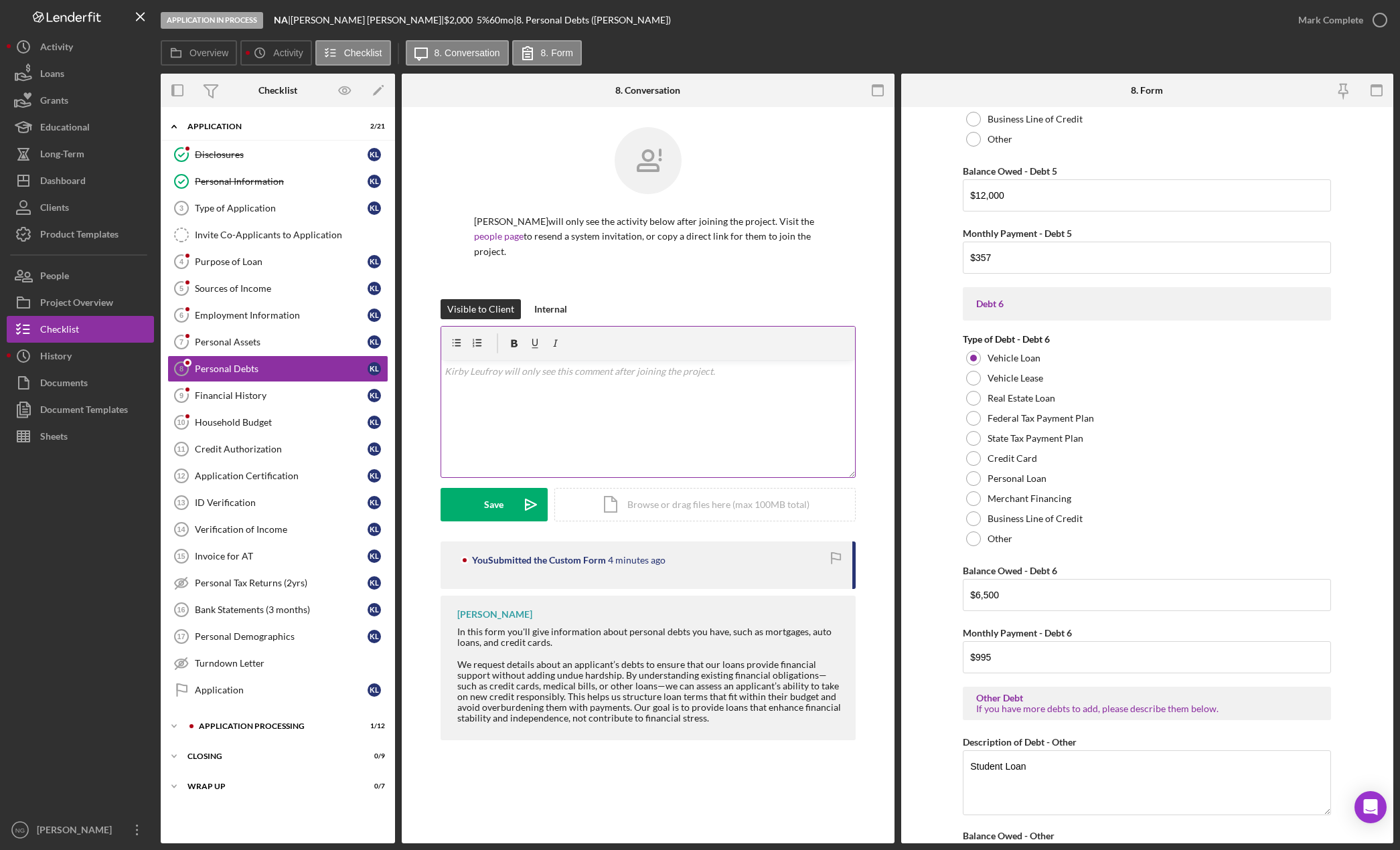
scroll to position [2601, 0]
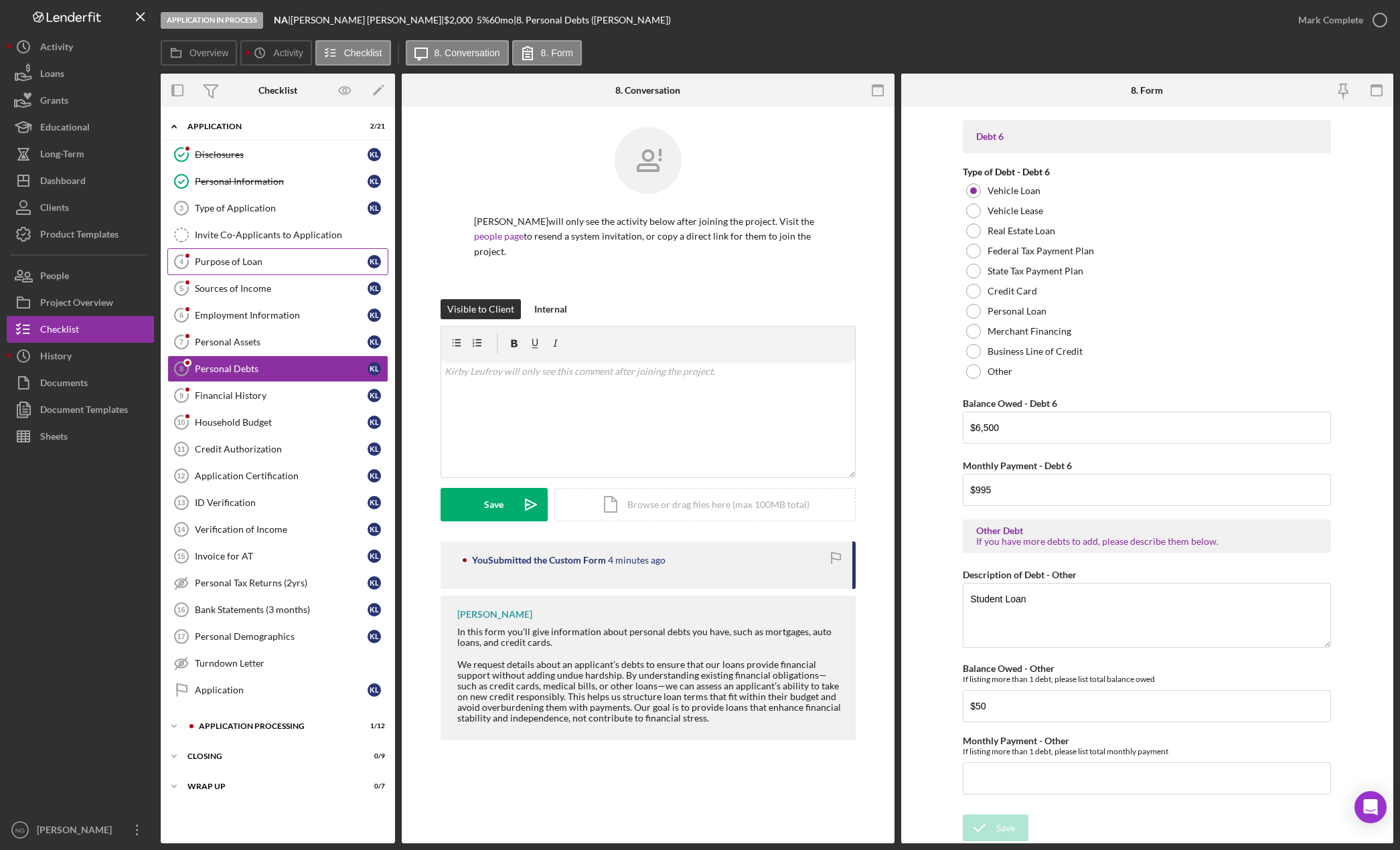
click at [264, 267] on div "Purpose of Loan" at bounding box center [281, 261] width 173 height 11
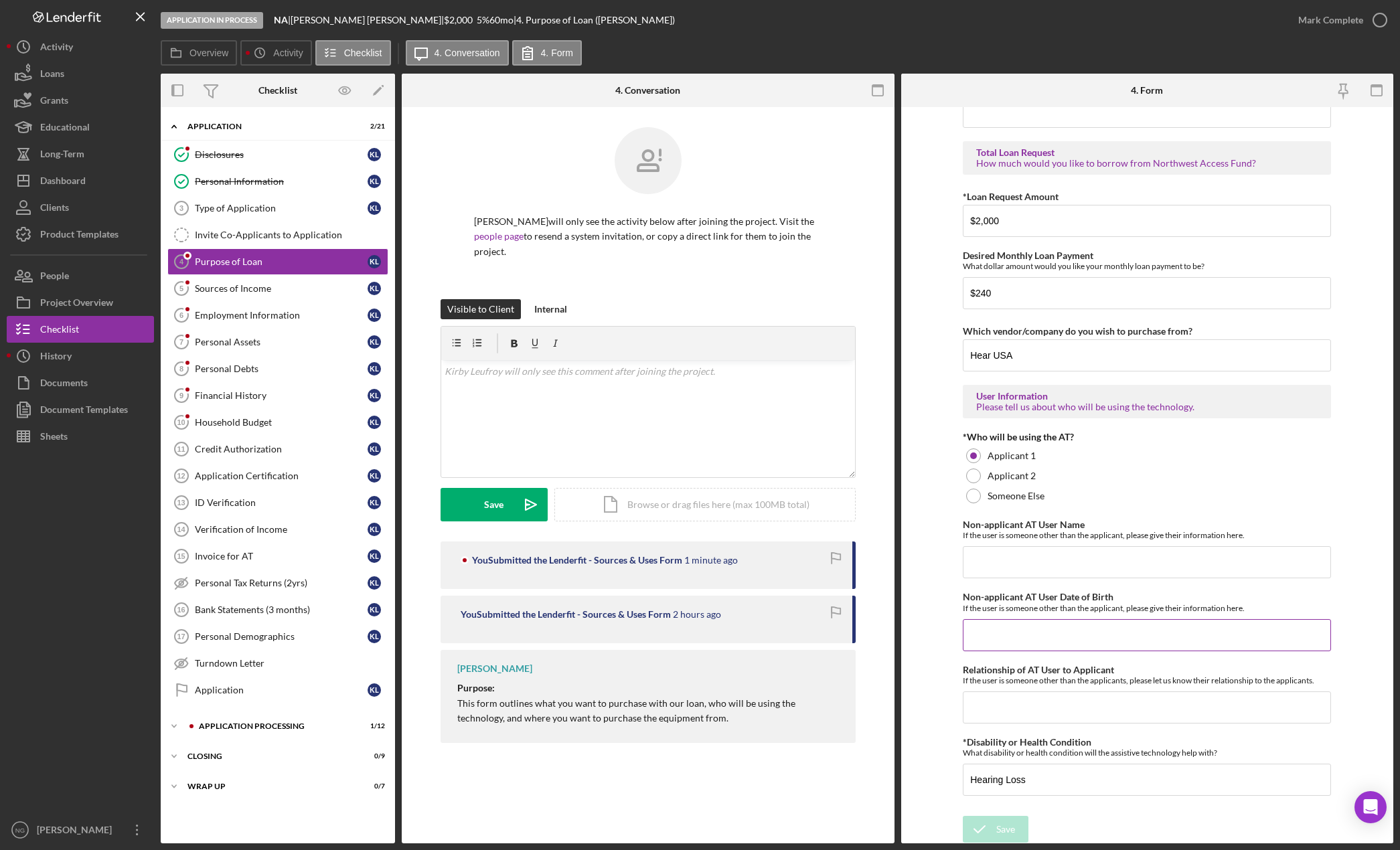
scroll to position [781, 0]
click at [253, 218] on link "Type of Application 3 Type of Application K L" at bounding box center [278, 208] width 221 height 27
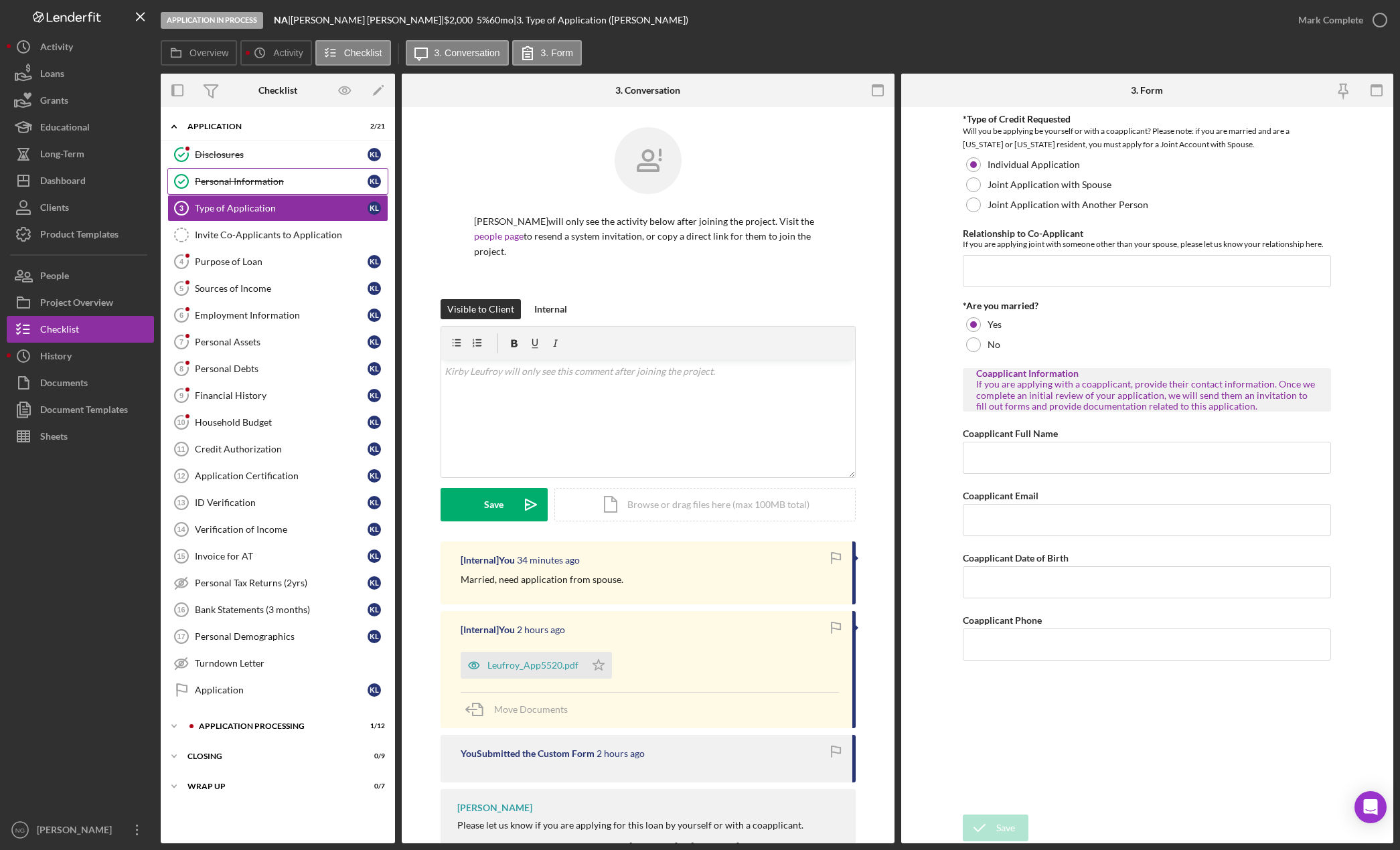
click at [226, 177] on div "Personal Information" at bounding box center [281, 181] width 173 height 11
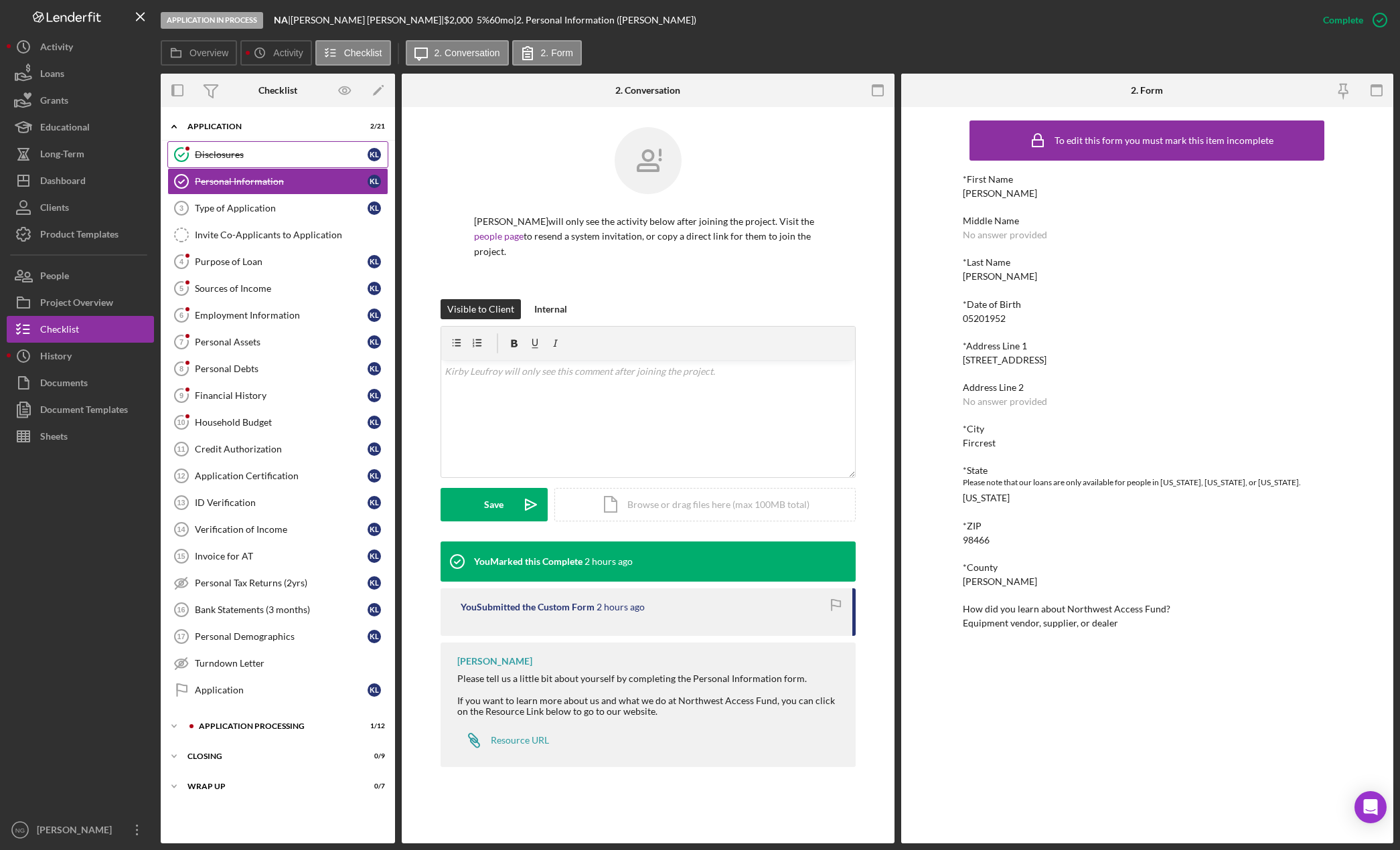
click at [253, 159] on div "Disclosures" at bounding box center [281, 155] width 173 height 11
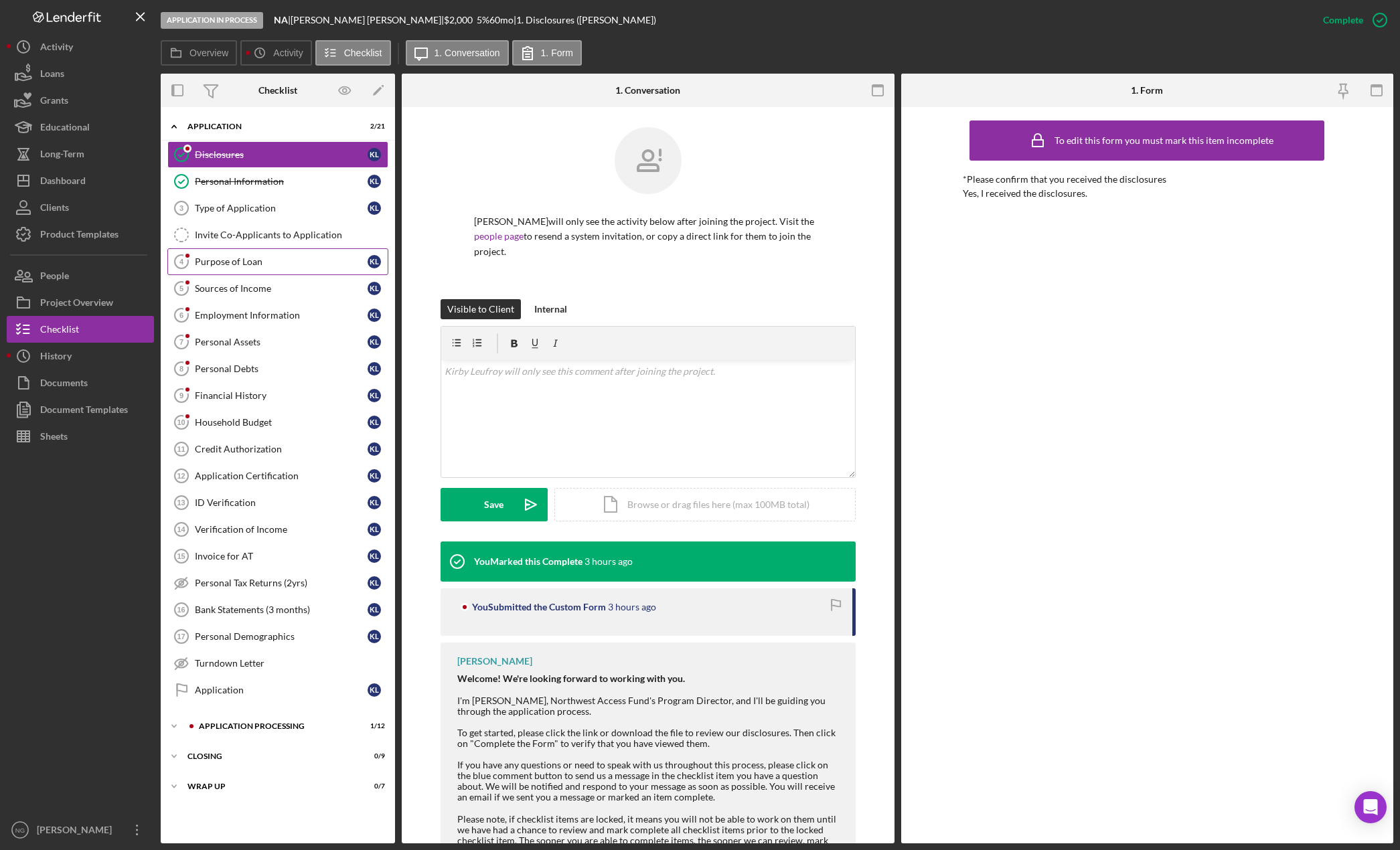
click at [245, 265] on div "Purpose of Loan" at bounding box center [281, 261] width 173 height 11
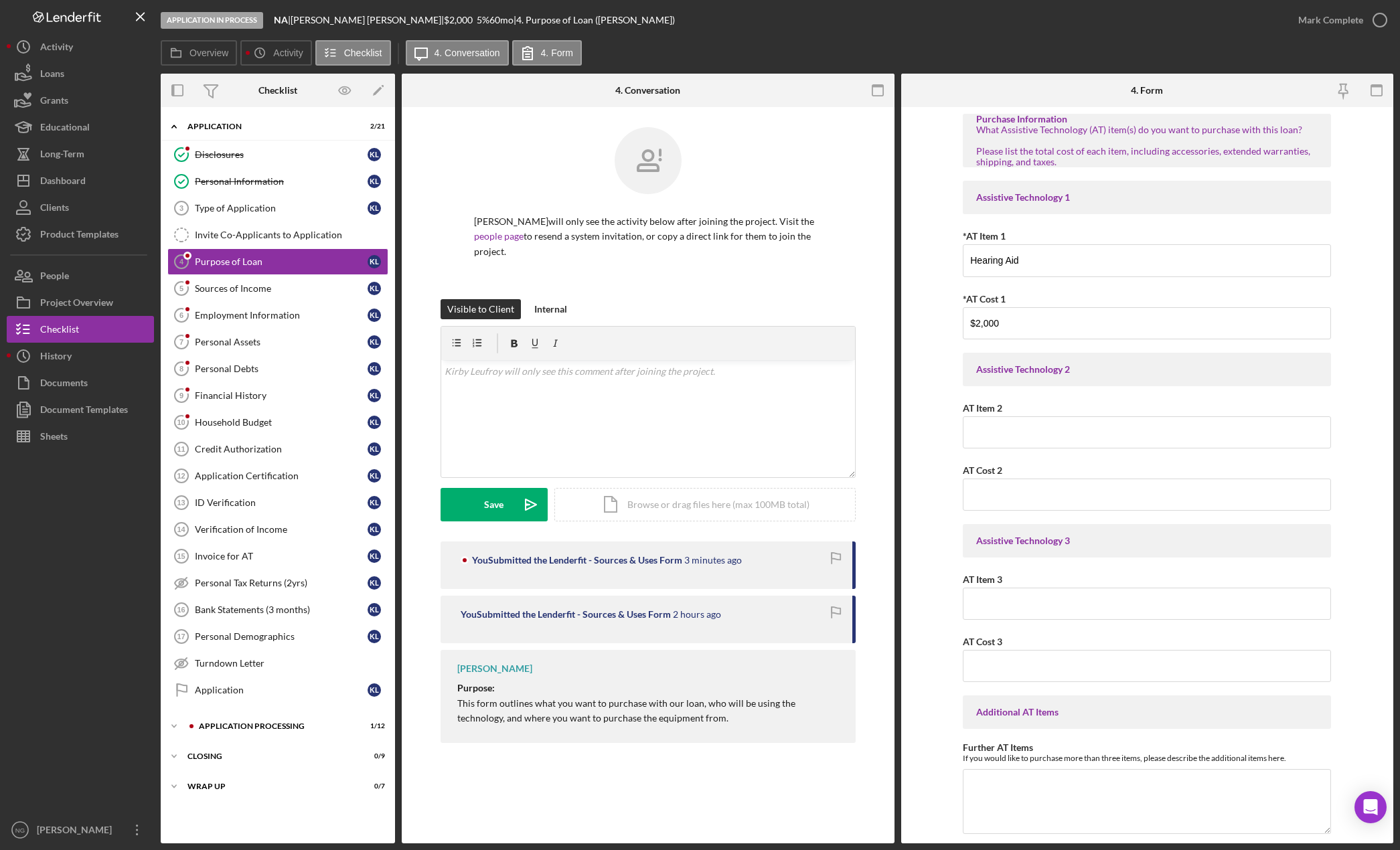
click at [698, 775] on div "Purpose of Loan 4 Purpose of Loan [PERSON_NAME] will only see the activity belo…" at bounding box center [648, 475] width 493 height 736
click at [1356, 537] on form "Purchase Information What Assistive Technology (AT) item(s) do you want to purc…" at bounding box center [1147, 475] width 493 height 736
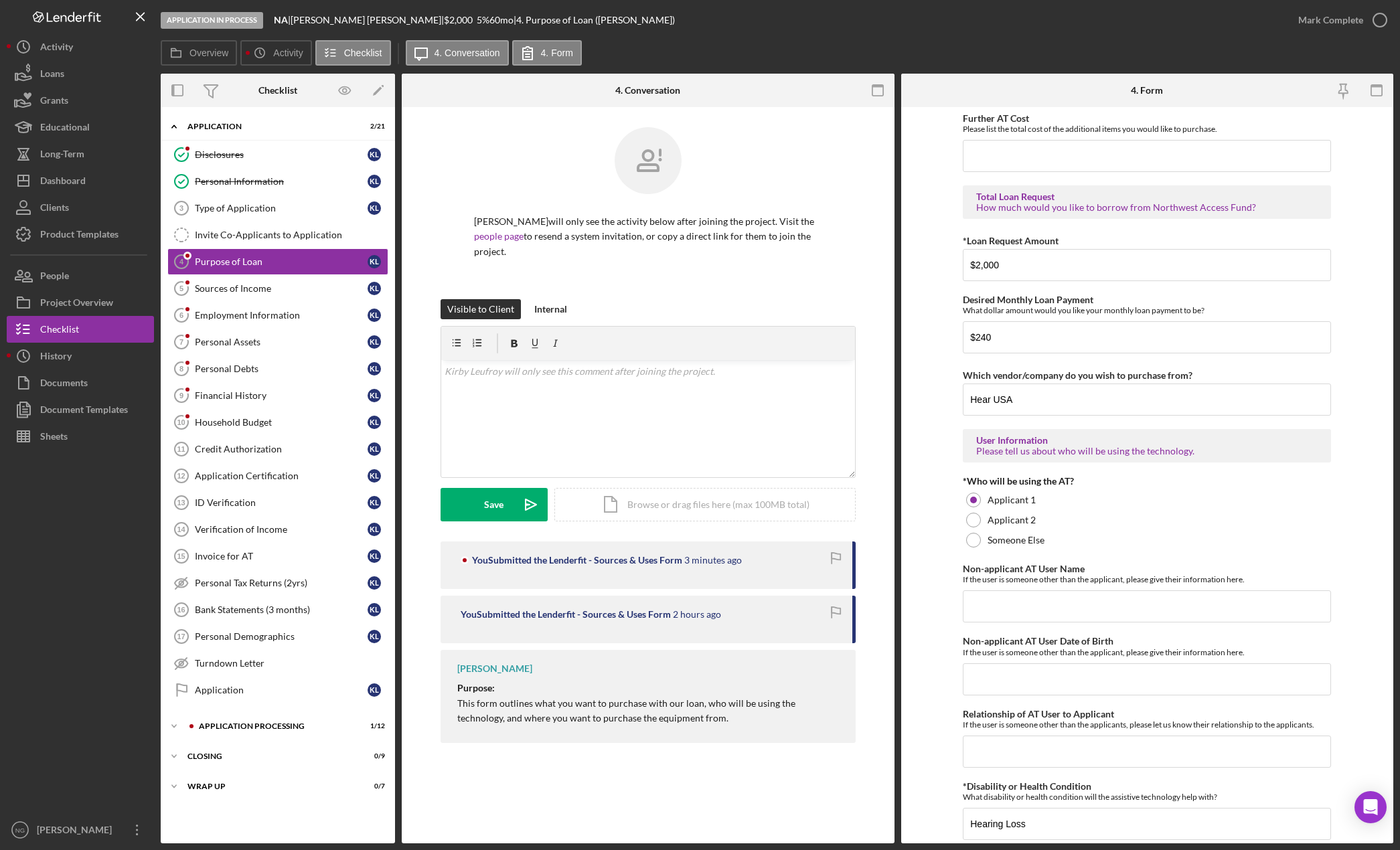
scroll to position [781, 0]
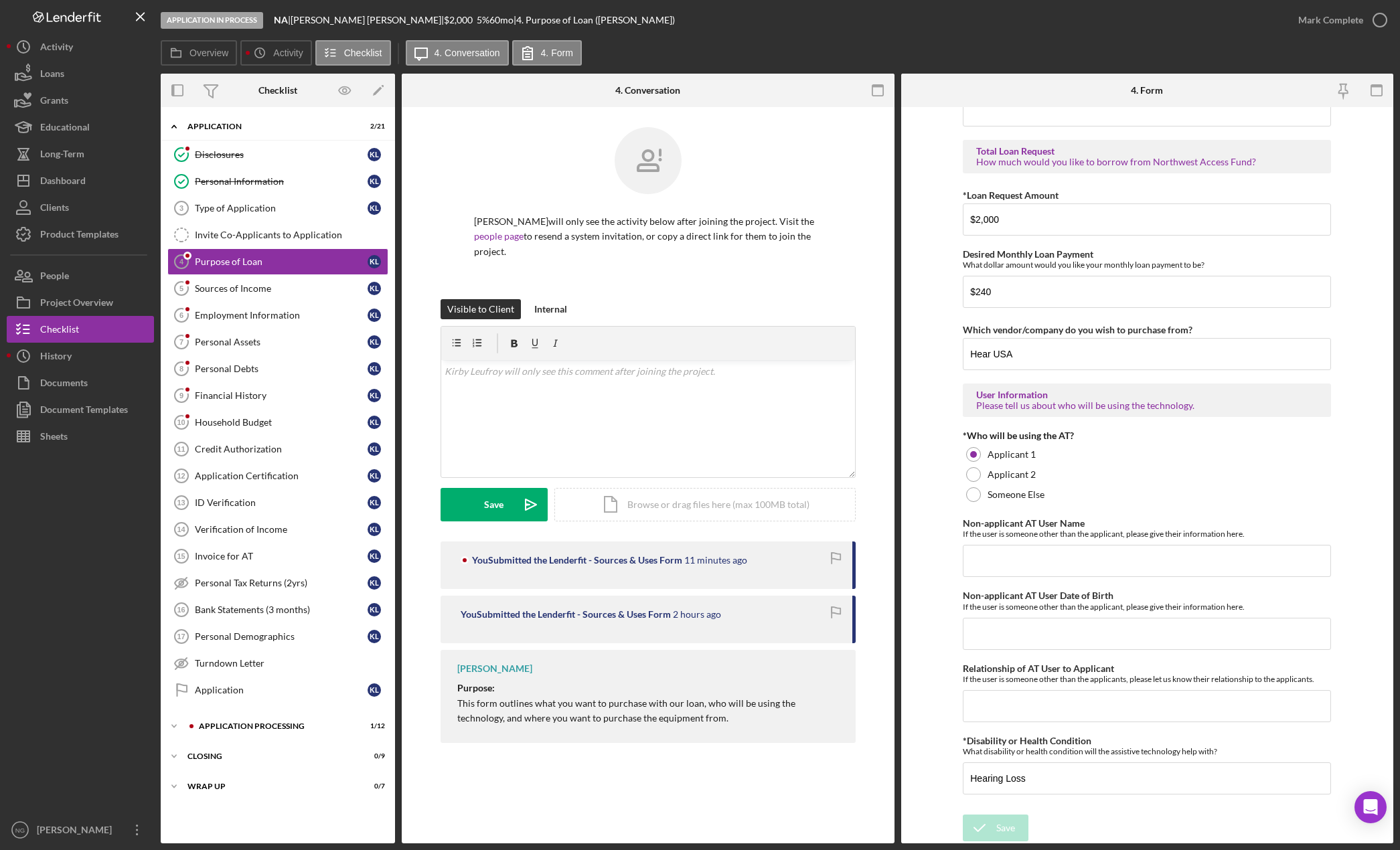
click at [112, 525] on div at bounding box center [80, 633] width 147 height 367
click at [67, 359] on div "History" at bounding box center [56, 357] width 32 height 30
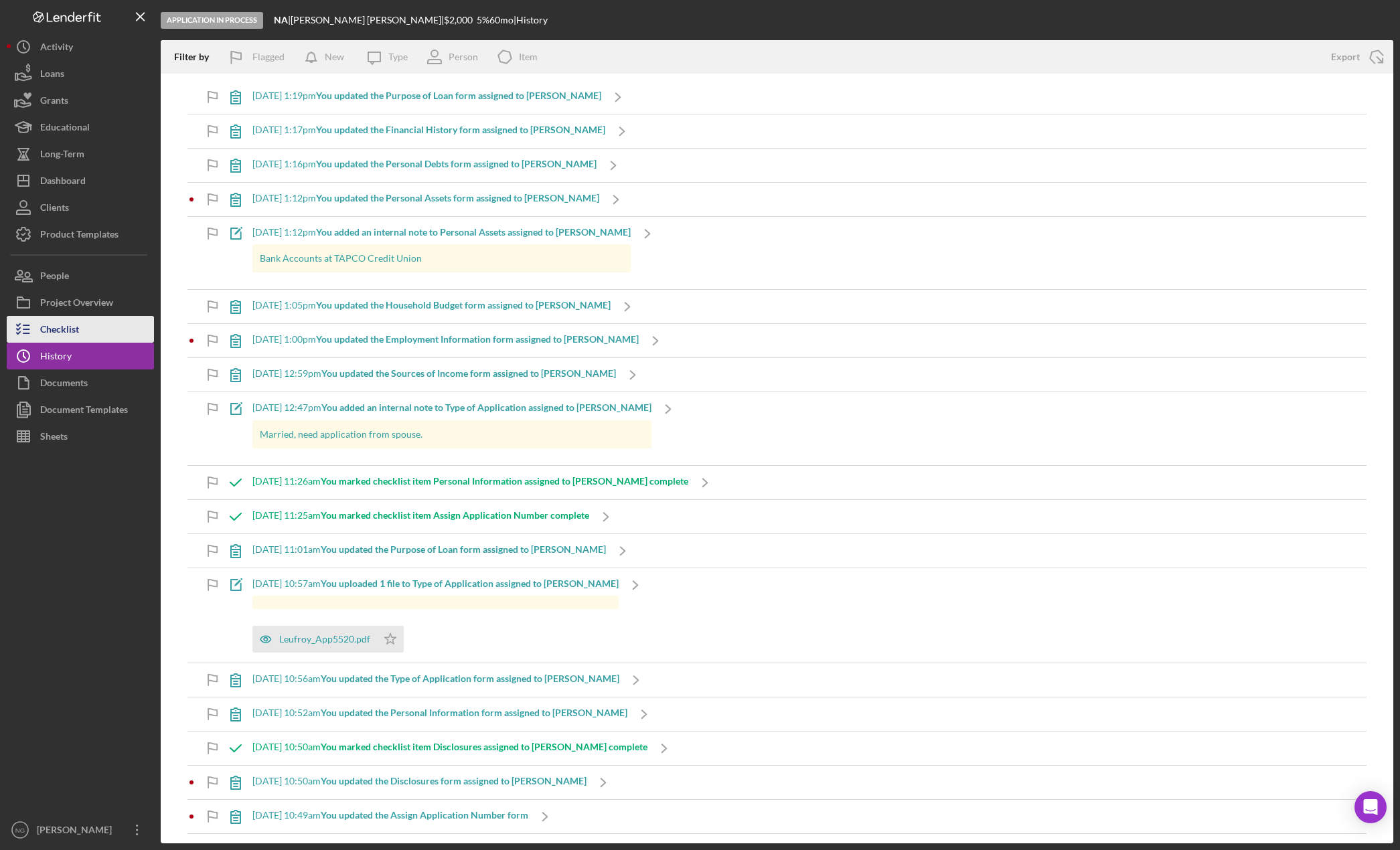
click at [55, 333] on div "Checklist" at bounding box center [60, 331] width 39 height 30
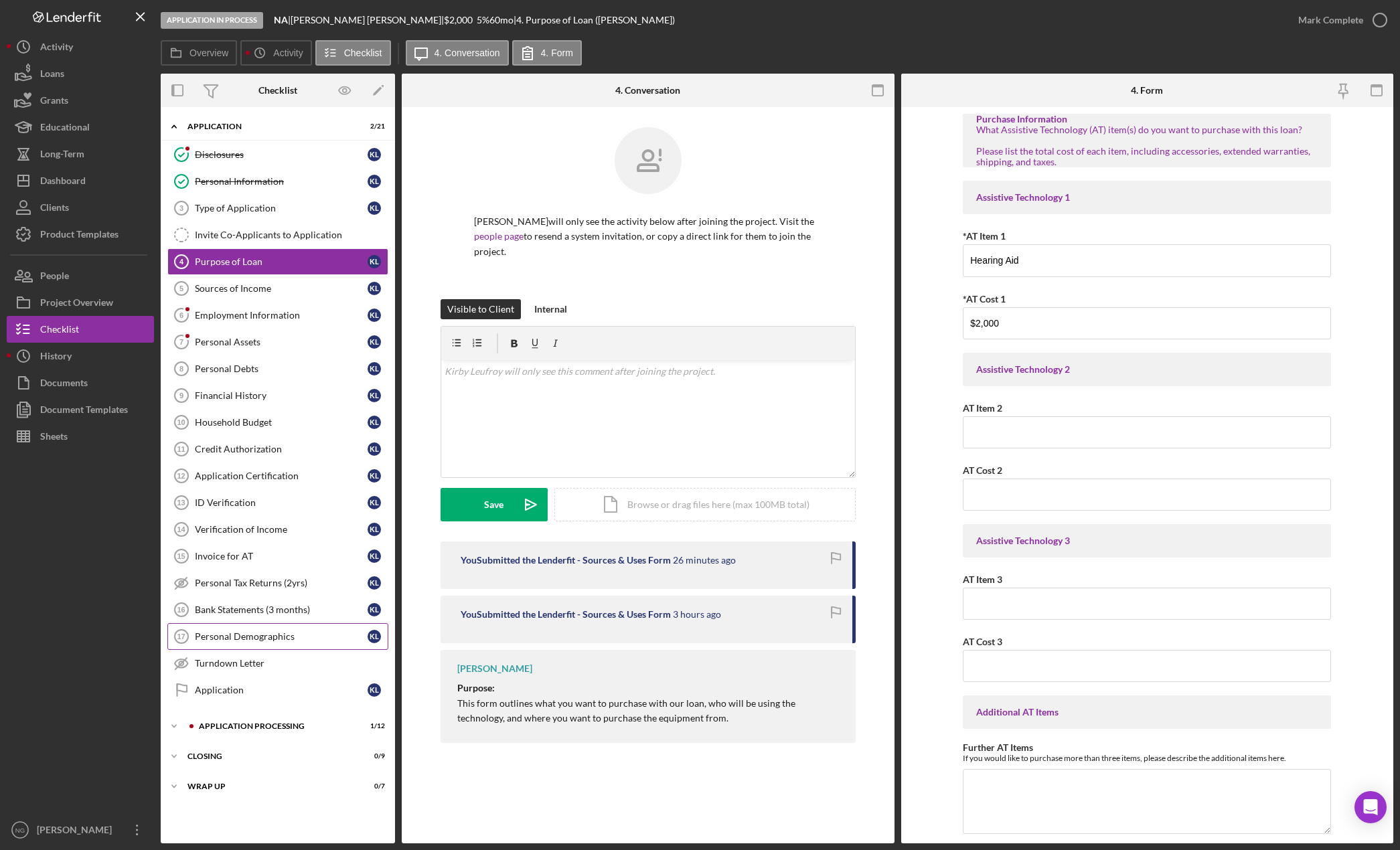
click at [290, 638] on div "Personal Demographics" at bounding box center [281, 636] width 173 height 11
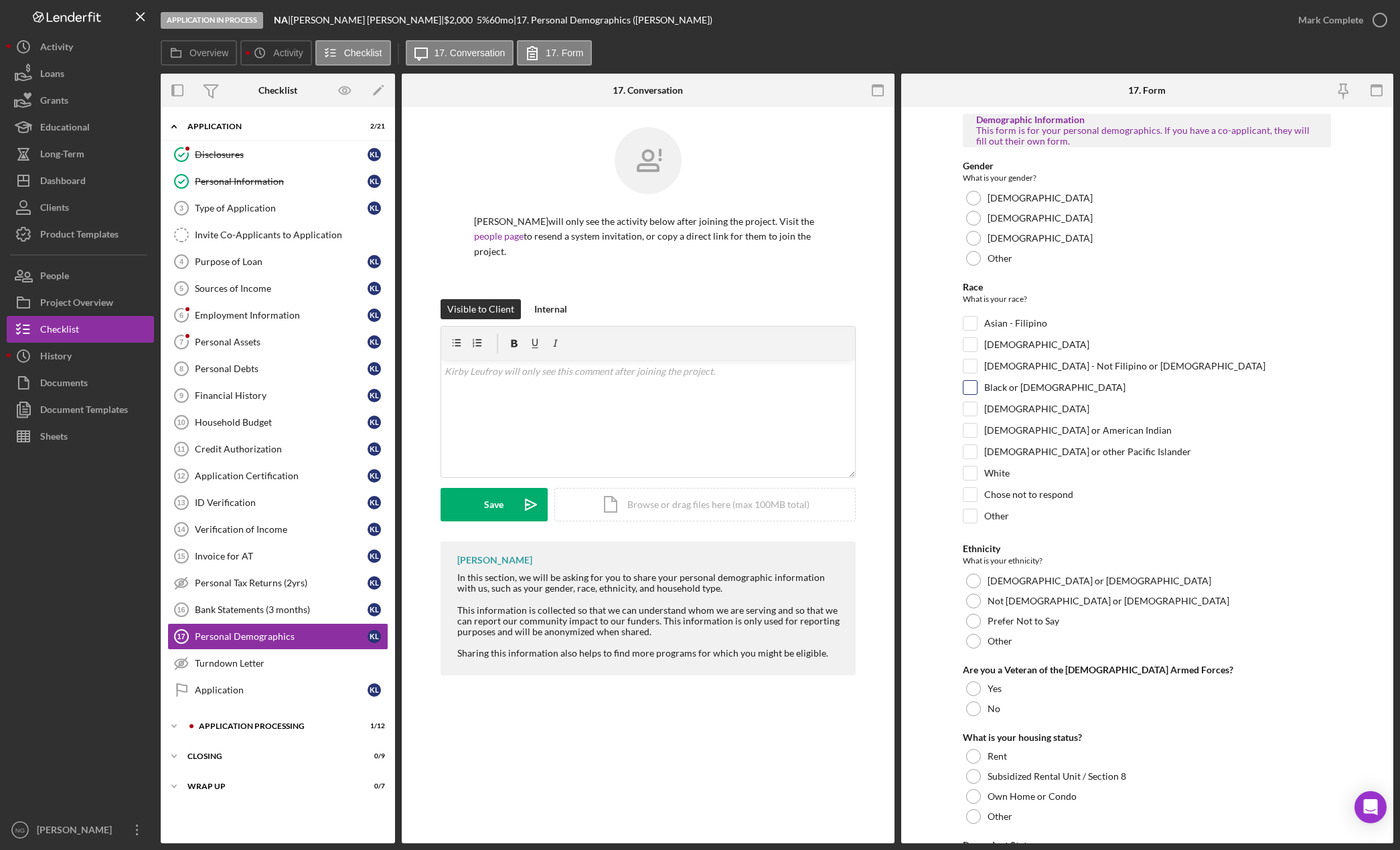
click at [971, 392] on input "Black or [DEMOGRAPHIC_DATA]" at bounding box center [970, 388] width 13 height 13
checkbox input "true"
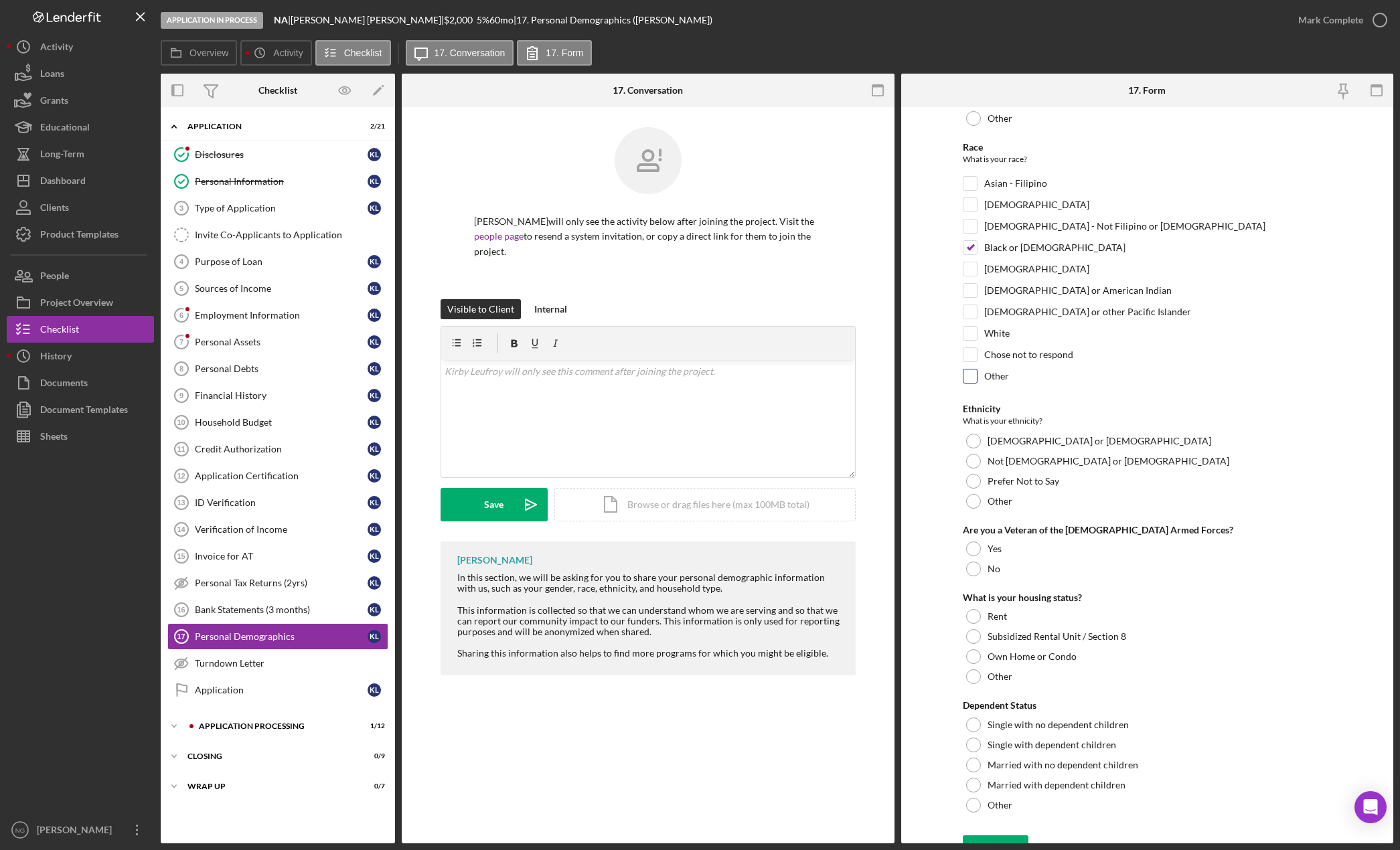
scroll to position [161, 0]
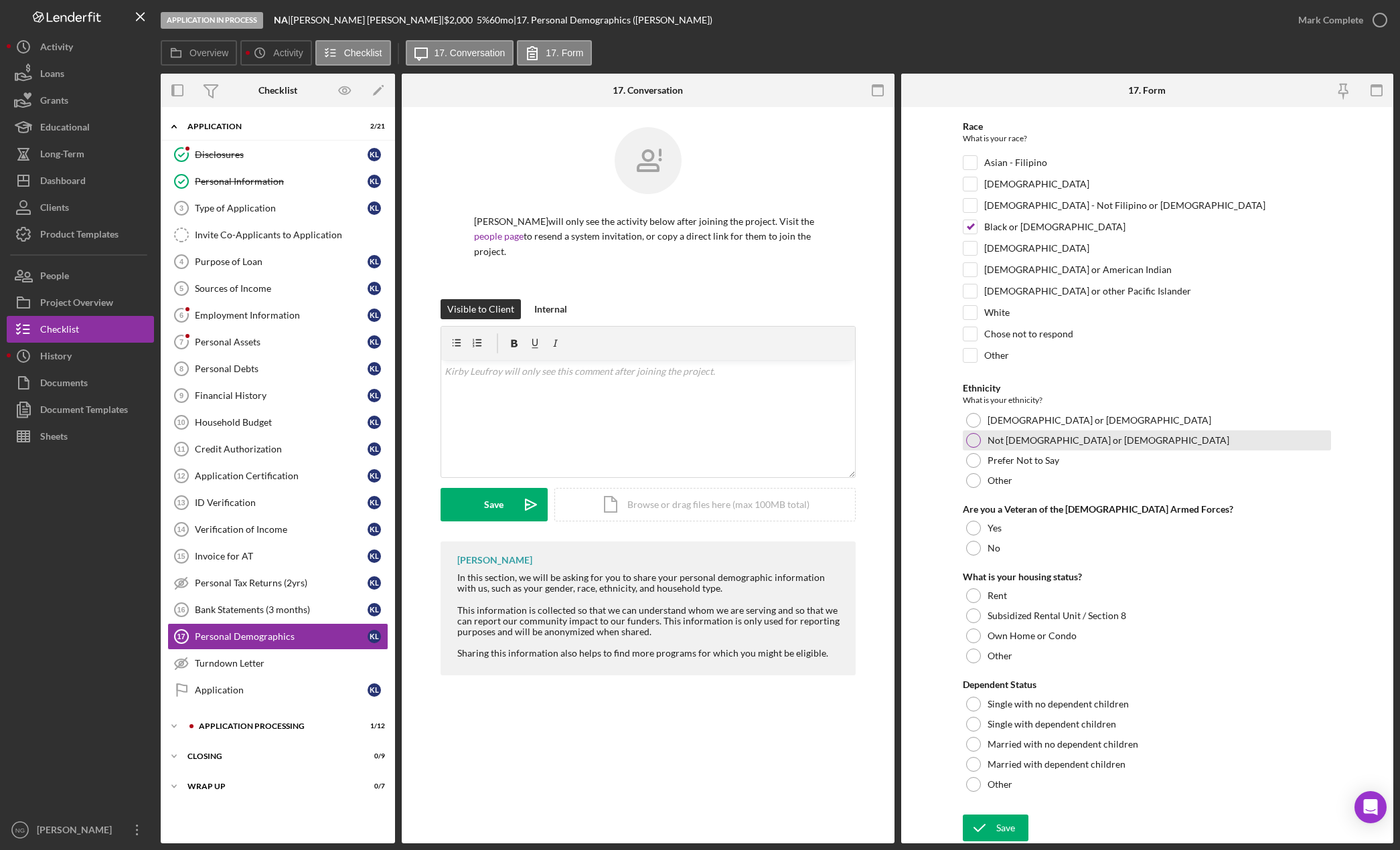
click at [971, 436] on div at bounding box center [973, 440] width 15 height 15
click at [971, 543] on div at bounding box center [973, 548] width 15 height 15
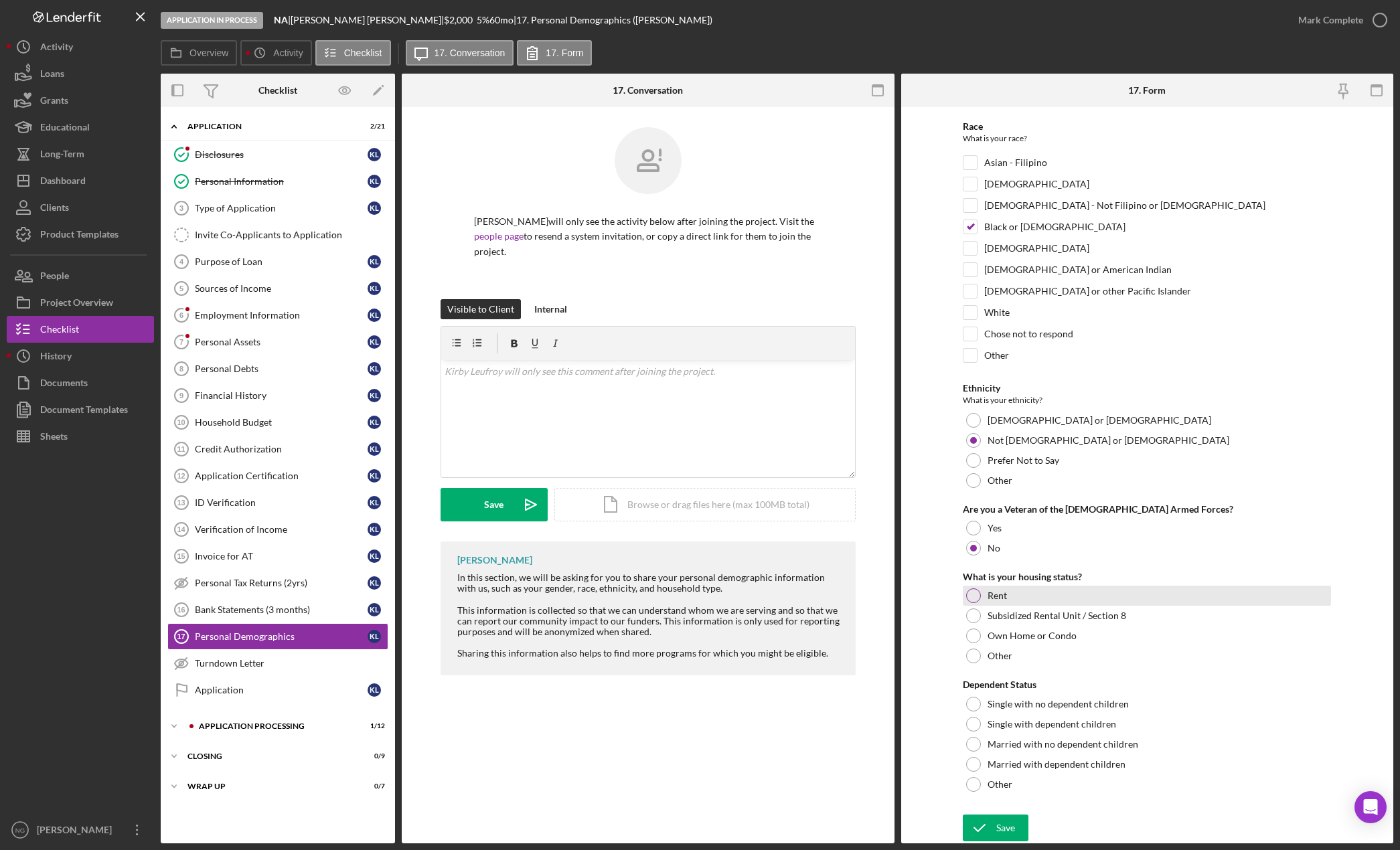
click at [977, 599] on div at bounding box center [973, 596] width 15 height 15
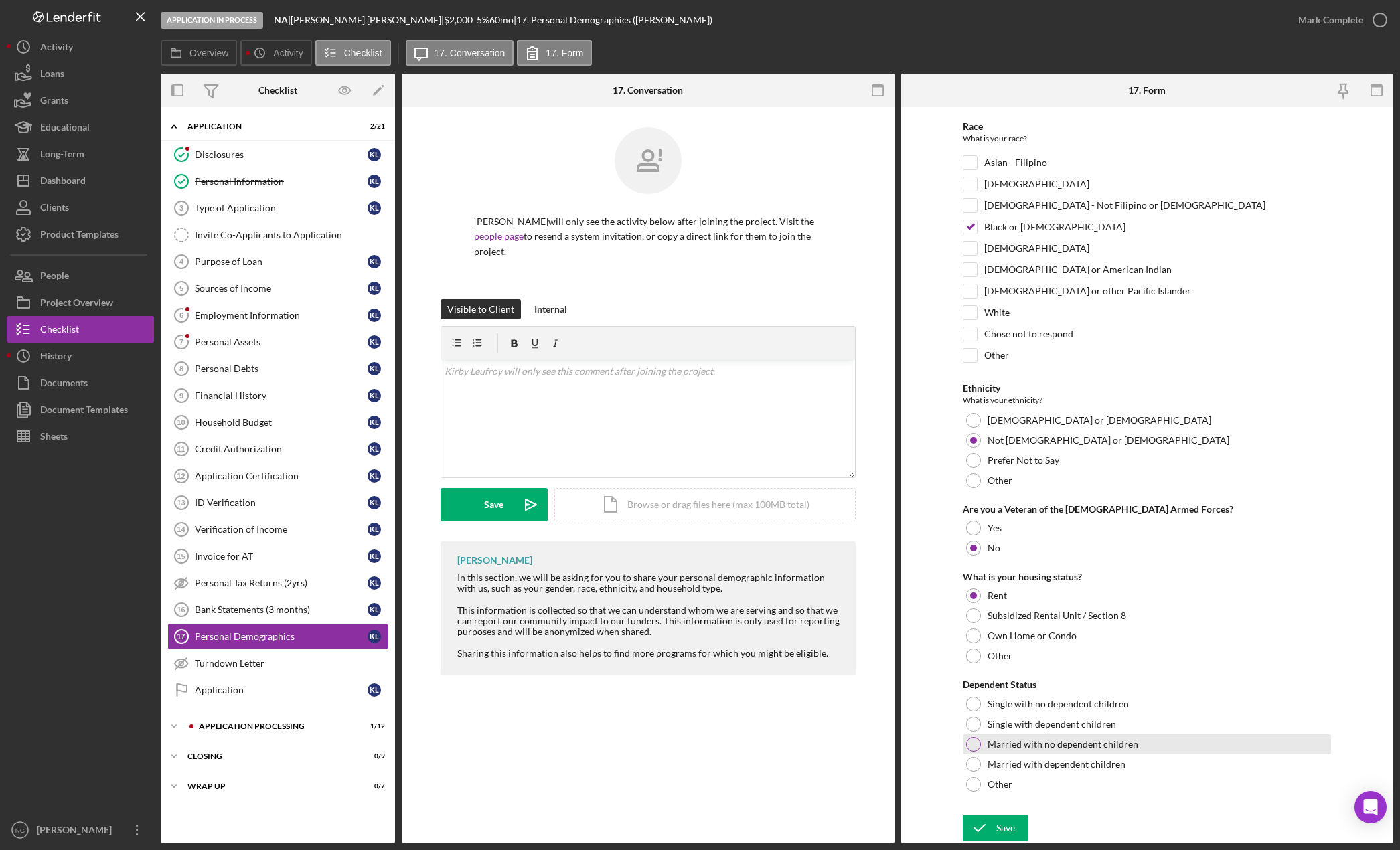
click at [977, 749] on div at bounding box center [973, 745] width 15 height 15
click at [988, 826] on icon "submit" at bounding box center [979, 828] width 34 height 34
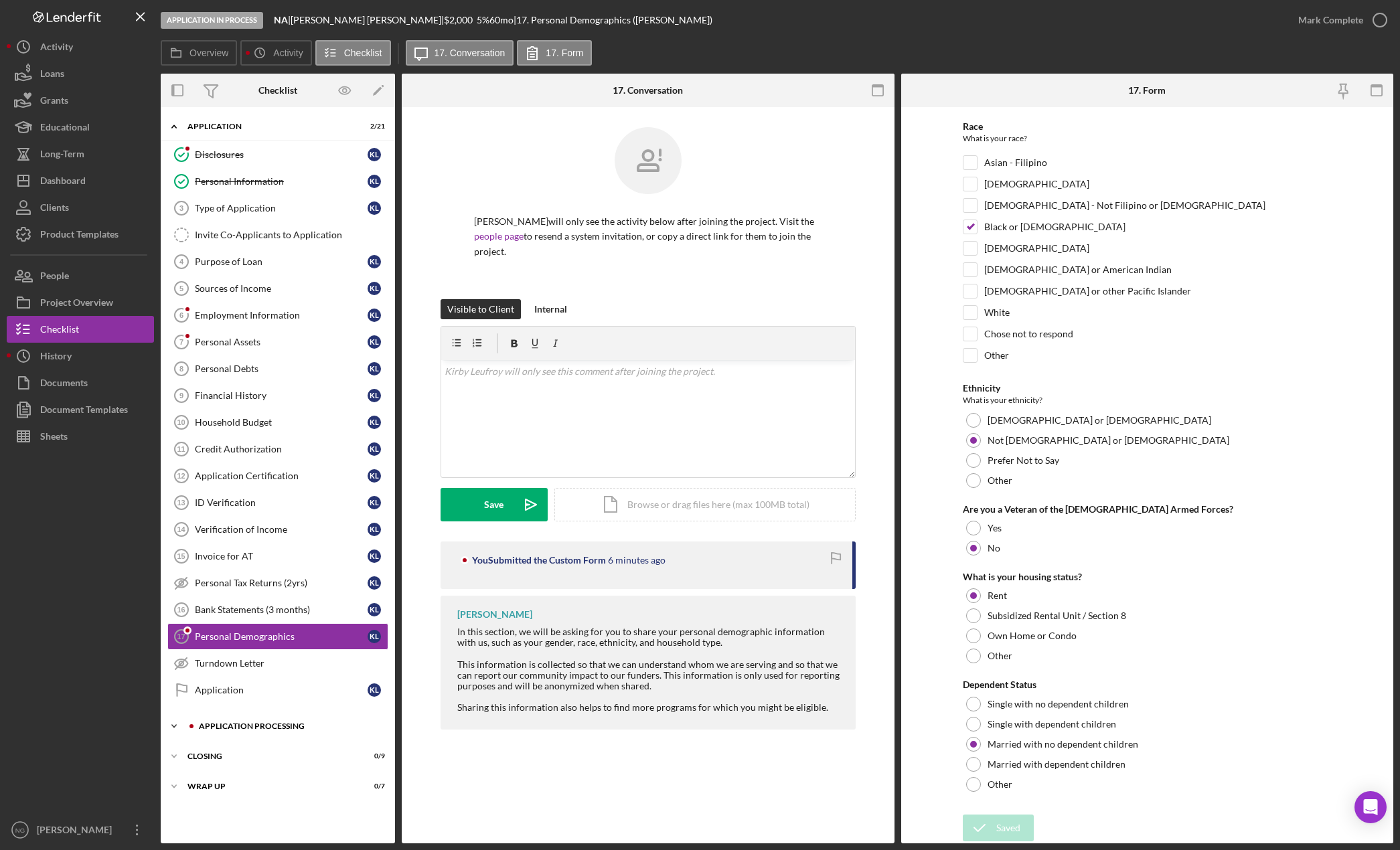
click at [292, 723] on div "Application Processing" at bounding box center [288, 726] width 179 height 8
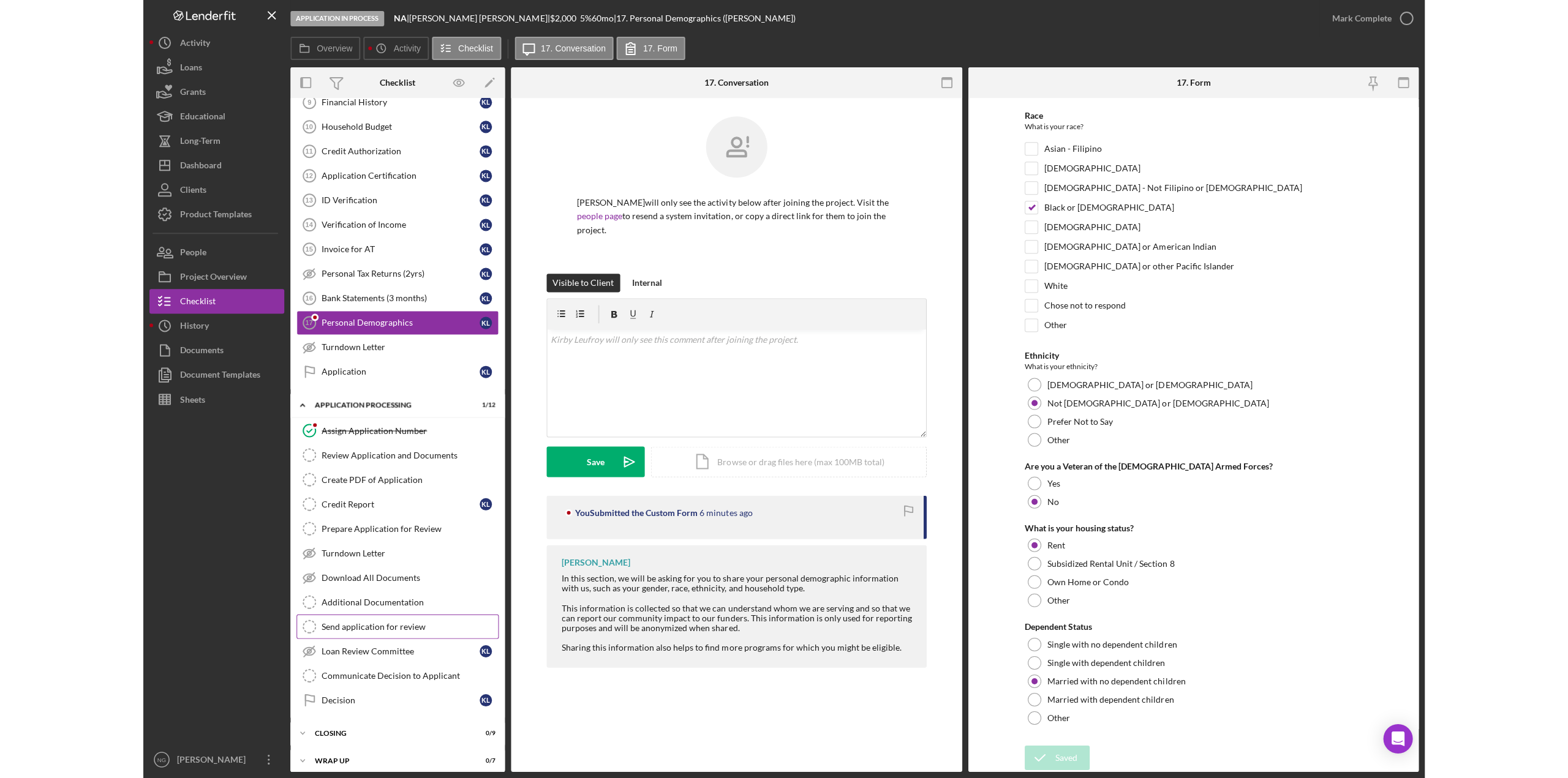
scroll to position [267, 0]
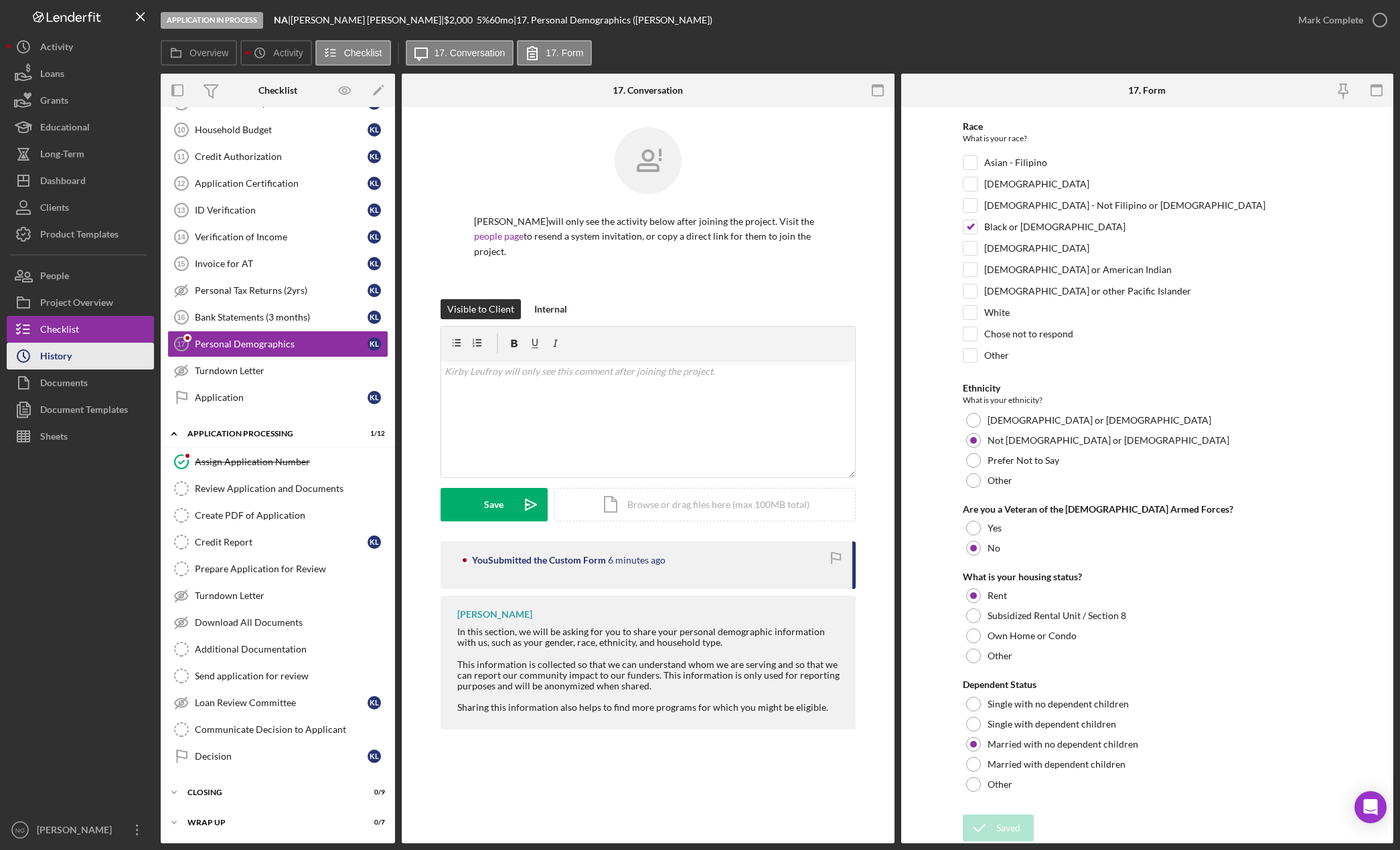
click at [56, 357] on div "History" at bounding box center [56, 357] width 32 height 30
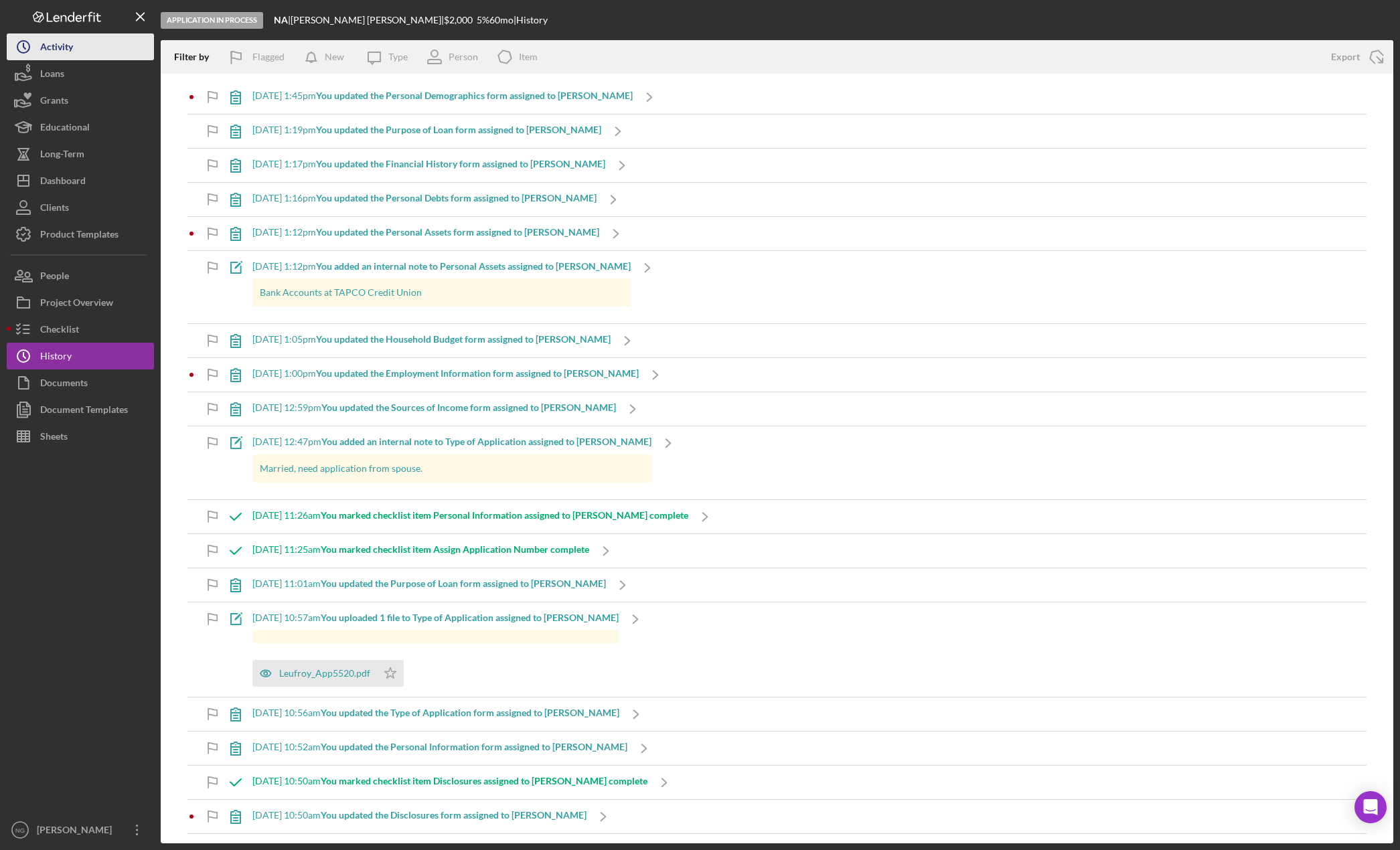
click at [65, 52] on div "Activity" at bounding box center [56, 48] width 33 height 30
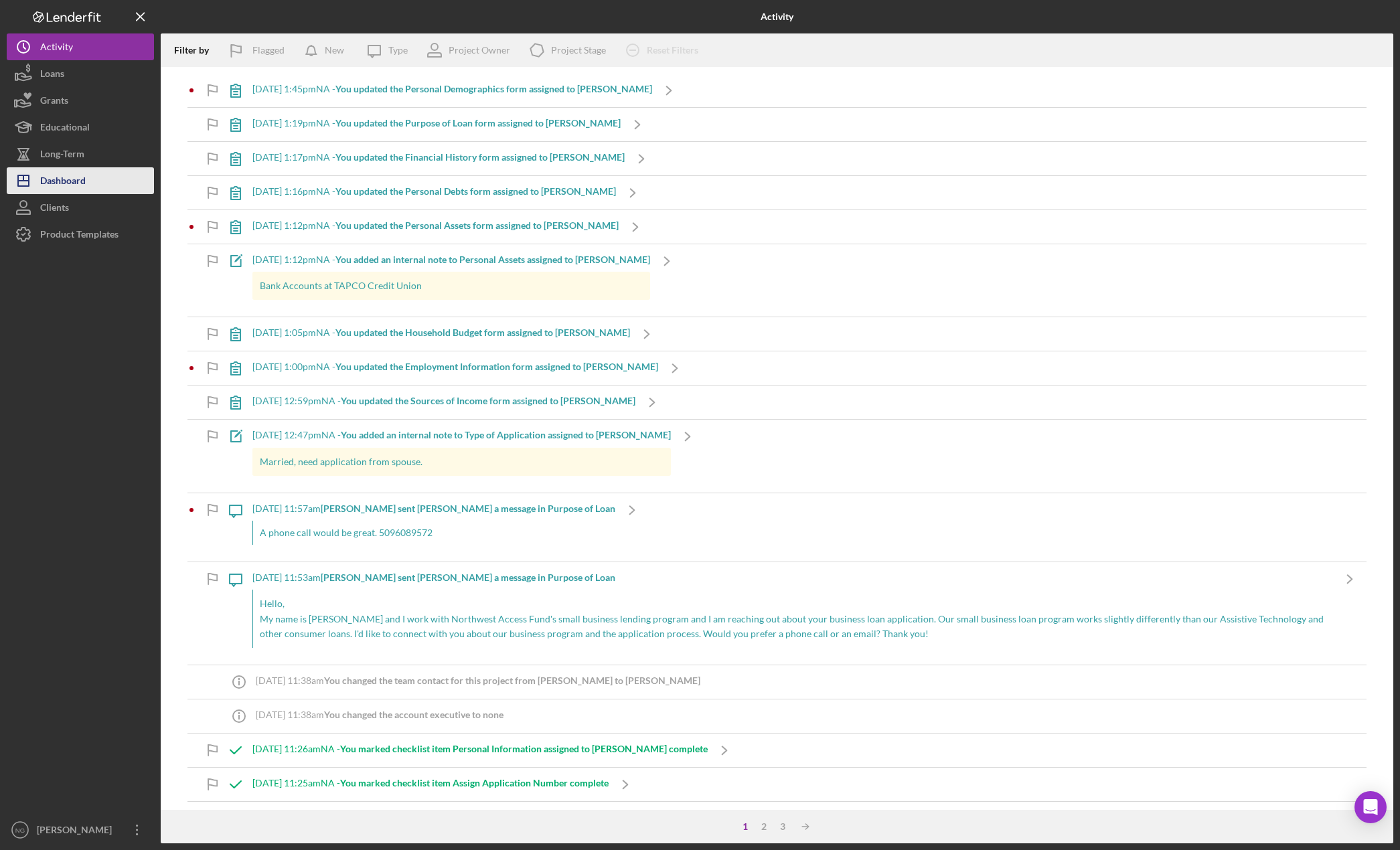
click at [74, 169] on div "Dashboard" at bounding box center [63, 182] width 46 height 30
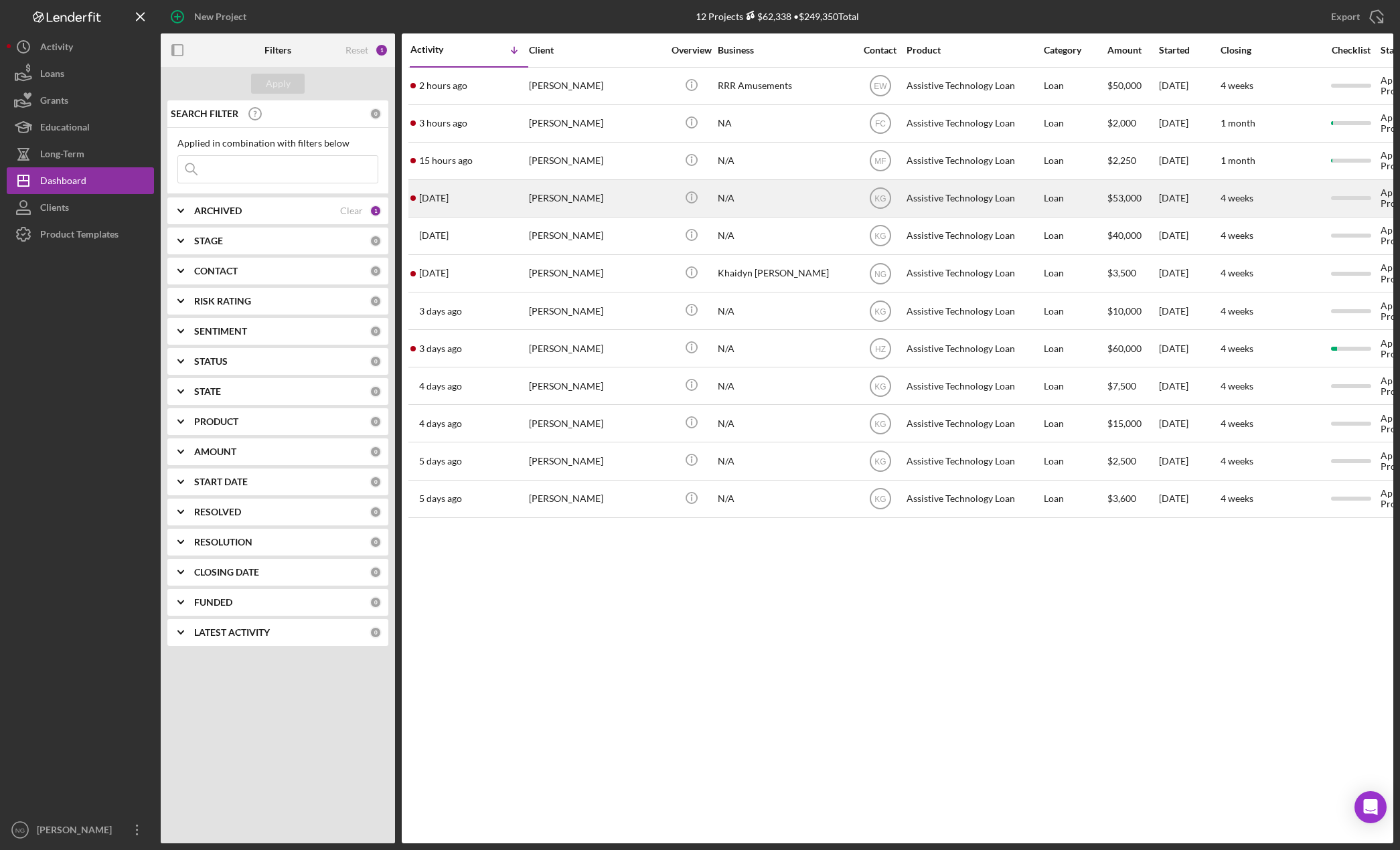
click at [582, 196] on div "[PERSON_NAME]" at bounding box center [595, 198] width 134 height 36
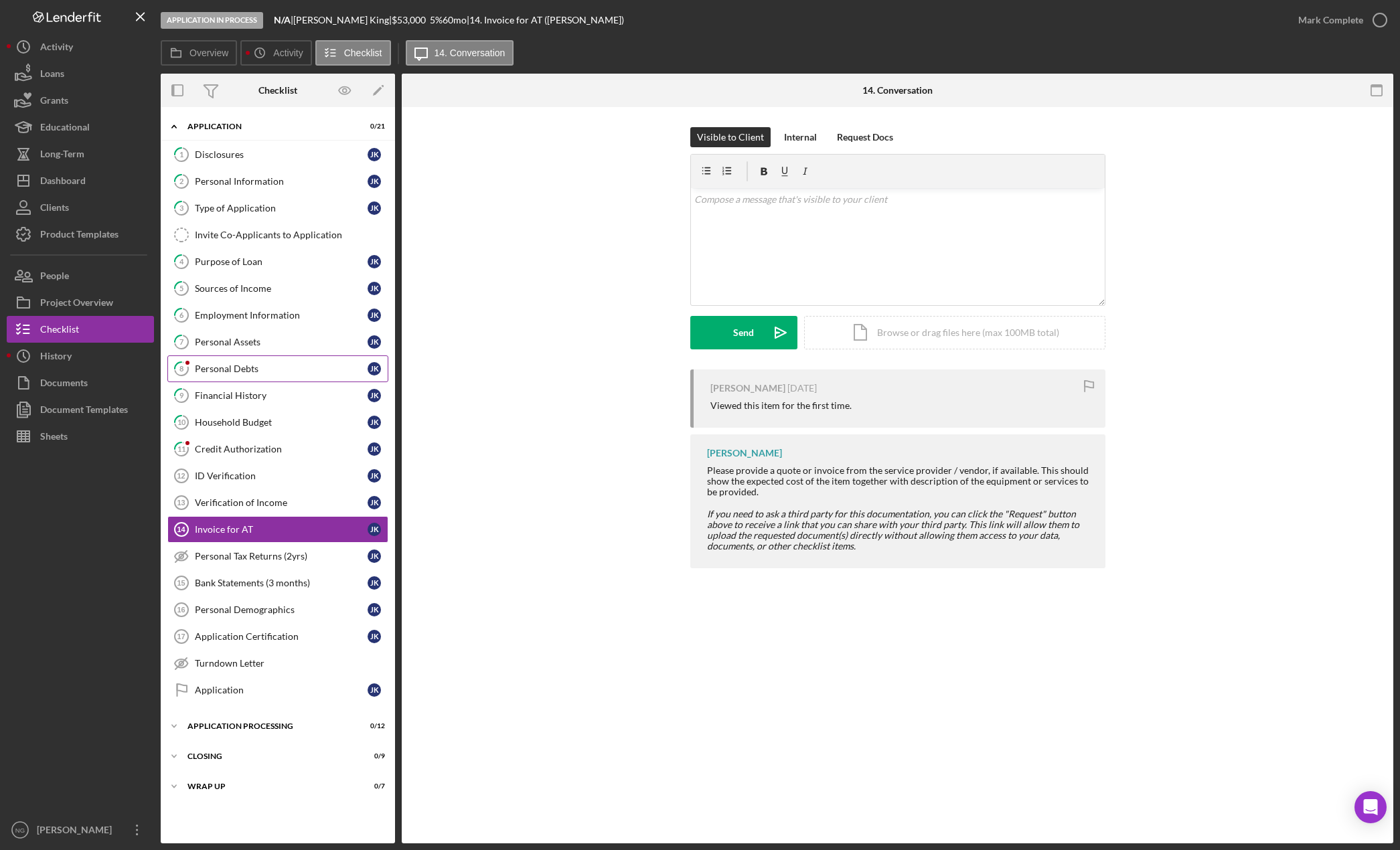
click at [214, 369] on div "Personal Debts" at bounding box center [281, 369] width 173 height 11
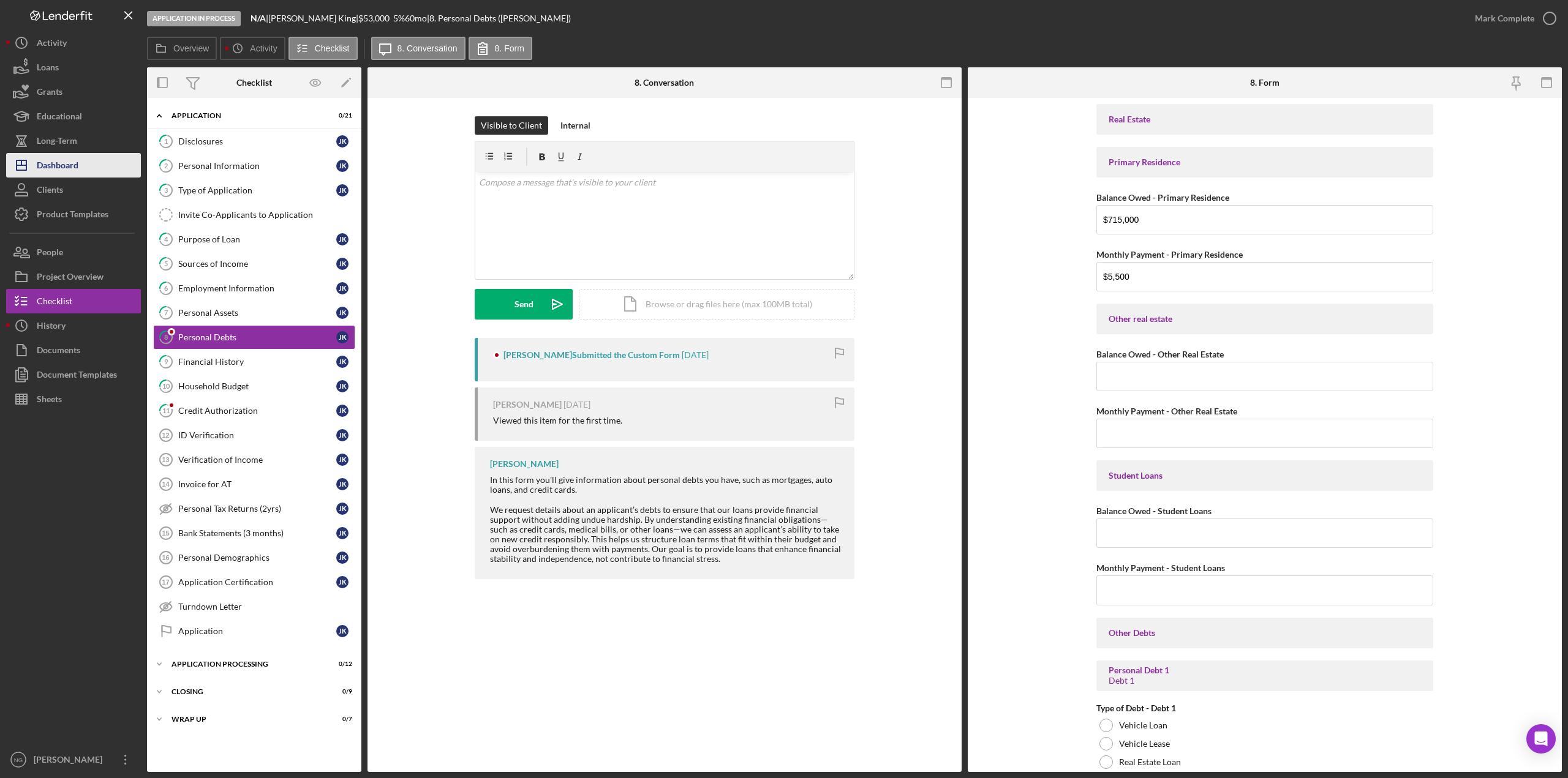
click at [65, 161] on div "Dashboard" at bounding box center [58, 167] width 42 height 28
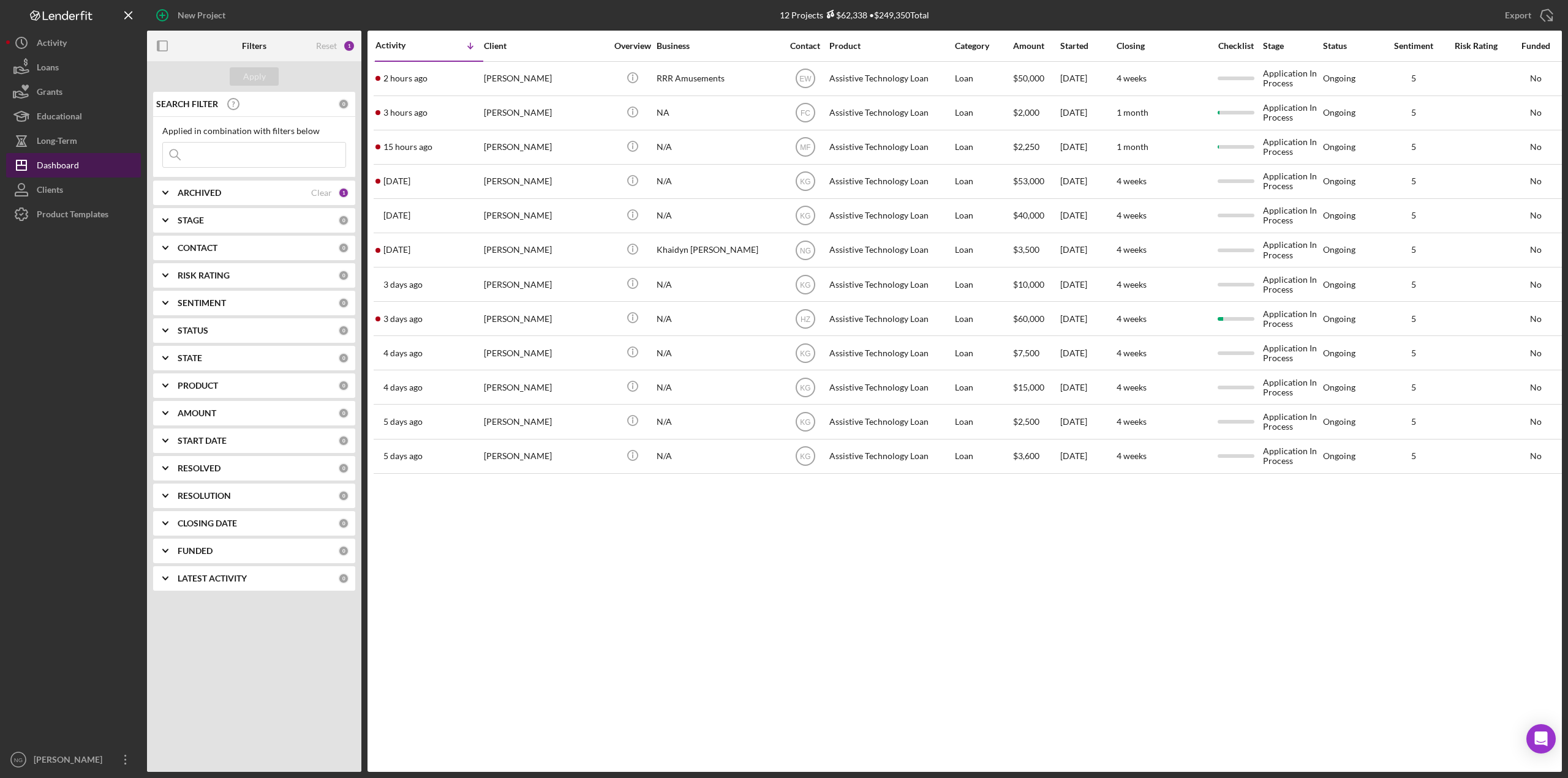
click at [71, 164] on div "Dashboard" at bounding box center [58, 167] width 42 height 28
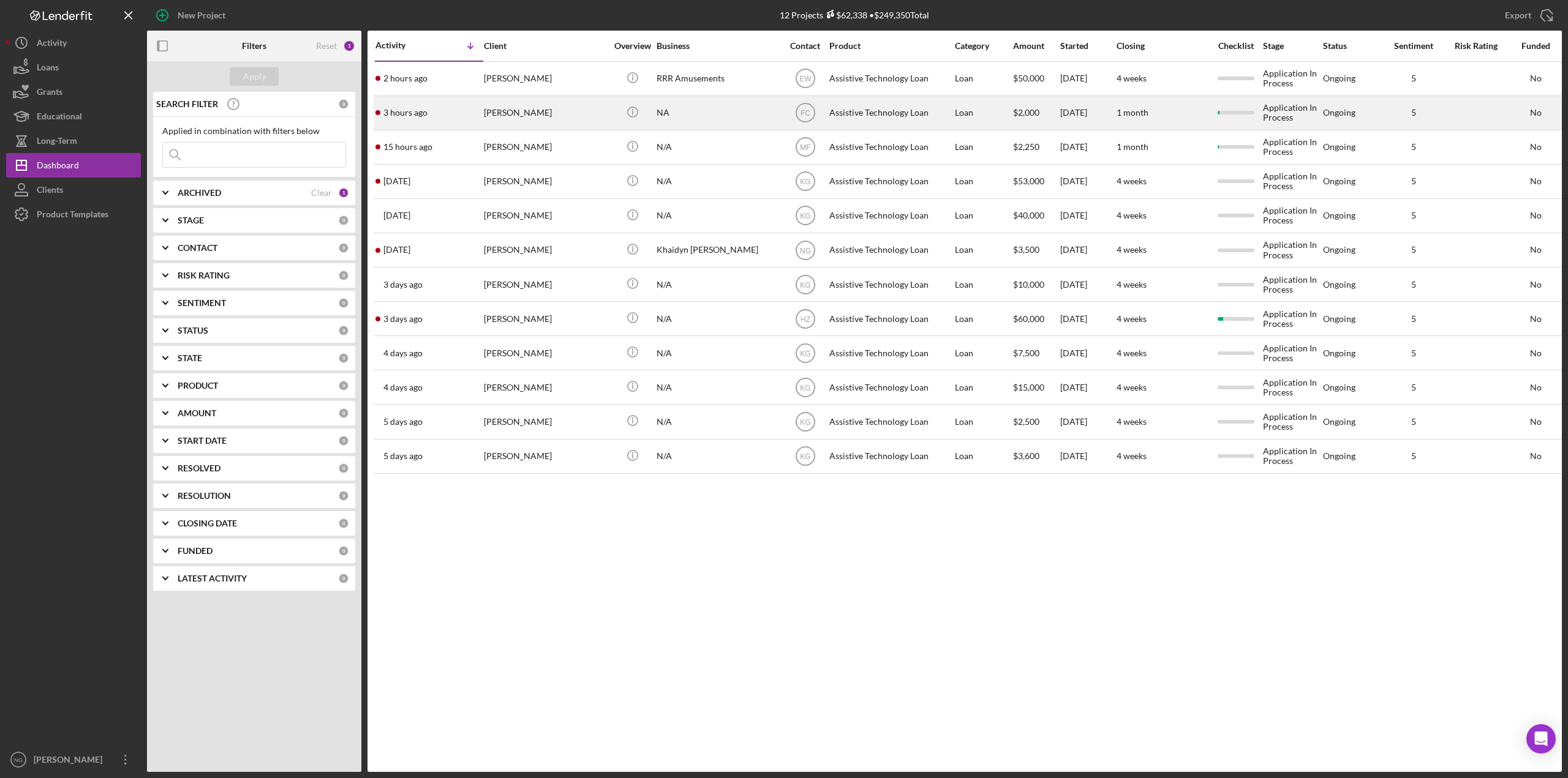
click at [546, 114] on div "[PERSON_NAME]" at bounding box center [545, 112] width 122 height 33
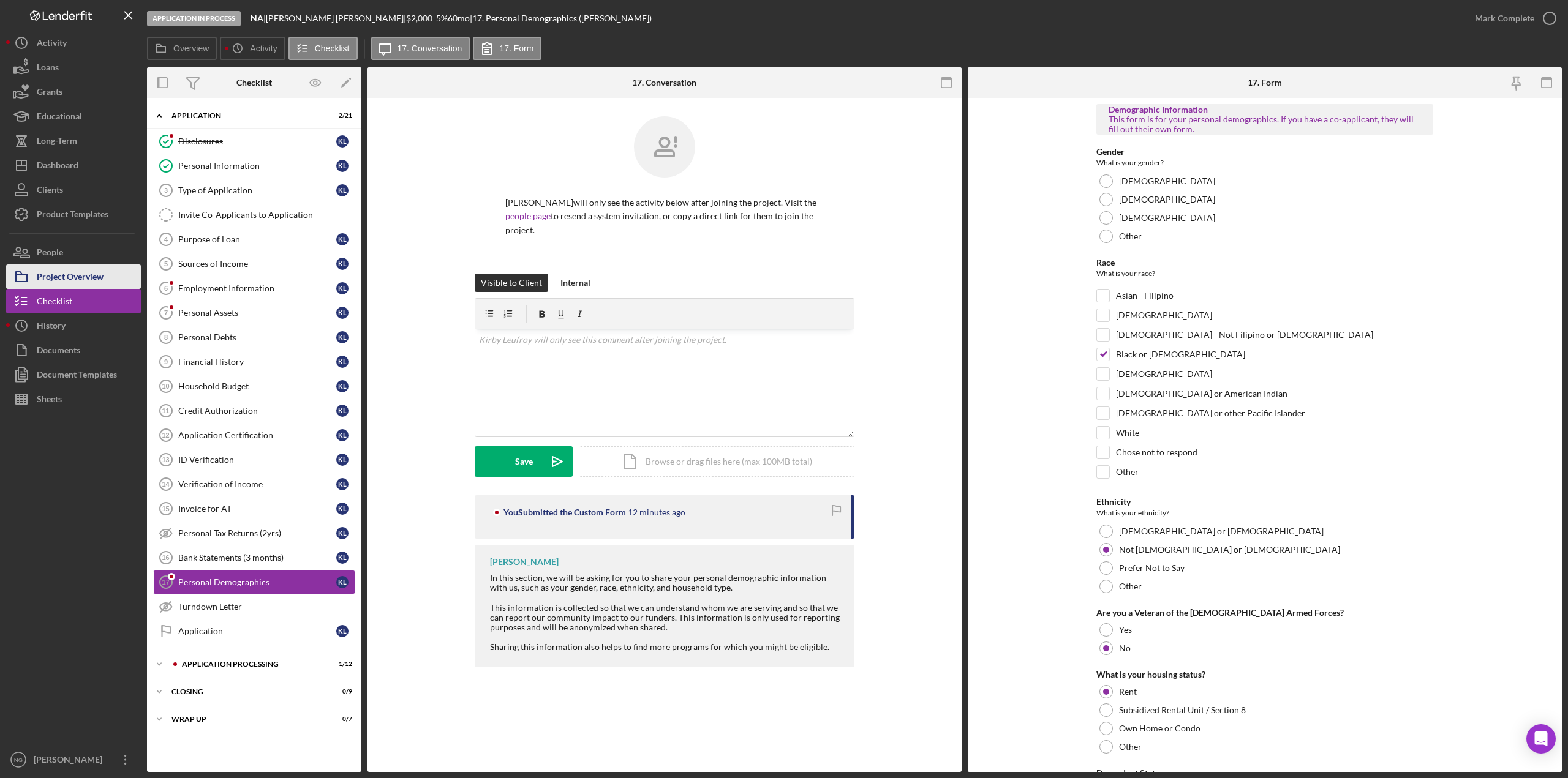
click at [88, 273] on div "Project Overview" at bounding box center [70, 278] width 67 height 28
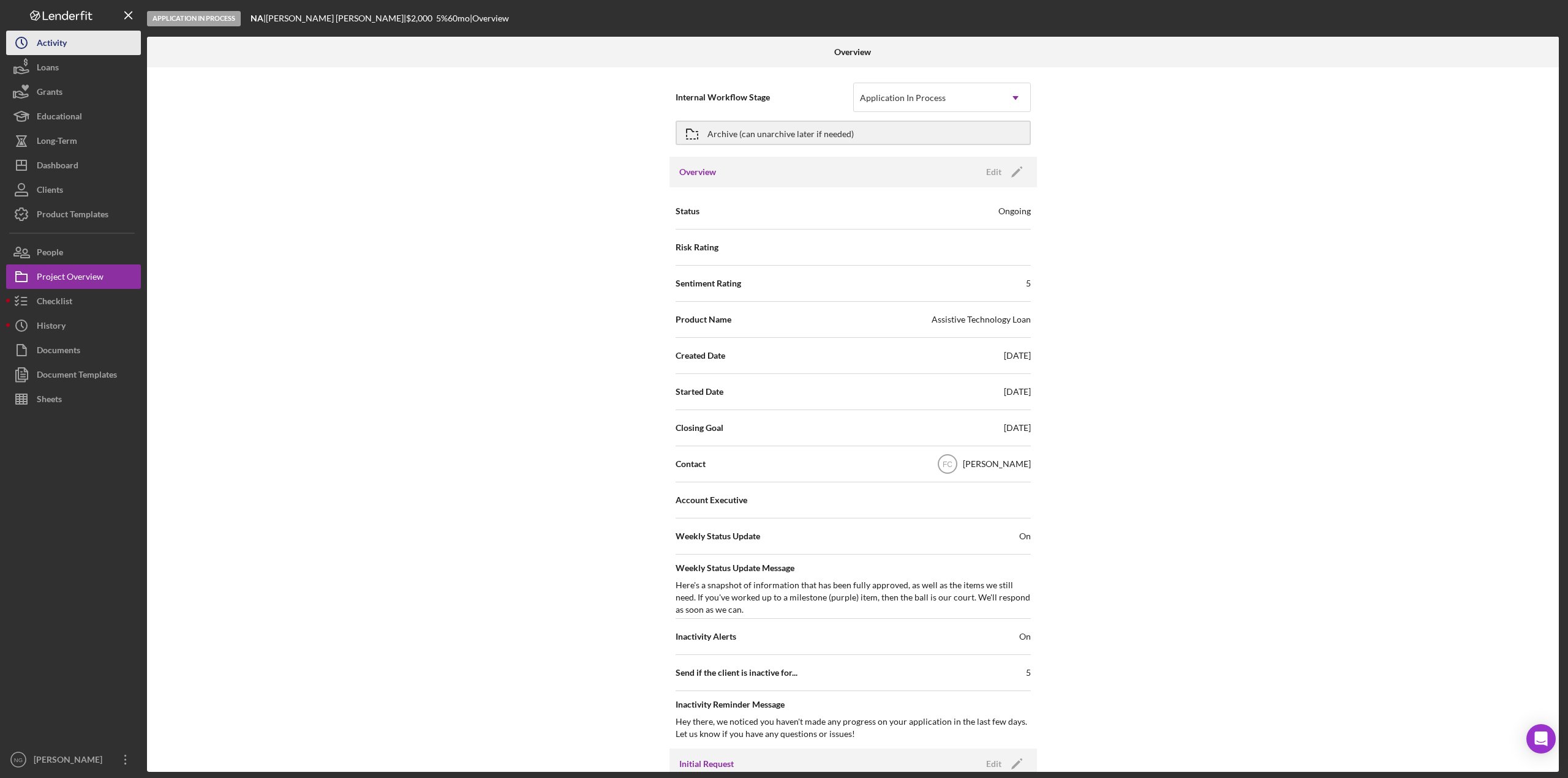
click at [74, 43] on button "Icon/History Activity" at bounding box center [73, 43] width 135 height 25
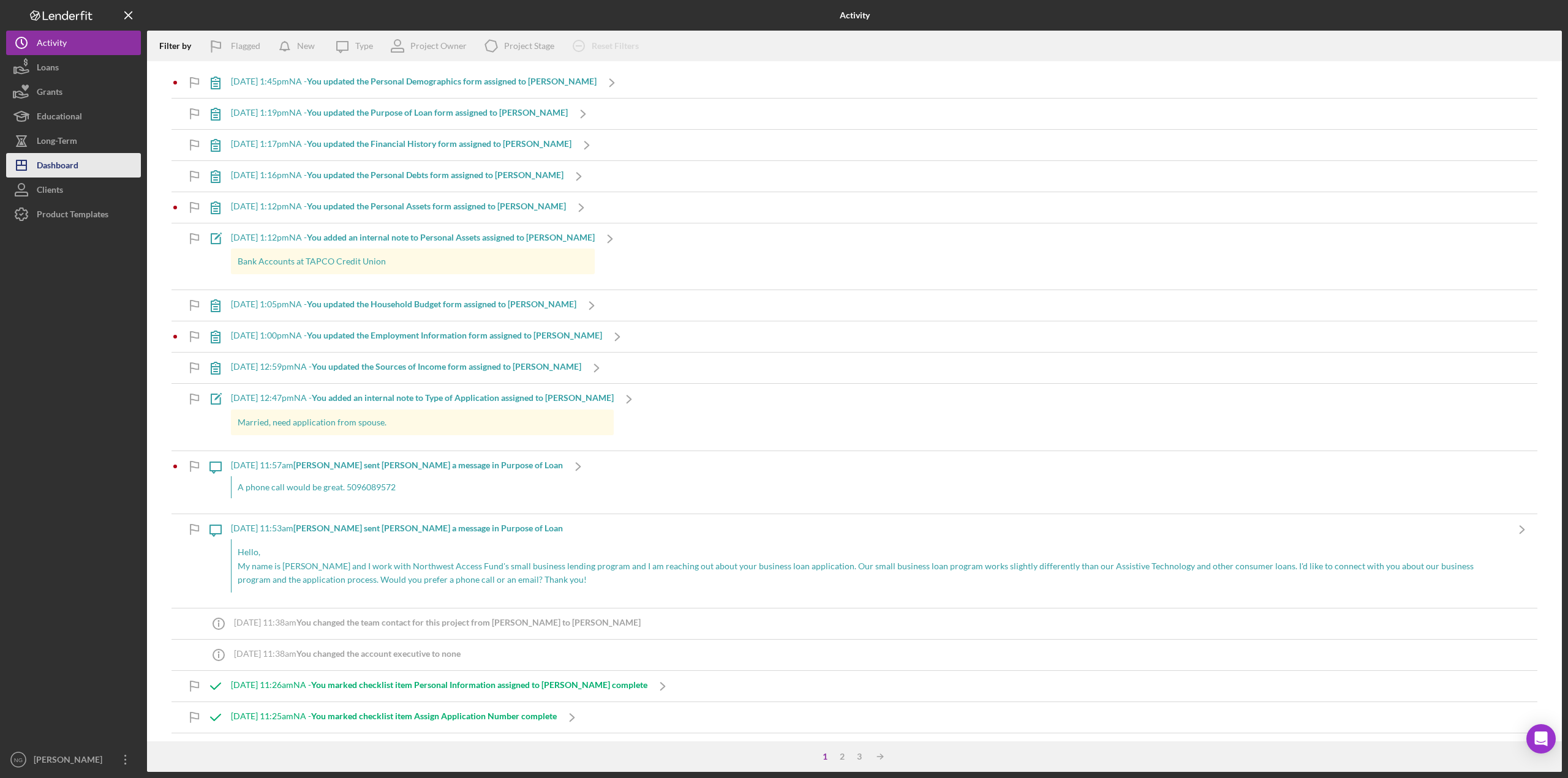
click at [74, 171] on div "Dashboard" at bounding box center [58, 167] width 42 height 28
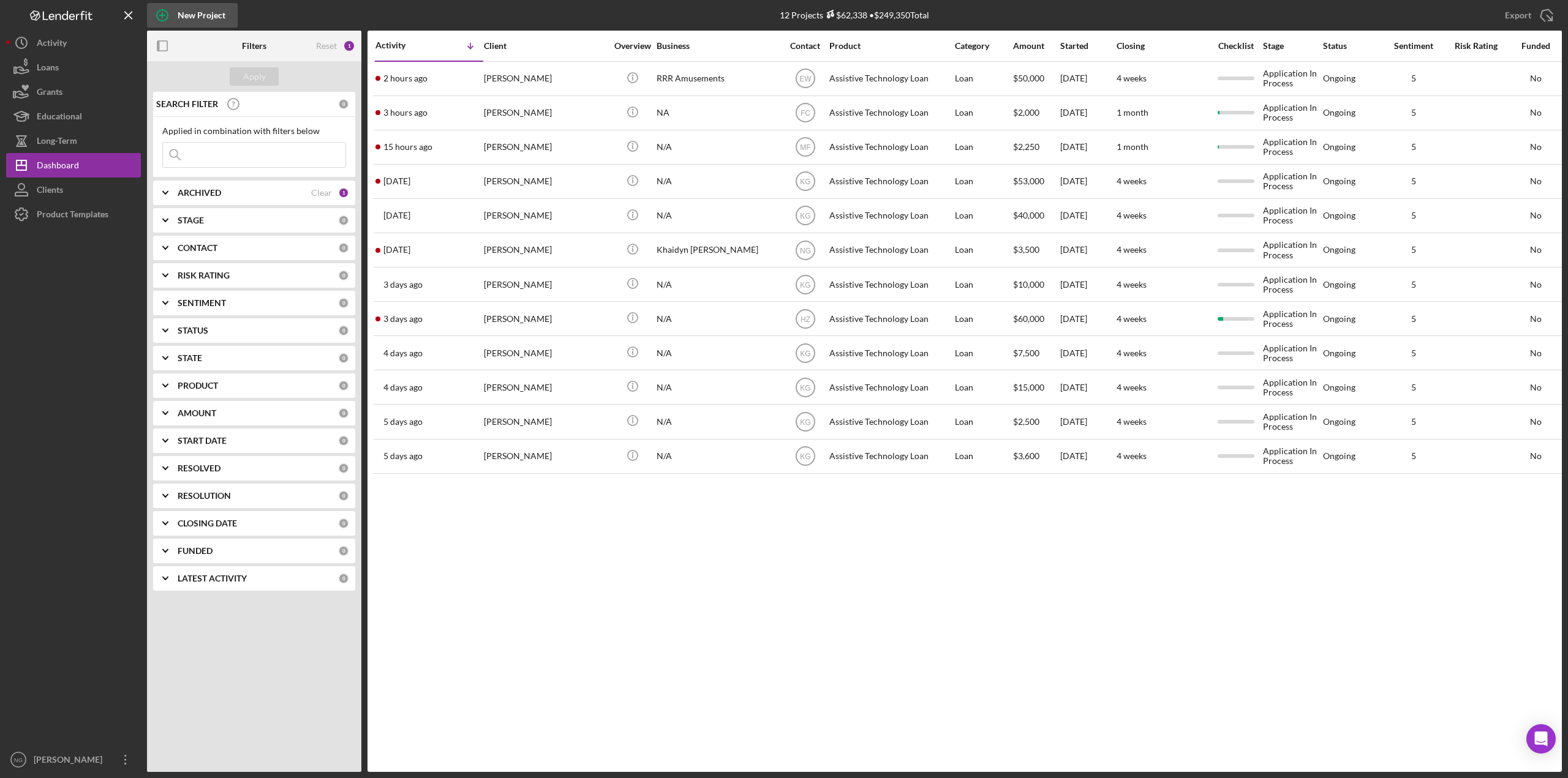
click at [180, 12] on div "New Project" at bounding box center [202, 15] width 48 height 25
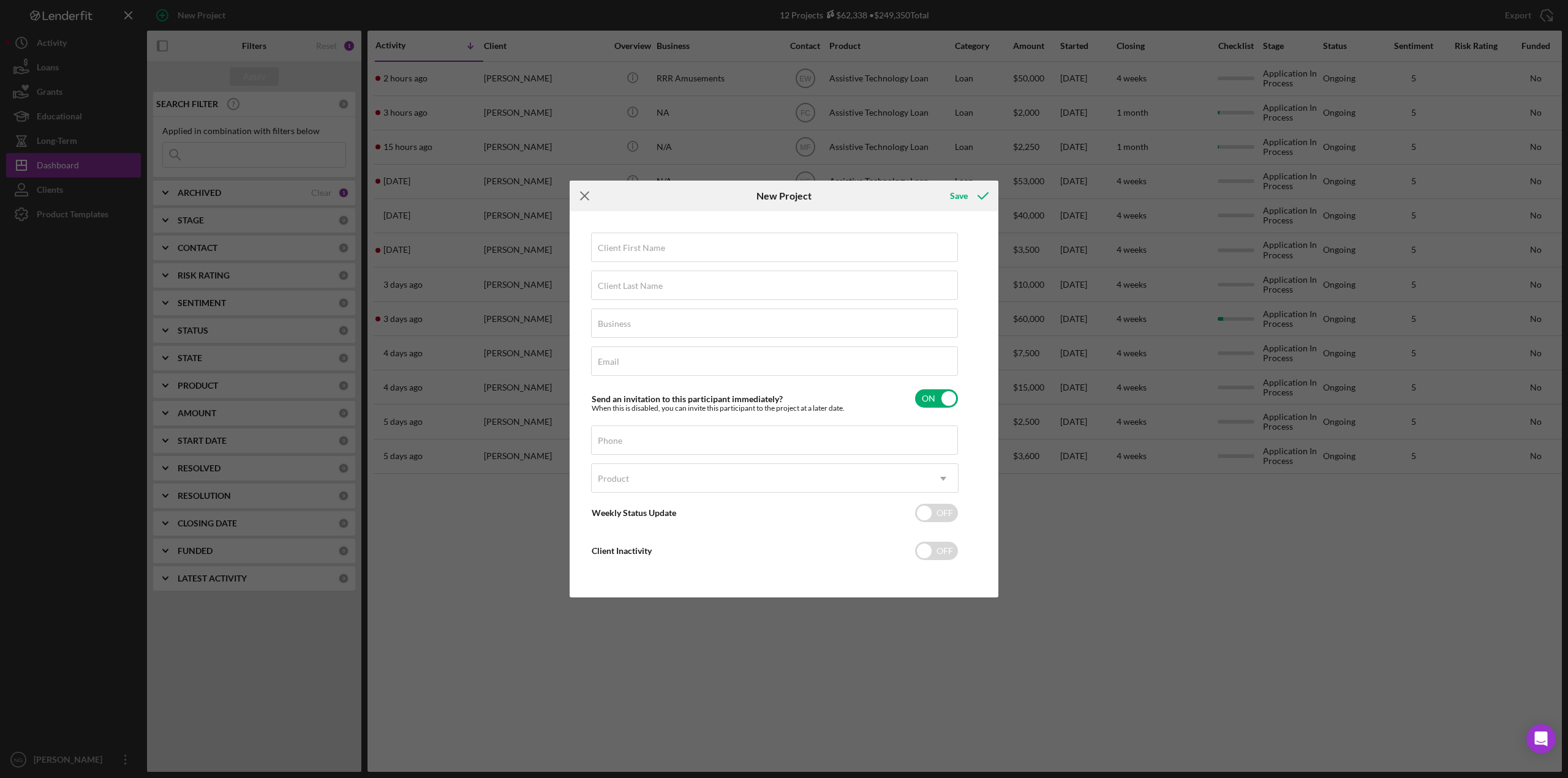
click at [580, 194] on icon "Icon/Menu Close" at bounding box center [585, 196] width 31 height 31
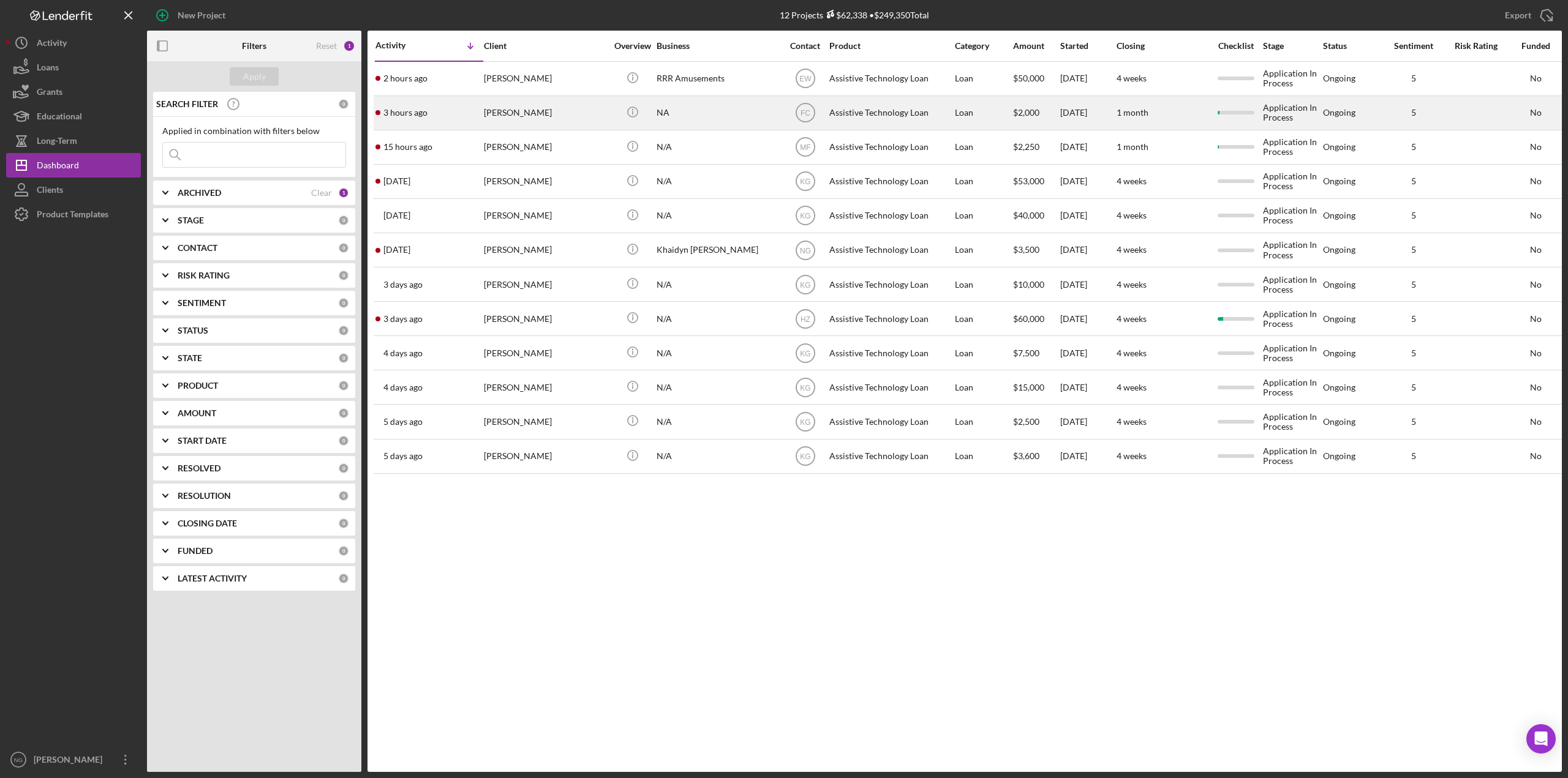
click at [518, 110] on div "[PERSON_NAME]" at bounding box center [545, 112] width 122 height 33
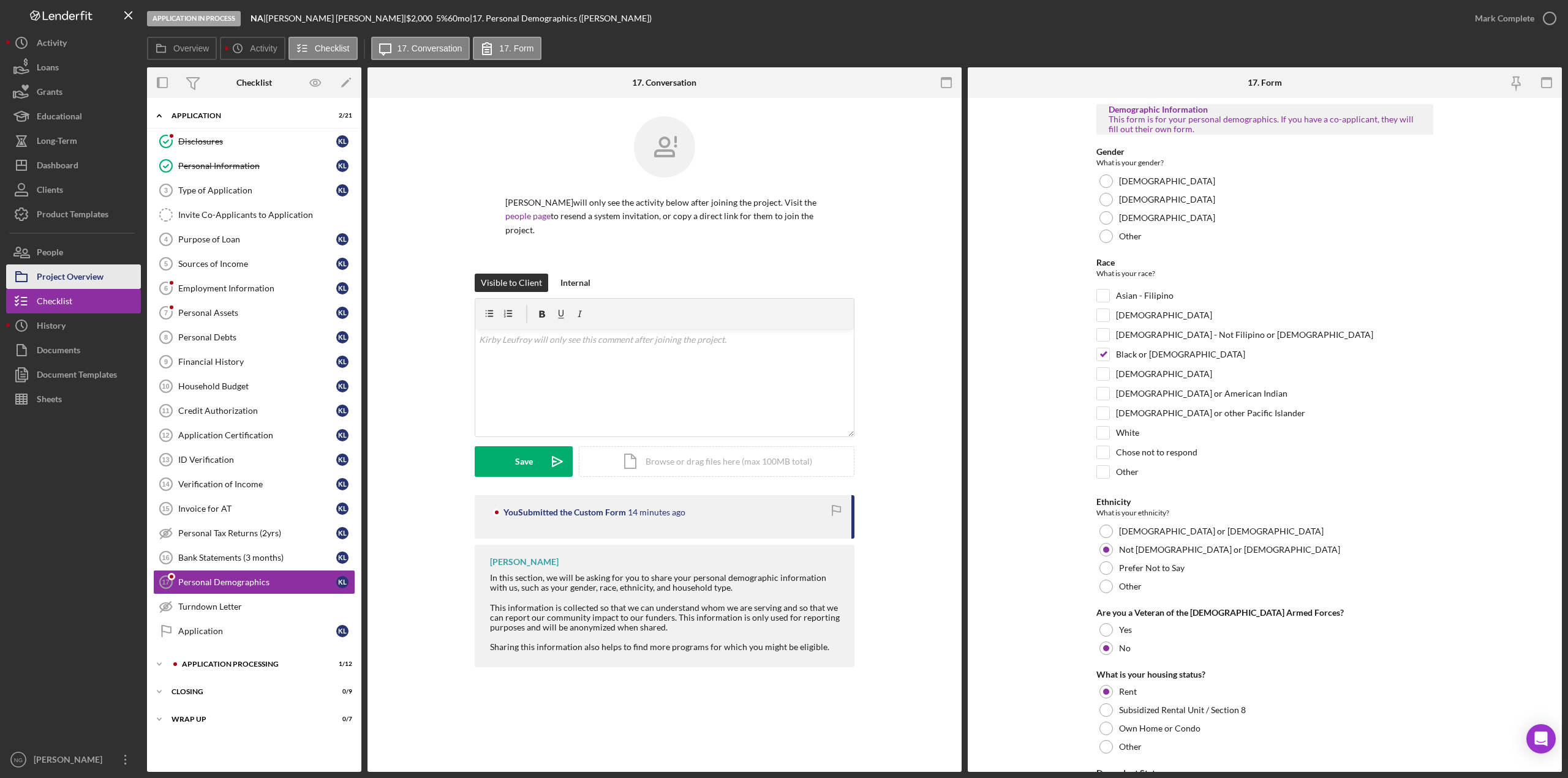
click at [52, 283] on div "Project Overview" at bounding box center [70, 278] width 67 height 28
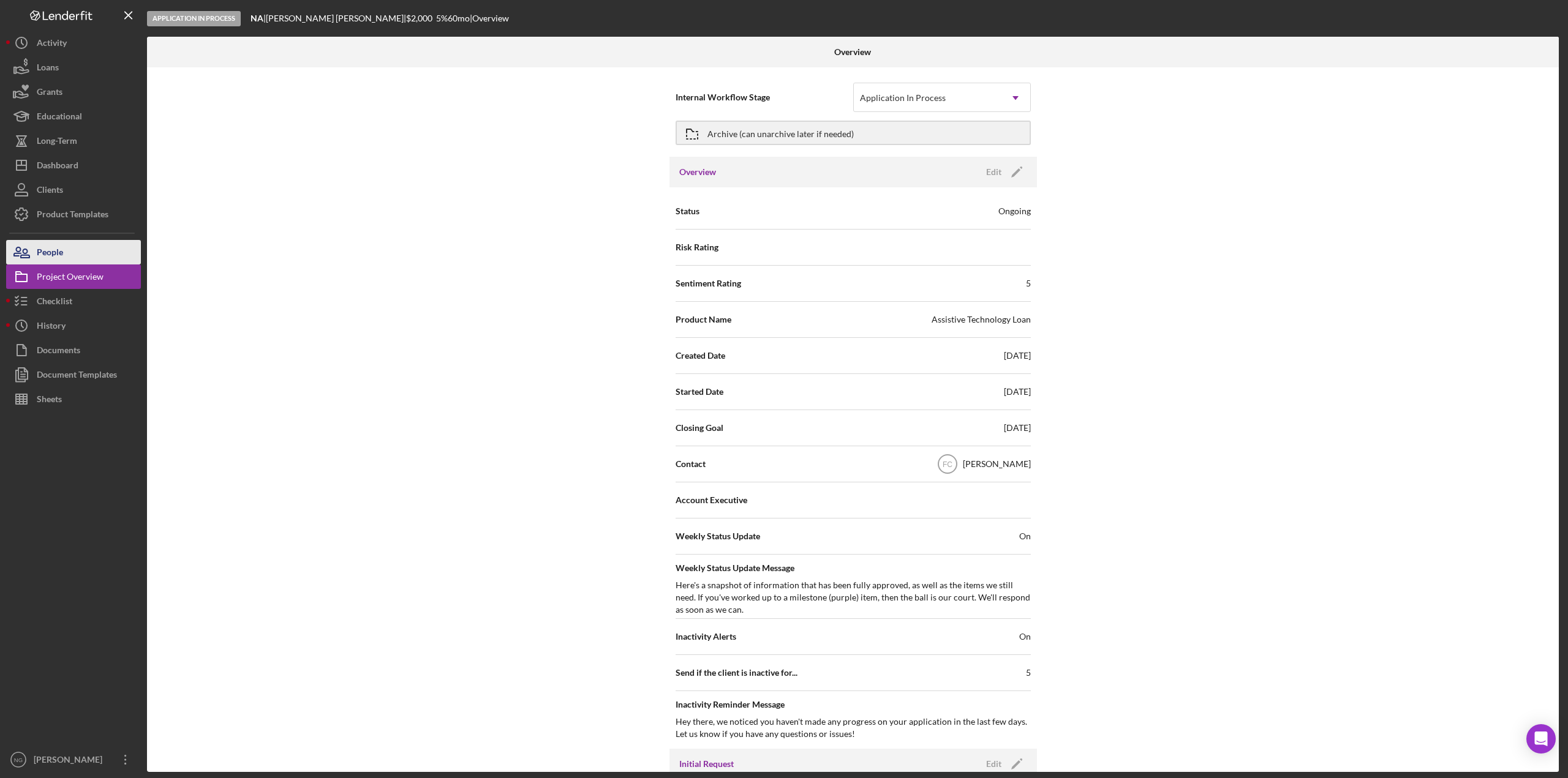
click at [82, 253] on button "People" at bounding box center [73, 252] width 135 height 25
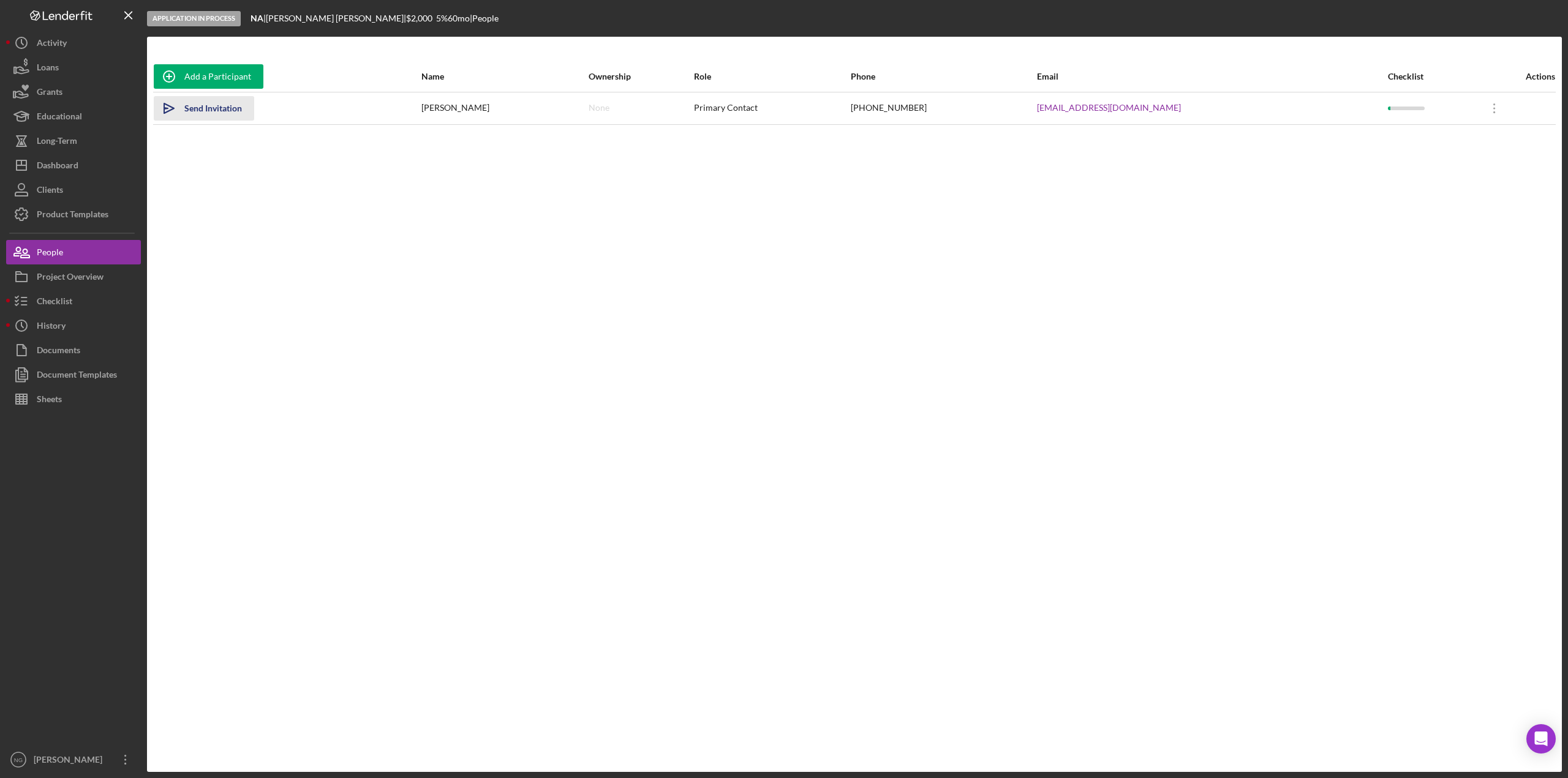
click at [217, 108] on div "Send Invitation" at bounding box center [213, 108] width 58 height 25
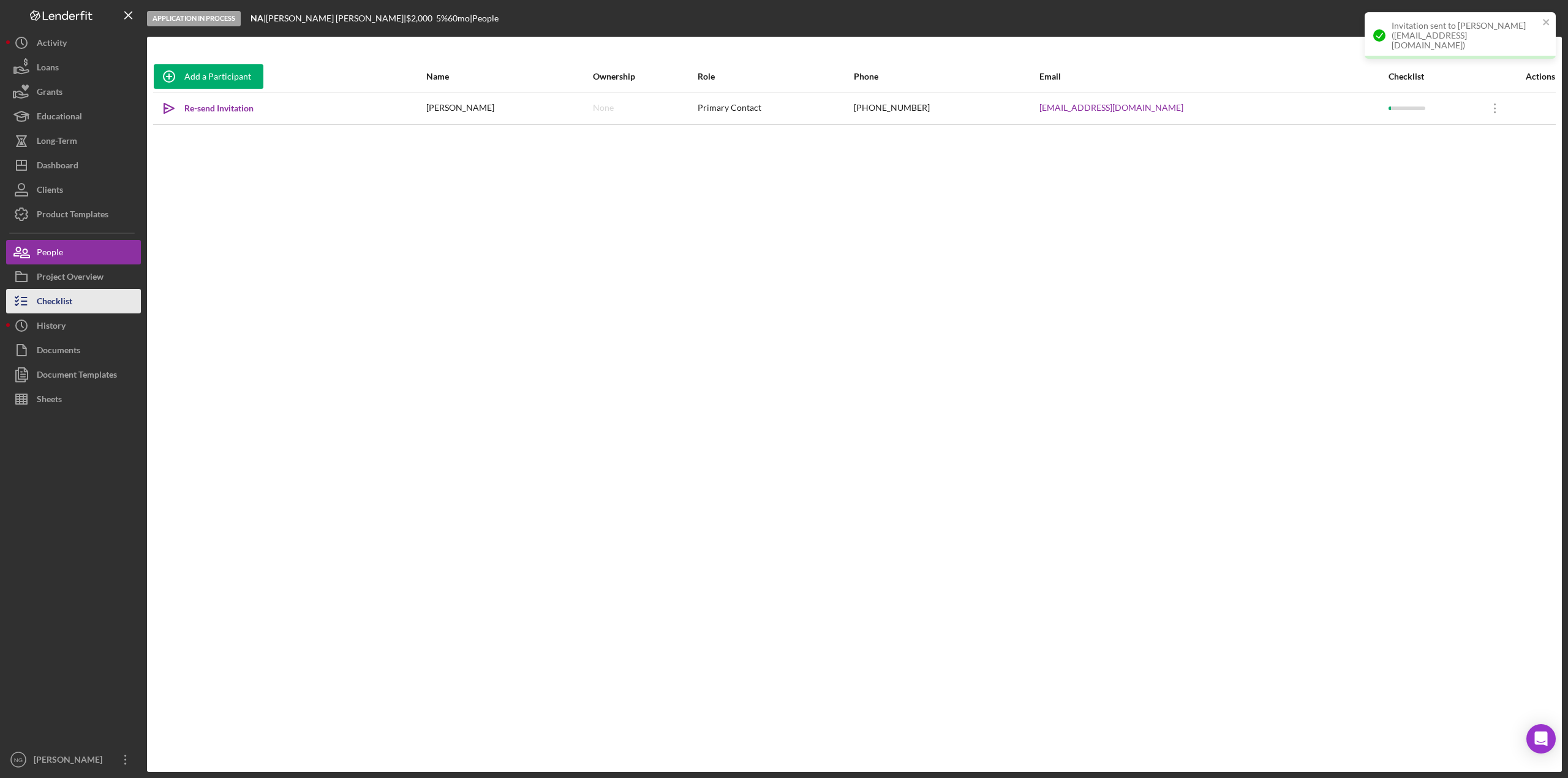
click at [64, 307] on div "Checklist" at bounding box center [55, 302] width 36 height 28
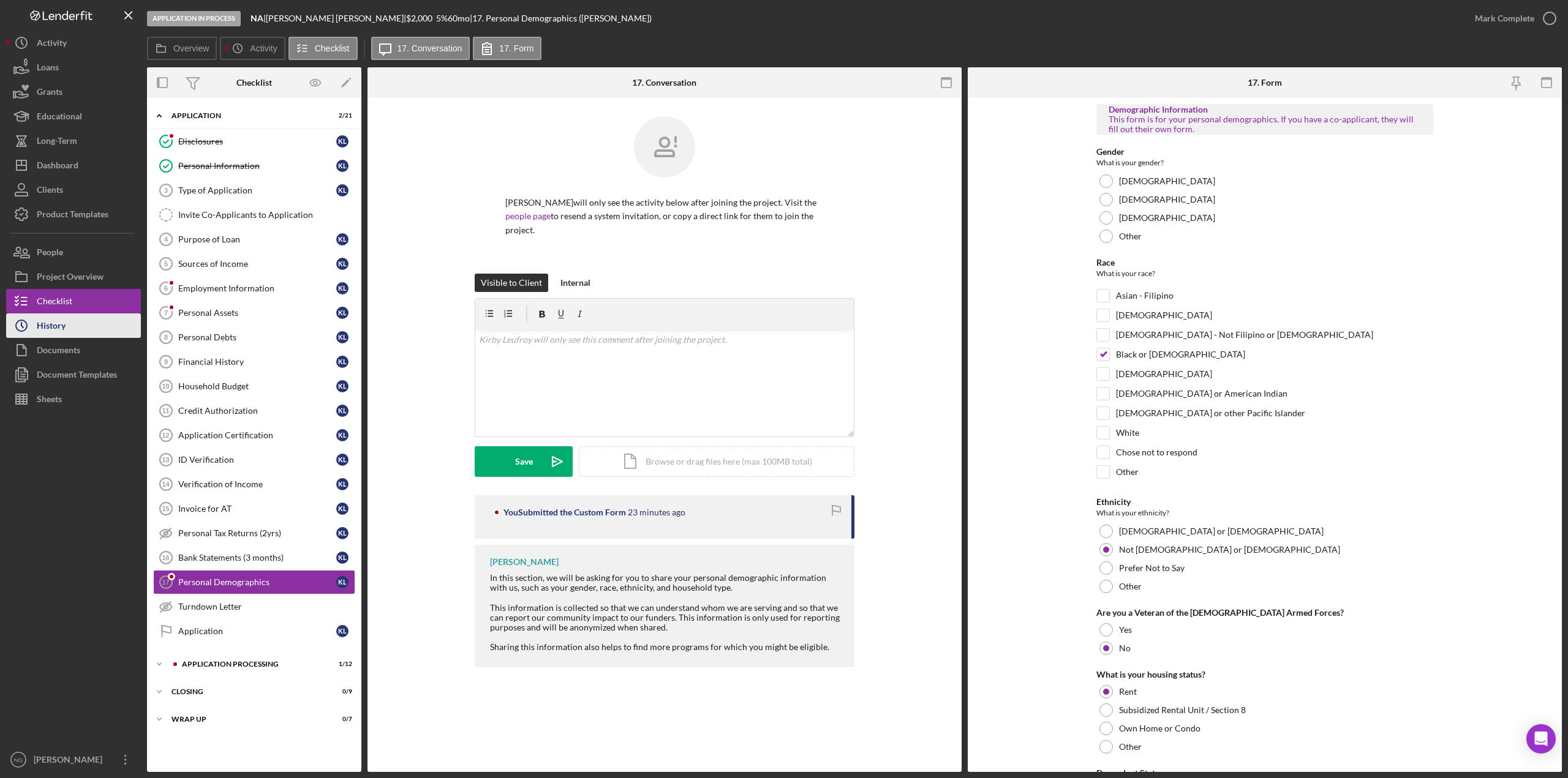
click at [71, 326] on button "Icon/History History" at bounding box center [73, 326] width 135 height 25
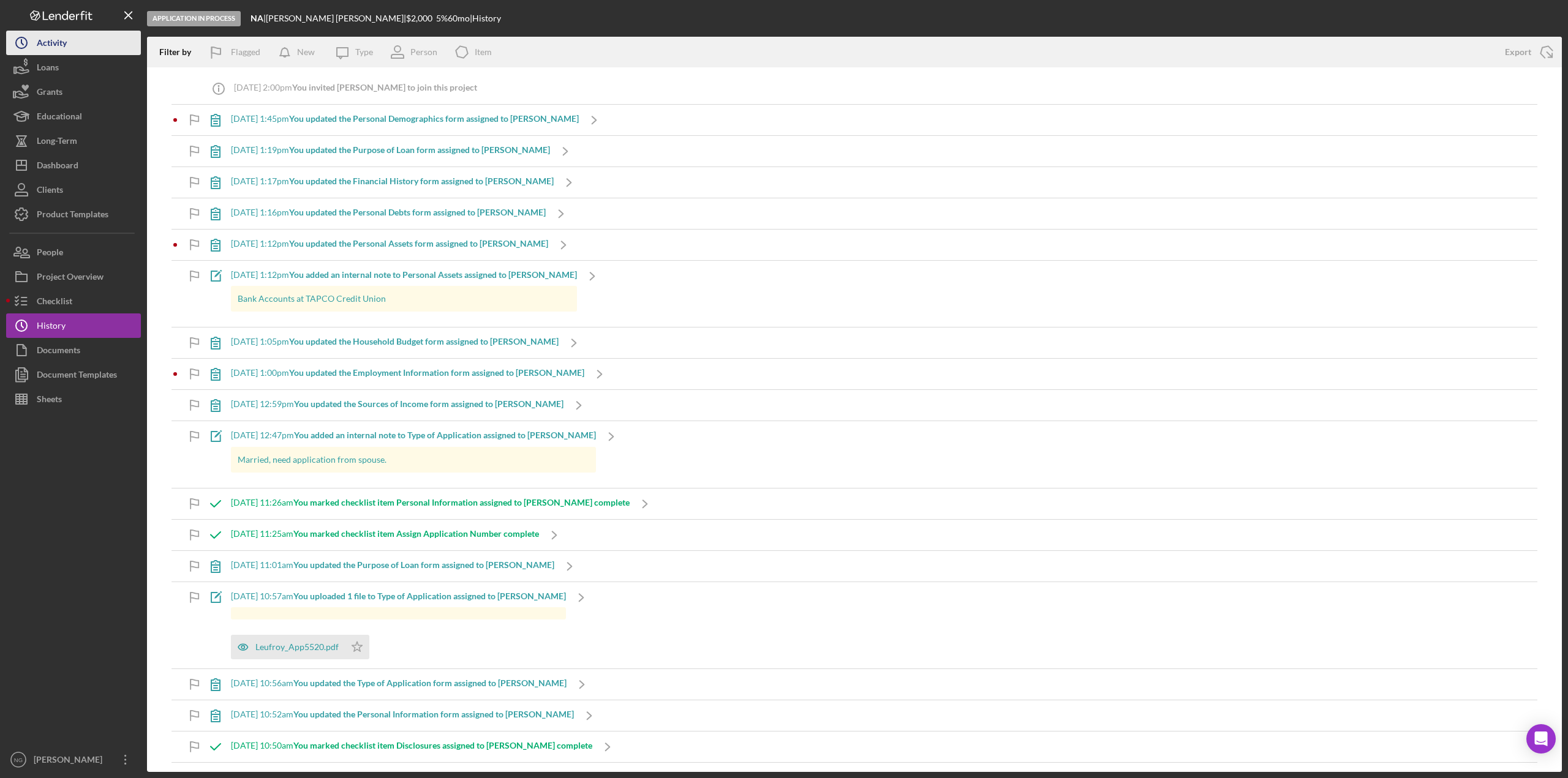
click at [44, 40] on div "Activity" at bounding box center [52, 44] width 30 height 28
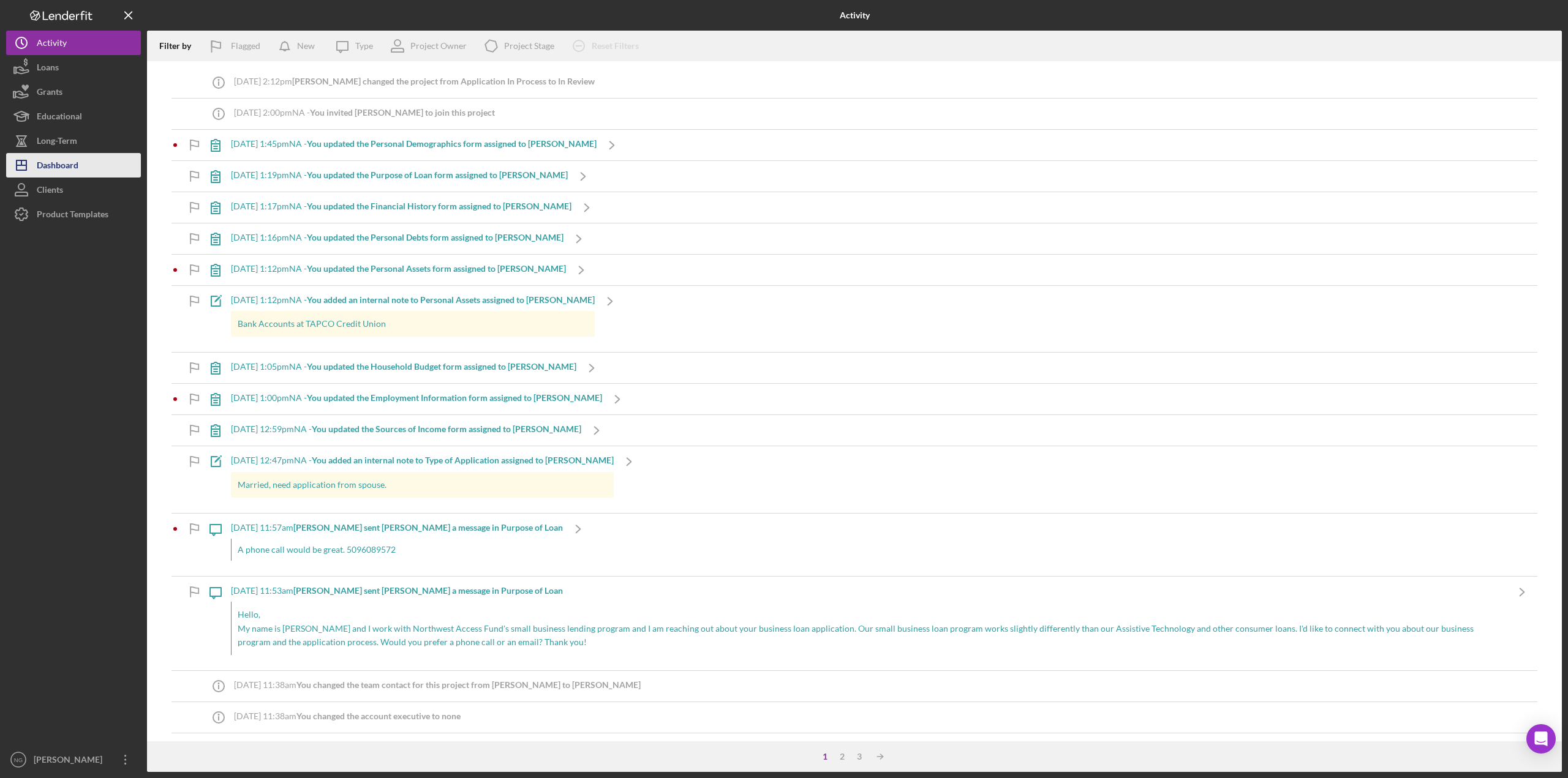
click at [55, 162] on div "Dashboard" at bounding box center [58, 167] width 42 height 28
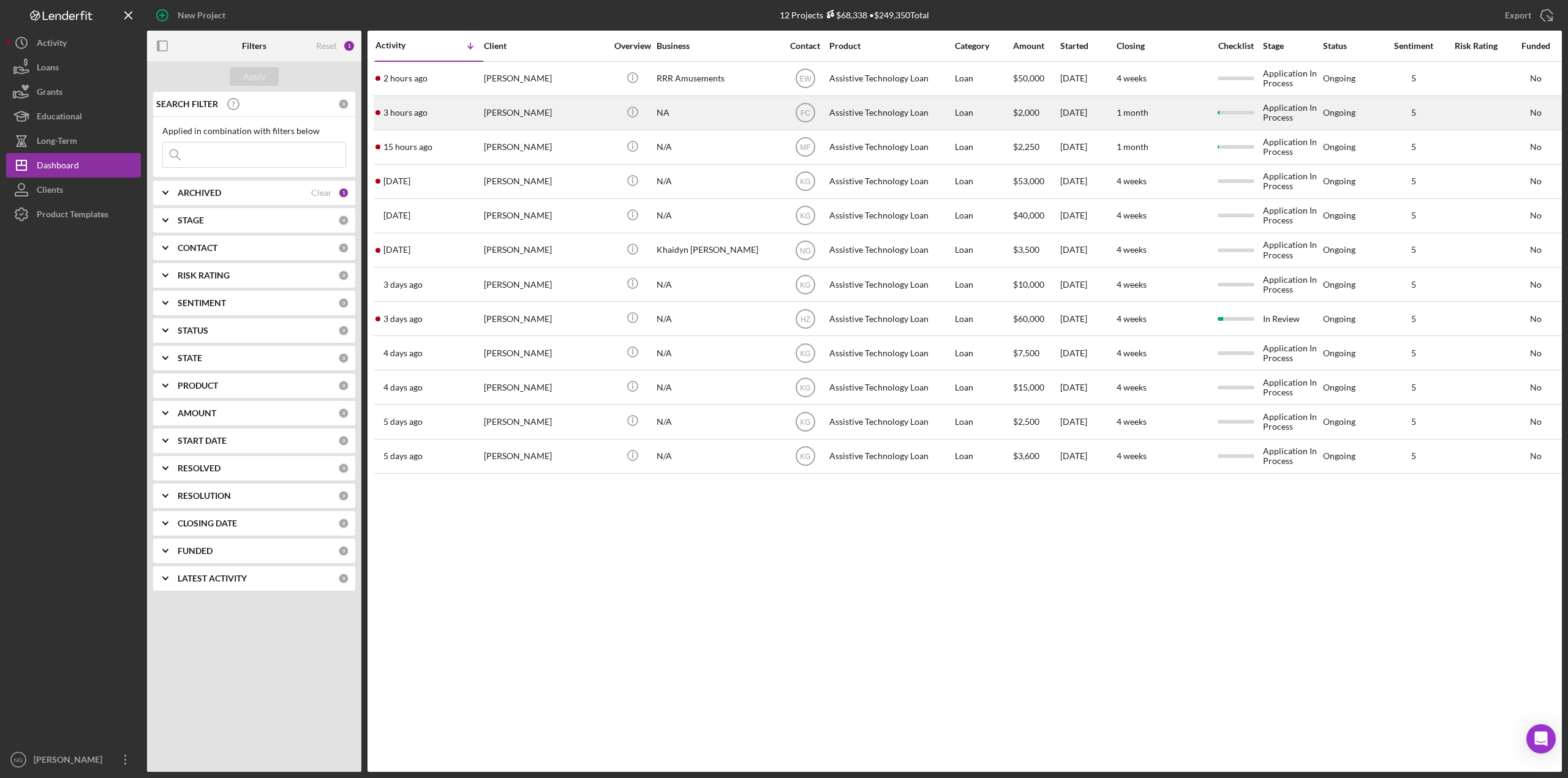
click at [555, 120] on div "[PERSON_NAME]" at bounding box center [545, 112] width 122 height 33
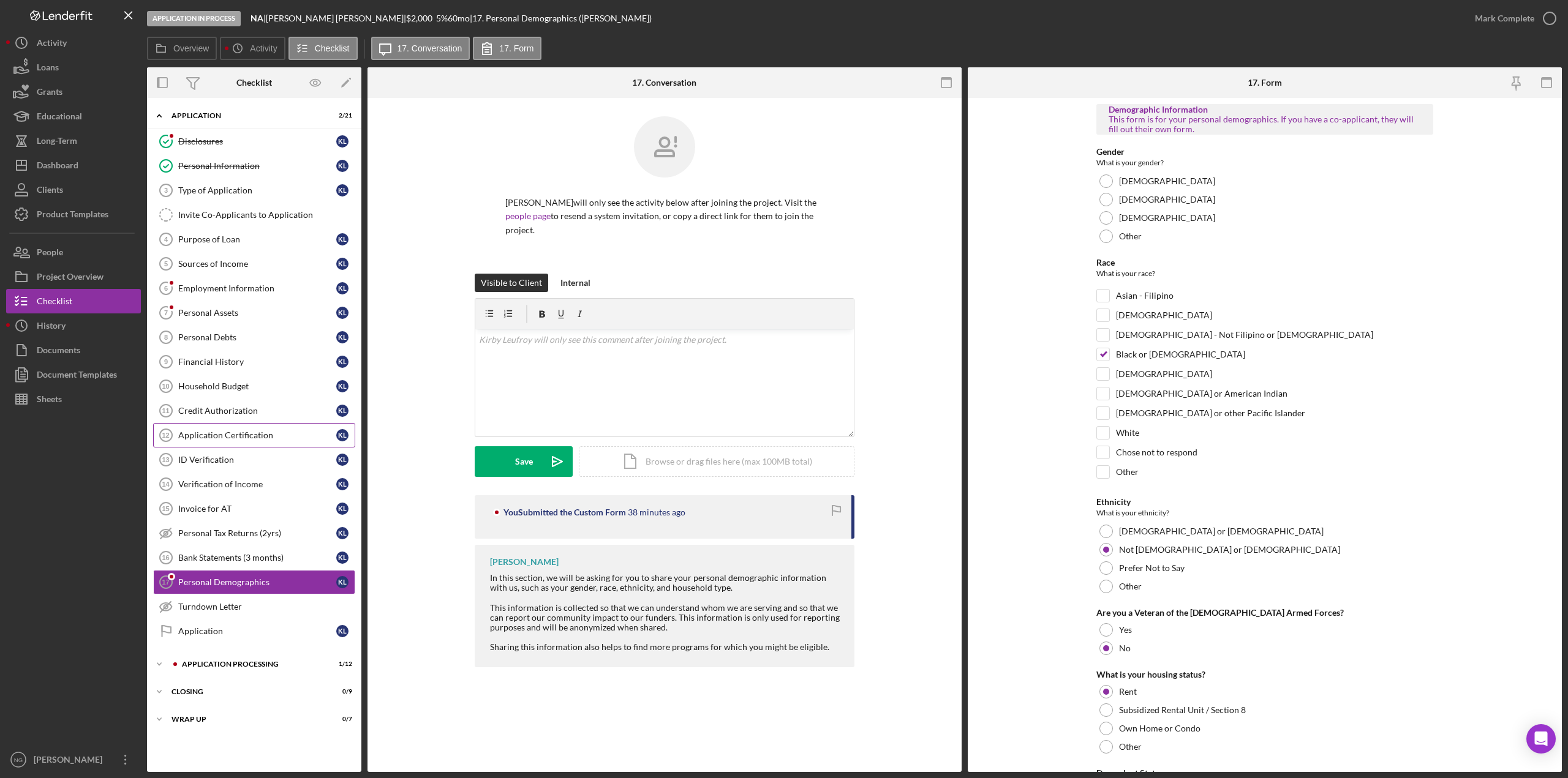
click at [251, 436] on div "Application Certification" at bounding box center [257, 435] width 158 height 10
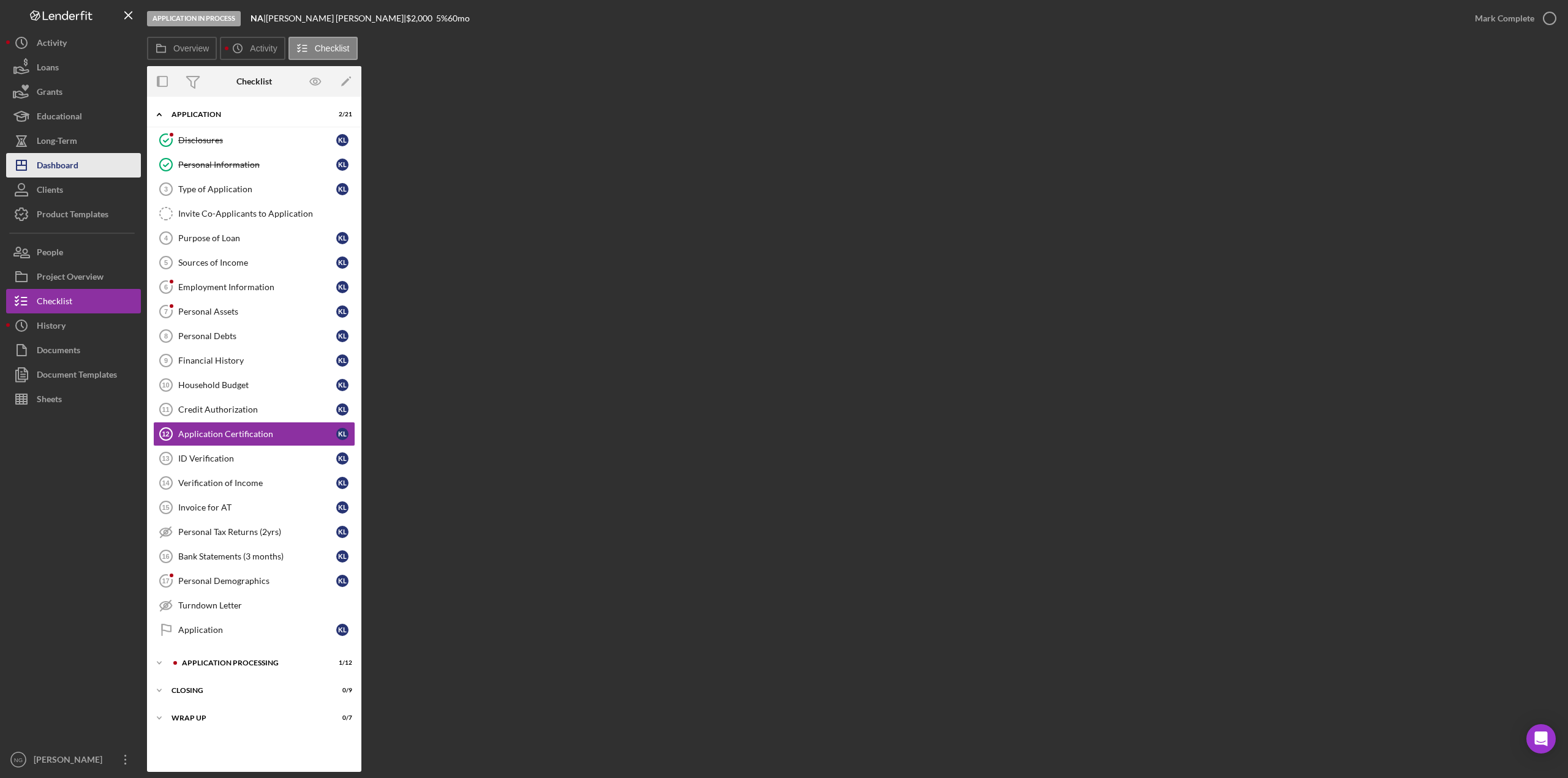
click at [67, 167] on div "Dashboard" at bounding box center [58, 167] width 42 height 28
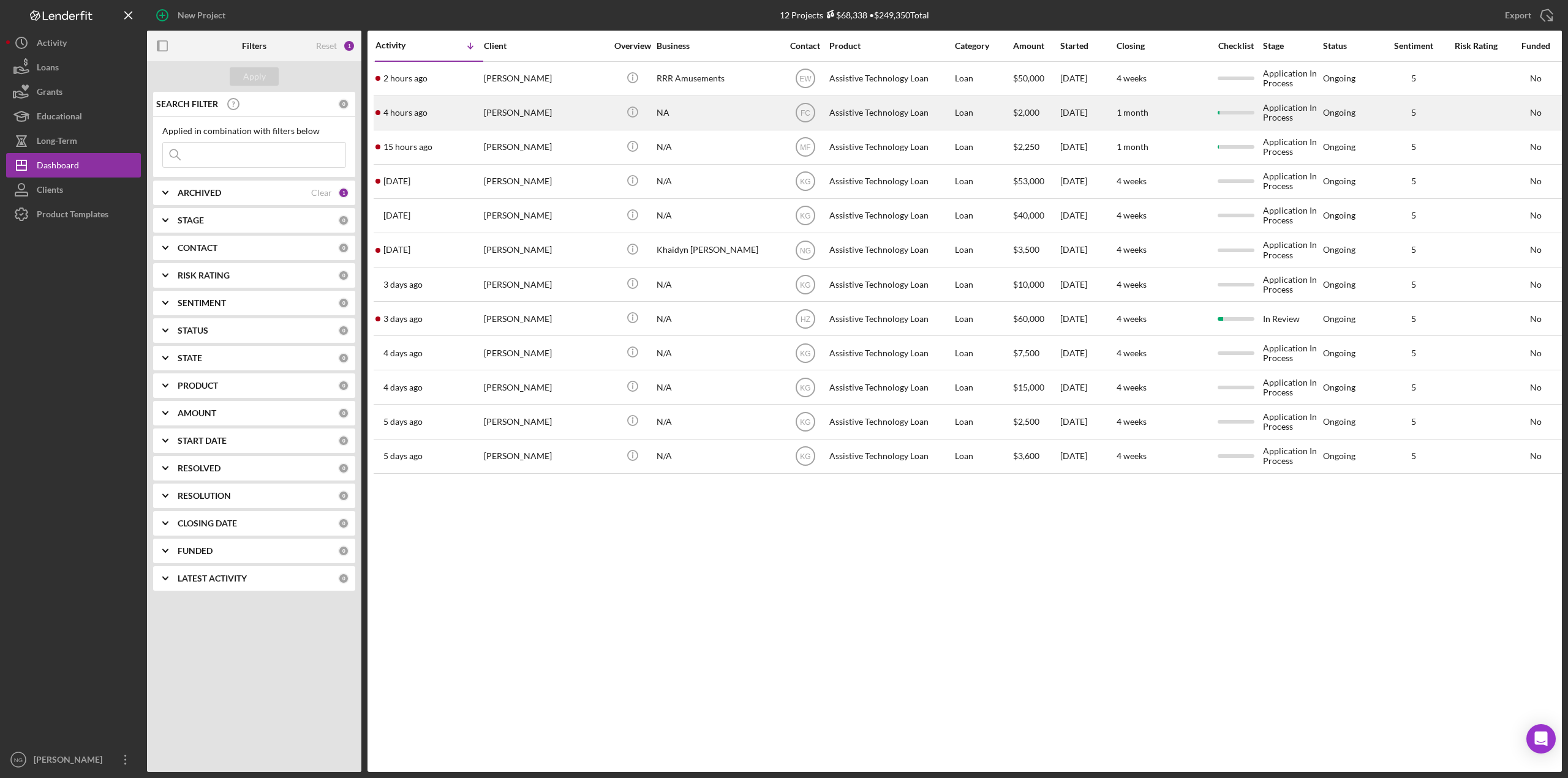
click at [501, 112] on div "[PERSON_NAME]" at bounding box center [545, 112] width 122 height 33
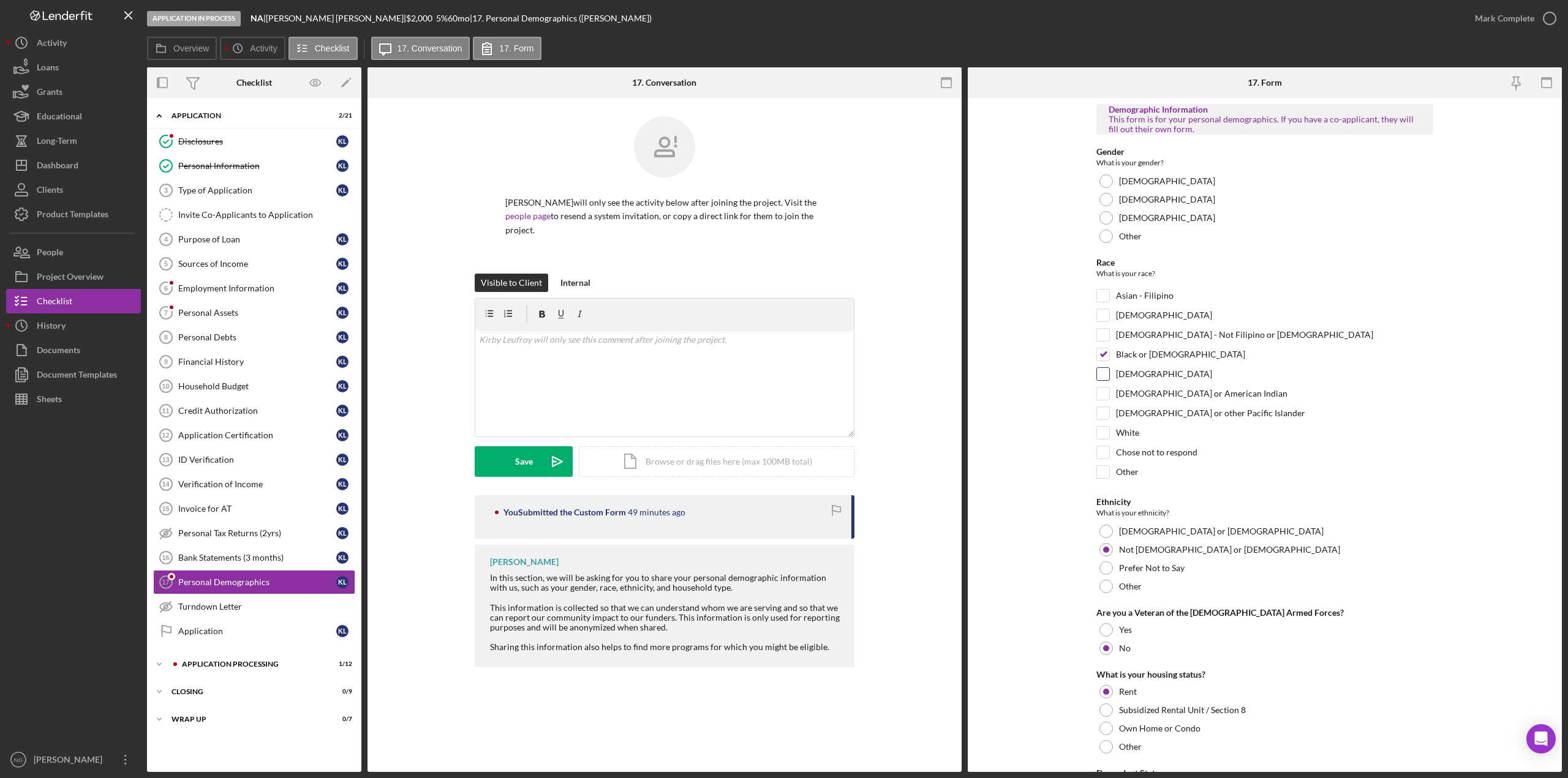
drag, startPoint x: 1416, startPoint y: 383, endPoint x: 1377, endPoint y: 563, distance: 184.2
click at [1280, 383] on div "[DEMOGRAPHIC_DATA]" at bounding box center [1265, 377] width 337 height 20
click at [1280, 22] on icon "button" at bounding box center [1550, 18] width 31 height 31
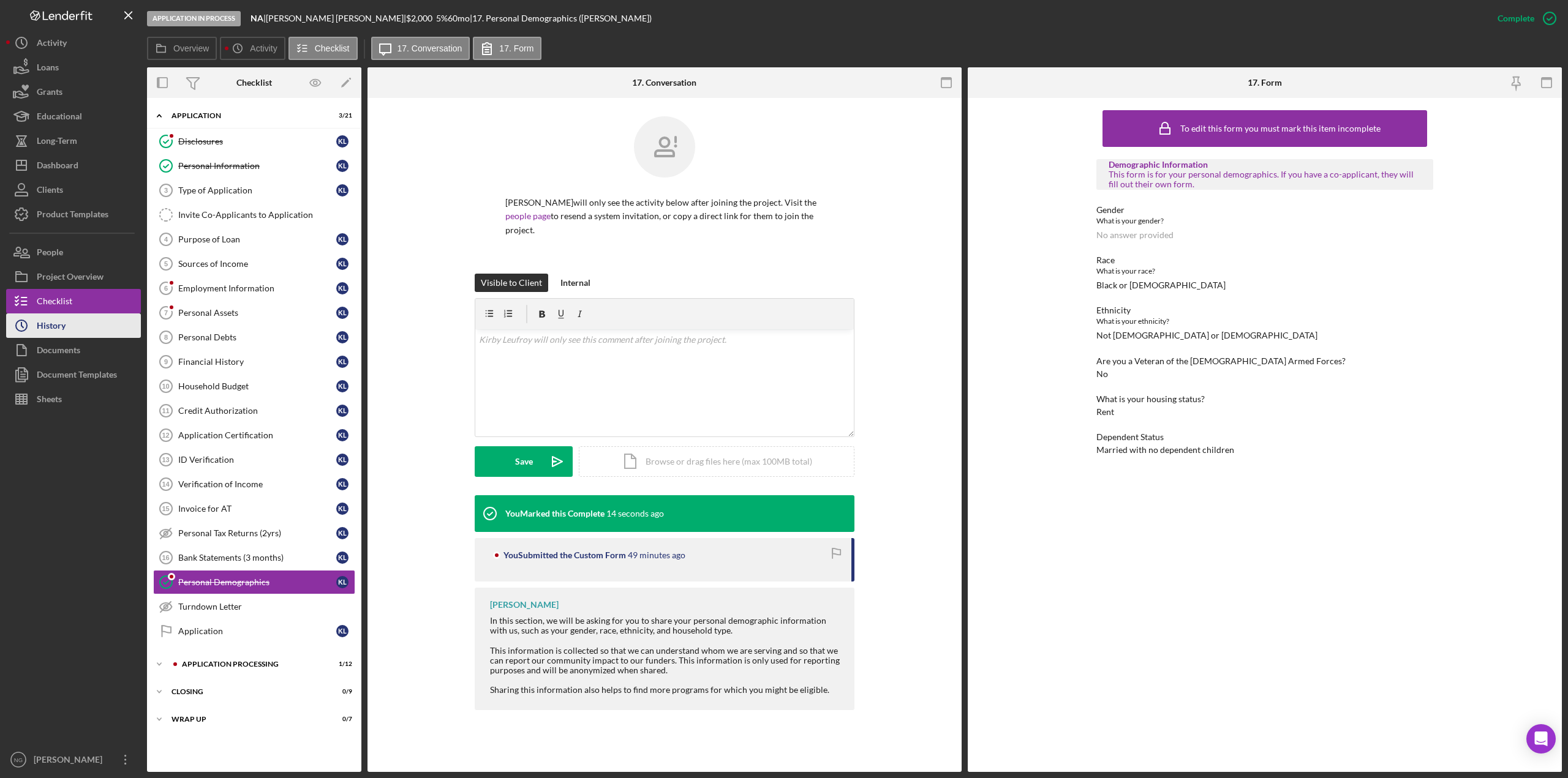
click at [91, 326] on button "Icon/History History" at bounding box center [73, 326] width 135 height 25
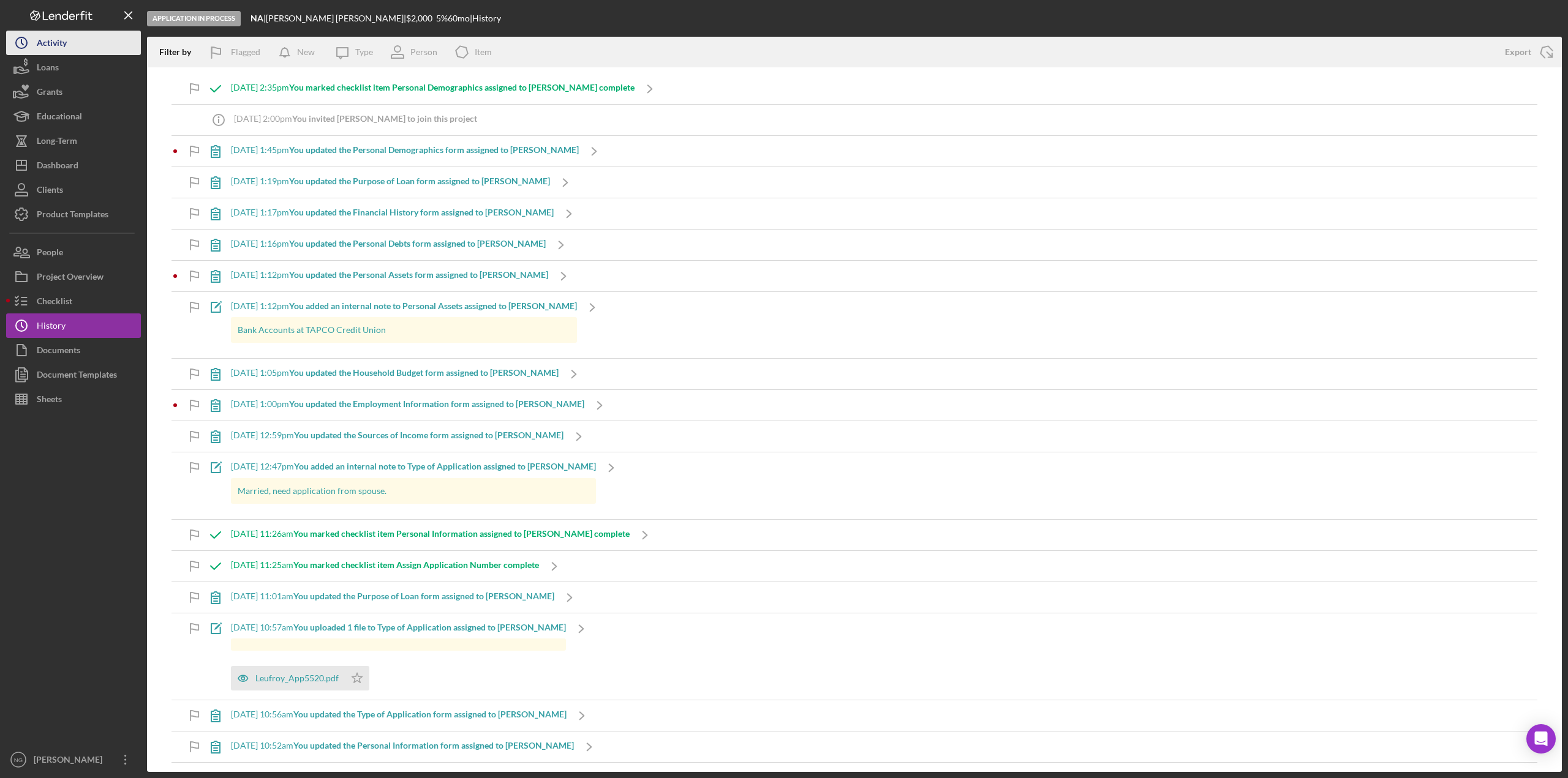
click at [86, 50] on button "Icon/History Activity" at bounding box center [73, 43] width 135 height 25
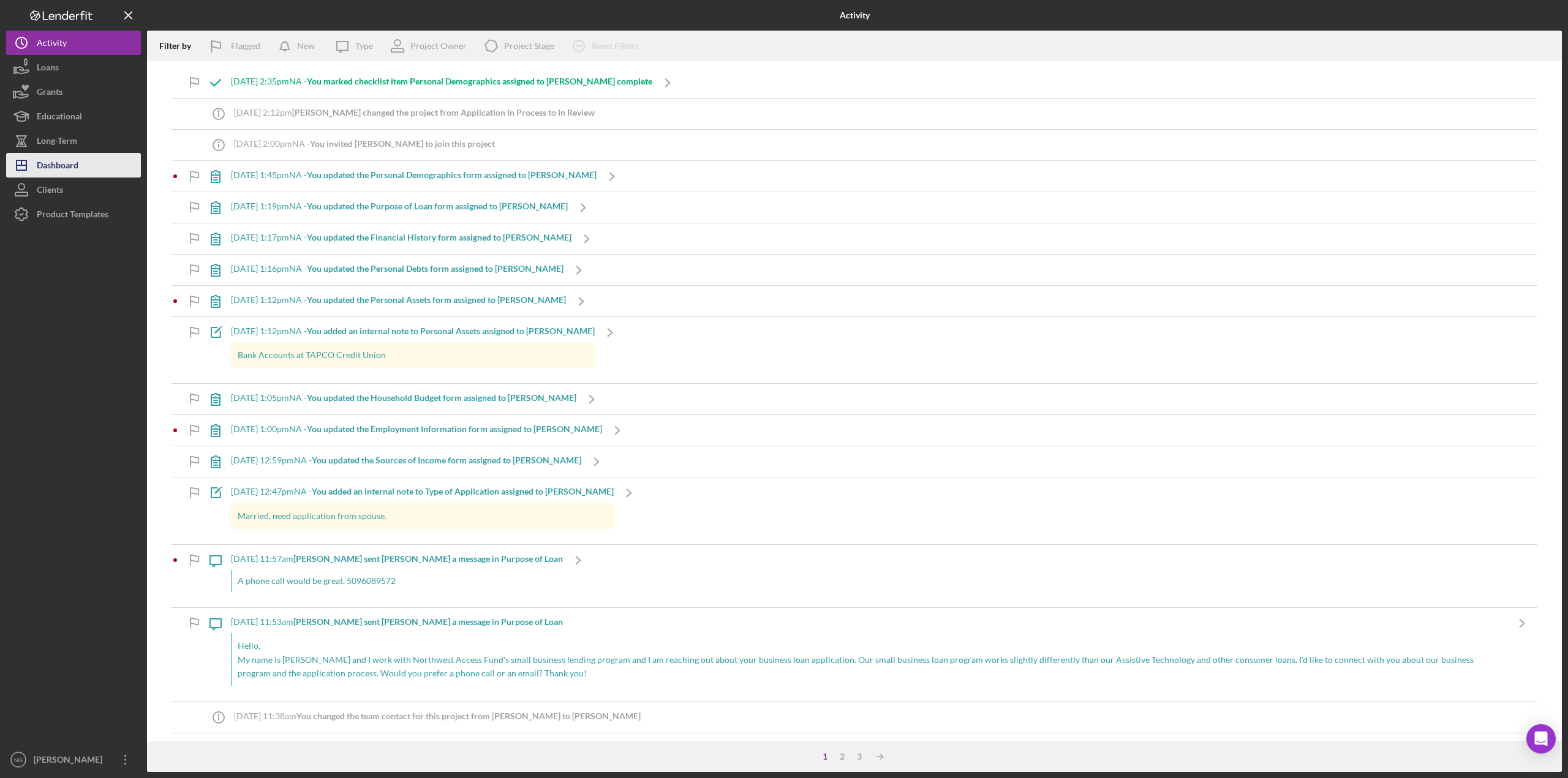
click at [82, 164] on button "Icon/Dashboard Dashboard" at bounding box center [73, 165] width 135 height 25
